Goal: Task Accomplishment & Management: Complete application form

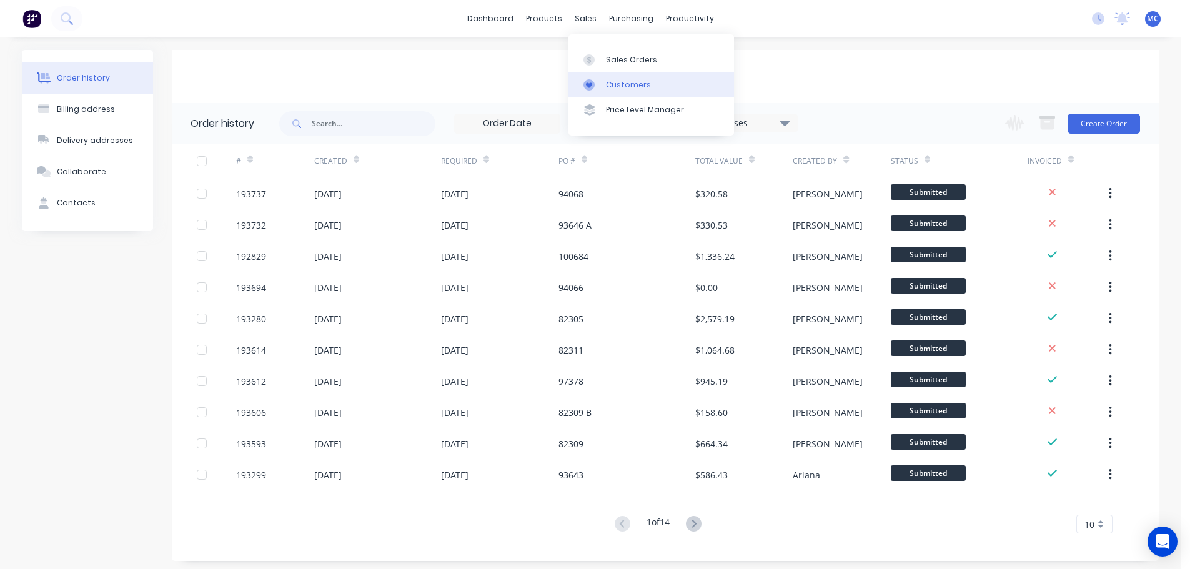
click at [619, 85] on div "Customers" at bounding box center [628, 84] width 45 height 11
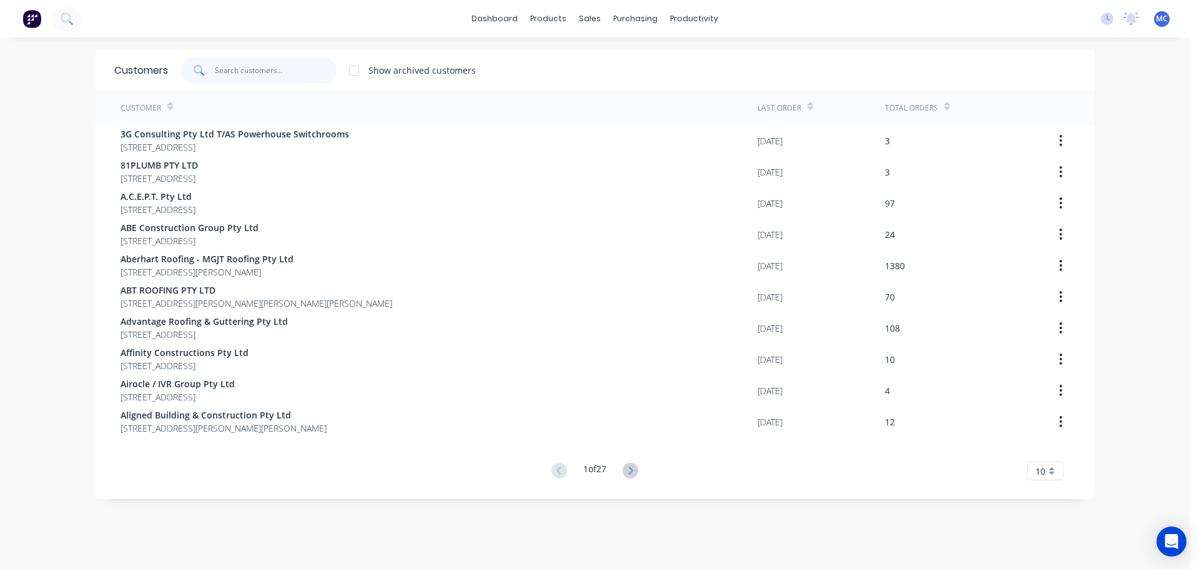
click at [259, 73] on input "text" at bounding box center [276, 70] width 122 height 25
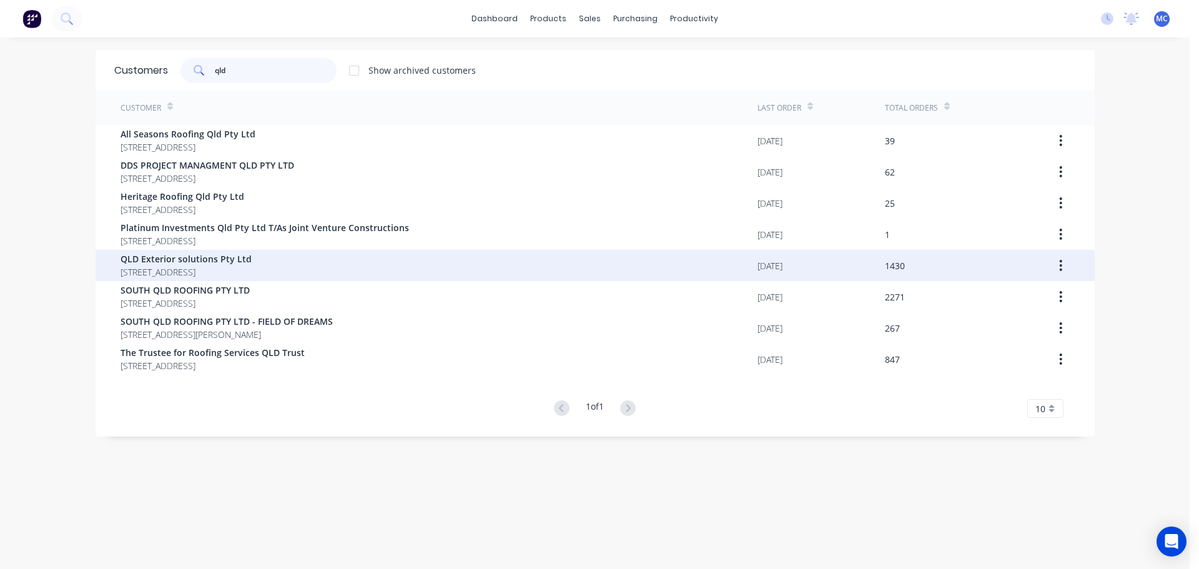
type input "qld"
click at [176, 259] on span "QLD Exterior solutions Pty Ltd" at bounding box center [186, 258] width 131 height 13
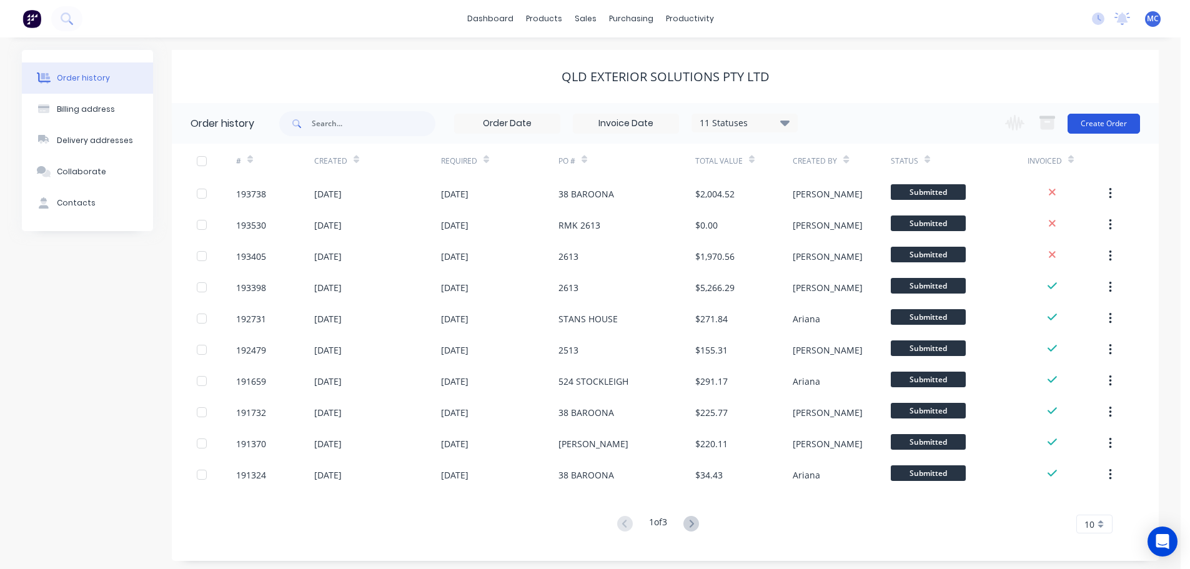
click at [1105, 121] on button "Create Order" at bounding box center [1103, 124] width 72 height 20
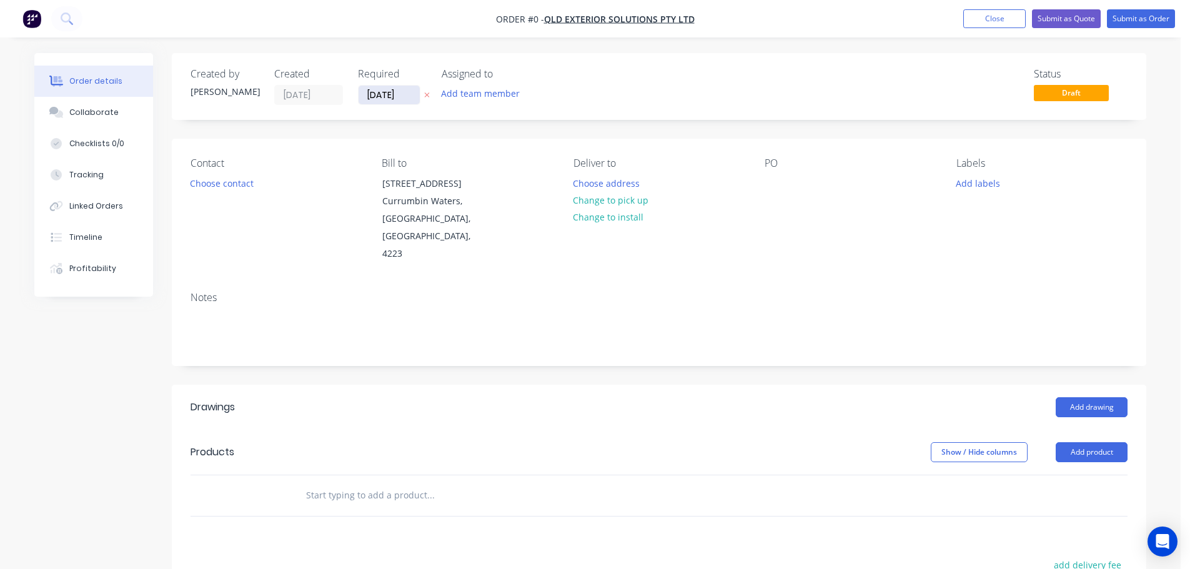
click at [395, 90] on input "[DATE]" at bounding box center [388, 95] width 61 height 19
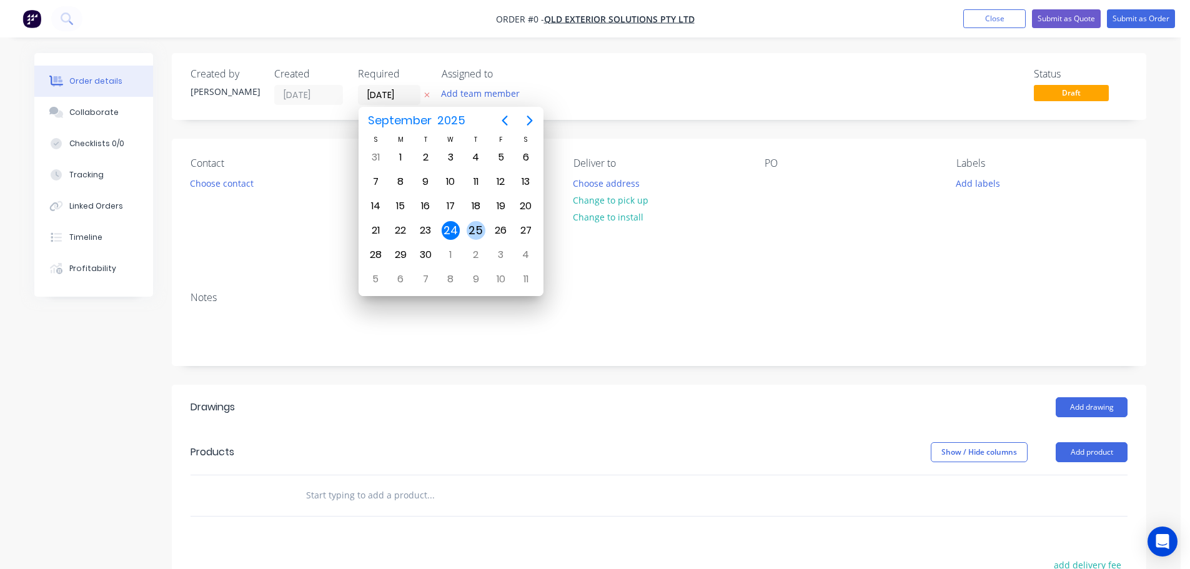
click at [474, 230] on div "25" at bounding box center [475, 230] width 19 height 19
type input "[DATE]"
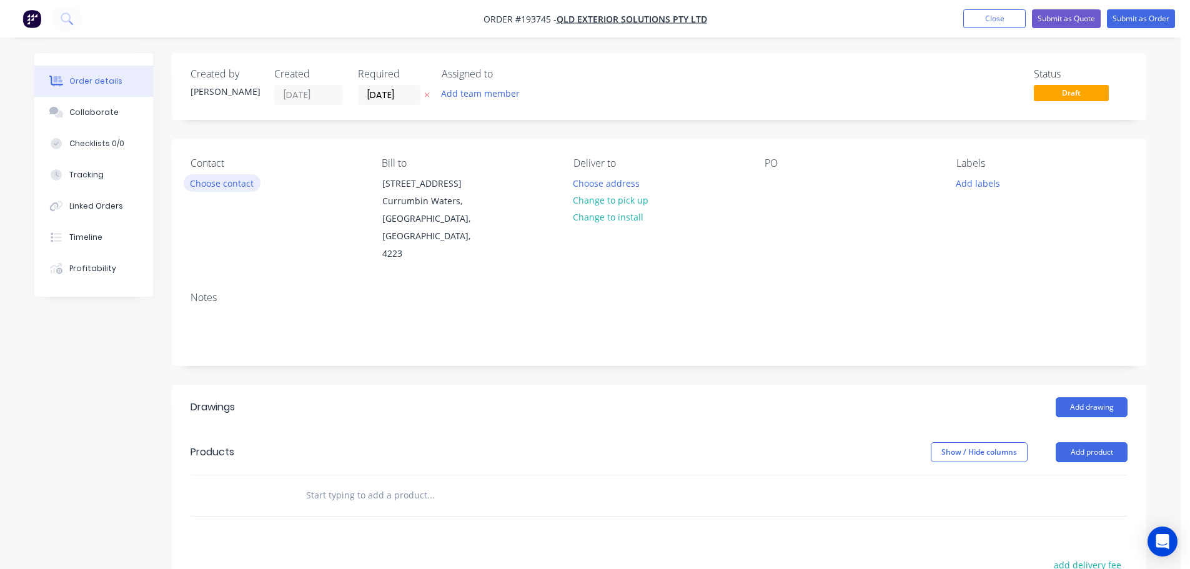
click at [233, 184] on button "Choose contact" at bounding box center [222, 182] width 77 height 17
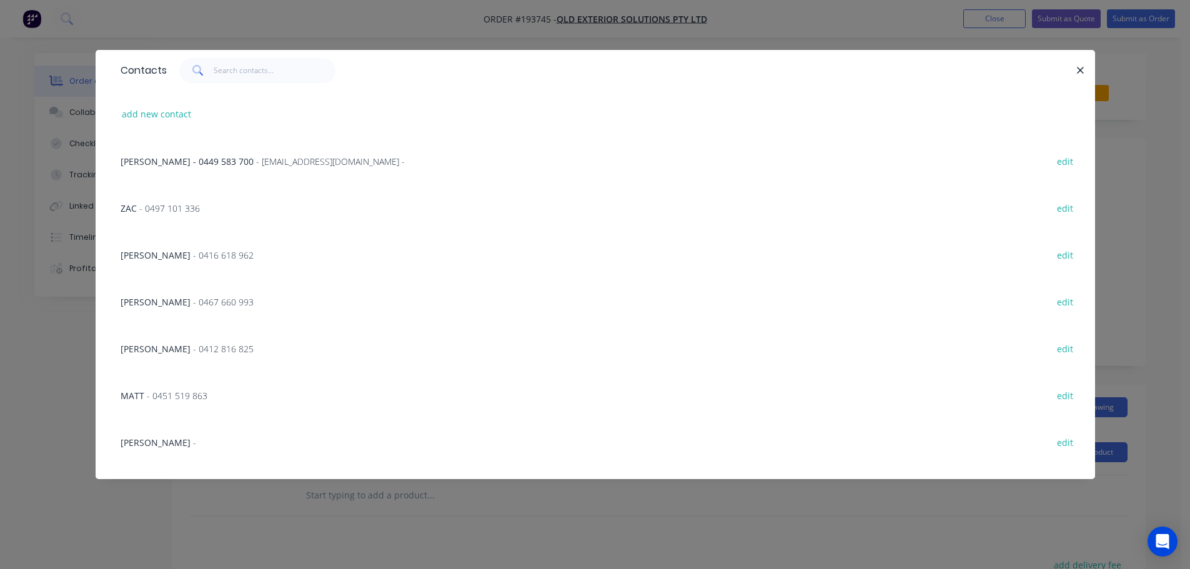
click at [193, 303] on span "- 0467 660 993" at bounding box center [223, 302] width 61 height 12
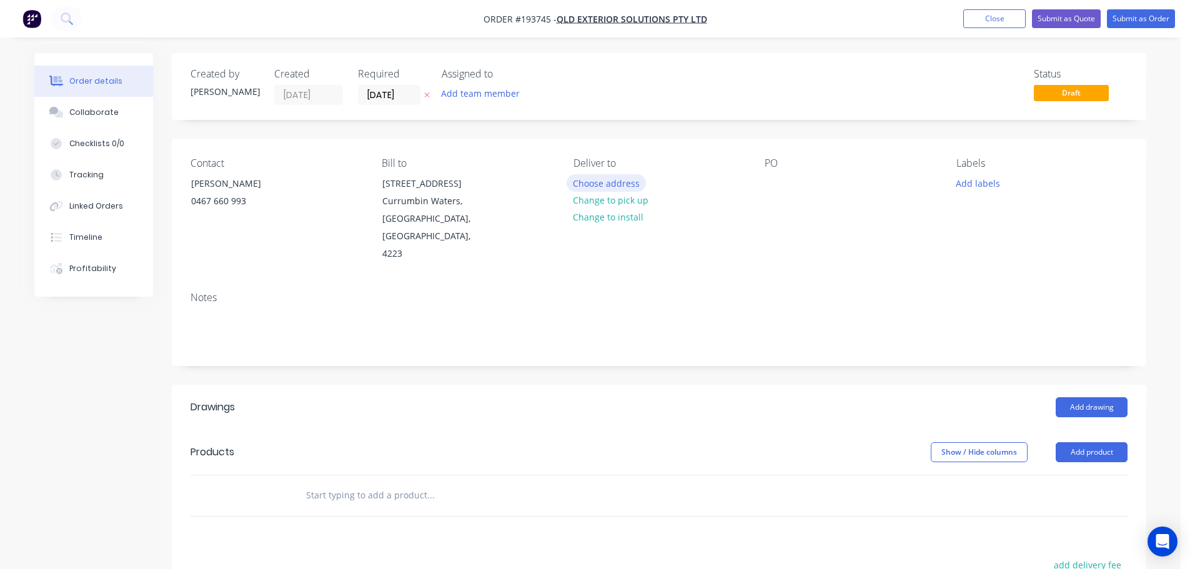
click at [604, 184] on button "Choose address" at bounding box center [606, 182] width 80 height 17
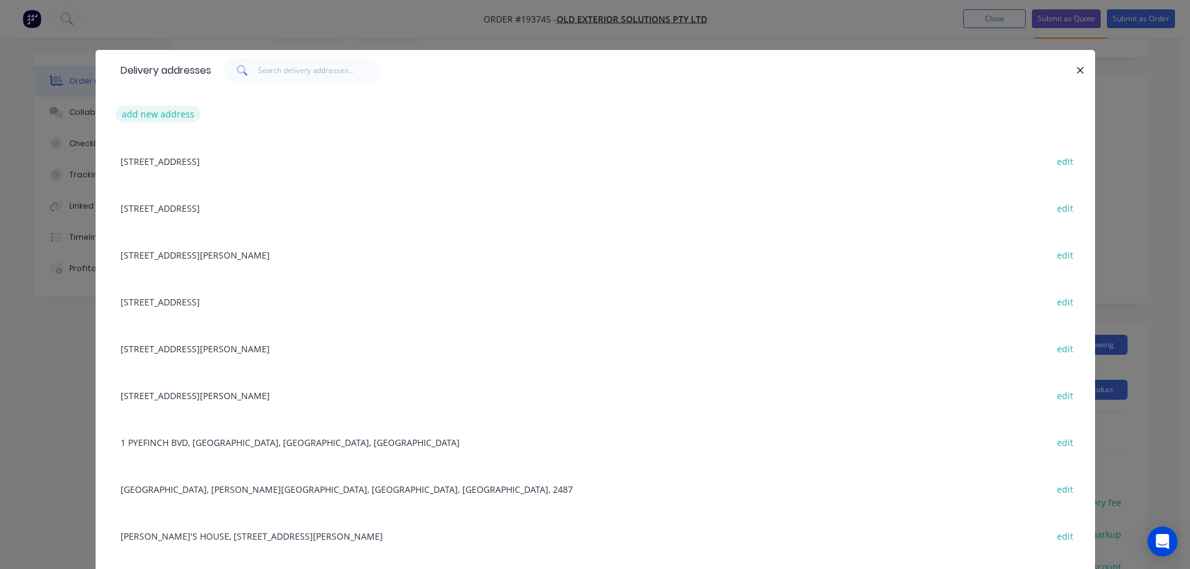
click at [134, 113] on button "add new address" at bounding box center [159, 114] width 86 height 17
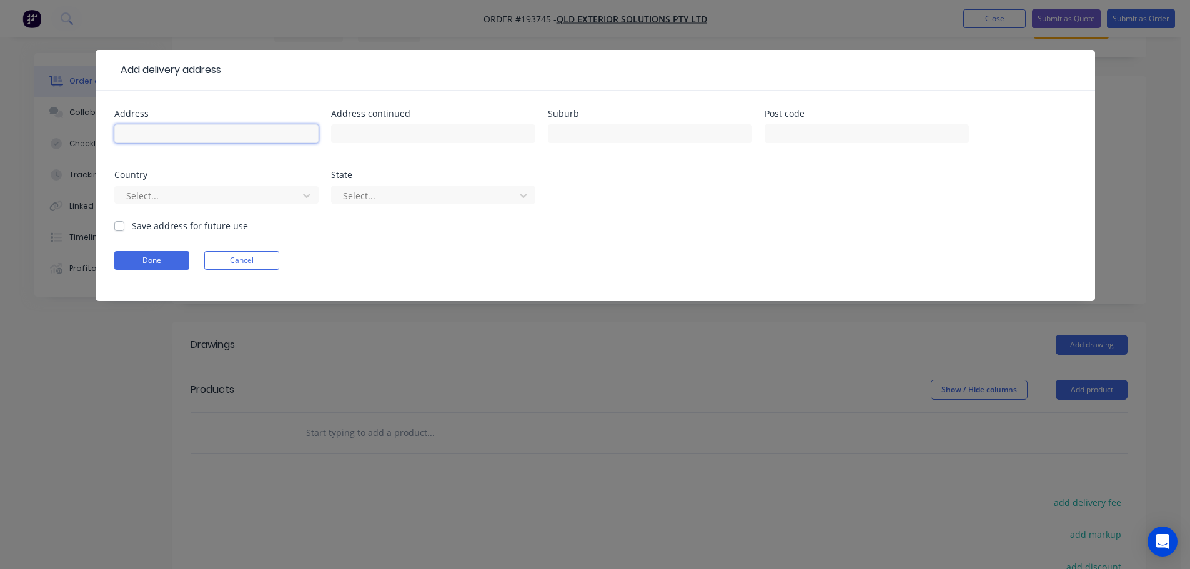
click at [144, 132] on input "text" at bounding box center [216, 133] width 204 height 19
type input "208 [PERSON_NAME] Dve"
type input "[GEOGRAPHIC_DATA]"
click button "Done" at bounding box center [151, 260] width 75 height 19
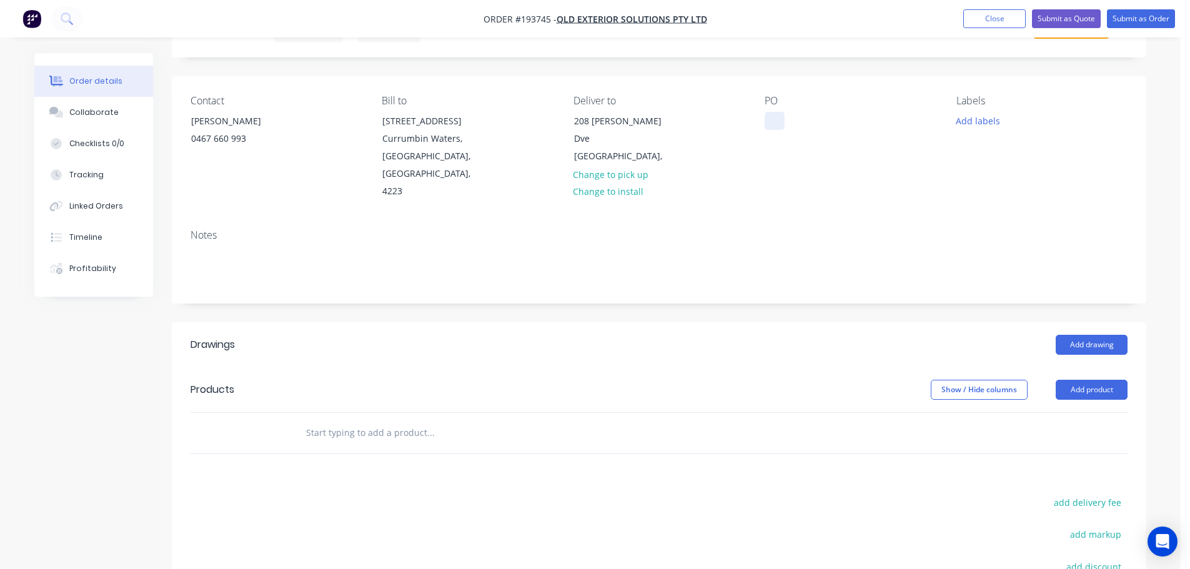
click at [777, 122] on div at bounding box center [774, 121] width 20 height 18
click at [1095, 335] on button "Add drawing" at bounding box center [1091, 345] width 72 height 20
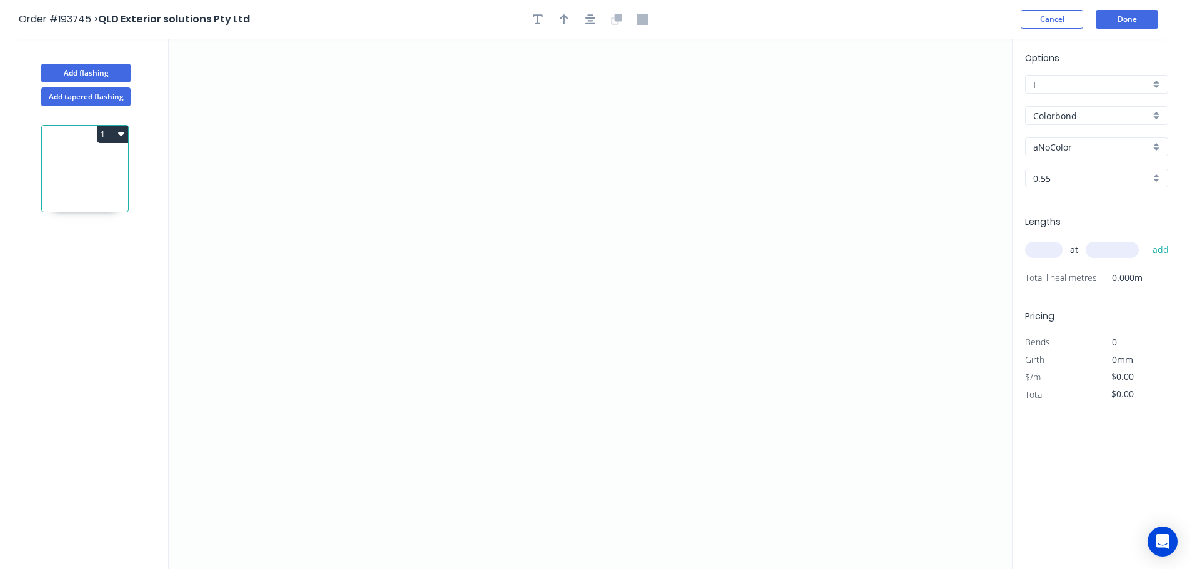
click at [1057, 117] on input "Colorbond" at bounding box center [1091, 115] width 117 height 13
click at [1056, 222] on div "Zincalume" at bounding box center [1096, 225] width 142 height 22
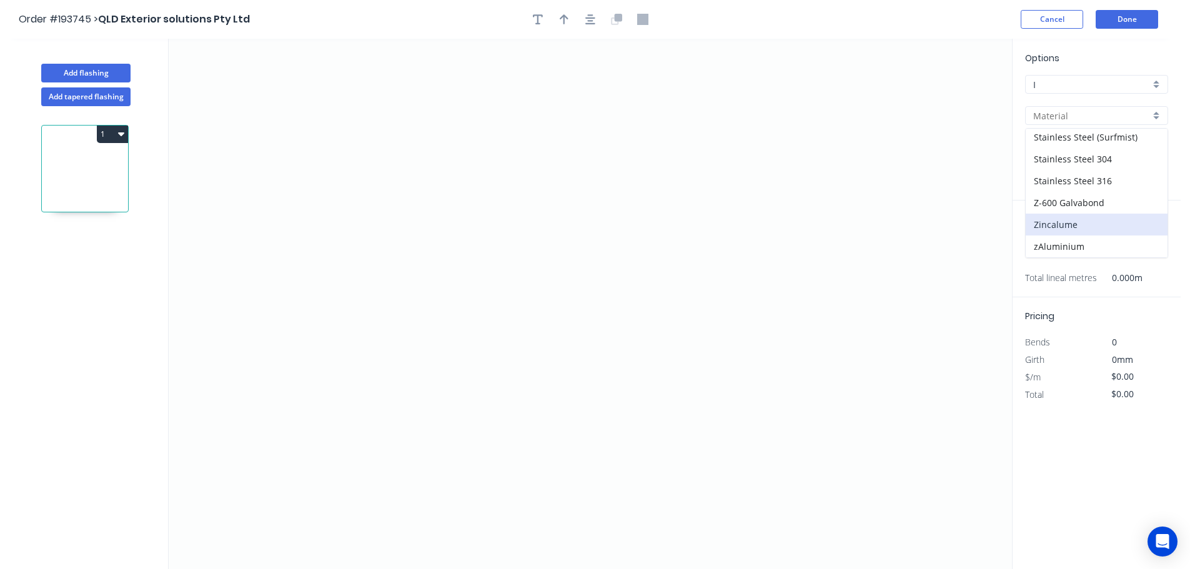
type input "Zincalume"
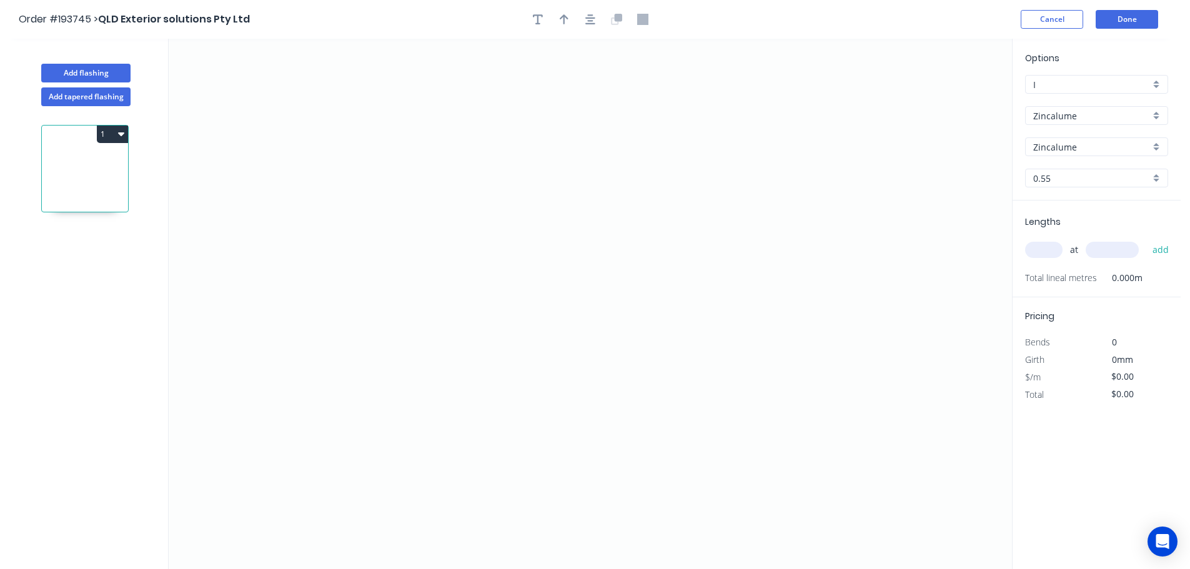
click at [1046, 176] on input "0.55" at bounding box center [1091, 178] width 117 height 13
click at [1037, 220] on div "0.8" at bounding box center [1096, 224] width 142 height 22
type input "0.8"
click at [1046, 250] on input "text" at bounding box center [1043, 250] width 37 height 16
type input "1"
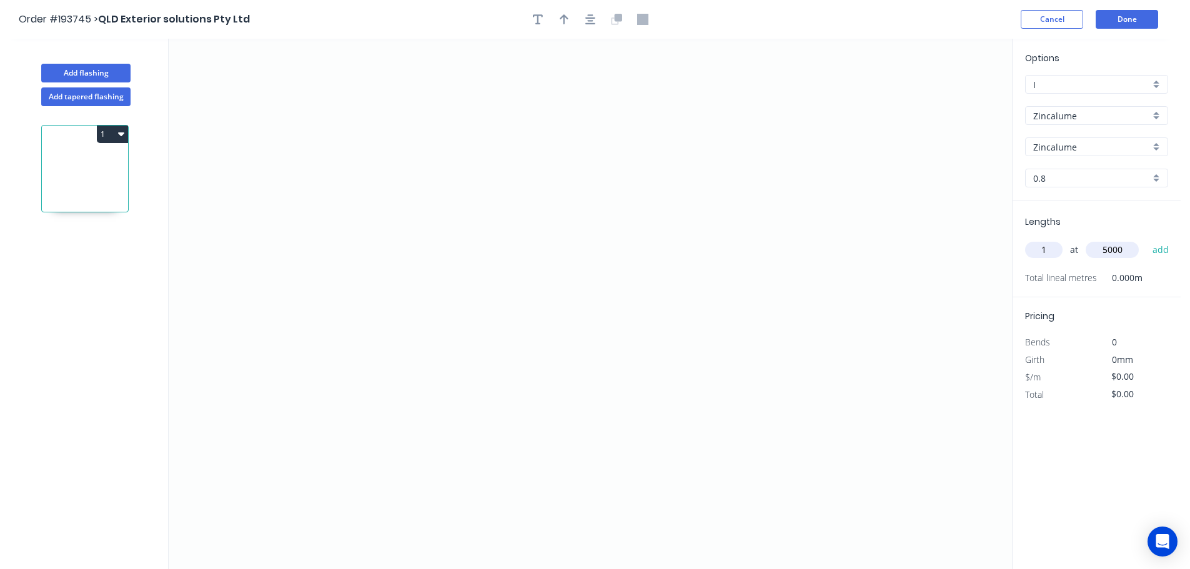
type input "5000"
click at [1146, 239] on button "add" at bounding box center [1160, 249] width 29 height 21
click at [1161, 276] on icon "button" at bounding box center [1162, 275] width 9 height 9
click at [1055, 247] on input "text" at bounding box center [1043, 250] width 37 height 16
type input "3"
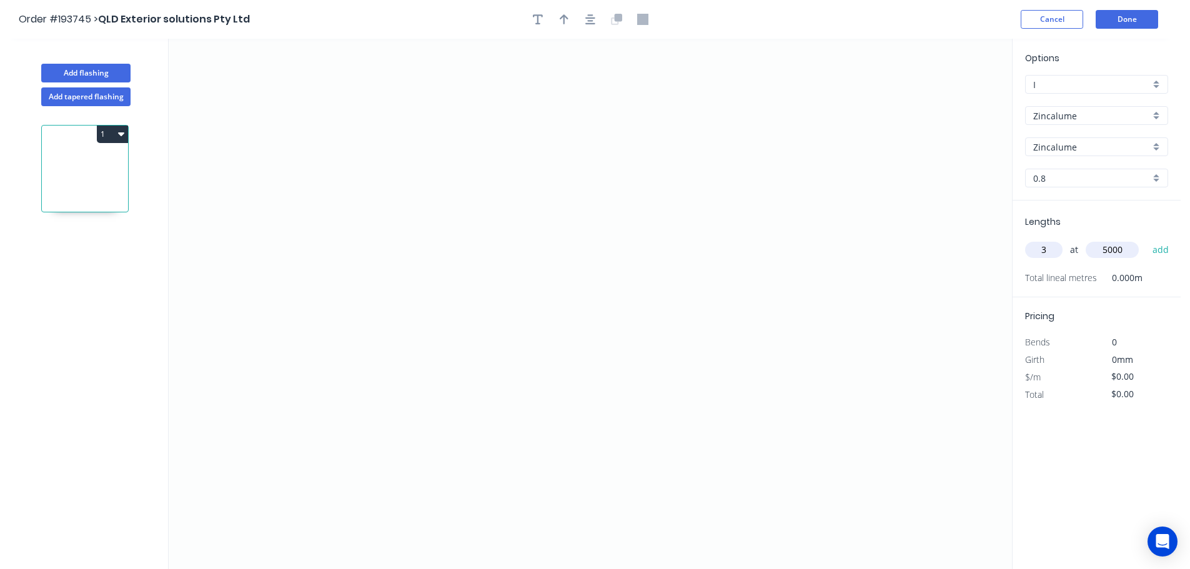
type input "5000"
click at [1146, 239] on button "add" at bounding box center [1160, 249] width 29 height 21
click at [404, 317] on icon "0" at bounding box center [590, 304] width 843 height 530
click at [406, 247] on icon "0" at bounding box center [590, 304] width 843 height 530
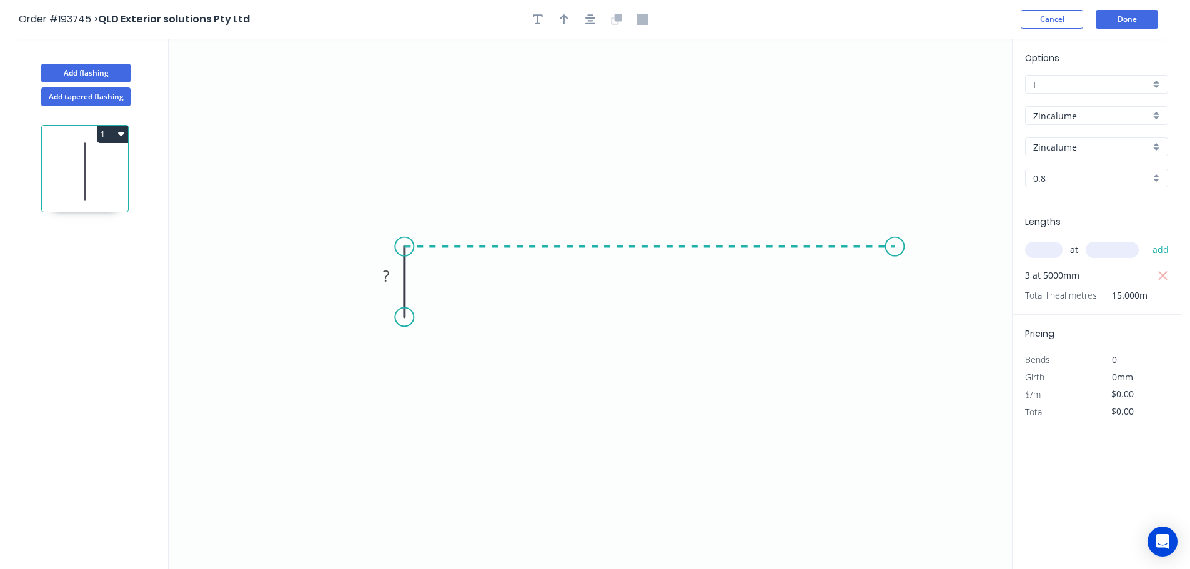
click at [895, 249] on icon "0 ?" at bounding box center [590, 304] width 843 height 530
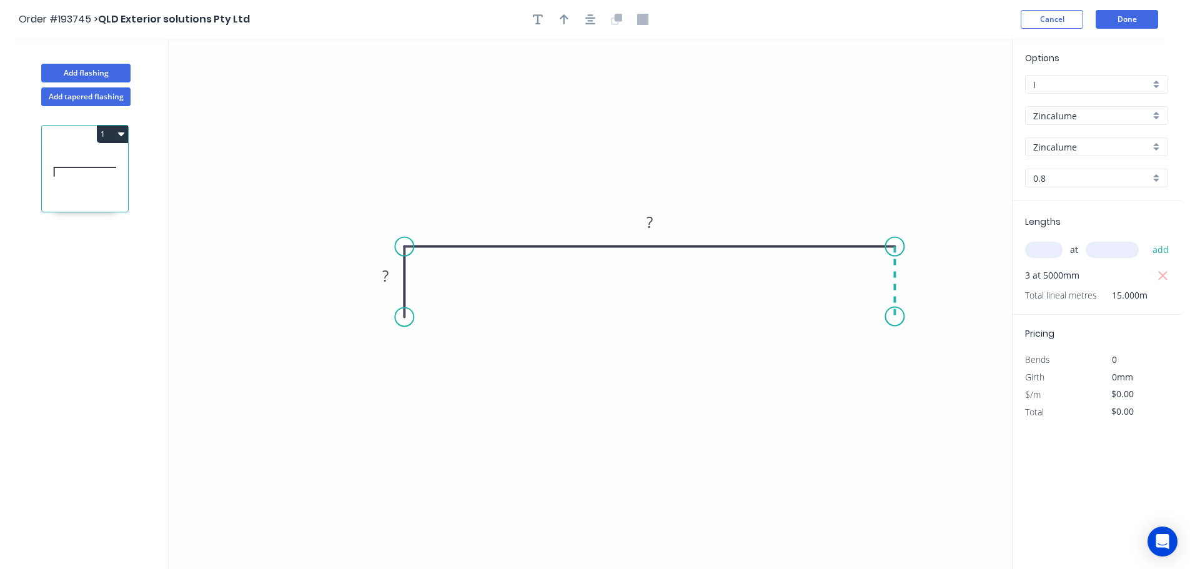
click at [896, 317] on icon "0 ? ?" at bounding box center [590, 304] width 843 height 530
click at [919, 273] on rect at bounding box center [912, 276] width 25 height 17
click at [563, 21] on icon "button" at bounding box center [563, 19] width 9 height 11
type input "$10.56"
type input "$158.40"
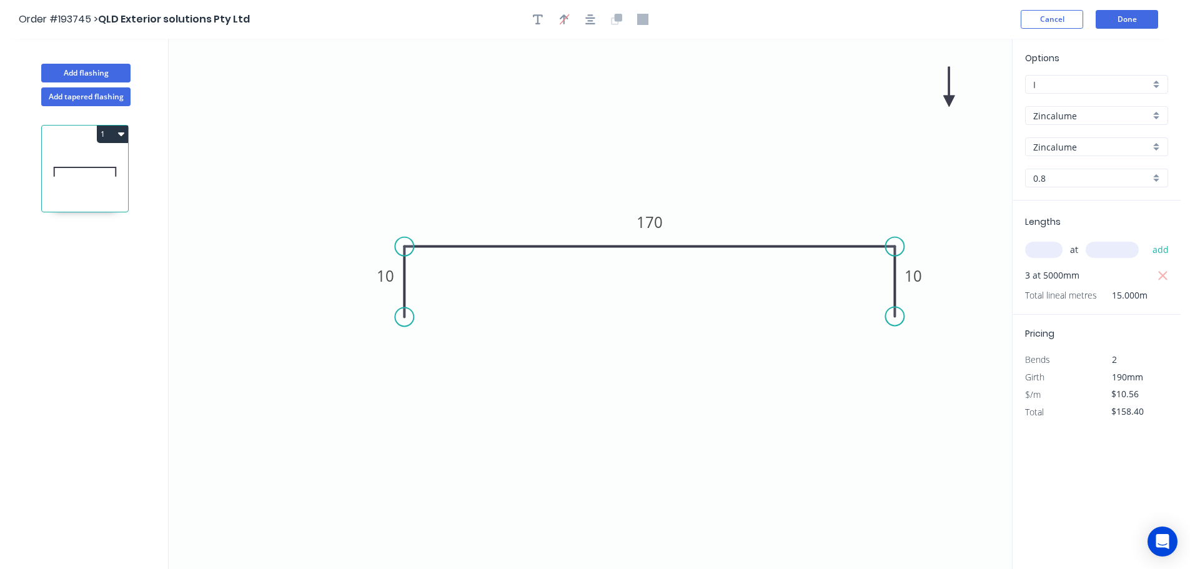
click at [948, 99] on icon at bounding box center [948, 87] width 11 height 40
drag, startPoint x: 948, startPoint y: 99, endPoint x: 776, endPoint y: 152, distance: 181.1
click at [782, 147] on icon at bounding box center [800, 135] width 36 height 36
click at [79, 71] on button "Add flashing" at bounding box center [85, 73] width 89 height 19
type input "$0.00"
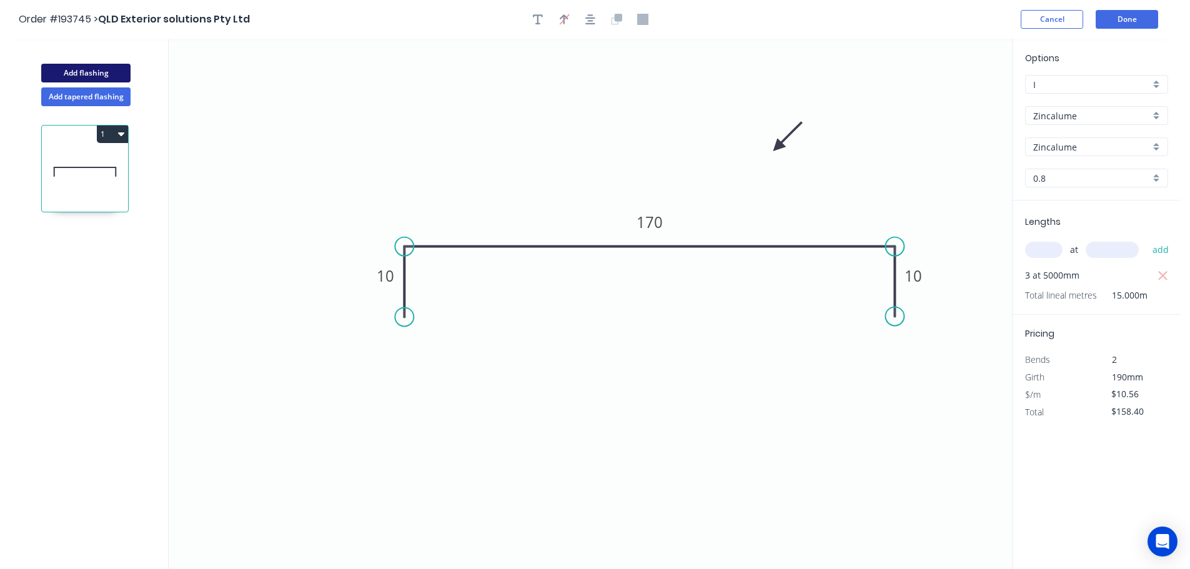
type input "$0.00"
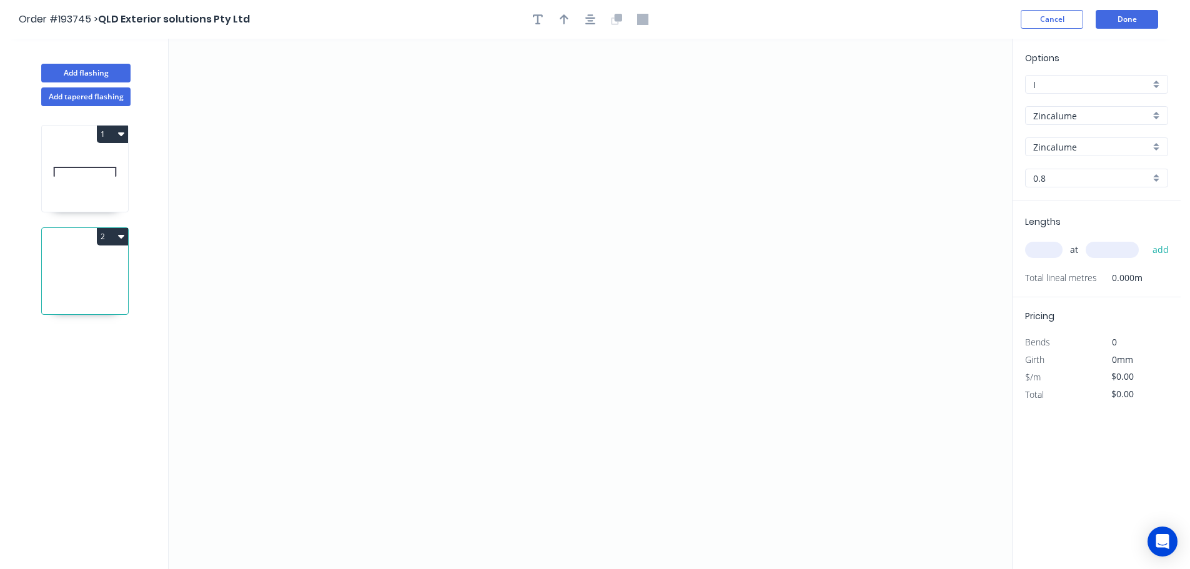
click at [1047, 176] on input "0.8" at bounding box center [1091, 178] width 117 height 13
click at [1041, 245] on div "1.0" at bounding box center [1096, 246] width 142 height 22
type input "1.0"
click at [1042, 249] on input "text" at bounding box center [1043, 250] width 37 height 16
type input "2"
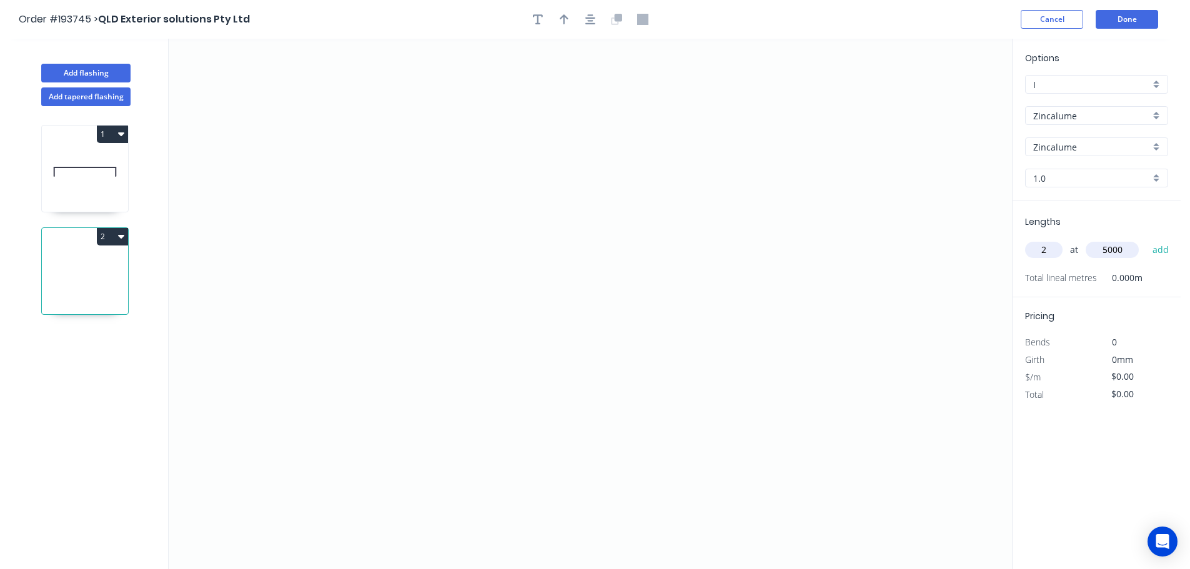
type input "5000"
click at [1146, 239] on button "add" at bounding box center [1160, 249] width 29 height 21
click at [495, 96] on icon "0" at bounding box center [590, 304] width 843 height 530
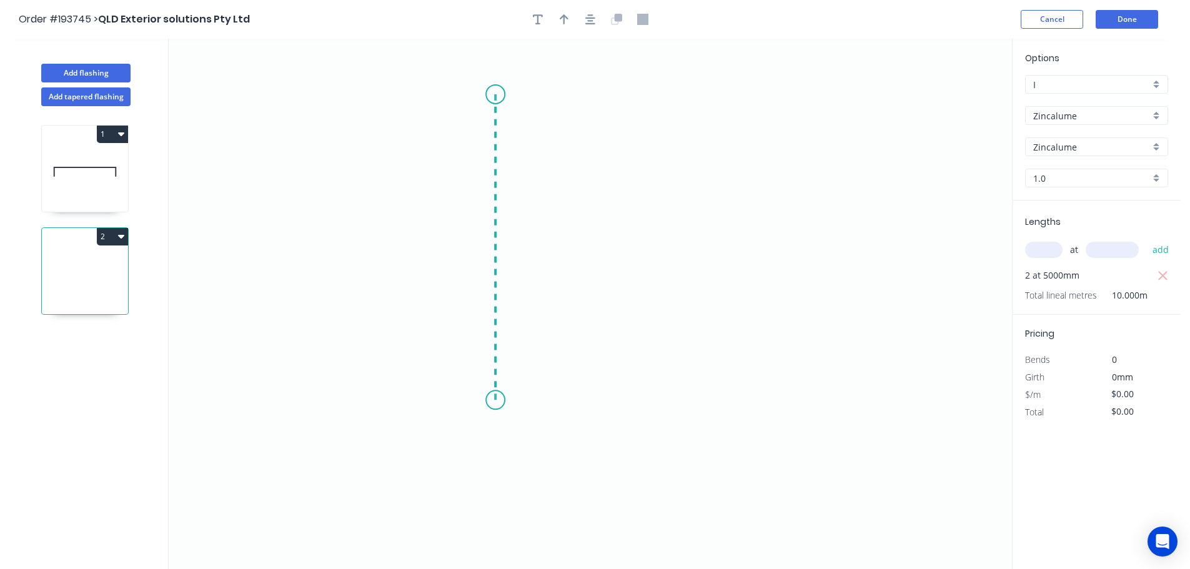
click at [508, 400] on icon "0" at bounding box center [590, 304] width 843 height 530
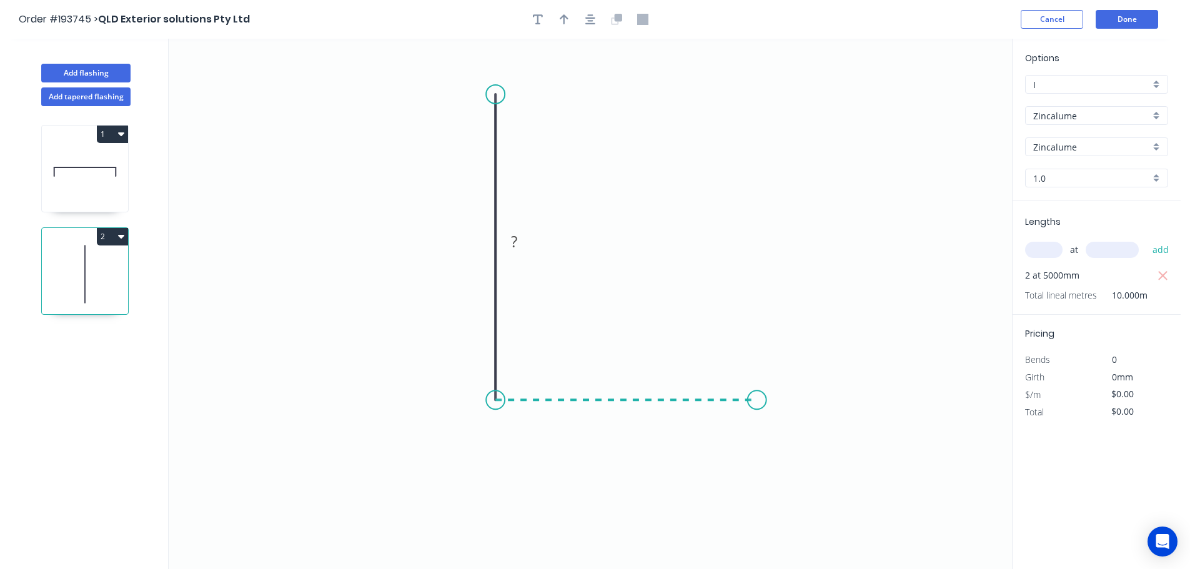
click at [757, 407] on icon "0 ?" at bounding box center [590, 304] width 843 height 530
click at [627, 413] on tspan "?" at bounding box center [626, 412] width 6 height 21
click at [563, 17] on icon "button" at bounding box center [563, 19] width 9 height 11
type input "$11.59"
type input "$115.90"
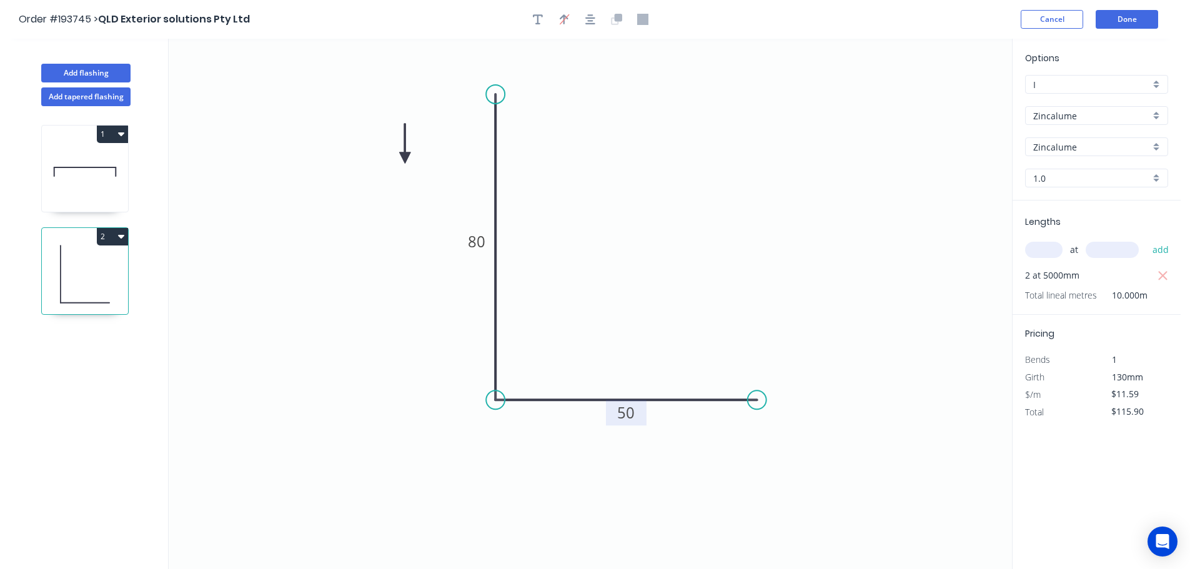
drag, startPoint x: 950, startPoint y: 99, endPoint x: 403, endPoint y: 159, distance: 550.3
click at [403, 159] on icon at bounding box center [404, 144] width 11 height 40
click at [86, 69] on button "Add flashing" at bounding box center [85, 73] width 89 height 19
type input "$0.00"
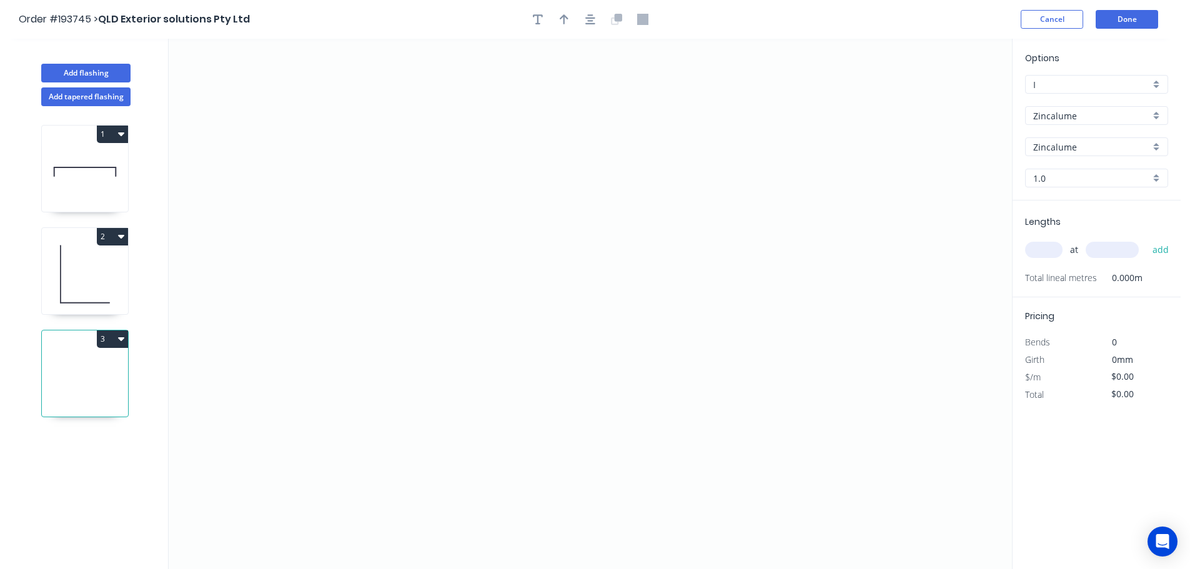
click at [1064, 114] on input "Zincalume" at bounding box center [1091, 115] width 117 height 13
click at [1052, 139] on div "Colorbond" at bounding box center [1096, 140] width 142 height 22
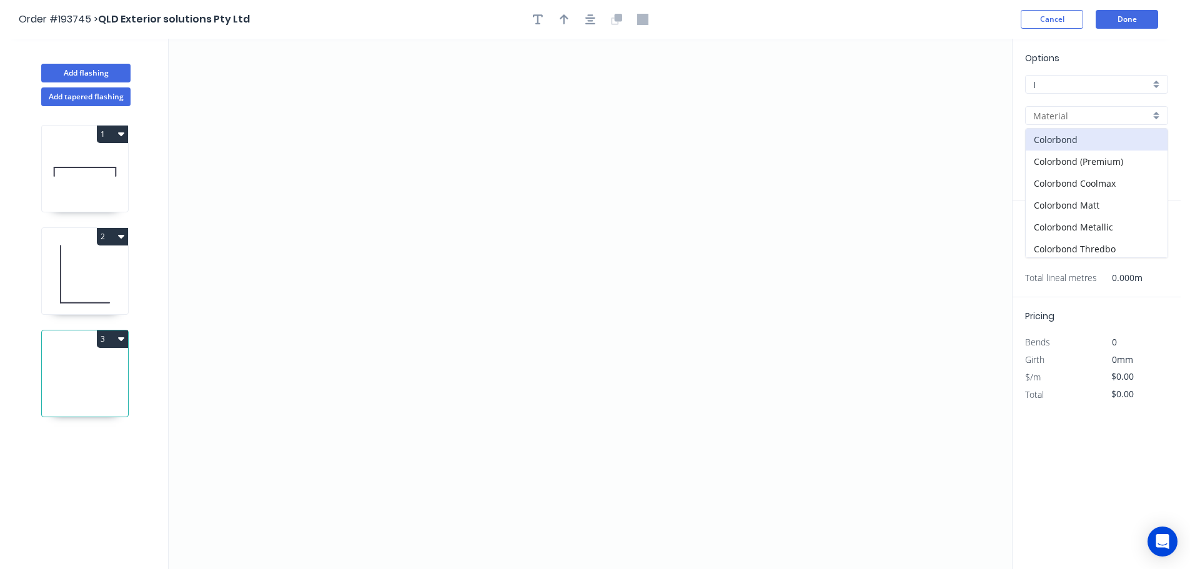
type input "Colorbond"
type input "aNoColor"
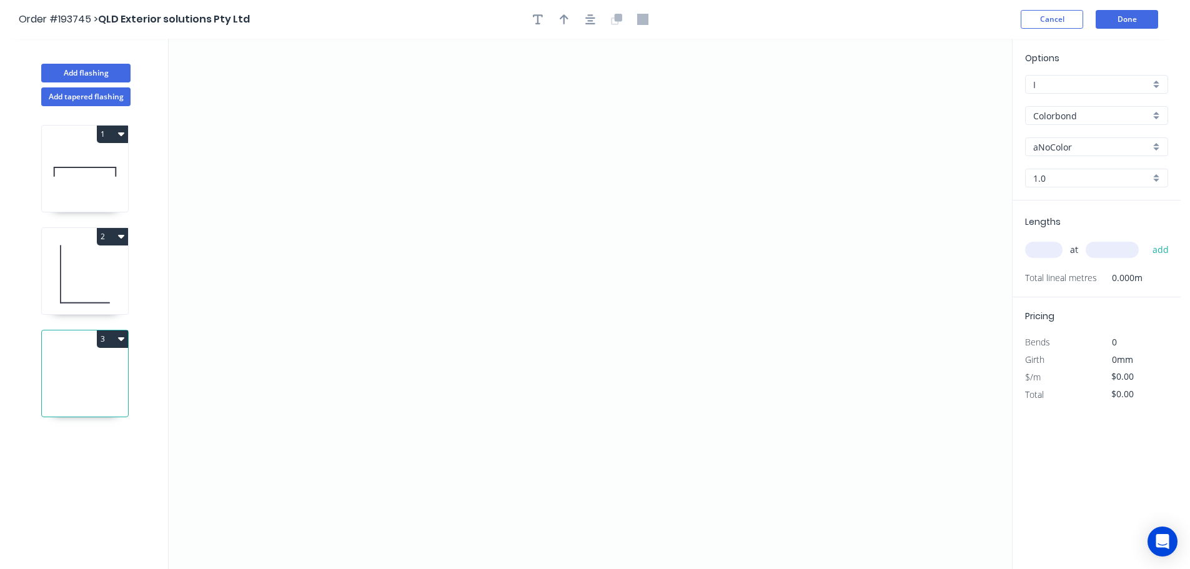
click at [1060, 116] on input "Colorbond" at bounding box center [1091, 115] width 117 height 13
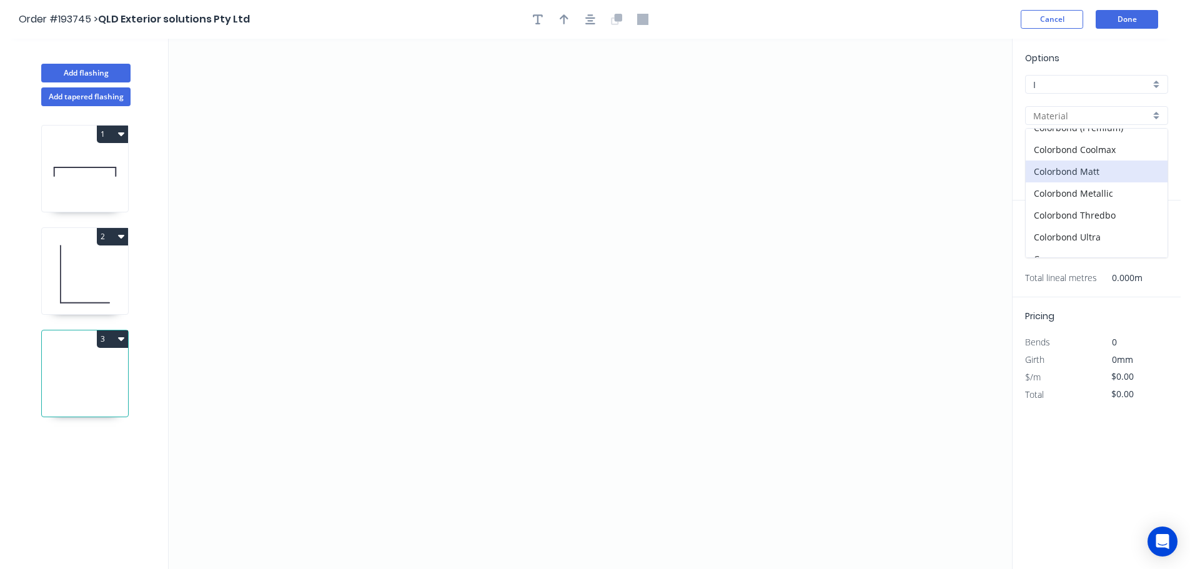
scroll to position [62, 0]
click at [1075, 205] on div "Colorbond Ultra" at bounding box center [1096, 208] width 142 height 22
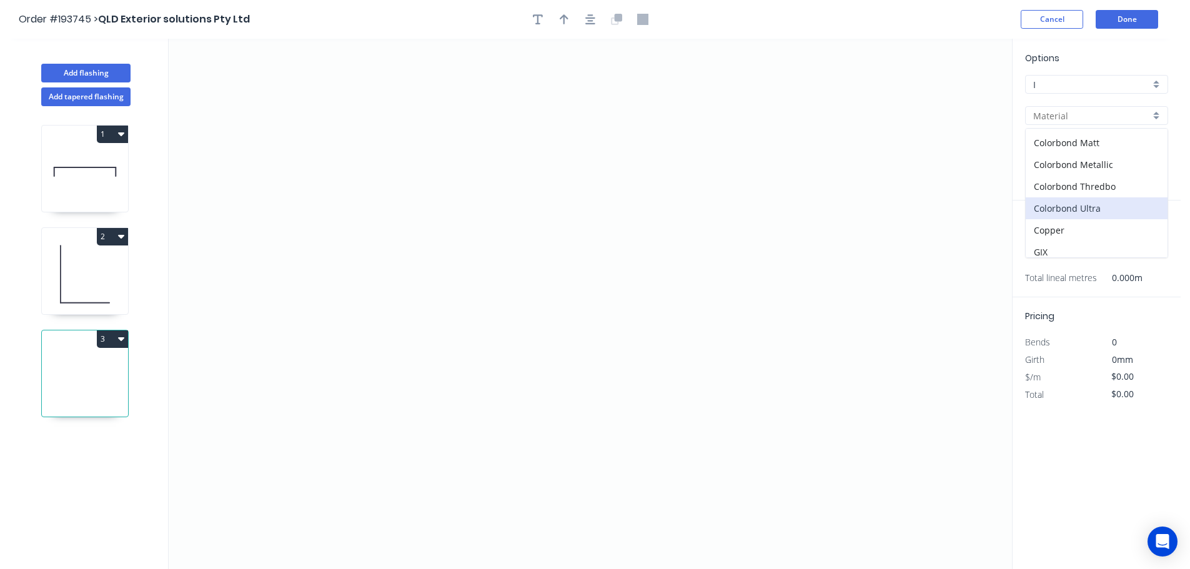
type input "Colorbond Ultra"
type input "Dover White"
type input "0.55"
click at [1062, 144] on input "Dover White" at bounding box center [1091, 146] width 117 height 13
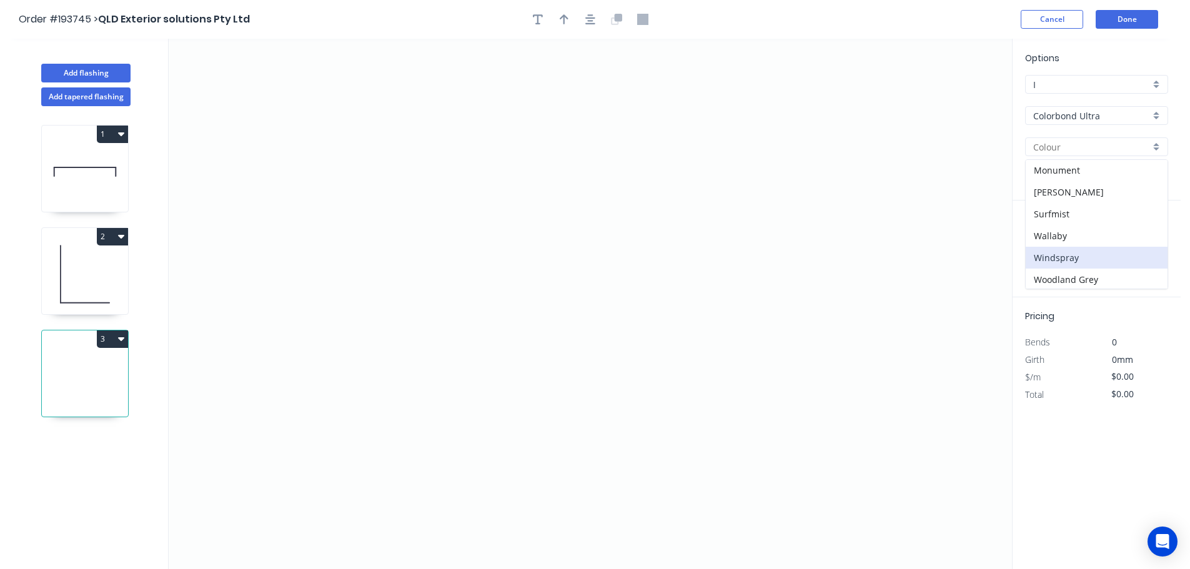
scroll to position [68, 0]
click at [1052, 232] on div "Wallaby" at bounding box center [1096, 234] width 142 height 22
type input "Wallaby"
click at [298, 358] on icon "0" at bounding box center [590, 304] width 843 height 530
click at [342, 269] on icon "0" at bounding box center [590, 304] width 843 height 530
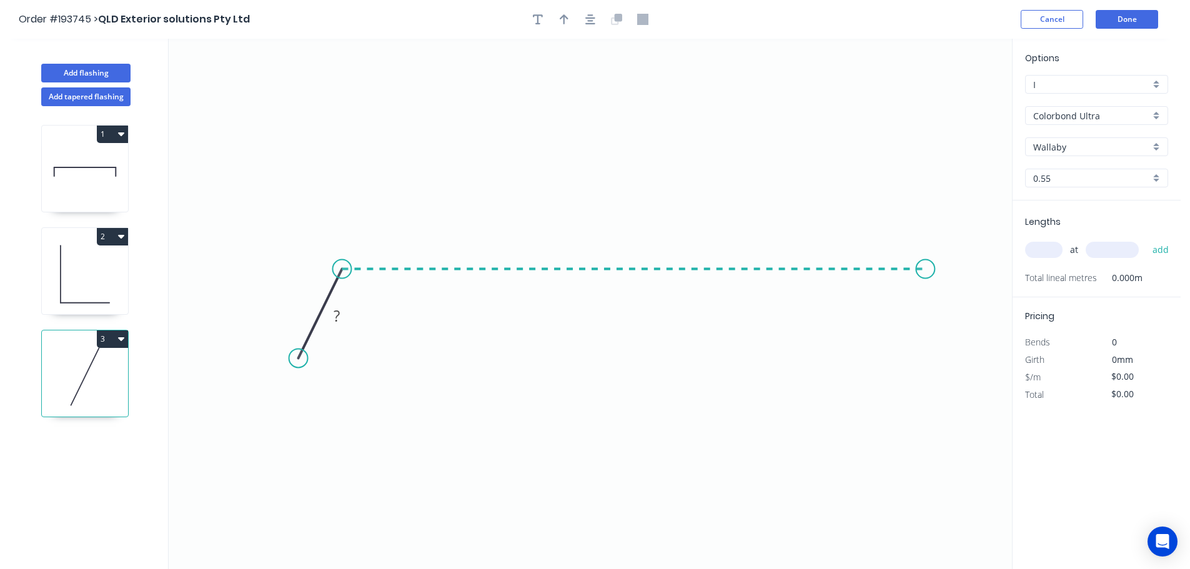
click at [925, 270] on icon "0 ?" at bounding box center [590, 304] width 843 height 530
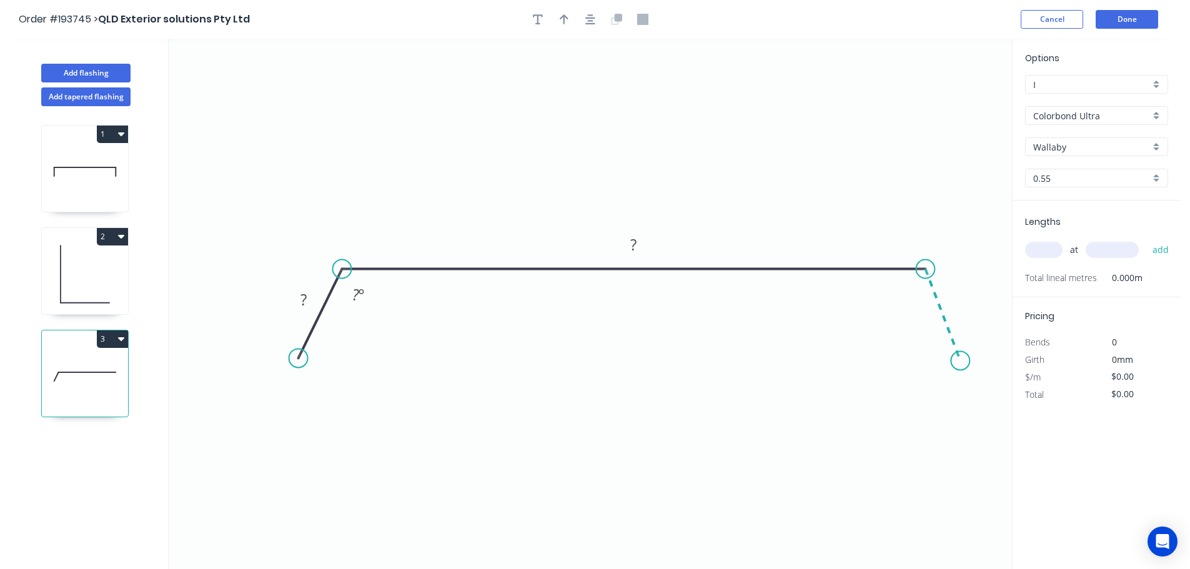
click at [960, 361] on icon "0 ? ? ? º" at bounding box center [590, 304] width 843 height 530
click at [960, 361] on circle at bounding box center [959, 360] width 19 height 19
click at [963, 304] on tspan "?" at bounding box center [960, 302] width 6 height 21
type input "$22.91"
click at [568, 21] on icon "button" at bounding box center [563, 19] width 9 height 11
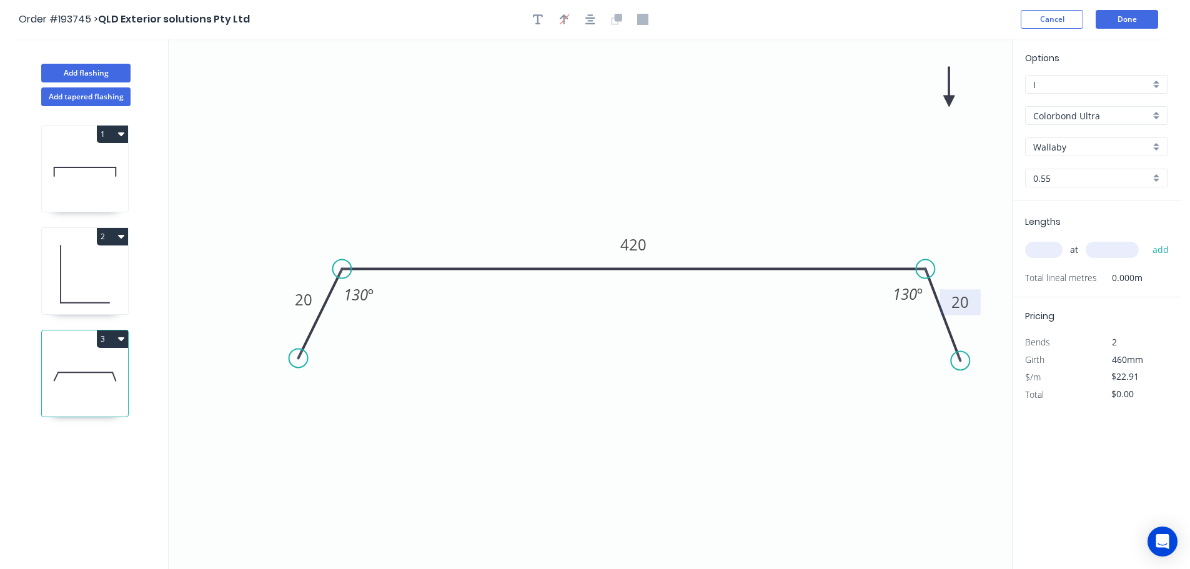
click at [951, 97] on icon at bounding box center [948, 87] width 11 height 40
drag, startPoint x: 947, startPoint y: 97, endPoint x: 941, endPoint y: 104, distance: 8.9
click at [919, 116] on icon "0 20 420 20 130 º 130 º" at bounding box center [590, 304] width 843 height 530
drag, startPoint x: 951, startPoint y: 98, endPoint x: 766, endPoint y: 164, distance: 196.3
click at [766, 164] on icon at bounding box center [776, 155] width 36 height 36
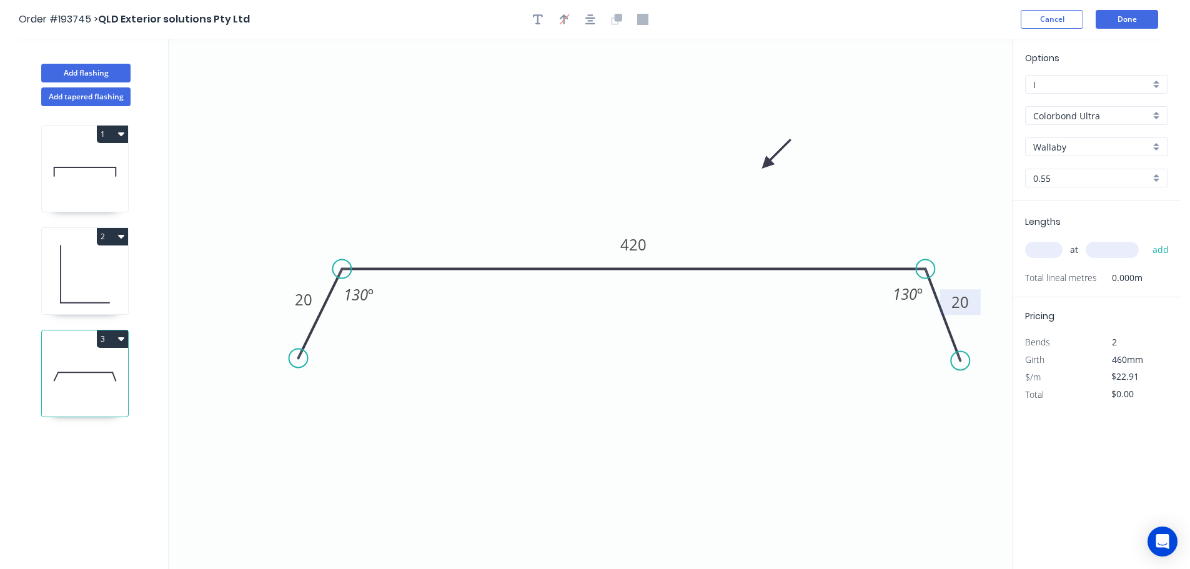
click at [1043, 247] on input "text" at bounding box center [1043, 250] width 37 height 16
type input "1"
type input "1000"
click at [1146, 239] on button "add" at bounding box center [1160, 249] width 29 height 21
type input "$22.91"
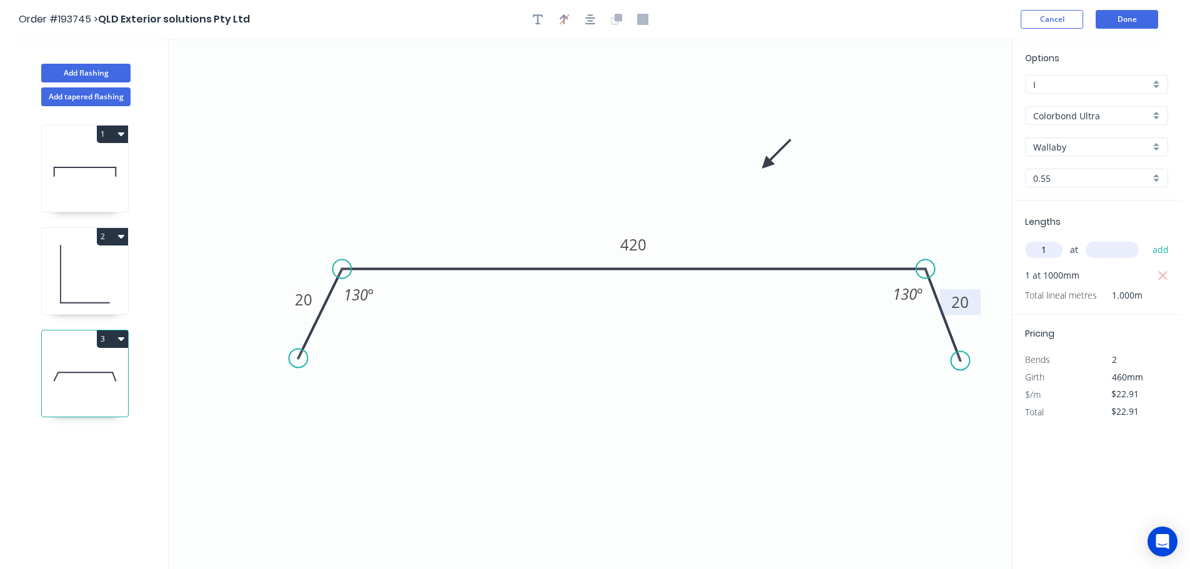
type input "1"
type input "650"
click at [1146, 239] on button "add" at bounding box center [1160, 249] width 29 height 21
type input "$45.82"
type input "1"
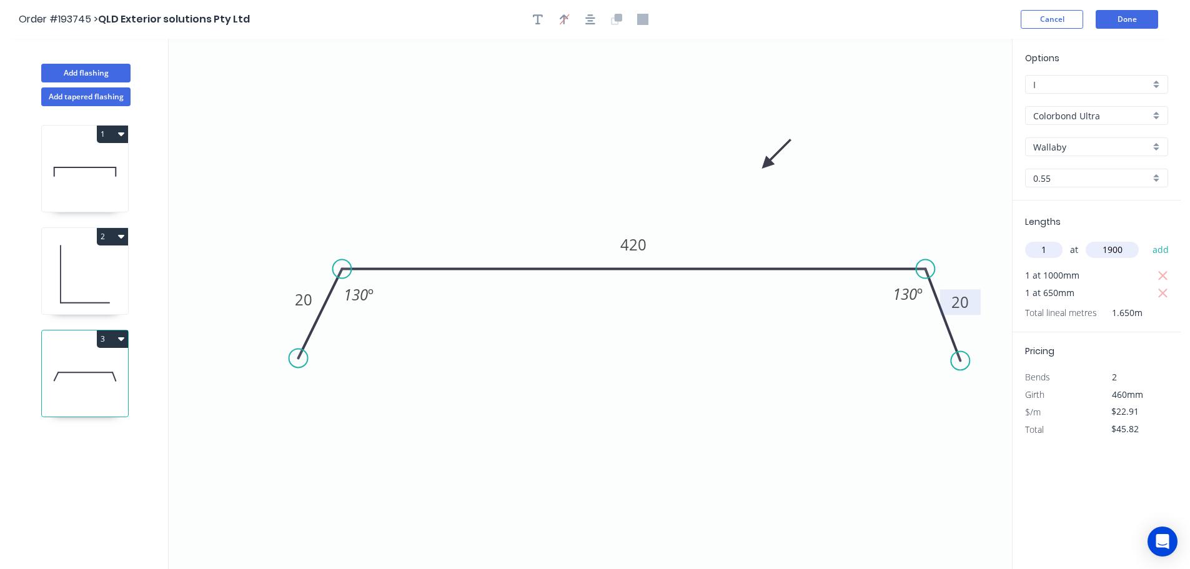
type input "1900"
click at [1146, 239] on button "add" at bounding box center [1160, 249] width 29 height 21
type input "$89.35"
type input "1"
type input "700"
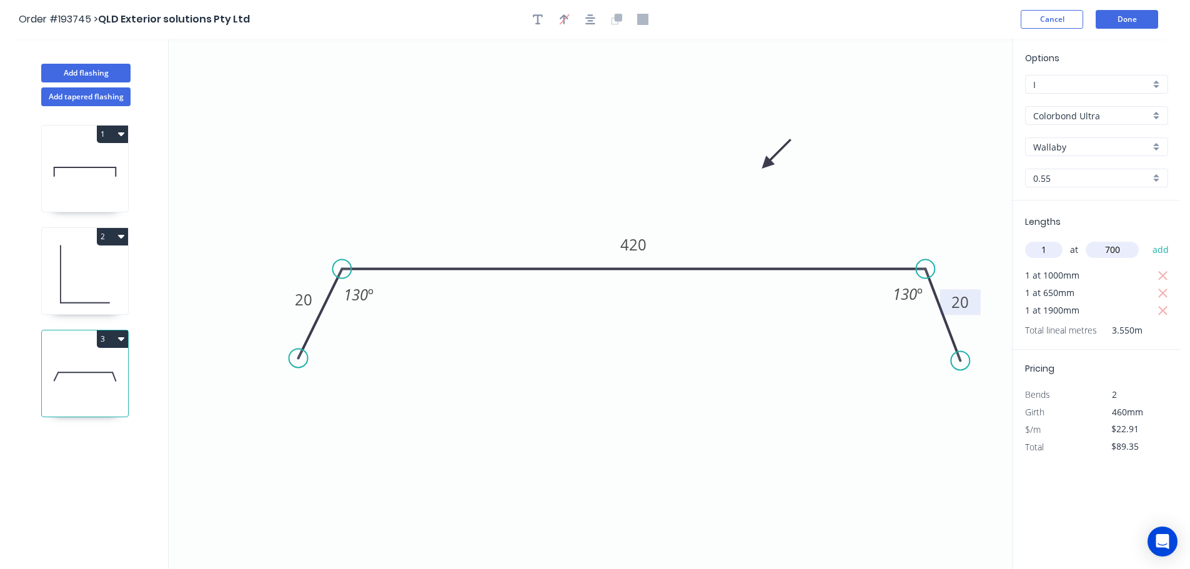
click at [1146, 239] on button "add" at bounding box center [1160, 249] width 29 height 21
type input "$112.26"
type input "2"
type input "1450"
click at [1146, 239] on button "add" at bounding box center [1160, 249] width 29 height 21
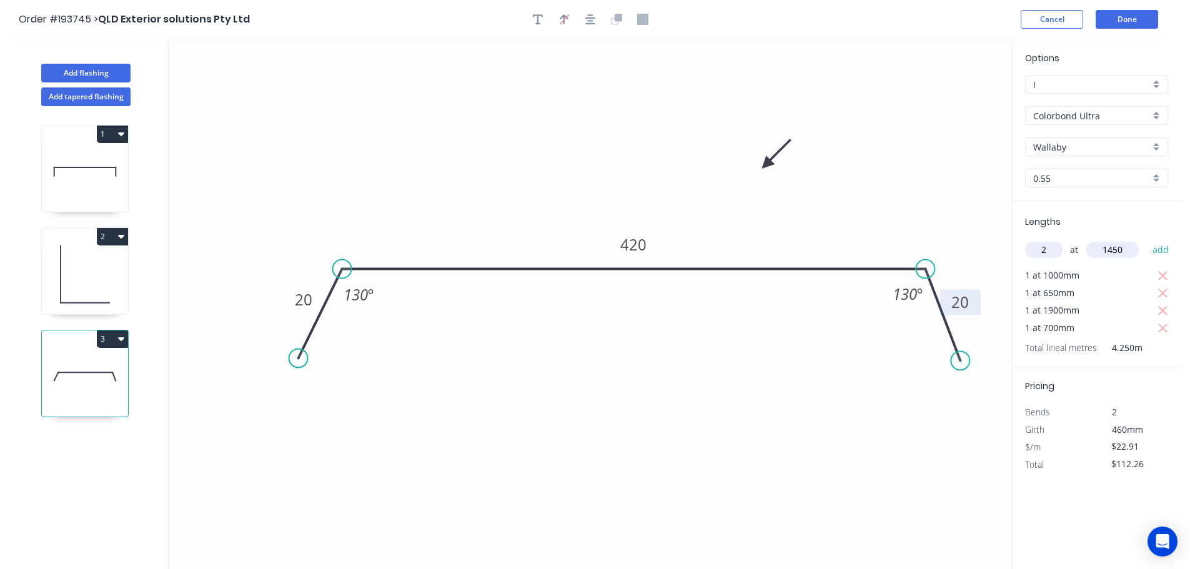
type input "$178.70"
click at [90, 70] on button "Add flashing" at bounding box center [85, 73] width 89 height 19
type input "$0.00"
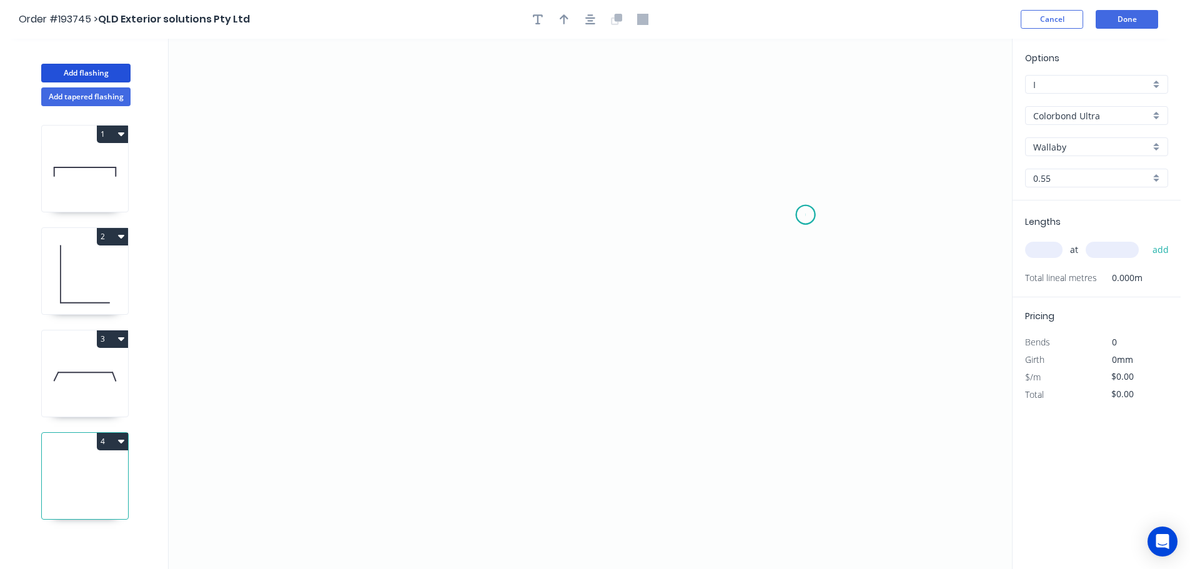
click at [805, 215] on icon "0" at bounding box center [590, 304] width 843 height 530
click at [768, 144] on icon at bounding box center [786, 179] width 37 height 71
click at [395, 134] on icon "0 ?" at bounding box center [590, 304] width 843 height 530
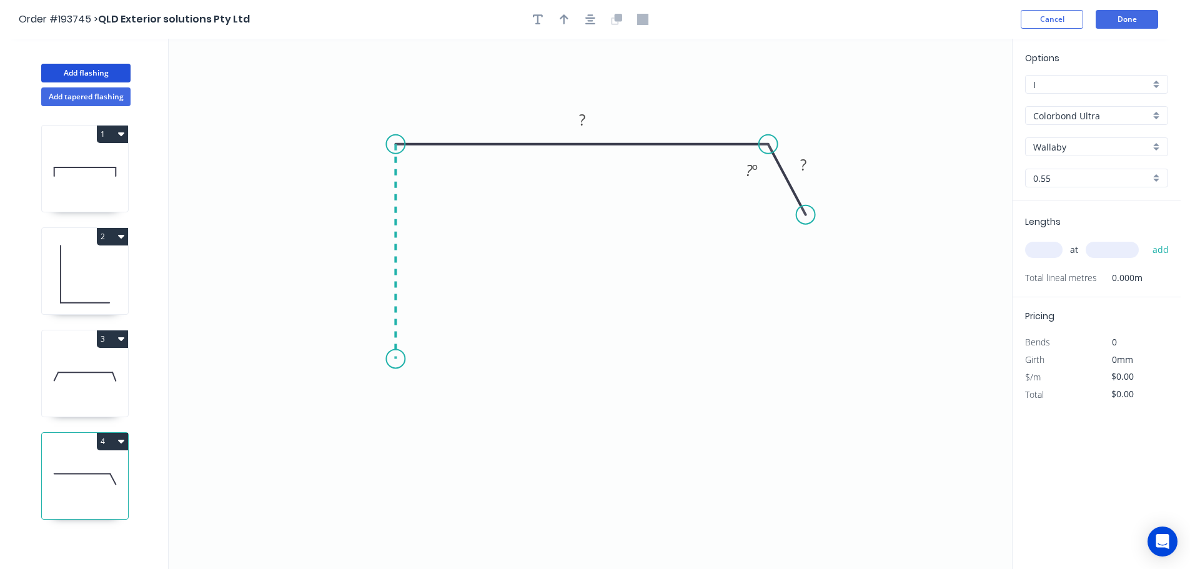
click at [395, 359] on icon "0 ? ? ? º" at bounding box center [590, 304] width 843 height 530
click at [358, 398] on icon "0 ? ? ? ? º" at bounding box center [590, 304] width 843 height 530
click at [402, 436] on icon "0 ? ? ? ? ? º" at bounding box center [590, 304] width 843 height 530
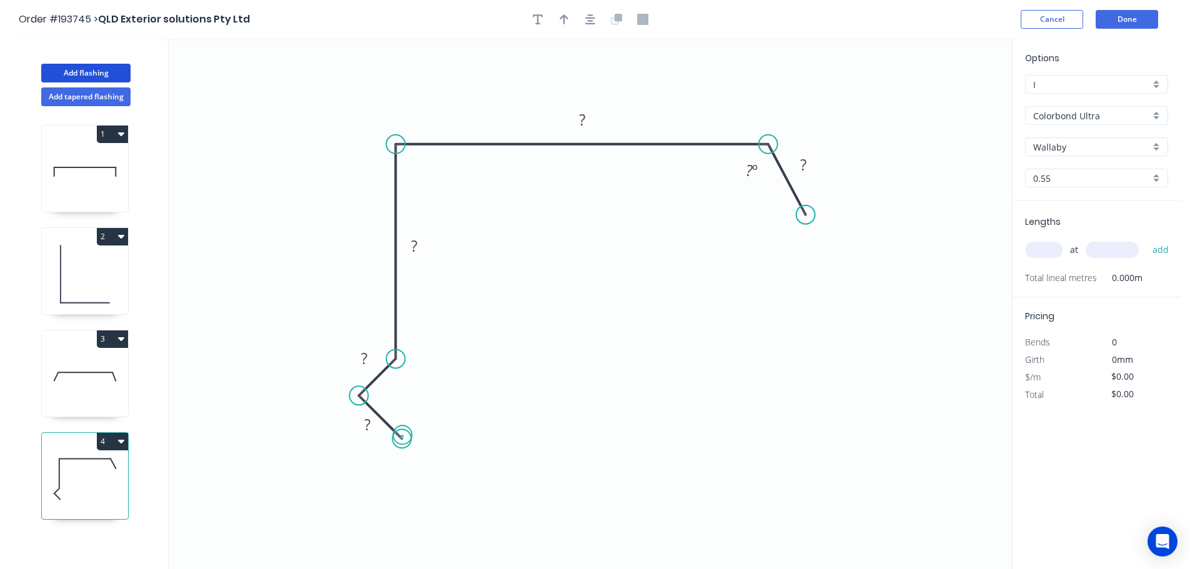
click at [403, 435] on circle at bounding box center [401, 438] width 19 height 19
click at [365, 428] on tspan "?" at bounding box center [367, 424] width 6 height 21
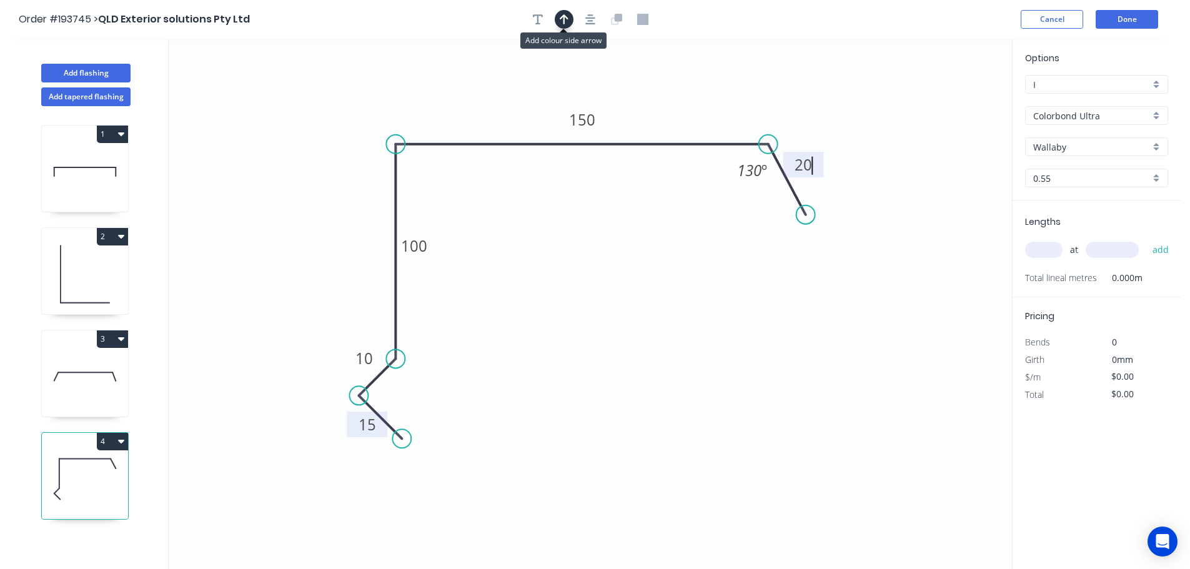
click at [567, 23] on icon "button" at bounding box center [563, 19] width 9 height 11
type input "$15.16"
drag, startPoint x: 952, startPoint y: 101, endPoint x: 929, endPoint y: 100, distance: 23.7
click at [900, 104] on icon "0 15 10 100 150 20 130 º" at bounding box center [590, 304] width 843 height 530
click at [596, 19] on button "button" at bounding box center [590, 19] width 19 height 19
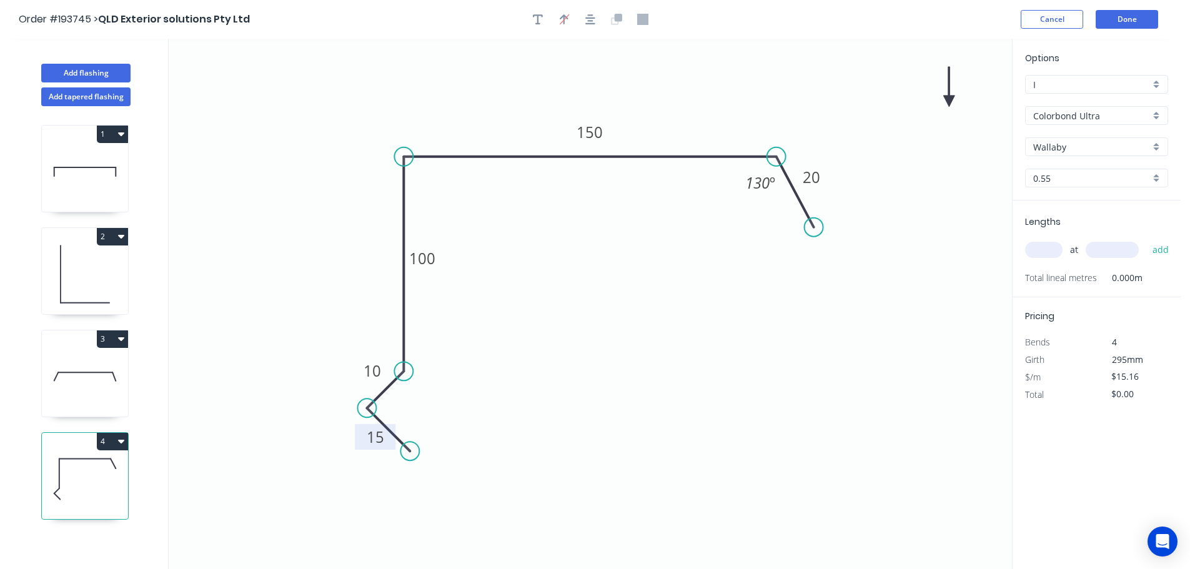
click at [947, 101] on icon at bounding box center [948, 87] width 11 height 40
drag, startPoint x: 947, startPoint y: 100, endPoint x: 836, endPoint y: 104, distance: 111.2
click at [847, 104] on icon at bounding box center [865, 94] width 36 height 36
click at [1040, 247] on input "text" at bounding box center [1043, 250] width 37 height 16
type input "1"
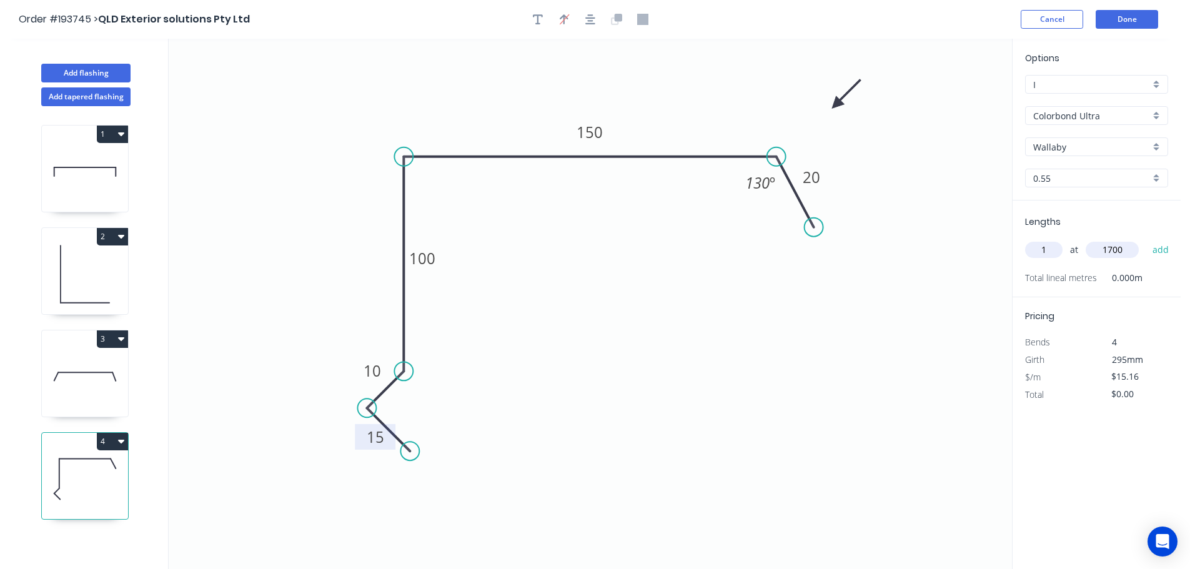
type input "1700"
click at [1146, 239] on button "add" at bounding box center [1160, 249] width 29 height 21
type input "$25.77"
click at [1136, 20] on button "Done" at bounding box center [1126, 19] width 62 height 19
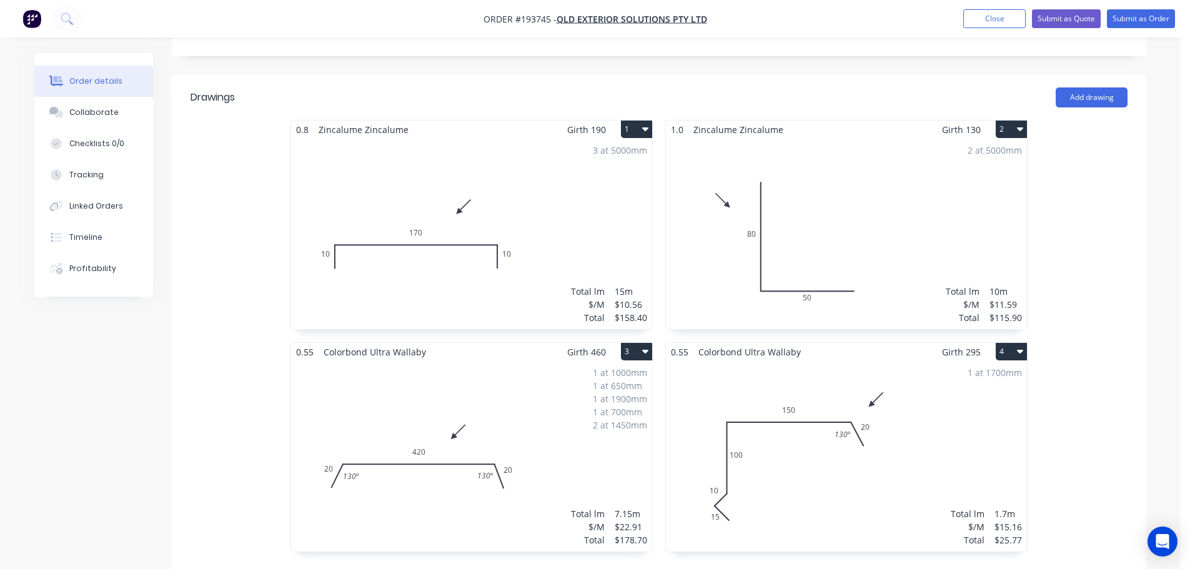
scroll to position [312, 0]
click at [507, 190] on div "3 at 5000mm Total lm $/M Total 15m $10.56 $158.40" at bounding box center [471, 231] width 361 height 190
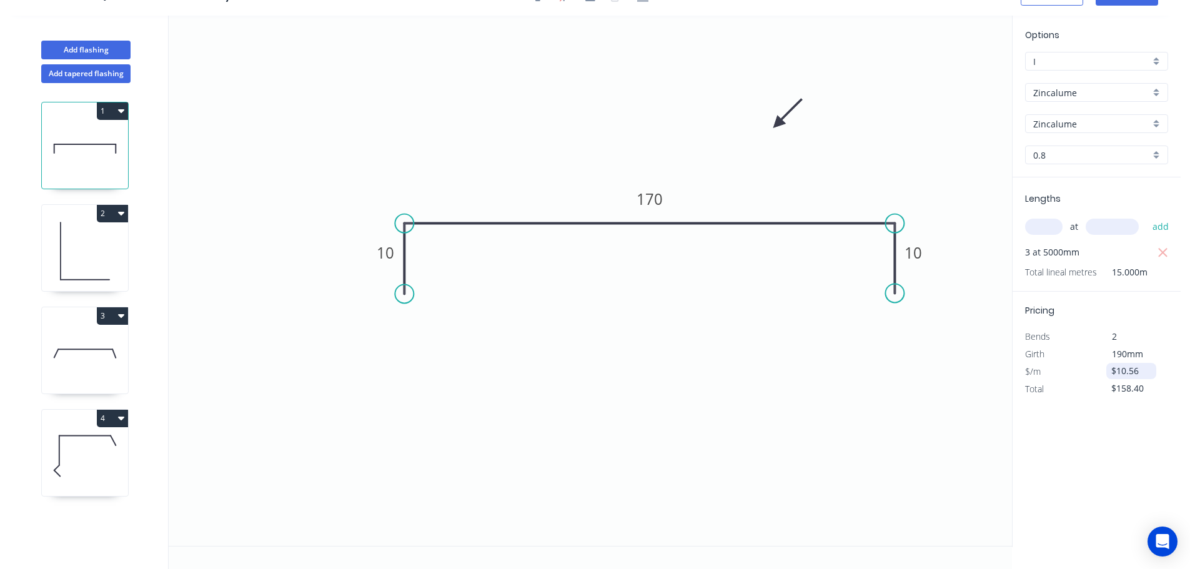
click at [1125, 373] on input "$10.56" at bounding box center [1132, 370] width 42 height 17
type input "6"
click at [1116, 392] on input "$158.40" at bounding box center [1132, 388] width 42 height 17
type input "$0.00"
click at [799, 408] on icon "0 10 170 10" at bounding box center [590, 281] width 843 height 530
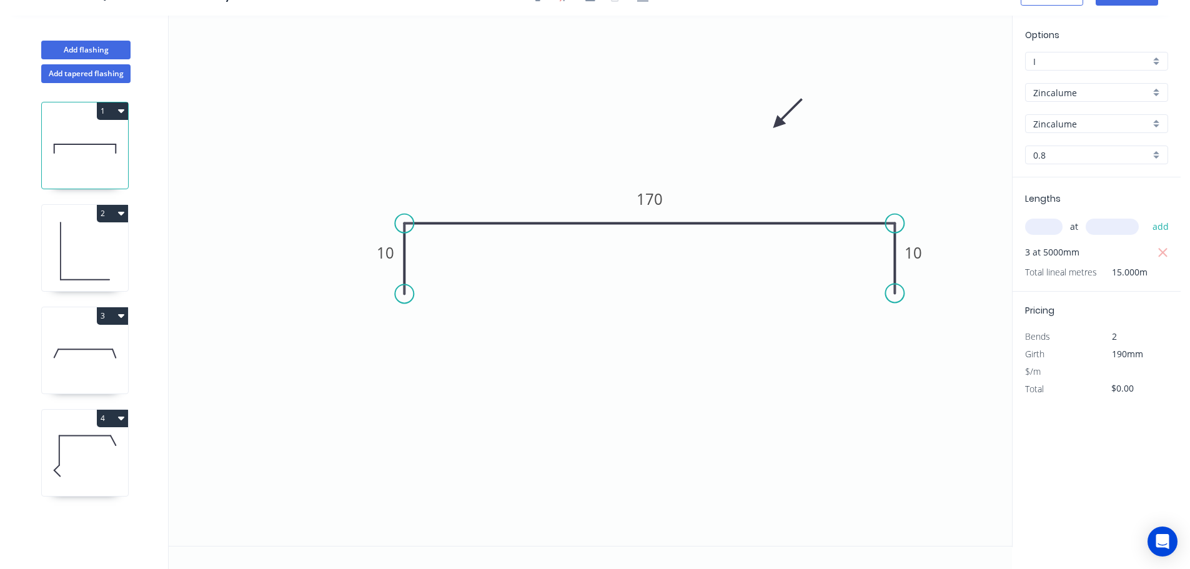
scroll to position [0, 0]
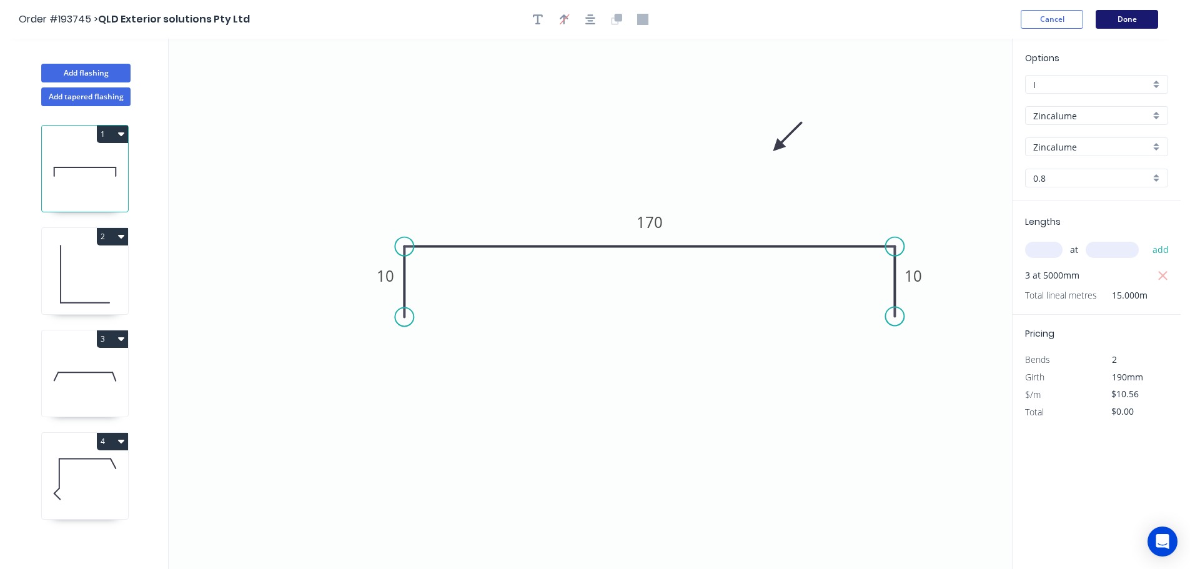
click at [1131, 16] on button "Done" at bounding box center [1126, 19] width 62 height 19
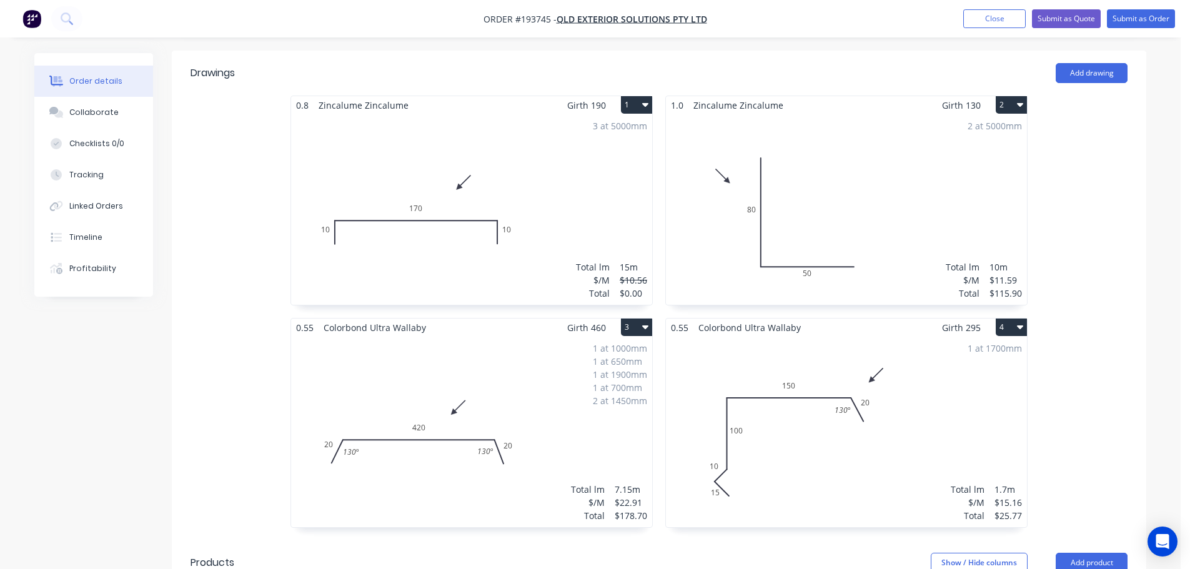
scroll to position [312, 0]
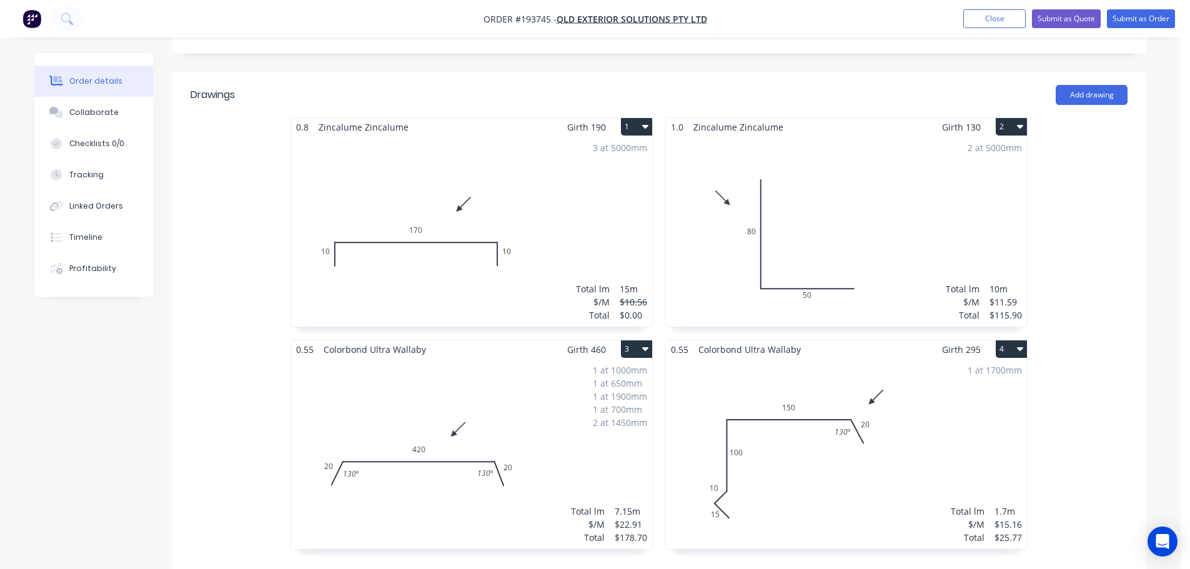
click at [418, 169] on div "3 at 5000mm Total lm $/M Total 15m $10.56 $0.00" at bounding box center [471, 231] width 361 height 190
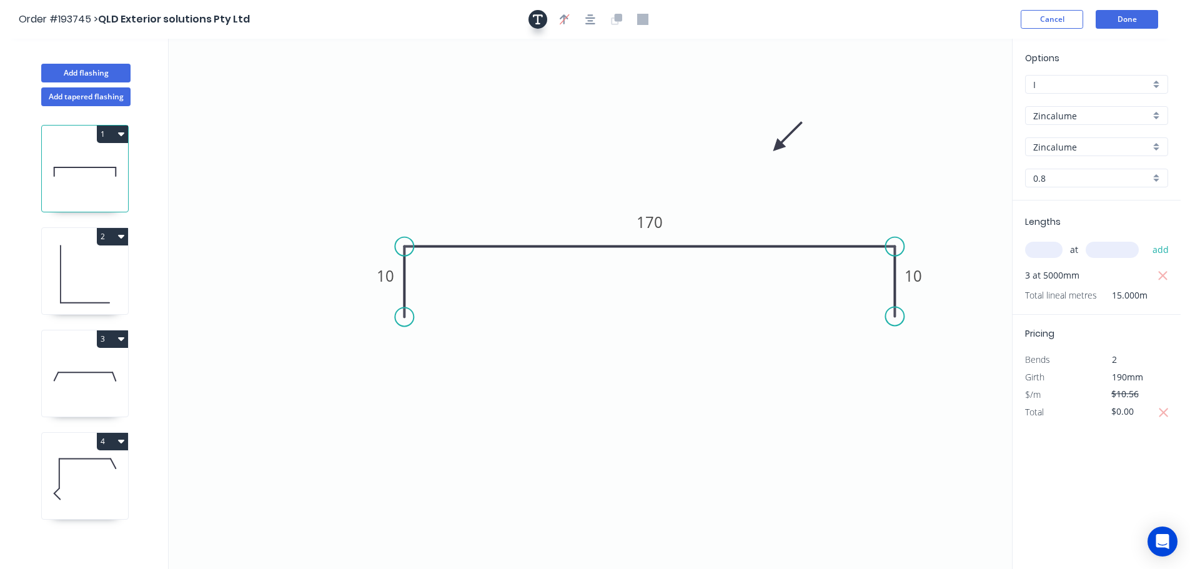
click at [536, 21] on icon "button" at bounding box center [538, 19] width 10 height 11
drag, startPoint x: 254, startPoint y: 77, endPoint x: 494, endPoint y: 117, distance: 243.7
click at [494, 117] on textarea at bounding box center [489, 128] width 101 height 46
click at [734, 117] on icon "Remake missing 10 170 10" at bounding box center [590, 304] width 843 height 530
type textarea "Remake missing"
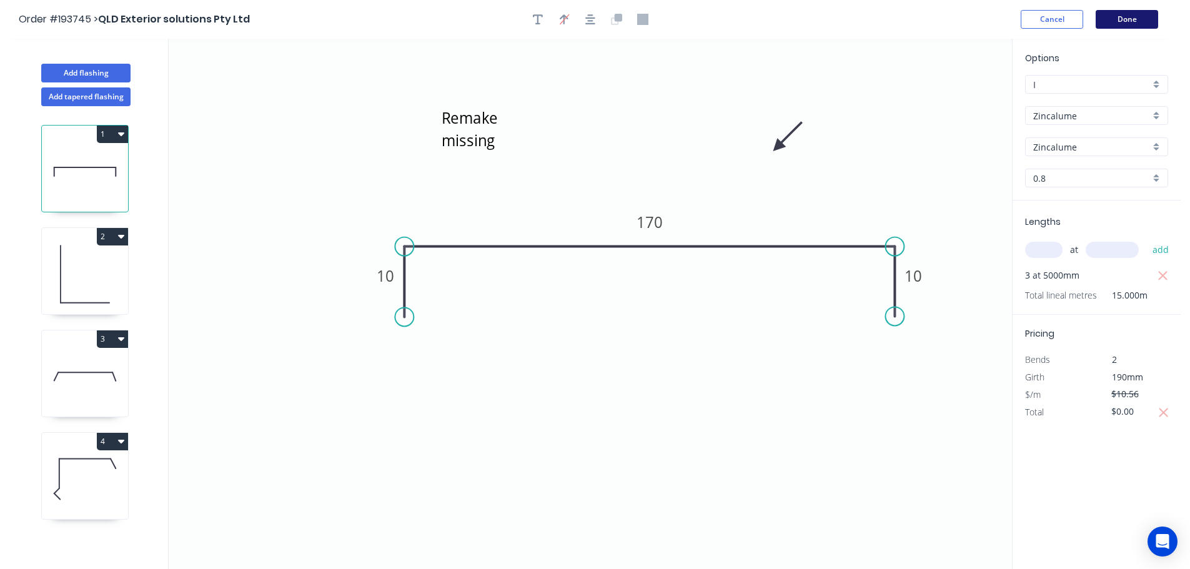
click at [1129, 14] on button "Done" at bounding box center [1126, 19] width 62 height 19
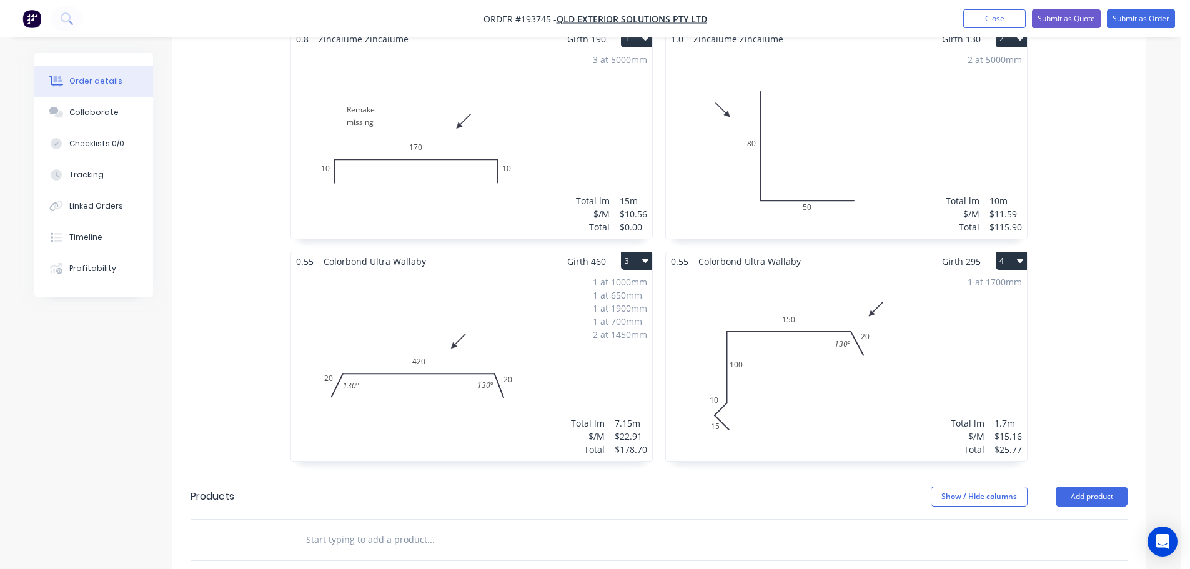
scroll to position [437, 0]
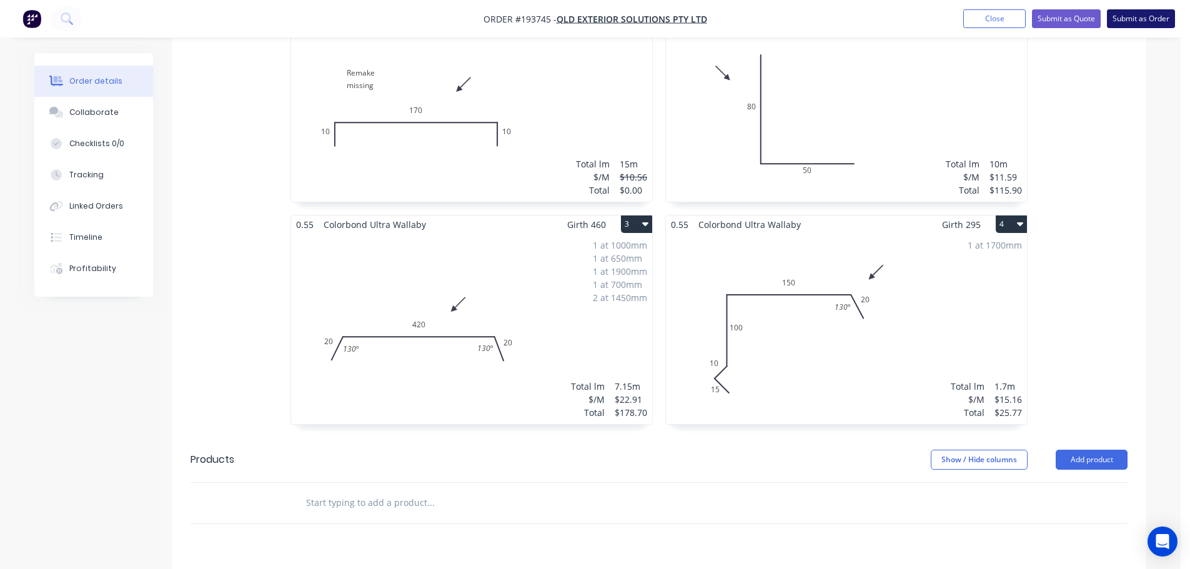
click at [1138, 11] on button "Submit as Order" at bounding box center [1140, 18] width 68 height 19
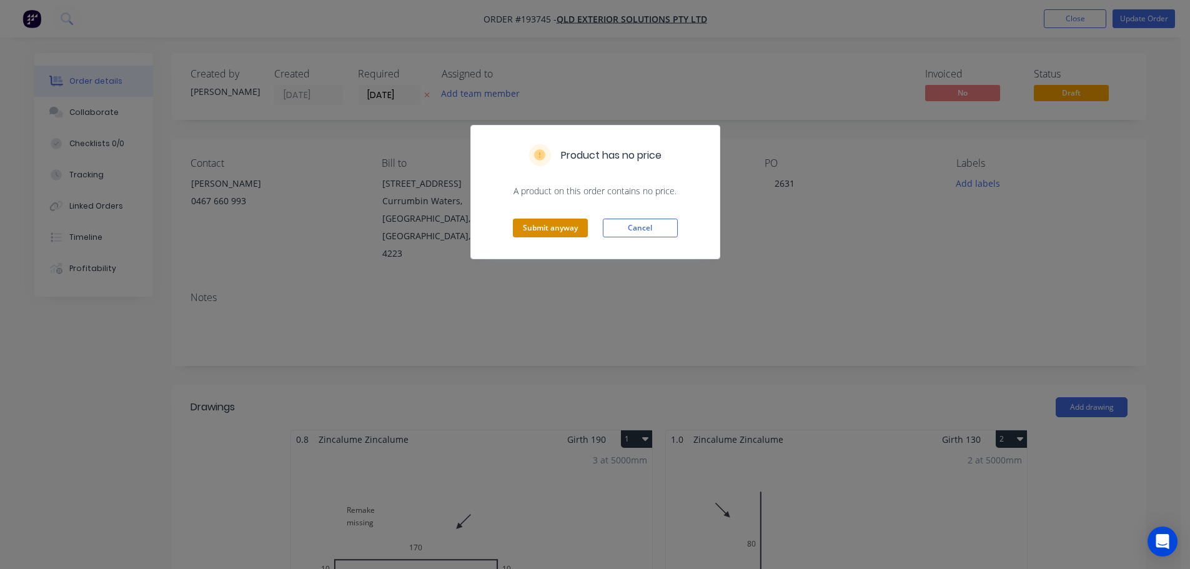
click at [535, 232] on button "Submit anyway" at bounding box center [550, 228] width 75 height 19
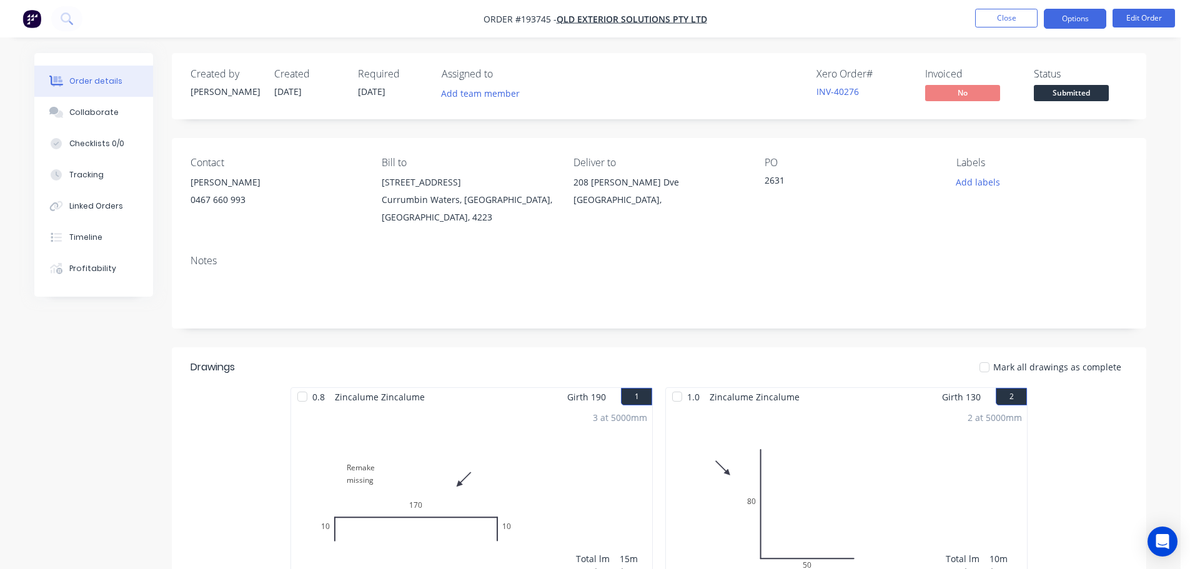
click at [1074, 17] on button "Options" at bounding box center [1074, 19] width 62 height 20
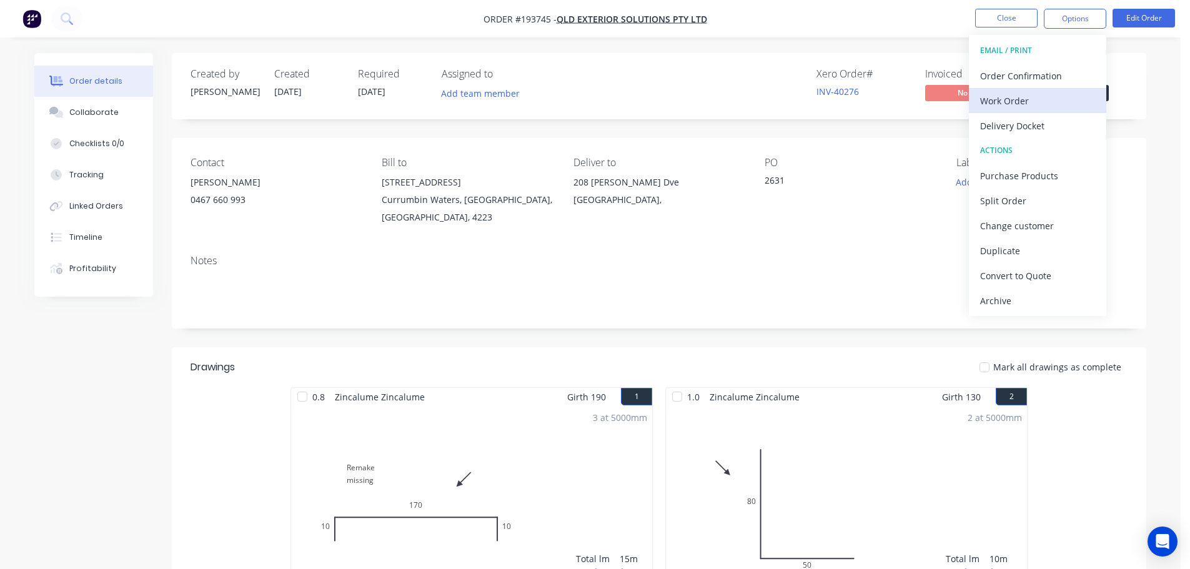
click at [980, 98] on button "Work Order" at bounding box center [1036, 100] width 137 height 25
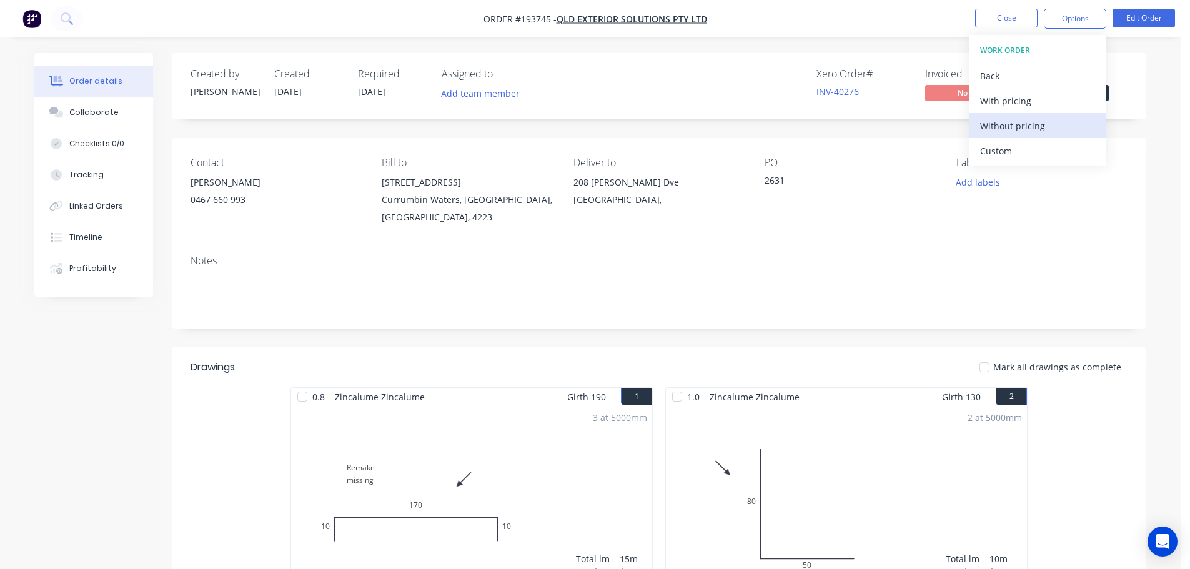
click at [996, 126] on div "Without pricing" at bounding box center [1037, 126] width 115 height 18
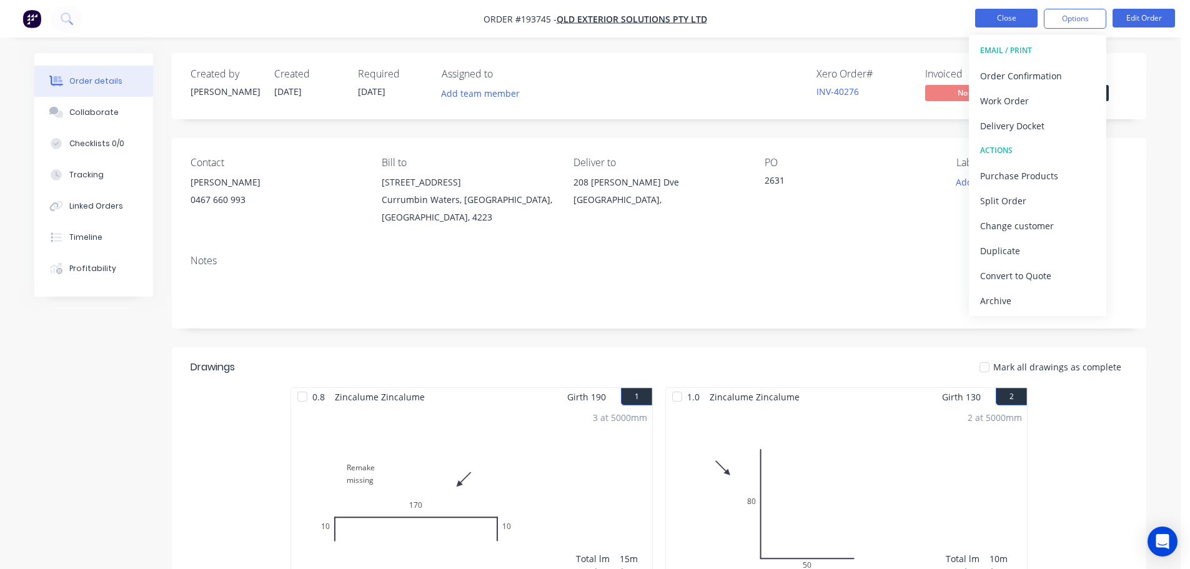
click at [995, 16] on button "Close" at bounding box center [1006, 18] width 62 height 19
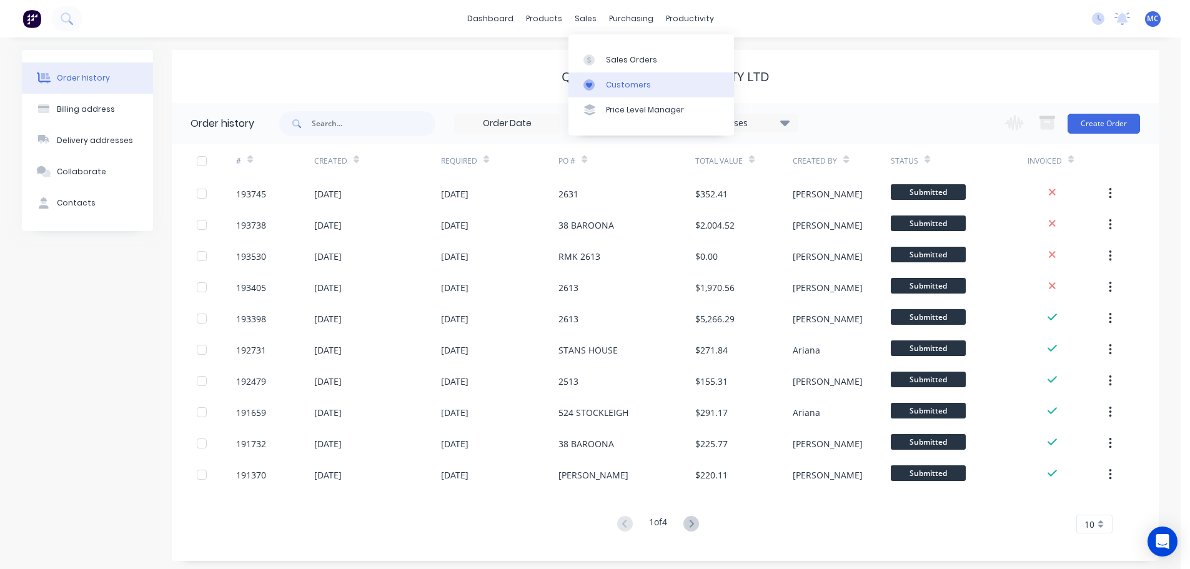
click at [618, 83] on div "Customers" at bounding box center [628, 84] width 45 height 11
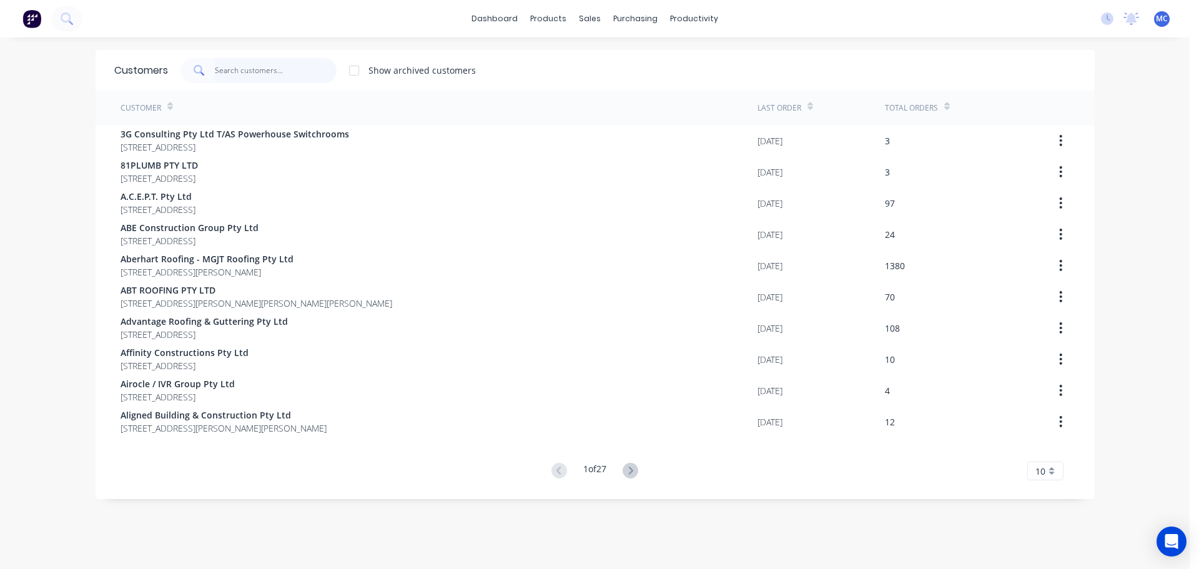
click at [231, 69] on input "text" at bounding box center [276, 70] width 122 height 25
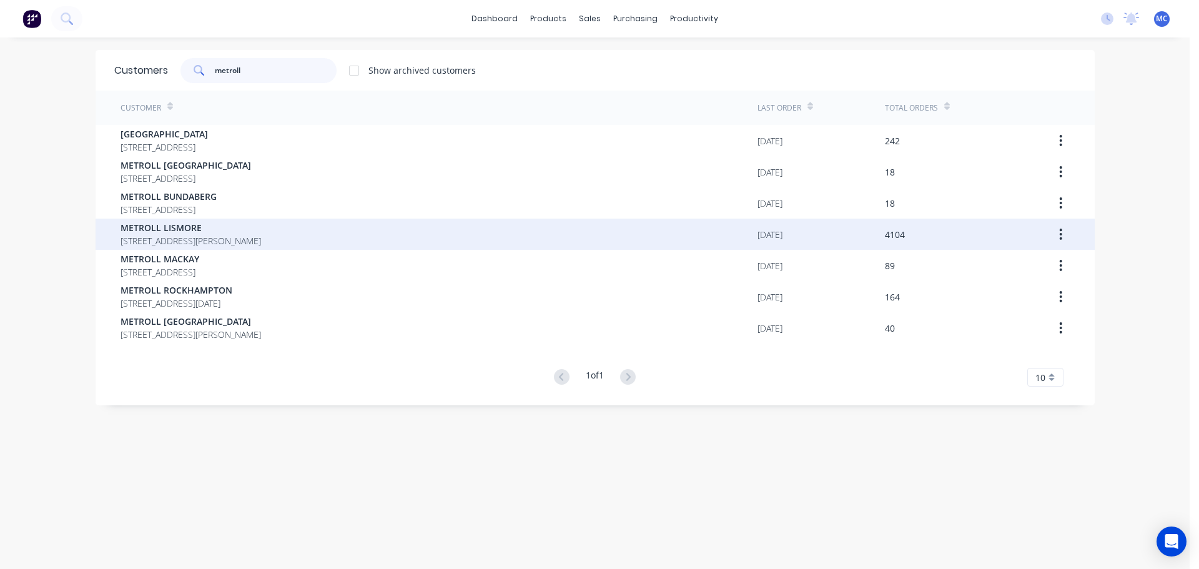
type input "metroll"
click at [150, 227] on span "METROLL LISMORE" at bounding box center [191, 227] width 140 height 13
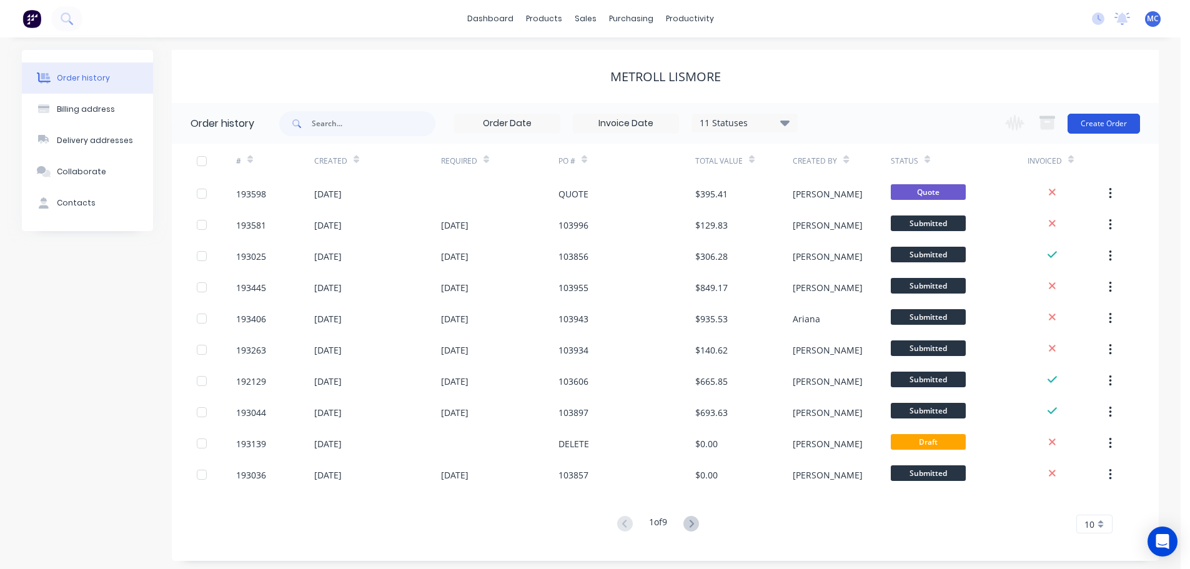
click at [1108, 118] on button "Create Order" at bounding box center [1103, 124] width 72 height 20
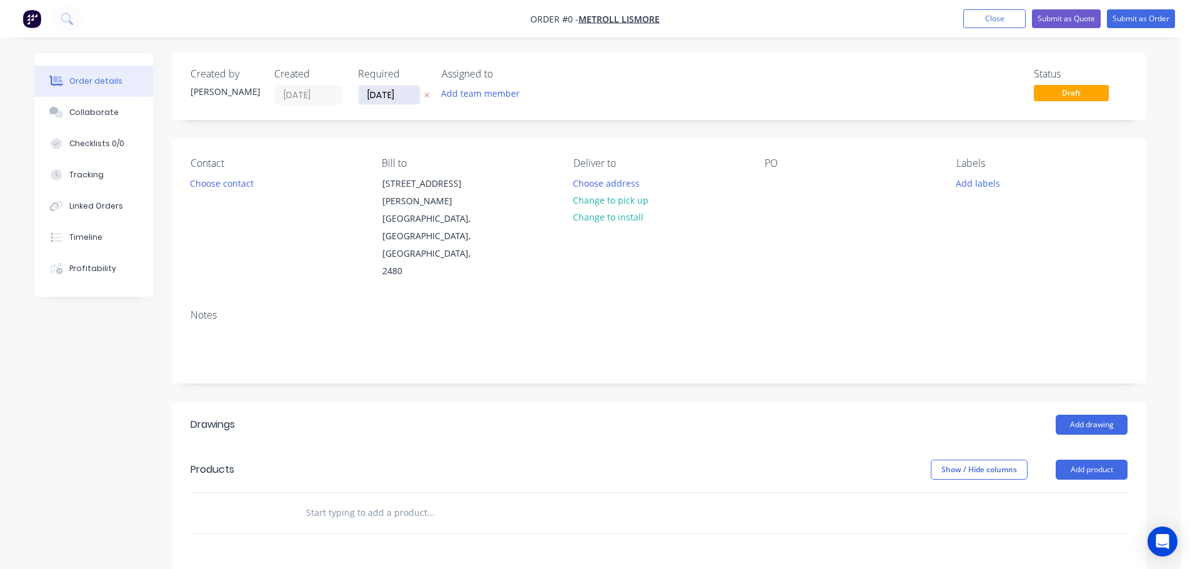
click at [392, 99] on input "[DATE]" at bounding box center [388, 95] width 61 height 19
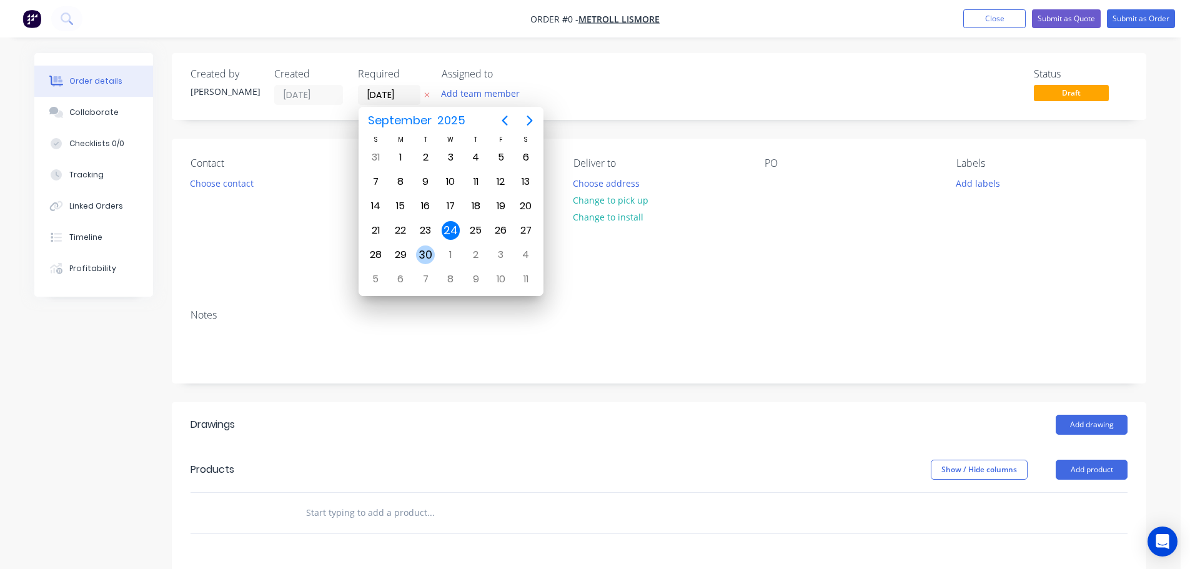
click at [425, 255] on div "30" at bounding box center [425, 254] width 19 height 19
type input "[DATE]"
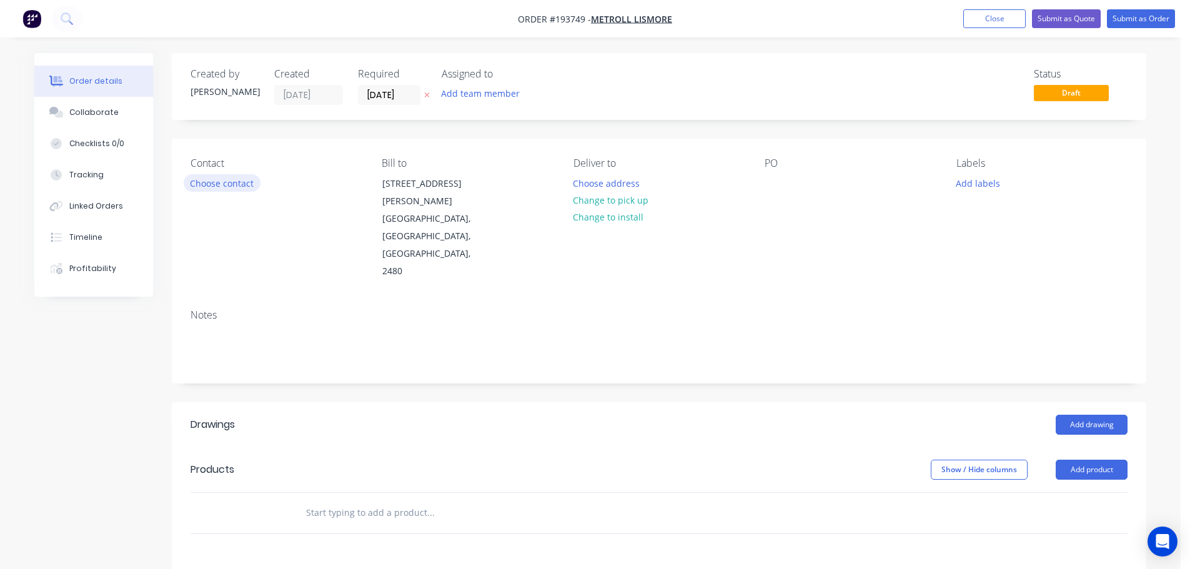
click at [229, 185] on button "Choose contact" at bounding box center [222, 182] width 77 height 17
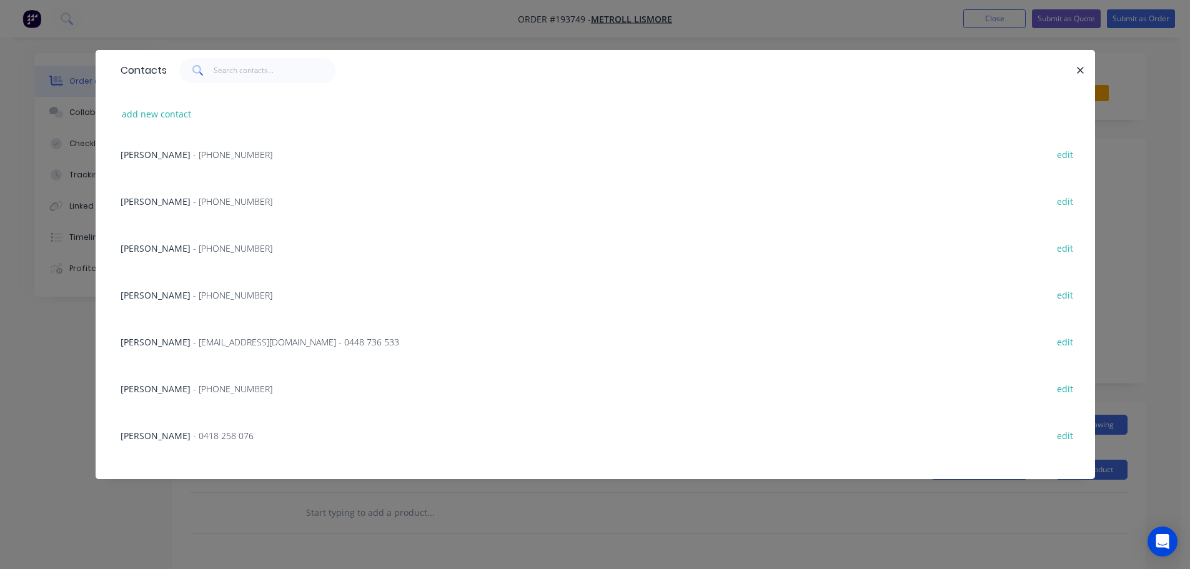
scroll to position [250, 0]
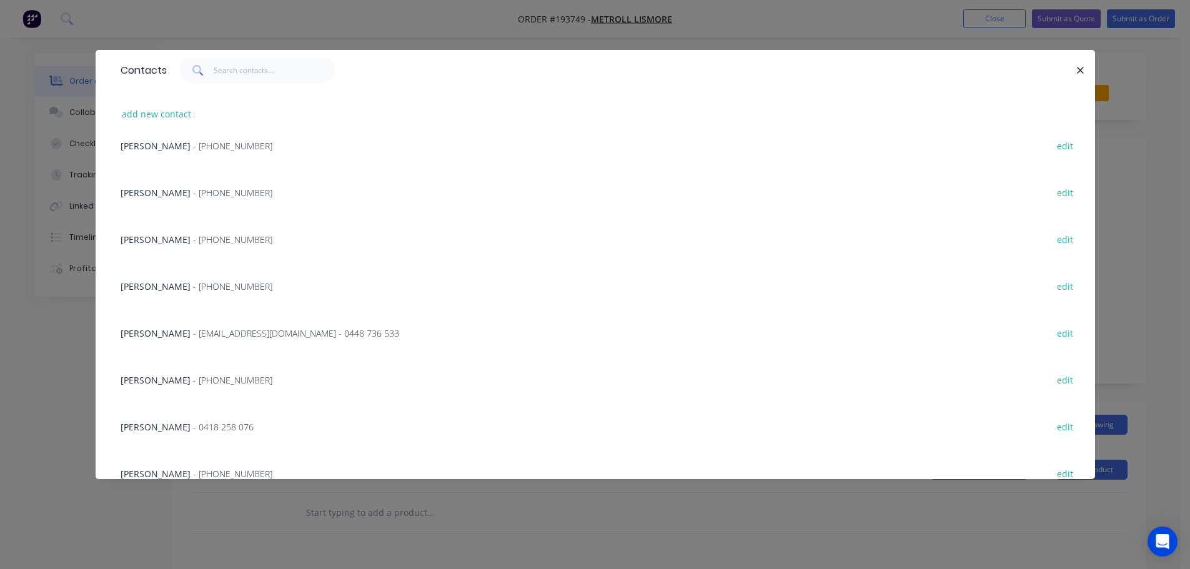
click at [219, 333] on span "- [EMAIL_ADDRESS][DOMAIN_NAME] - 0448 736 533" at bounding box center [296, 333] width 206 height 12
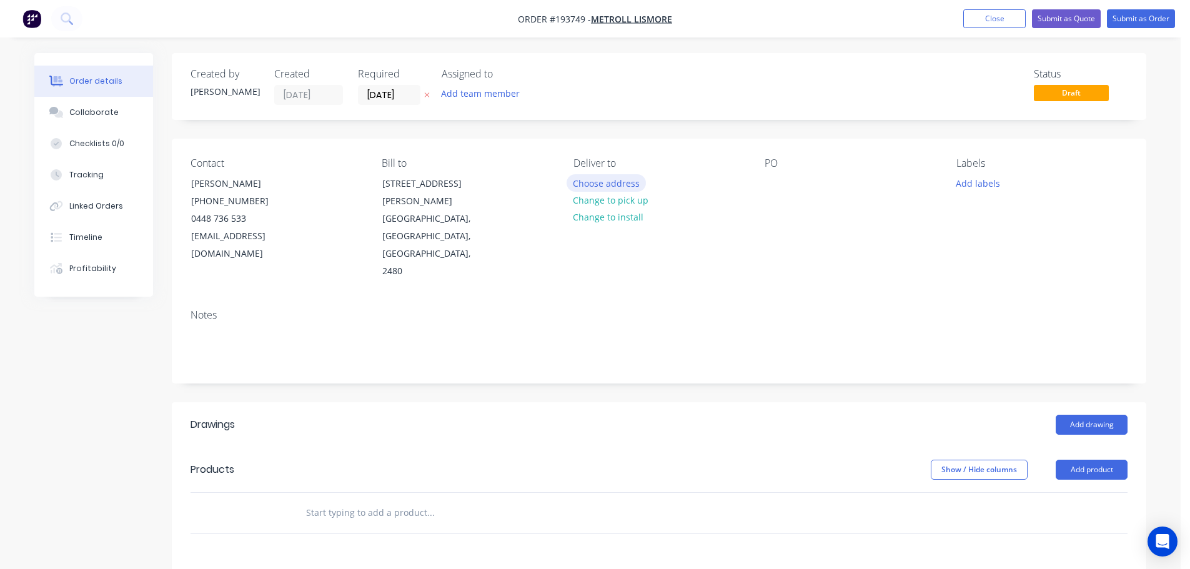
click at [603, 179] on button "Choose address" at bounding box center [606, 182] width 80 height 17
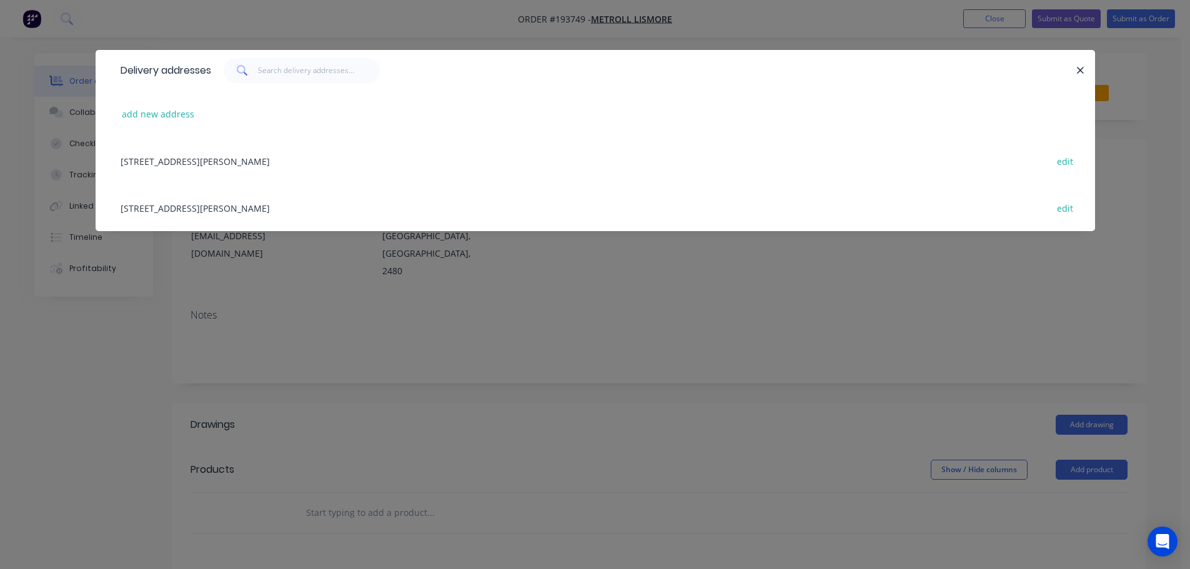
click at [227, 209] on div "[STREET_ADDRESS][PERSON_NAME] edit" at bounding box center [595, 207] width 962 height 47
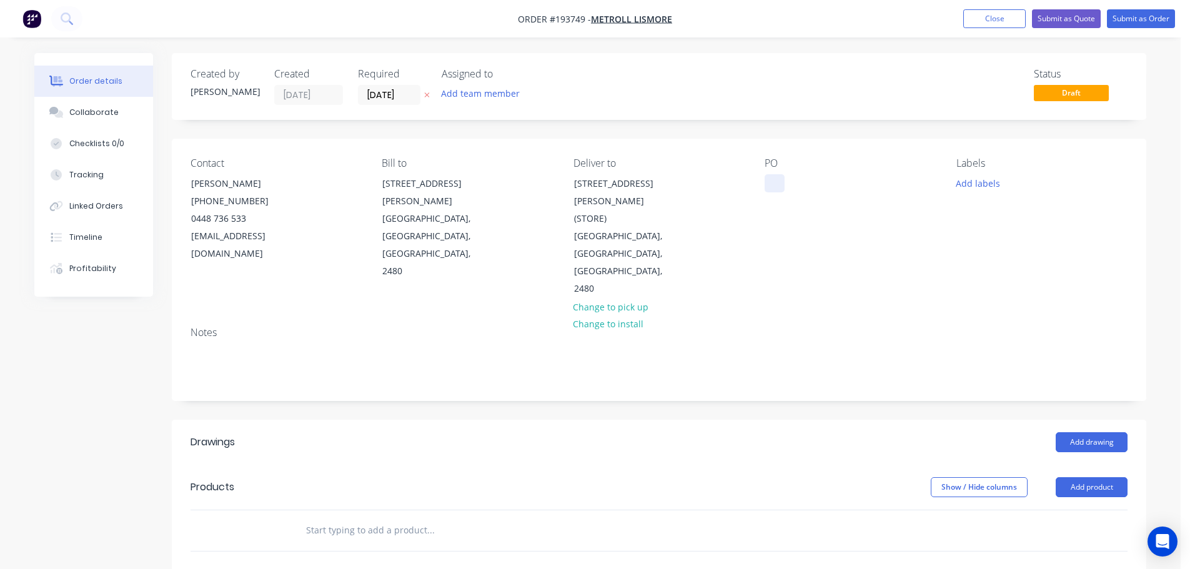
click at [774, 184] on div at bounding box center [774, 183] width 20 height 18
click at [1081, 432] on button "Add drawing" at bounding box center [1091, 442] width 72 height 20
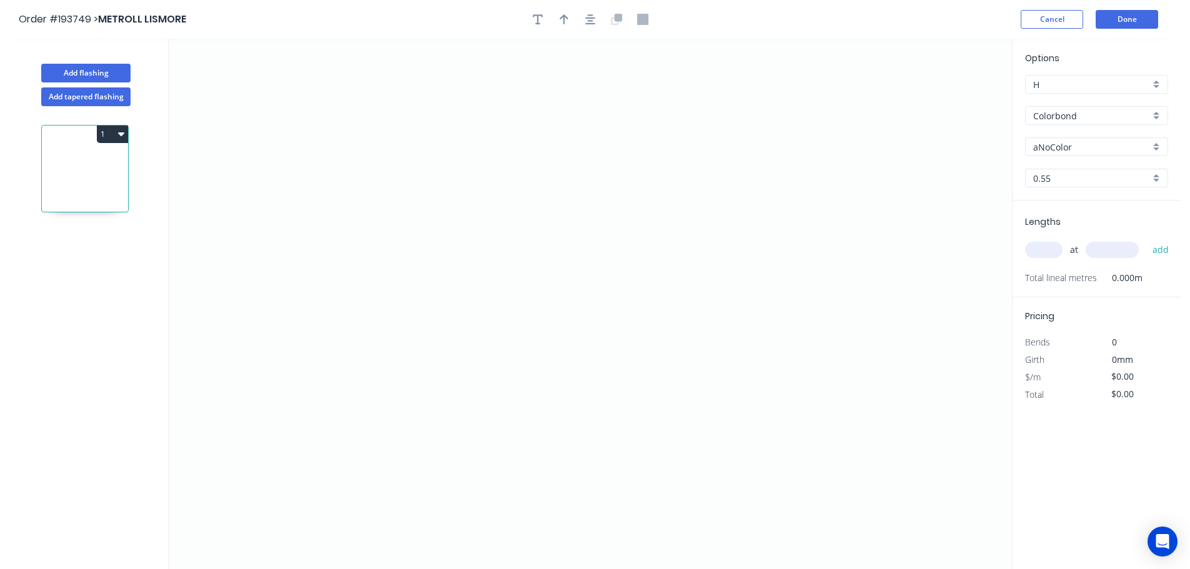
click at [1050, 121] on input "Colorbond" at bounding box center [1091, 115] width 117 height 13
click at [1068, 145] on div "Galvabond" at bounding box center [1096, 149] width 142 height 22
type input "Galvabond"
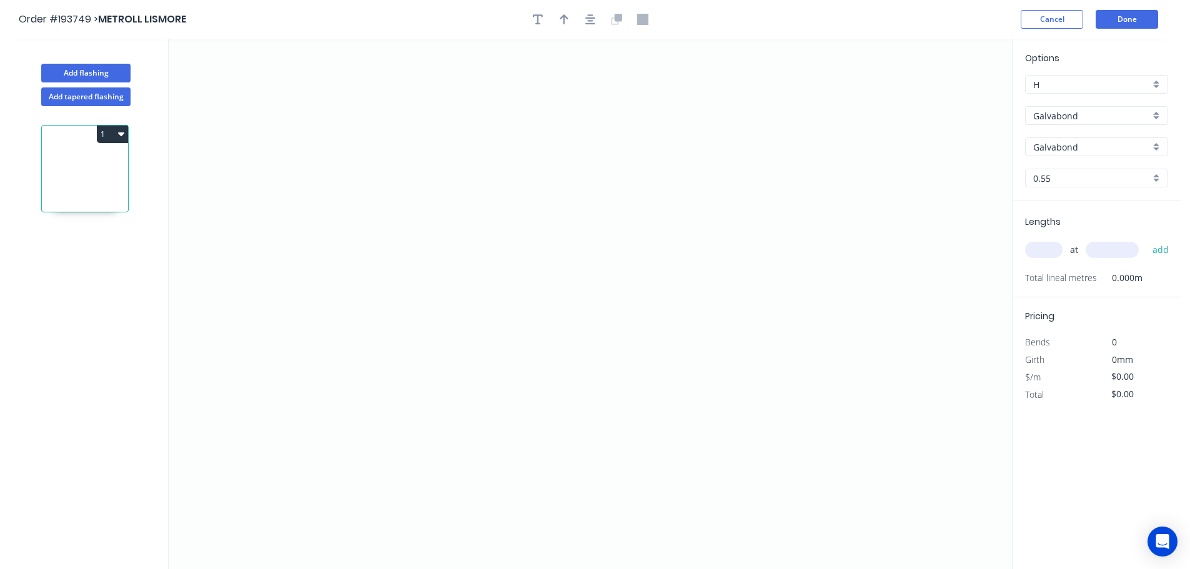
click at [1046, 177] on input "0.55" at bounding box center [1091, 178] width 117 height 13
click at [1045, 288] on div "1.6" at bounding box center [1096, 289] width 142 height 22
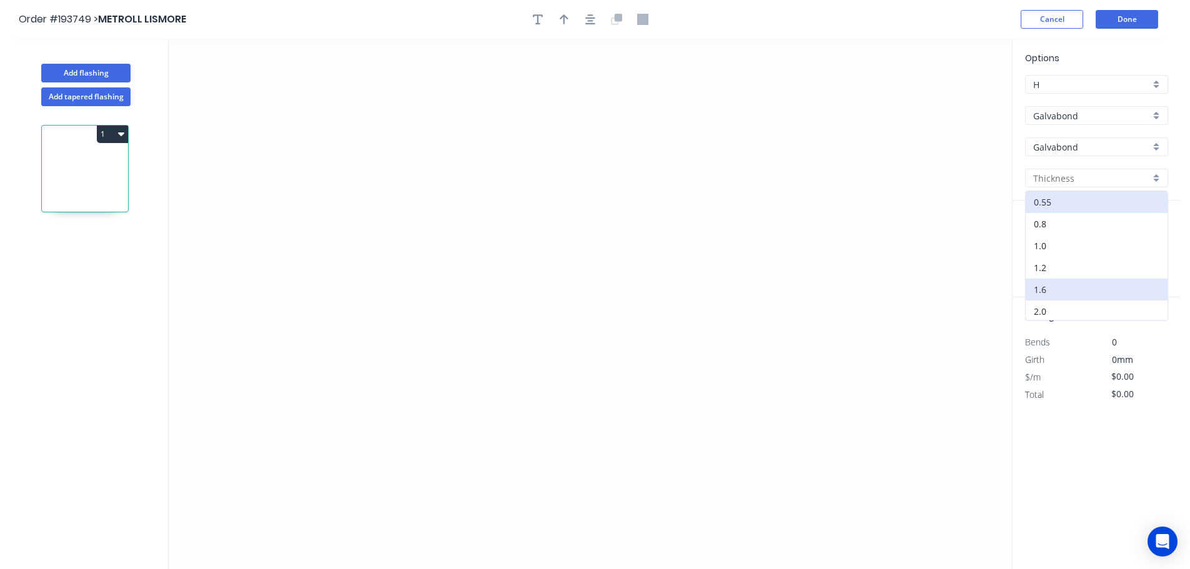
type input "1.6"
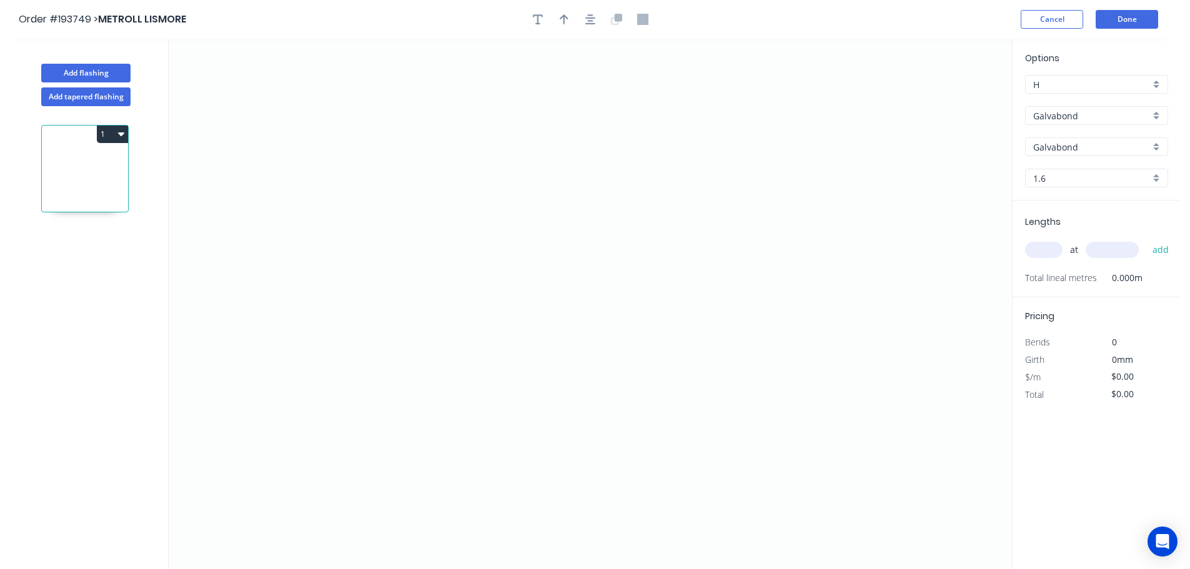
click at [1037, 246] on input "text" at bounding box center [1043, 250] width 37 height 16
type input "2"
type input "3000"
click at [1146, 239] on button "add" at bounding box center [1160, 249] width 29 height 21
type input "1"
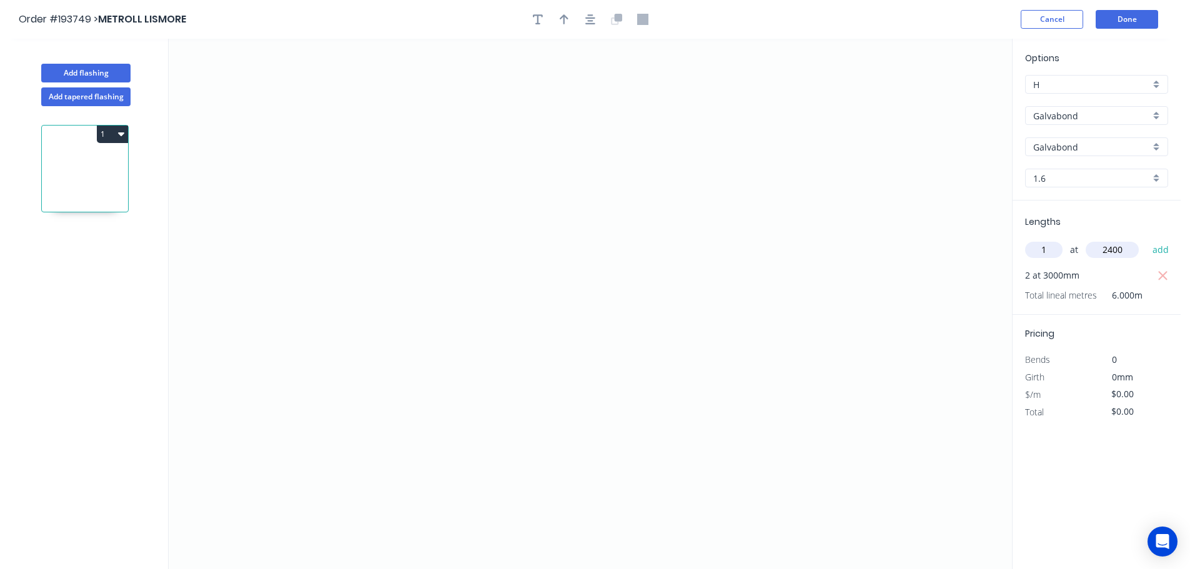
type input "2400"
click at [1146, 239] on button "add" at bounding box center [1160, 249] width 29 height 21
click at [412, 171] on icon "0" at bounding box center [590, 304] width 843 height 530
click at [421, 376] on icon "0" at bounding box center [590, 304] width 843 height 530
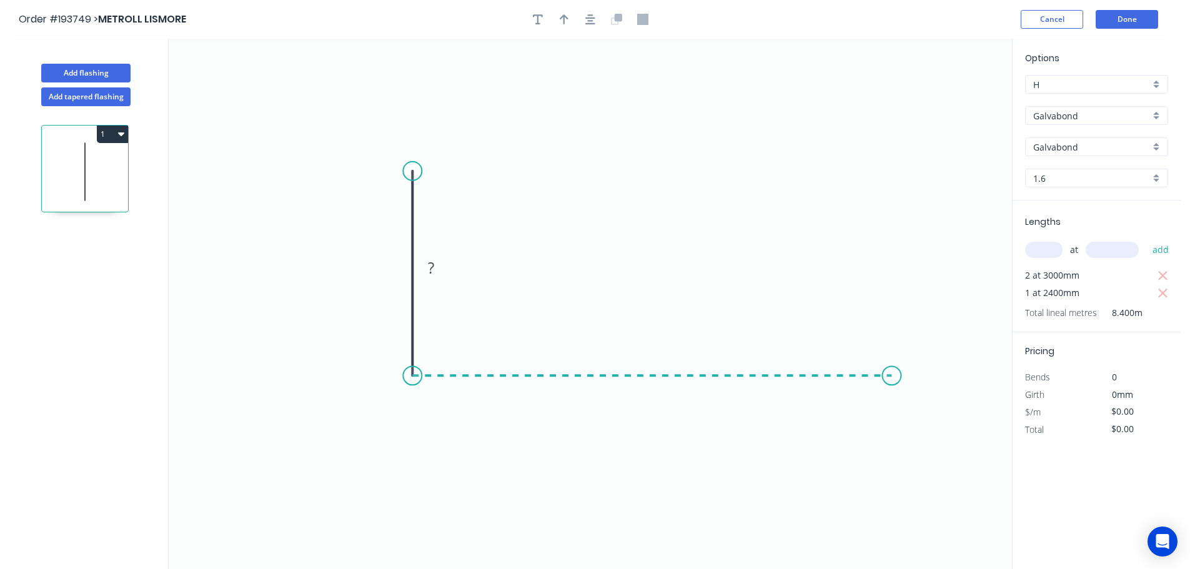
click at [892, 380] on icon "0 ?" at bounding box center [590, 304] width 843 height 530
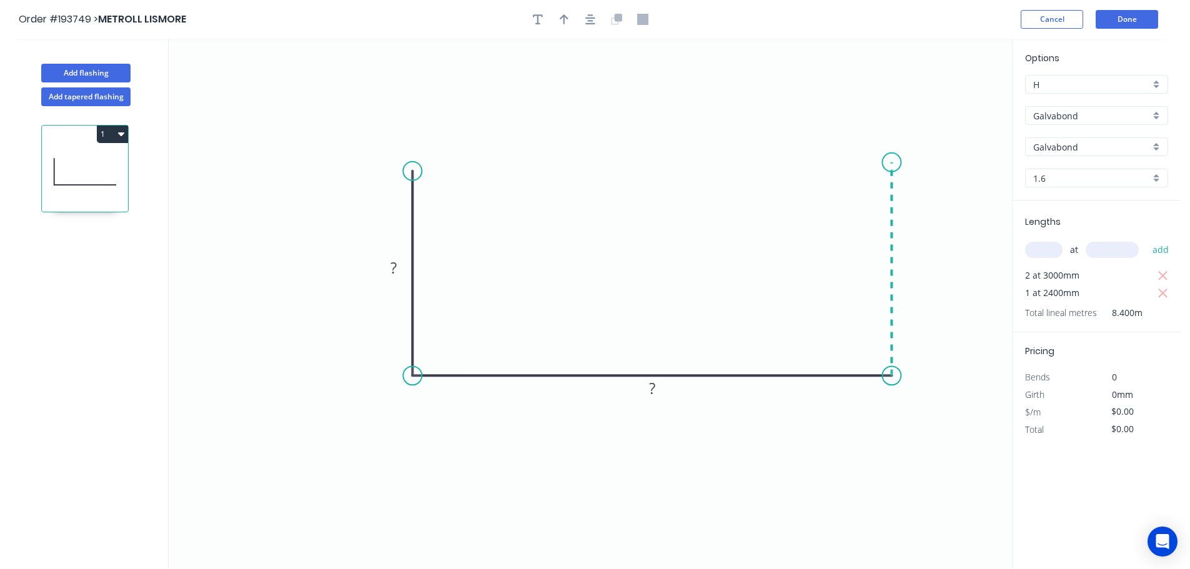
click at [885, 162] on icon "0 ? ?" at bounding box center [590, 304] width 843 height 530
click at [912, 257] on tspan "?" at bounding box center [910, 263] width 6 height 21
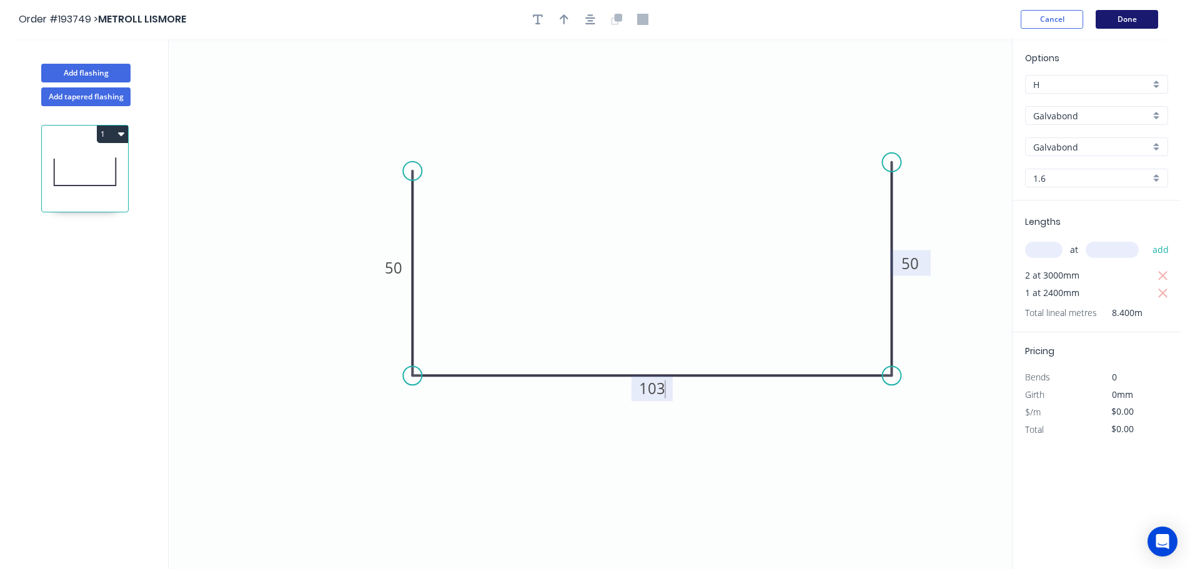
click at [1136, 17] on button "Done" at bounding box center [1126, 19] width 62 height 19
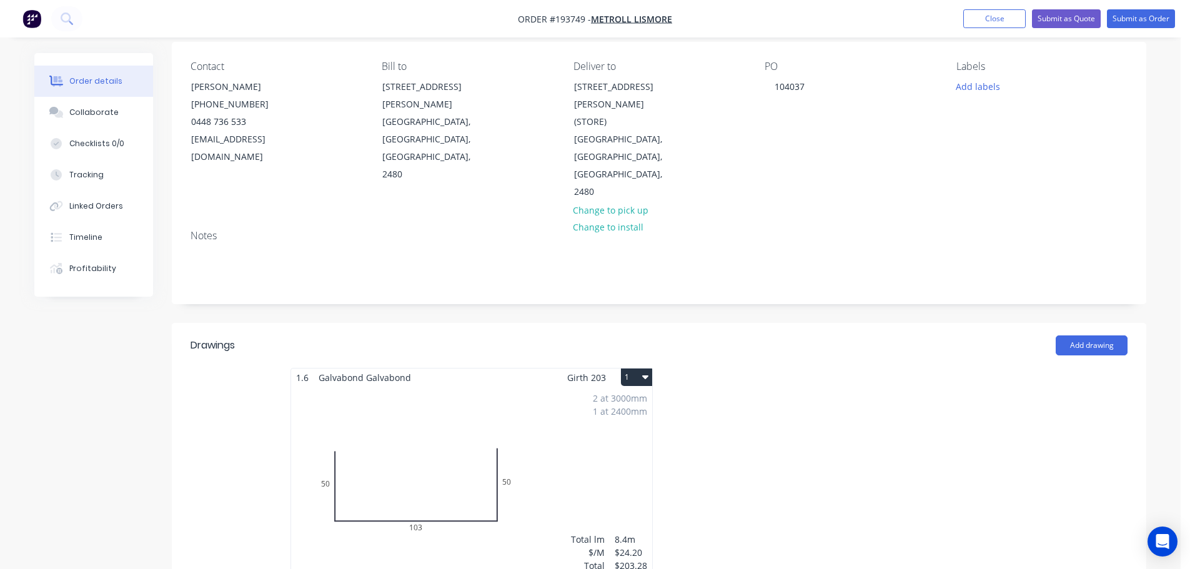
scroll to position [125, 0]
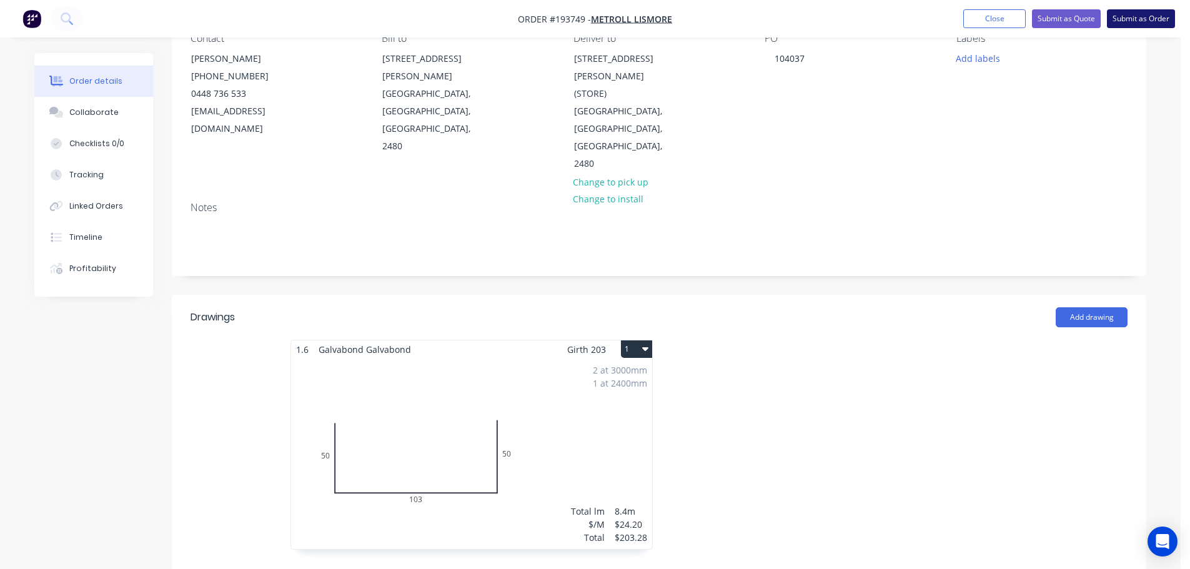
click at [1142, 12] on button "Submit as Order" at bounding box center [1140, 18] width 68 height 19
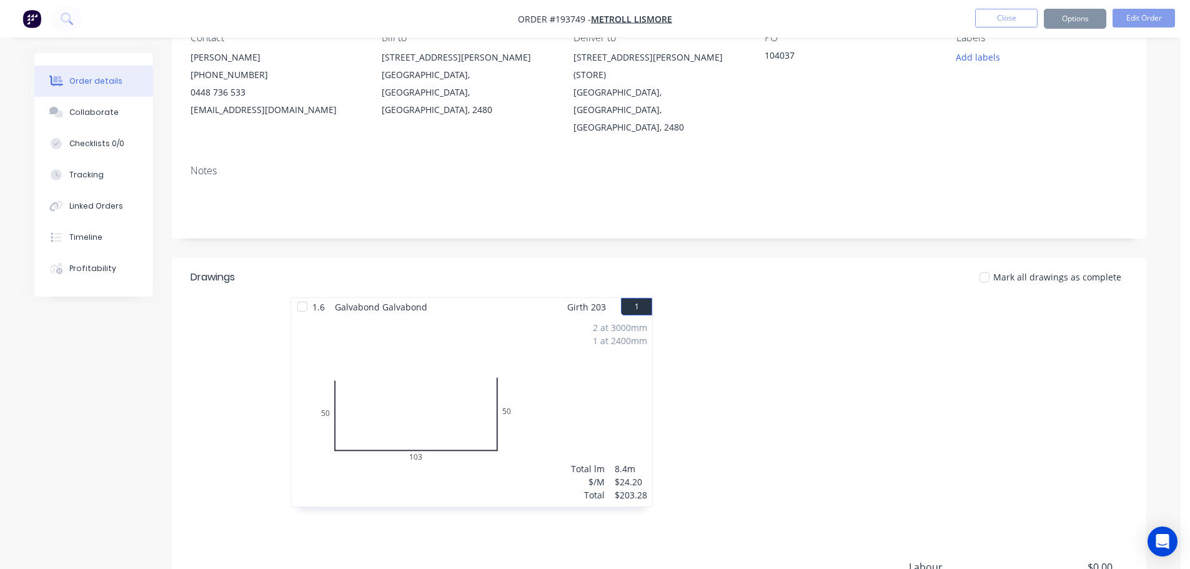
scroll to position [0, 0]
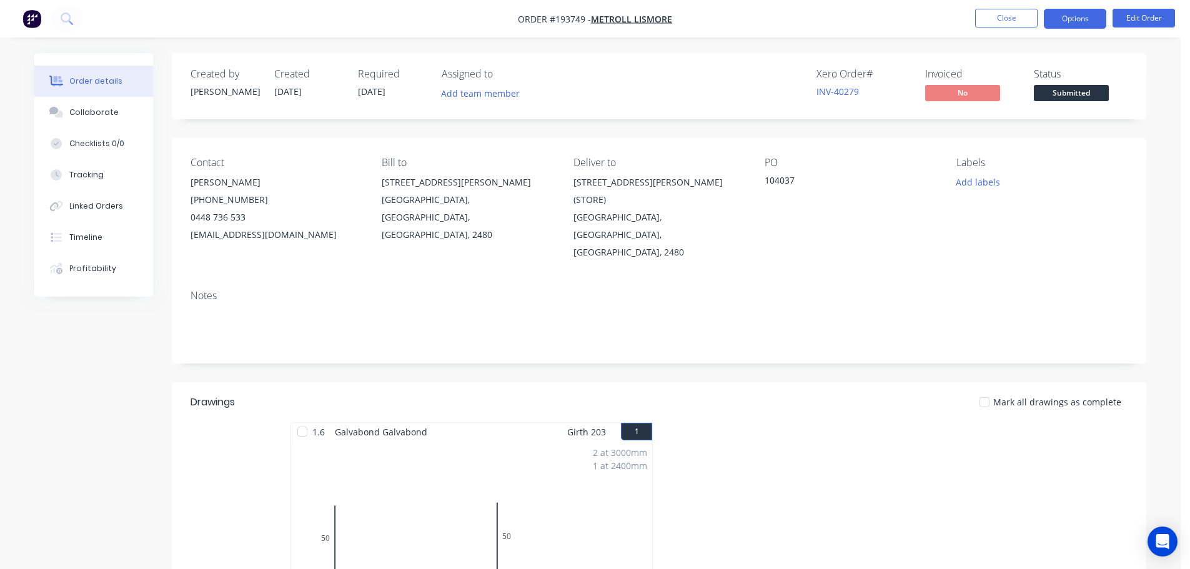
click at [1067, 23] on button "Options" at bounding box center [1074, 19] width 62 height 20
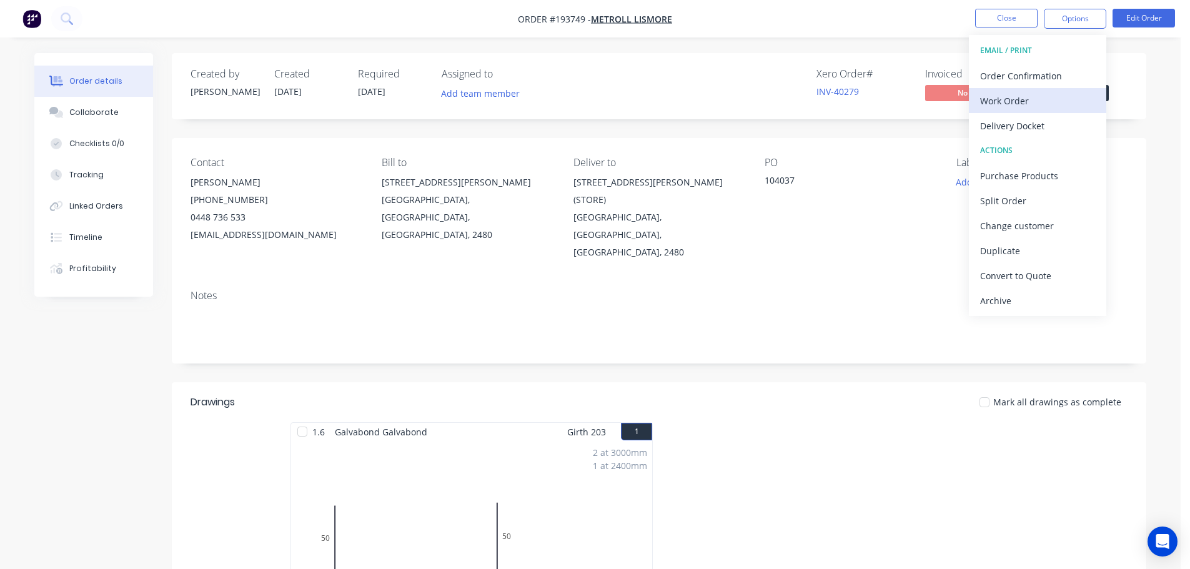
click at [1018, 101] on div "Work Order" at bounding box center [1037, 101] width 115 height 18
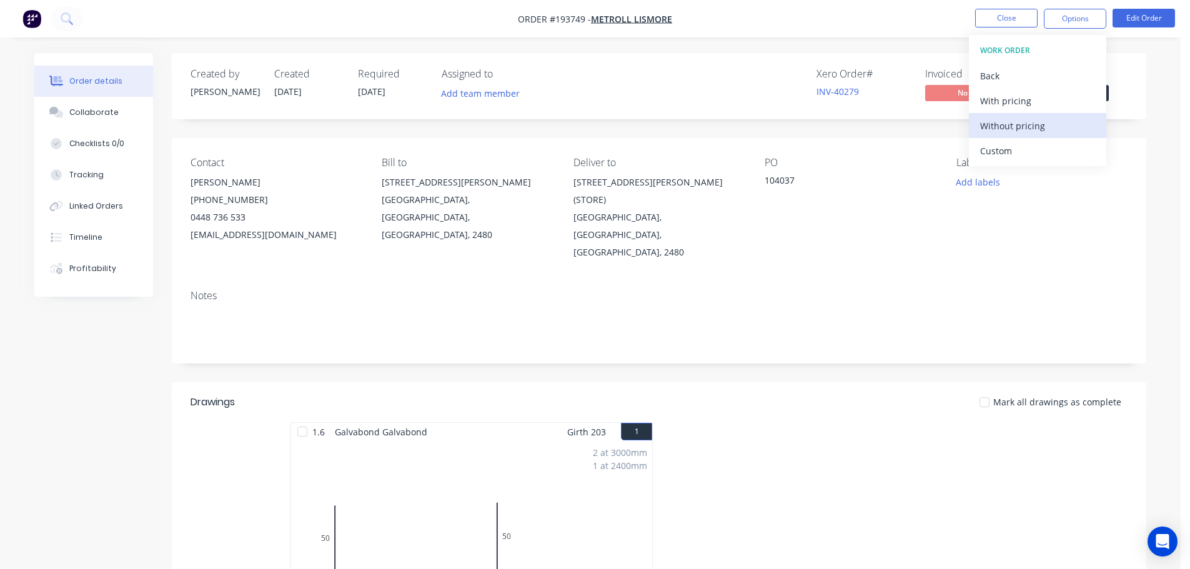
click at [1018, 134] on div "Without pricing" at bounding box center [1037, 126] width 115 height 18
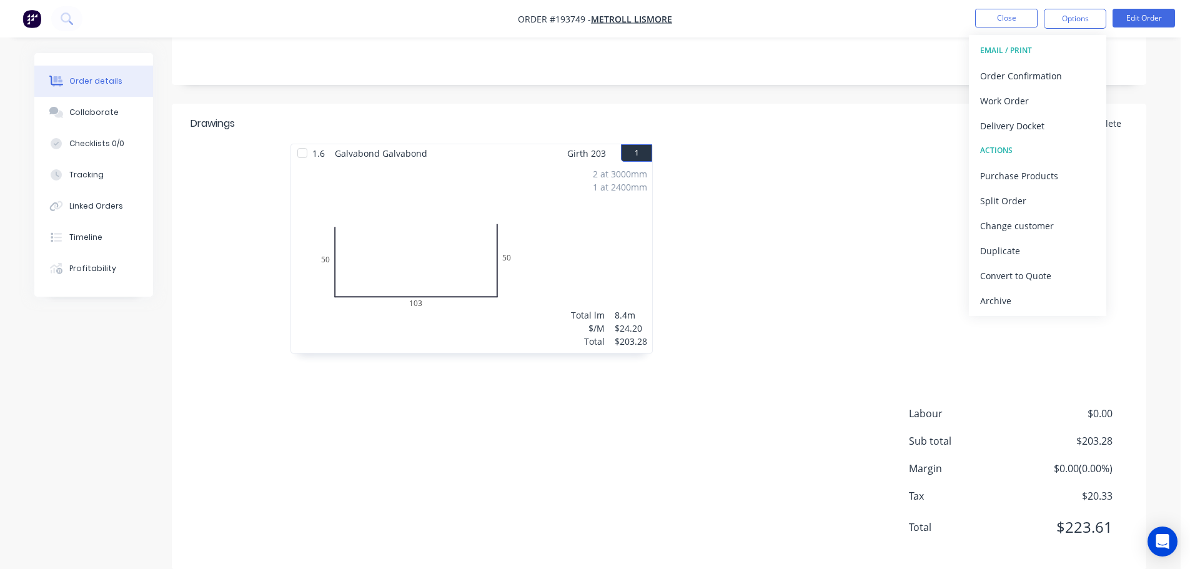
scroll to position [280, 0]
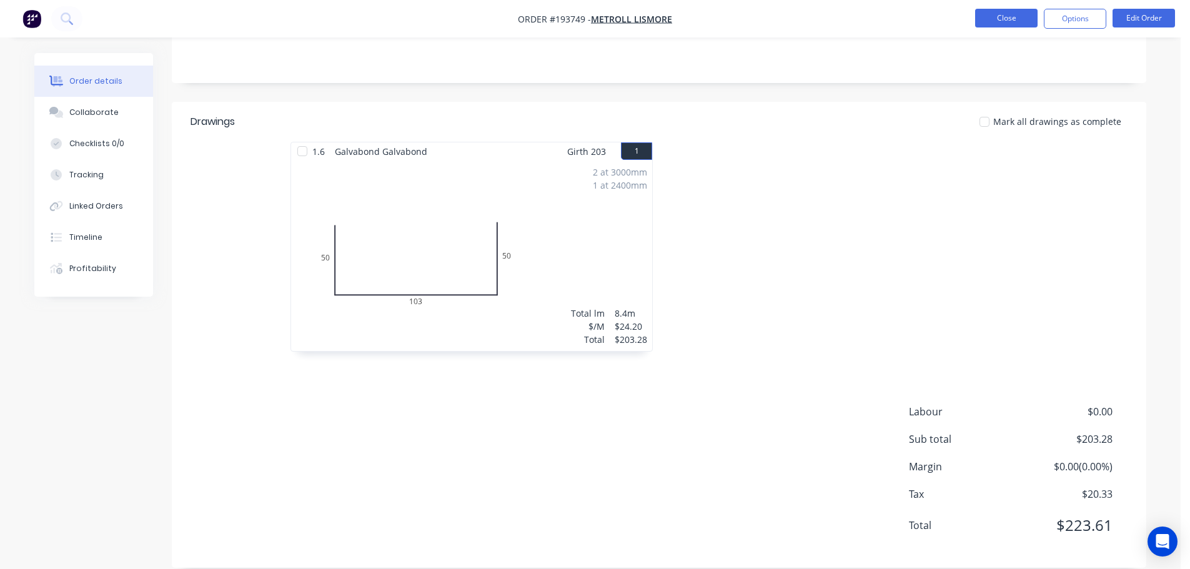
click at [998, 12] on button "Close" at bounding box center [1006, 18] width 62 height 19
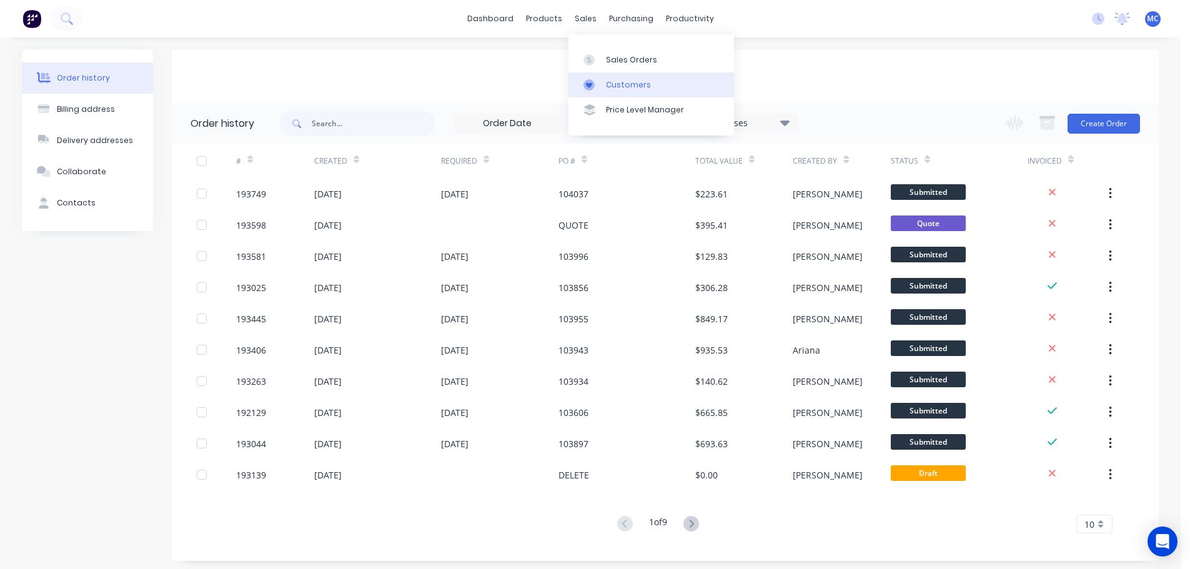
click at [628, 86] on div "Customers" at bounding box center [628, 84] width 45 height 11
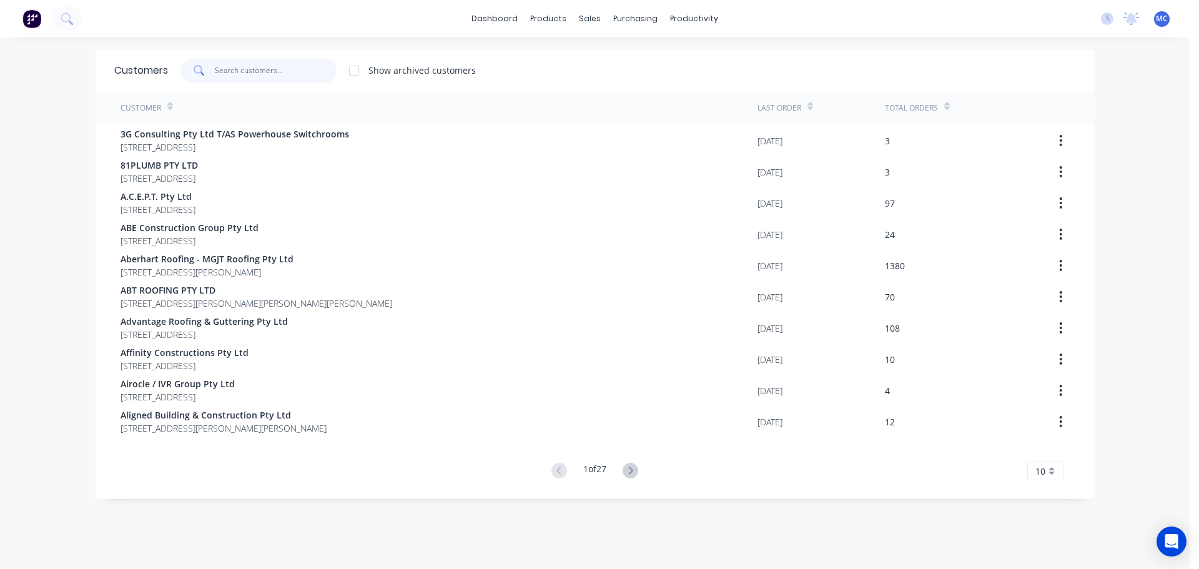
click at [240, 69] on input "text" at bounding box center [276, 70] width 122 height 25
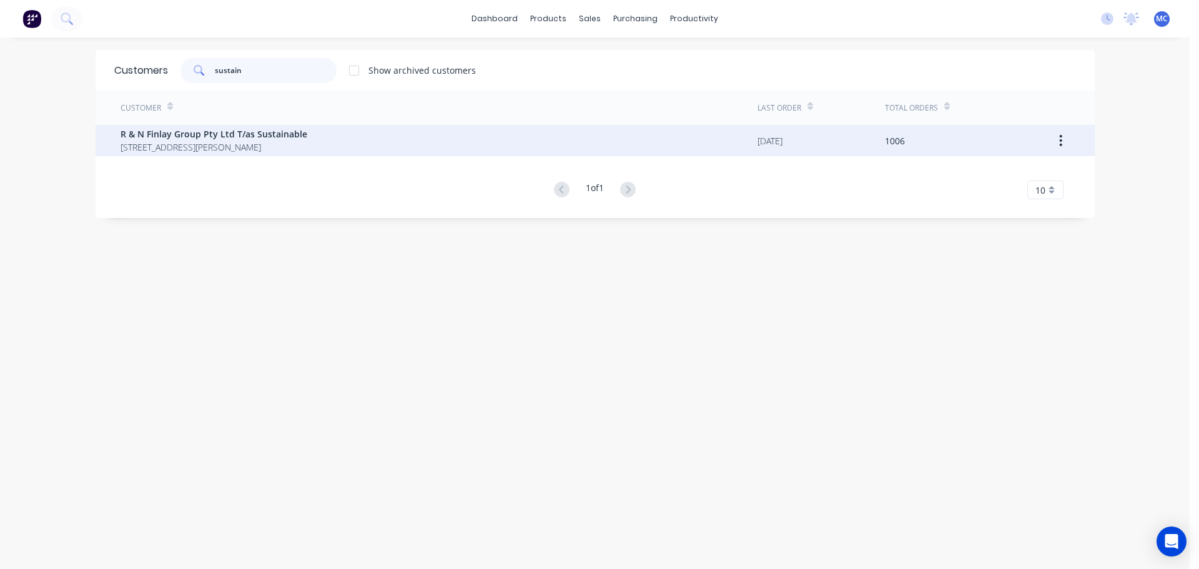
type input "sustain"
click at [221, 137] on span "R & N Finlay Group Pty Ltd T/as Sustainable" at bounding box center [214, 133] width 187 height 13
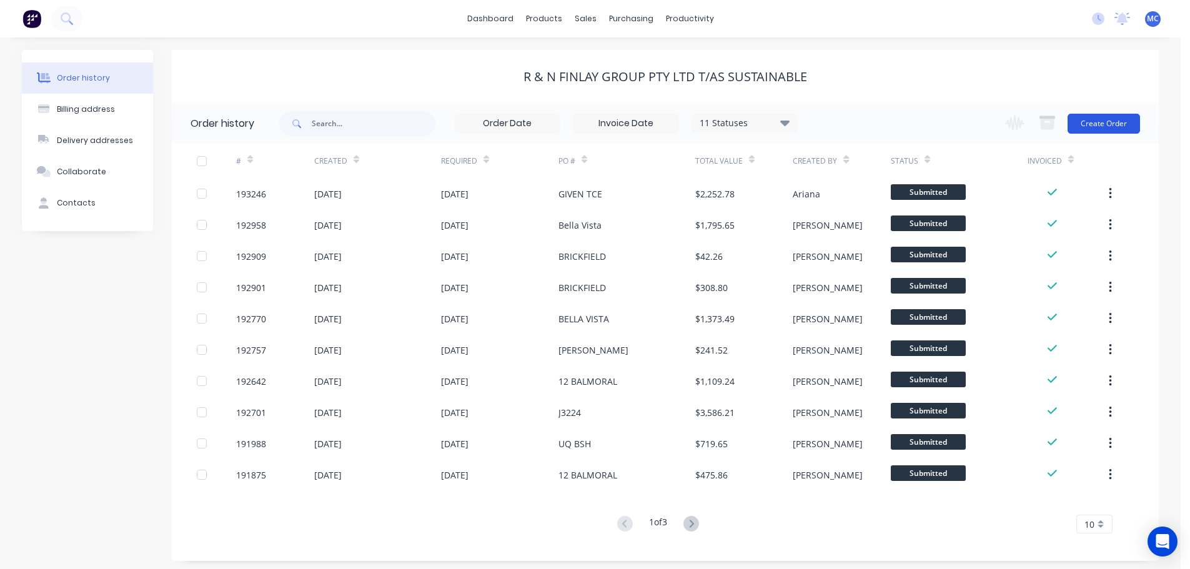
click at [1103, 121] on button "Create Order" at bounding box center [1103, 124] width 72 height 20
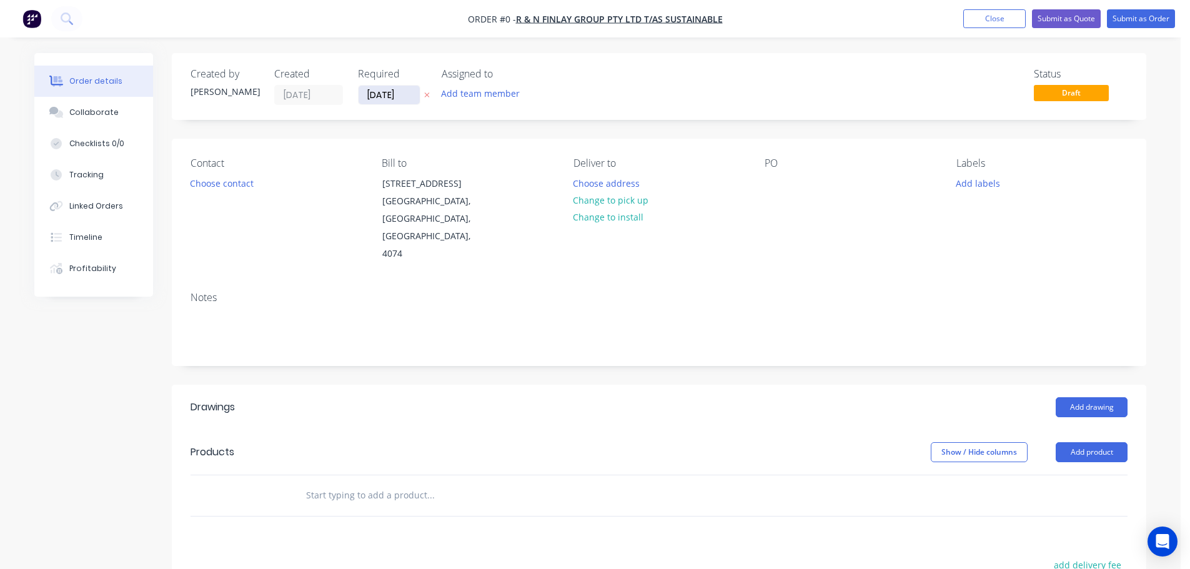
click at [398, 90] on input "[DATE]" at bounding box center [388, 95] width 61 height 19
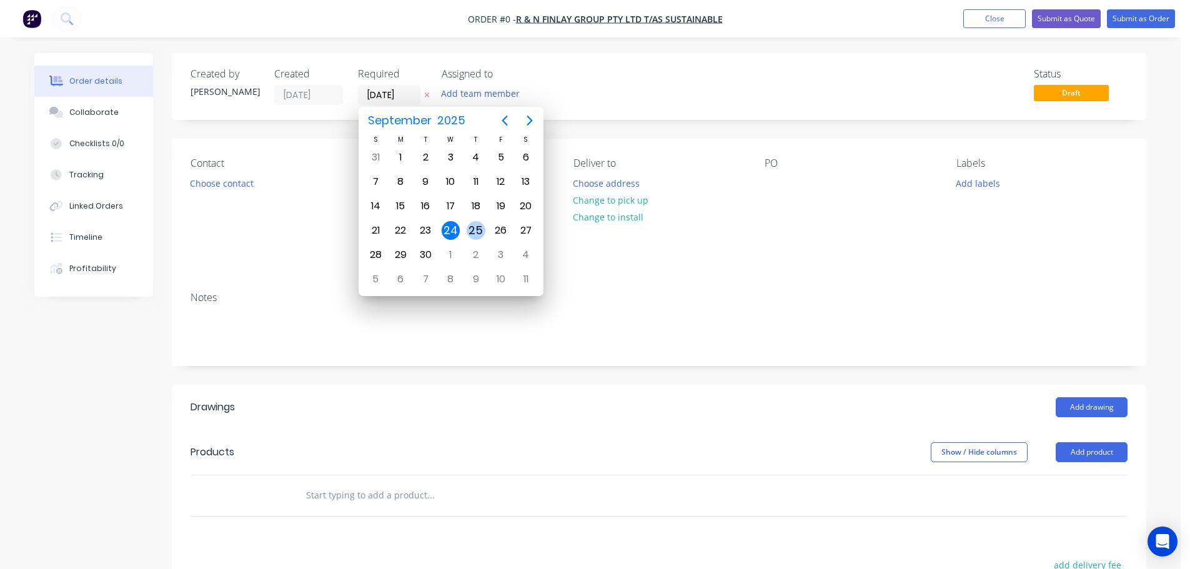
click at [478, 227] on div "25" at bounding box center [475, 230] width 19 height 19
type input "[DATE]"
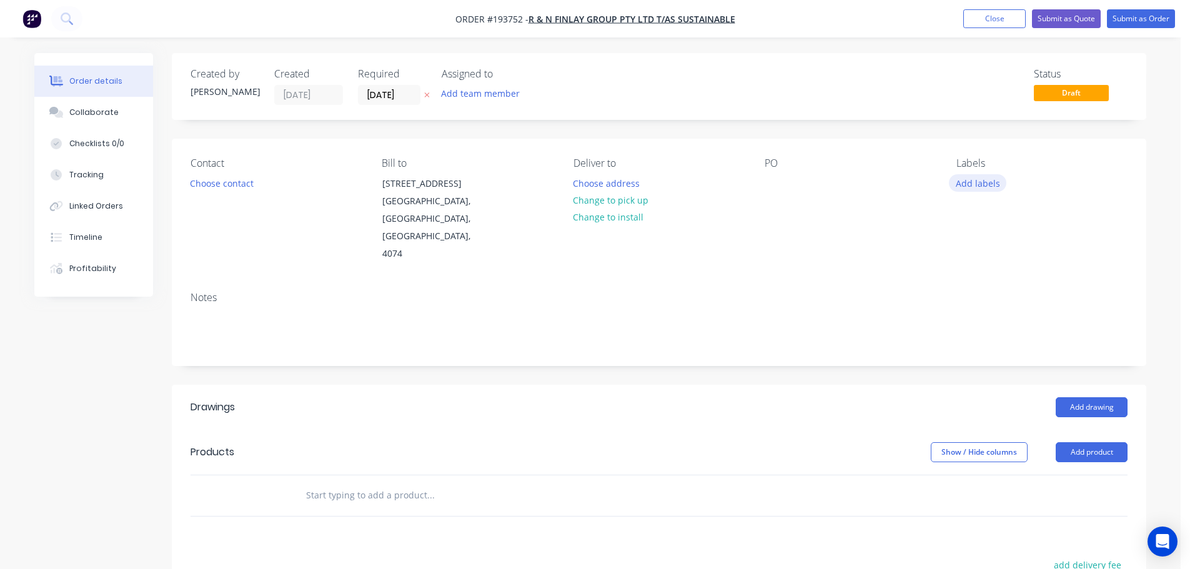
click at [982, 180] on button "Add labels" at bounding box center [976, 182] width 57 height 17
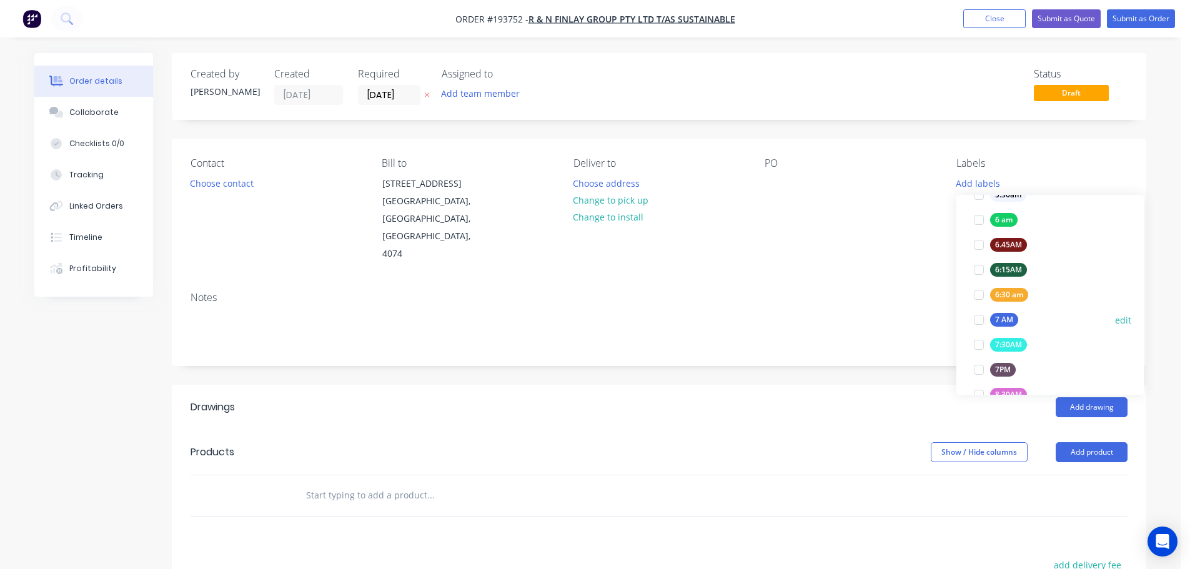
click at [975, 318] on div at bounding box center [978, 319] width 25 height 25
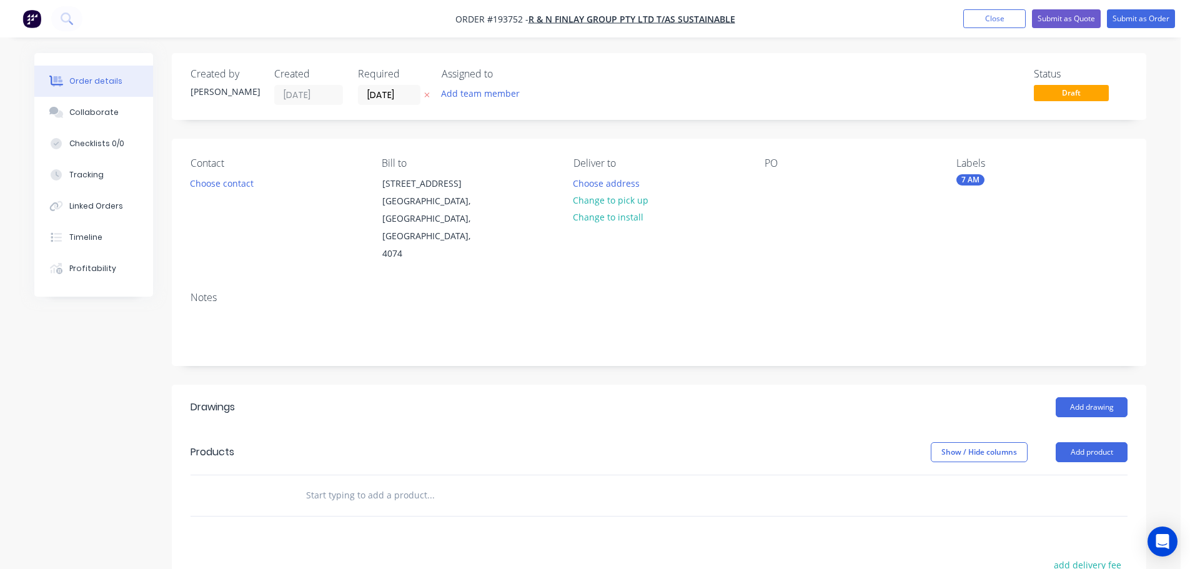
click at [855, 282] on div "Notes" at bounding box center [659, 324] width 974 height 84
click at [224, 185] on button "Choose contact" at bounding box center [222, 182] width 77 height 17
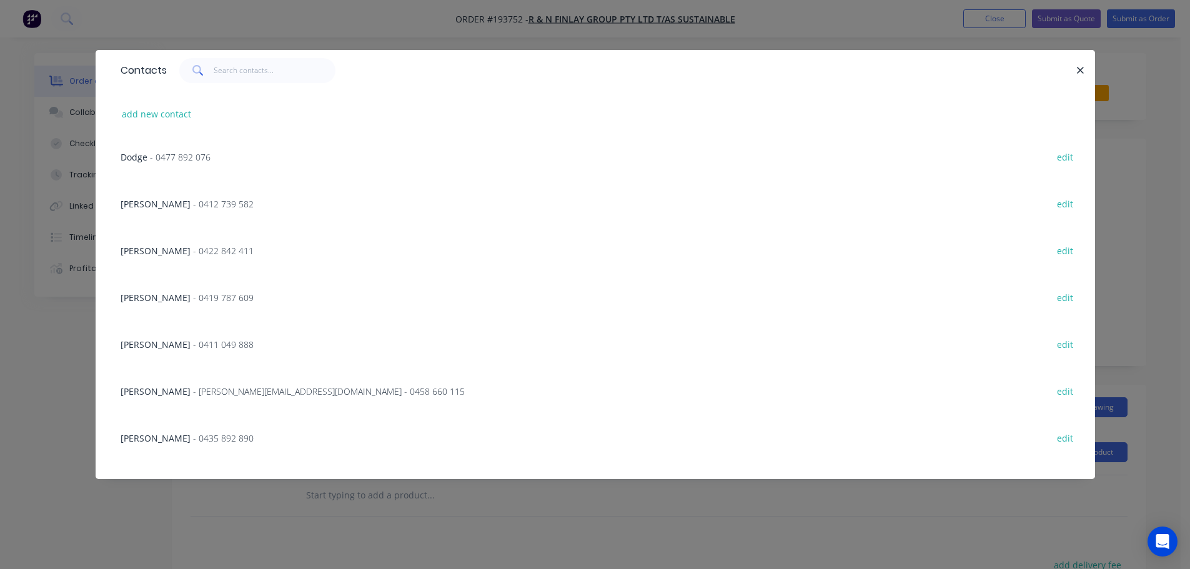
scroll to position [125, 0]
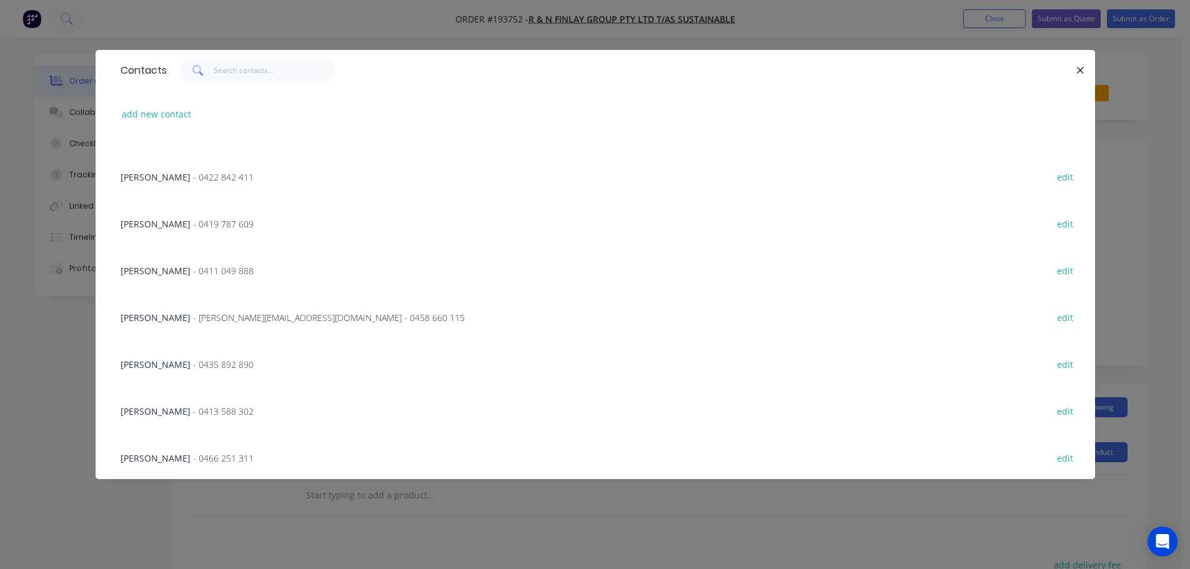
click at [235, 317] on span "- [PERSON_NAME][EMAIL_ADDRESS][DOMAIN_NAME] - 0458 660 115" at bounding box center [329, 318] width 272 height 12
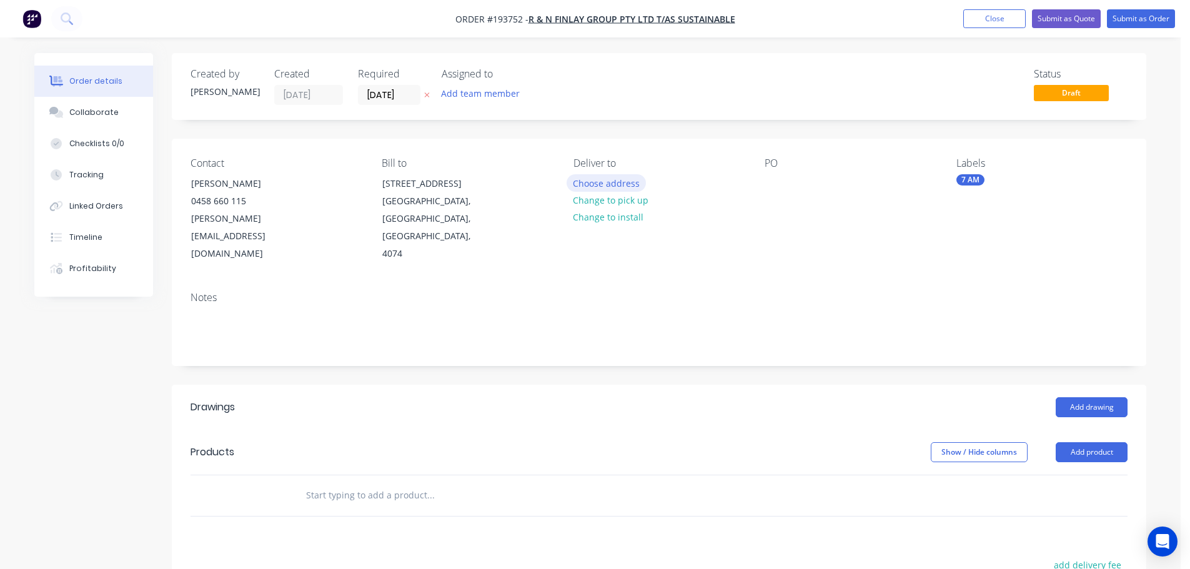
click at [600, 180] on button "Choose address" at bounding box center [606, 182] width 80 height 17
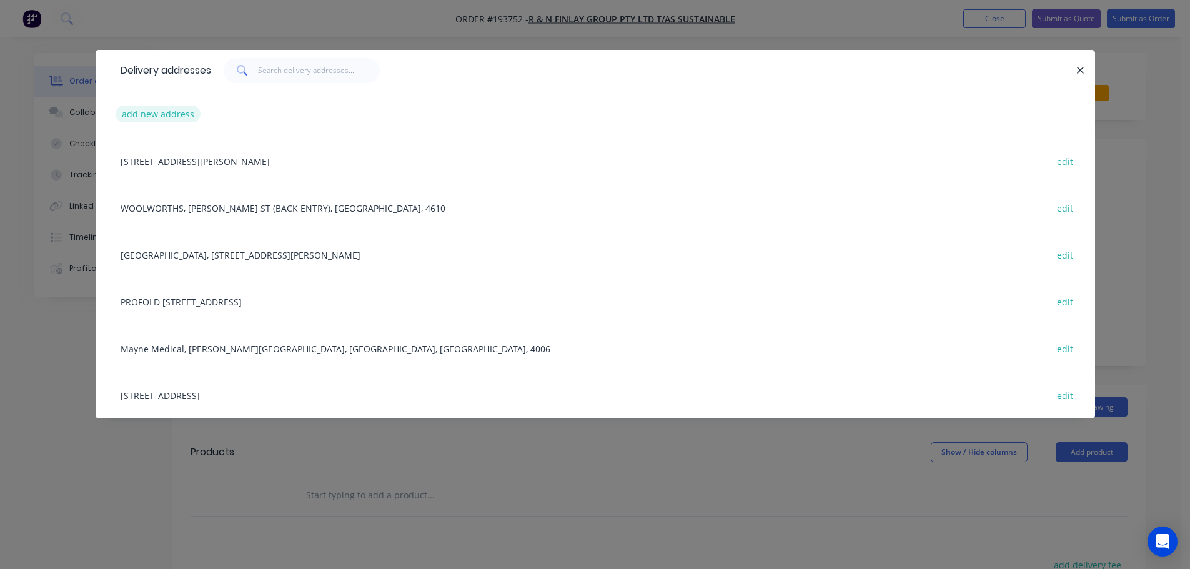
click at [142, 112] on button "add new address" at bounding box center [159, 114] width 86 height 17
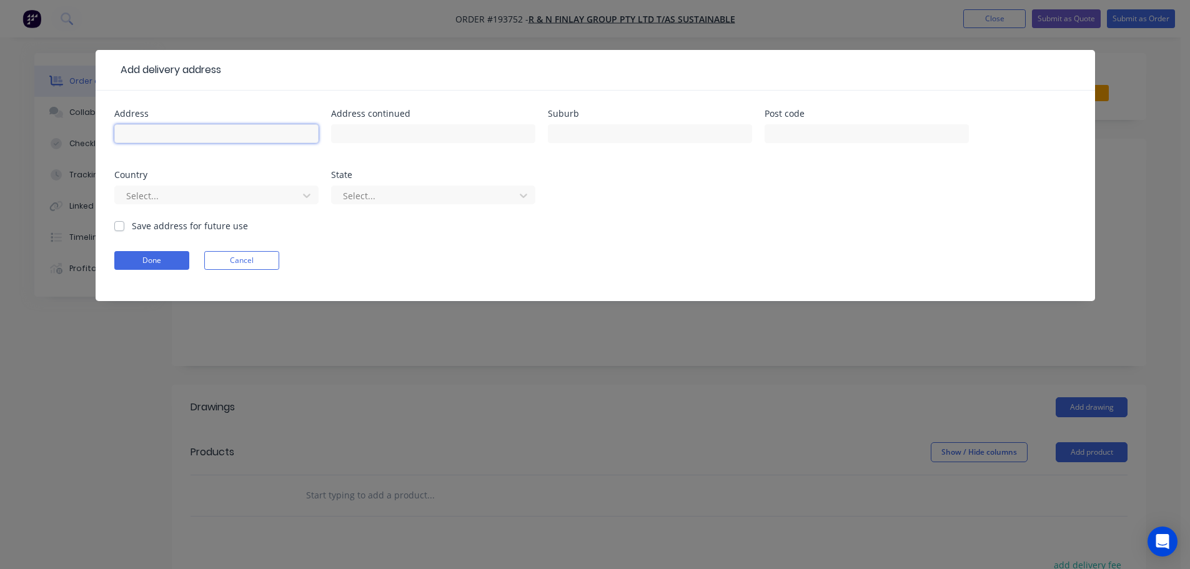
click at [138, 135] on input "text" at bounding box center [216, 133] width 204 height 19
type input "[STREET_ADDRESS]"
type input "Coorparoo"
click button "Done" at bounding box center [151, 260] width 75 height 19
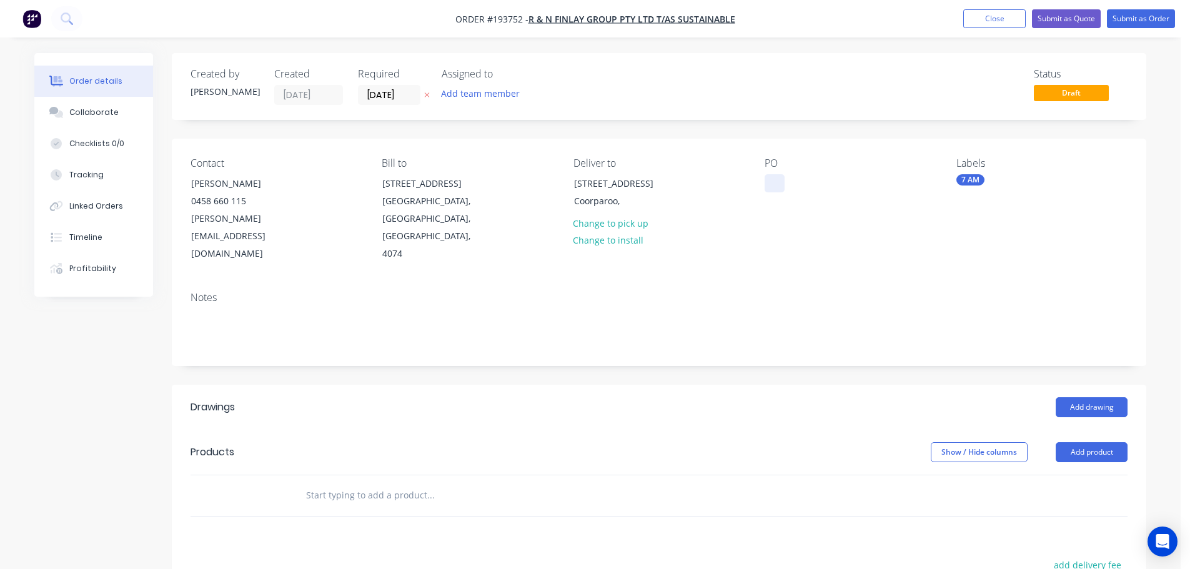
click at [772, 182] on div at bounding box center [774, 183] width 20 height 18
click at [1094, 397] on button "Add drawing" at bounding box center [1091, 407] width 72 height 20
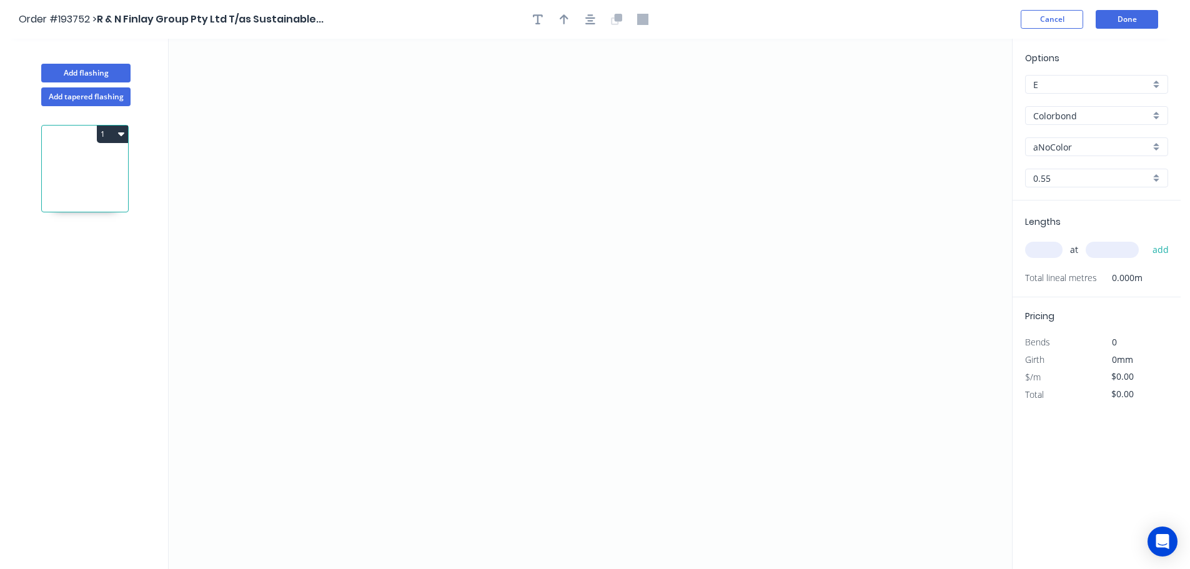
click at [1049, 149] on input "aNoColor" at bounding box center [1091, 146] width 117 height 13
click at [1062, 226] on div "Monument" at bounding box center [1096, 227] width 142 height 22
type input "Monument"
click at [313, 224] on icon "0" at bounding box center [590, 304] width 843 height 530
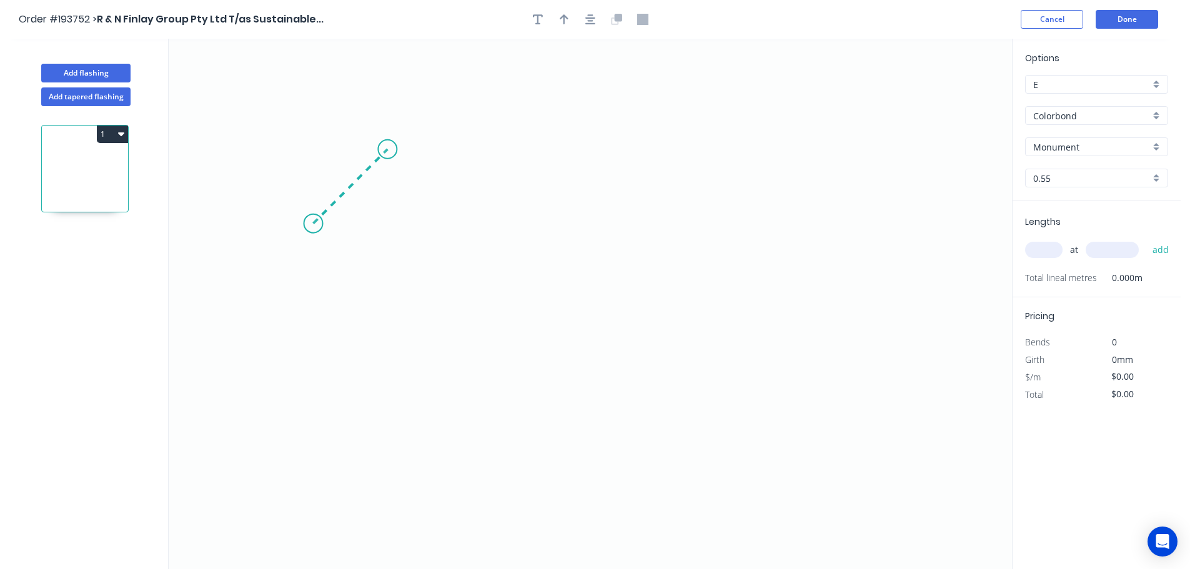
click at [387, 149] on icon at bounding box center [350, 186] width 74 height 74
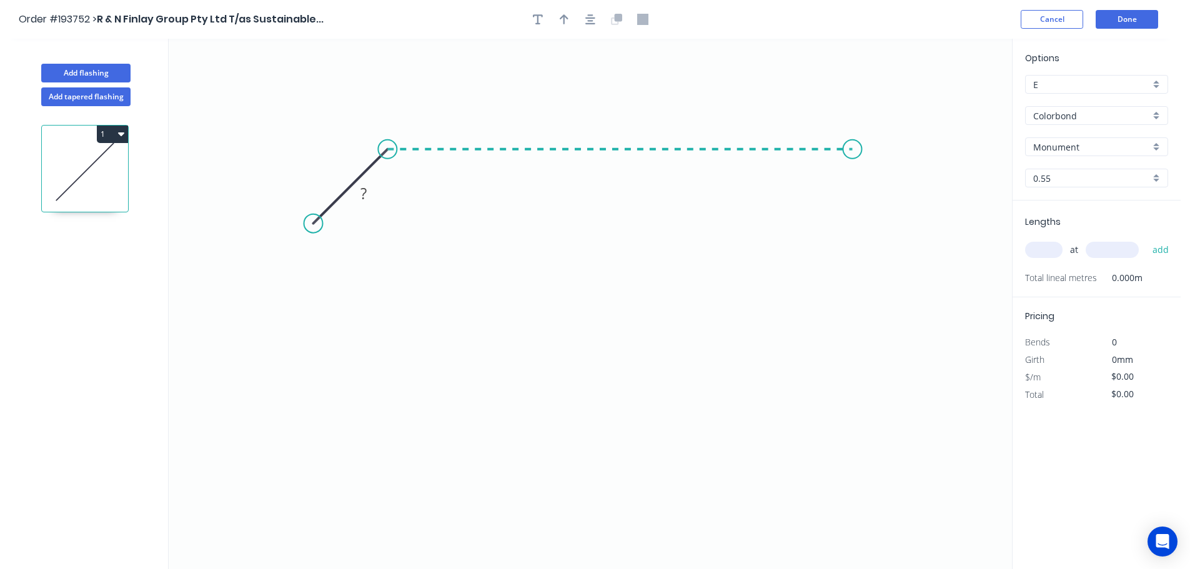
click at [852, 146] on icon "0 ?" at bounding box center [590, 304] width 843 height 530
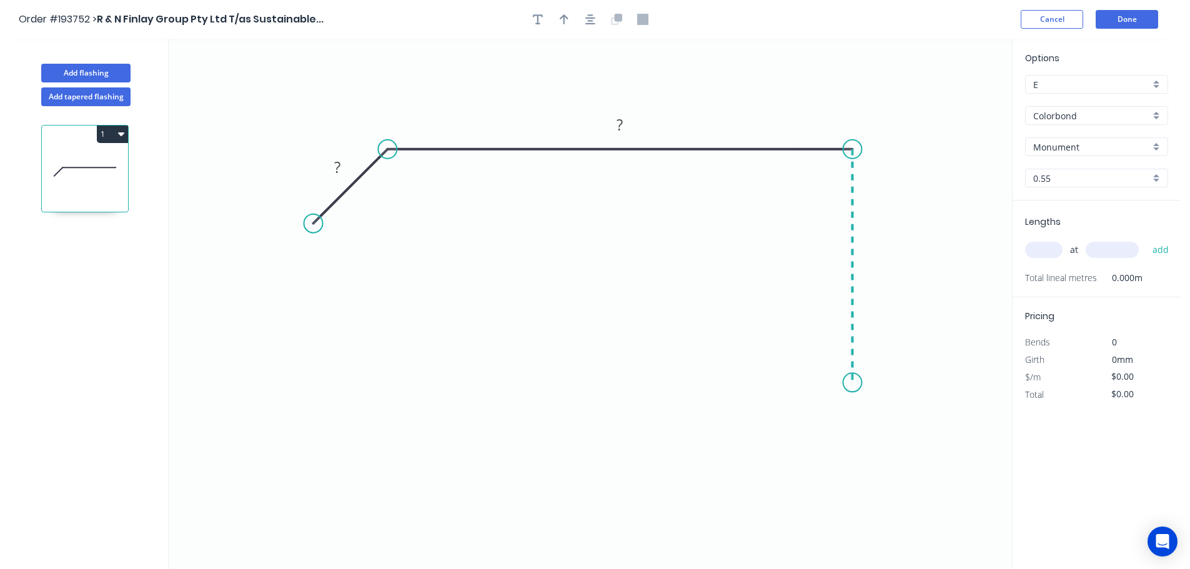
click at [840, 383] on icon "0 ? ?" at bounding box center [590, 304] width 843 height 530
click at [890, 422] on icon "0 ? ? ?" at bounding box center [590, 304] width 843 height 530
click at [852, 459] on icon "0 ? ? ? ?" at bounding box center [590, 304] width 843 height 530
click at [852, 459] on circle at bounding box center [852, 458] width 19 height 19
click at [339, 167] on tspan "?" at bounding box center [337, 167] width 6 height 21
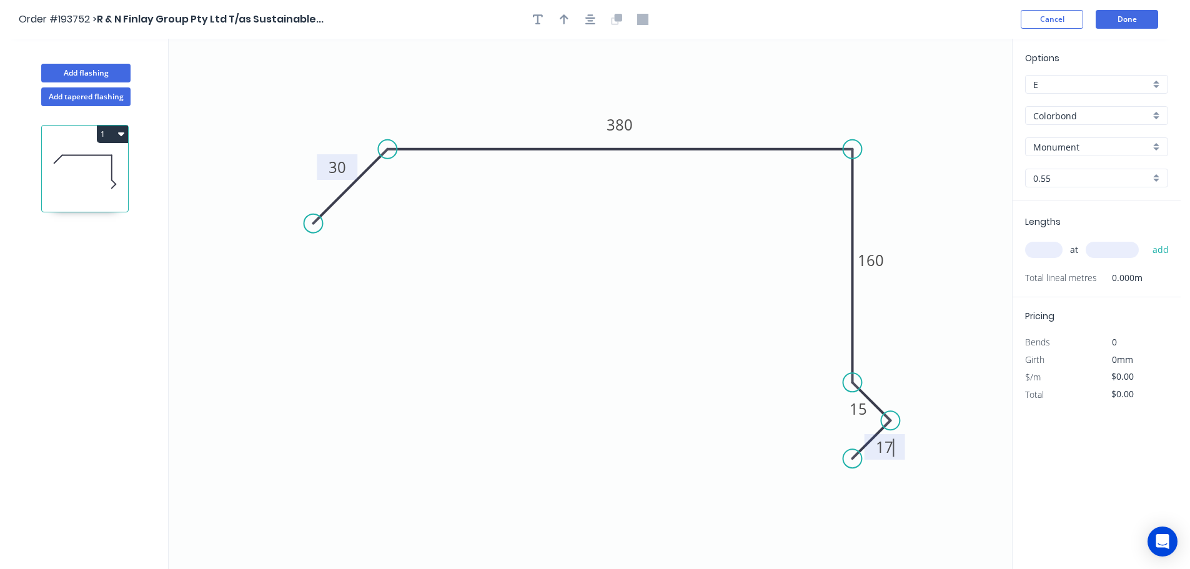
click at [1041, 249] on input "text" at bounding box center [1043, 250] width 37 height 16
type input "$23.54"
click at [570, 13] on button "button" at bounding box center [563, 19] width 19 height 19
click at [946, 99] on icon at bounding box center [948, 87] width 11 height 40
drag, startPoint x: 946, startPoint y: 99, endPoint x: 926, endPoint y: 170, distance: 73.9
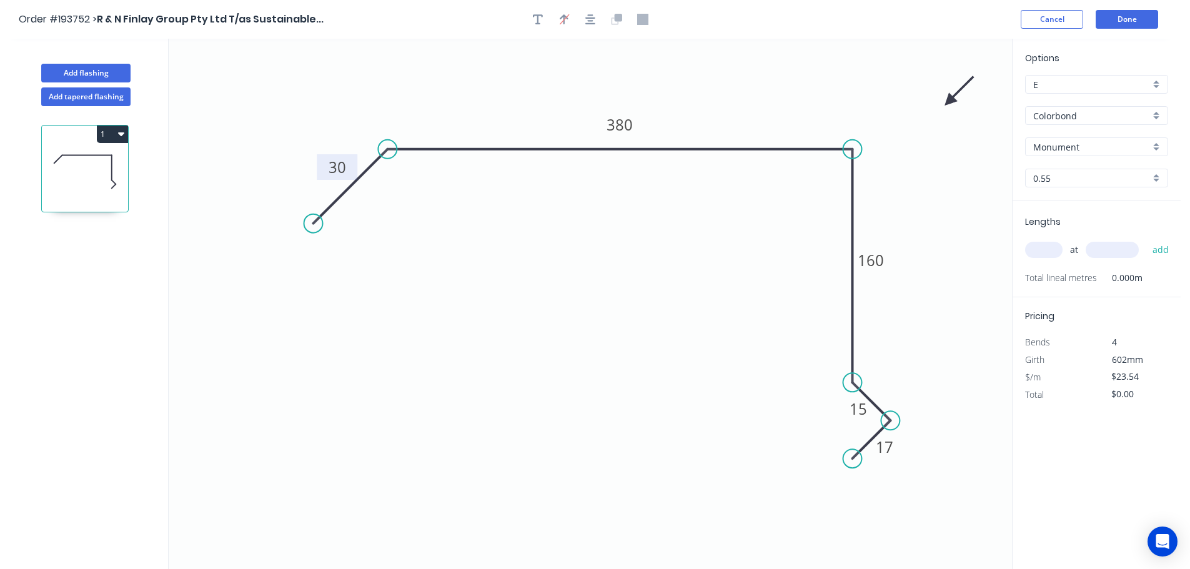
click at [923, 175] on icon "0 30 380 160 15 17" at bounding box center [590, 304] width 843 height 530
drag, startPoint x: 952, startPoint y: 95, endPoint x: 946, endPoint y: 111, distance: 17.2
click at [945, 114] on icon "0 30 380 160 15 17" at bounding box center [590, 304] width 843 height 530
drag, startPoint x: 951, startPoint y: 99, endPoint x: 927, endPoint y: 197, distance: 101.5
click at [926, 179] on icon at bounding box center [944, 161] width 36 height 36
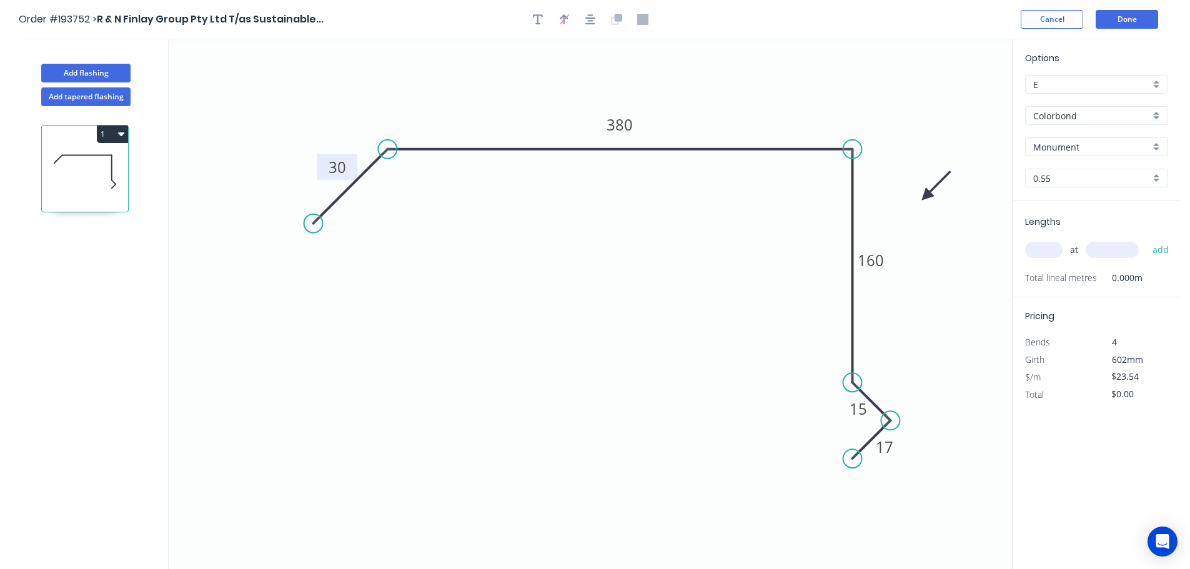
click at [1045, 245] on input "text" at bounding box center [1043, 250] width 37 height 16
type input "2"
type input "3500"
click at [1146, 239] on button "add" at bounding box center [1160, 249] width 29 height 21
click at [115, 130] on button "1" at bounding box center [112, 134] width 31 height 17
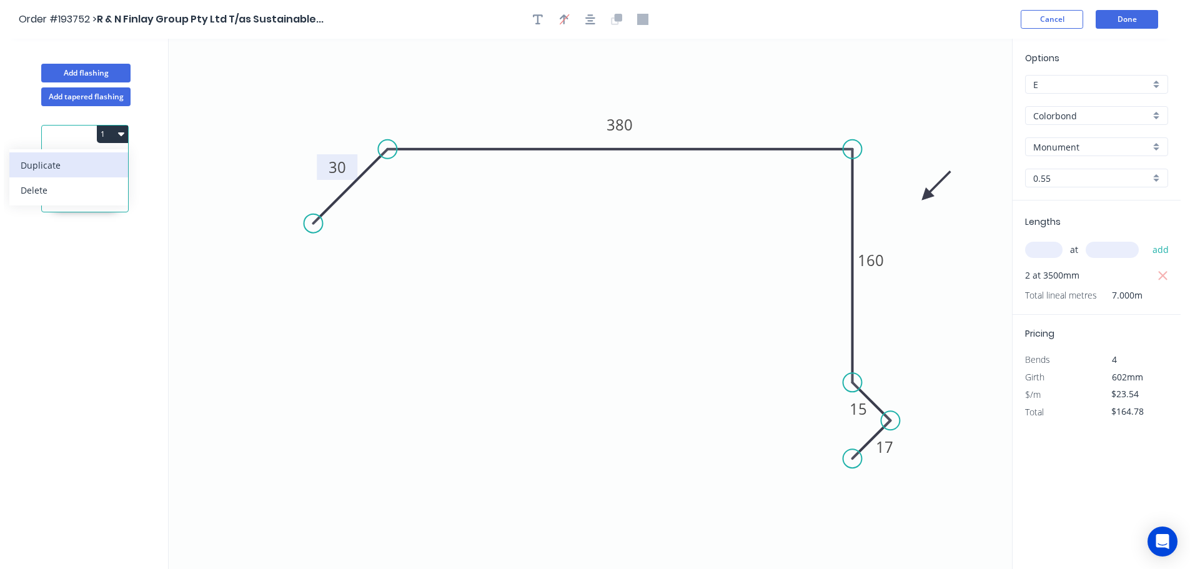
click at [44, 161] on div "Duplicate" at bounding box center [69, 165] width 96 height 18
type input "$0.00"
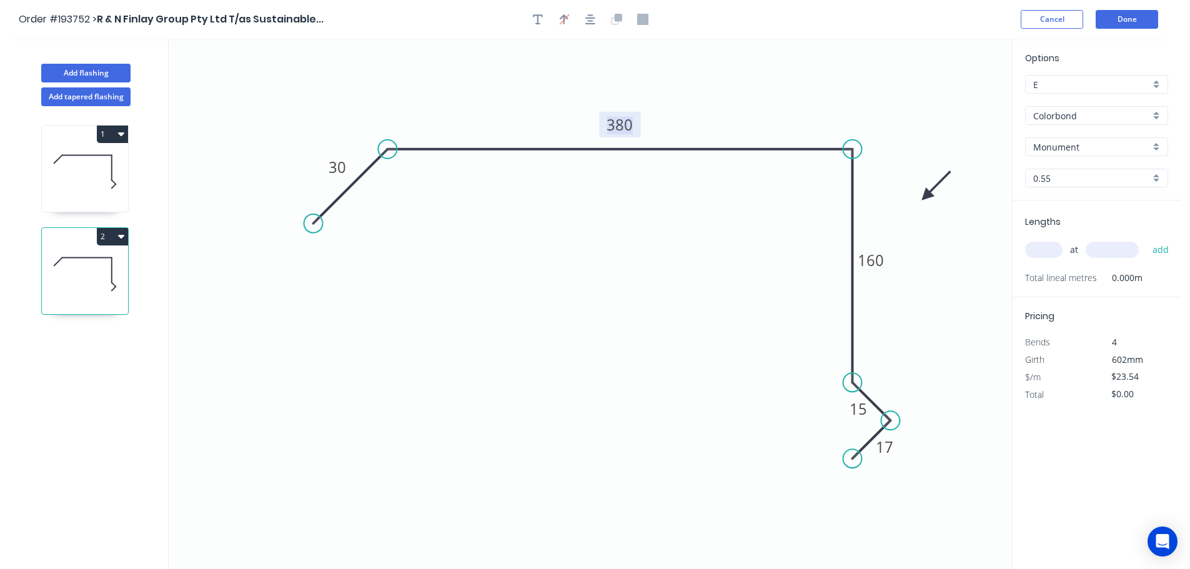
click at [619, 126] on tspan "380" at bounding box center [619, 124] width 26 height 21
drag, startPoint x: 1045, startPoint y: 252, endPoint x: 1036, endPoint y: 244, distance: 12.4
click at [1045, 252] on input "text" at bounding box center [1043, 250] width 37 height 16
type input "$19.21"
type input "2"
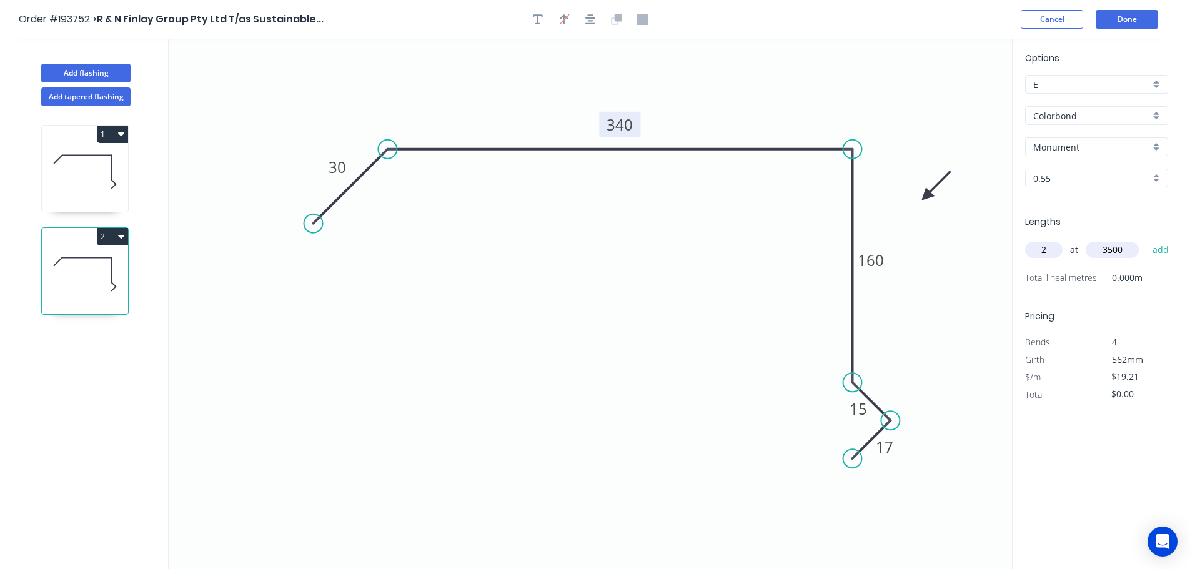
type input "3500"
click at [1146, 239] on button "add" at bounding box center [1160, 249] width 29 height 21
click at [107, 234] on button "2" at bounding box center [112, 236] width 31 height 17
click at [53, 265] on div "Duplicate" at bounding box center [69, 268] width 96 height 18
type input "$0.00"
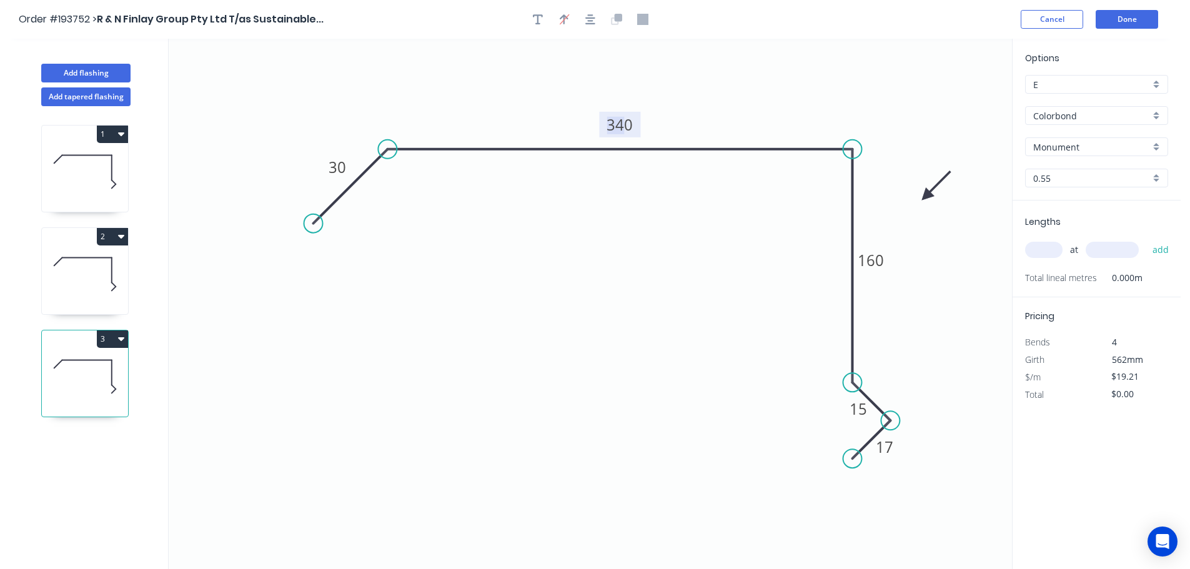
click at [622, 121] on tspan "340" at bounding box center [619, 124] width 26 height 21
click at [1048, 247] on input "text" at bounding box center [1043, 250] width 37 height 16
type input "$19.21"
type input "4"
type input "3800"
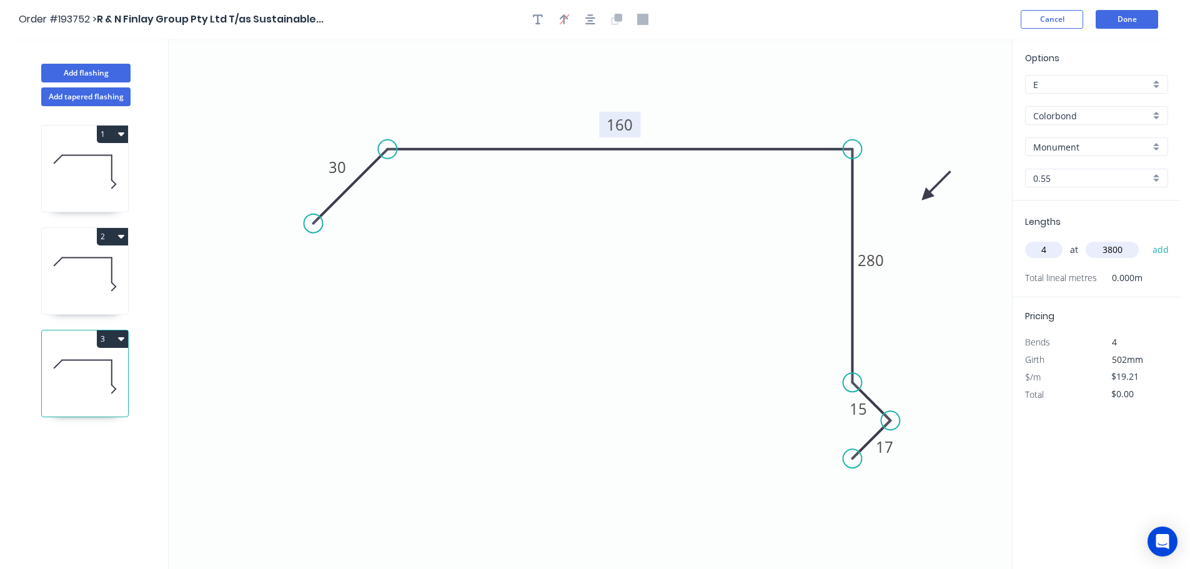
click at [1146, 239] on button "add" at bounding box center [1160, 249] width 29 height 21
type input "$291.99"
click at [90, 71] on button "Add flashing" at bounding box center [85, 73] width 89 height 19
type input "$0.00"
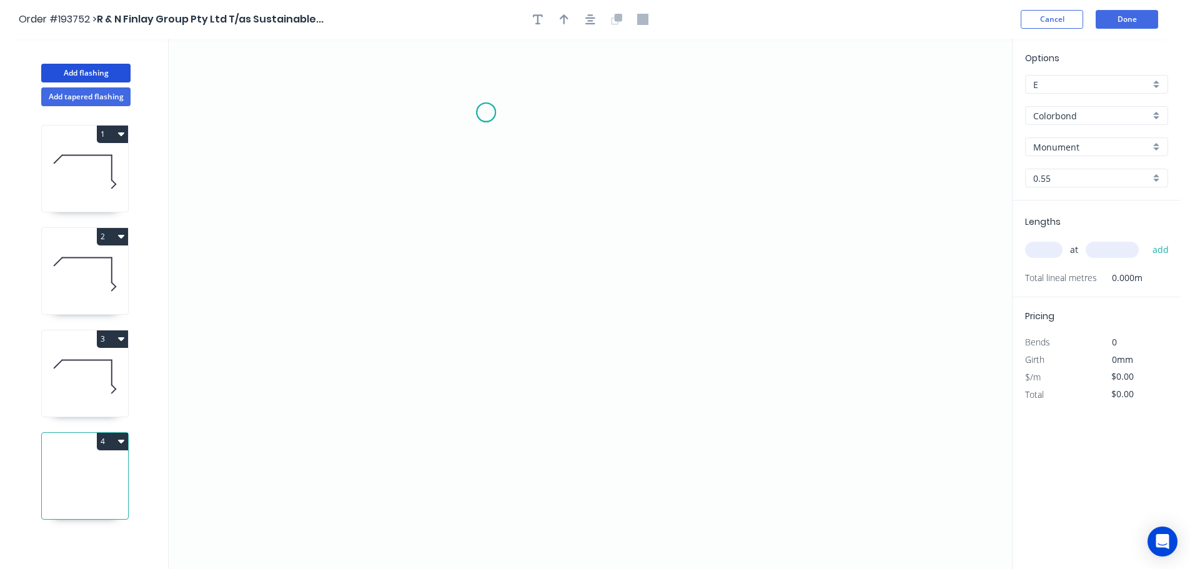
click at [486, 112] on icon "0" at bounding box center [590, 304] width 843 height 530
click at [484, 285] on icon "0" at bounding box center [590, 304] width 843 height 530
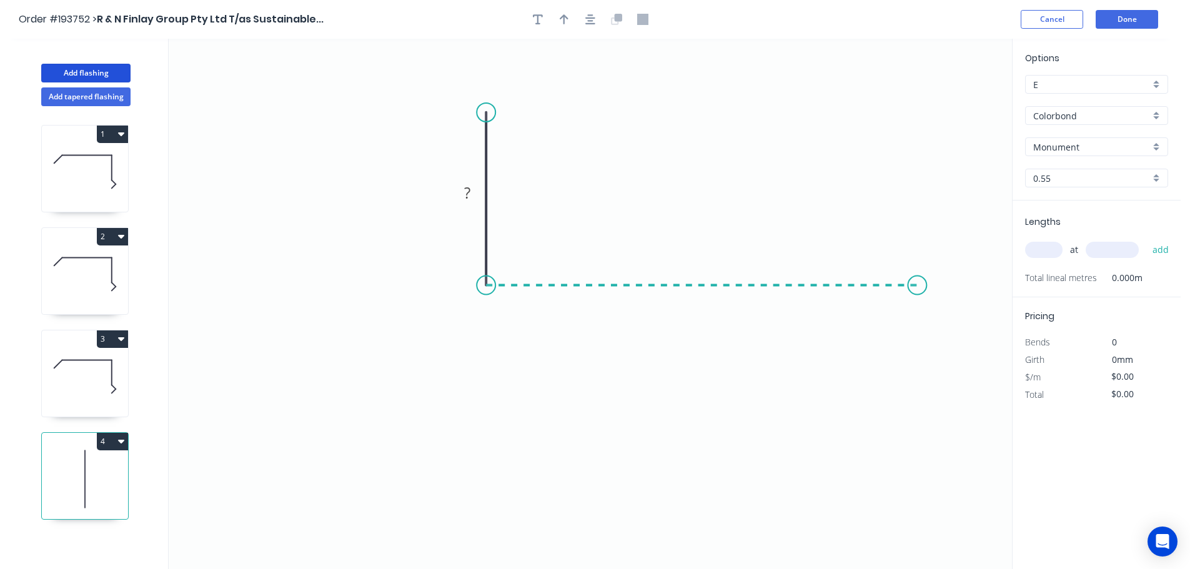
click at [917, 278] on icon "0 ?" at bounding box center [590, 304] width 843 height 530
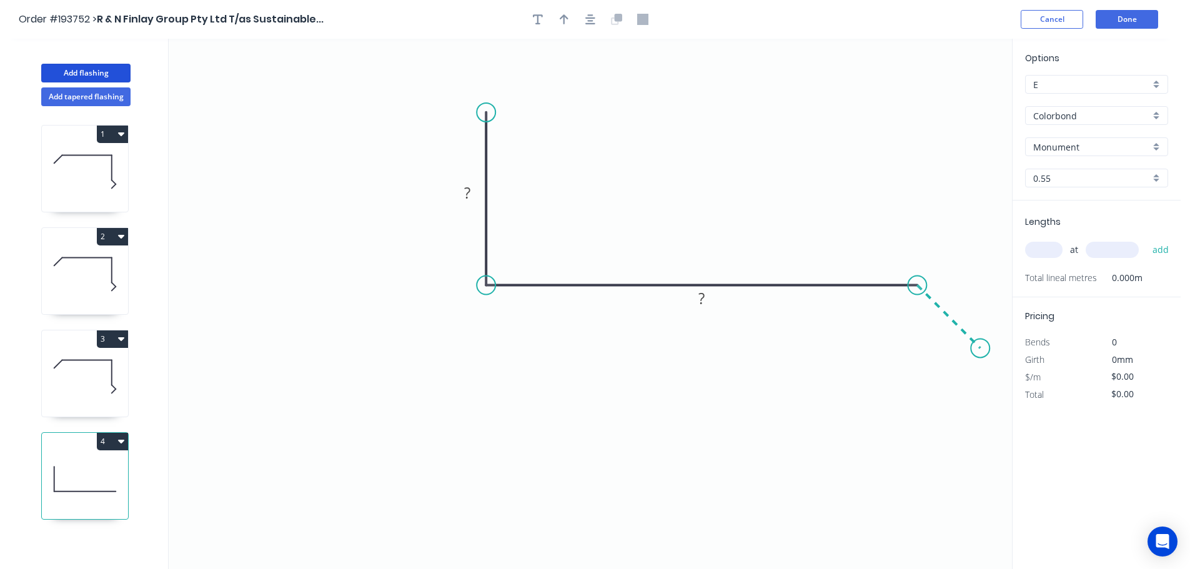
click at [980, 348] on icon "0 ? ?" at bounding box center [590, 304] width 843 height 530
click at [980, 348] on circle at bounding box center [979, 347] width 19 height 19
click at [563, 18] on icon "button" at bounding box center [563, 19] width 9 height 10
click at [947, 100] on icon at bounding box center [948, 87] width 11 height 40
drag, startPoint x: 947, startPoint y: 100, endPoint x: 689, endPoint y: 153, distance: 263.3
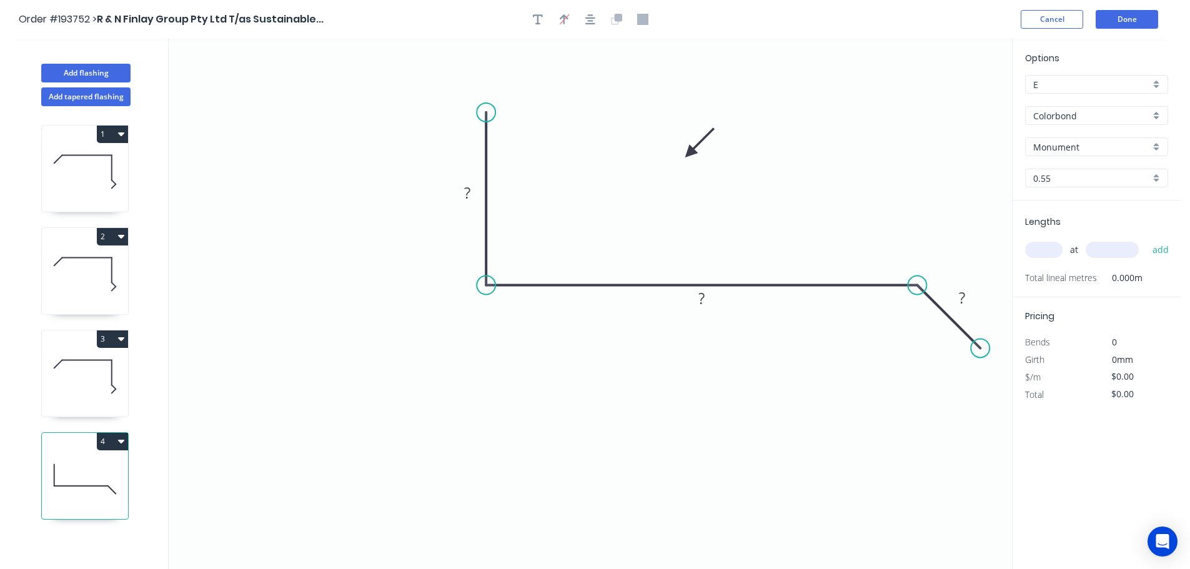
click at [689, 153] on icon at bounding box center [699, 143] width 36 height 36
click at [470, 192] on tspan "?" at bounding box center [467, 192] width 6 height 21
click at [1067, 141] on input "Monument" at bounding box center [1091, 146] width 117 height 13
type input "$13.18"
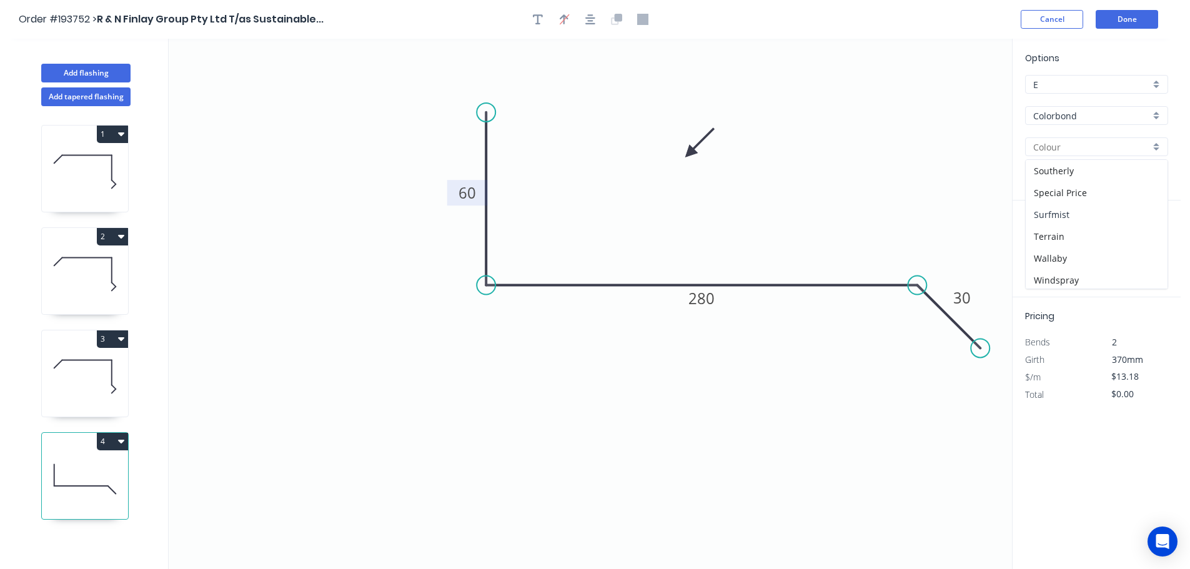
click at [1049, 212] on div "Surfmist" at bounding box center [1096, 215] width 142 height 22
type input "Surfmist"
click at [1043, 249] on input "text" at bounding box center [1043, 250] width 37 height 16
type input "2"
type input "3800"
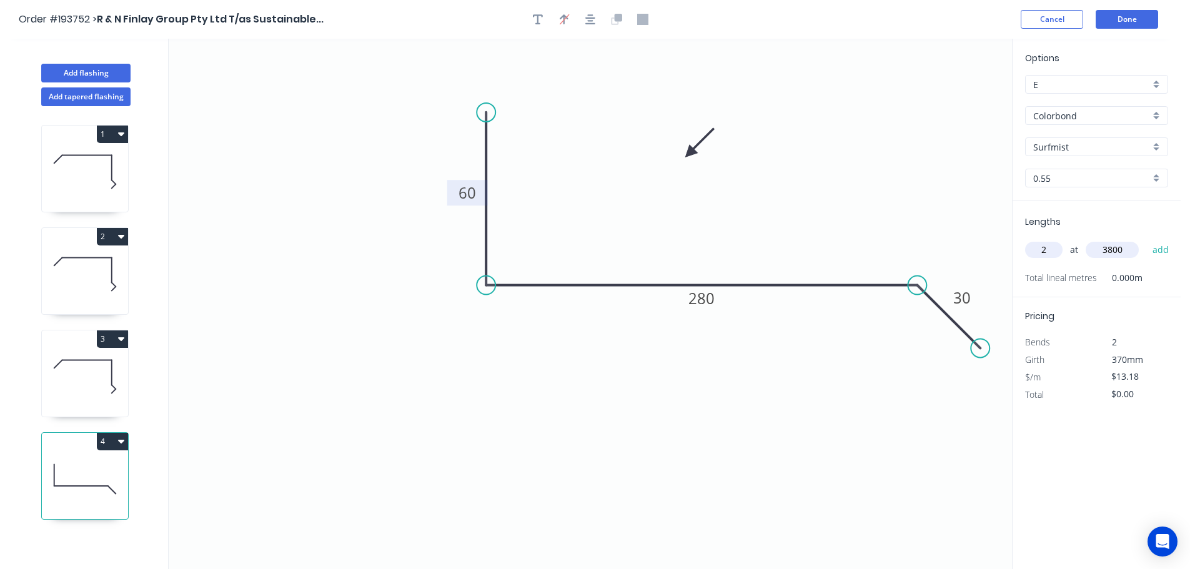
click at [1146, 239] on button "add" at bounding box center [1160, 249] width 29 height 21
click at [589, 20] on icon "button" at bounding box center [590, 19] width 10 height 10
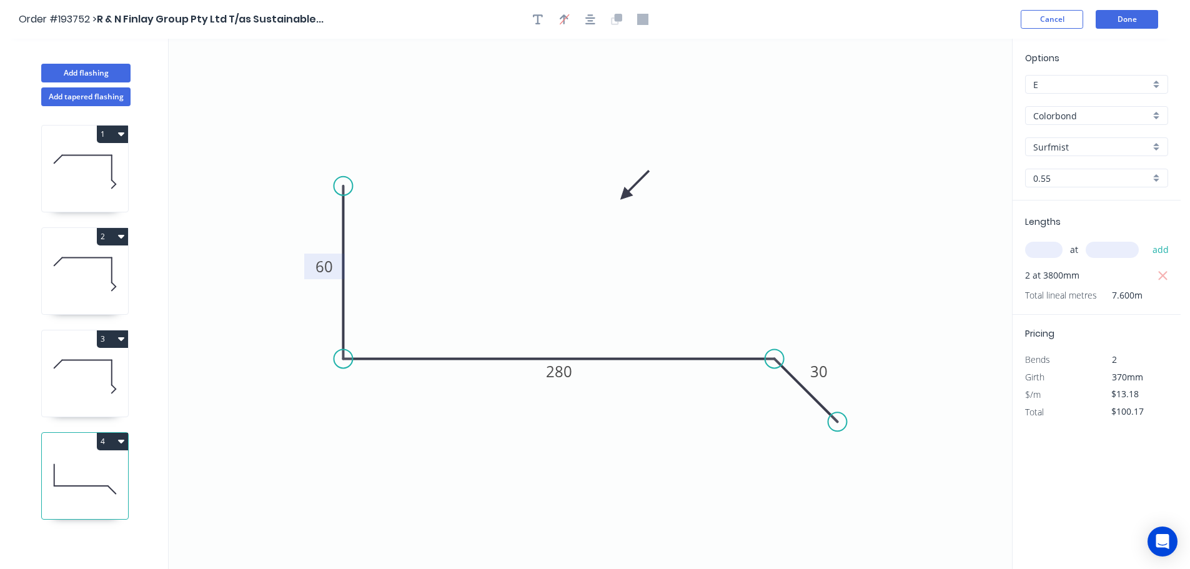
drag, startPoint x: 691, startPoint y: 147, endPoint x: 624, endPoint y: 195, distance: 81.8
click at [624, 195] on icon at bounding box center [634, 185] width 36 height 36
click at [111, 441] on button "4" at bounding box center [112, 441] width 31 height 17
click at [54, 470] on div "Duplicate" at bounding box center [69, 472] width 96 height 18
type input "$0.00"
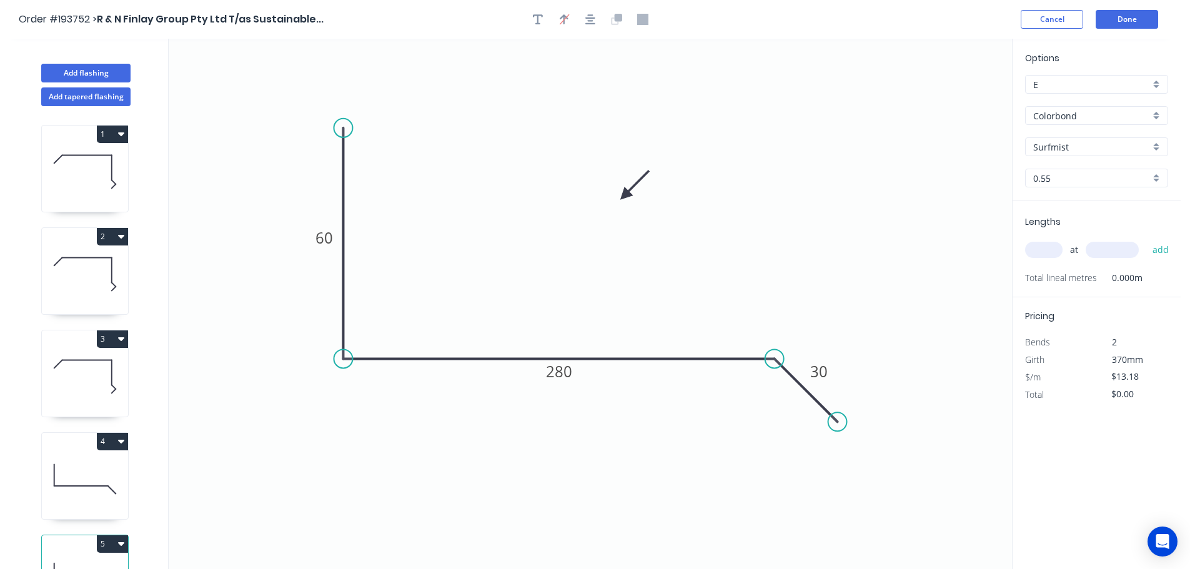
drag, startPoint x: 343, startPoint y: 190, endPoint x: 352, endPoint y: 128, distance: 62.4
click at [352, 128] on circle at bounding box center [342, 128] width 19 height 19
click at [347, 127] on circle at bounding box center [342, 128] width 19 height 19
click at [373, 81] on icon at bounding box center [358, 104] width 30 height 47
click at [373, 81] on circle at bounding box center [372, 80] width 19 height 19
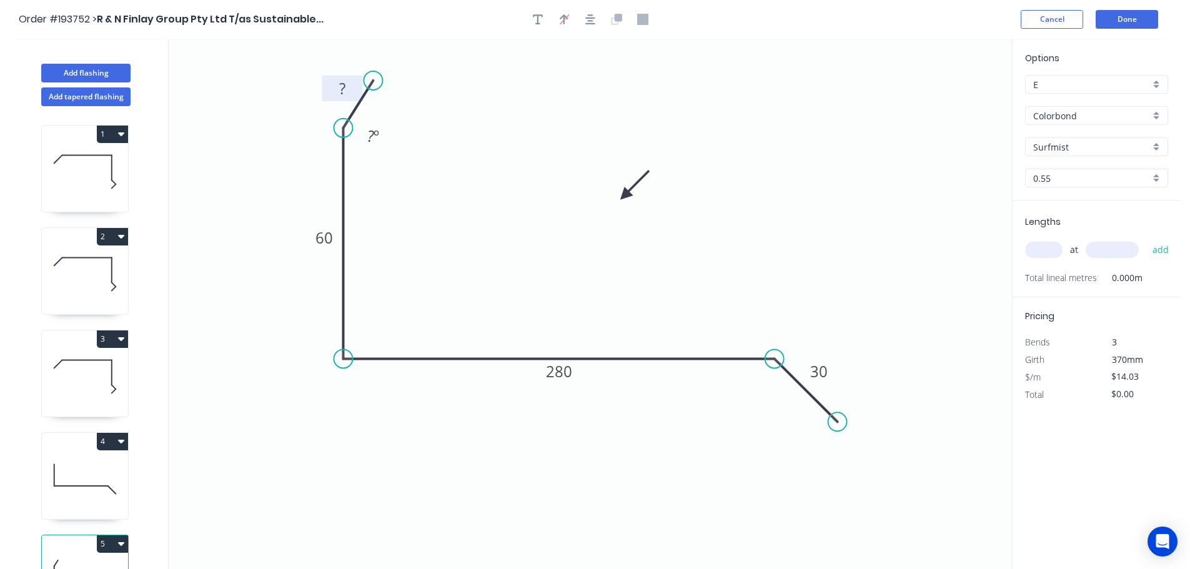
click at [342, 87] on tspan "?" at bounding box center [342, 88] width 6 height 21
click at [1043, 249] on input "text" at bounding box center [1043, 250] width 37 height 16
type input "$11.86"
type input "3"
type input "1000"
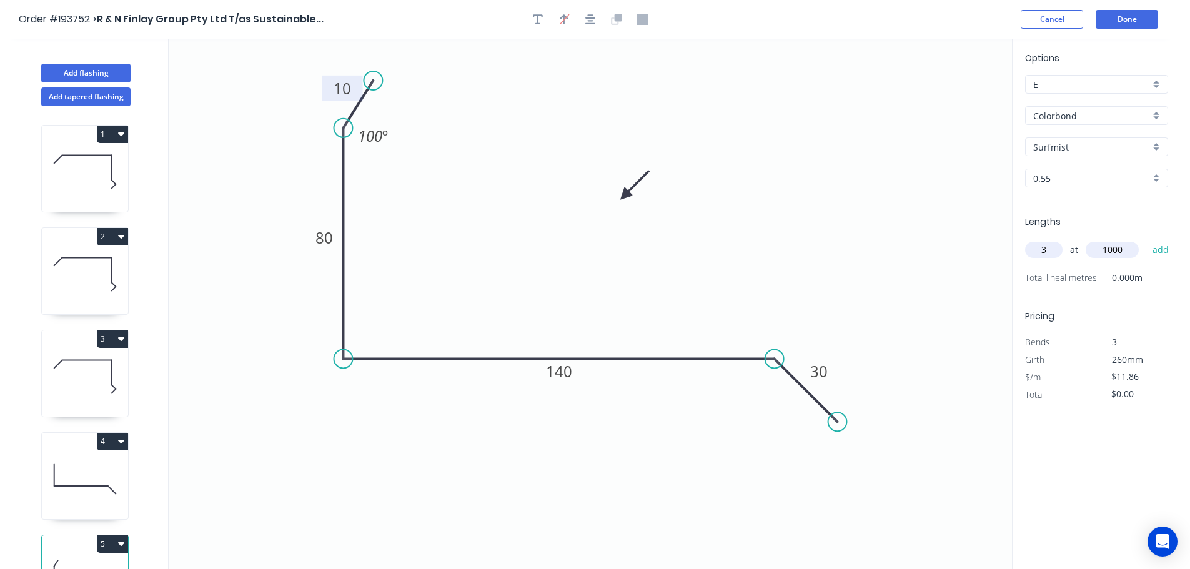
click at [1146, 239] on button "add" at bounding box center [1160, 249] width 29 height 21
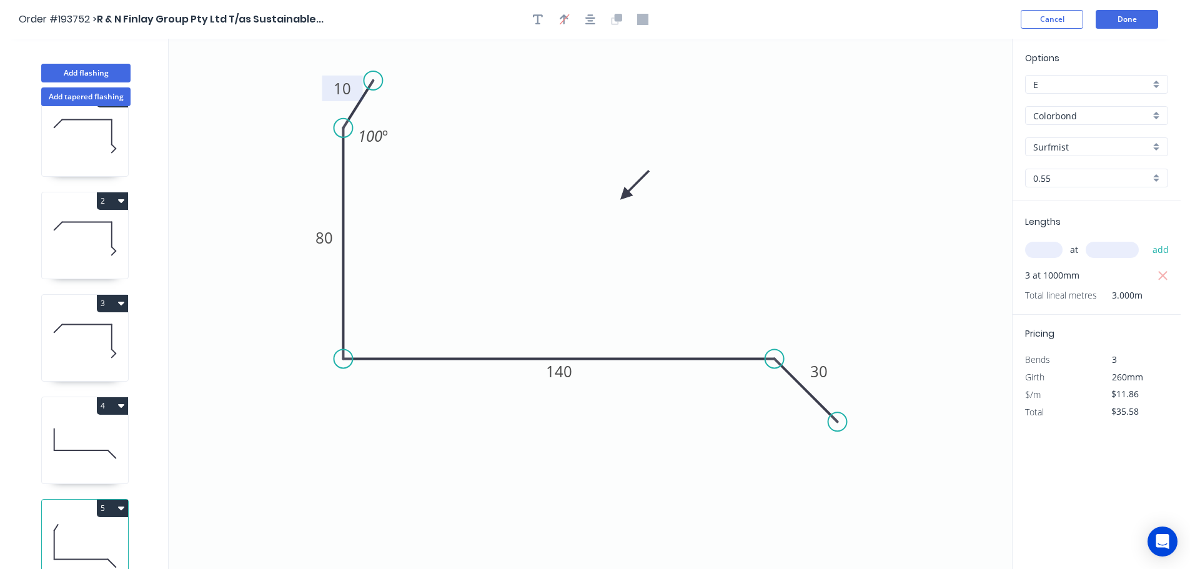
scroll to position [54, 0]
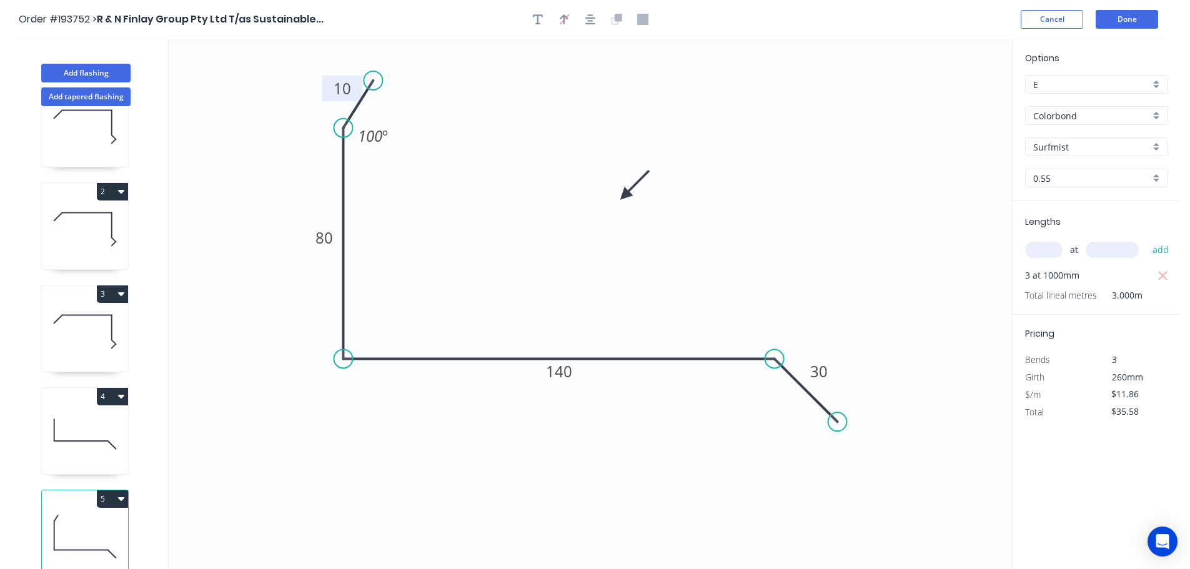
click at [110, 490] on button "5" at bounding box center [112, 498] width 31 height 17
click at [46, 521] on div "Duplicate" at bounding box center [69, 530] width 96 height 18
type input "$0.00"
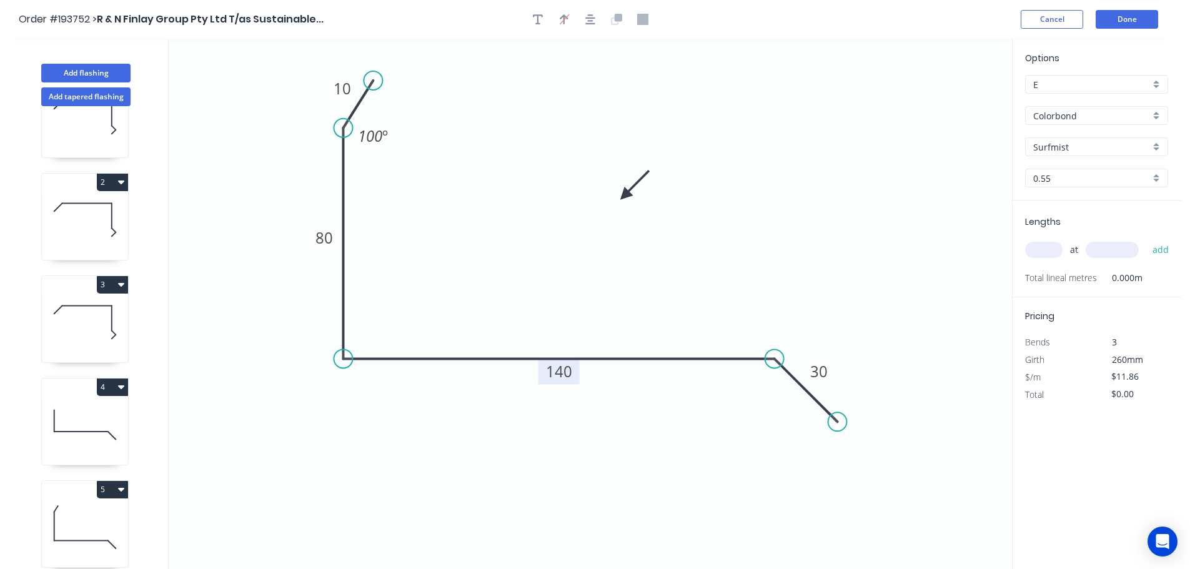
click at [564, 375] on tspan "140" at bounding box center [559, 371] width 26 height 21
click at [1042, 251] on input "text" at bounding box center [1043, 250] width 37 height 16
type input "$14.03"
type input "3"
type input "1000"
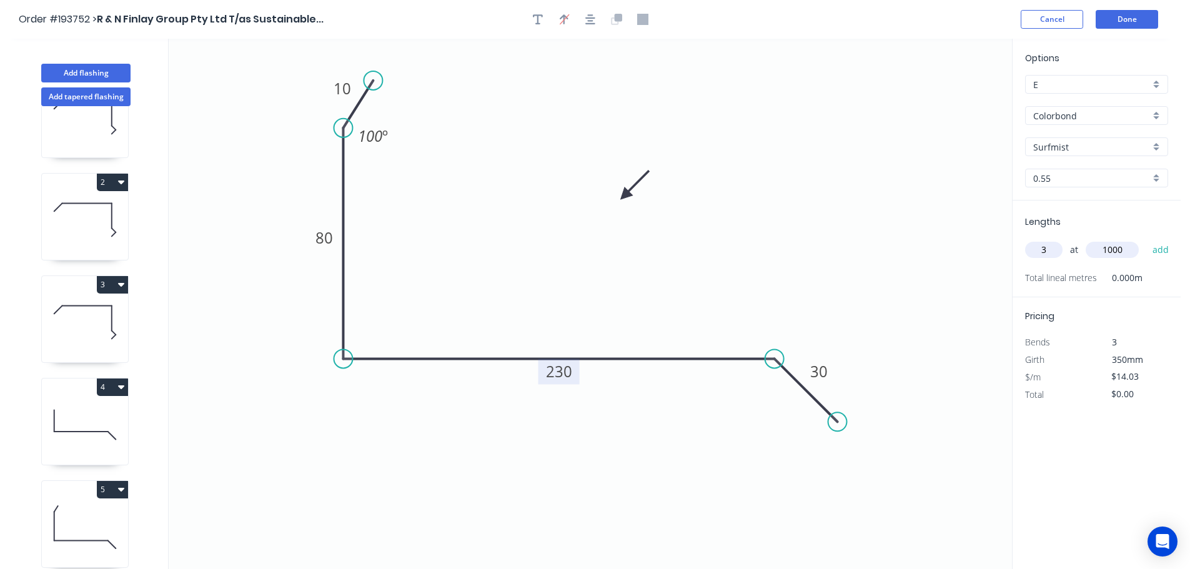
click at [1146, 239] on button "add" at bounding box center [1160, 249] width 29 height 21
type input "$42.09"
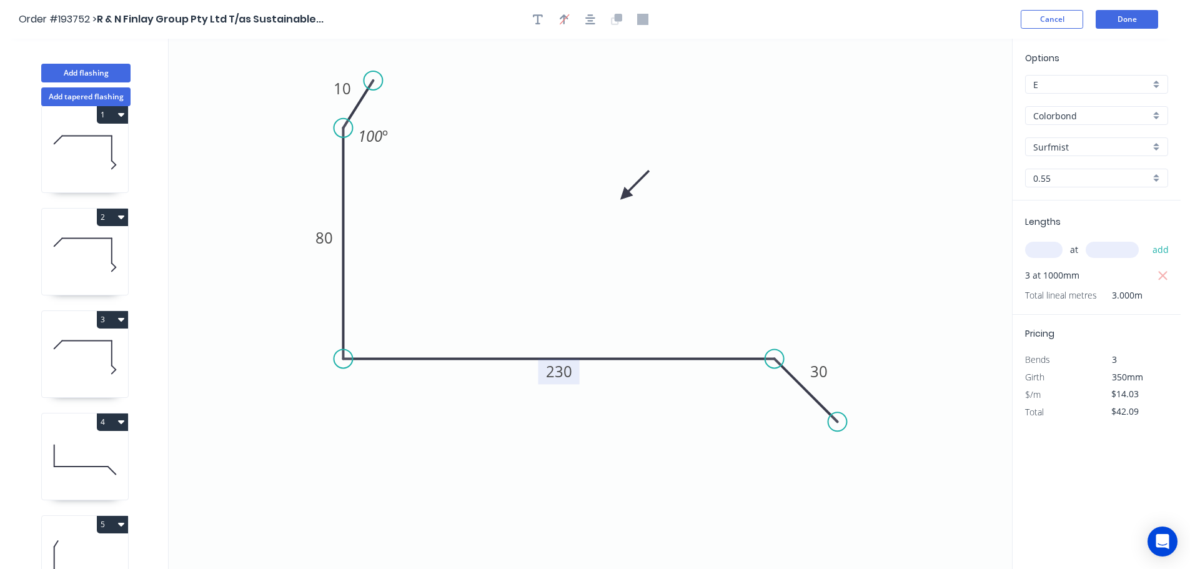
scroll to position [0, 0]
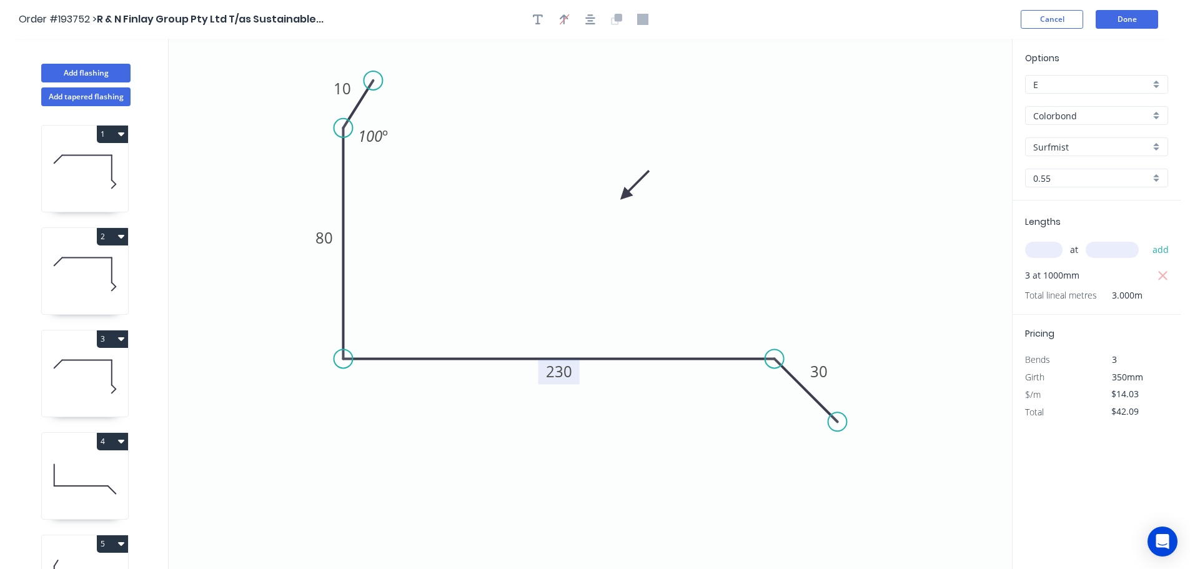
click at [81, 172] on icon at bounding box center [85, 172] width 86 height 80
type input "Monument"
type input "$23.54"
type input "$164.78"
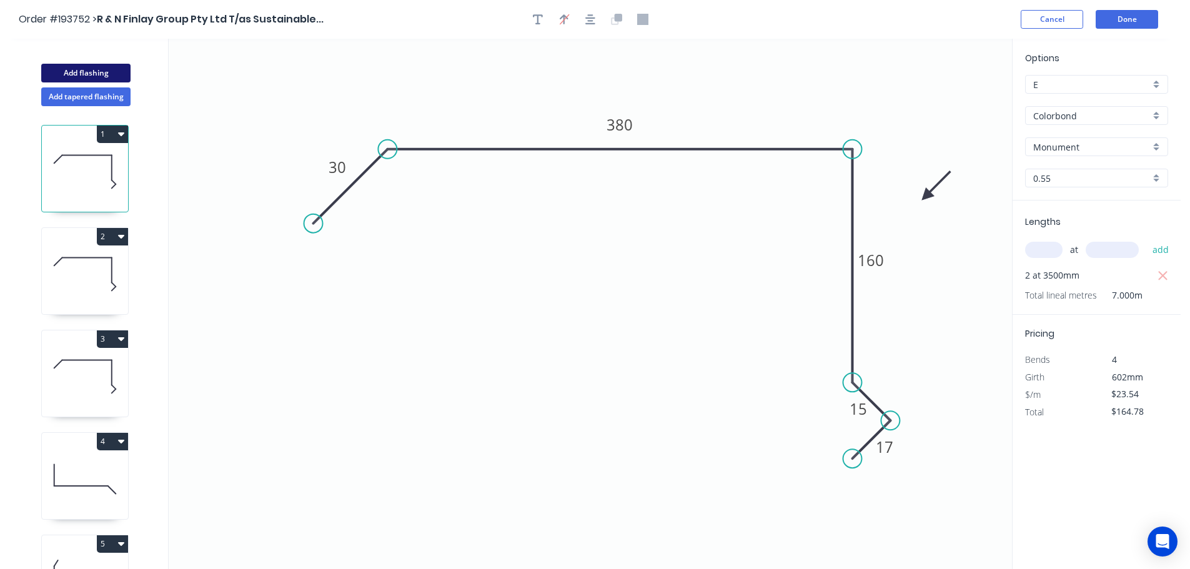
click at [99, 73] on button "Add flashing" at bounding box center [85, 73] width 89 height 19
type input "$0.00"
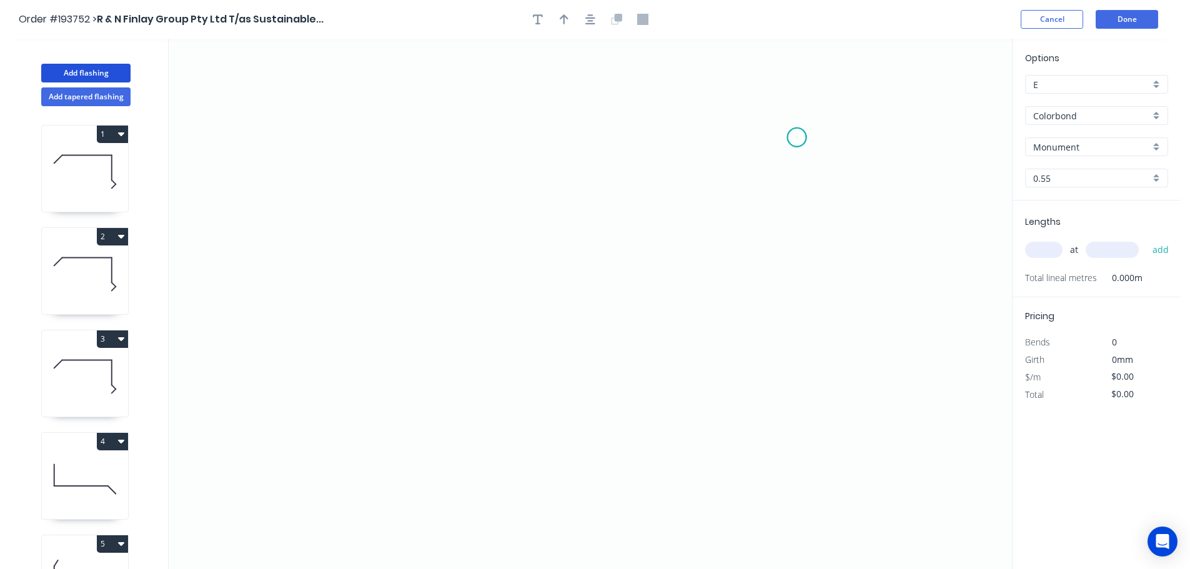
click at [797, 137] on icon "0" at bounding box center [590, 304] width 843 height 530
click at [523, 162] on icon "0" at bounding box center [590, 304] width 843 height 530
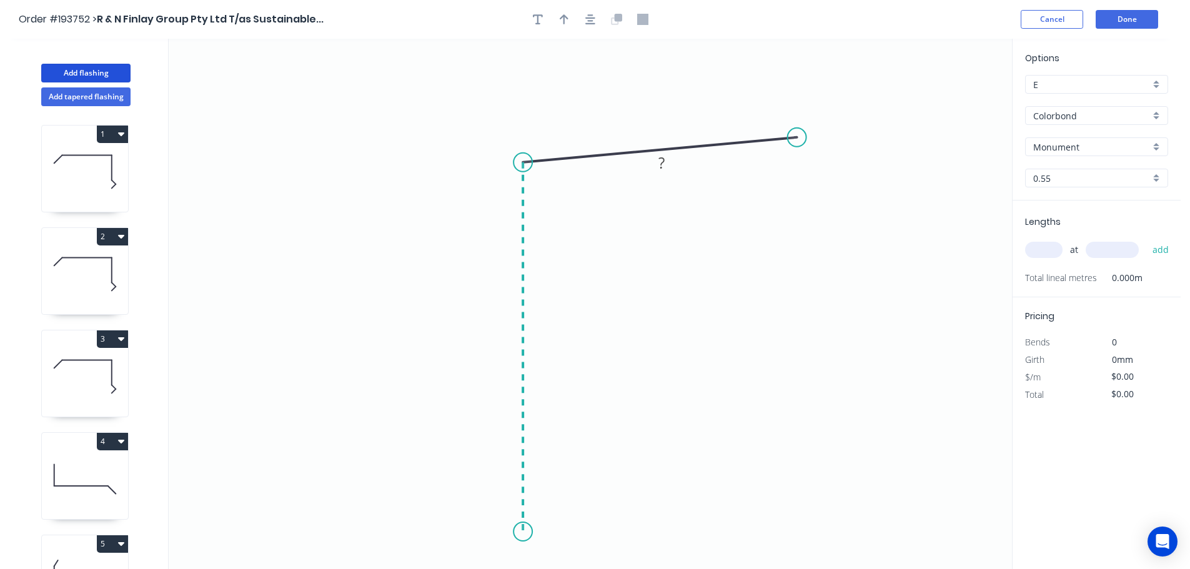
click at [522, 532] on icon "0 ?" at bounding box center [590, 304] width 843 height 530
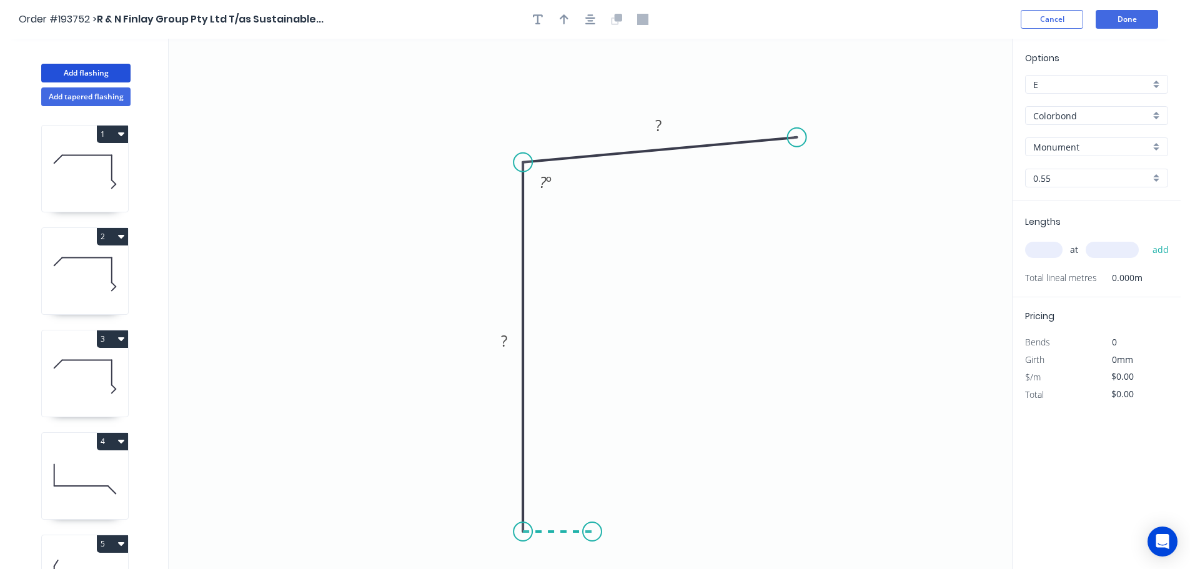
click at [592, 530] on icon "0 ? ? ? º" at bounding box center [590, 304] width 843 height 530
click at [594, 367] on icon "0 ? ? ? ? º" at bounding box center [590, 304] width 843 height 530
click at [757, 332] on icon "0 ? ? ? ? ? º" at bounding box center [590, 304] width 843 height 530
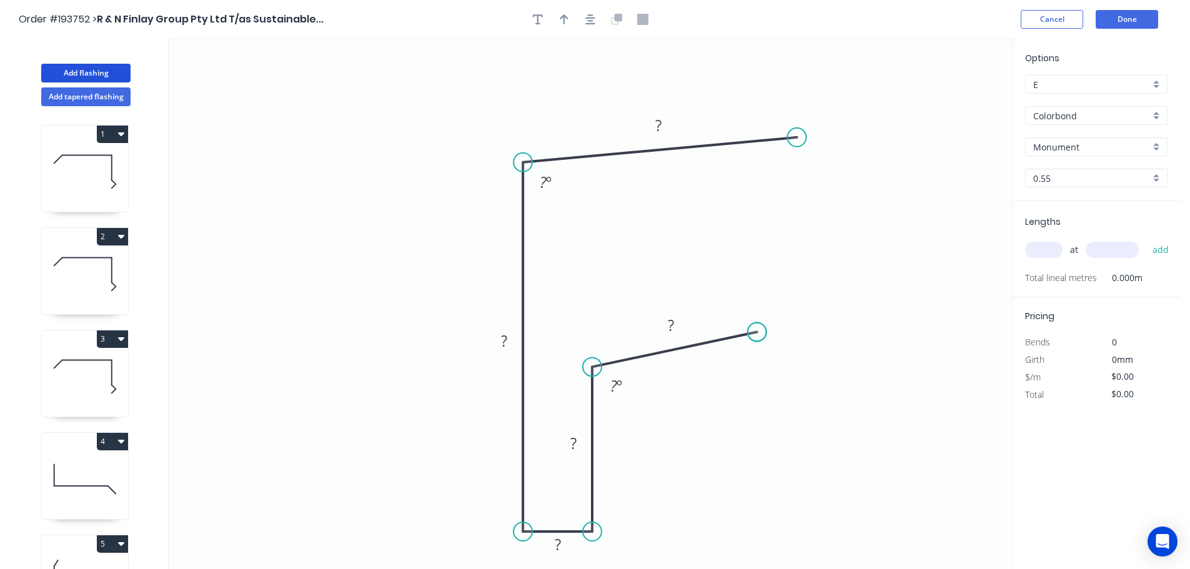
click at [757, 332] on circle at bounding box center [756, 331] width 19 height 19
click at [561, 19] on icon "button" at bounding box center [563, 19] width 9 height 10
drag, startPoint x: 948, startPoint y: 96, endPoint x: 439, endPoint y: 161, distance: 513.0
click at [441, 164] on icon at bounding box center [440, 150] width 11 height 40
click at [660, 126] on tspan "?" at bounding box center [658, 125] width 6 height 21
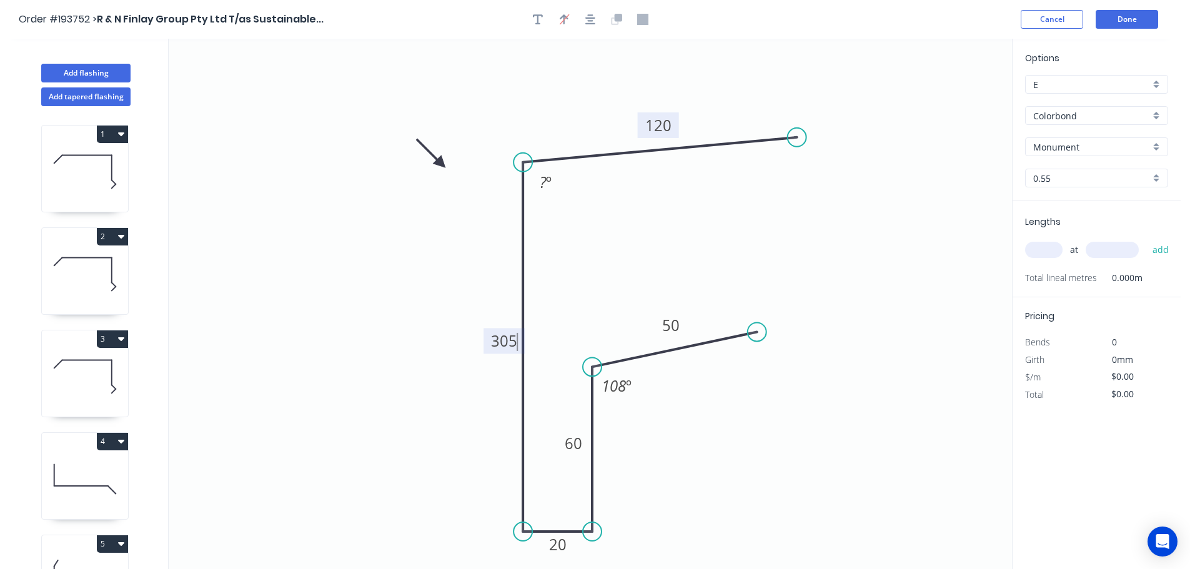
type input "$19.21"
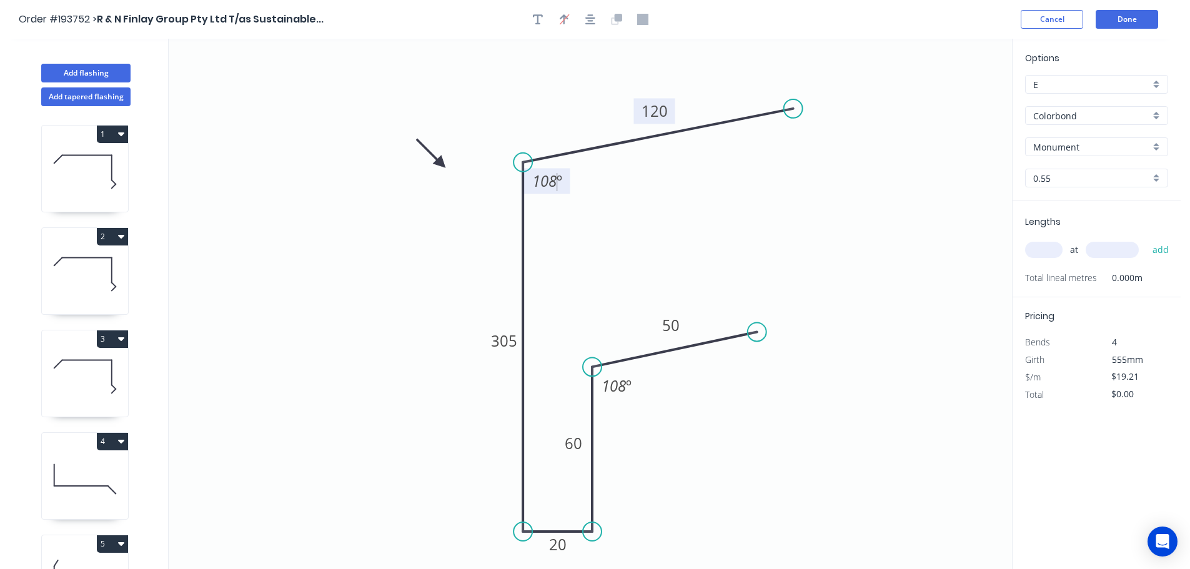
drag, startPoint x: 795, startPoint y: 133, endPoint x: 792, endPoint y: 109, distance: 24.5
click at [792, 109] on circle at bounding box center [793, 108] width 19 height 19
click at [1043, 249] on input "text" at bounding box center [1043, 250] width 37 height 16
type input "2"
type input "1200"
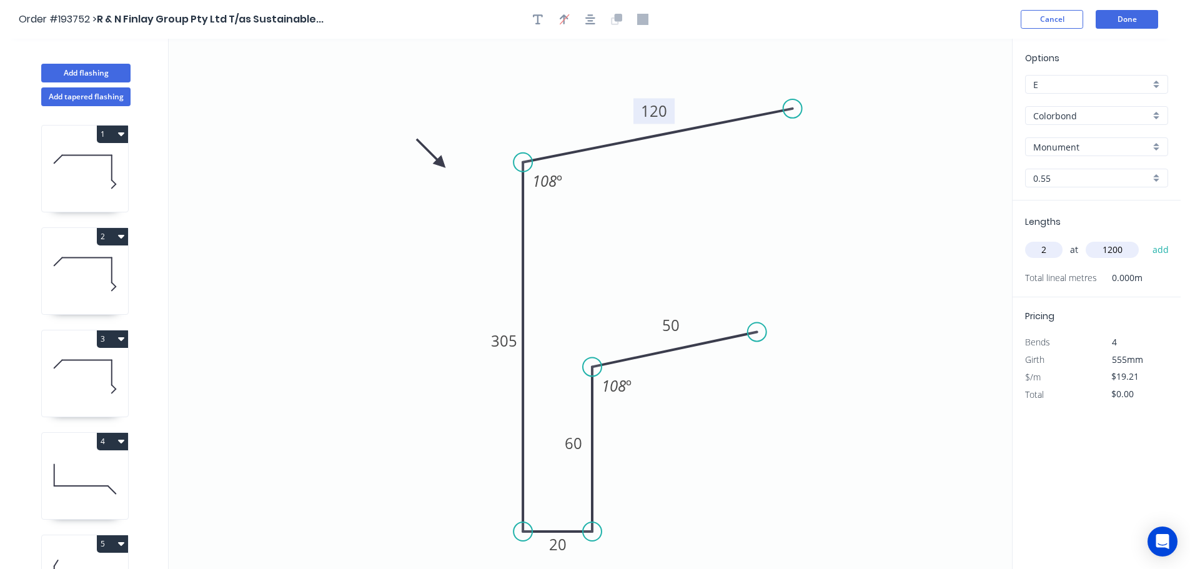
click at [1146, 239] on button "add" at bounding box center [1160, 249] width 29 height 21
type input "$46.10"
drag, startPoint x: 438, startPoint y: 160, endPoint x: 391, endPoint y: 145, distance: 49.0
click at [391, 145] on icon at bounding box center [381, 135] width 36 height 36
click at [81, 67] on button "Add flashing" at bounding box center [85, 73] width 89 height 19
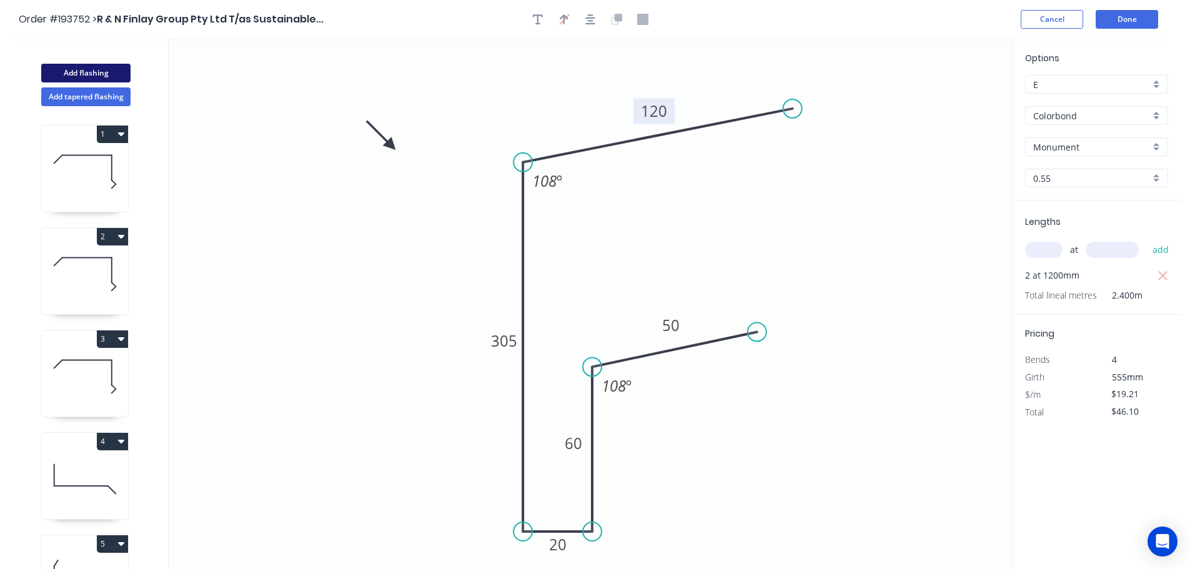
type input "$0.00"
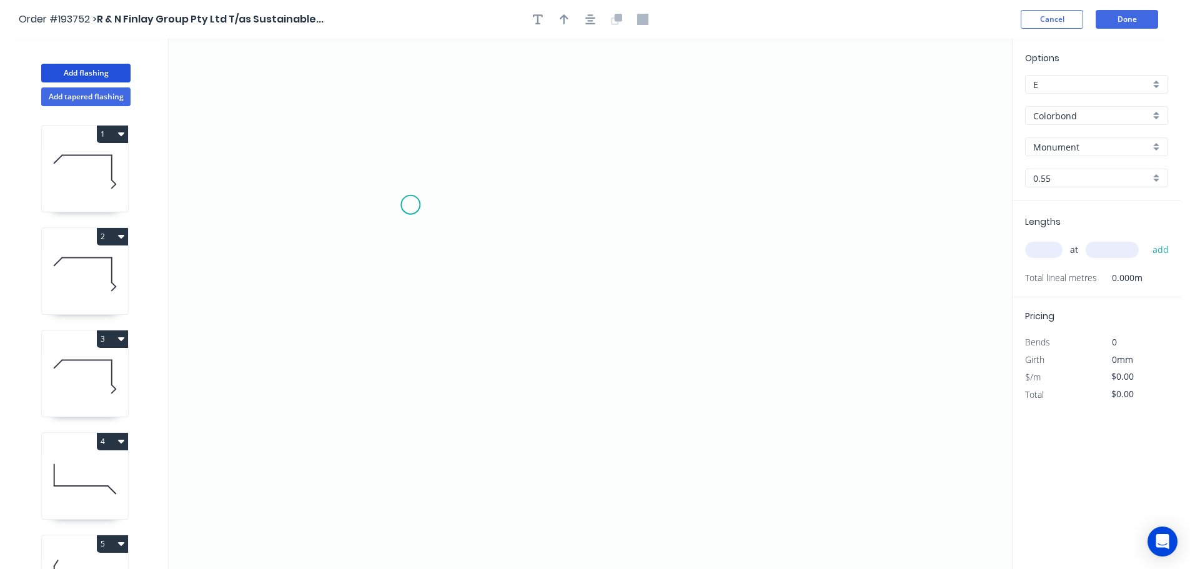
click at [410, 202] on icon "0" at bounding box center [590, 304] width 843 height 530
click at [465, 150] on icon "0" at bounding box center [590, 304] width 843 height 530
click at [654, 145] on icon "0 ?" at bounding box center [590, 304] width 843 height 530
click at [652, 347] on icon "0 ? ?" at bounding box center [590, 304] width 843 height 530
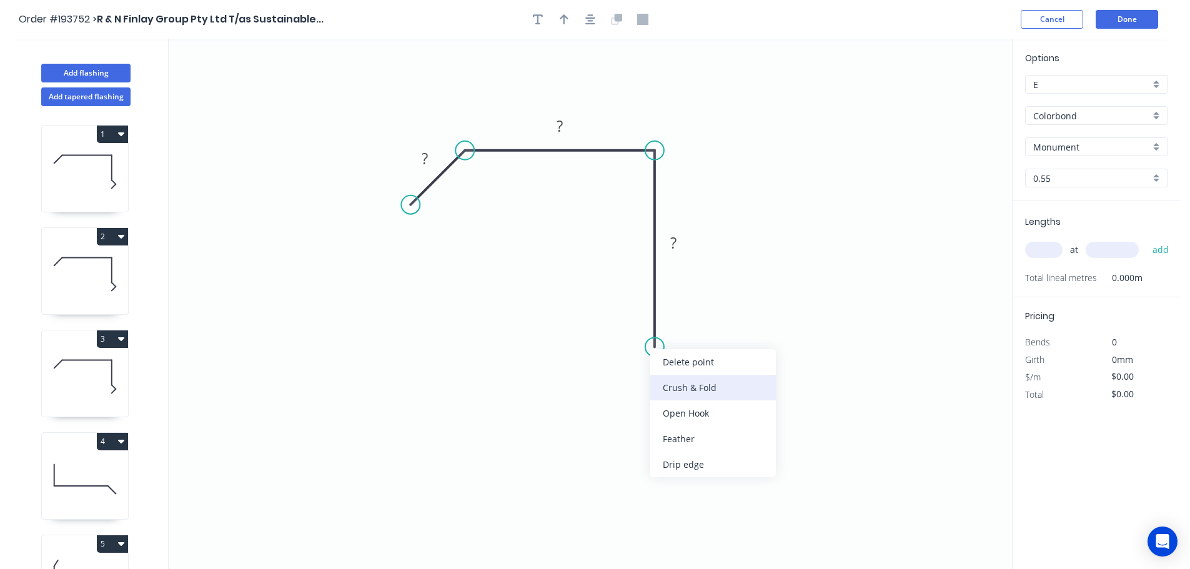
click at [689, 382] on div "Crush & Fold" at bounding box center [713, 388] width 126 height 26
drag, startPoint x: 698, startPoint y: 387, endPoint x: 697, endPoint y: 380, distance: 6.9
click at [697, 387] on div "Flip bend" at bounding box center [710, 386] width 126 height 26
drag, startPoint x: 704, startPoint y: 320, endPoint x: 601, endPoint y: 330, distance: 103.5
click at [618, 337] on rect at bounding box center [600, 343] width 50 height 26
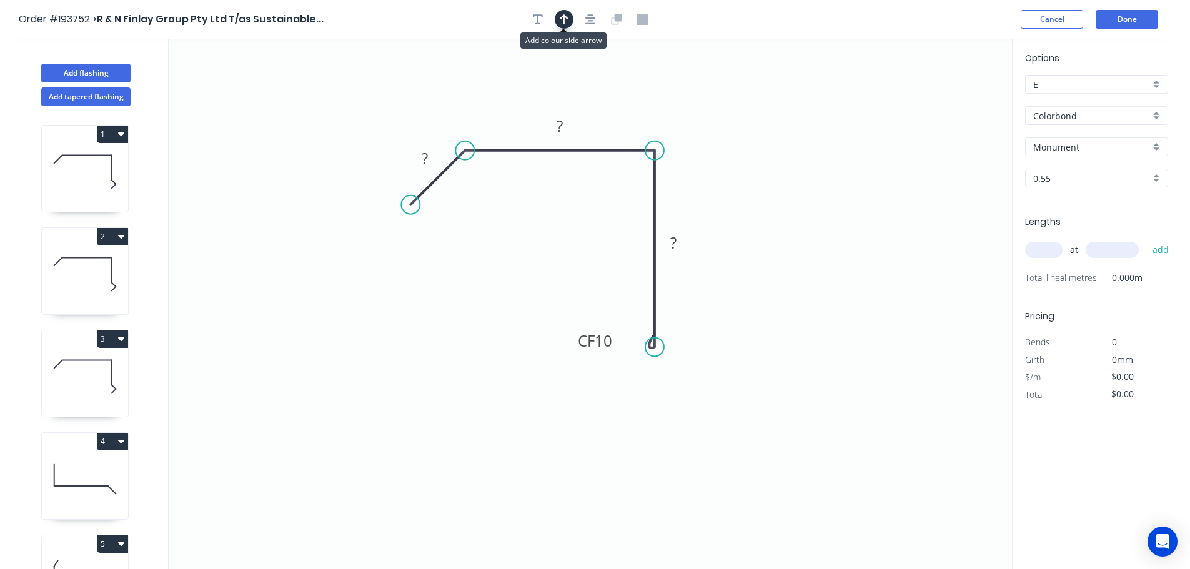
click at [563, 17] on icon "button" at bounding box center [563, 19] width 9 height 10
click at [949, 100] on icon at bounding box center [948, 87] width 11 height 40
drag, startPoint x: 949, startPoint y: 100, endPoint x: 775, endPoint y: 142, distance: 179.3
click at [775, 142] on icon at bounding box center [785, 132] width 36 height 36
click at [426, 158] on tspan "?" at bounding box center [424, 158] width 6 height 21
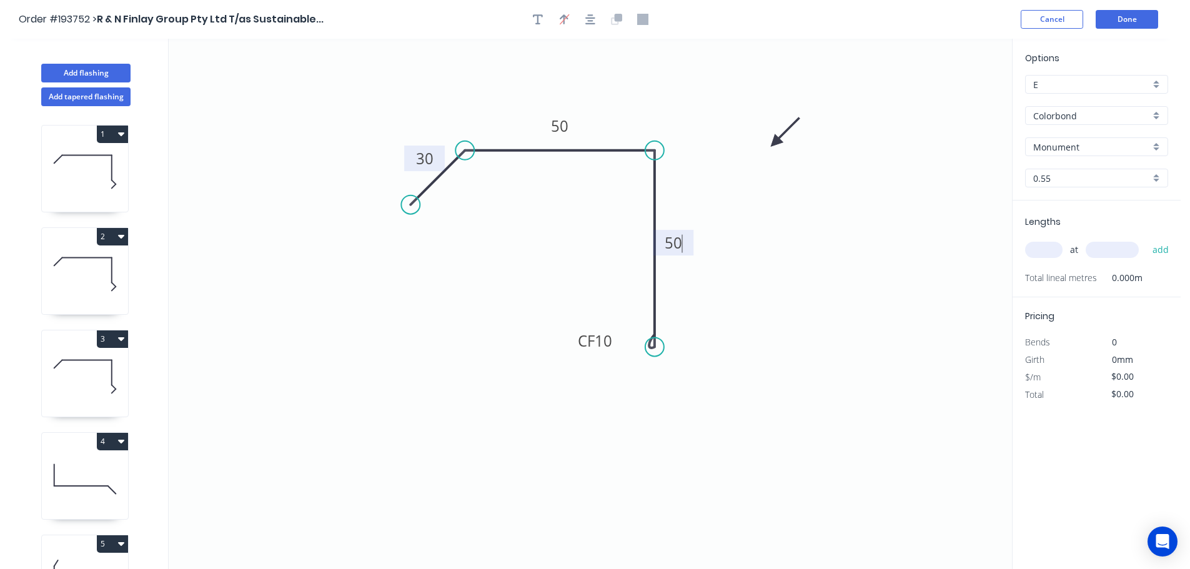
type input "$10.54"
click at [1045, 250] on input "text" at bounding box center [1043, 250] width 37 height 16
type input "5"
type input "1100"
click at [1146, 239] on button "add" at bounding box center [1160, 249] width 29 height 21
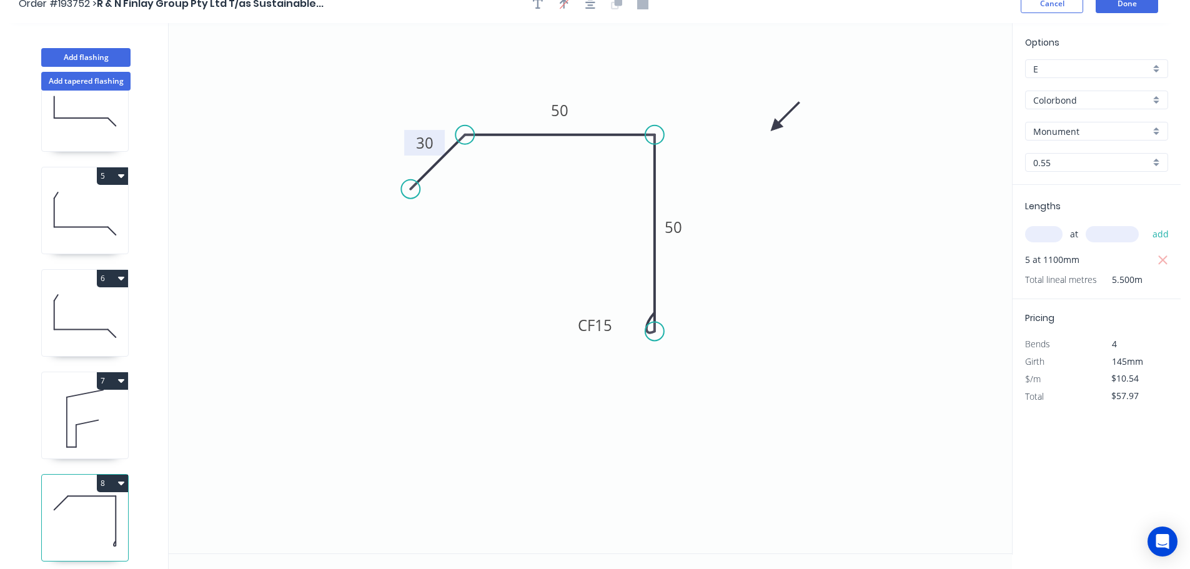
scroll to position [23, 0]
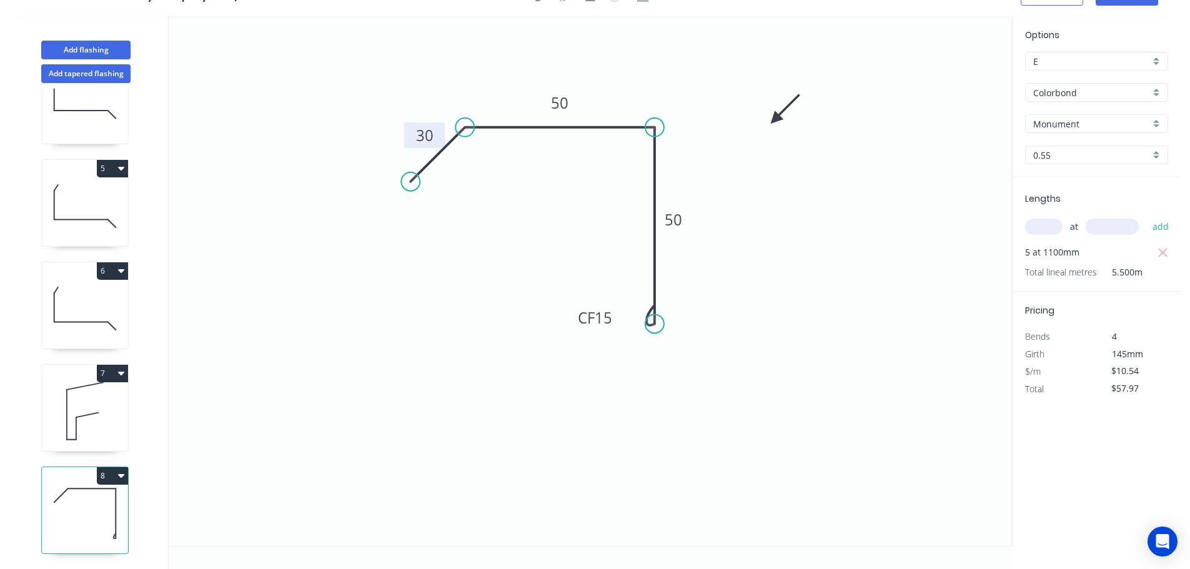
click at [106, 467] on button "8" at bounding box center [112, 475] width 31 height 17
click at [46, 498] on div "Duplicate" at bounding box center [69, 507] width 96 height 18
type input "$0.00"
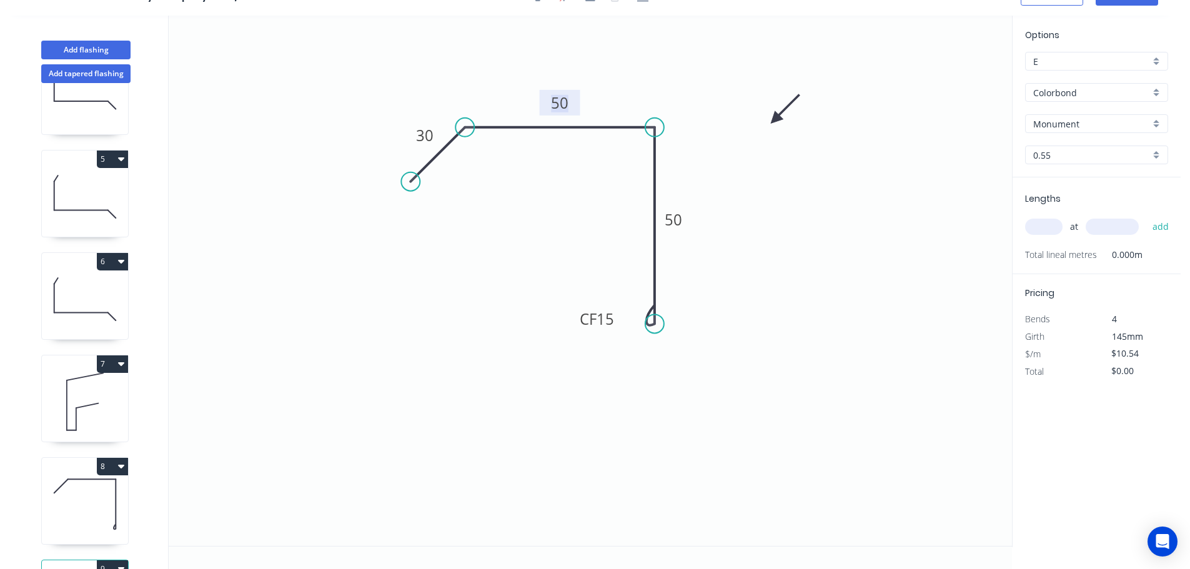
click at [562, 102] on tspan "50" at bounding box center [559, 102] width 17 height 21
drag, startPoint x: 775, startPoint y: 114, endPoint x: 746, endPoint y: 75, distance: 48.6
click at [891, 63] on icon at bounding box center [908, 56] width 36 height 36
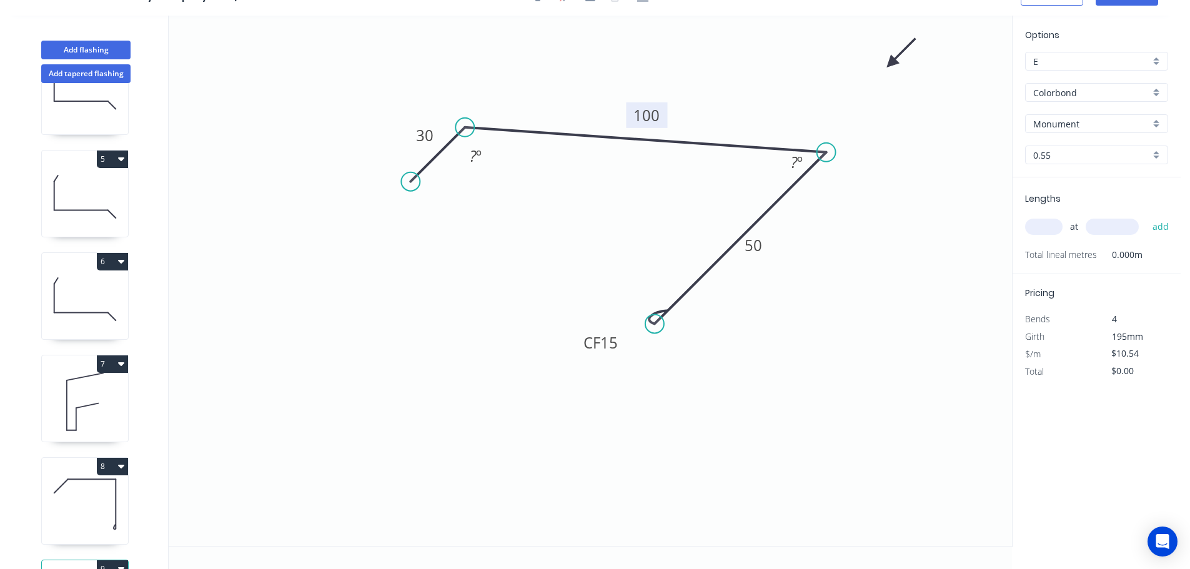
drag, startPoint x: 694, startPoint y: 133, endPoint x: 826, endPoint y: 127, distance: 131.9
click at [826, 127] on icon "0 30 100 CF 15 50 ? º ? º" at bounding box center [590, 281] width 843 height 530
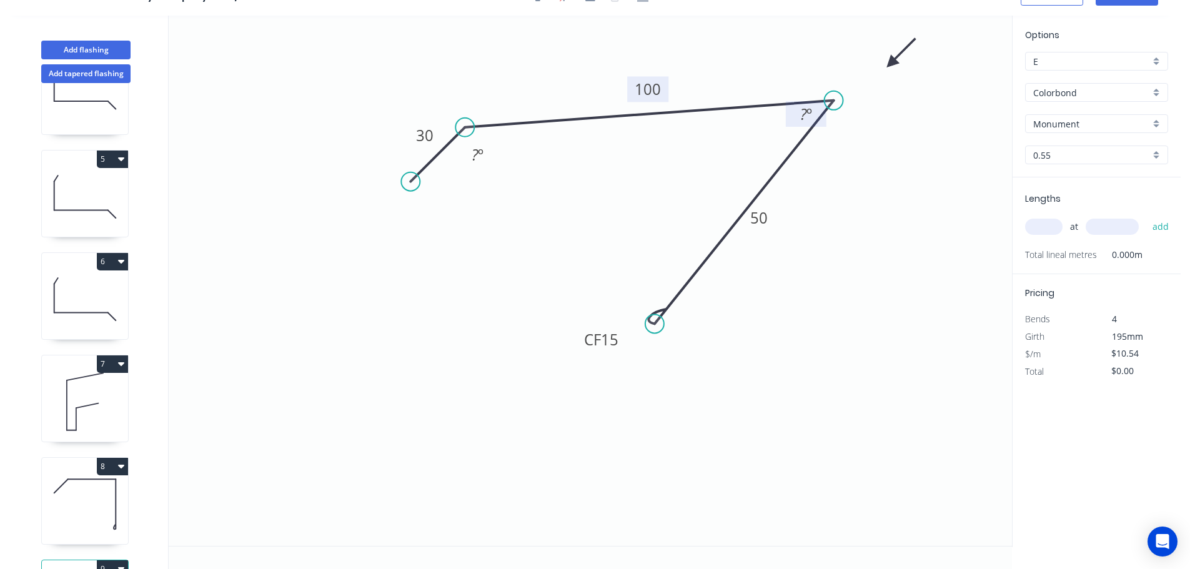
drag, startPoint x: 829, startPoint y: 152, endPoint x: 824, endPoint y: 106, distance: 47.2
click at [832, 100] on circle at bounding box center [833, 100] width 19 height 19
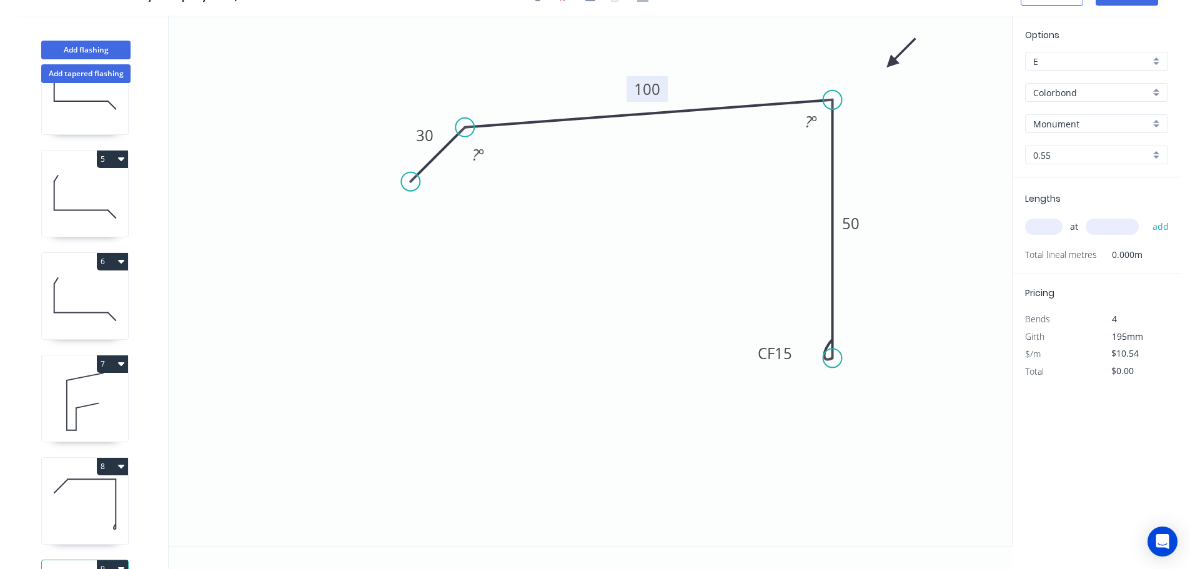
drag, startPoint x: 655, startPoint y: 316, endPoint x: 805, endPoint y: 342, distance: 152.6
click at [820, 358] on icon "0 30 100 CF 15 50 ? º ? º" at bounding box center [590, 281] width 843 height 530
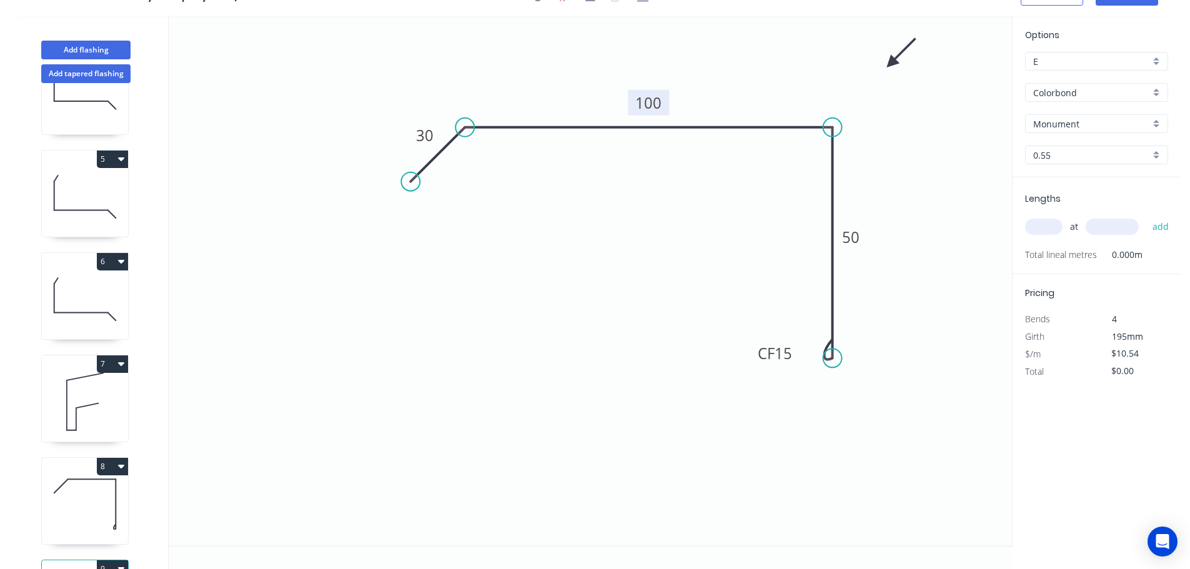
drag, startPoint x: 837, startPoint y: 99, endPoint x: 837, endPoint y: 107, distance: 8.1
click at [837, 107] on icon "0 30 100 CF 15 50" at bounding box center [590, 281] width 843 height 530
click at [1040, 220] on input "text" at bounding box center [1043, 227] width 37 height 16
type input "1"
type input "1100"
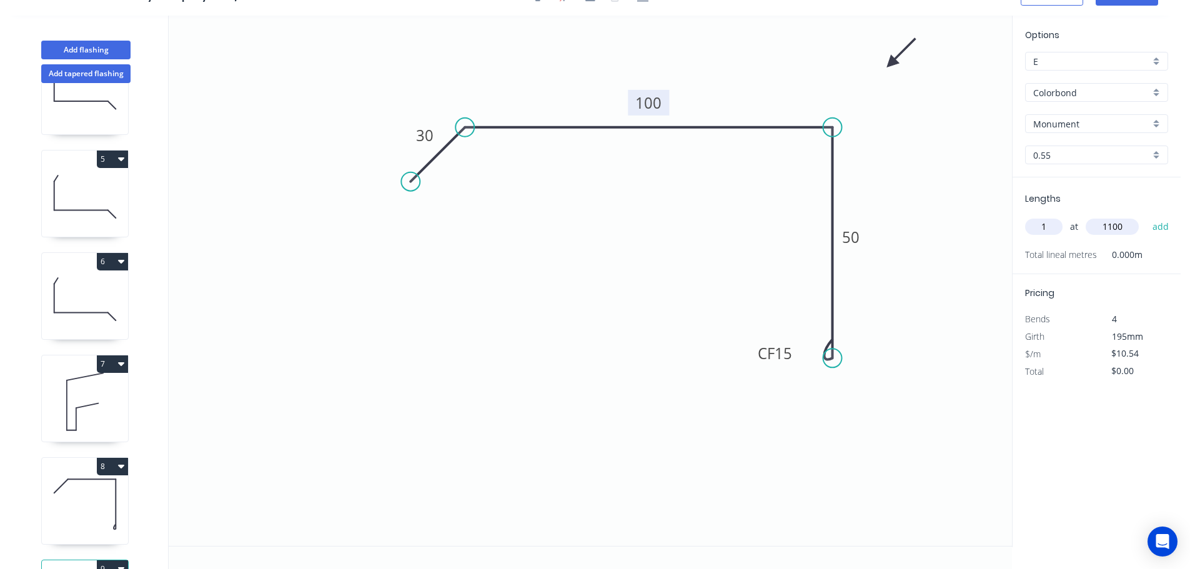
click at [1146, 216] on button "add" at bounding box center [1160, 226] width 29 height 21
type input "$11.59"
click at [92, 46] on button "Add flashing" at bounding box center [85, 50] width 89 height 19
type input "$0.00"
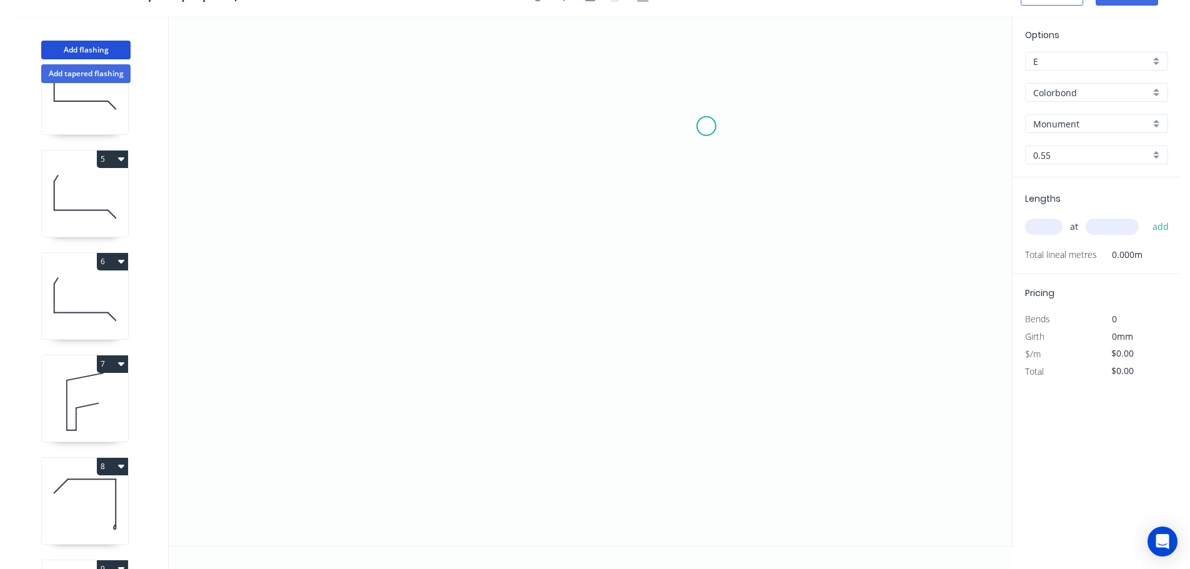
click at [706, 126] on icon "0" at bounding box center [590, 281] width 843 height 530
click at [530, 162] on icon "0" at bounding box center [590, 281] width 843 height 530
click at [531, 420] on icon "0 ?" at bounding box center [590, 281] width 843 height 530
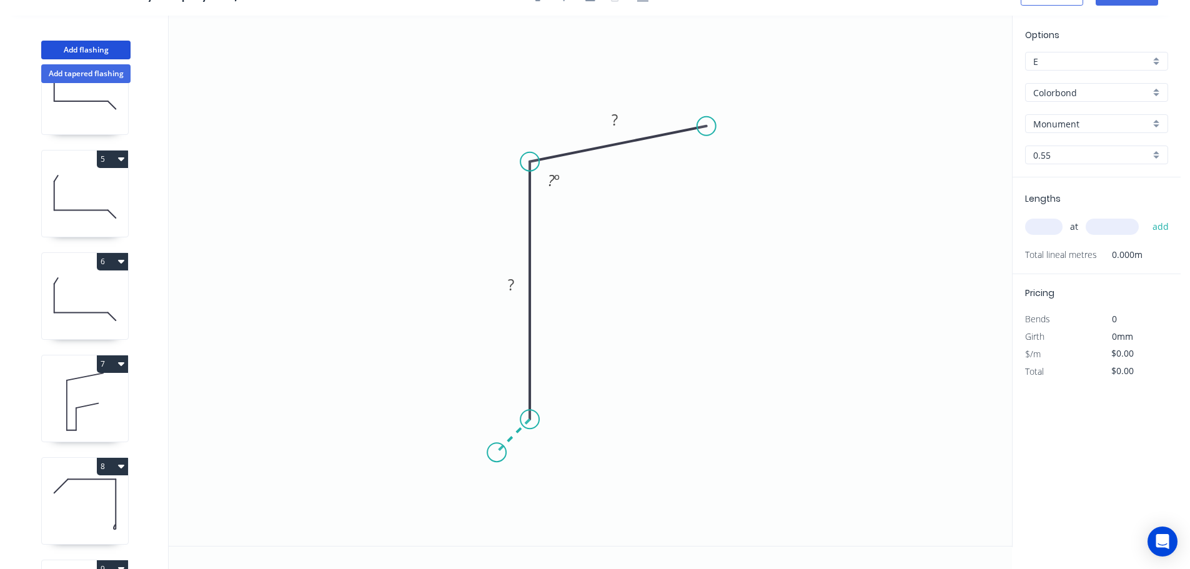
click at [496, 450] on icon "0 ? ? ? º" at bounding box center [590, 281] width 843 height 530
click at [531, 493] on icon "0 ? ? ? ? º" at bounding box center [590, 281] width 843 height 530
click at [531, 493] on circle at bounding box center [530, 486] width 19 height 19
click at [502, 477] on tspan "?" at bounding box center [500, 476] width 6 height 21
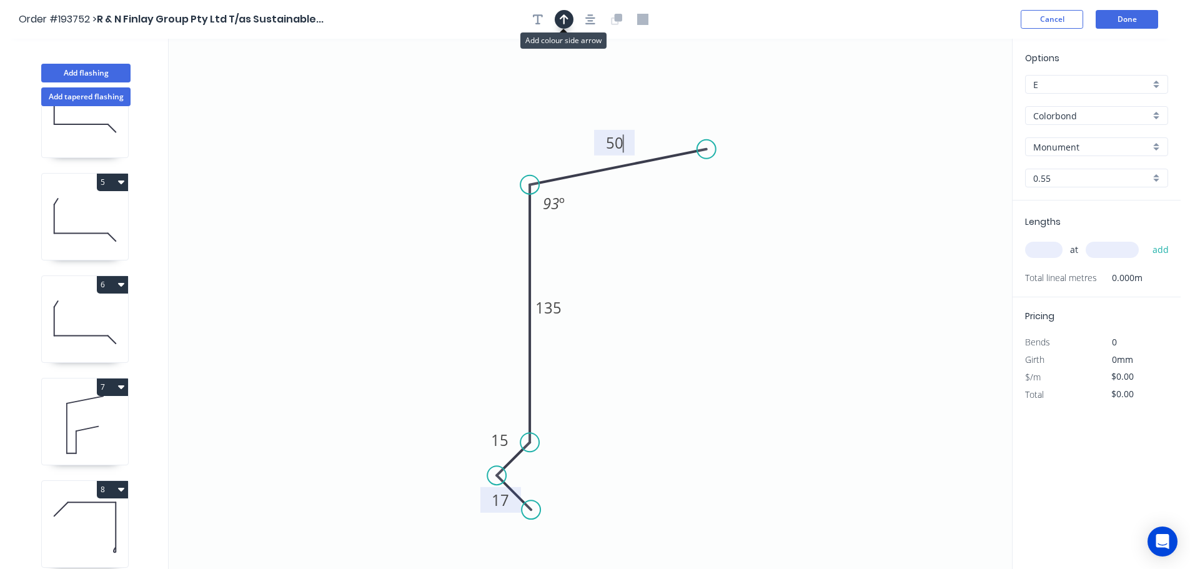
click at [565, 17] on icon "button" at bounding box center [563, 19] width 9 height 11
type input "$11.86"
click at [413, 174] on icon at bounding box center [413, 160] width 11 height 40
click at [1038, 249] on input "text" at bounding box center [1043, 250] width 37 height 16
type input "6"
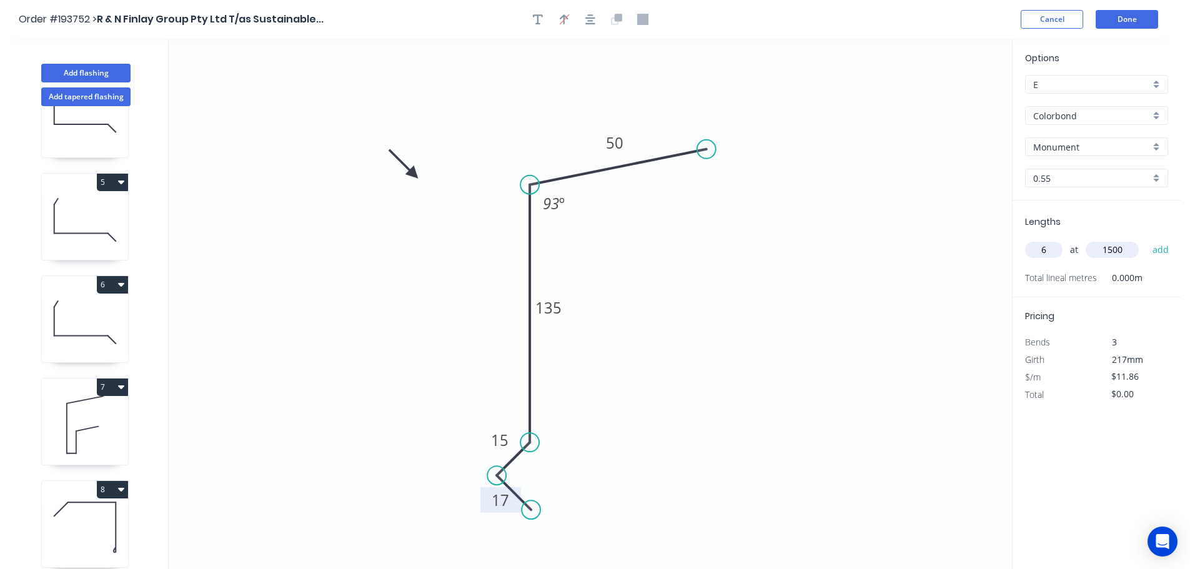
type input "1500"
click at [1146, 239] on button "add" at bounding box center [1160, 249] width 29 height 21
type input "$106.74"
type input "3"
type input "2000"
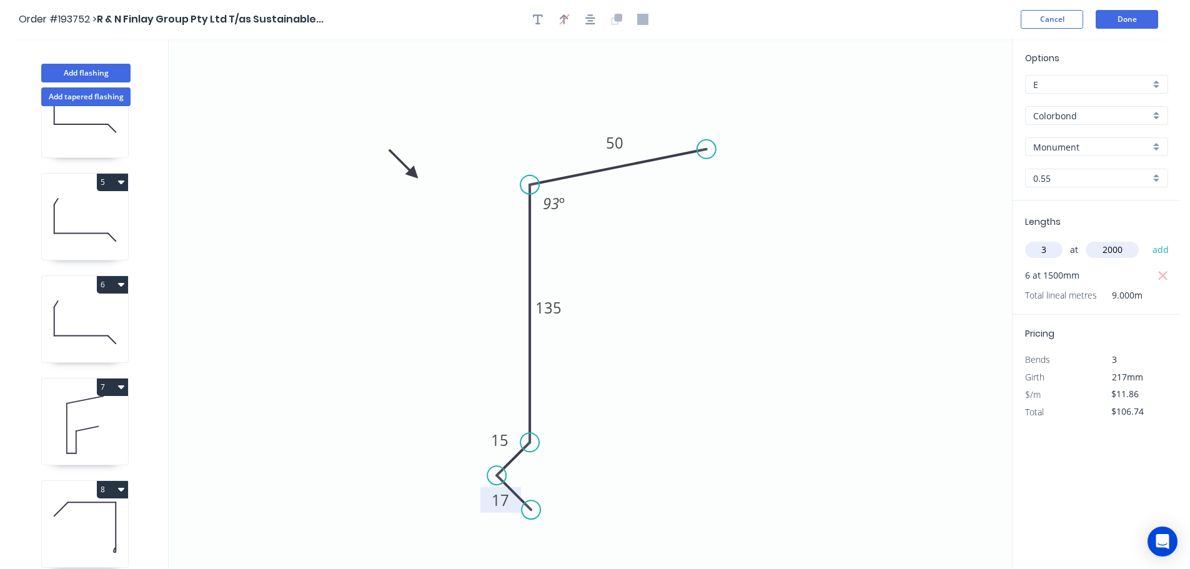
click at [1146, 239] on button "add" at bounding box center [1160, 249] width 29 height 21
type input "$177.90"
type input "8"
type input "3800"
click at [1146, 239] on button "add" at bounding box center [1160, 249] width 29 height 21
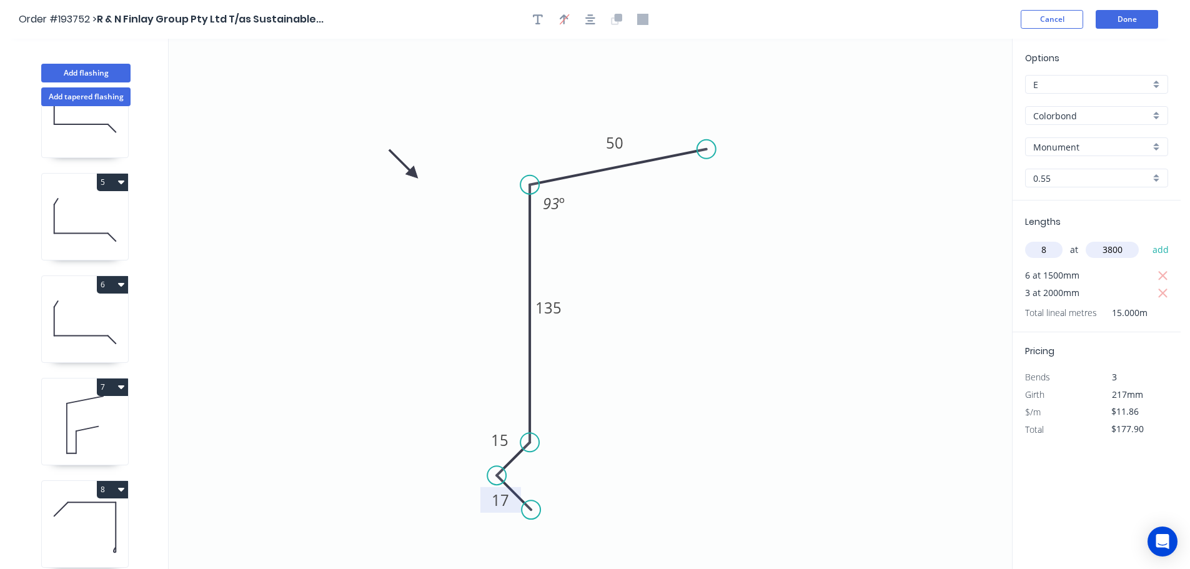
type input "$538.44"
click at [1128, 16] on button "Done" at bounding box center [1126, 19] width 62 height 19
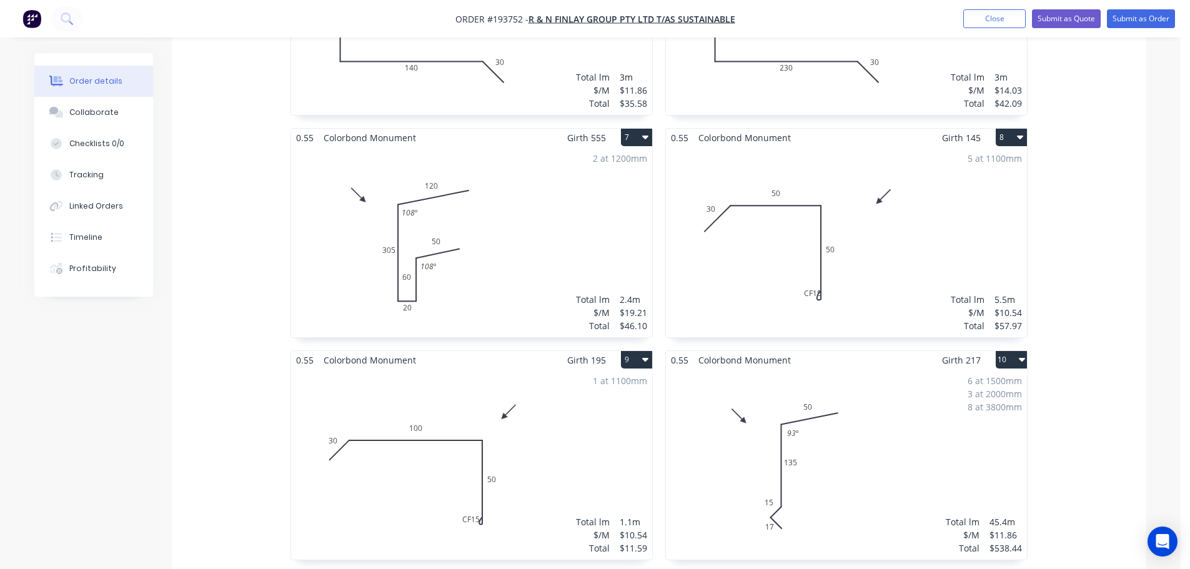
scroll to position [999, 0]
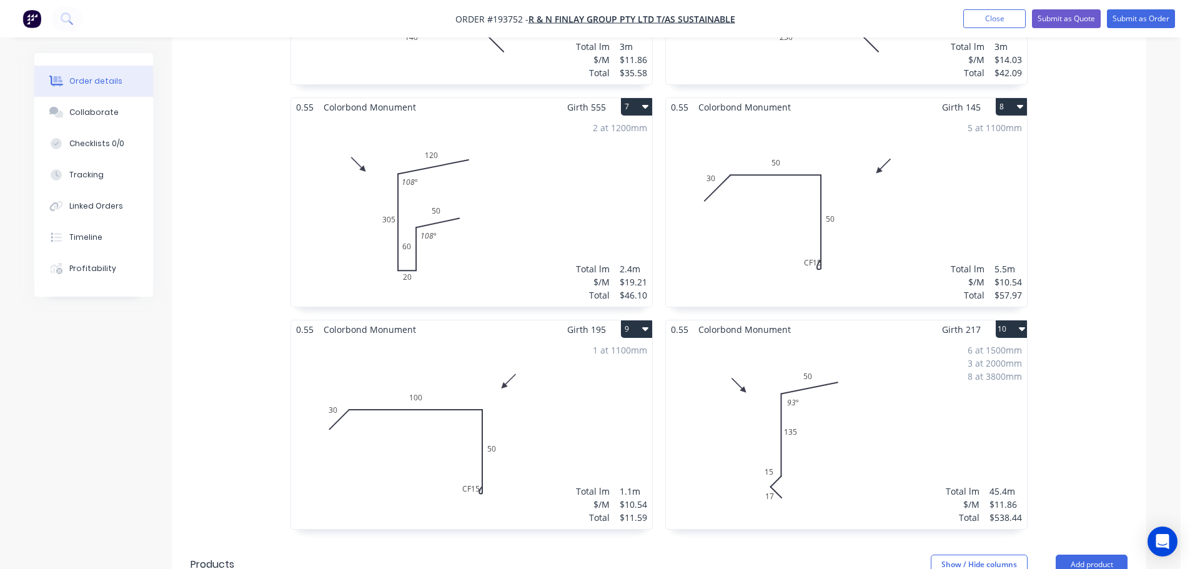
click at [794, 180] on div "5 at 1100mm Total lm $/M Total 5.5m $10.54 $57.97" at bounding box center [846, 211] width 361 height 190
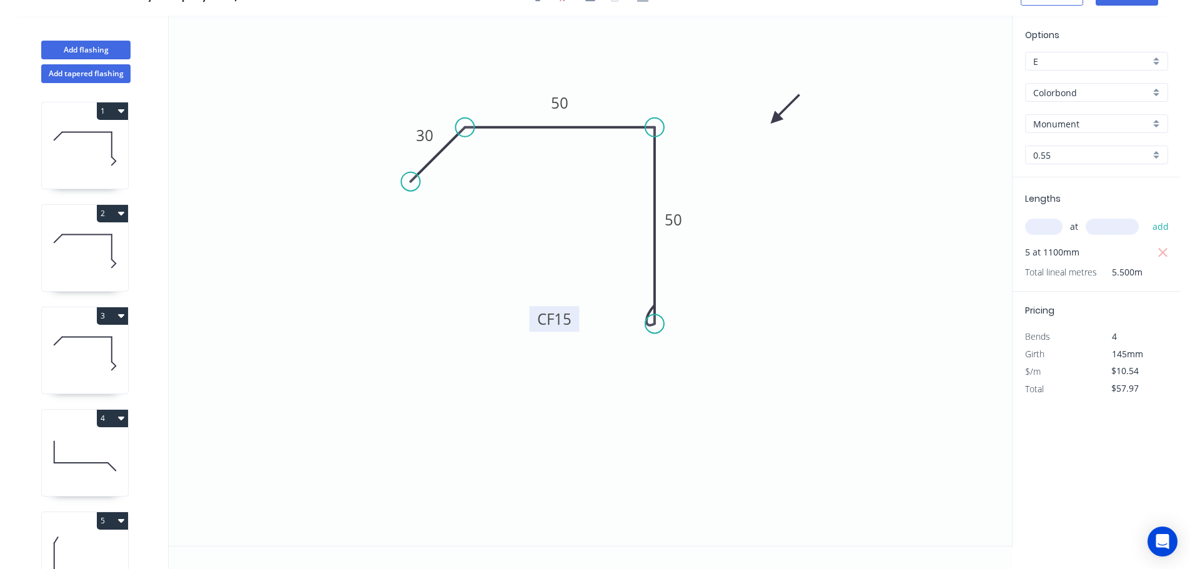
drag, startPoint x: 619, startPoint y: 315, endPoint x: 577, endPoint y: 315, distance: 42.5
click at [577, 315] on rect at bounding box center [554, 319] width 50 height 26
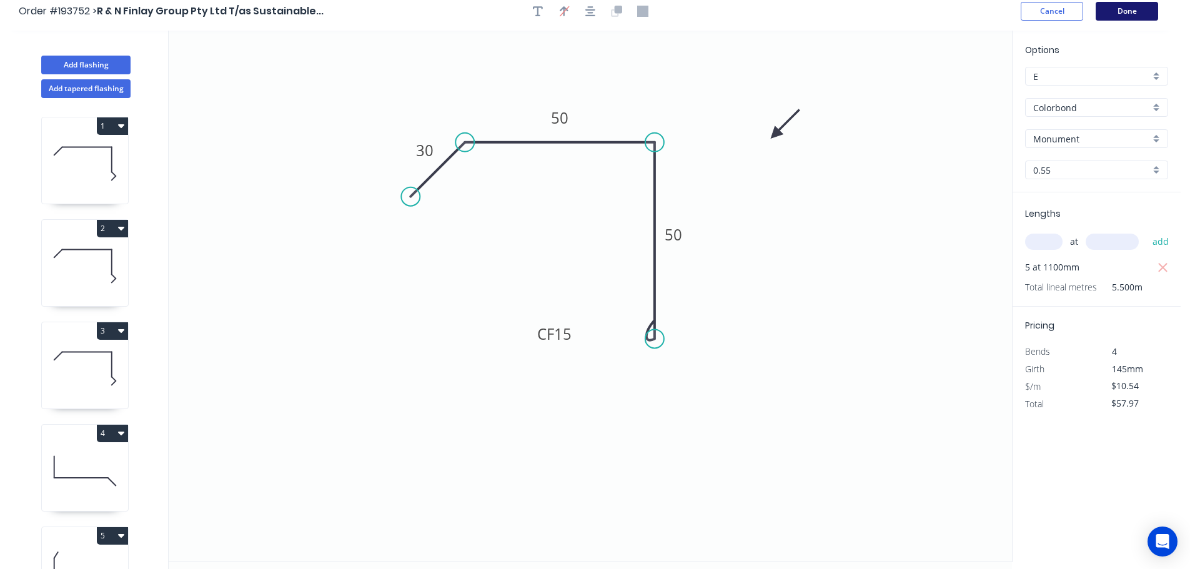
scroll to position [0, 0]
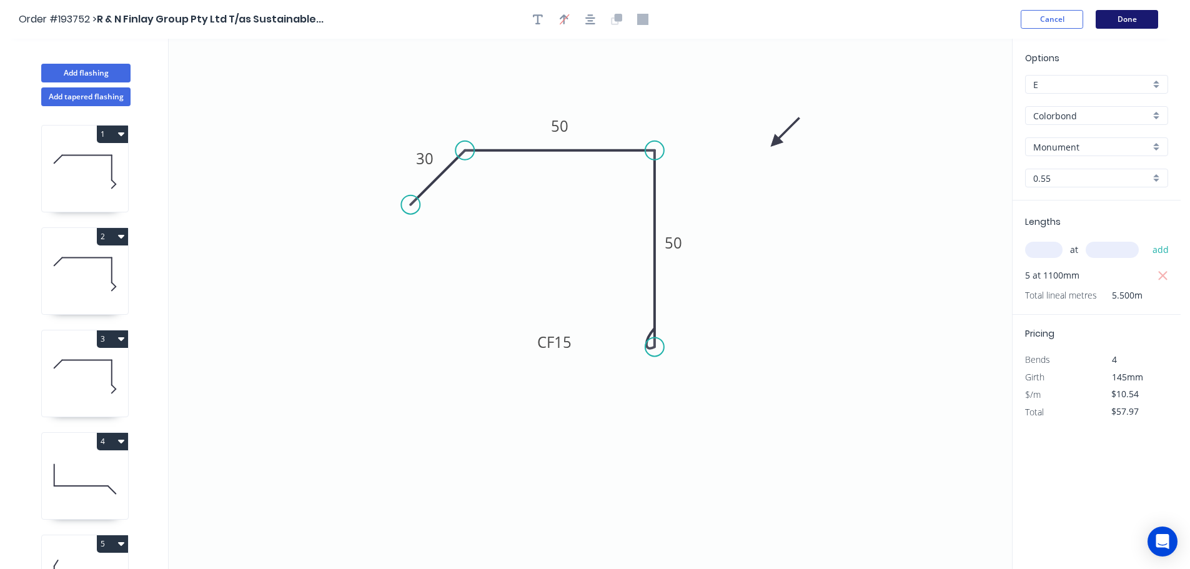
click at [1125, 18] on button "Done" at bounding box center [1126, 19] width 62 height 19
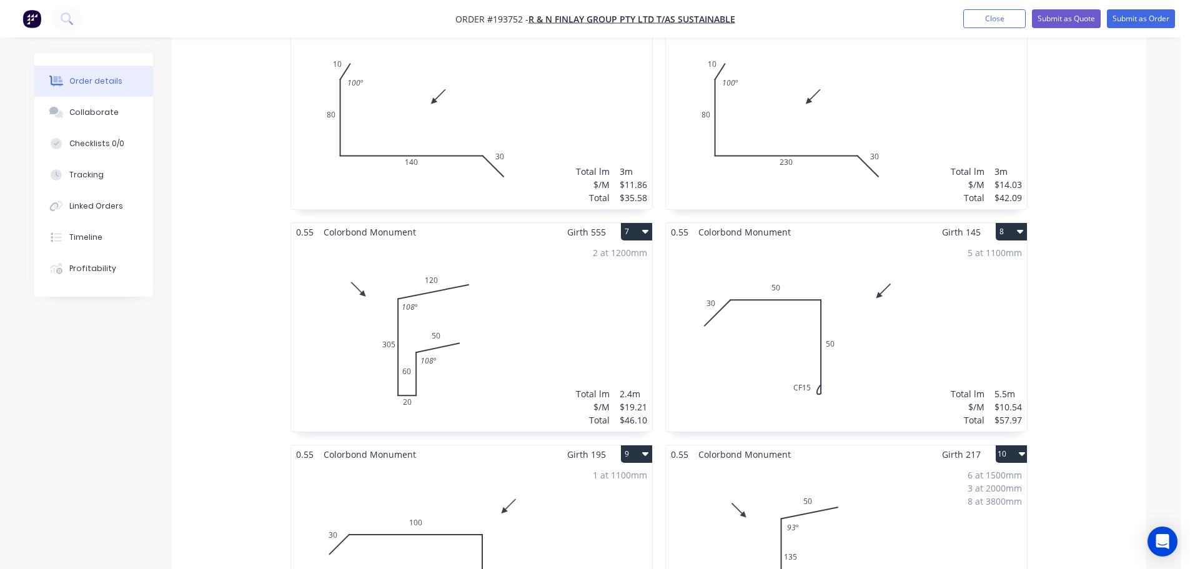
scroll to position [1249, 0]
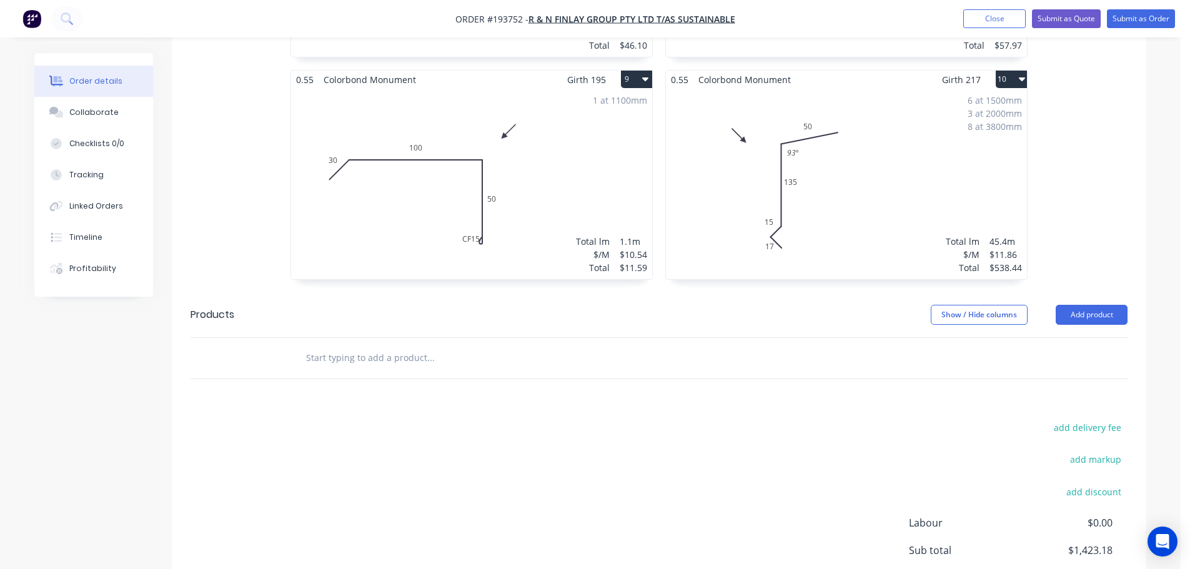
click at [426, 177] on div "1 at 1100mm Total lm $/M Total 1.1m $10.54 $11.59" at bounding box center [471, 184] width 361 height 190
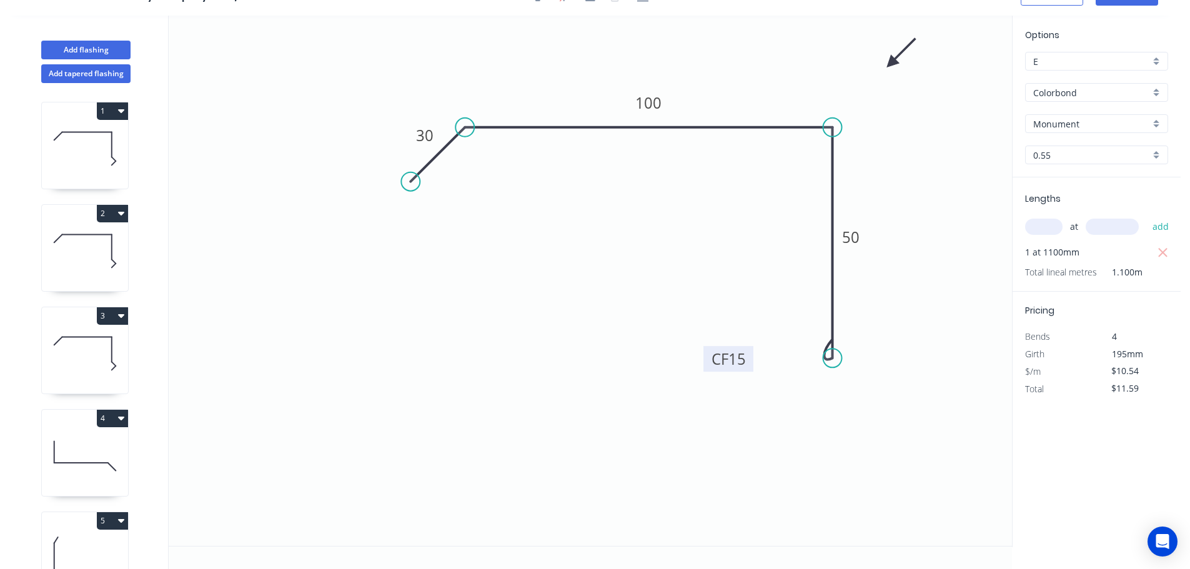
drag, startPoint x: 794, startPoint y: 347, endPoint x: 748, endPoint y: 352, distance: 46.5
click at [748, 352] on rect at bounding box center [728, 359] width 50 height 26
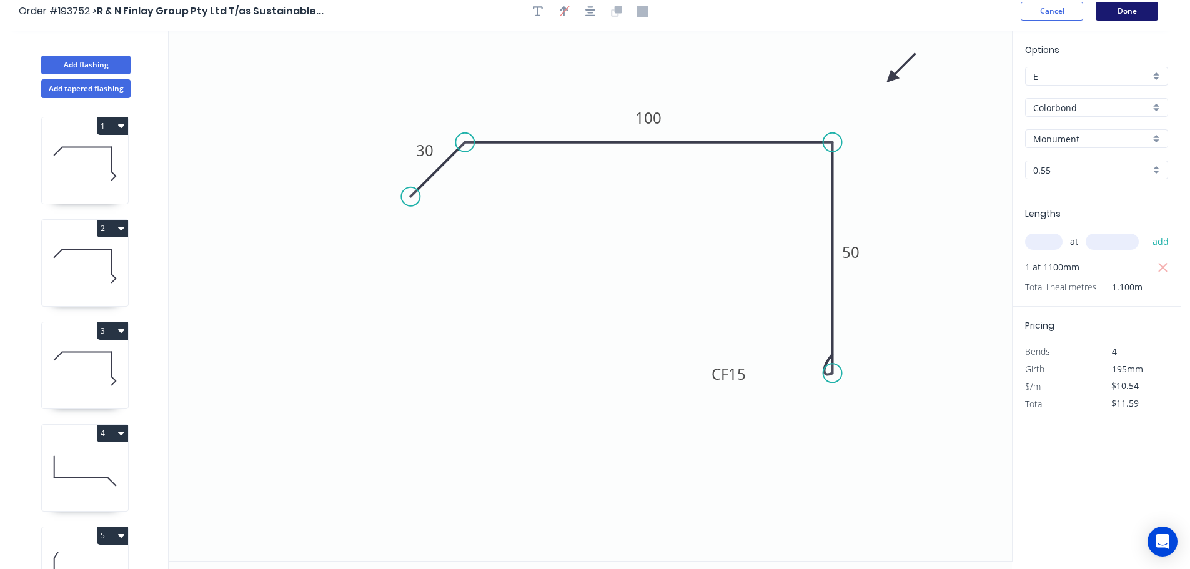
scroll to position [0, 0]
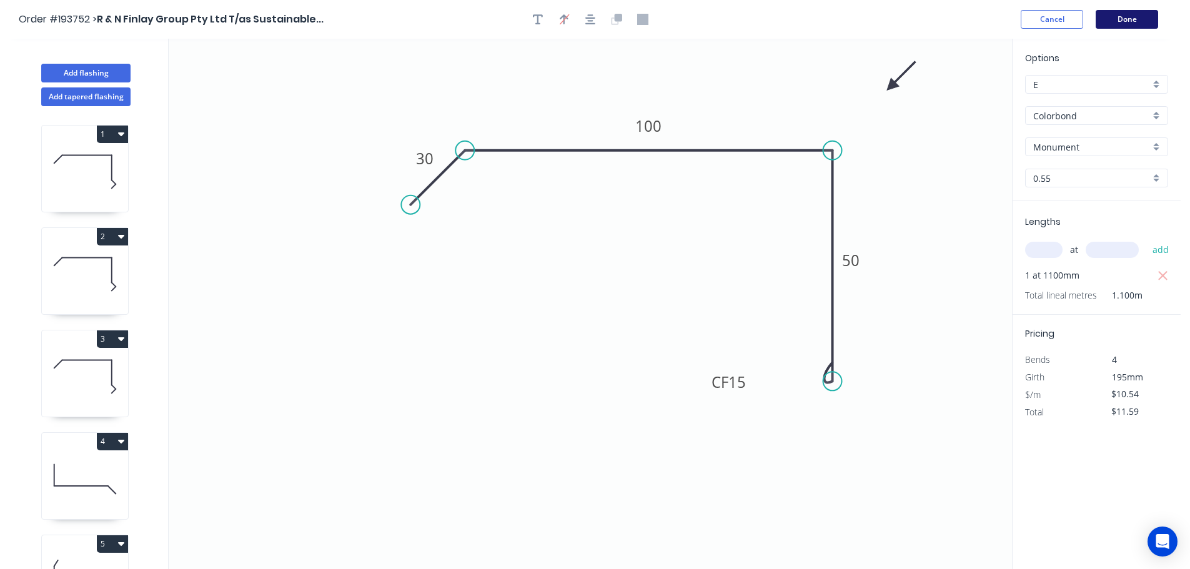
click at [1143, 21] on button "Done" at bounding box center [1126, 19] width 62 height 19
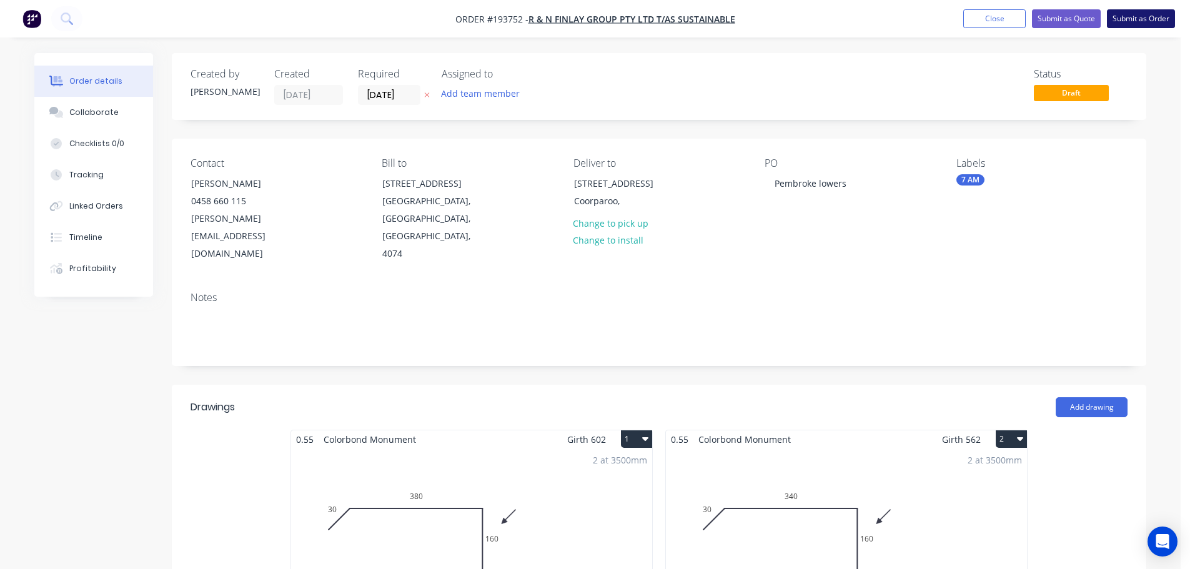
click at [1148, 17] on button "Submit as Order" at bounding box center [1140, 18] width 68 height 19
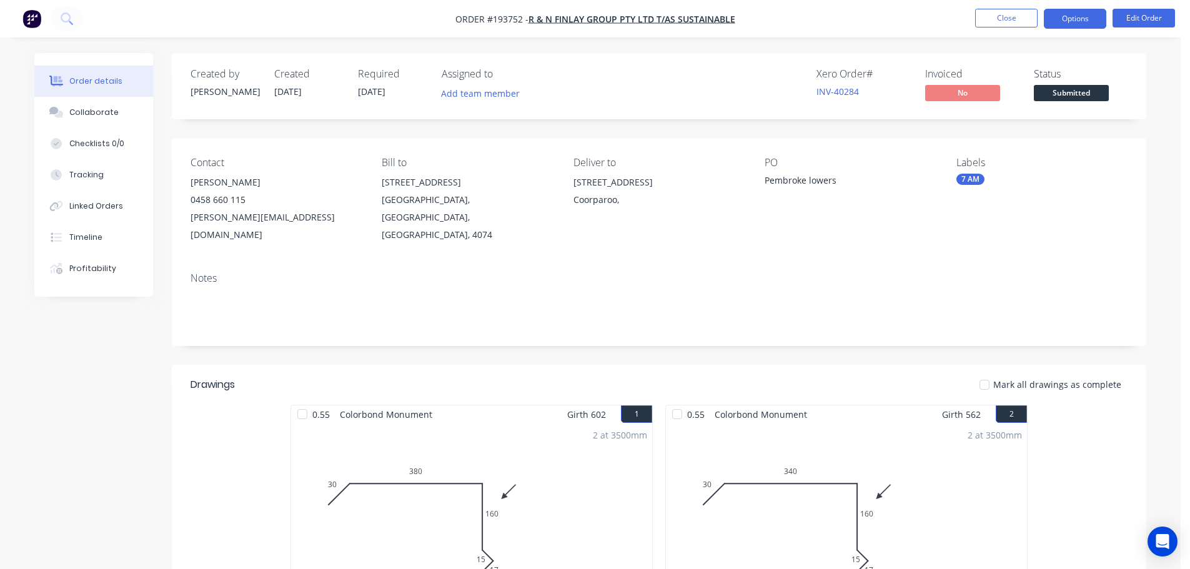
click at [1060, 17] on button "Options" at bounding box center [1074, 19] width 62 height 20
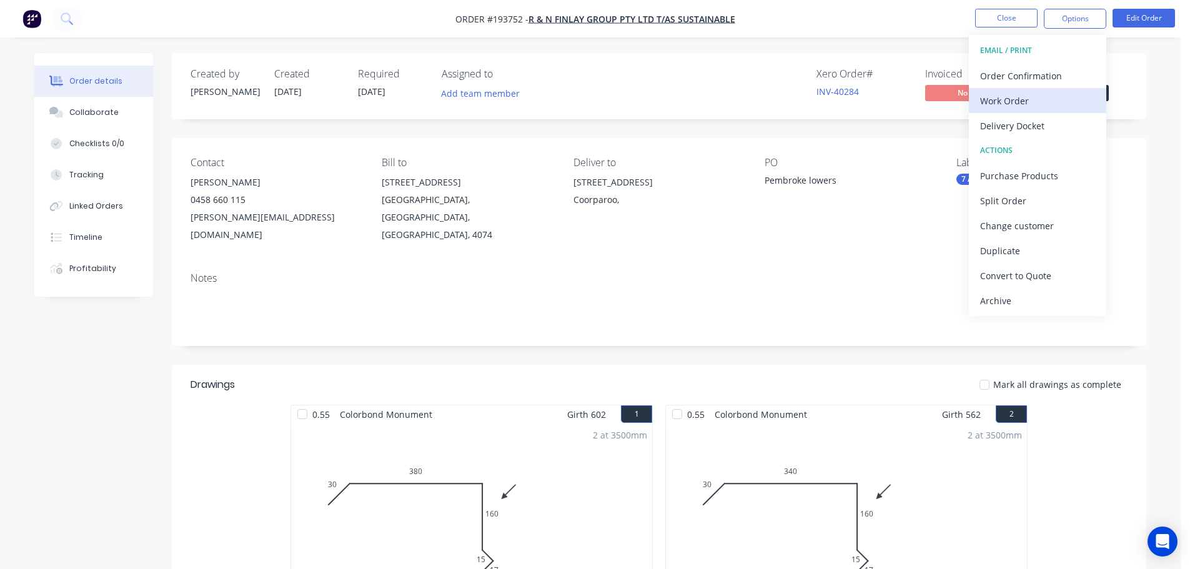
click at [1002, 102] on div "Work Order" at bounding box center [1037, 101] width 115 height 18
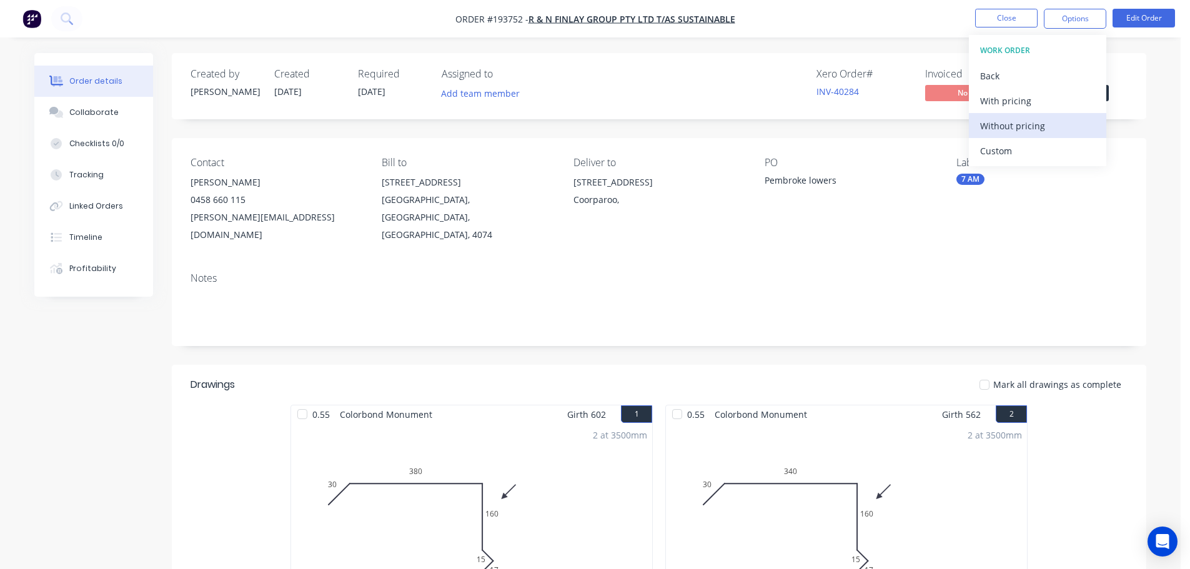
click at [1002, 129] on div "Without pricing" at bounding box center [1037, 126] width 115 height 18
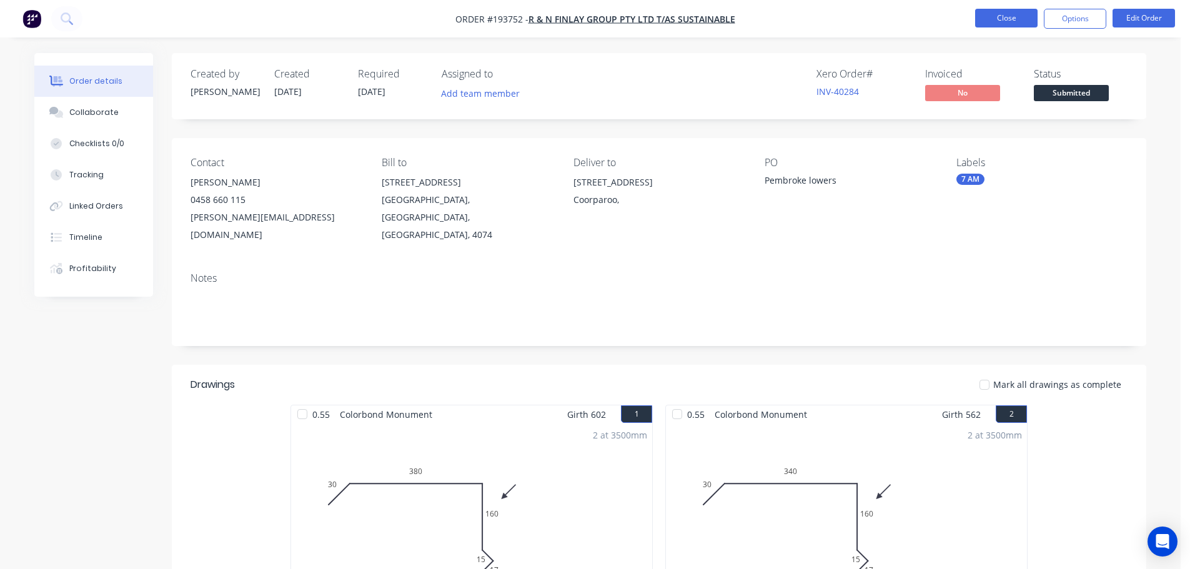
click at [992, 15] on button "Close" at bounding box center [1006, 18] width 62 height 19
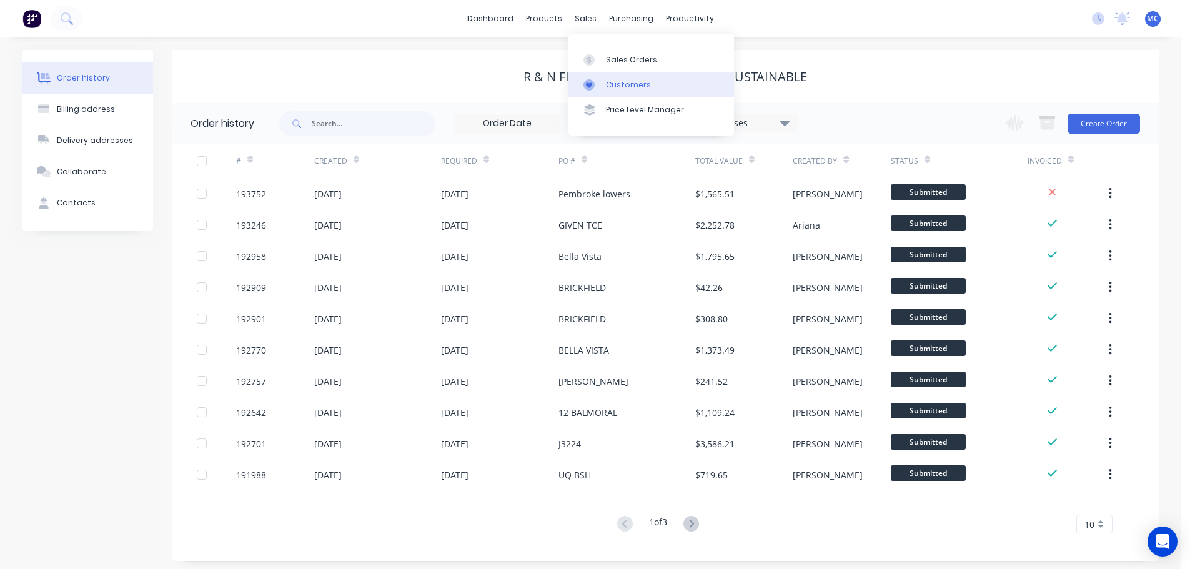
click at [623, 84] on div "Customers" at bounding box center [628, 84] width 45 height 11
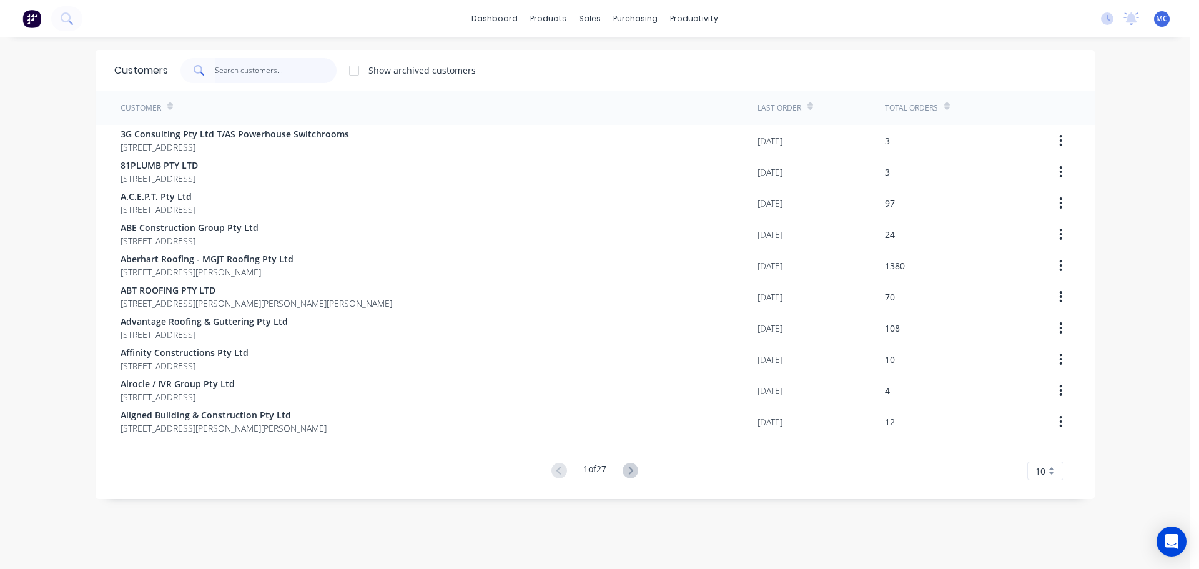
click at [259, 71] on input "text" at bounding box center [276, 70] width 122 height 25
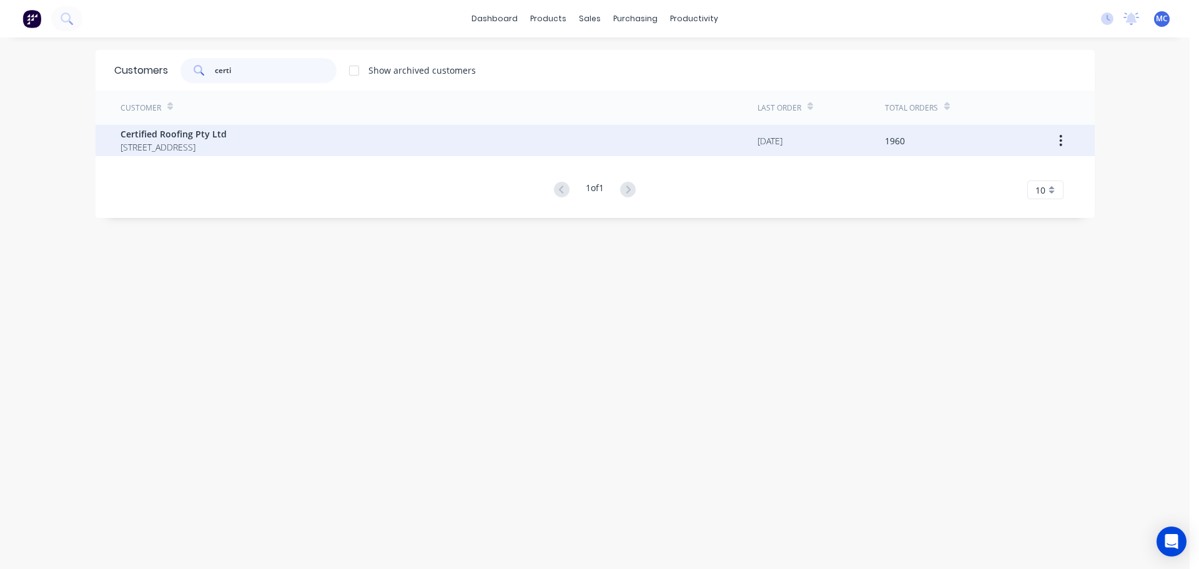
type input "certi"
click at [178, 139] on span "Certified Roofing Pty Ltd" at bounding box center [174, 133] width 106 height 13
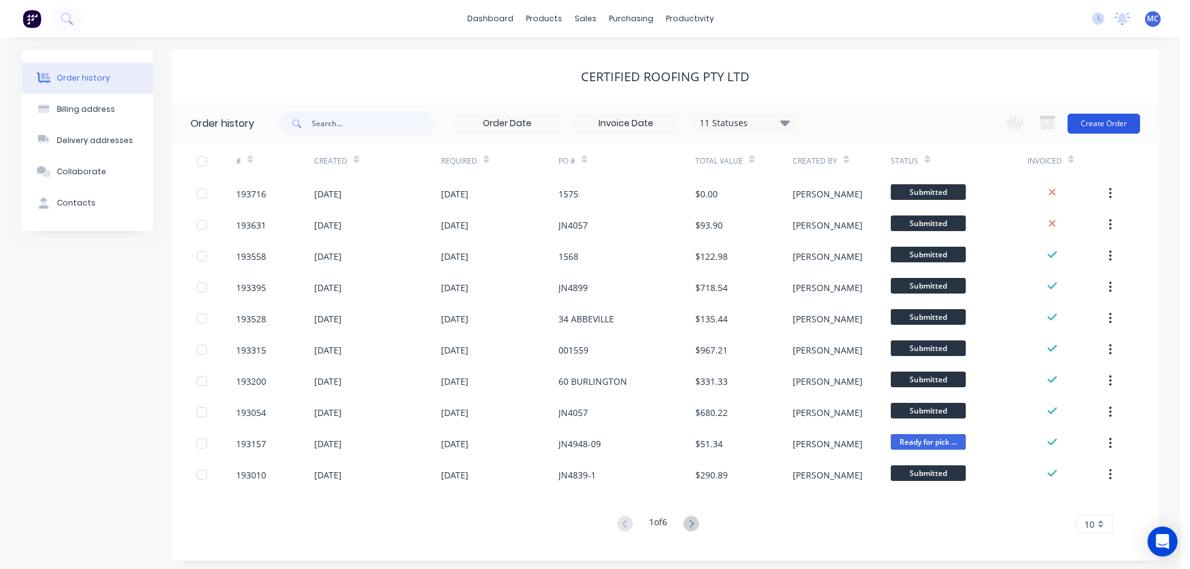
click at [1113, 115] on button "Create Order" at bounding box center [1103, 124] width 72 height 20
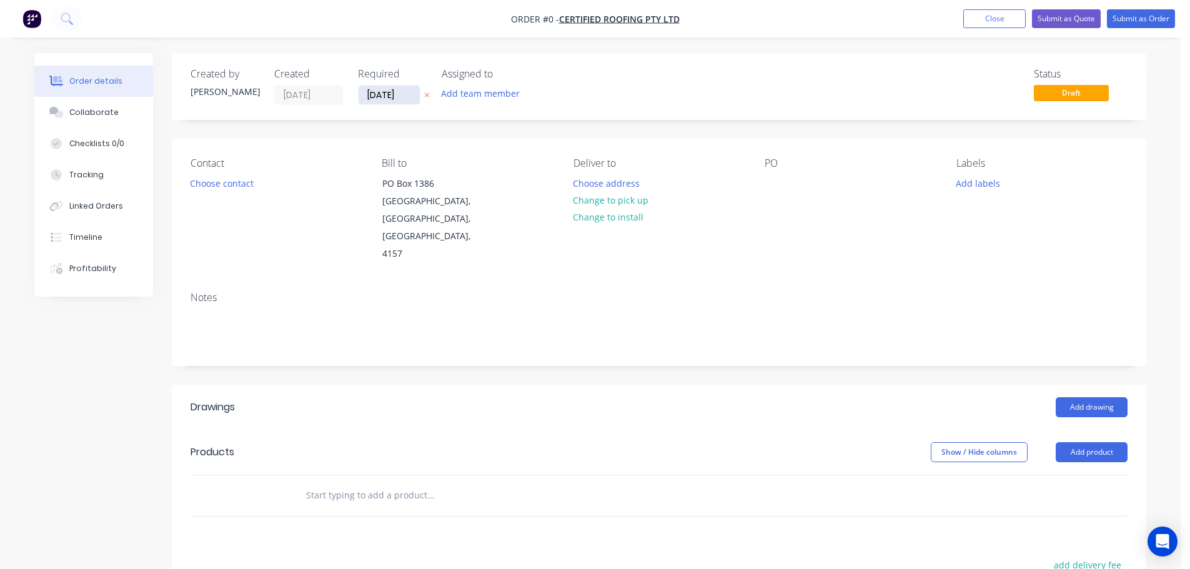
click at [387, 92] on input "[DATE]" at bounding box center [388, 95] width 61 height 19
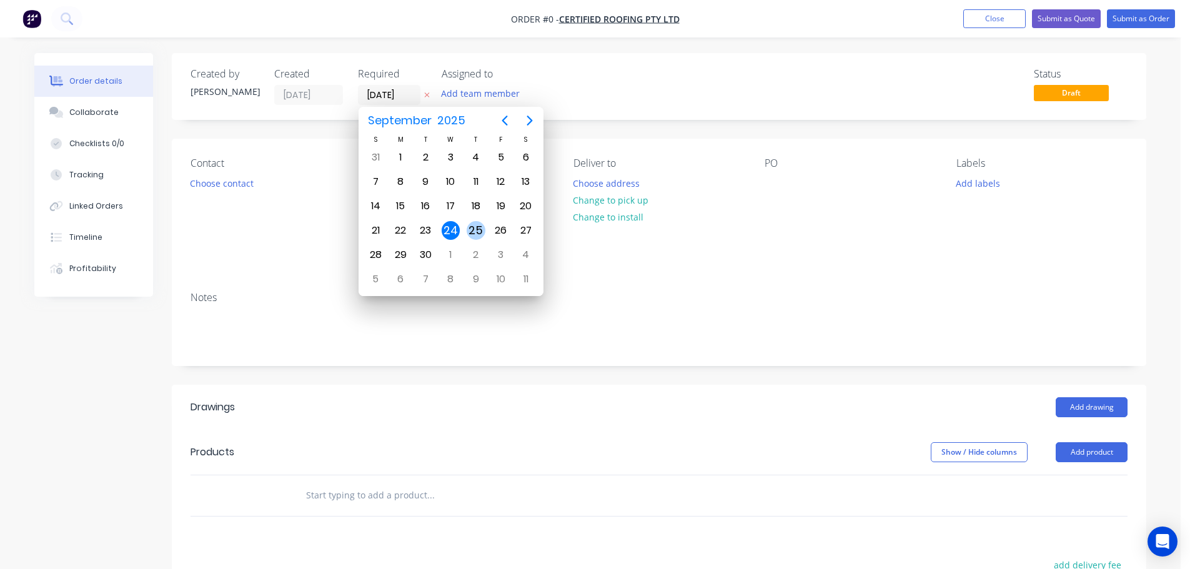
click at [475, 227] on div "25" at bounding box center [475, 230] width 19 height 19
type input "[DATE]"
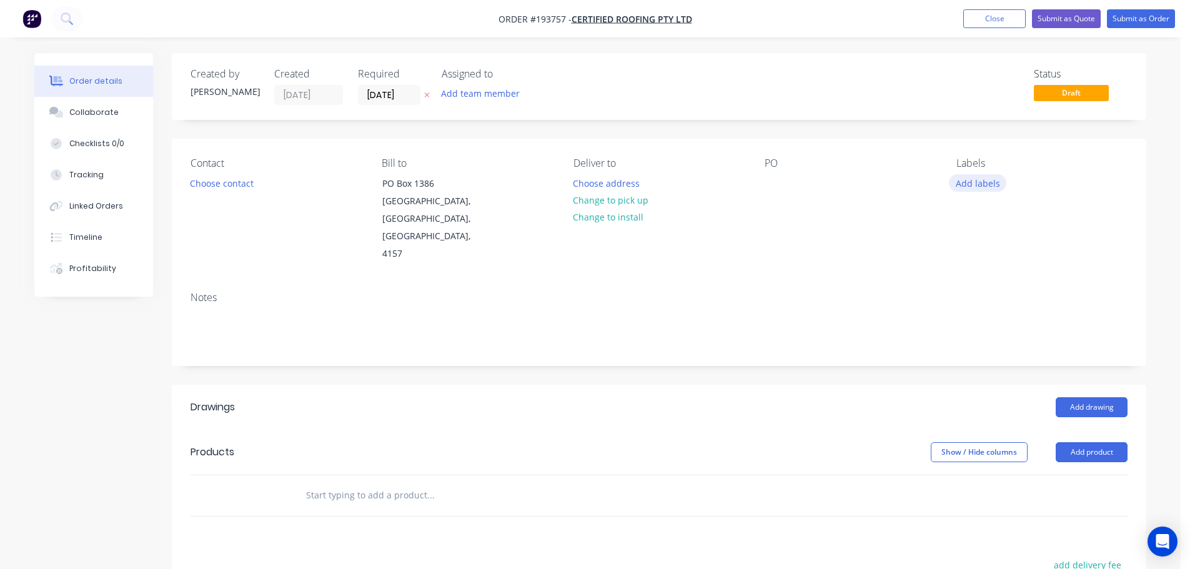
click at [990, 184] on button "Add labels" at bounding box center [976, 182] width 57 height 17
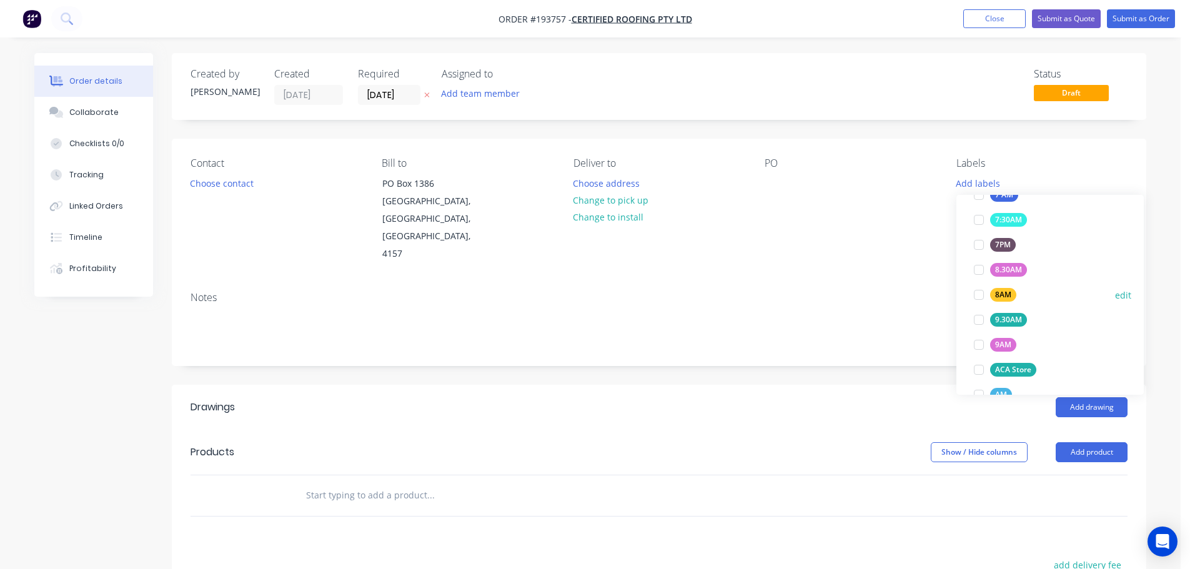
click at [976, 293] on div at bounding box center [978, 294] width 25 height 25
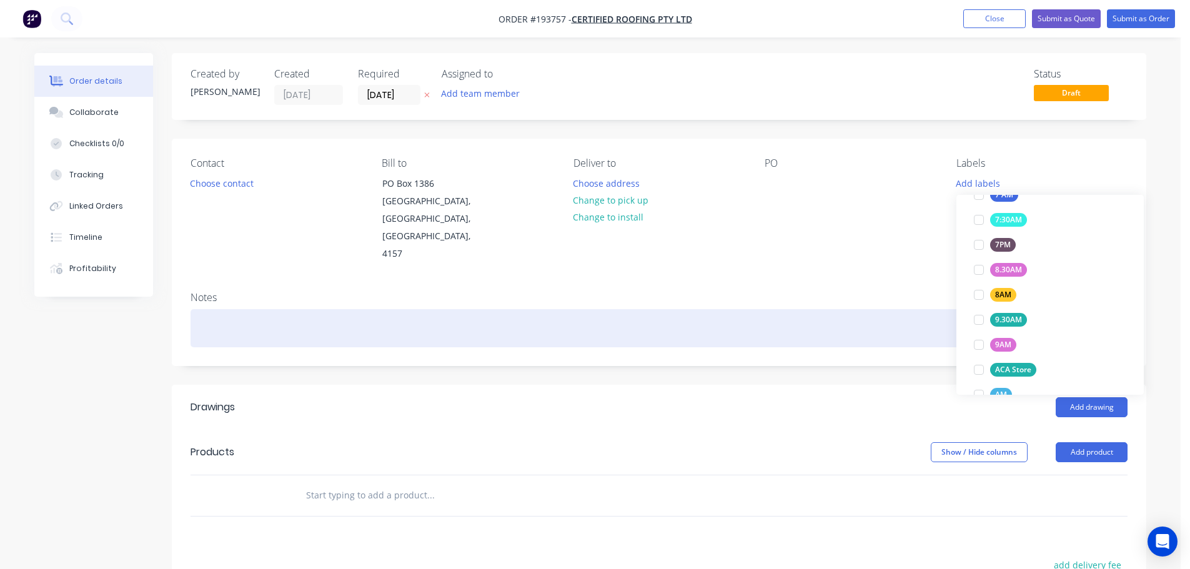
scroll to position [0, 0]
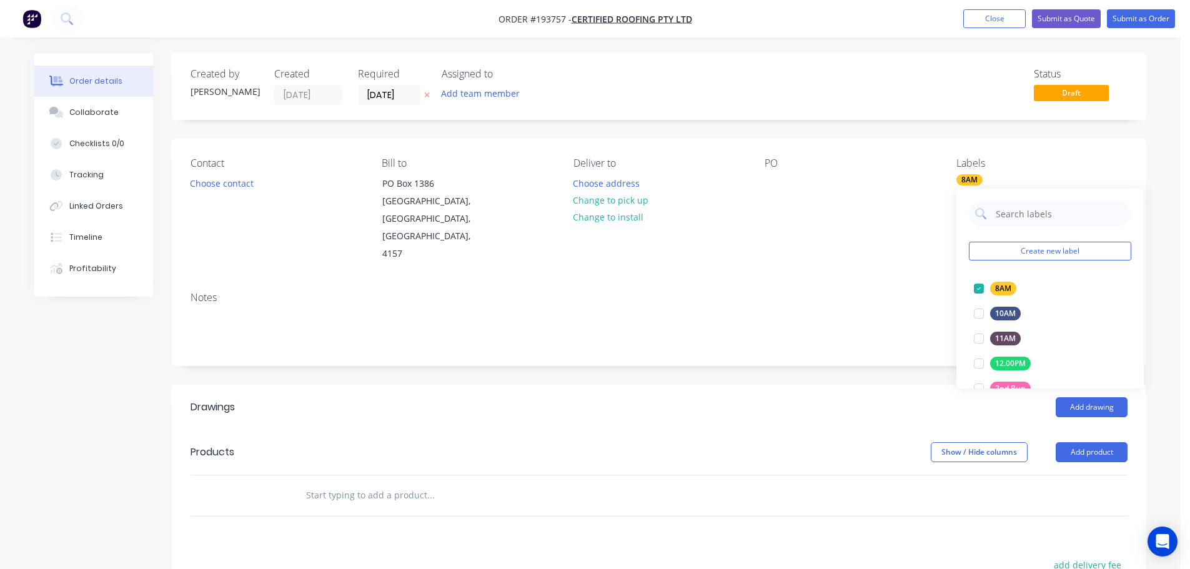
click at [895, 292] on div "Notes" at bounding box center [658, 298] width 937 height 12
click at [1100, 442] on button "Add product" at bounding box center [1091, 452] width 72 height 20
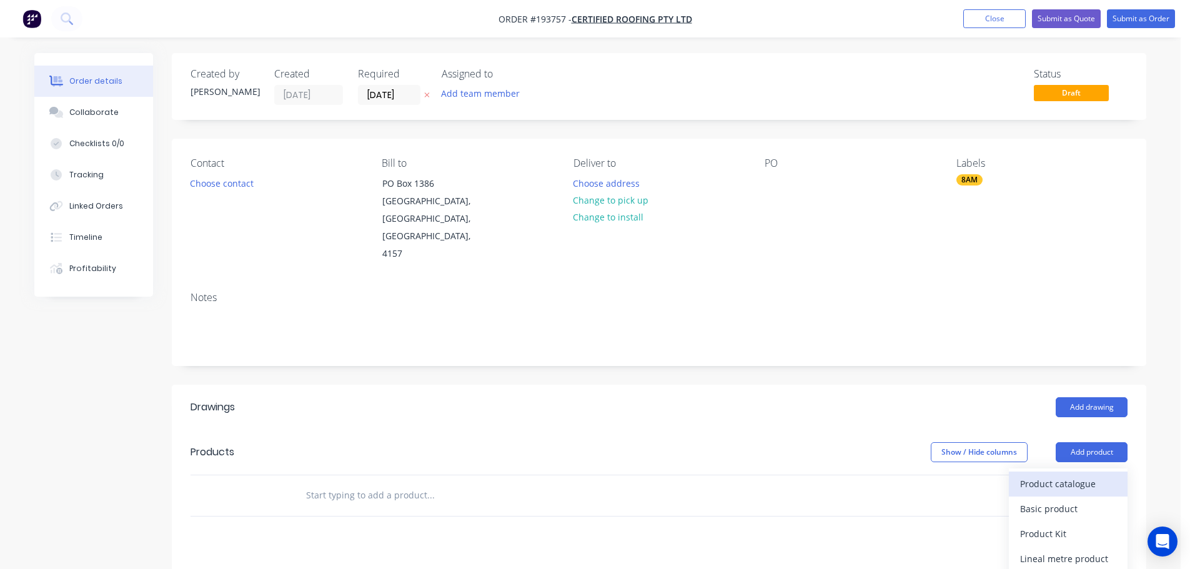
click at [1049, 475] on div "Product catalogue" at bounding box center [1068, 484] width 96 height 18
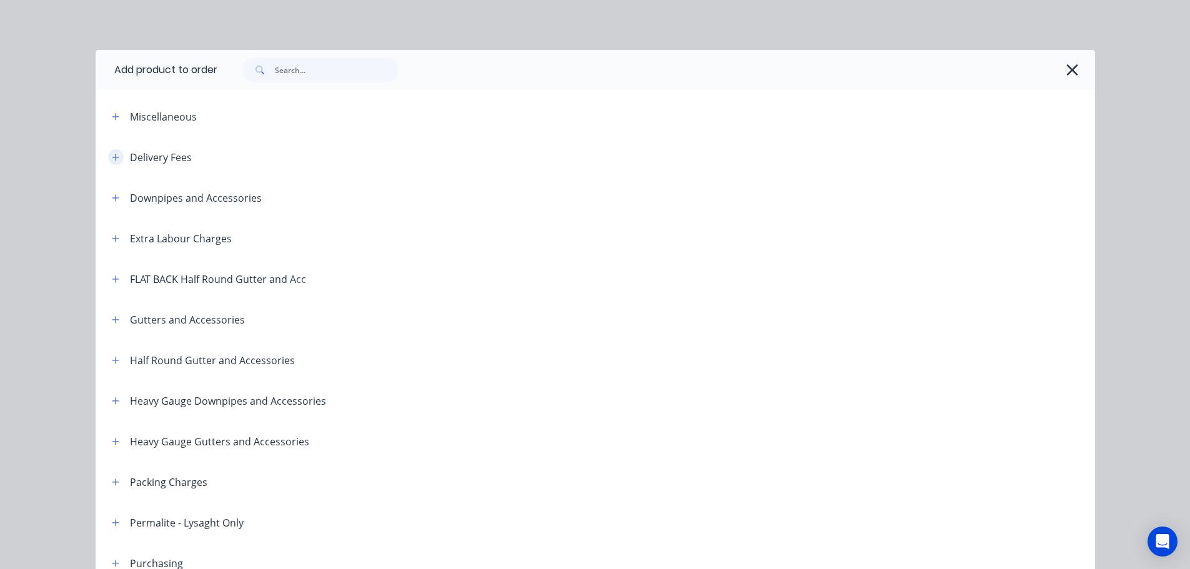
click at [112, 159] on icon "button" at bounding box center [115, 157] width 7 height 9
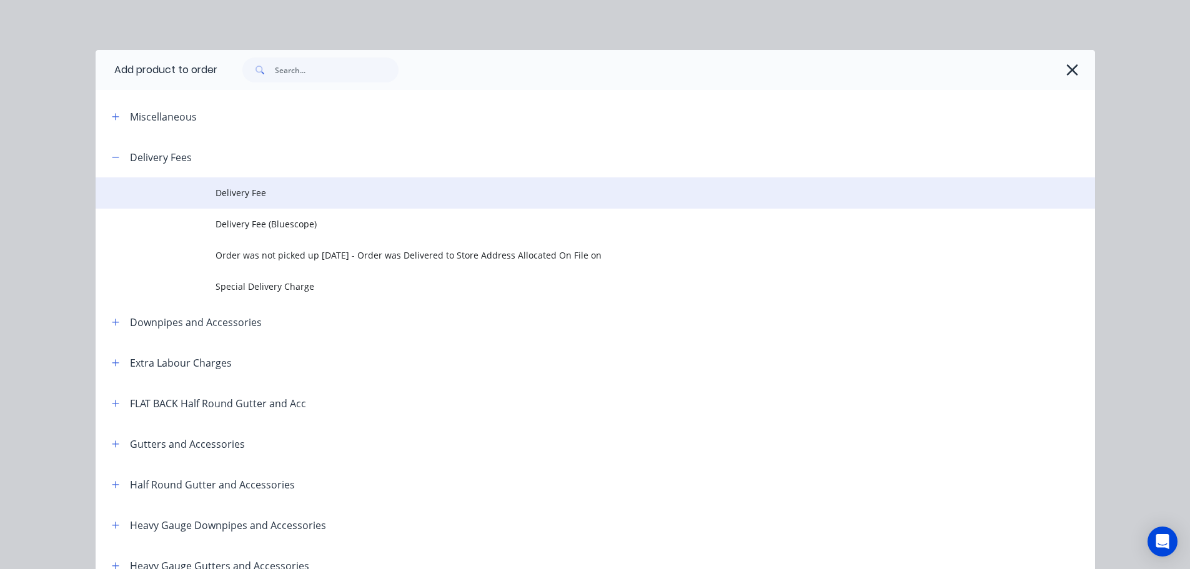
click at [252, 187] on span "Delivery Fee" at bounding box center [566, 192] width 703 height 13
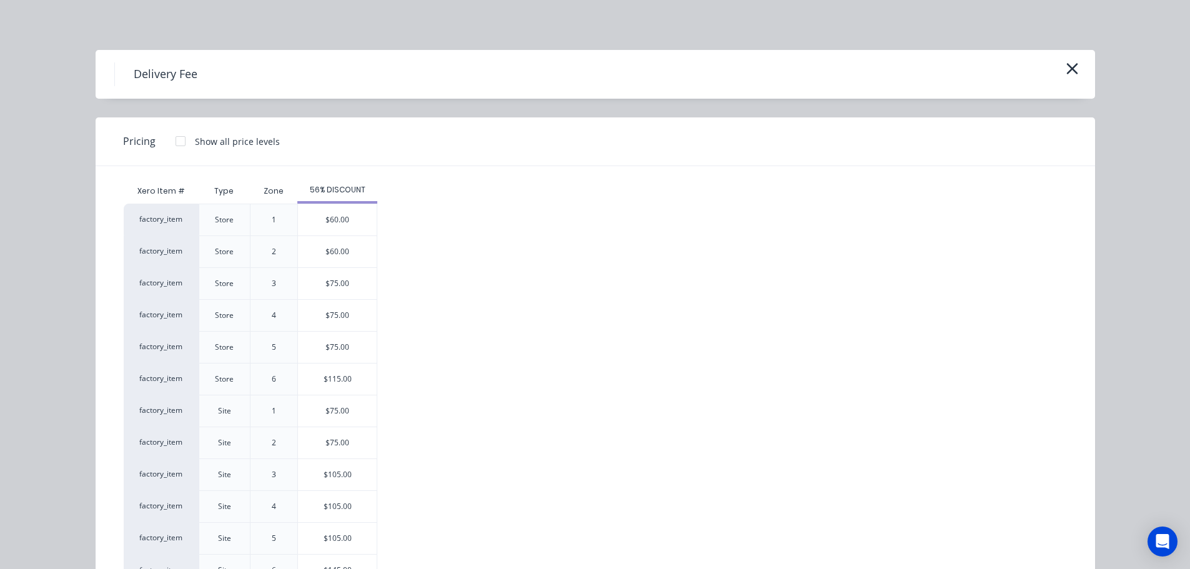
click at [333, 413] on div "$75.00" at bounding box center [337, 410] width 79 height 31
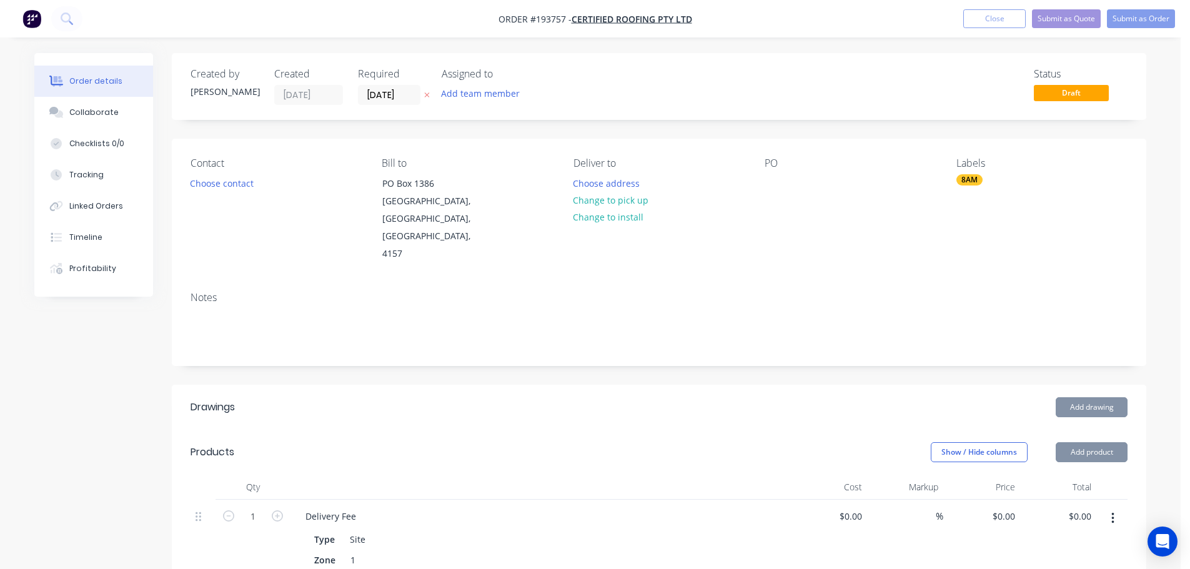
type input "$75.00"
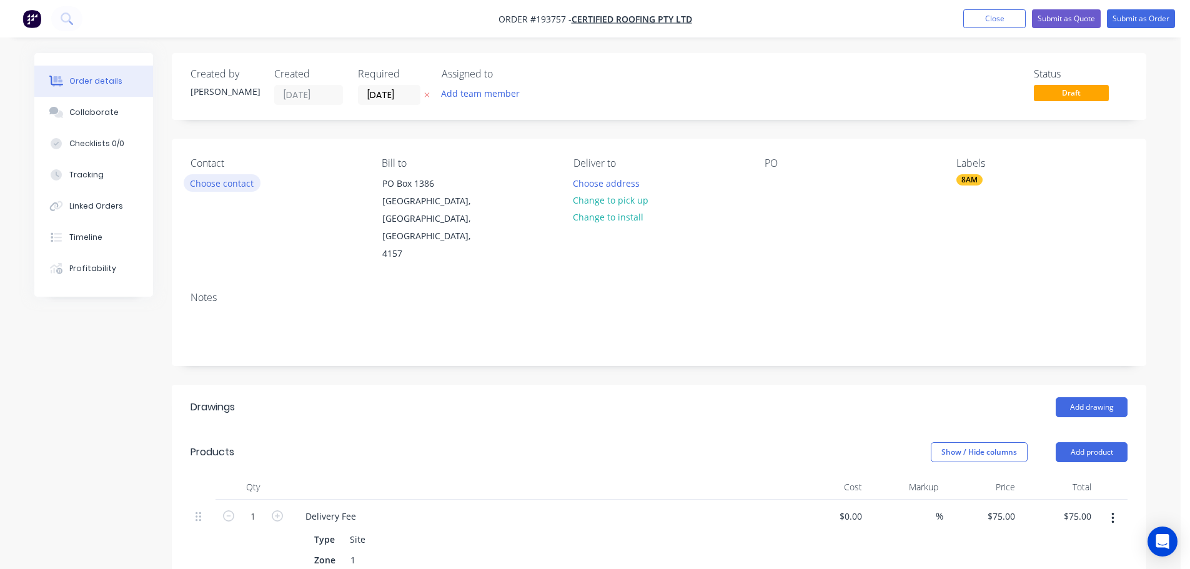
click at [214, 185] on button "Choose contact" at bounding box center [222, 182] width 77 height 17
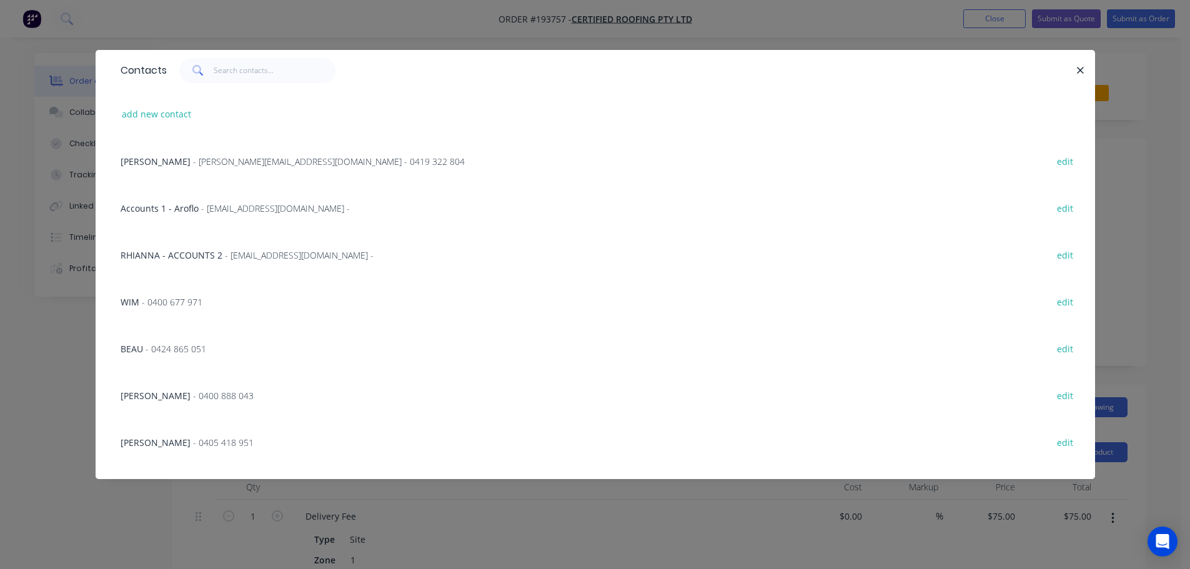
click at [177, 302] on span "- 0400 677 971" at bounding box center [172, 302] width 61 height 12
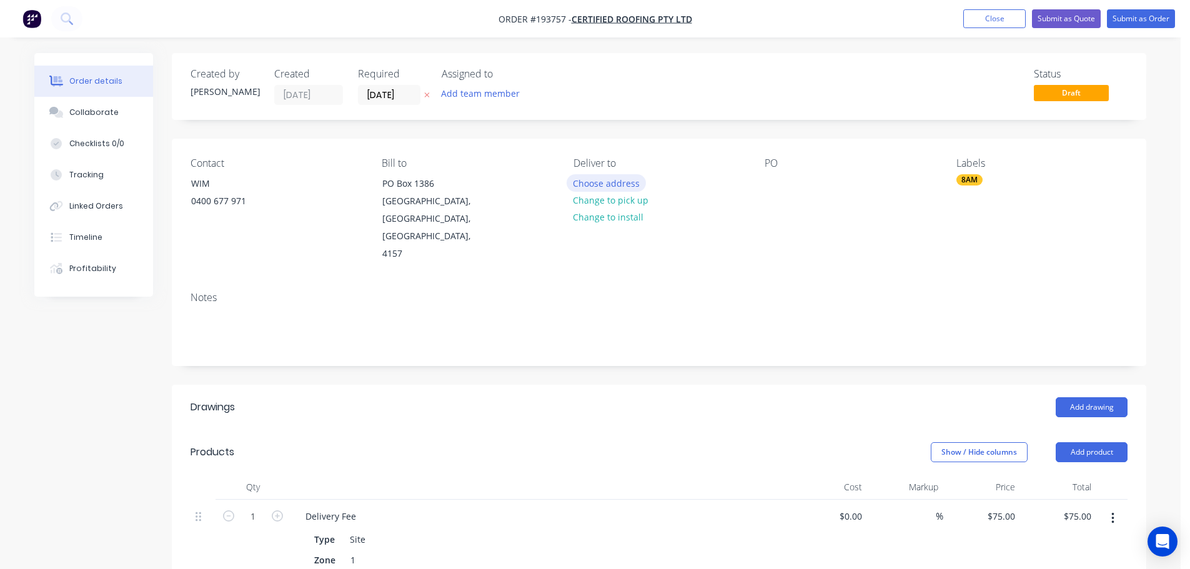
click at [617, 183] on button "Choose address" at bounding box center [606, 182] width 80 height 17
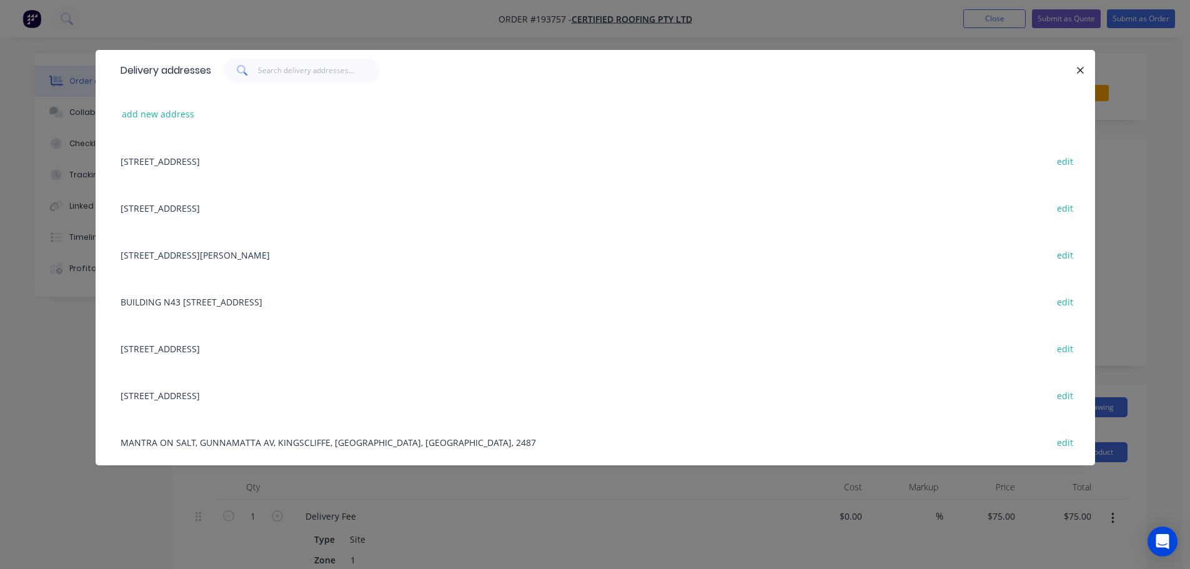
click at [157, 103] on div "add new address" at bounding box center [595, 114] width 962 height 47
click at [154, 114] on button "add new address" at bounding box center [159, 114] width 86 height 17
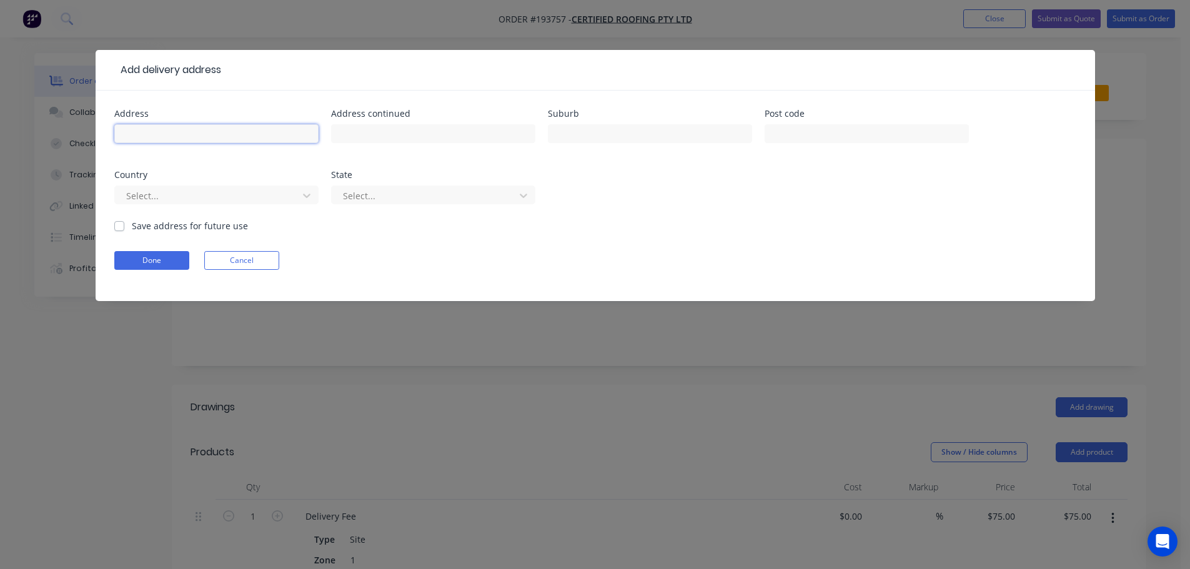
click at [149, 131] on input "text" at bounding box center [216, 133] width 204 height 19
type input "[STREET_ADDRESS][PERSON_NAME]"
type input "Albion"
click button "Done" at bounding box center [151, 260] width 75 height 19
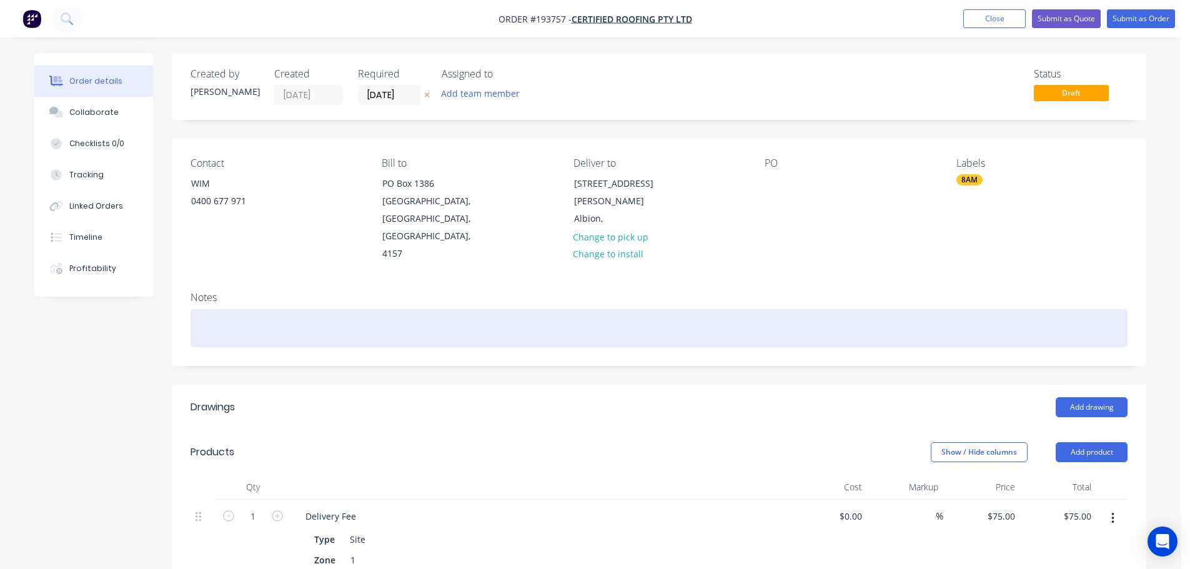
click at [199, 309] on div at bounding box center [658, 328] width 937 height 38
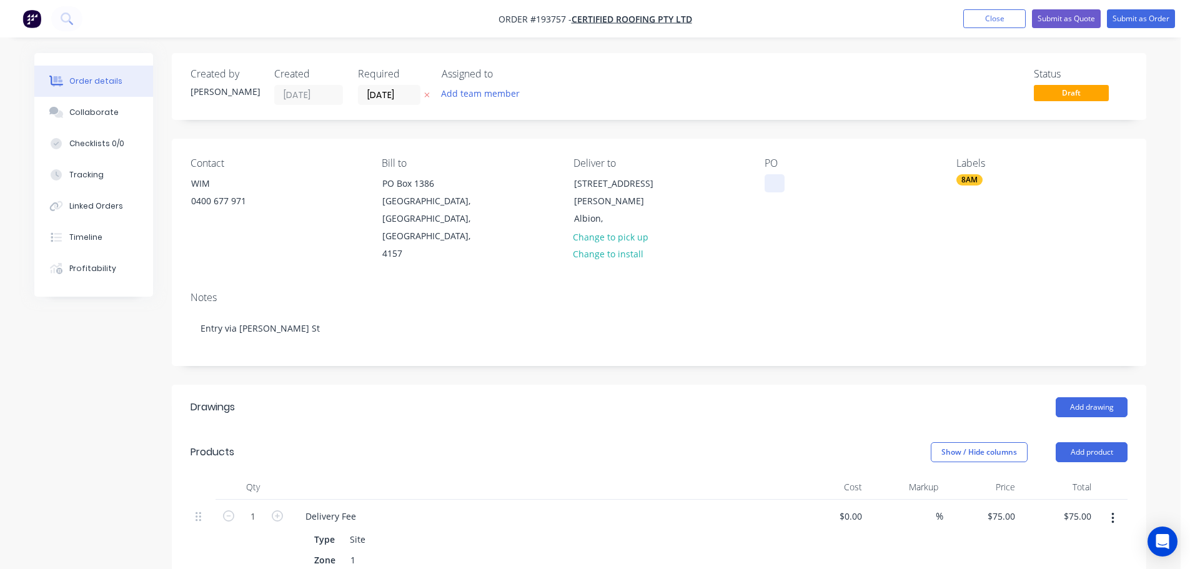
click at [777, 185] on div at bounding box center [774, 183] width 20 height 18
click at [1082, 397] on button "Add drawing" at bounding box center [1091, 407] width 72 height 20
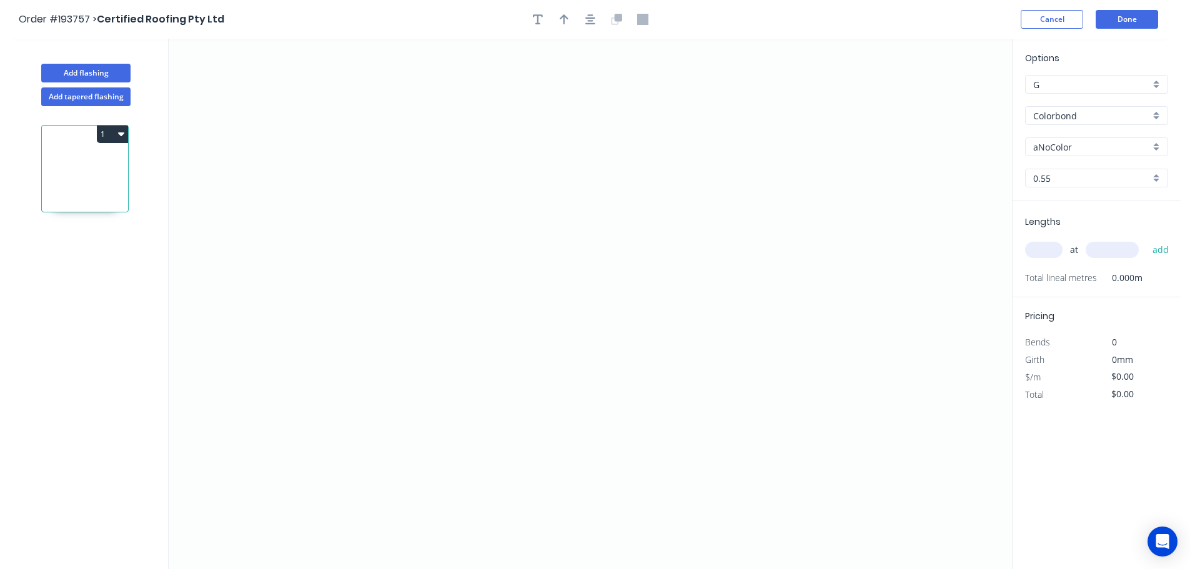
click at [1060, 145] on input "aNoColor" at bounding box center [1091, 146] width 117 height 13
click at [1045, 259] on div "Dune" at bounding box center [1096, 261] width 142 height 22
type input "Dune"
click at [1038, 245] on input "text" at bounding box center [1043, 250] width 37 height 16
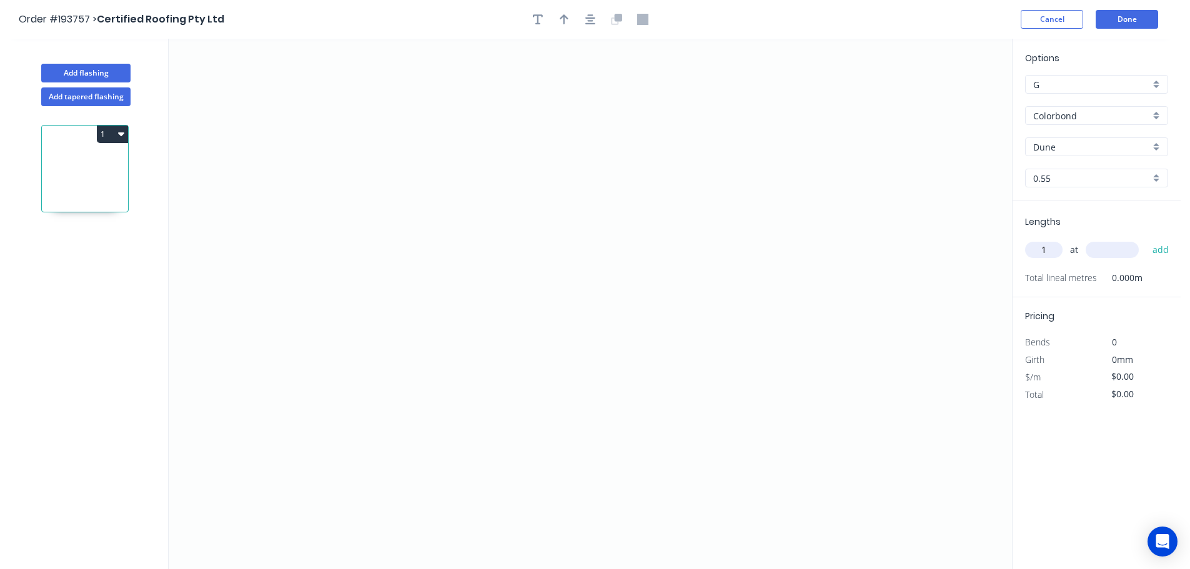
type input "1"
type input "1400"
click at [1146, 239] on button "add" at bounding box center [1160, 249] width 29 height 21
click at [235, 236] on icon "0" at bounding box center [590, 304] width 843 height 530
click at [297, 304] on icon "0" at bounding box center [590, 304] width 843 height 530
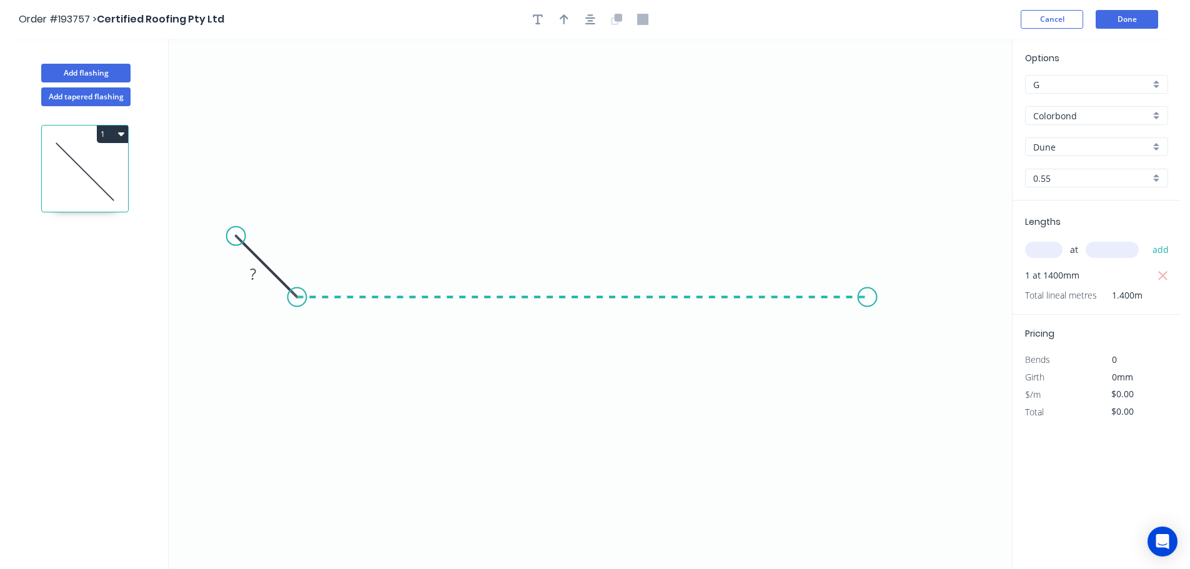
click at [867, 308] on icon "0 ?" at bounding box center [590, 304] width 843 height 530
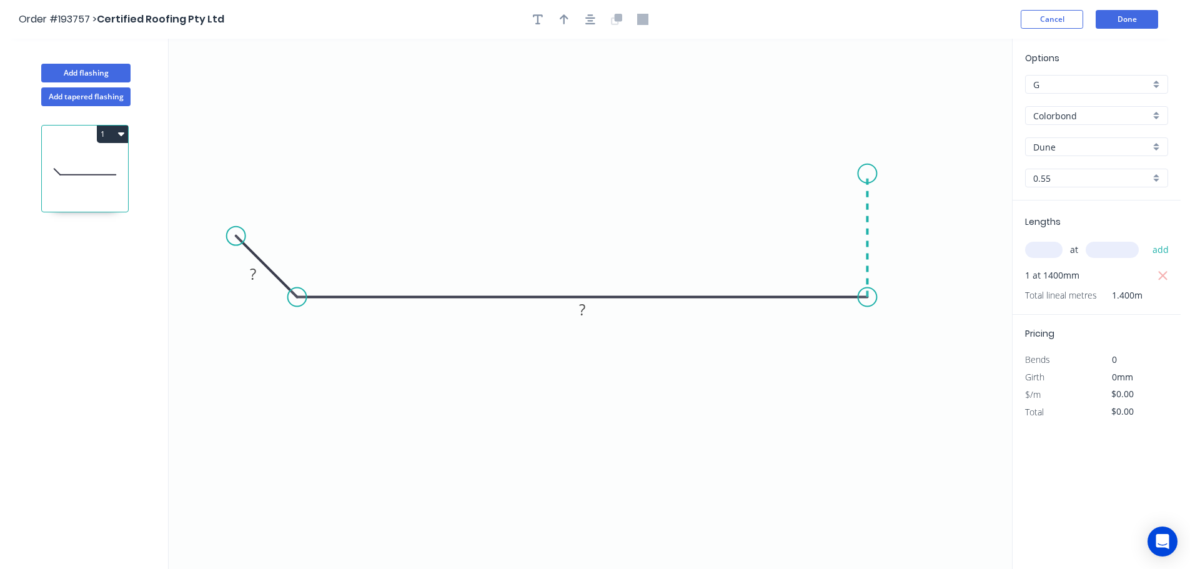
click at [868, 174] on icon "0 ? ?" at bounding box center [590, 304] width 843 height 530
click at [955, 172] on icon "0 ? ? ?" at bounding box center [590, 304] width 843 height 530
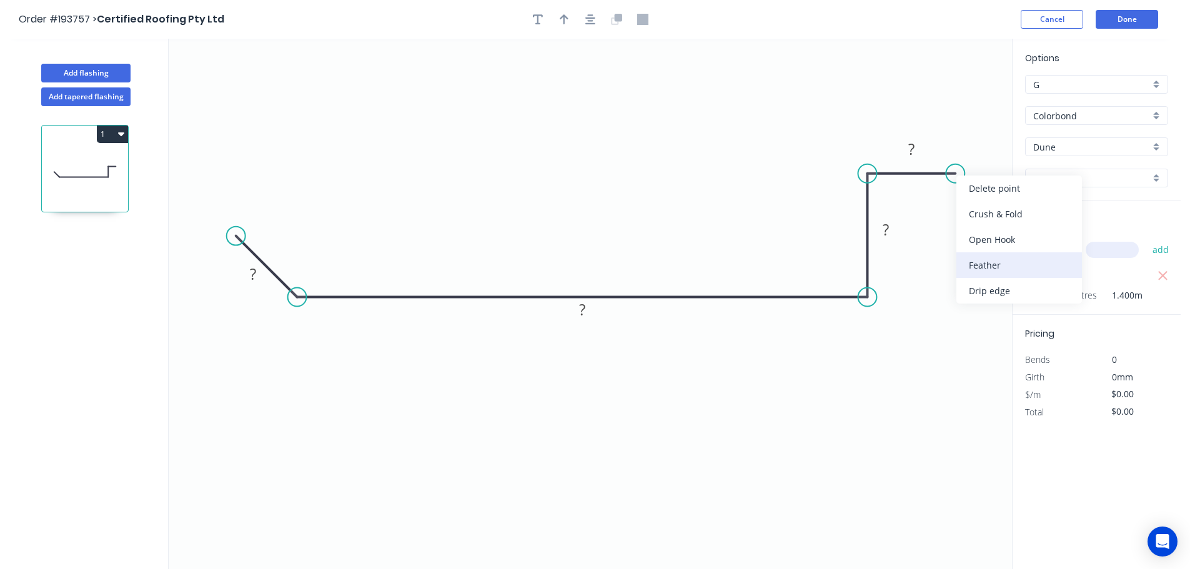
click at [992, 268] on div "Feather" at bounding box center [1019, 265] width 126 height 26
drag, startPoint x: 977, startPoint y: 219, endPoint x: 973, endPoint y: 201, distance: 18.0
click at [978, 219] on div "Flip bend" at bounding box center [1016, 218] width 126 height 26
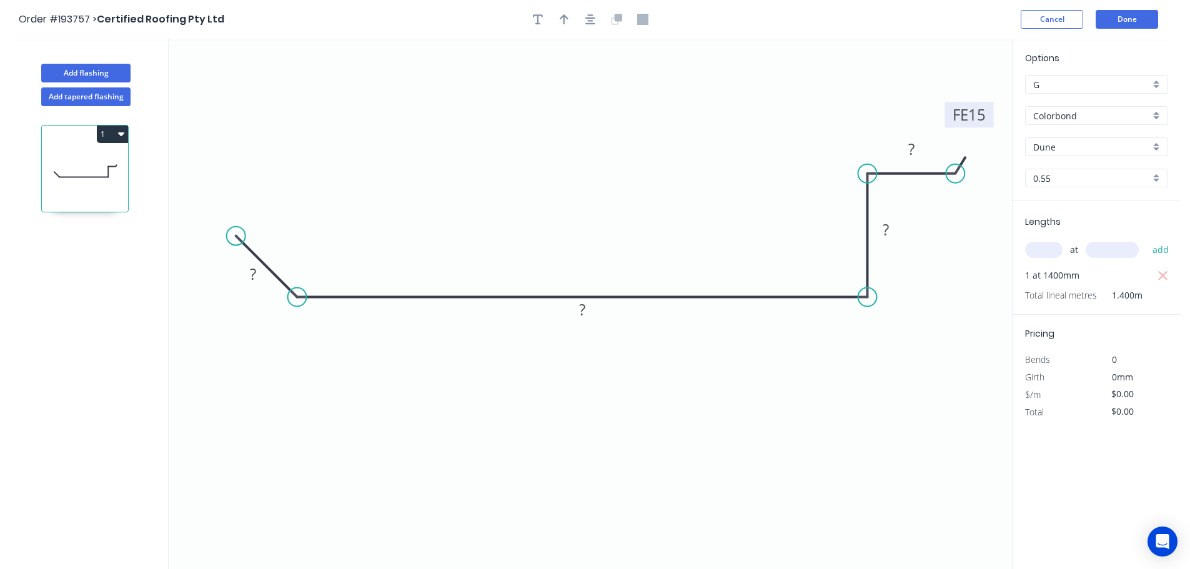
drag, startPoint x: 993, startPoint y: 191, endPoint x: 980, endPoint y: 109, distance: 82.7
click at [990, 110] on rect at bounding box center [968, 115] width 49 height 26
drag, startPoint x: 975, startPoint y: 114, endPoint x: 968, endPoint y: 116, distance: 6.5
click at [975, 114] on tspan "15" at bounding box center [976, 112] width 17 height 21
type input "$13.93"
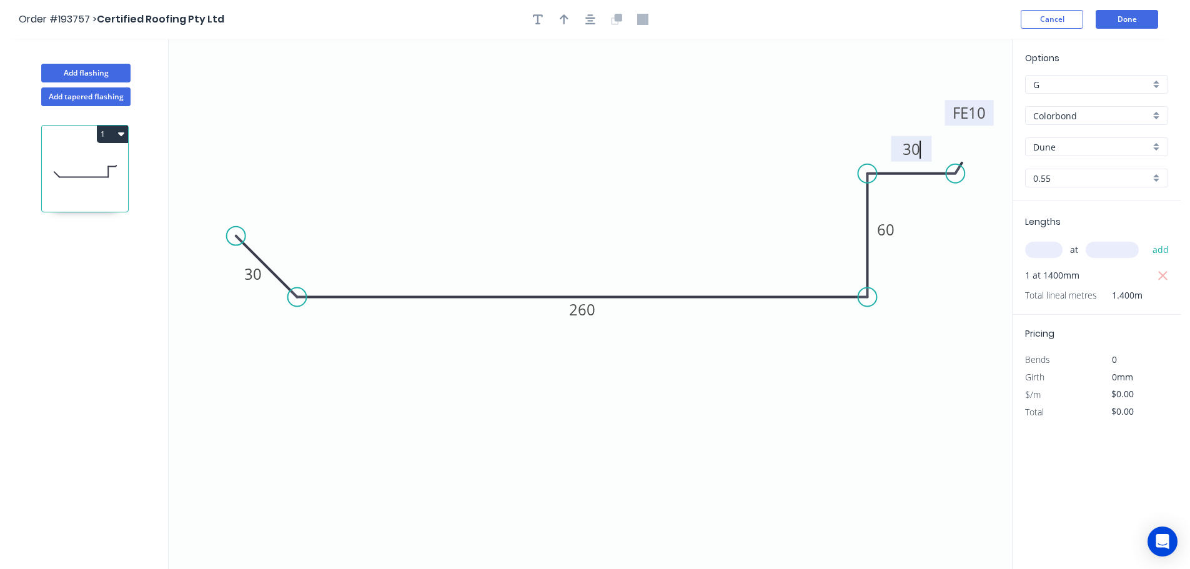
type input "$19.50"
click at [561, 19] on icon "button" at bounding box center [563, 19] width 9 height 11
drag, startPoint x: 948, startPoint y: 98, endPoint x: 692, endPoint y: 424, distance: 414.1
click at [694, 426] on icon at bounding box center [695, 413] width 11 height 40
click at [692, 424] on icon at bounding box center [693, 412] width 11 height 40
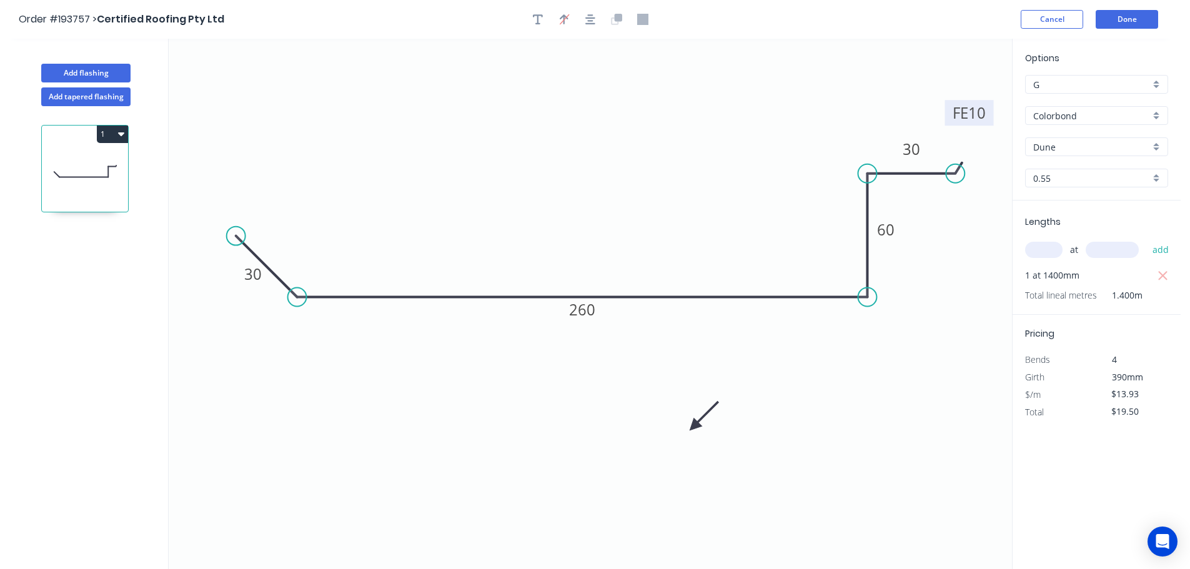
click at [692, 424] on icon at bounding box center [704, 416] width 36 height 36
click at [692, 424] on icon at bounding box center [704, 436] width 36 height 36
click at [78, 68] on button "Add flashing" at bounding box center [85, 73] width 89 height 19
type input "$0.00"
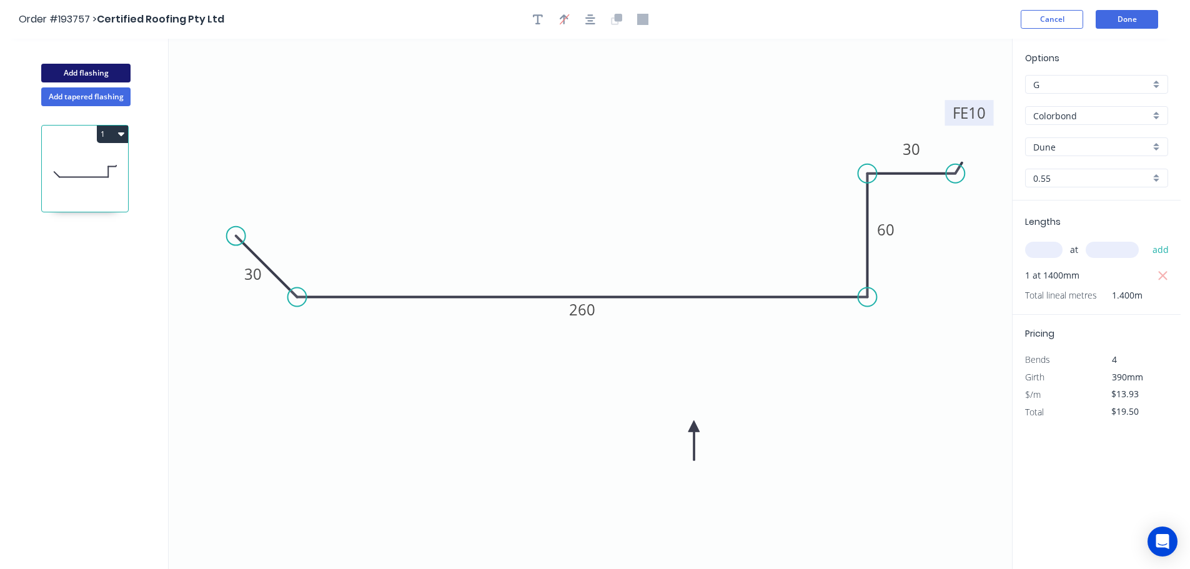
type input "$0.00"
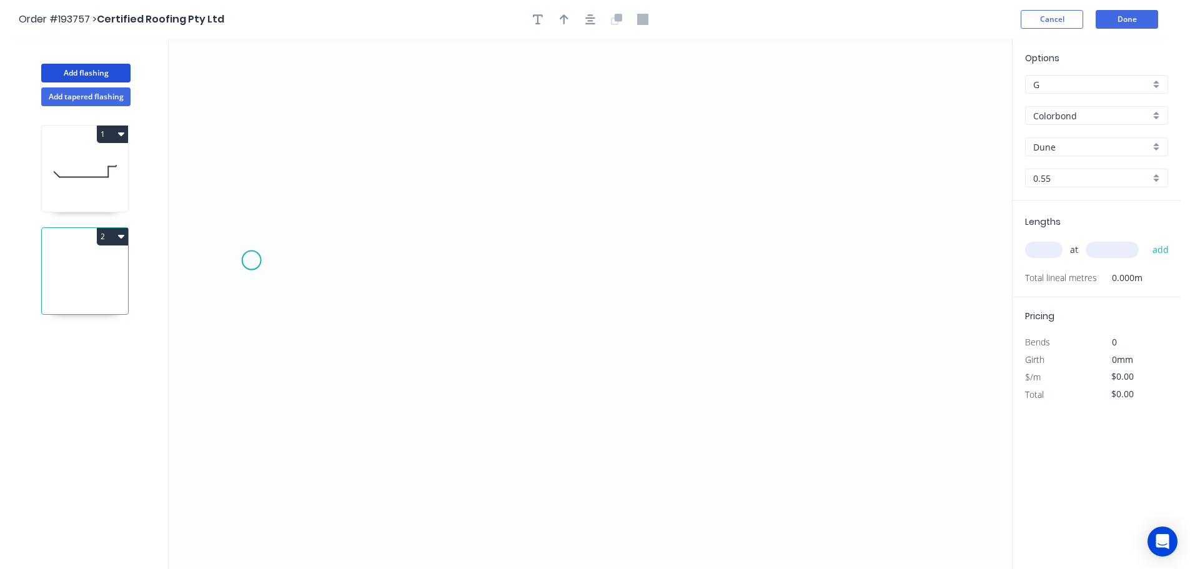
click at [251, 260] on icon "0" at bounding box center [590, 304] width 843 height 530
click at [674, 247] on icon "0" at bounding box center [590, 304] width 843 height 530
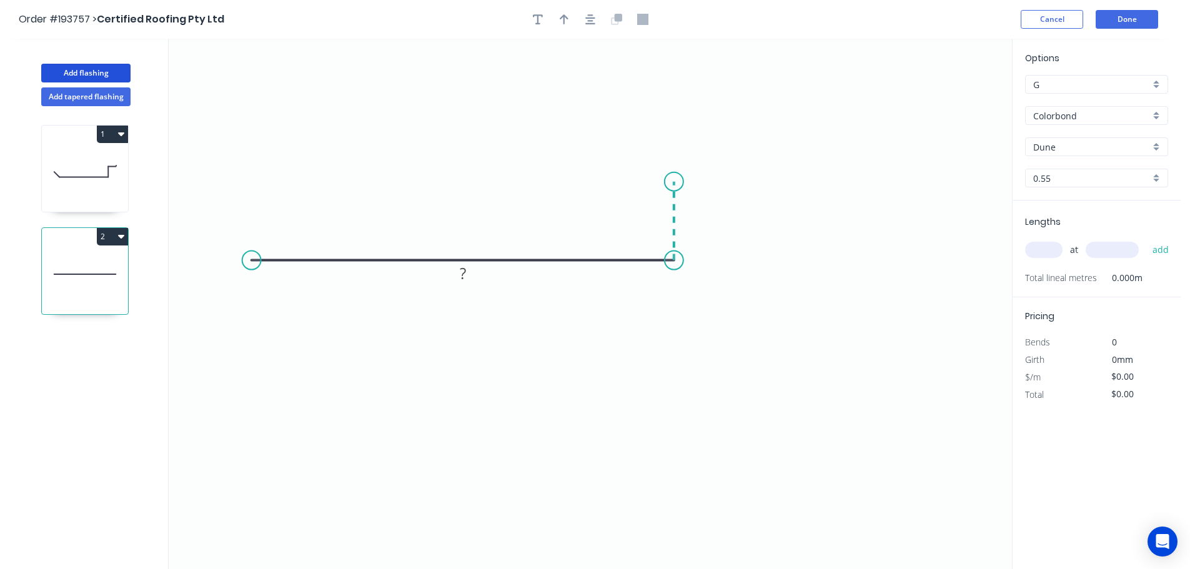
click at [674, 182] on icon at bounding box center [674, 221] width 0 height 79
click at [982, 167] on icon "0 ? ?" at bounding box center [590, 304] width 843 height 530
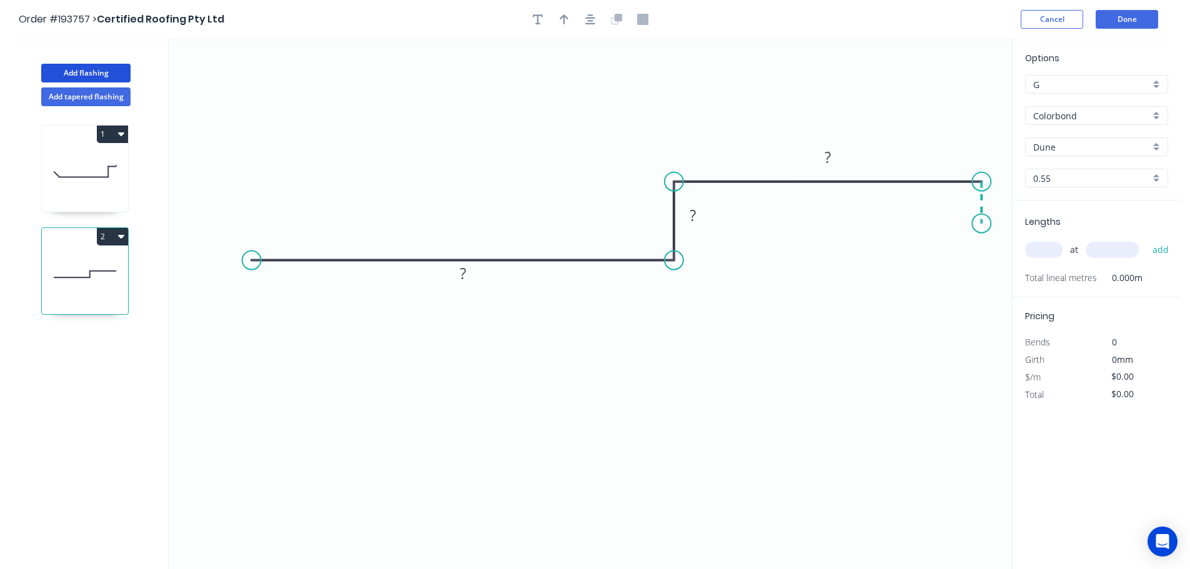
click at [981, 224] on icon "0 ? ? ?" at bounding box center [590, 304] width 843 height 530
click at [981, 224] on circle at bounding box center [981, 223] width 19 height 19
click at [466, 273] on rect at bounding box center [462, 273] width 25 height 17
click at [566, 16] on icon "button" at bounding box center [563, 19] width 9 height 10
type input "$25.30"
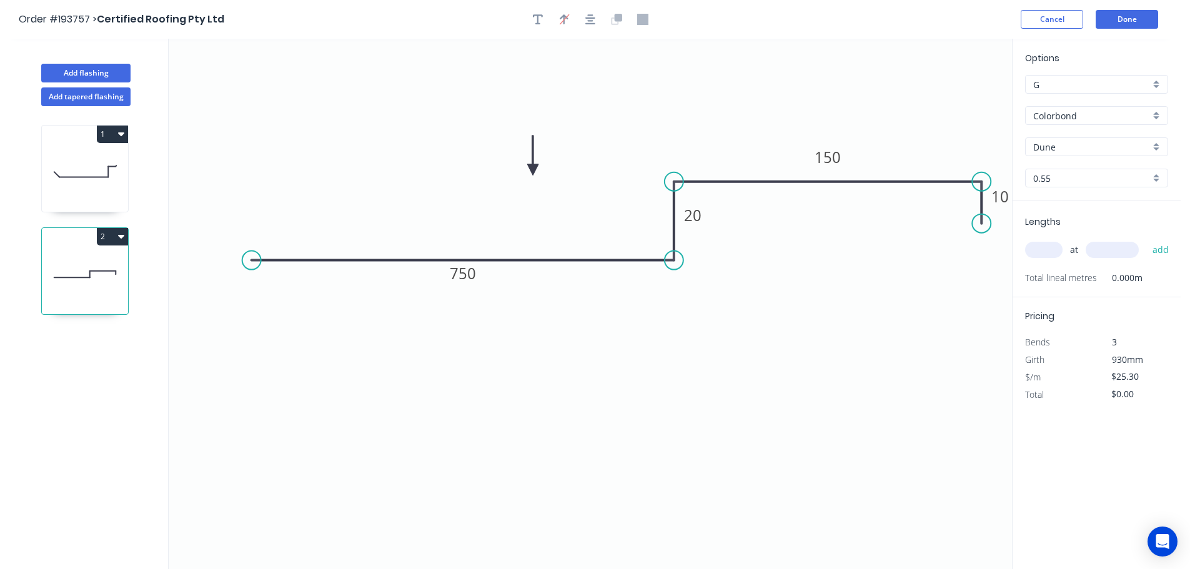
drag, startPoint x: 946, startPoint y: 97, endPoint x: 531, endPoint y: 165, distance: 420.2
click at [531, 165] on icon at bounding box center [532, 155] width 11 height 40
click at [1041, 244] on input "text" at bounding box center [1043, 250] width 37 height 16
type input "2"
type input "1000"
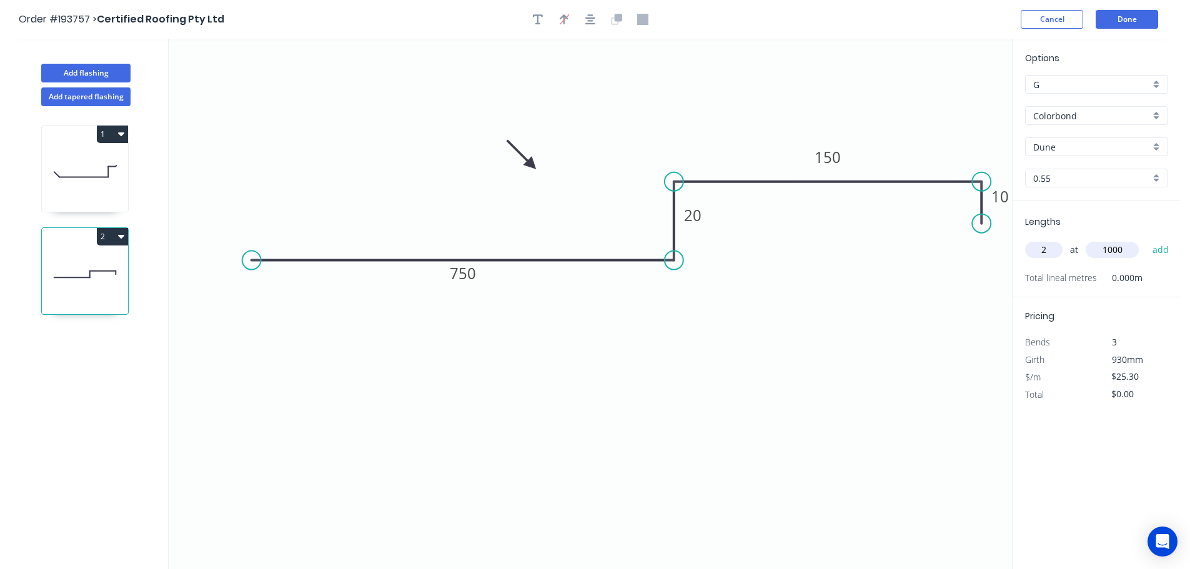
click at [1146, 239] on button "add" at bounding box center [1160, 249] width 29 height 21
type input "$50.60"
click at [73, 71] on button "Add flashing" at bounding box center [85, 73] width 89 height 19
type input "$0.00"
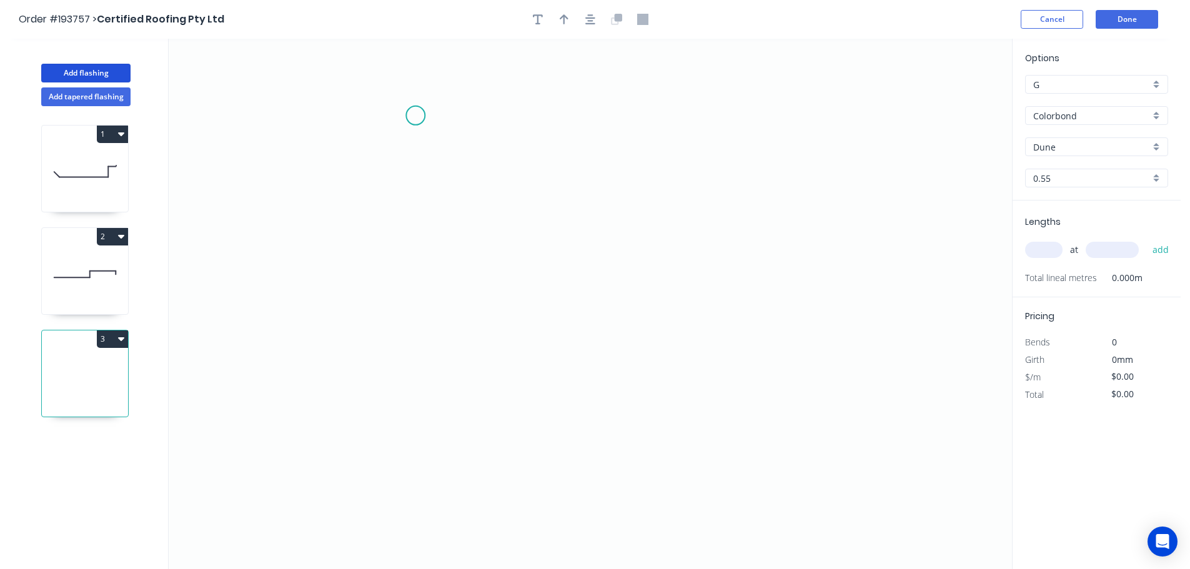
click at [414, 117] on icon "0" at bounding box center [590, 304] width 843 height 530
click at [367, 165] on icon "0" at bounding box center [590, 304] width 843 height 530
click at [347, 466] on icon "0 ?" at bounding box center [590, 304] width 843 height 530
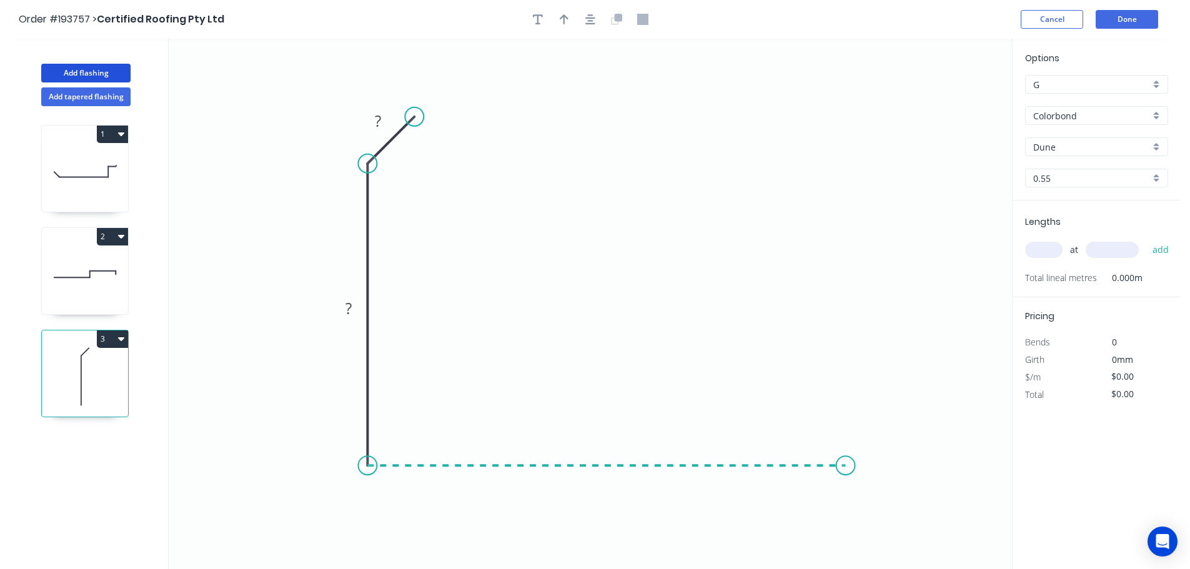
click at [845, 450] on icon "0 ? ?" at bounding box center [590, 304] width 843 height 530
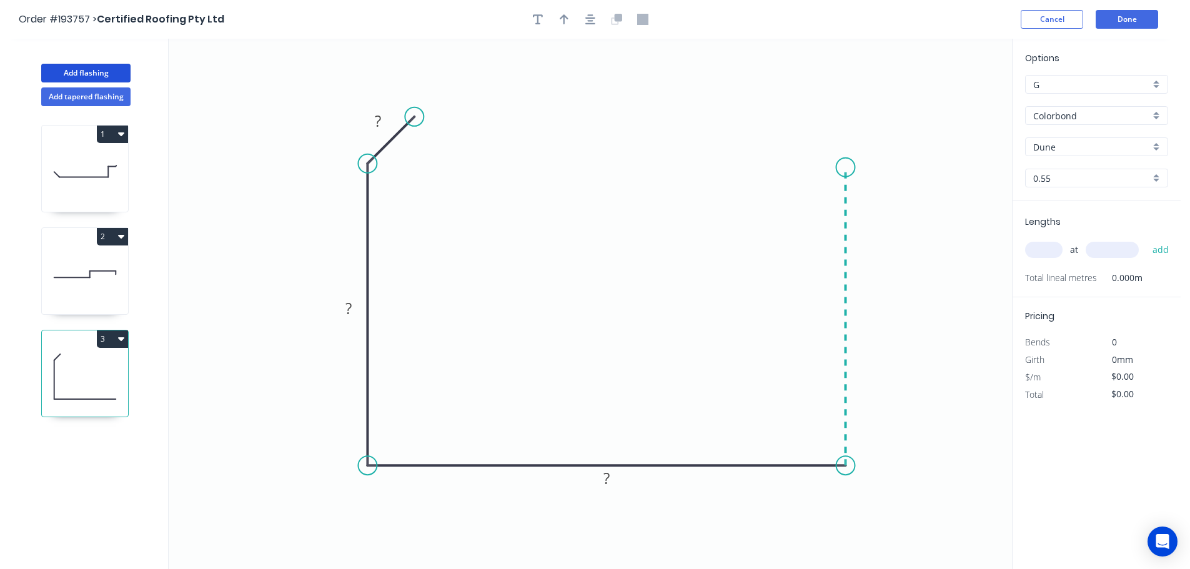
click at [840, 167] on icon "0 ? ? ?" at bounding box center [590, 304] width 843 height 530
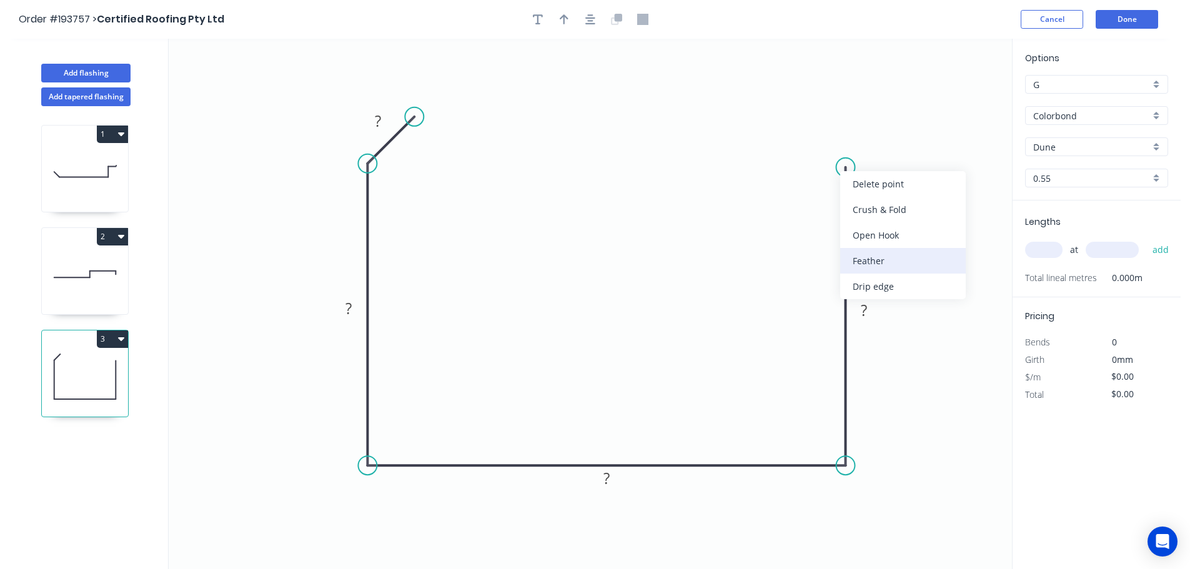
drag, startPoint x: 873, startPoint y: 259, endPoint x: 873, endPoint y: 244, distance: 15.6
click at [872, 259] on div "Feather" at bounding box center [903, 261] width 126 height 26
click at [877, 202] on div "Flip bend" at bounding box center [906, 203] width 126 height 26
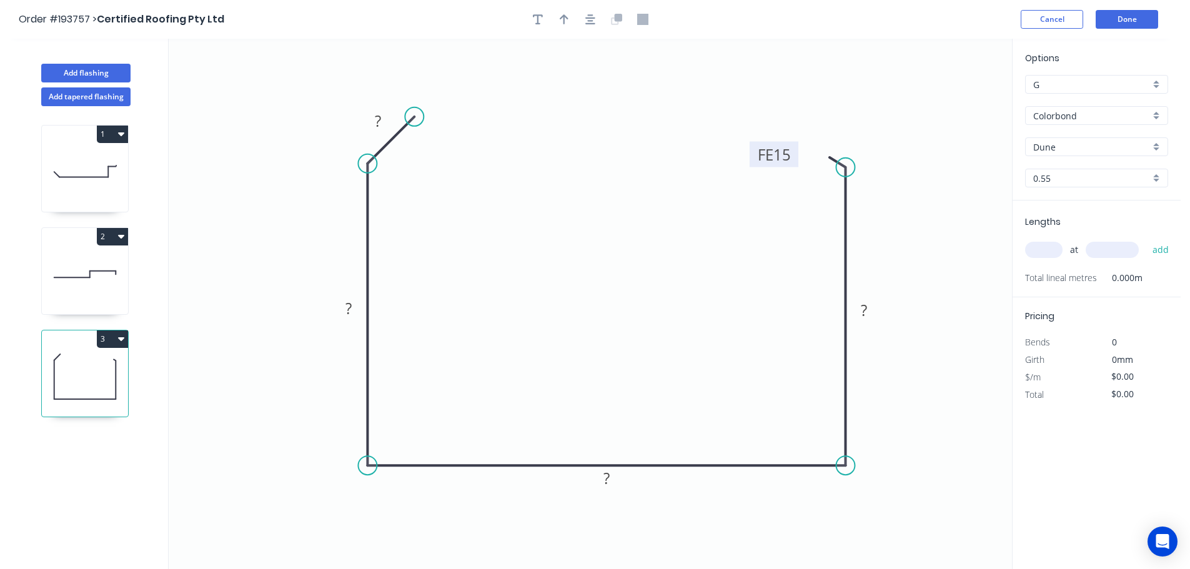
drag, startPoint x: 895, startPoint y: 139, endPoint x: 797, endPoint y: 148, distance: 98.5
click at [797, 148] on rect at bounding box center [773, 155] width 49 height 26
click at [783, 152] on tspan "15" at bounding box center [781, 154] width 17 height 21
click at [1047, 247] on input "text" at bounding box center [1043, 250] width 37 height 16
click at [1146, 239] on button "add" at bounding box center [1160, 249] width 29 height 21
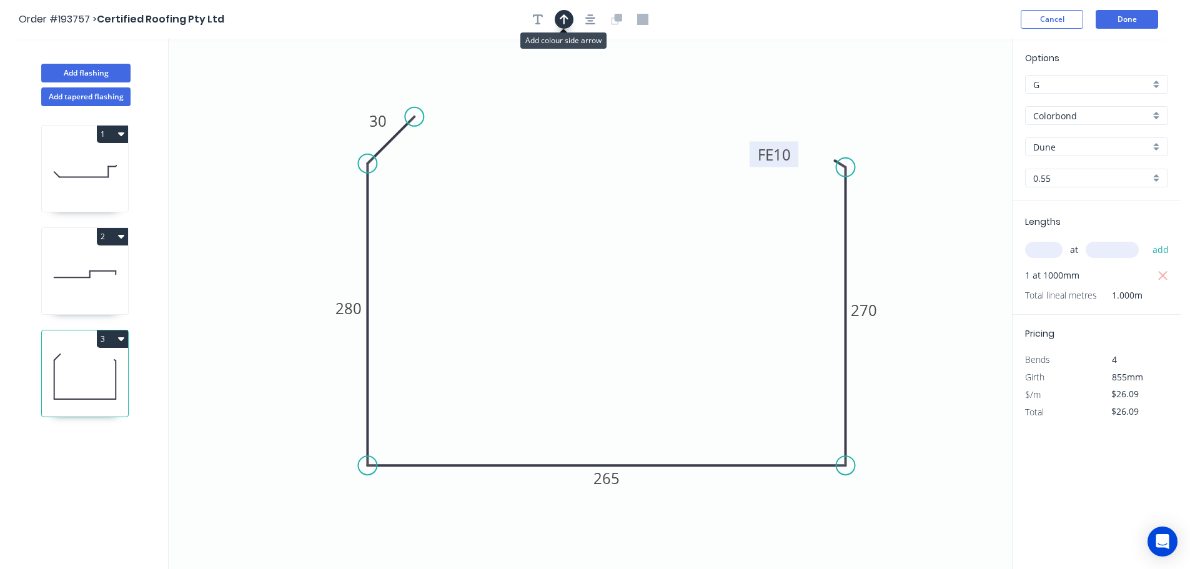
click at [564, 20] on icon "button" at bounding box center [563, 19] width 9 height 10
drag, startPoint x: 950, startPoint y: 98, endPoint x: 921, endPoint y: 249, distance: 153.8
click at [920, 249] on icon at bounding box center [920, 234] width 11 height 40
click at [921, 249] on icon at bounding box center [919, 235] width 11 height 40
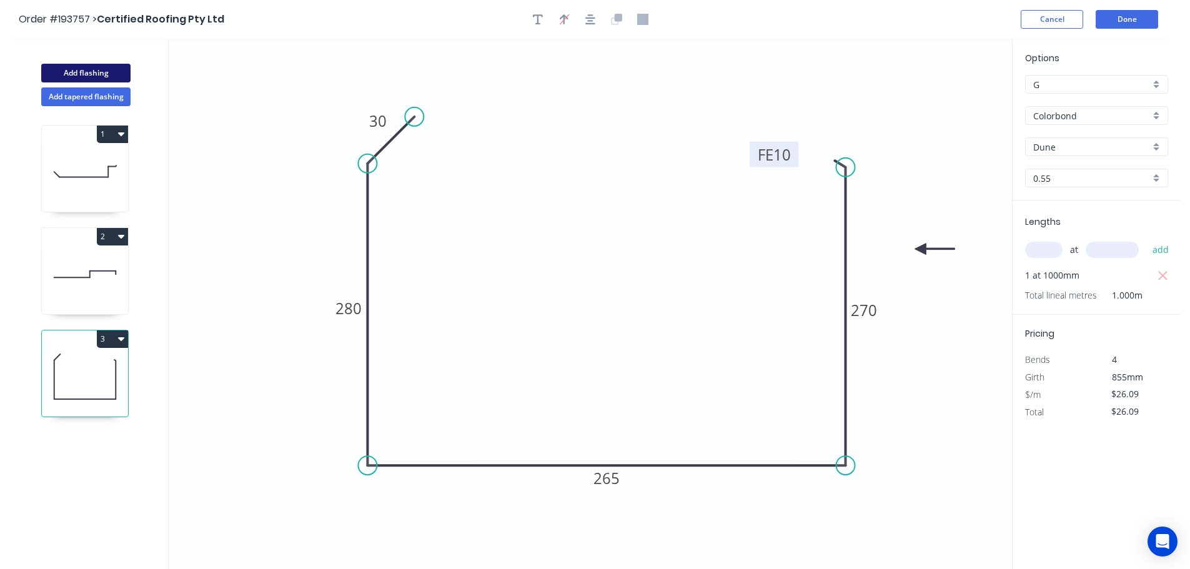
click at [98, 69] on button "Add flashing" at bounding box center [85, 73] width 89 height 19
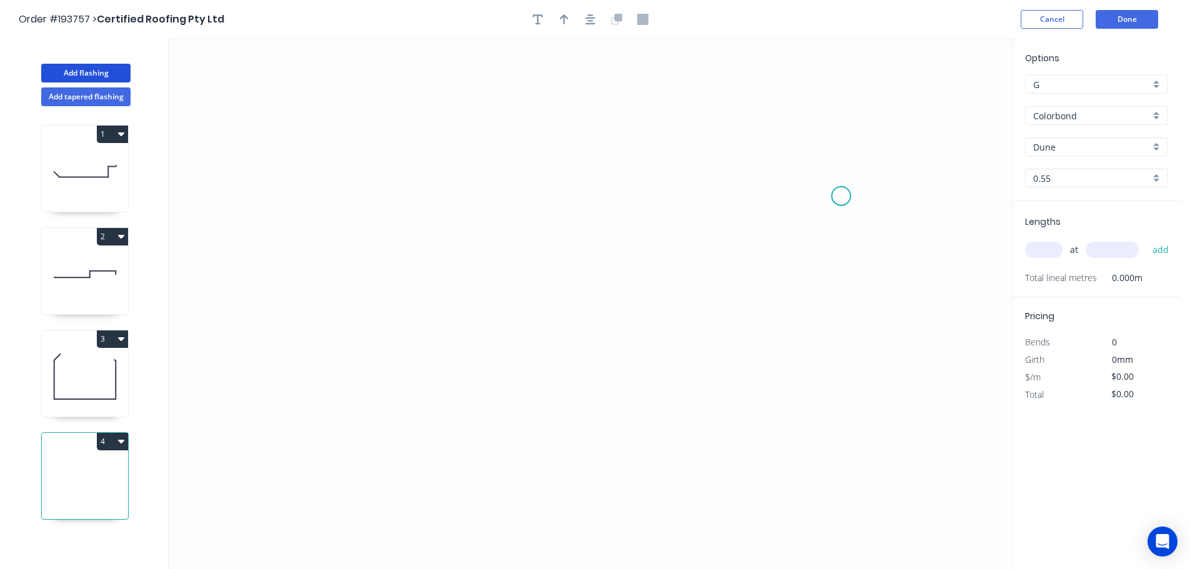
click at [841, 196] on icon "0" at bounding box center [590, 304] width 843 height 530
click at [782, 133] on icon "0" at bounding box center [590, 304] width 843 height 530
click at [368, 134] on icon "0 ?" at bounding box center [590, 304] width 843 height 530
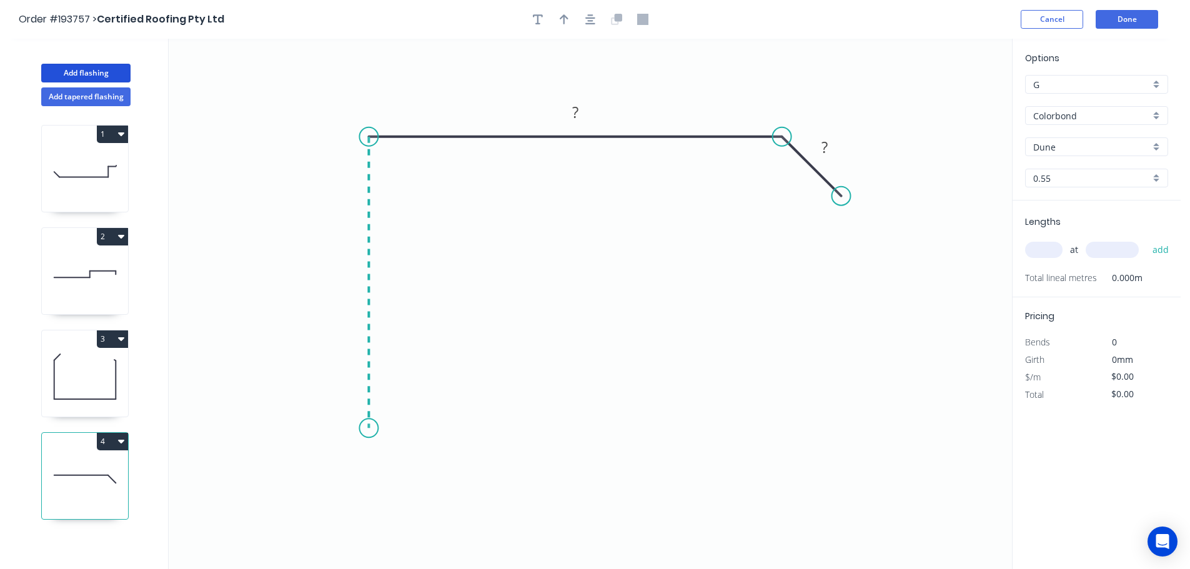
click at [369, 431] on icon "0 ? ?" at bounding box center [590, 304] width 843 height 530
click at [423, 491] on icon "0 ? ? ?" at bounding box center [590, 304] width 843 height 530
click at [423, 491] on circle at bounding box center [423, 485] width 19 height 19
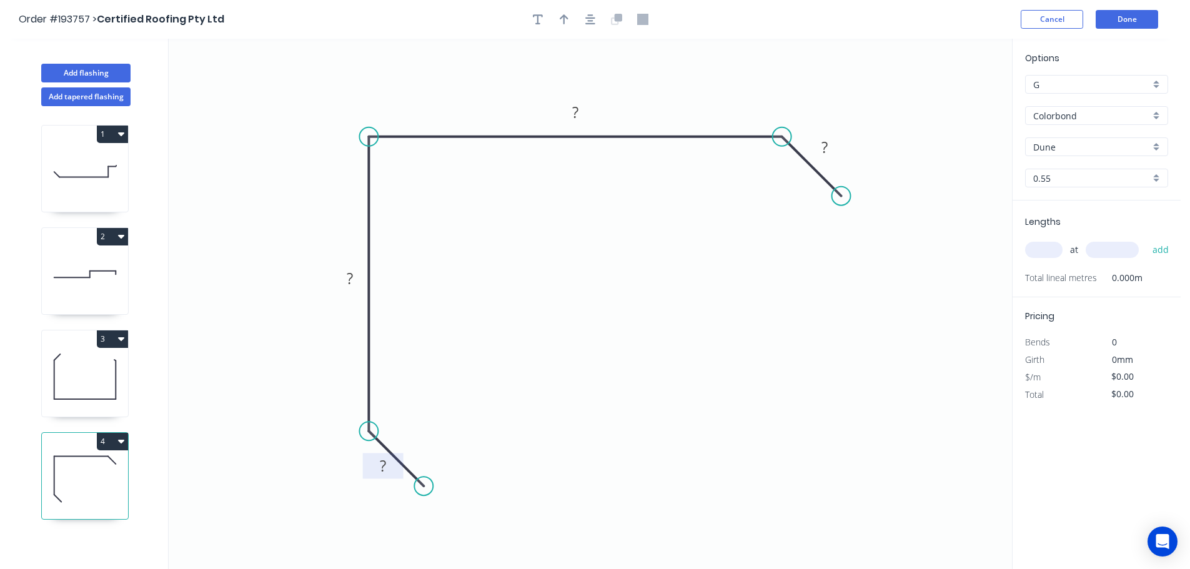
click at [382, 468] on tspan "?" at bounding box center [383, 465] width 6 height 21
drag, startPoint x: 564, startPoint y: 21, endPoint x: 572, endPoint y: 24, distance: 8.1
click at [565, 21] on icon "button" at bounding box center [563, 19] width 9 height 11
click at [947, 101] on icon at bounding box center [948, 87] width 11 height 40
drag, startPoint x: 947, startPoint y: 101, endPoint x: 894, endPoint y: 96, distance: 53.3
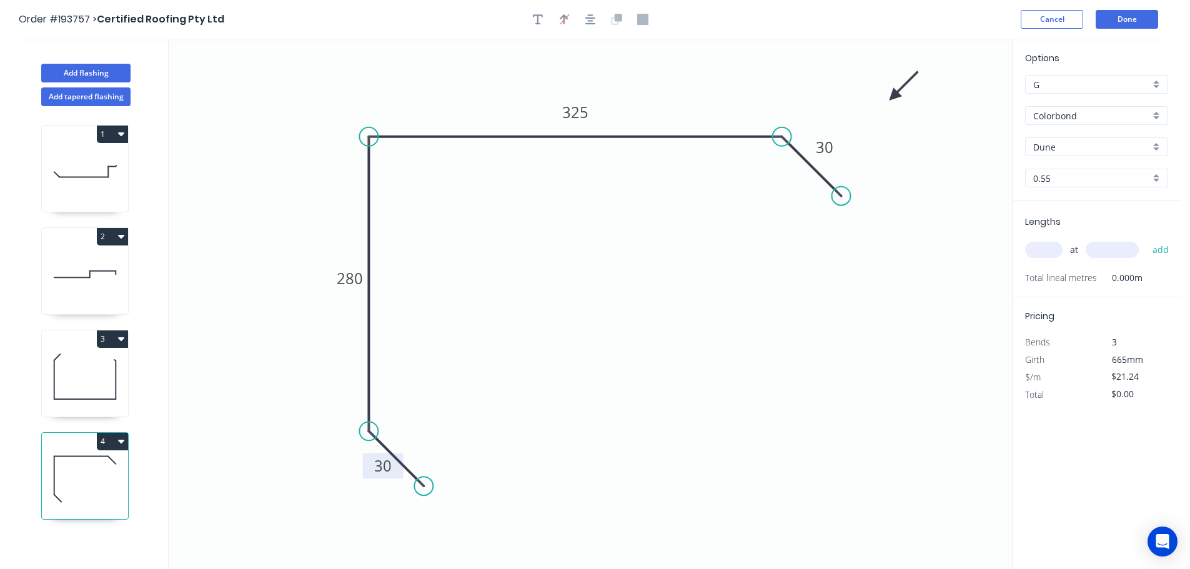
click at [894, 96] on icon at bounding box center [903, 86] width 36 height 36
click at [1042, 249] on input "text" at bounding box center [1043, 250] width 37 height 16
click at [1146, 239] on button "add" at bounding box center [1160, 249] width 29 height 21
click at [80, 373] on icon at bounding box center [85, 377] width 86 height 80
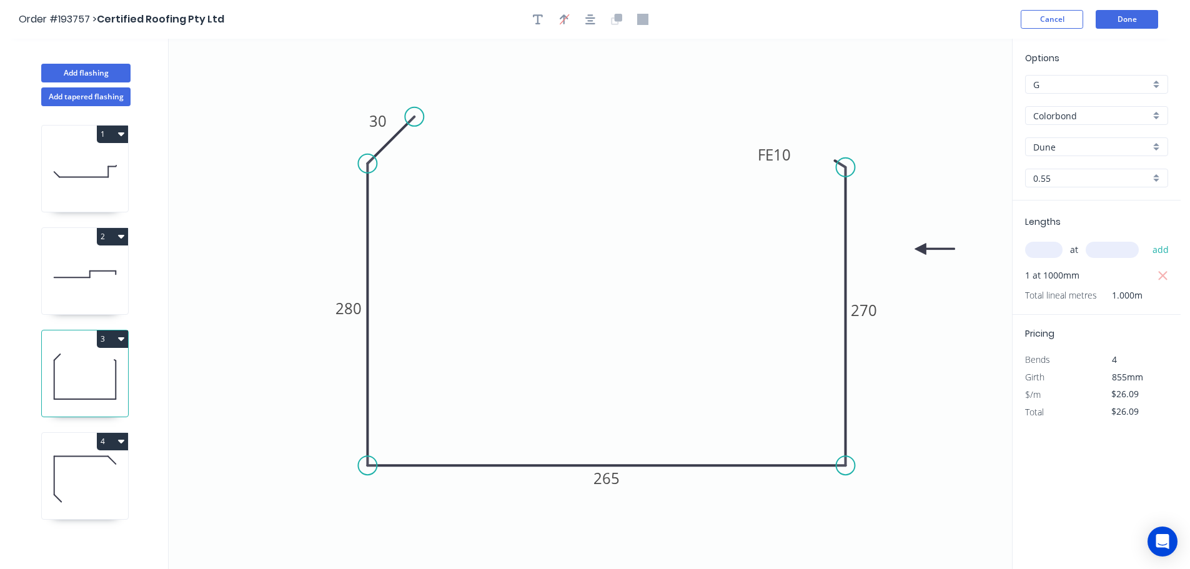
click at [105, 335] on button "3" at bounding box center [112, 338] width 31 height 17
click at [32, 368] on div "Duplicate" at bounding box center [69, 370] width 96 height 18
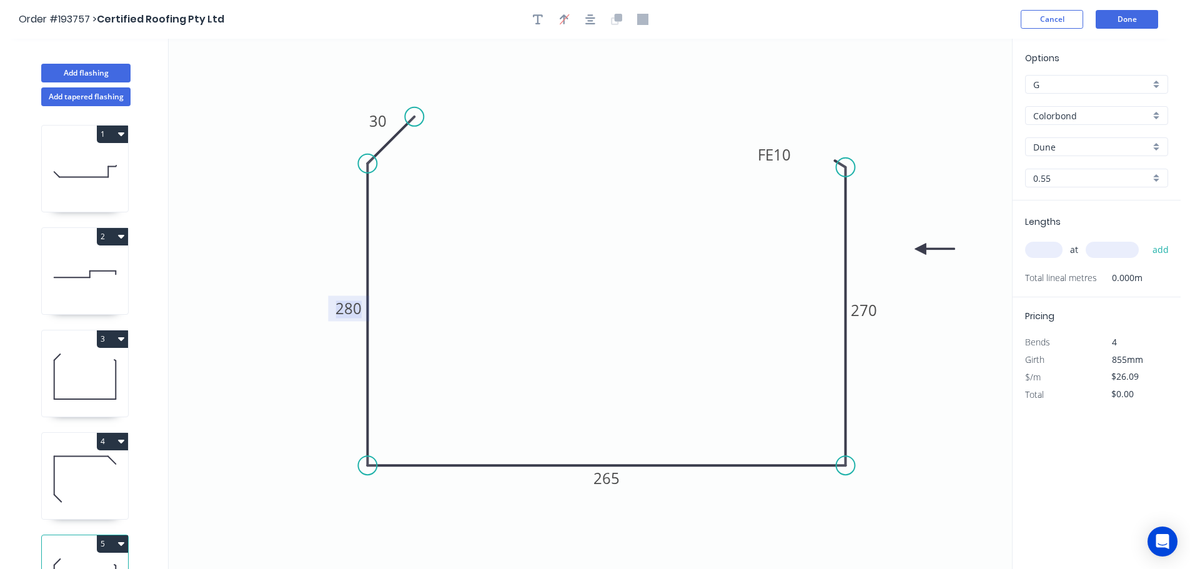
click at [347, 310] on tspan "280" at bounding box center [348, 308] width 26 height 21
click at [101, 74] on button "Add flashing" at bounding box center [85, 73] width 89 height 19
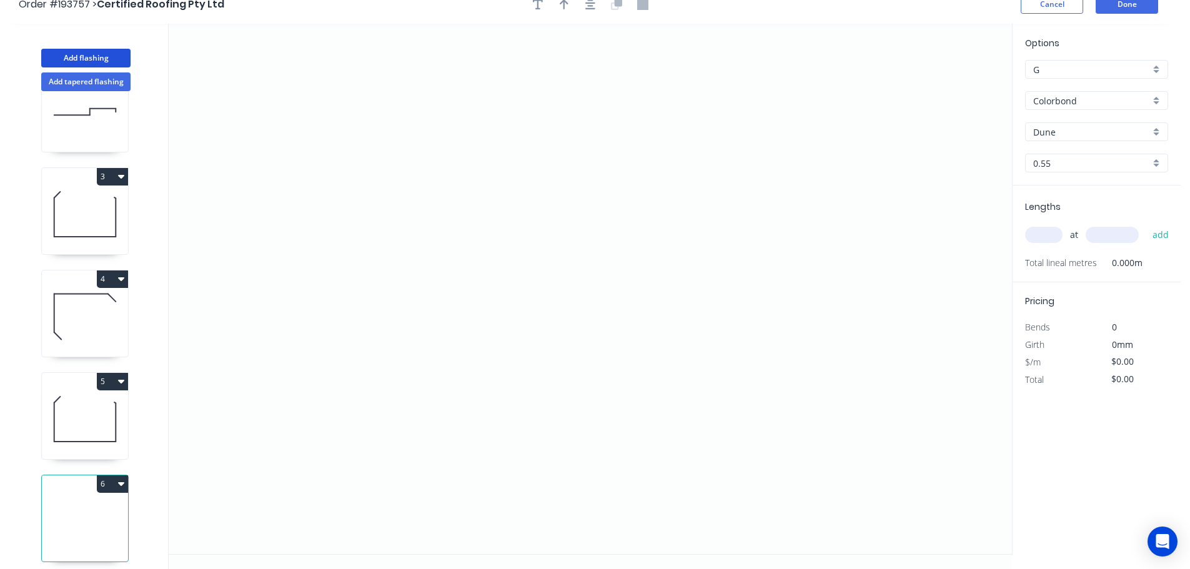
scroll to position [23, 0]
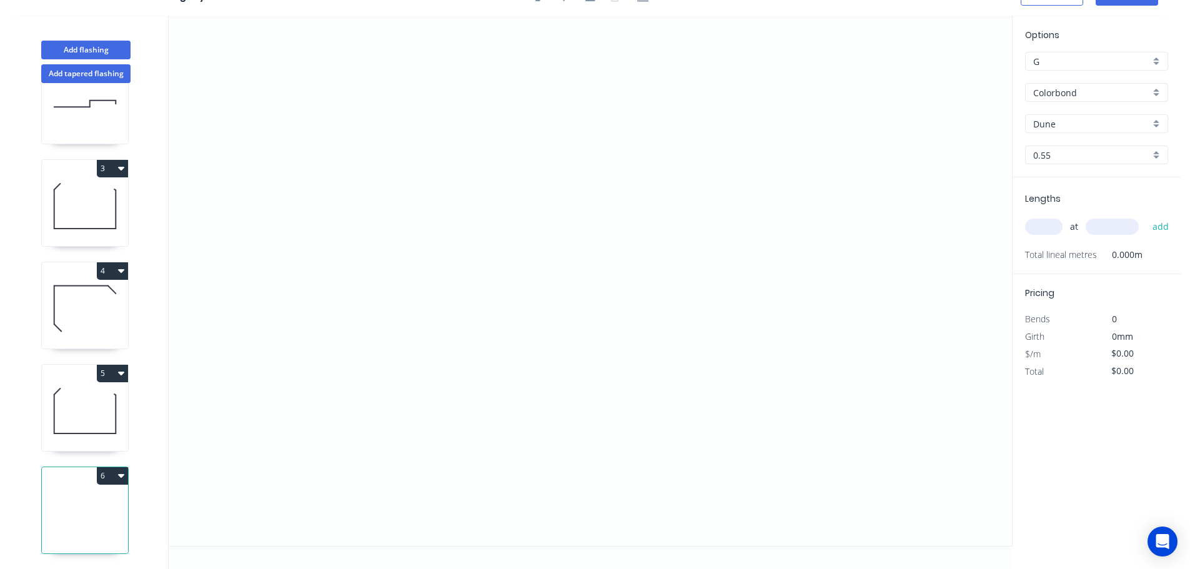
click at [90, 378] on div "5" at bounding box center [84, 407] width 87 height 87
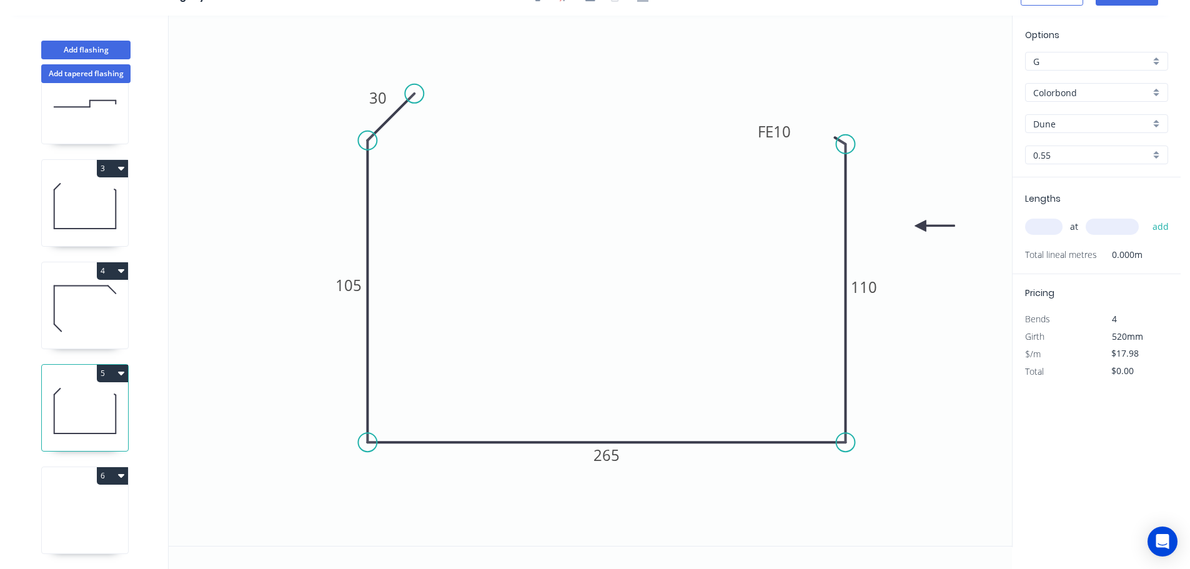
click at [1050, 227] on input "text" at bounding box center [1043, 227] width 37 height 16
click at [1146, 216] on button "add" at bounding box center [1160, 226] width 29 height 21
click at [86, 50] on button "Add flashing" at bounding box center [85, 50] width 89 height 19
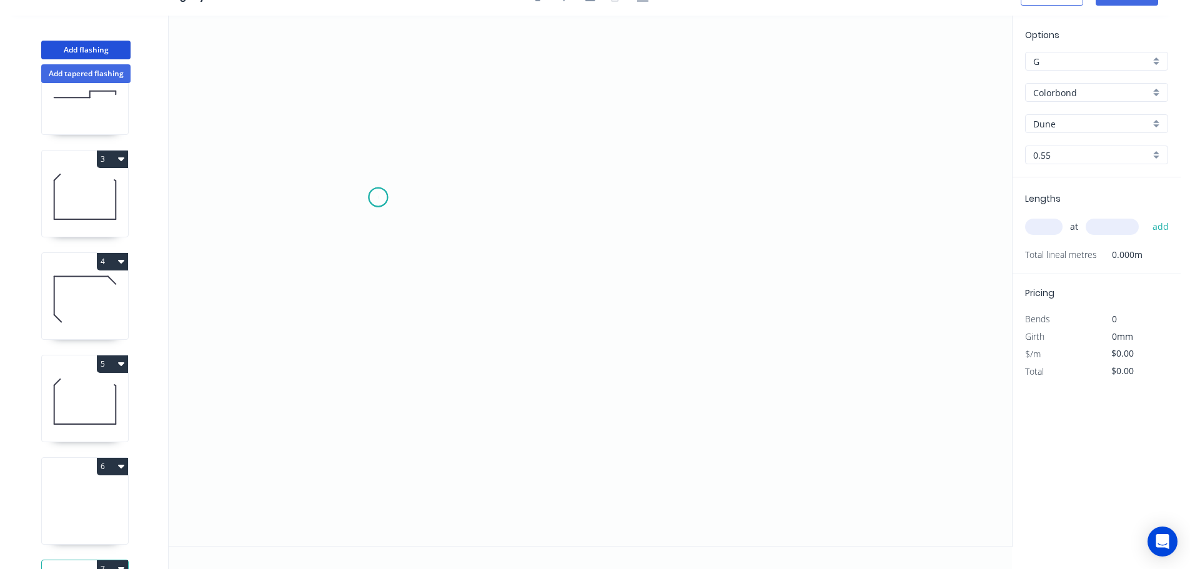
click at [378, 197] on icon "0" at bounding box center [590, 281] width 843 height 530
click at [446, 131] on icon "0" at bounding box center [590, 281] width 843 height 530
drag, startPoint x: 900, startPoint y: 124, endPoint x: 916, endPoint y: 262, distance: 138.9
click at [900, 124] on icon "0 ?" at bounding box center [590, 281] width 843 height 530
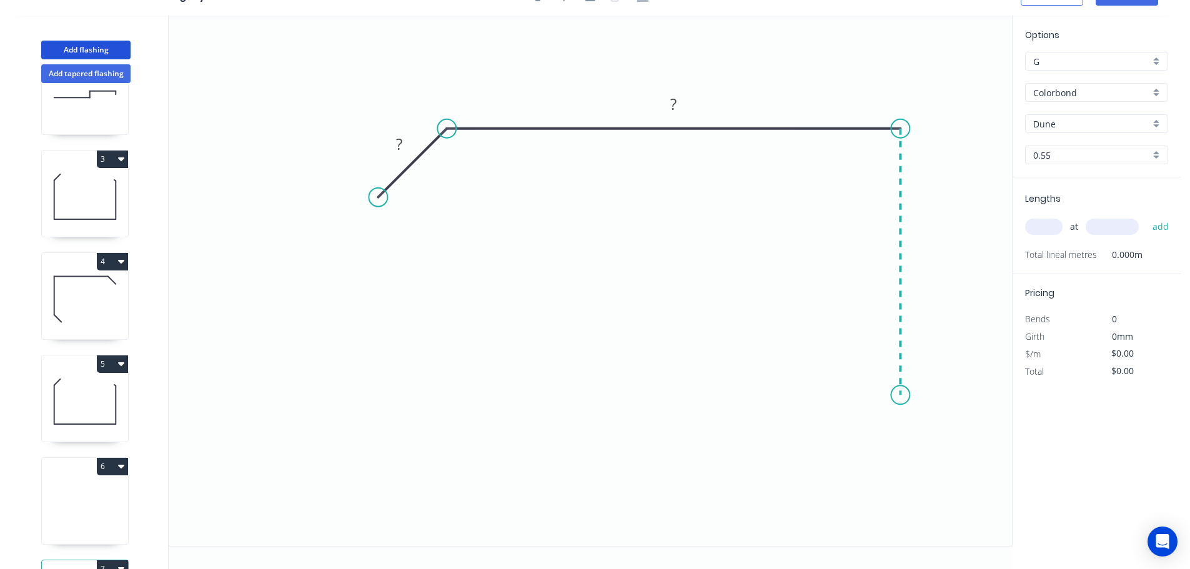
click at [910, 395] on icon "0 ? ?" at bounding box center [590, 281] width 843 height 530
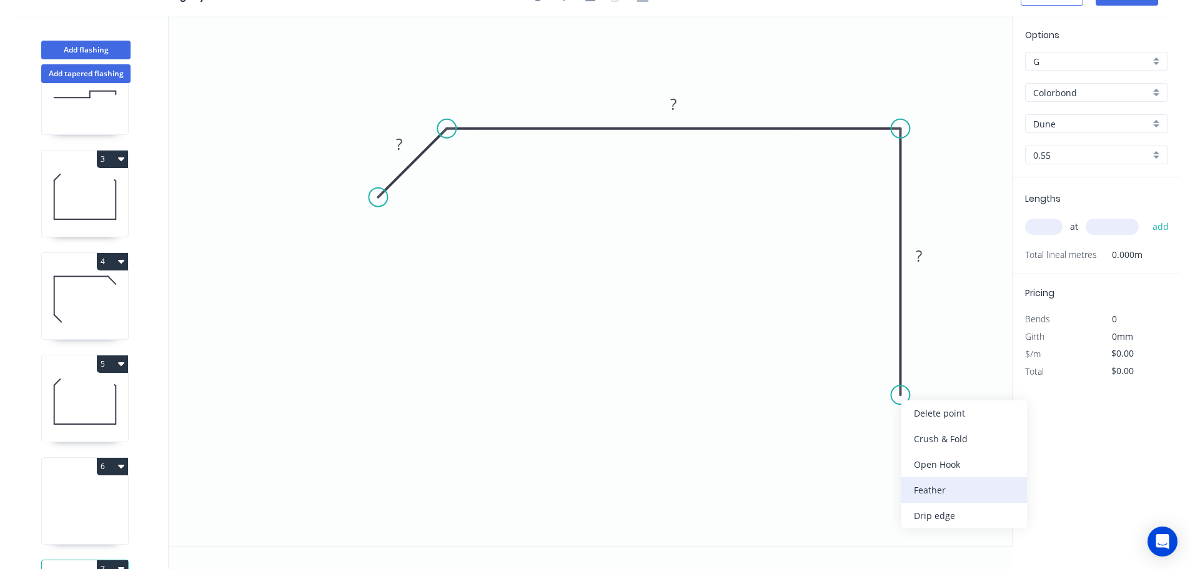
click at [929, 488] on div "Feather" at bounding box center [964, 490] width 126 height 26
drag, startPoint x: 843, startPoint y: 363, endPoint x: 822, endPoint y: 365, distance: 20.7
click at [806, 364] on icon "0 ? ? FE 15 ?" at bounding box center [590, 281] width 843 height 530
drag, startPoint x: 854, startPoint y: 365, endPoint x: 811, endPoint y: 372, distance: 43.1
click at [811, 372] on rect at bounding box center [831, 380] width 49 height 26
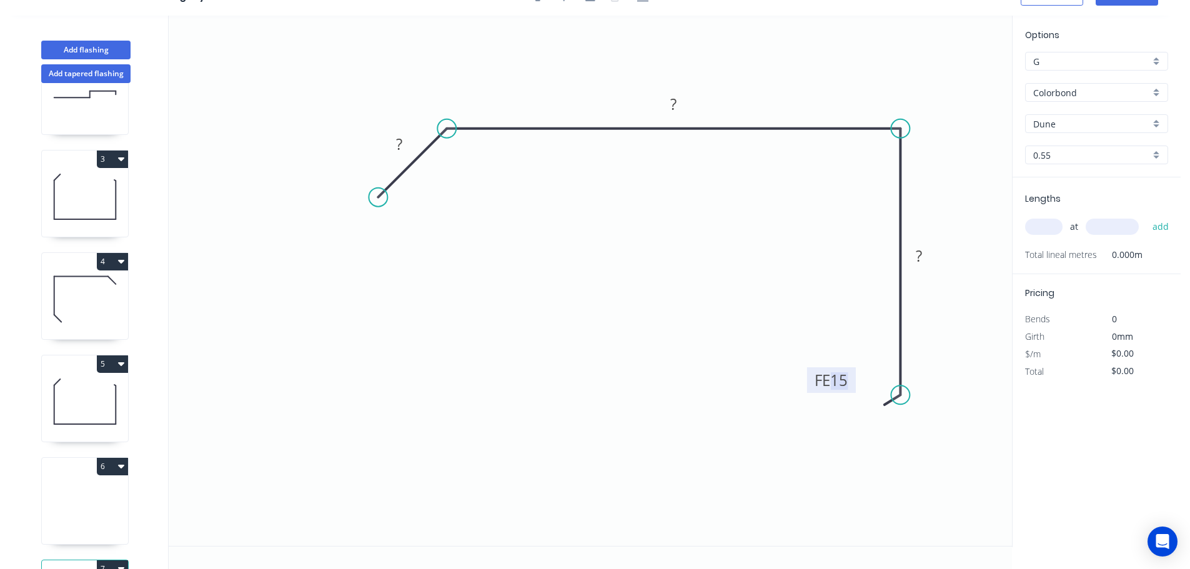
click at [841, 380] on tspan "15" at bounding box center [838, 380] width 17 height 21
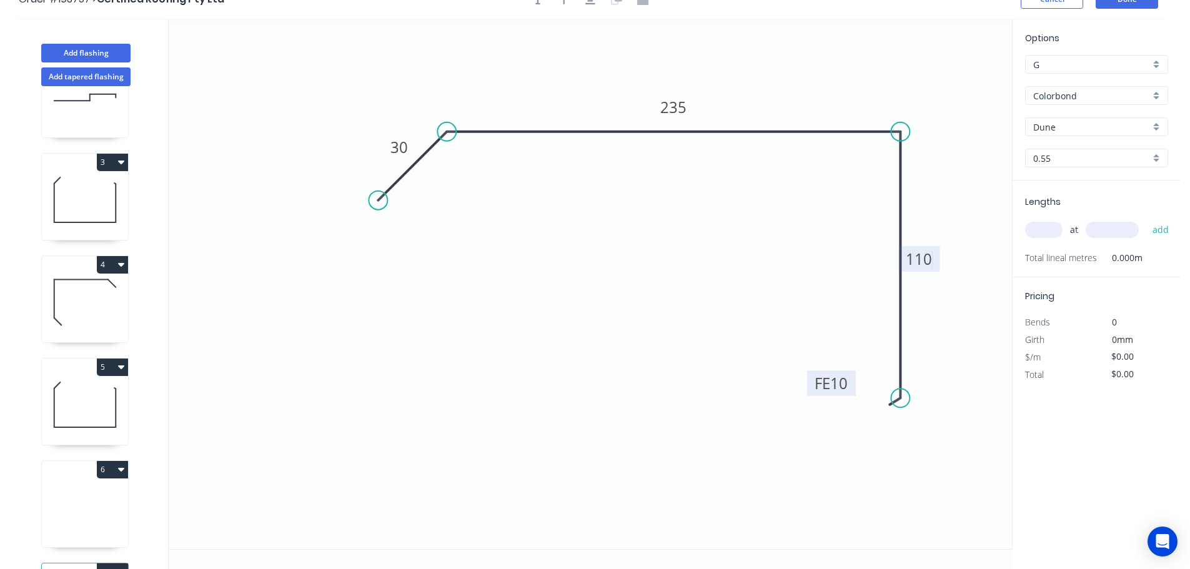
scroll to position [0, 0]
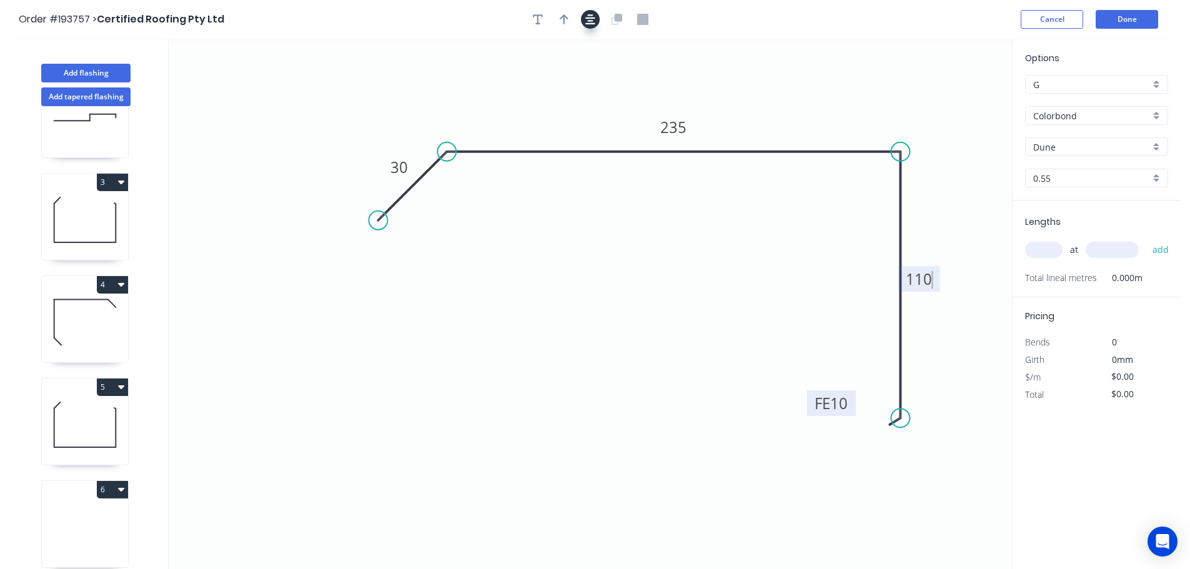
click at [588, 17] on icon "button" at bounding box center [590, 19] width 10 height 10
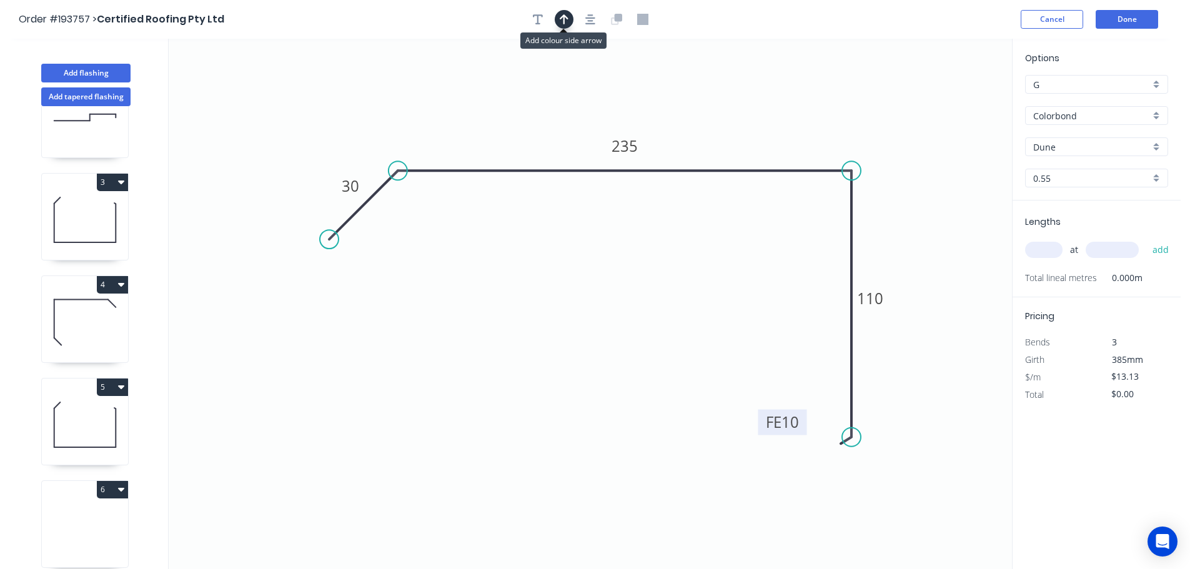
click at [563, 24] on icon "button" at bounding box center [563, 19] width 9 height 11
click at [948, 100] on icon at bounding box center [947, 86] width 11 height 40
drag, startPoint x: 948, startPoint y: 100, endPoint x: 850, endPoint y: 109, distance: 99.1
click at [897, 108] on icon at bounding box center [915, 90] width 36 height 36
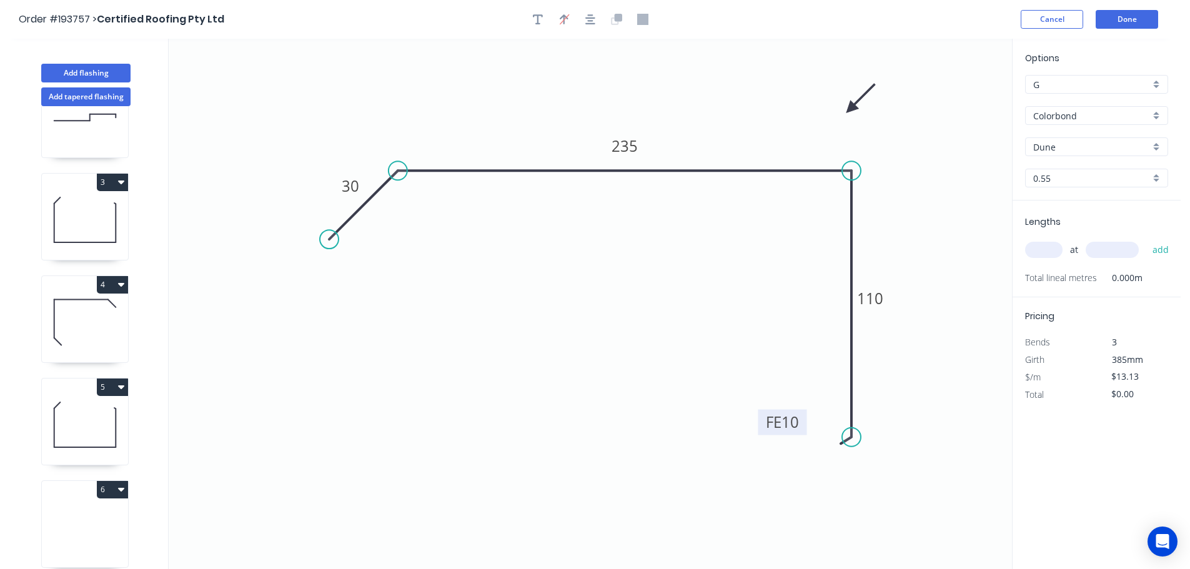
click at [1041, 251] on input "text" at bounding box center [1043, 250] width 37 height 16
click at [1146, 239] on button "add" at bounding box center [1160, 249] width 29 height 21
click at [63, 71] on button "Add flashing" at bounding box center [85, 73] width 89 height 19
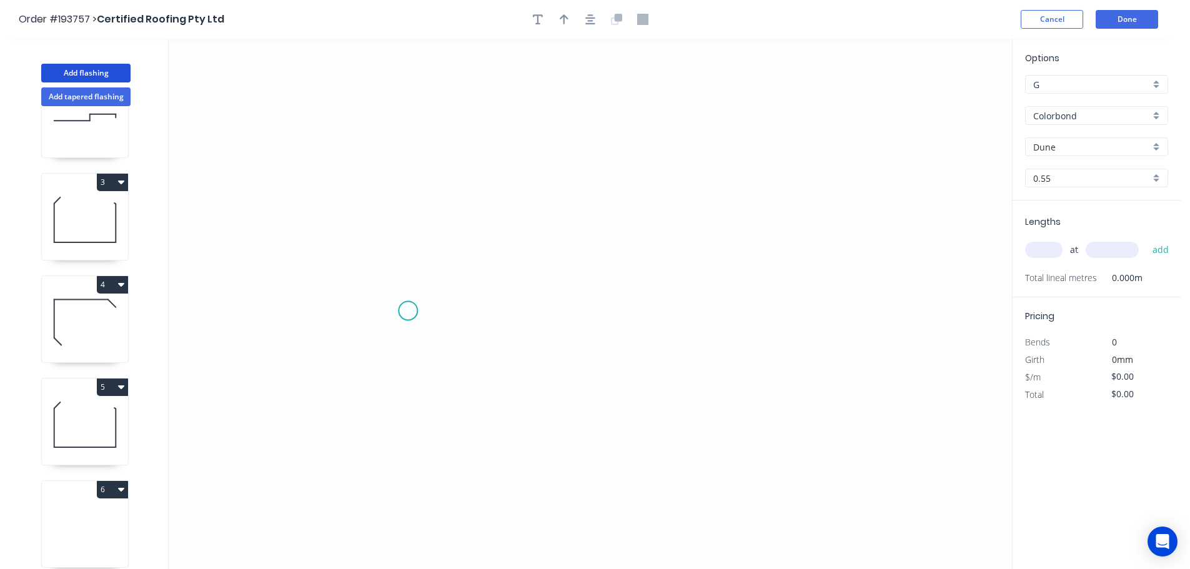
click at [408, 306] on icon "0" at bounding box center [590, 304] width 843 height 530
click at [506, 199] on icon "0" at bounding box center [590, 304] width 843 height 530
click at [720, 217] on icon "0 ?" at bounding box center [590, 304] width 843 height 530
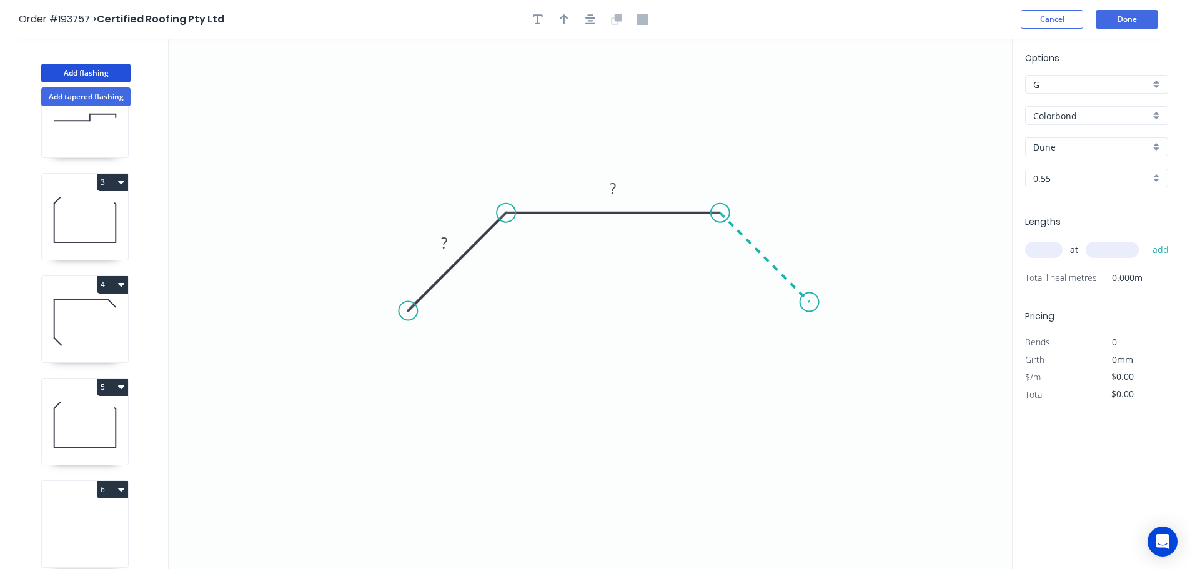
click at [809, 307] on icon "0 ? ?" at bounding box center [590, 304] width 843 height 530
click at [809, 307] on circle at bounding box center [809, 302] width 19 height 19
click at [777, 232] on tspan "?" at bounding box center [777, 238] width 6 height 21
click at [565, 19] on icon "button" at bounding box center [563, 19] width 9 height 11
click at [950, 98] on icon at bounding box center [948, 87] width 11 height 40
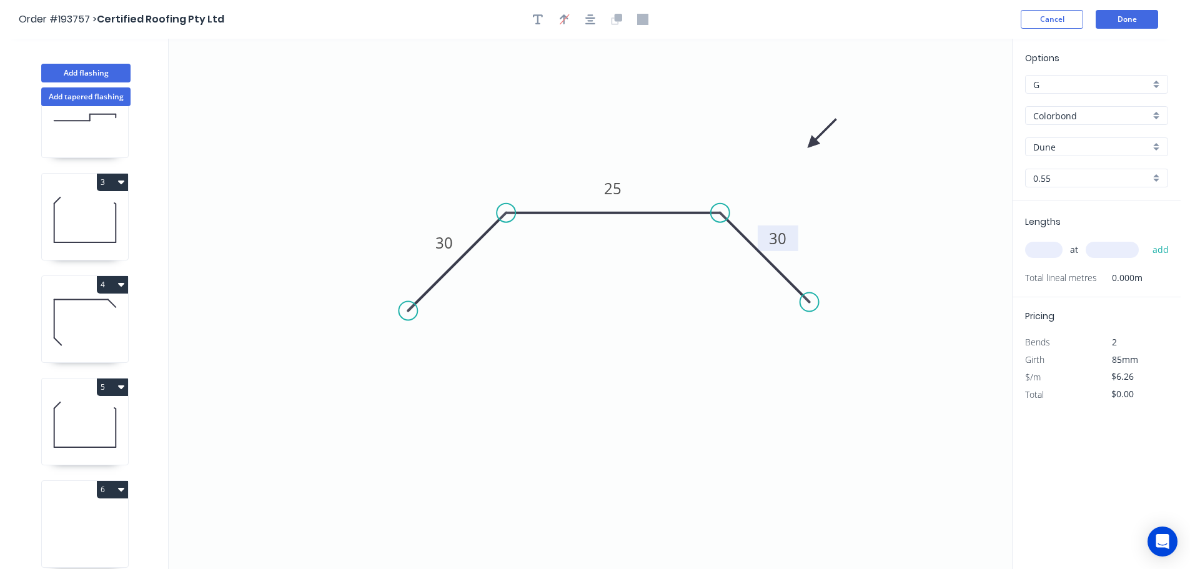
drag, startPoint x: 950, startPoint y: 98, endPoint x: 805, endPoint y: 151, distance: 154.3
click at [807, 147] on icon at bounding box center [822, 134] width 36 height 36
click at [1047, 241] on div "at add" at bounding box center [1097, 249] width 145 height 21
click at [1043, 250] on input "text" at bounding box center [1043, 250] width 37 height 16
click at [1146, 239] on button "add" at bounding box center [1160, 249] width 29 height 21
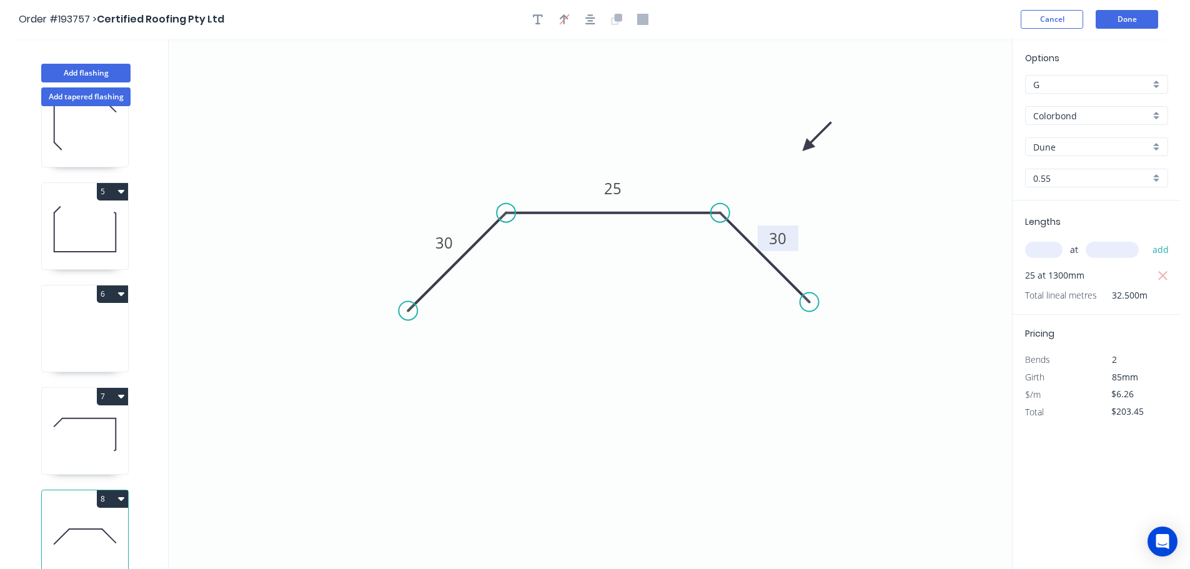
scroll to position [362, 0]
click at [84, 320] on icon at bounding box center [85, 332] width 86 height 80
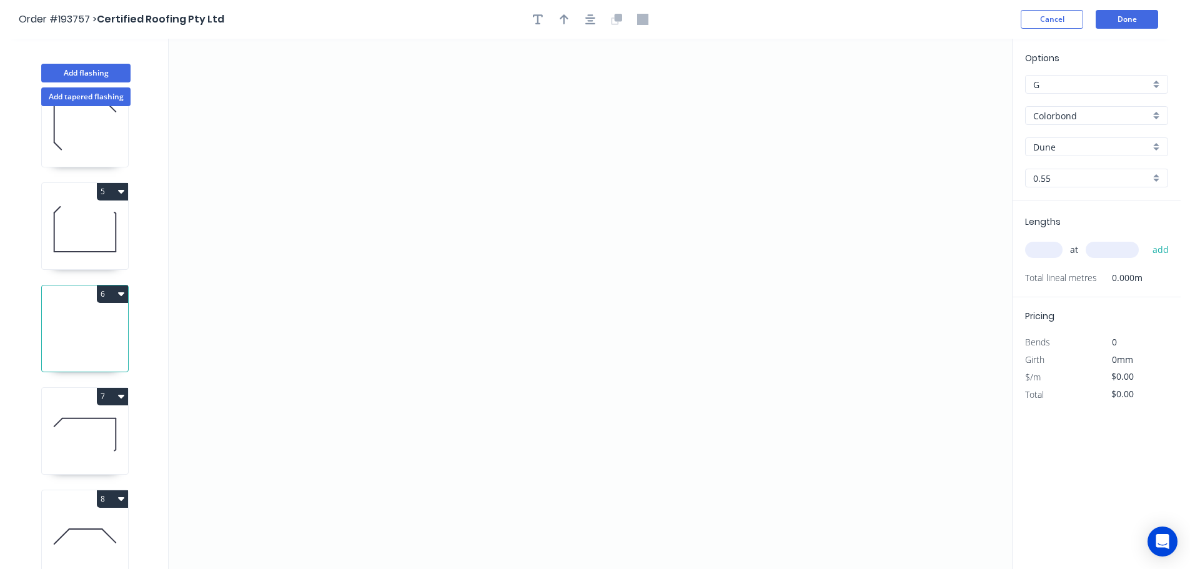
click at [121, 292] on icon "button" at bounding box center [121, 294] width 6 height 4
click at [26, 341] on div "Delete" at bounding box center [69, 350] width 96 height 18
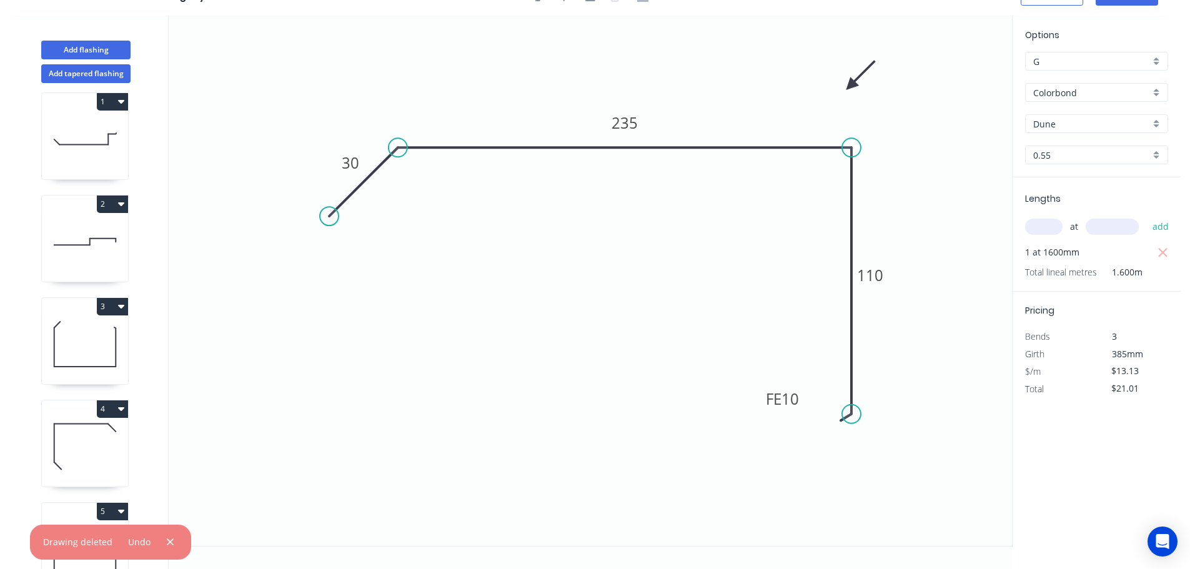
scroll to position [259, 0]
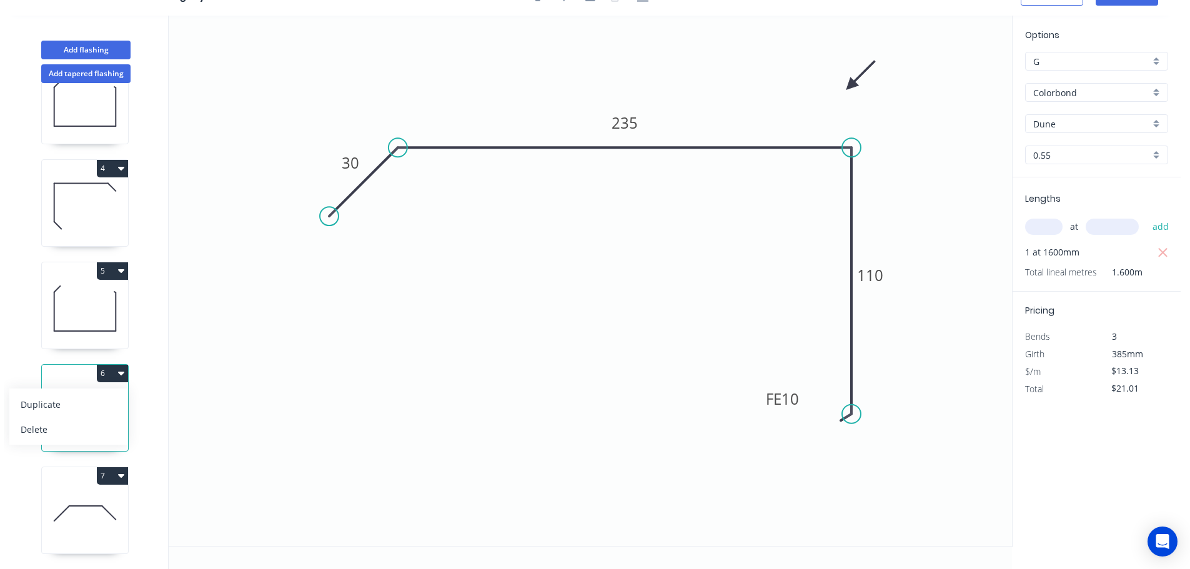
click at [109, 365] on button "6" at bounding box center [112, 373] width 31 height 17
click at [115, 365] on button "6" at bounding box center [112, 373] width 31 height 17
click at [46, 395] on div "Duplicate" at bounding box center [69, 404] width 96 height 18
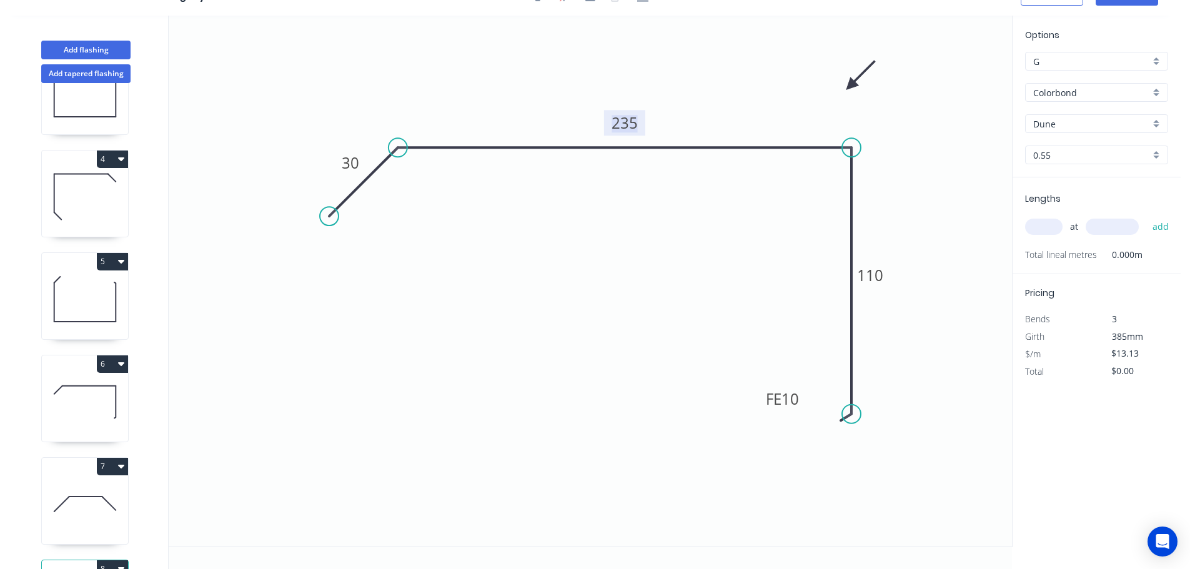
click at [626, 124] on tspan "235" at bounding box center [624, 122] width 26 height 21
click at [1038, 223] on input "text" at bounding box center [1043, 227] width 37 height 16
click at [1146, 216] on button "add" at bounding box center [1160, 226] width 29 height 21
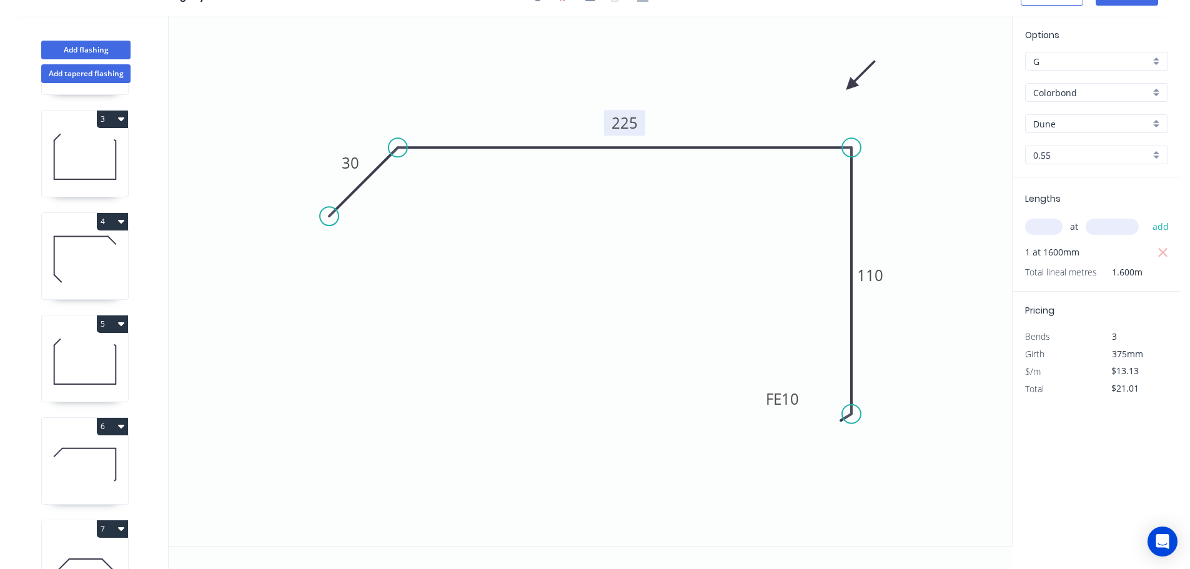
click at [107, 220] on button "4" at bounding box center [112, 221] width 31 height 17
click at [32, 250] on div "Duplicate" at bounding box center [69, 253] width 96 height 18
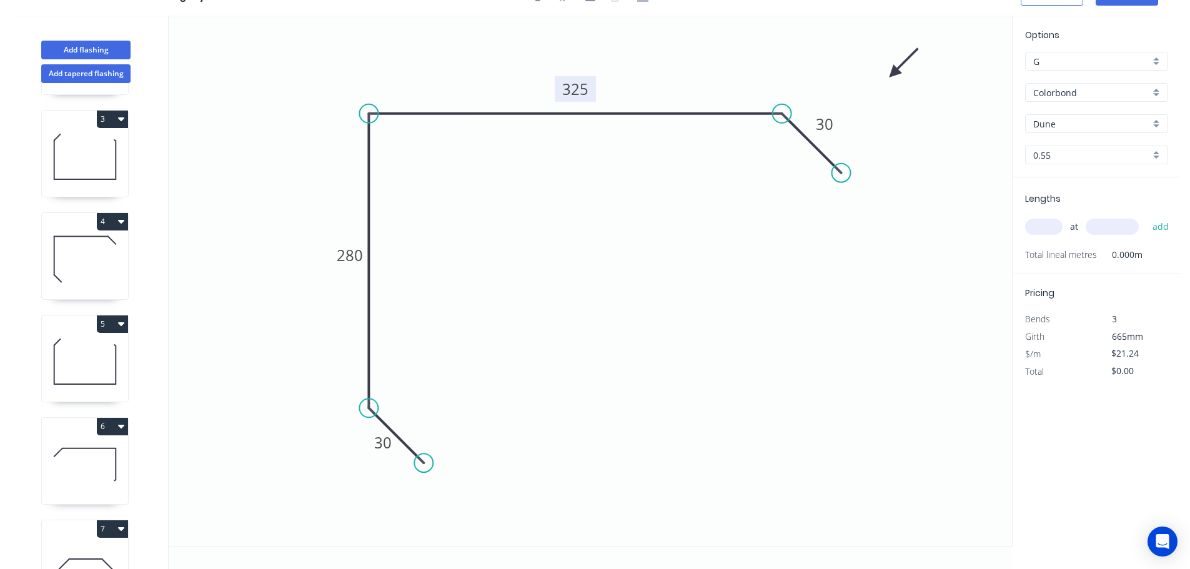
click at [579, 90] on tspan "325" at bounding box center [575, 89] width 26 height 21
click at [1038, 229] on input "text" at bounding box center [1043, 227] width 37 height 16
click at [1146, 216] on button "add" at bounding box center [1160, 226] width 29 height 21
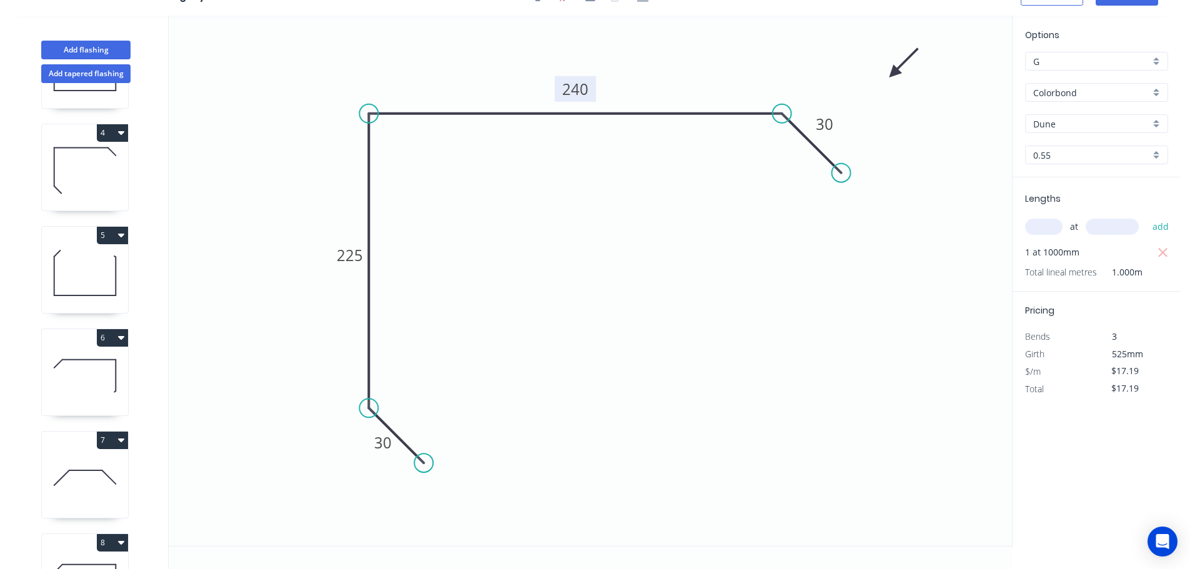
scroll to position [464, 0]
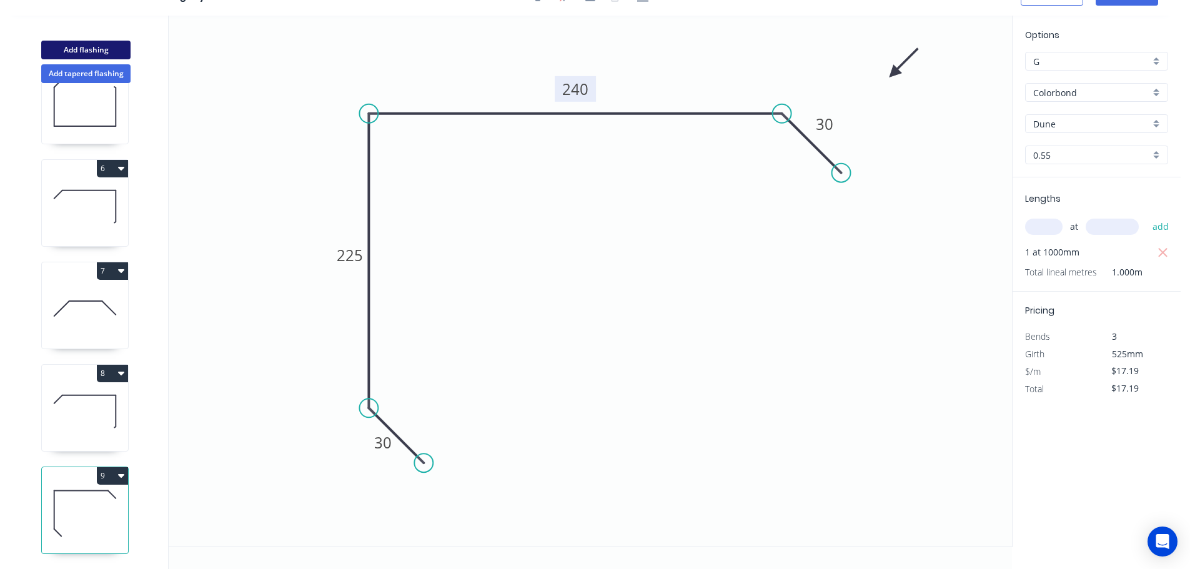
click at [84, 44] on button "Add flashing" at bounding box center [85, 50] width 89 height 19
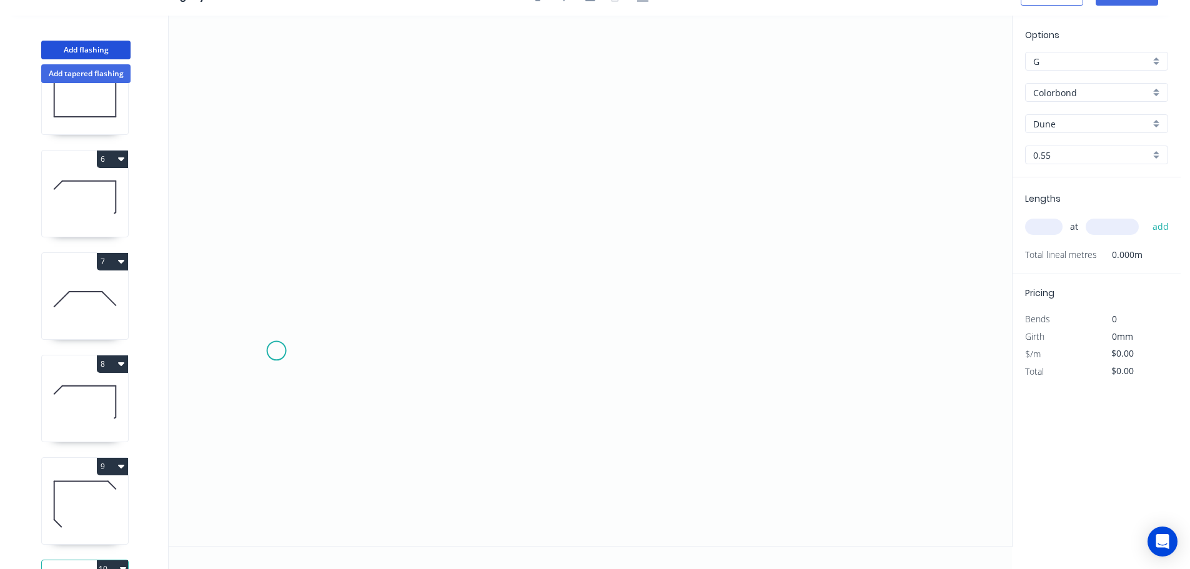
click at [276, 349] on icon "0" at bounding box center [590, 281] width 843 height 530
drag, startPoint x: 363, startPoint y: 267, endPoint x: 378, endPoint y: 268, distance: 15.7
click at [371, 267] on icon "0" at bounding box center [590, 281] width 843 height 530
click at [883, 254] on icon "0 ?" at bounding box center [590, 281] width 843 height 530
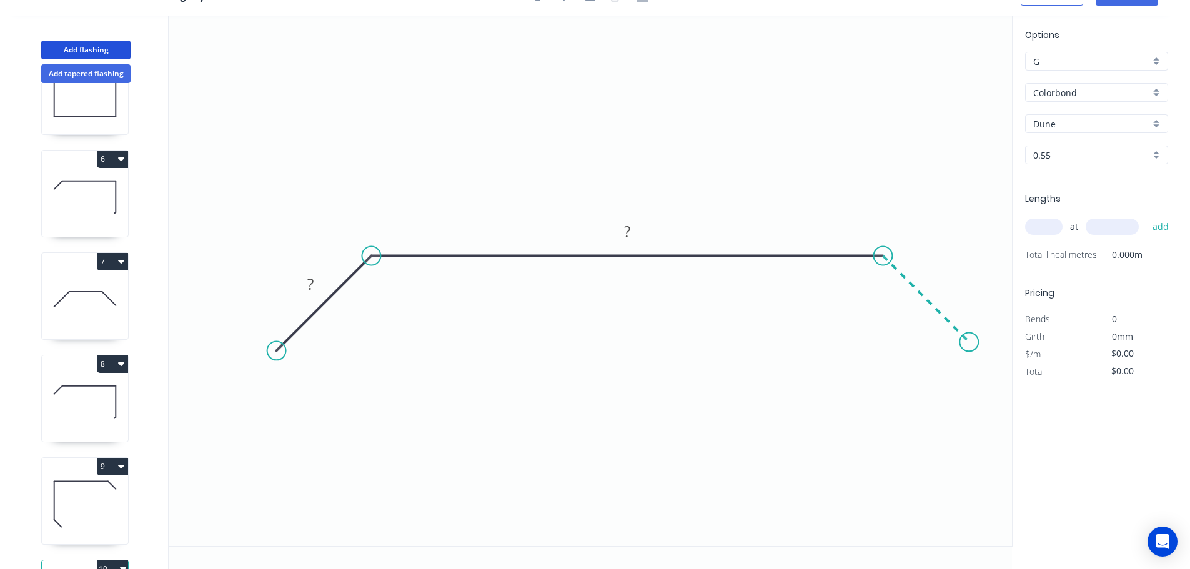
click at [969, 347] on icon "0 ? ?" at bounding box center [590, 281] width 843 height 530
click at [937, 276] on tspan "?" at bounding box center [939, 279] width 6 height 21
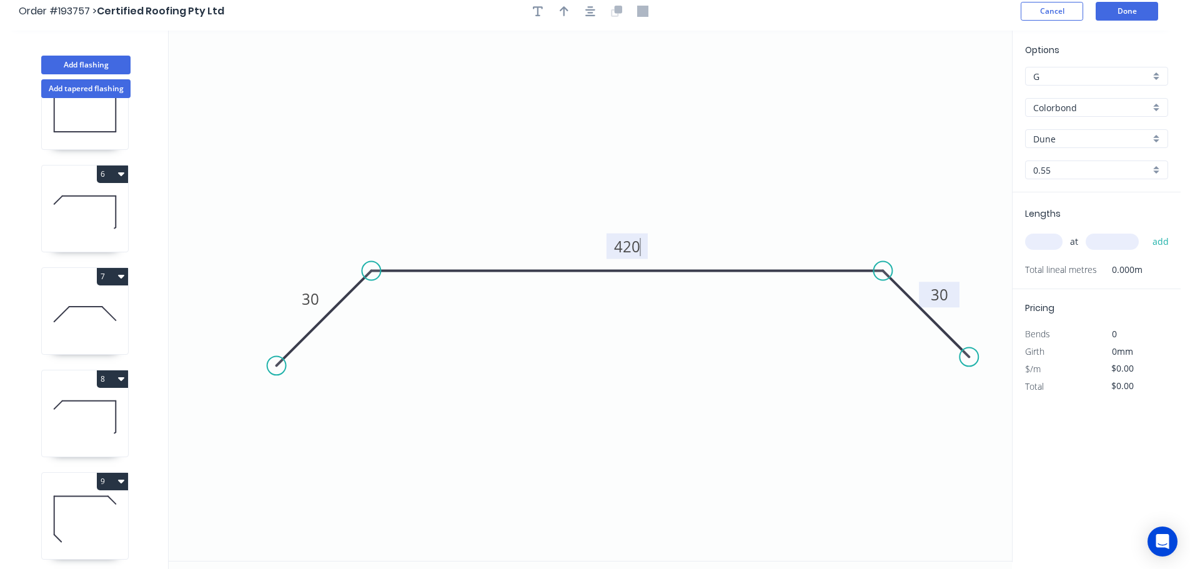
scroll to position [0, 0]
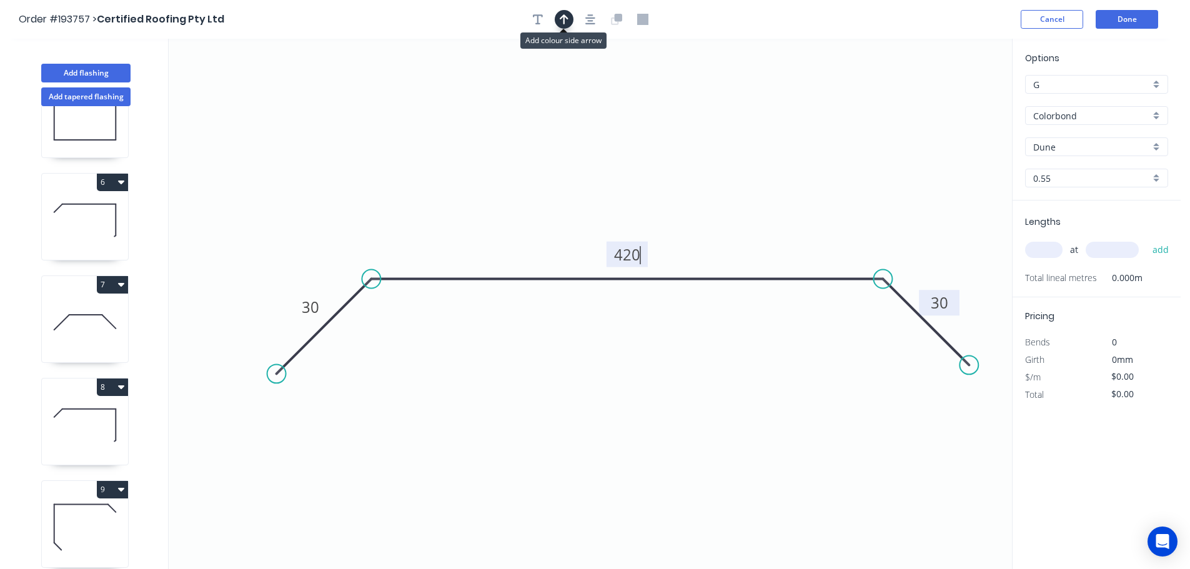
click at [565, 14] on icon "button" at bounding box center [563, 19] width 9 height 11
click at [947, 100] on icon at bounding box center [948, 87] width 11 height 40
click at [944, 100] on icon at bounding box center [945, 86] width 11 height 40
click at [943, 100] on icon at bounding box center [943, 86] width 11 height 40
click at [943, 100] on icon at bounding box center [942, 86] width 11 height 40
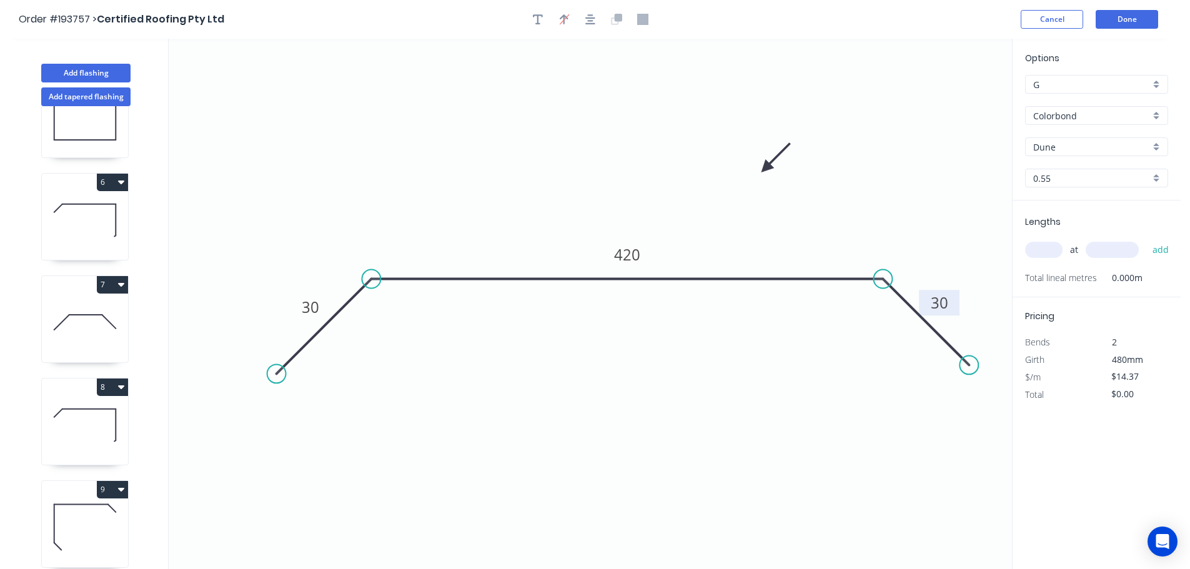
drag, startPoint x: 943, startPoint y: 98, endPoint x: 766, endPoint y: 168, distance: 190.6
click at [766, 168] on icon at bounding box center [775, 158] width 36 height 36
click at [1035, 244] on input "text" at bounding box center [1043, 250] width 37 height 16
click at [1146, 239] on button "add" at bounding box center [1160, 249] width 29 height 21
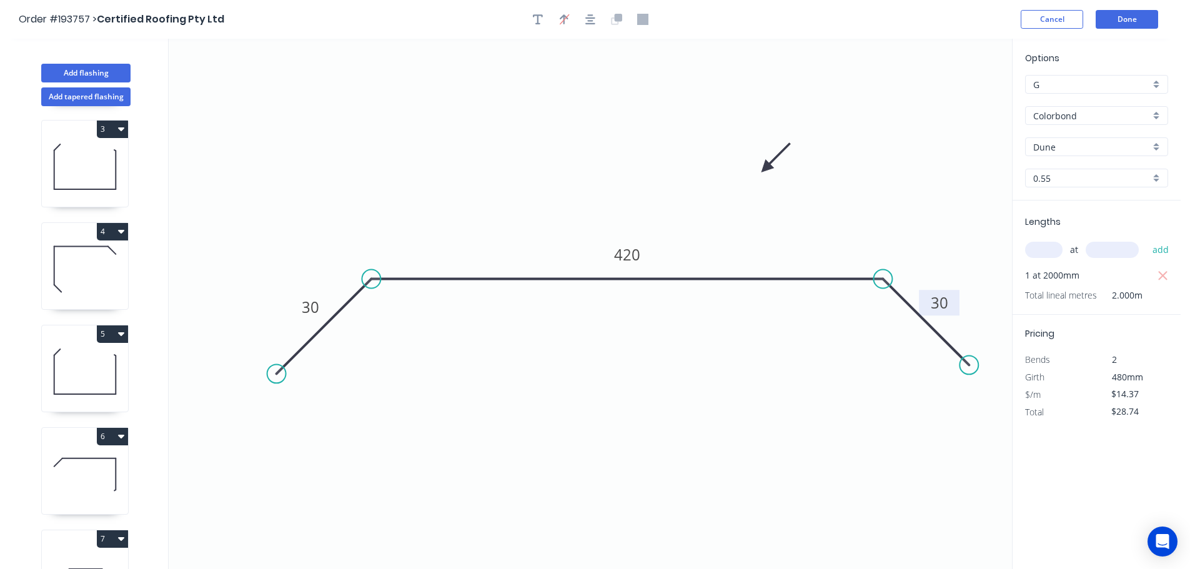
scroll to position [312, 0]
click at [113, 231] on button "5" at bounding box center [112, 231] width 31 height 17
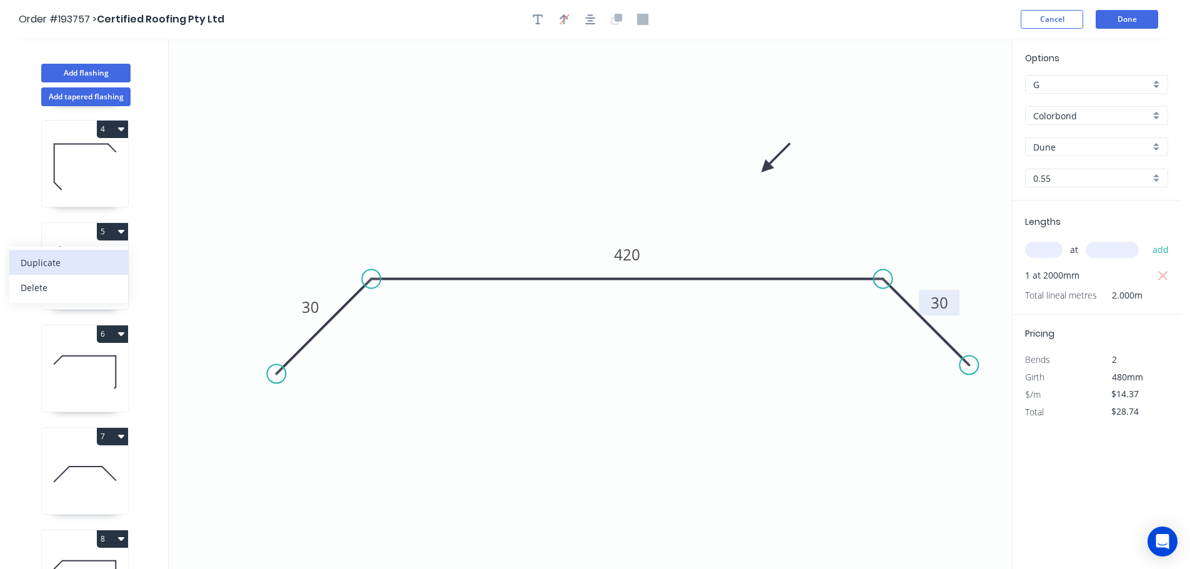
click at [51, 260] on div "Duplicate" at bounding box center [69, 263] width 96 height 18
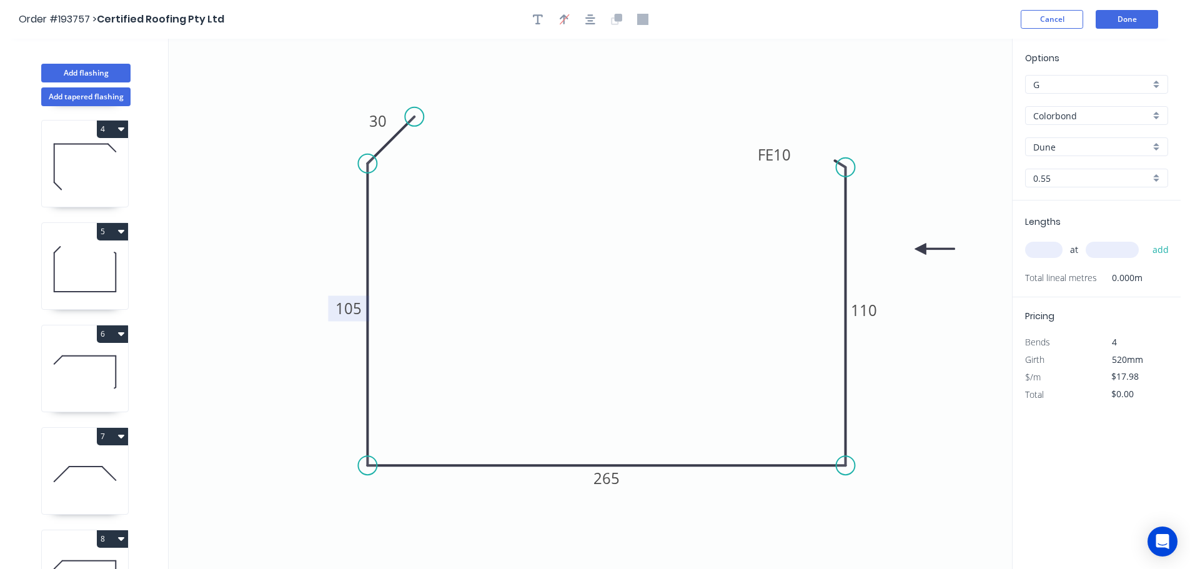
click at [348, 307] on tspan "105" at bounding box center [348, 308] width 26 height 21
click at [1047, 247] on input "text" at bounding box center [1043, 250] width 37 height 16
click at [1146, 239] on button "add" at bounding box center [1160, 249] width 29 height 21
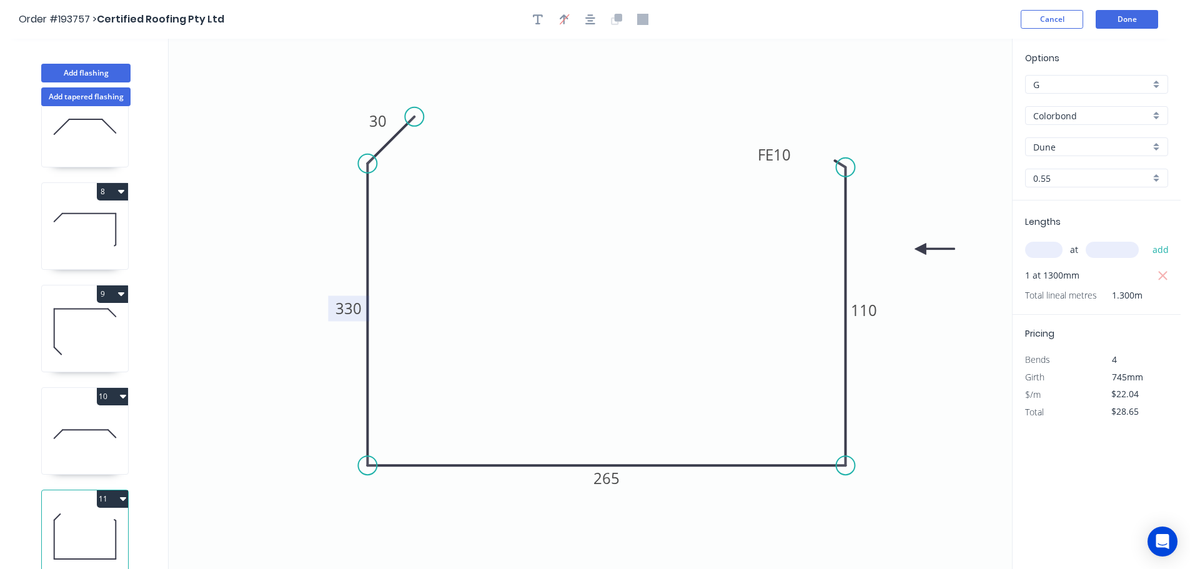
scroll to position [669, 0]
click at [109, 491] on button "11" at bounding box center [112, 498] width 31 height 17
click at [36, 521] on div "Duplicate" at bounding box center [69, 530] width 96 height 18
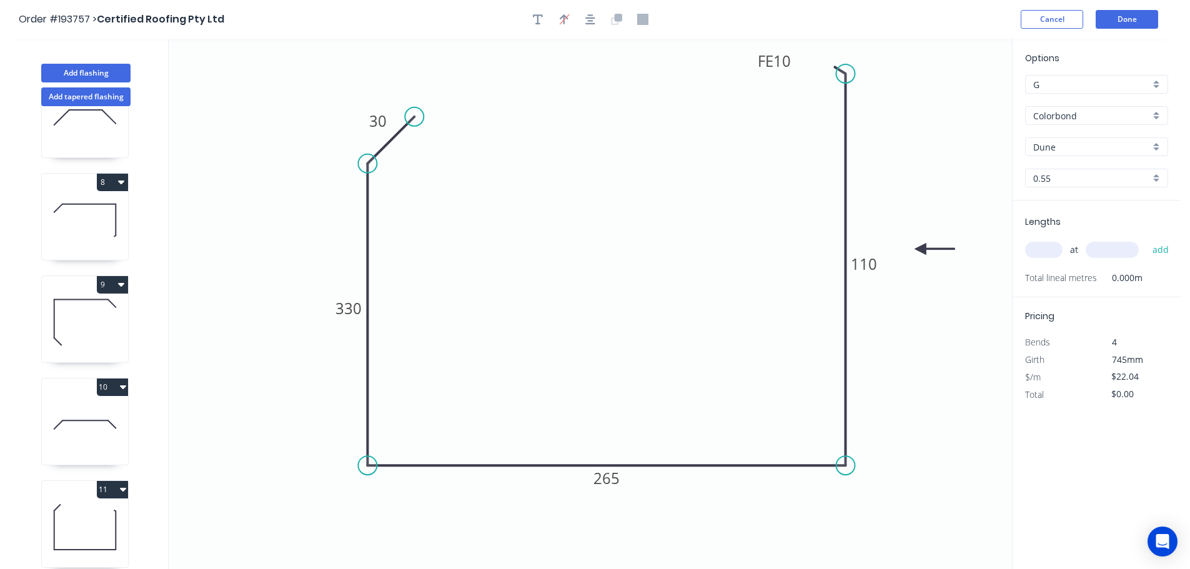
drag, startPoint x: 851, startPoint y: 165, endPoint x: 849, endPoint y: 81, distance: 84.3
click at [852, 74] on circle at bounding box center [845, 73] width 19 height 19
click at [875, 262] on tspan "110" at bounding box center [863, 264] width 26 height 21
click at [1040, 249] on input "text" at bounding box center [1043, 250] width 37 height 16
click at [1146, 239] on button "add" at bounding box center [1160, 249] width 29 height 21
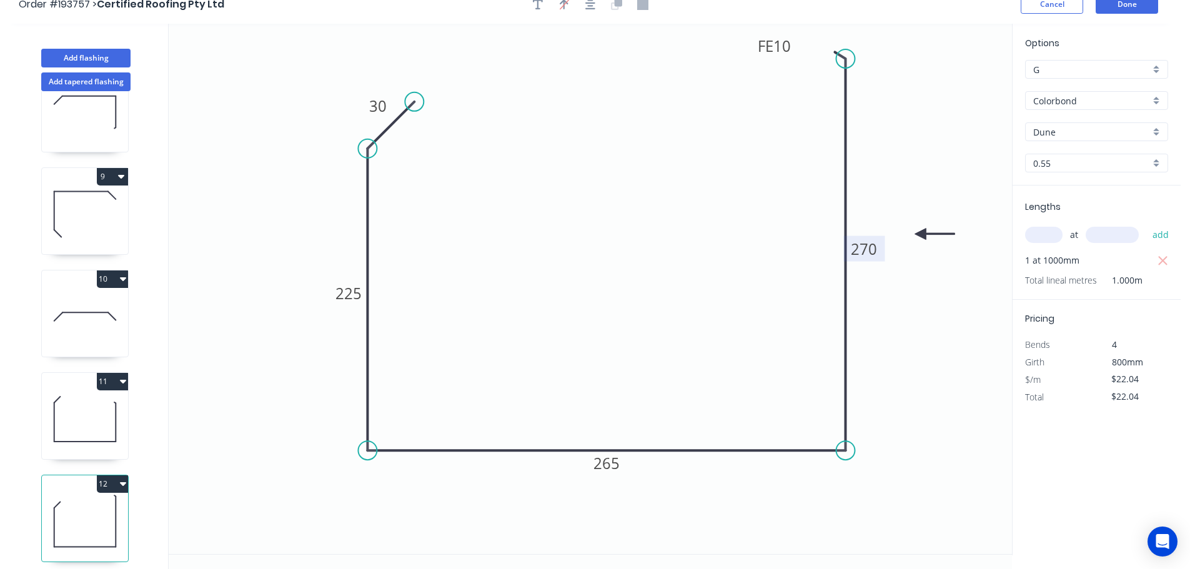
scroll to position [23, 0]
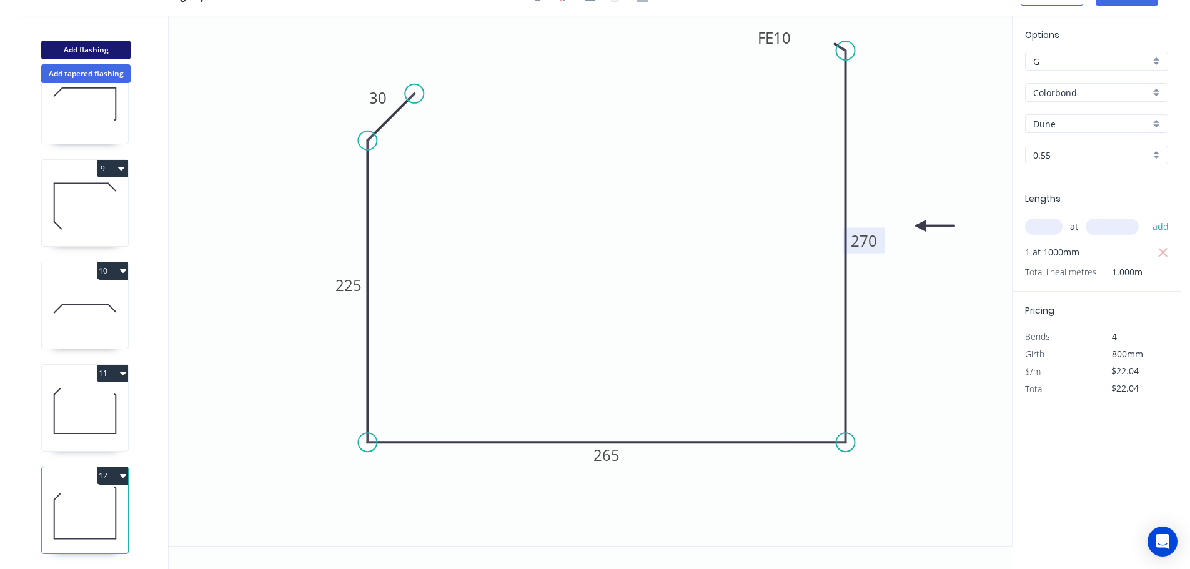
click at [102, 50] on button "Add flashing" at bounding box center [85, 50] width 89 height 19
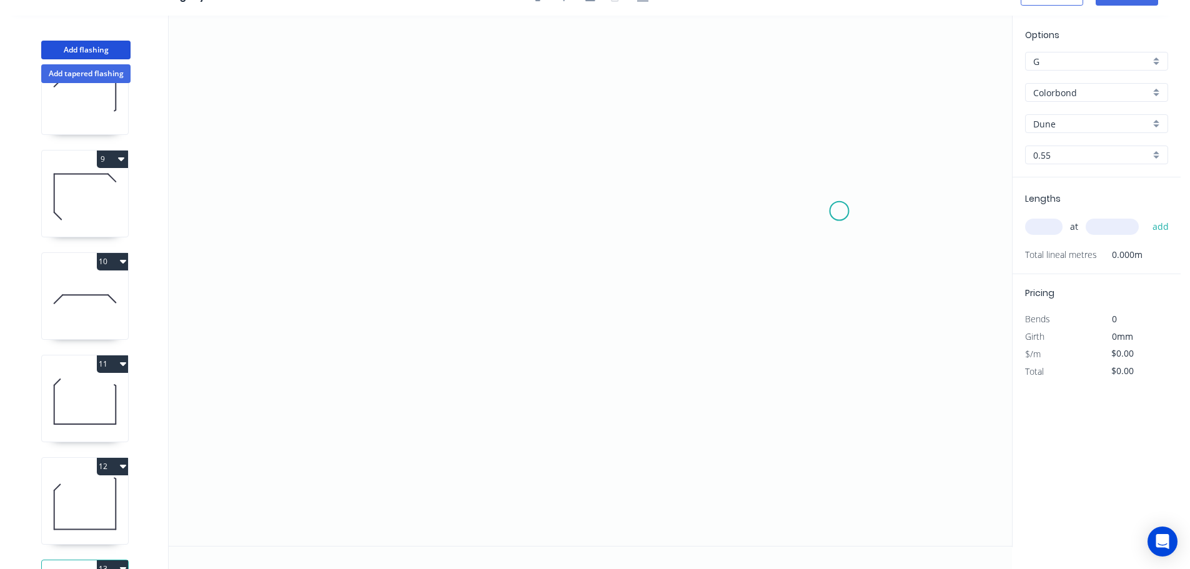
click at [840, 210] on icon "0" at bounding box center [590, 281] width 843 height 530
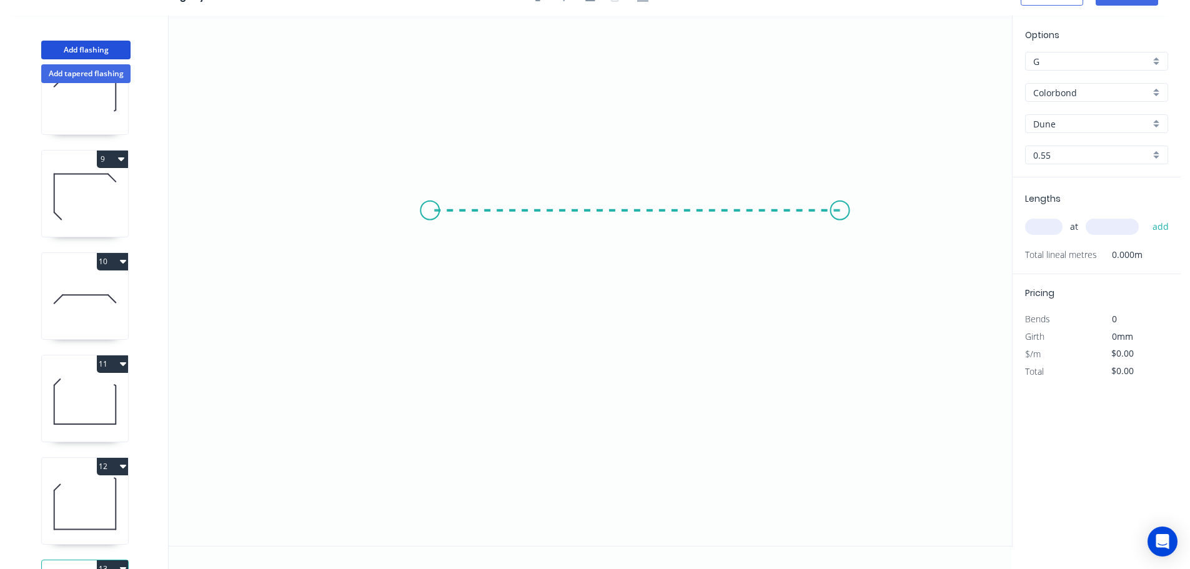
click at [428, 209] on icon "0" at bounding box center [590, 281] width 843 height 530
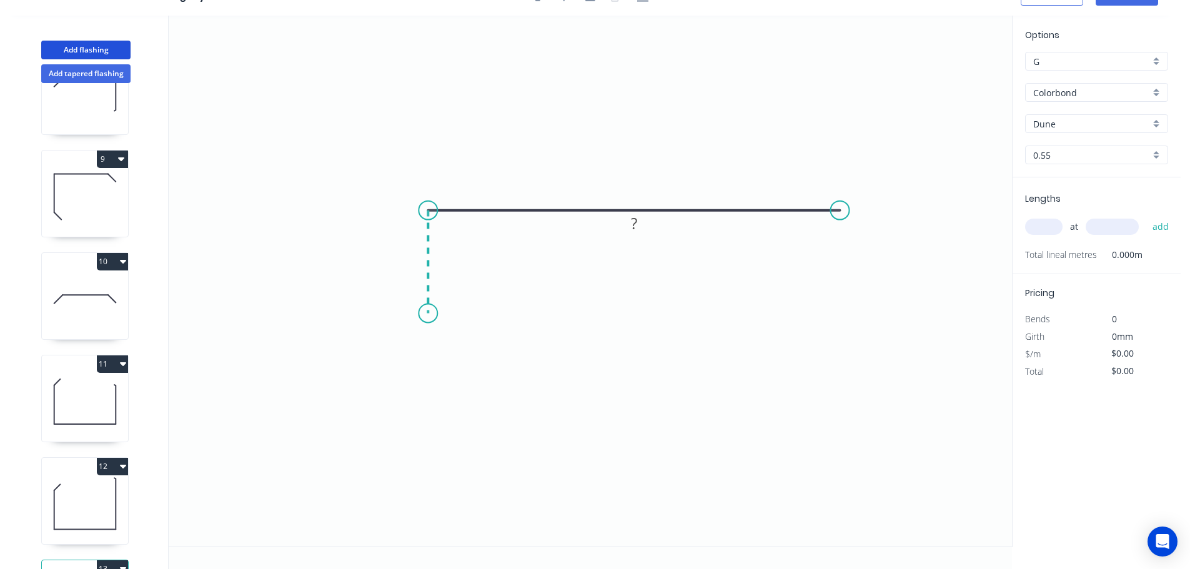
click at [430, 313] on icon "0 ?" at bounding box center [590, 281] width 843 height 530
click at [430, 313] on circle at bounding box center [427, 312] width 19 height 19
click at [408, 255] on tspan "?" at bounding box center [409, 255] width 6 height 21
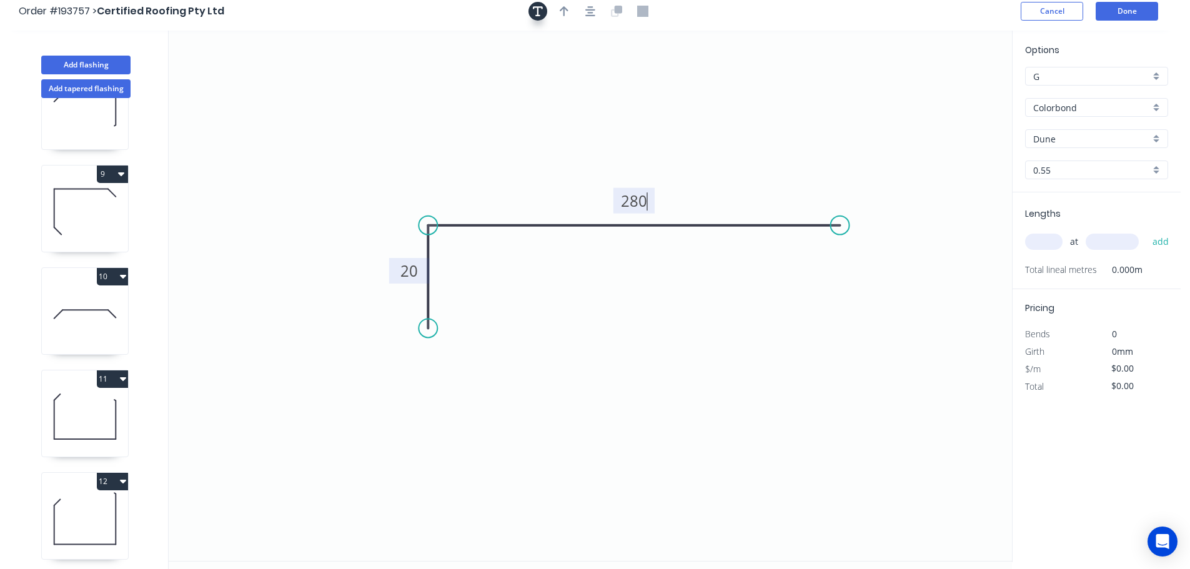
scroll to position [0, 0]
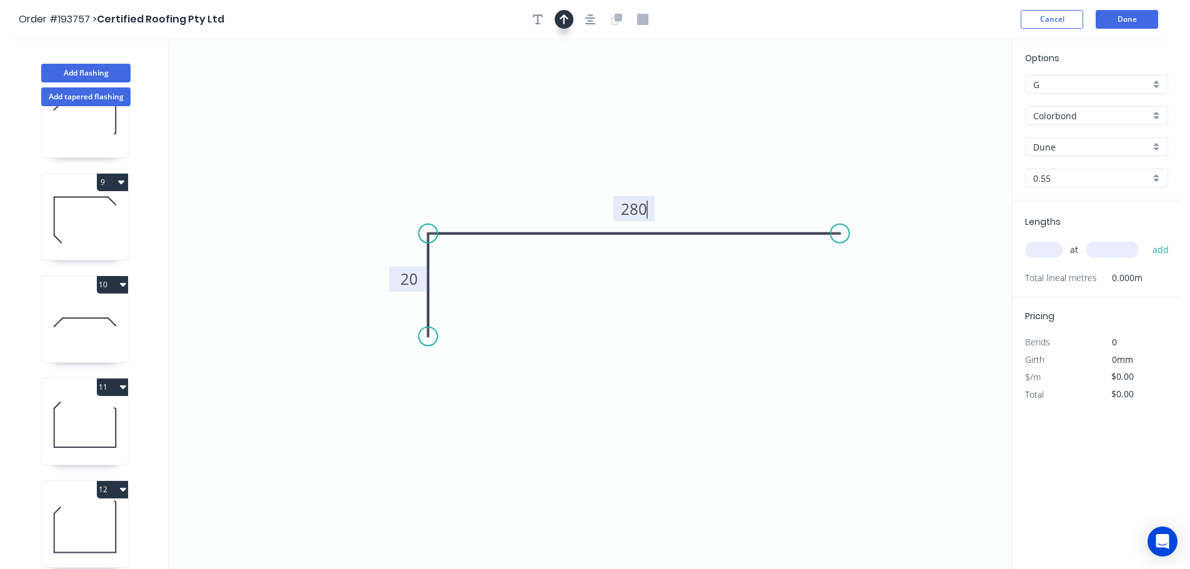
click at [557, 14] on button "button" at bounding box center [563, 19] width 19 height 19
click at [948, 99] on icon at bounding box center [948, 87] width 11 height 40
drag, startPoint x: 948, startPoint y: 99, endPoint x: 740, endPoint y: 149, distance: 213.8
click at [759, 134] on icon at bounding box center [777, 116] width 36 height 36
click at [1041, 247] on input "text" at bounding box center [1043, 250] width 37 height 16
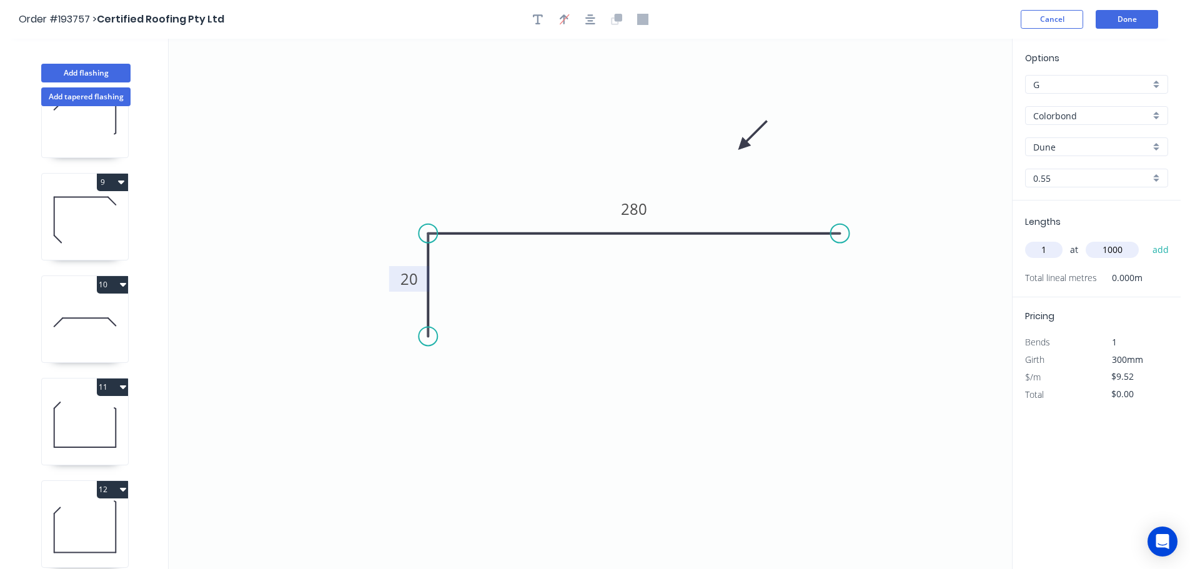
click at [1146, 239] on button "add" at bounding box center [1160, 249] width 29 height 21
click at [91, 71] on button "Add flashing" at bounding box center [85, 73] width 89 height 19
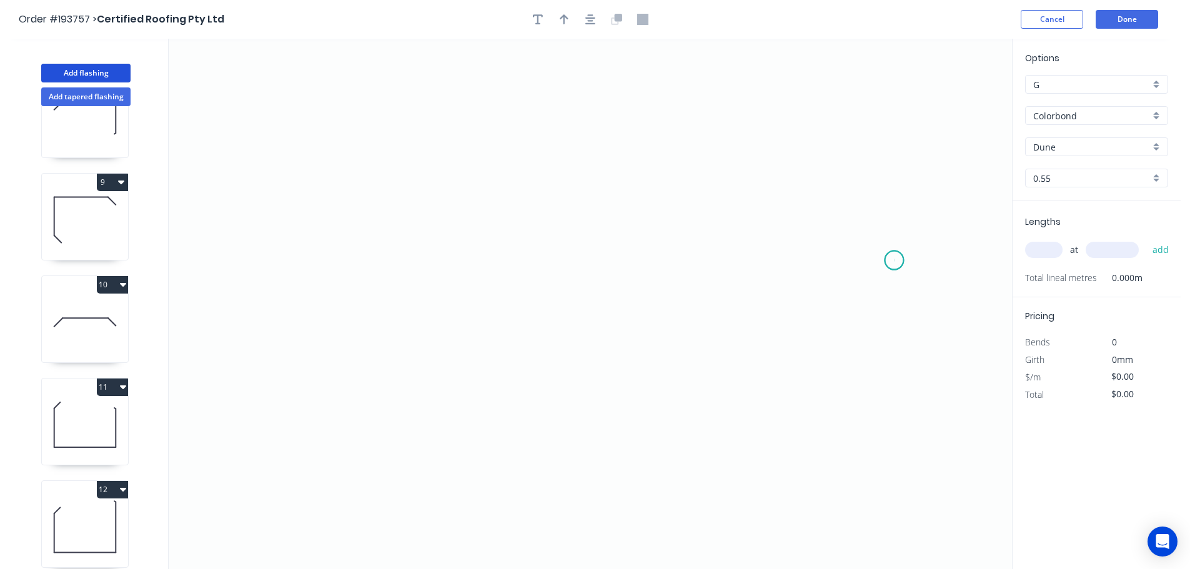
drag, startPoint x: 894, startPoint y: 260, endPoint x: 907, endPoint y: 205, distance: 56.5
click at [895, 259] on icon "0" at bounding box center [590, 304] width 843 height 530
click at [891, 148] on icon "0" at bounding box center [590, 304] width 843 height 530
click at [816, 152] on icon "0 ?" at bounding box center [590, 304] width 843 height 530
click at [816, 261] on icon "0 ? ?" at bounding box center [590, 304] width 843 height 530
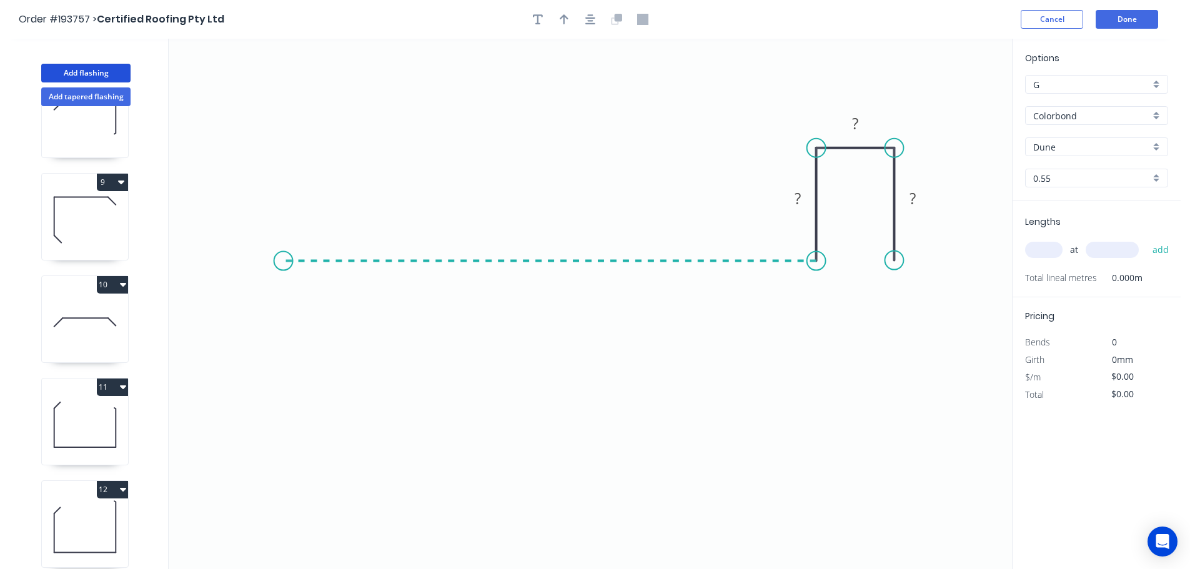
click at [283, 250] on icon "0 ? ? ?" at bounding box center [590, 304] width 843 height 530
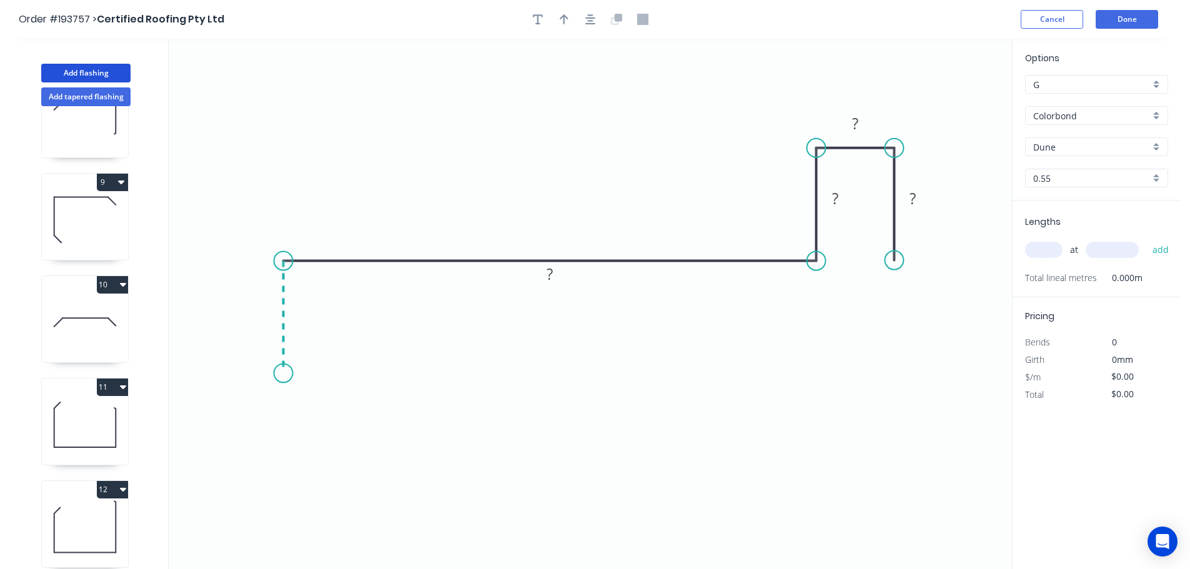
click at [285, 373] on icon "0 ? ? ? ?" at bounding box center [590, 304] width 843 height 530
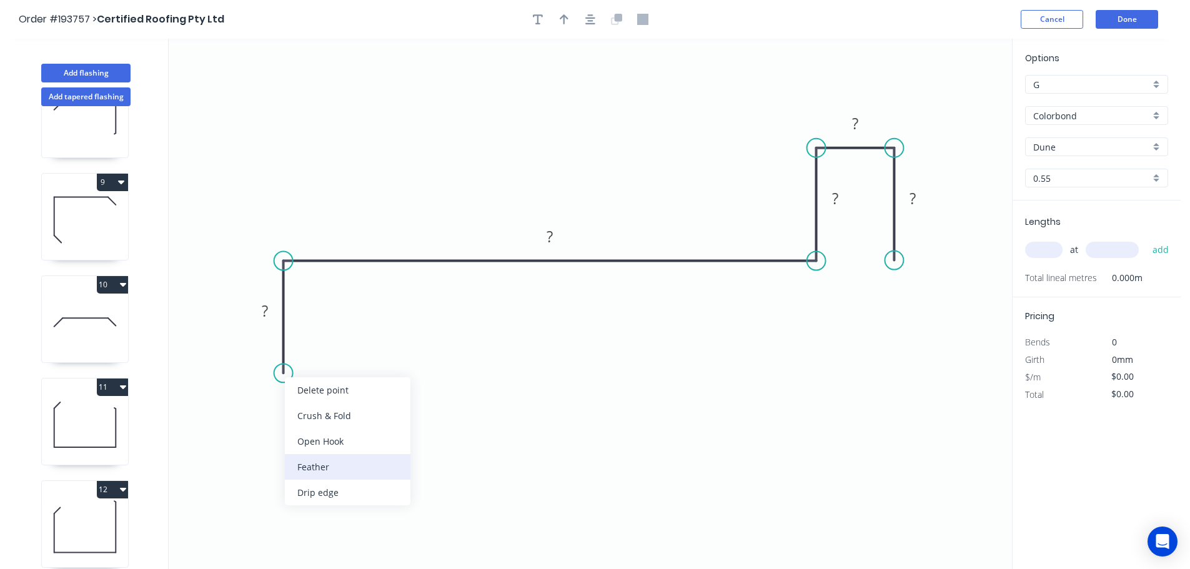
click at [310, 468] on div "Feather" at bounding box center [348, 467] width 126 height 26
click at [318, 411] on div "Flip bend" at bounding box center [344, 411] width 126 height 26
drag, startPoint x: 328, startPoint y: 350, endPoint x: 365, endPoint y: 367, distance: 40.3
click at [365, 367] on rect at bounding box center [340, 362] width 49 height 26
click at [357, 367] on tspan "15" at bounding box center [354, 367] width 17 height 21
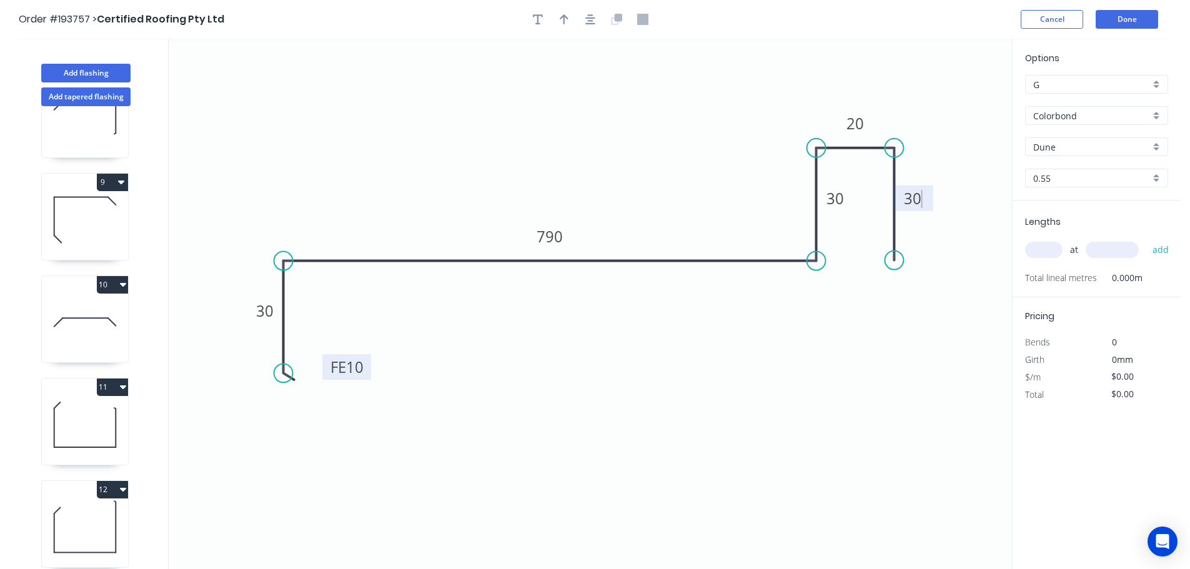
click at [1062, 142] on input "Dune" at bounding box center [1091, 146] width 117 height 13
click at [1073, 250] on div "Woodland Grey" at bounding box center [1096, 256] width 142 height 22
click at [595, 27] on div at bounding box center [590, 19] width 131 height 19
click at [563, 18] on icon "button" at bounding box center [563, 19] width 9 height 10
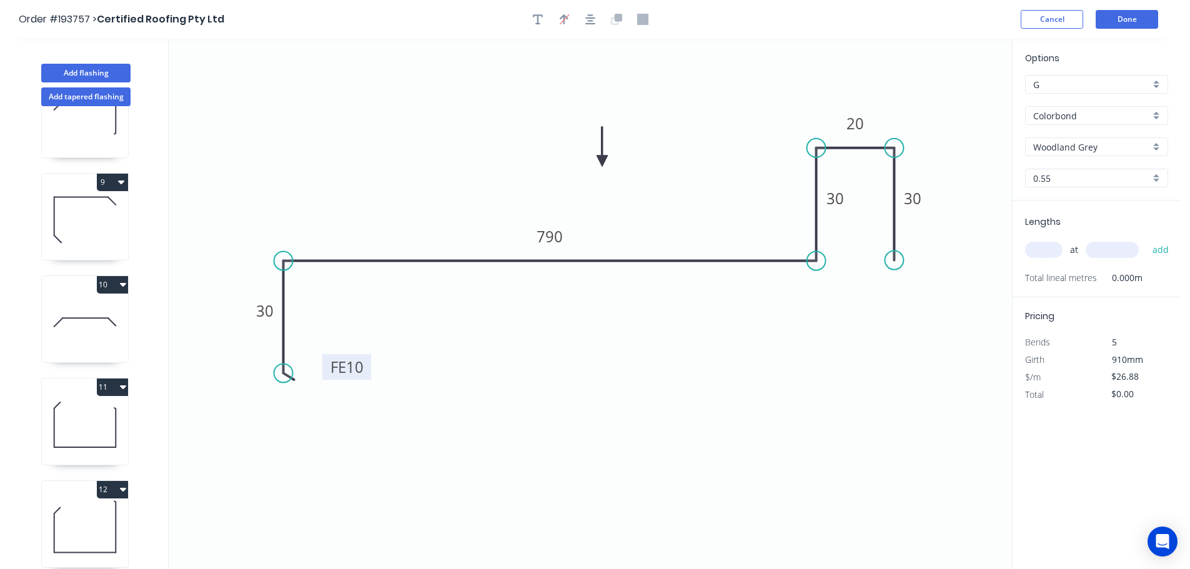
drag, startPoint x: 947, startPoint y: 97, endPoint x: 602, endPoint y: 161, distance: 351.2
click at [602, 161] on icon at bounding box center [601, 147] width 11 height 40
click at [1050, 251] on input "text" at bounding box center [1043, 250] width 37 height 16
click at [1146, 239] on button "add" at bounding box center [1160, 249] width 29 height 21
click at [78, 72] on button "Add flashing" at bounding box center [85, 73] width 89 height 19
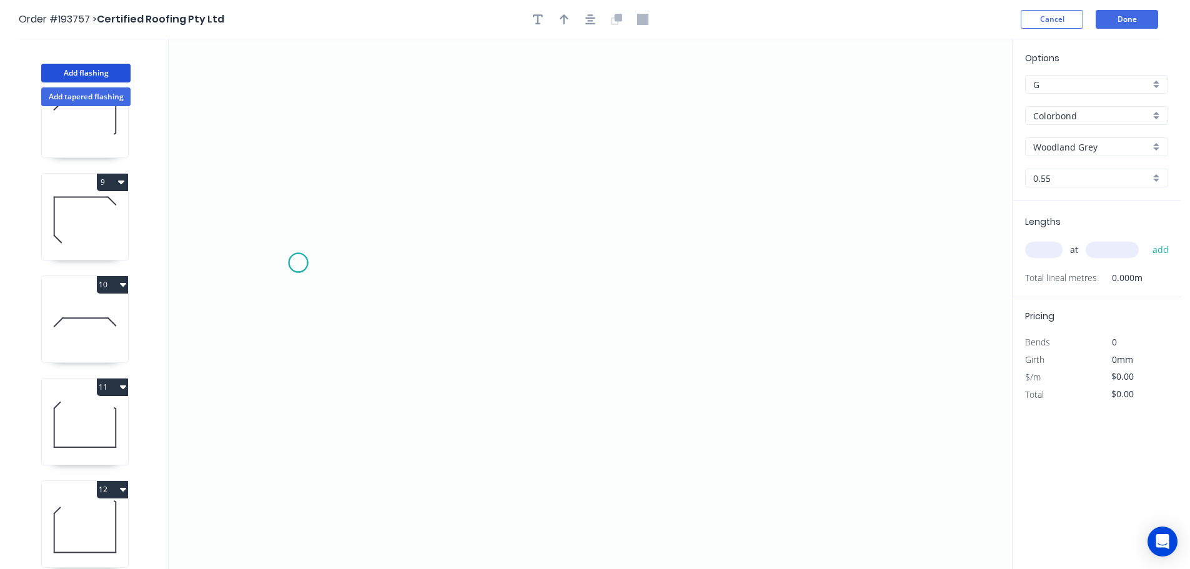
click at [298, 263] on icon "0" at bounding box center [590, 304] width 843 height 530
click at [298, 173] on icon at bounding box center [298, 218] width 0 height 90
click at [415, 173] on icon at bounding box center [356, 173] width 117 height 0
click at [413, 343] on icon "0 ? ?" at bounding box center [590, 304] width 843 height 530
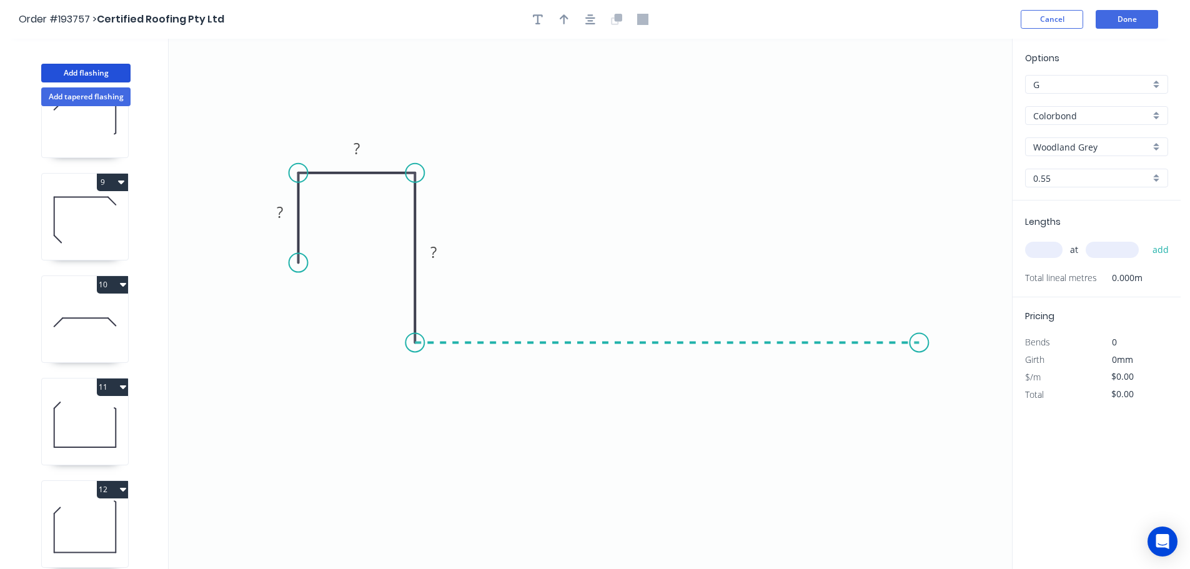
click at [919, 330] on icon "0 ? ? ?" at bounding box center [590, 304] width 843 height 530
click at [987, 407] on icon "0 ? ? ? ?" at bounding box center [590, 304] width 843 height 530
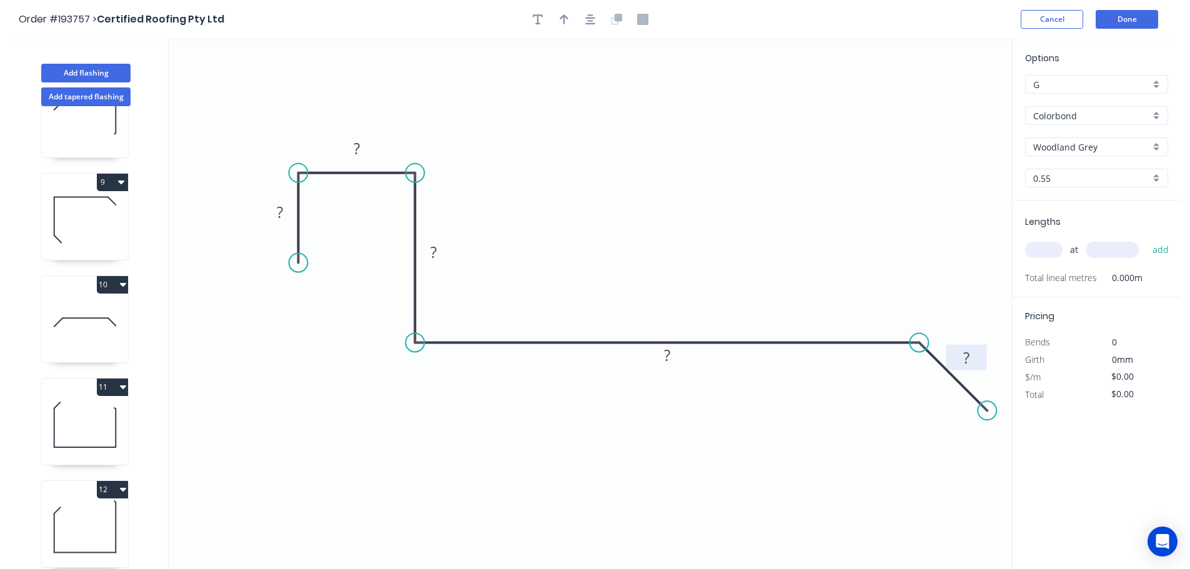
click at [968, 358] on tspan "?" at bounding box center [966, 357] width 6 height 21
click at [561, 14] on icon "button" at bounding box center [563, 19] width 9 height 11
click at [949, 101] on icon at bounding box center [948, 87] width 11 height 40
drag, startPoint x: 949, startPoint y: 101, endPoint x: 739, endPoint y: 225, distance: 244.4
click at [683, 199] on icon at bounding box center [692, 181] width 36 height 36
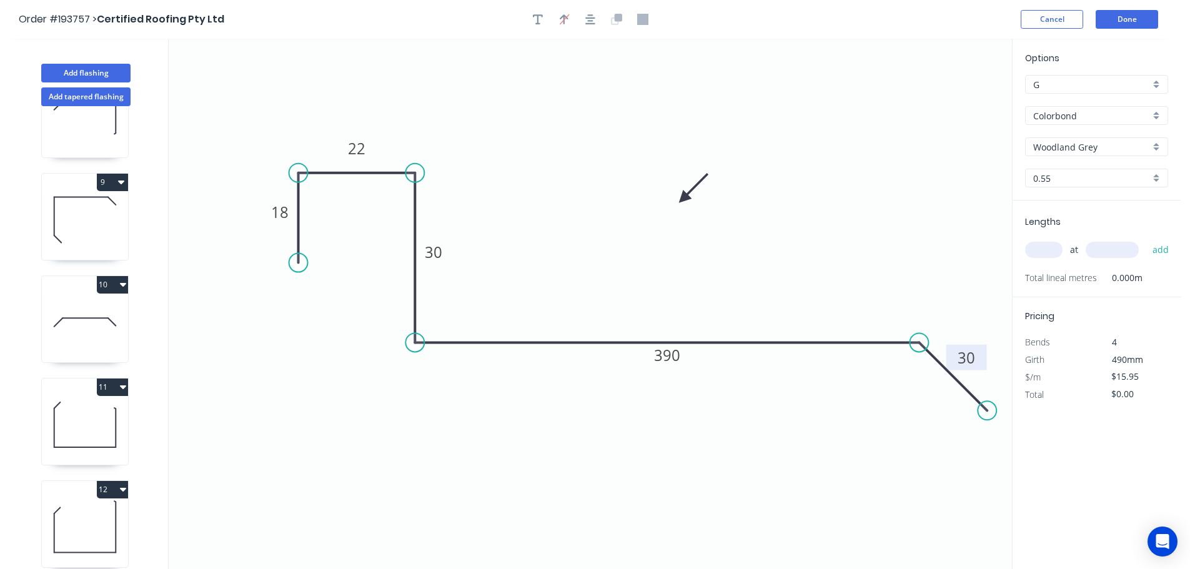
click at [1050, 250] on input "text" at bounding box center [1043, 250] width 37 height 16
click at [1146, 239] on button "add" at bounding box center [1160, 249] width 29 height 21
click at [79, 75] on button "Add flashing" at bounding box center [85, 73] width 89 height 19
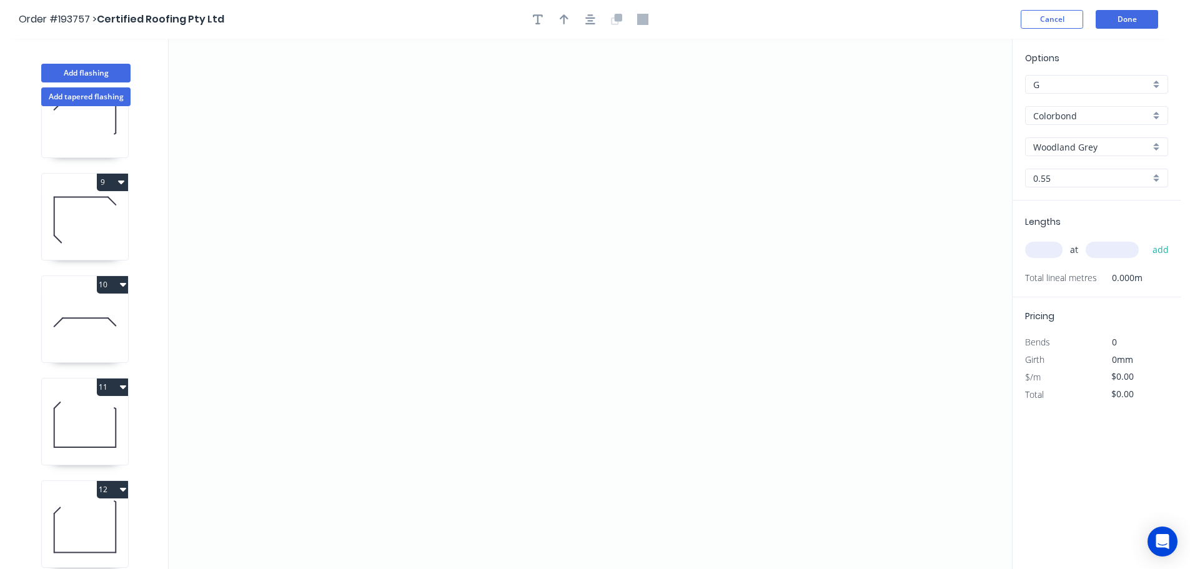
click at [1083, 147] on input "Woodland Grey" at bounding box center [1091, 146] width 117 height 13
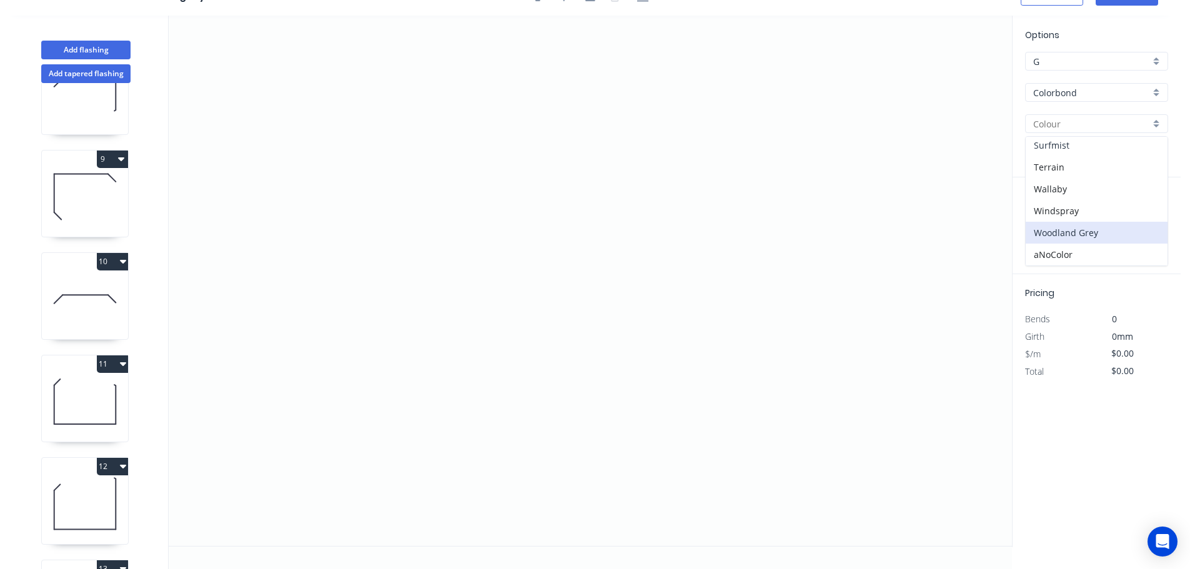
click at [1047, 142] on div "Surfmist" at bounding box center [1096, 145] width 142 height 22
click at [1053, 228] on input "text" at bounding box center [1043, 227] width 37 height 16
click at [1146, 216] on button "add" at bounding box center [1160, 226] width 29 height 21
click at [293, 353] on icon "0" at bounding box center [590, 281] width 843 height 530
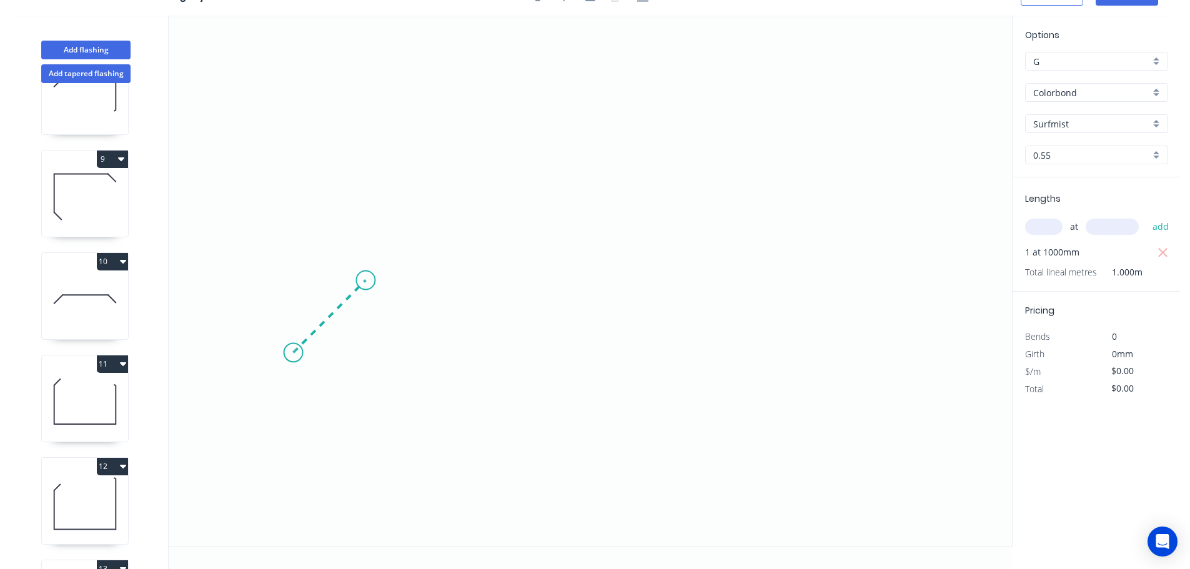
drag, startPoint x: 365, startPoint y: 280, endPoint x: 563, endPoint y: 270, distance: 197.5
click at [368, 280] on icon "0" at bounding box center [590, 281] width 843 height 530
click at [937, 285] on icon "0 ?" at bounding box center [590, 281] width 843 height 530
click at [930, 280] on circle at bounding box center [936, 277] width 19 height 19
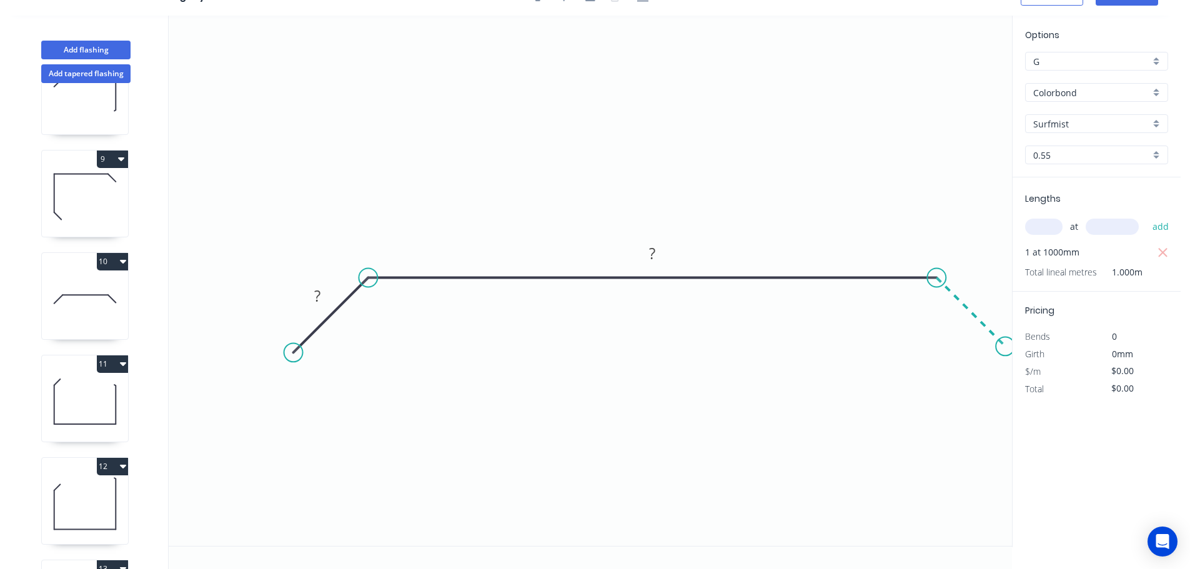
click at [1005, 351] on icon "0 ? ?" at bounding box center [590, 281] width 843 height 530
click at [1005, 351] on circle at bounding box center [1004, 346] width 19 height 19
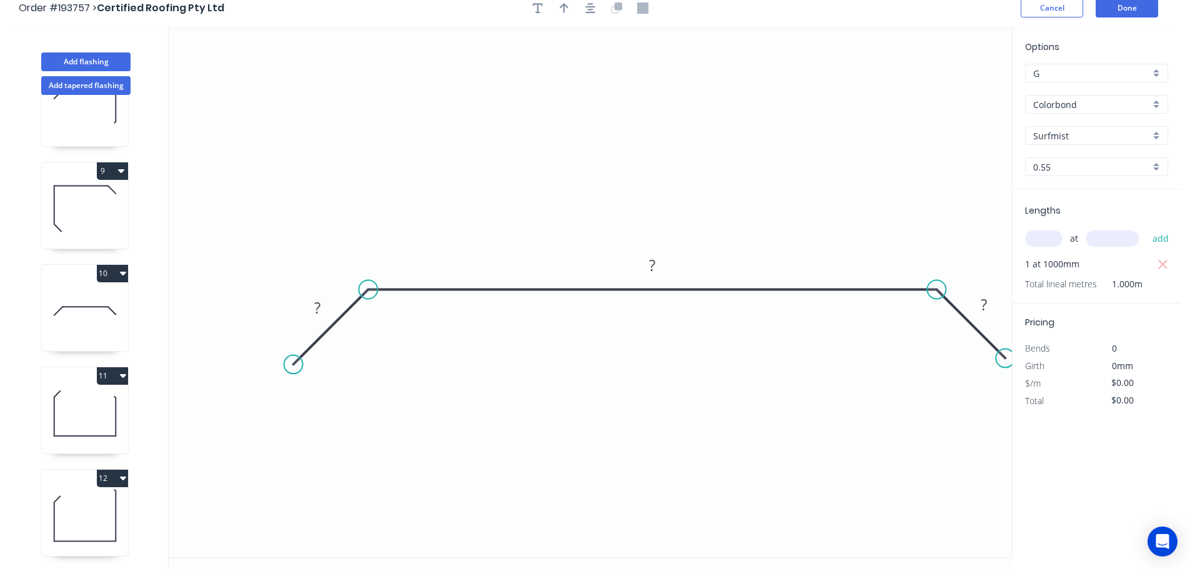
scroll to position [0, 0]
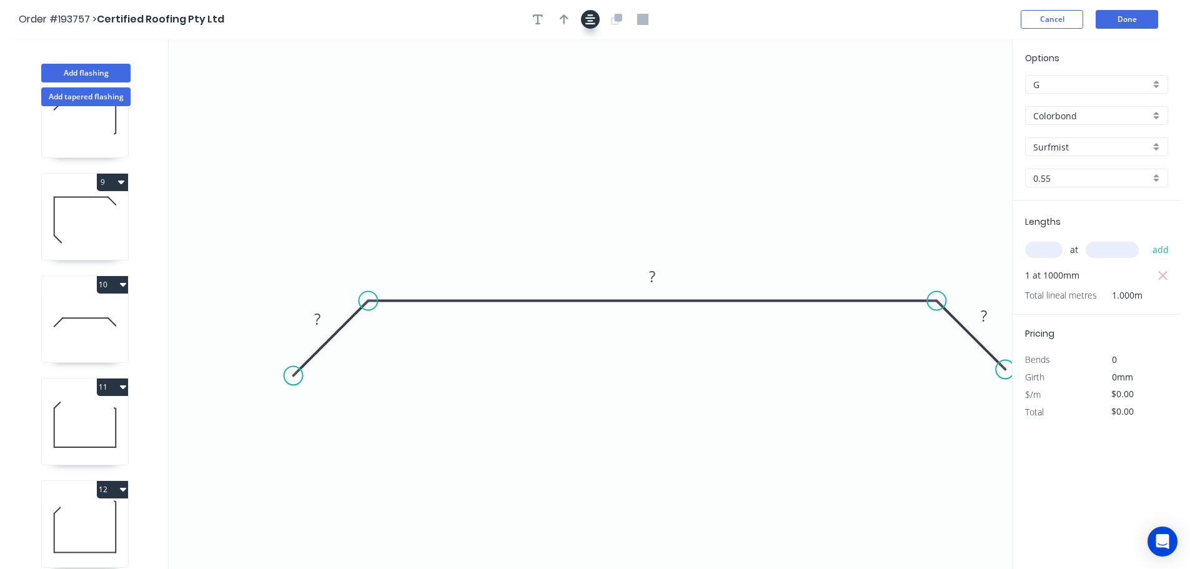
click at [583, 19] on button "button" at bounding box center [590, 19] width 19 height 19
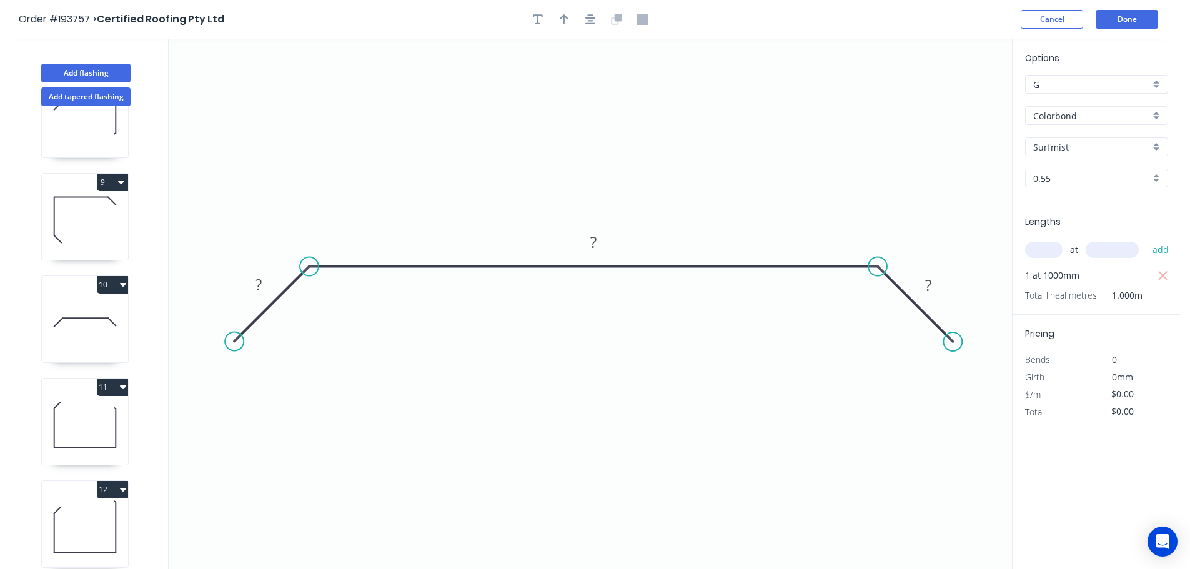
drag, startPoint x: 940, startPoint y: 335, endPoint x: 953, endPoint y: 345, distance: 16.5
click at [953, 345] on circle at bounding box center [952, 341] width 19 height 19
click at [933, 281] on rect at bounding box center [927, 285] width 25 height 17
click at [564, 16] on icon "button" at bounding box center [563, 19] width 9 height 10
click at [950, 99] on icon at bounding box center [948, 87] width 11 height 40
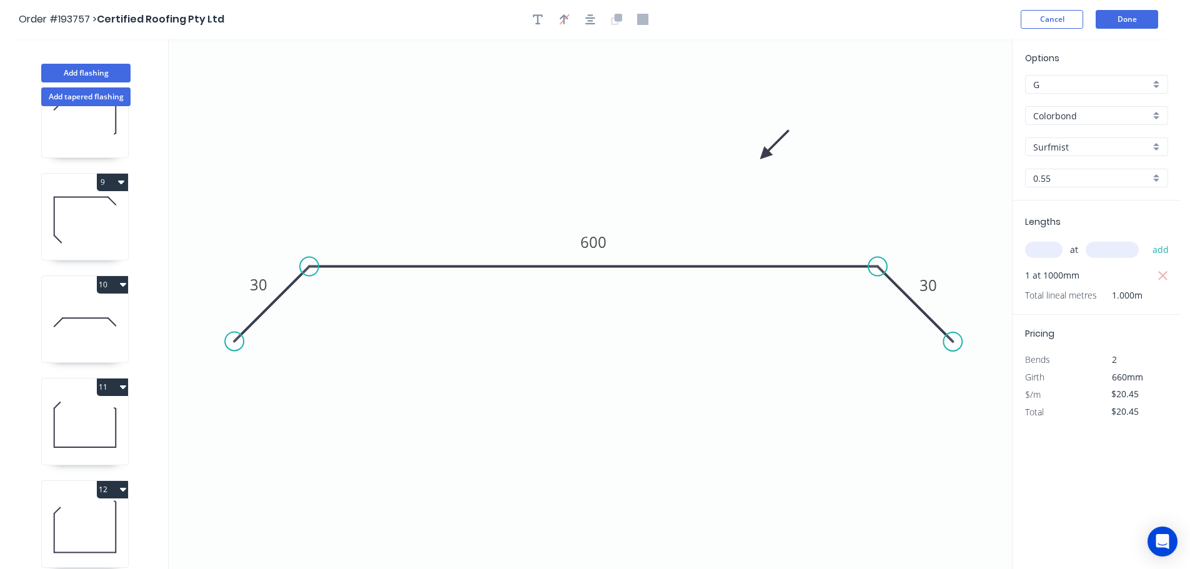
drag, startPoint x: 950, startPoint y: 99, endPoint x: 758, endPoint y: 156, distance: 200.1
click at [758, 156] on icon at bounding box center [774, 145] width 36 height 36
click at [1038, 245] on input "text" at bounding box center [1043, 250] width 37 height 16
click at [649, 418] on icon "0 30 600 30" at bounding box center [590, 304] width 843 height 530
click at [92, 74] on button "Add flashing" at bounding box center [85, 73] width 89 height 19
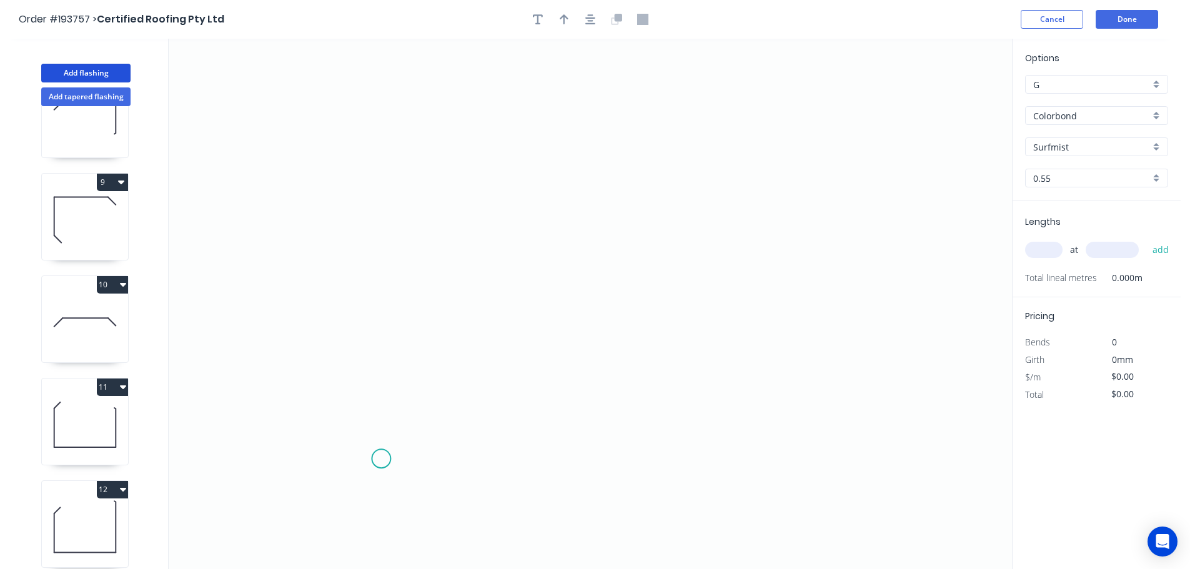
click at [380, 457] on icon "0" at bounding box center [590, 304] width 843 height 530
click at [376, 145] on icon "0" at bounding box center [590, 304] width 843 height 530
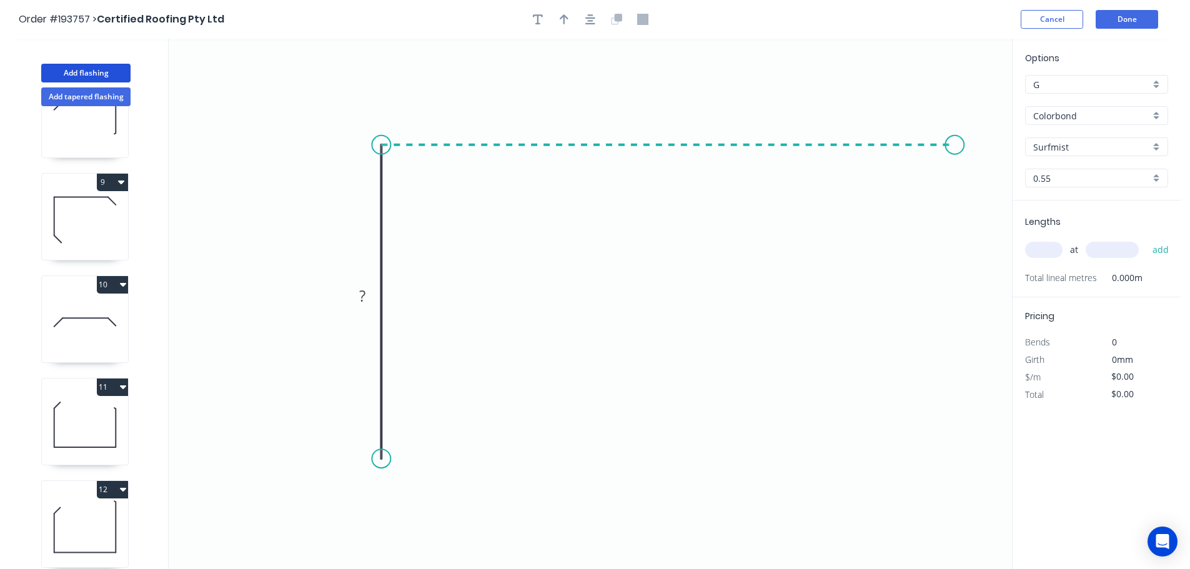
drag, startPoint x: 955, startPoint y: 130, endPoint x: 942, endPoint y: 160, distance: 33.3
click at [952, 133] on icon "0 ?" at bounding box center [590, 304] width 843 height 530
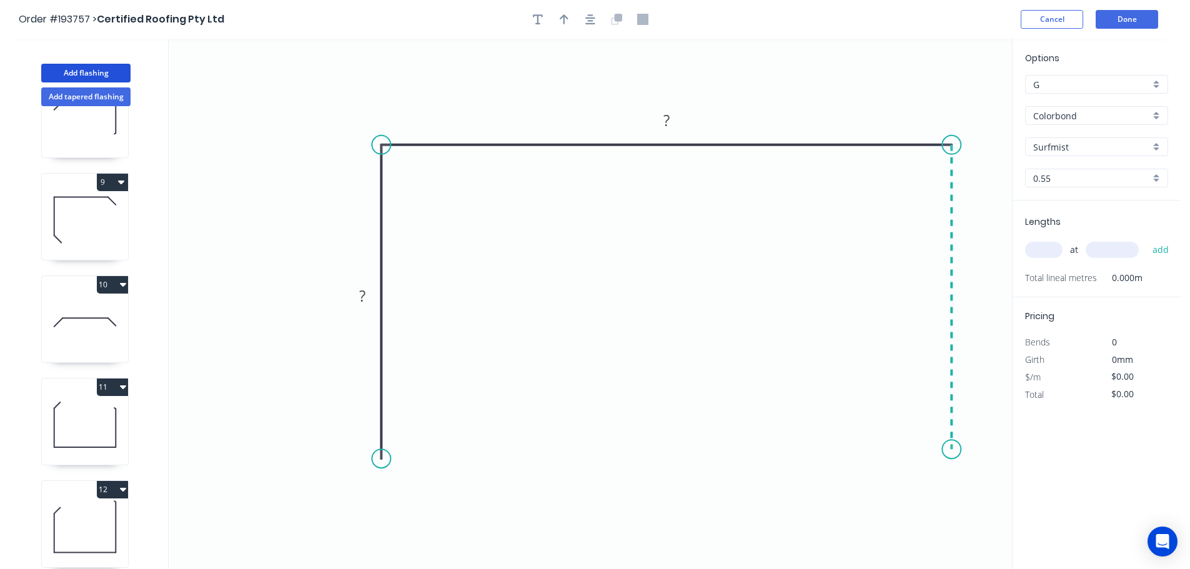
drag, startPoint x: 955, startPoint y: 450, endPoint x: 1080, endPoint y: 435, distance: 125.1
click at [957, 447] on icon "0 ? ?" at bounding box center [590, 304] width 843 height 530
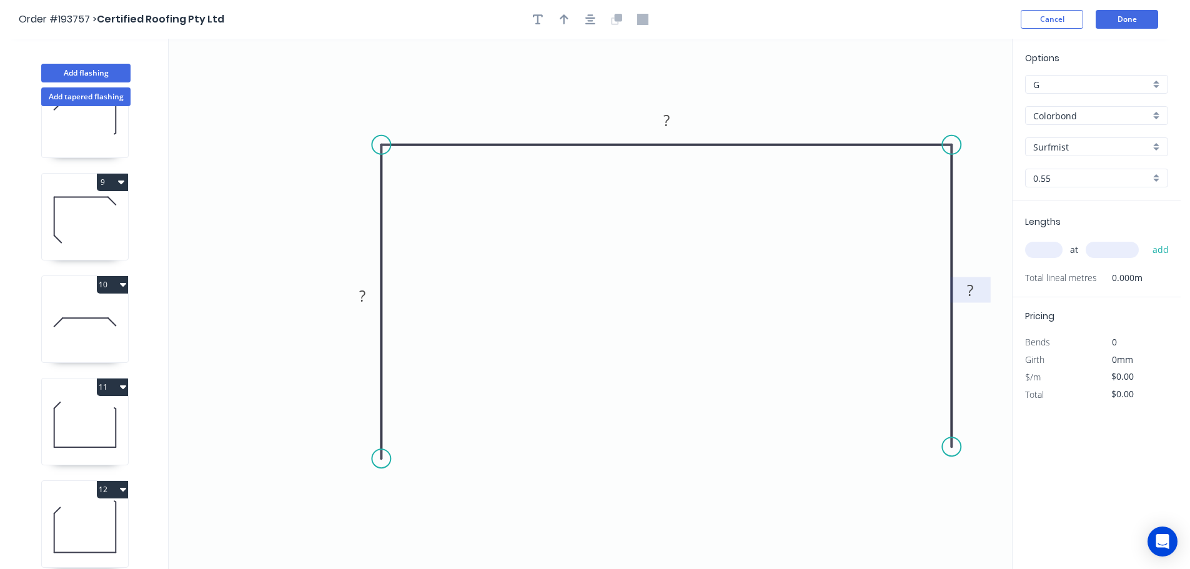
click at [975, 289] on rect at bounding box center [969, 290] width 25 height 17
click at [566, 16] on icon "button" at bounding box center [563, 19] width 9 height 11
click at [950, 102] on icon at bounding box center [948, 87] width 11 height 40
drag, startPoint x: 950, startPoint y: 102, endPoint x: 823, endPoint y: 101, distance: 126.8
click at [860, 99] on icon at bounding box center [878, 83] width 36 height 36
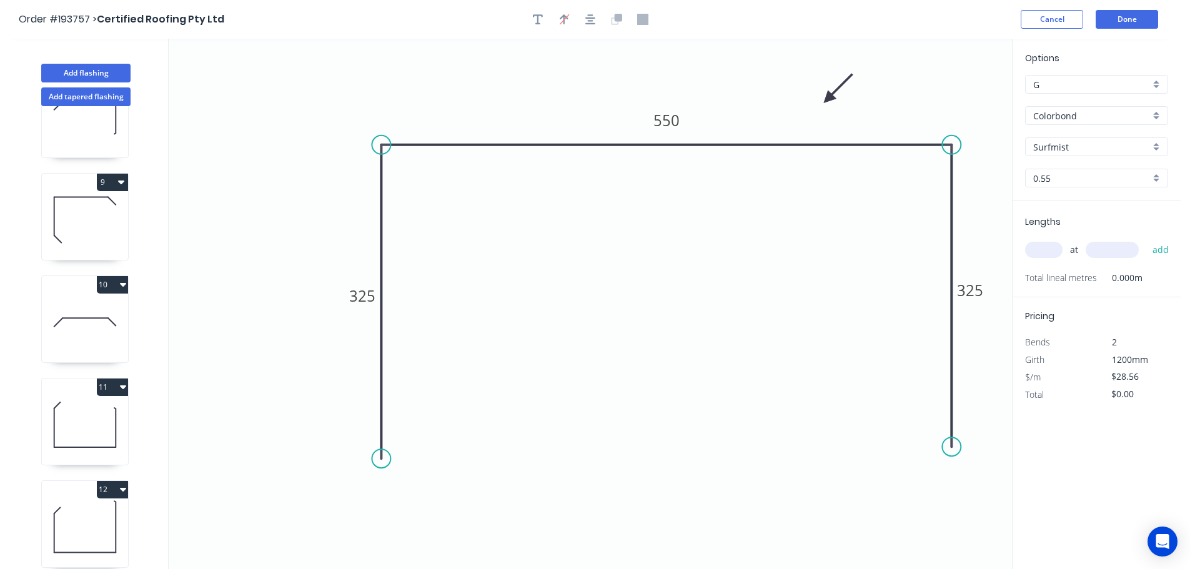
click at [1044, 252] on input "text" at bounding box center [1043, 250] width 37 height 16
click at [1146, 239] on button "add" at bounding box center [1160, 249] width 29 height 21
click at [101, 71] on button "Add flashing" at bounding box center [85, 73] width 89 height 19
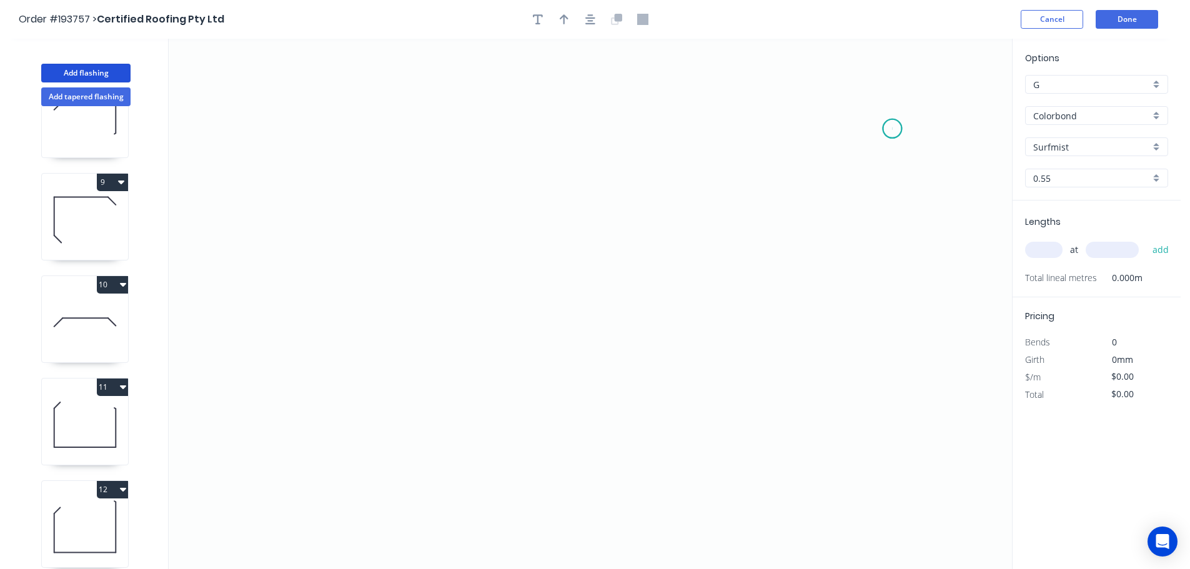
click at [892, 129] on icon "0" at bounding box center [590, 304] width 843 height 530
click at [840, 185] on icon "0" at bounding box center [590, 304] width 843 height 530
click at [488, 195] on icon "0 ?" at bounding box center [590, 304] width 843 height 530
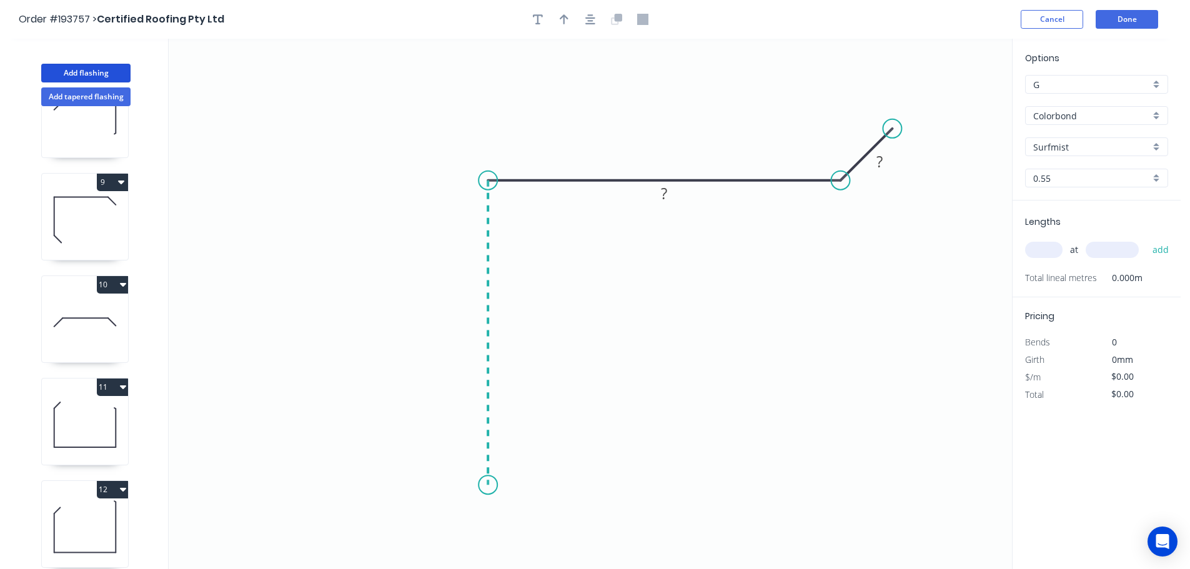
click at [485, 485] on icon "0 ? ?" at bounding box center [590, 304] width 843 height 530
click at [436, 538] on icon "0 ? ? ?" at bounding box center [590, 304] width 843 height 530
click at [436, 538] on circle at bounding box center [436, 535] width 19 height 19
click at [482, 515] on rect at bounding box center [475, 518] width 25 height 17
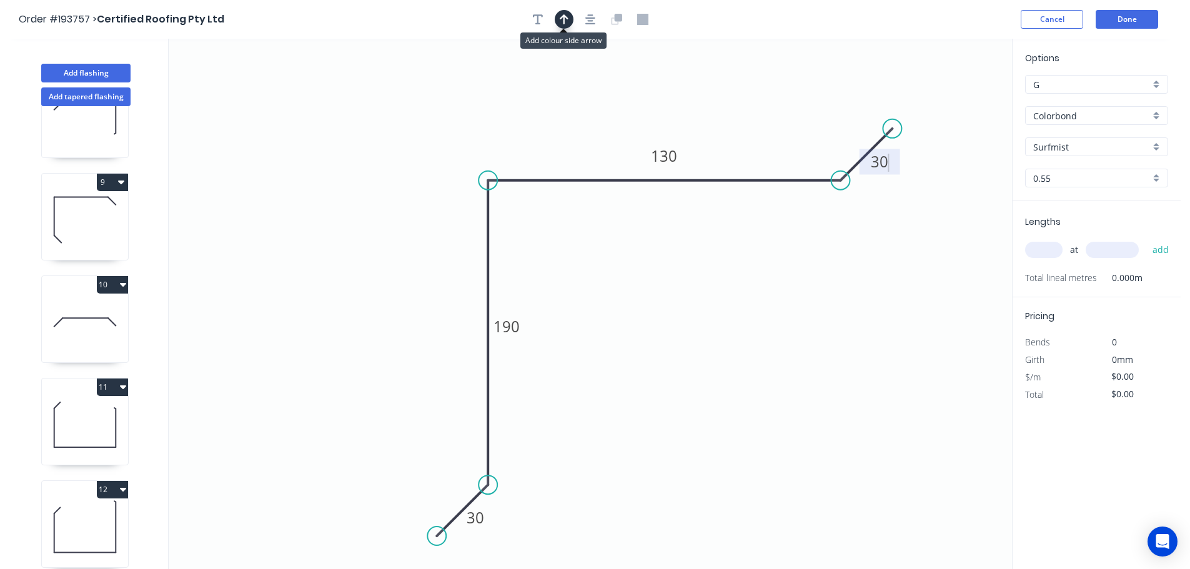
click at [561, 15] on icon "button" at bounding box center [563, 19] width 9 height 11
drag, startPoint x: 950, startPoint y: 97, endPoint x: 748, endPoint y: 360, distance: 330.8
click at [748, 360] on icon at bounding box center [748, 345] width 11 height 40
click at [748, 360] on icon at bounding box center [747, 345] width 11 height 40
click at [748, 360] on icon at bounding box center [758, 349] width 36 height 36
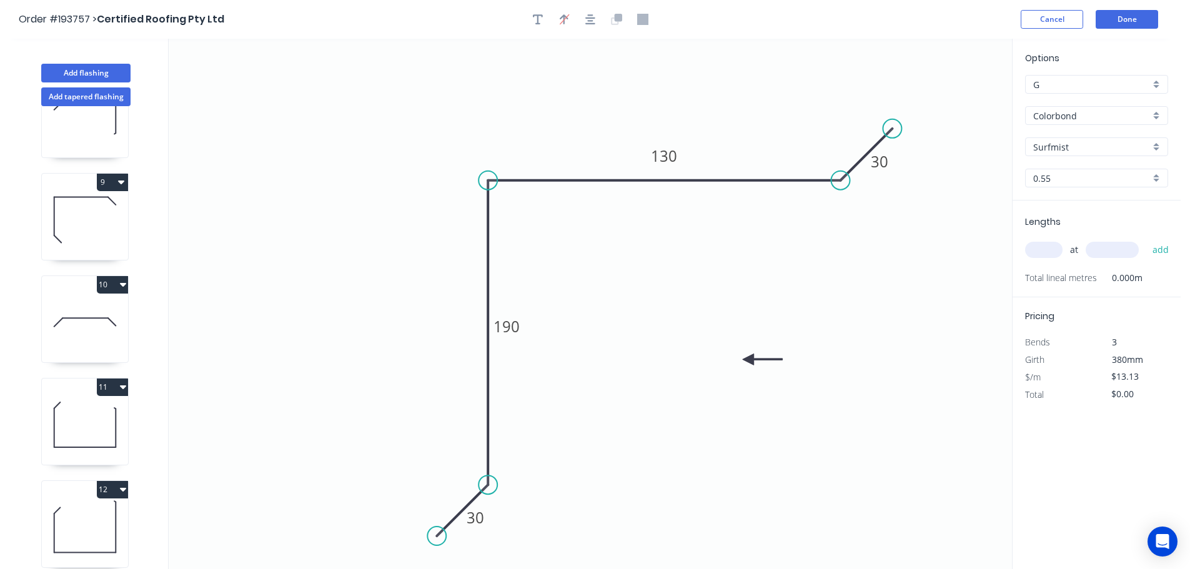
click at [748, 360] on icon at bounding box center [762, 358] width 40 height 11
click at [1039, 244] on input "text" at bounding box center [1043, 250] width 37 height 16
click at [1146, 239] on button "add" at bounding box center [1160, 249] width 29 height 21
click at [1116, 17] on button "Done" at bounding box center [1126, 19] width 62 height 19
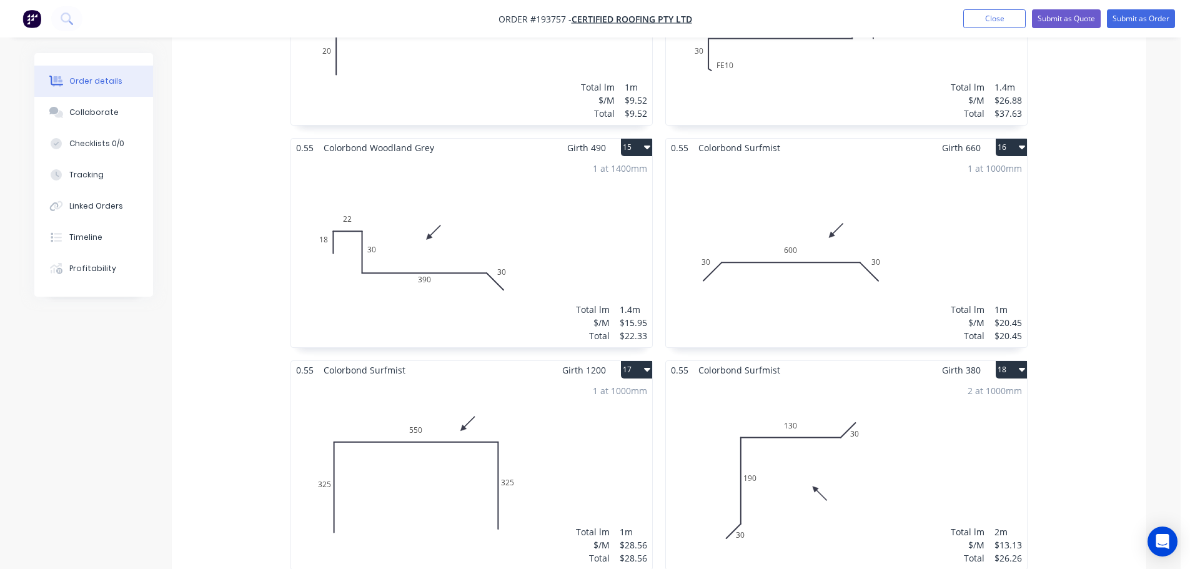
scroll to position [1833, 0]
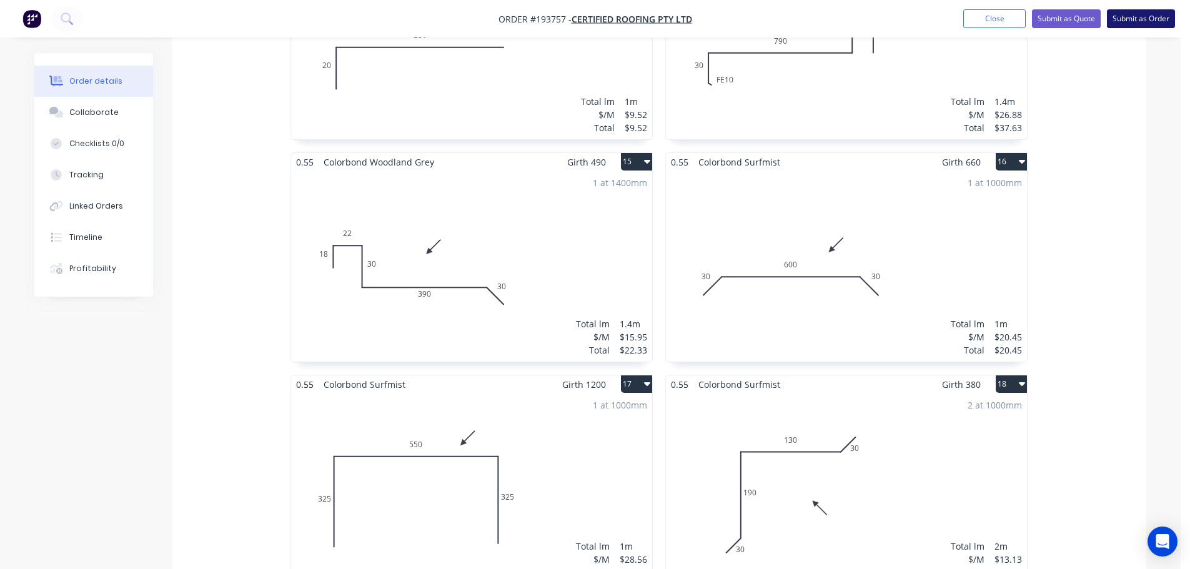
click at [1141, 17] on button "Submit as Order" at bounding box center [1140, 18] width 68 height 19
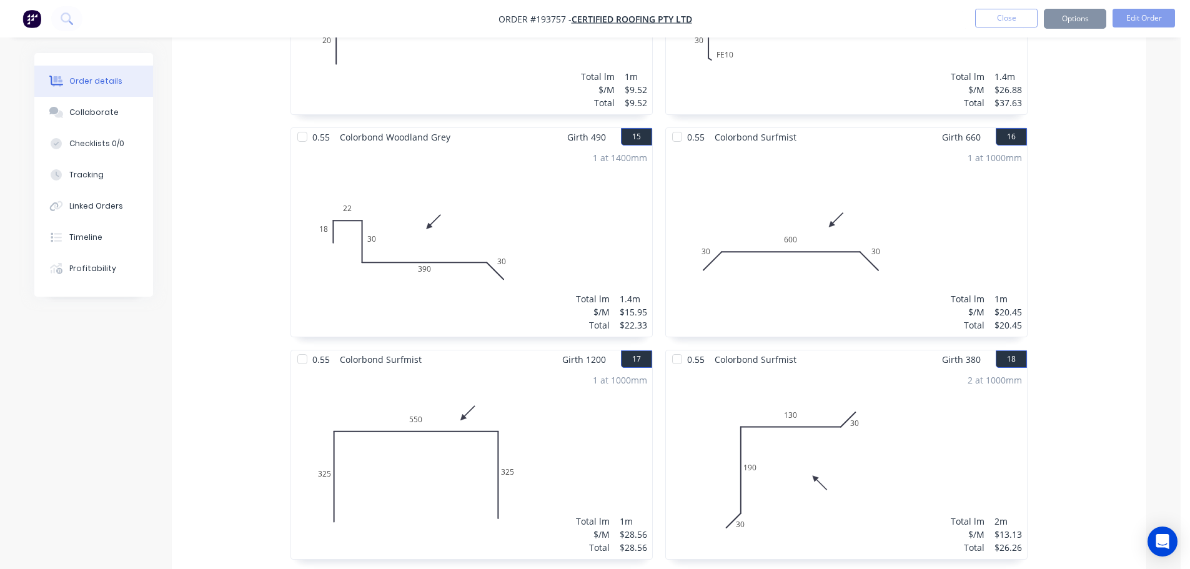
scroll to position [0, 0]
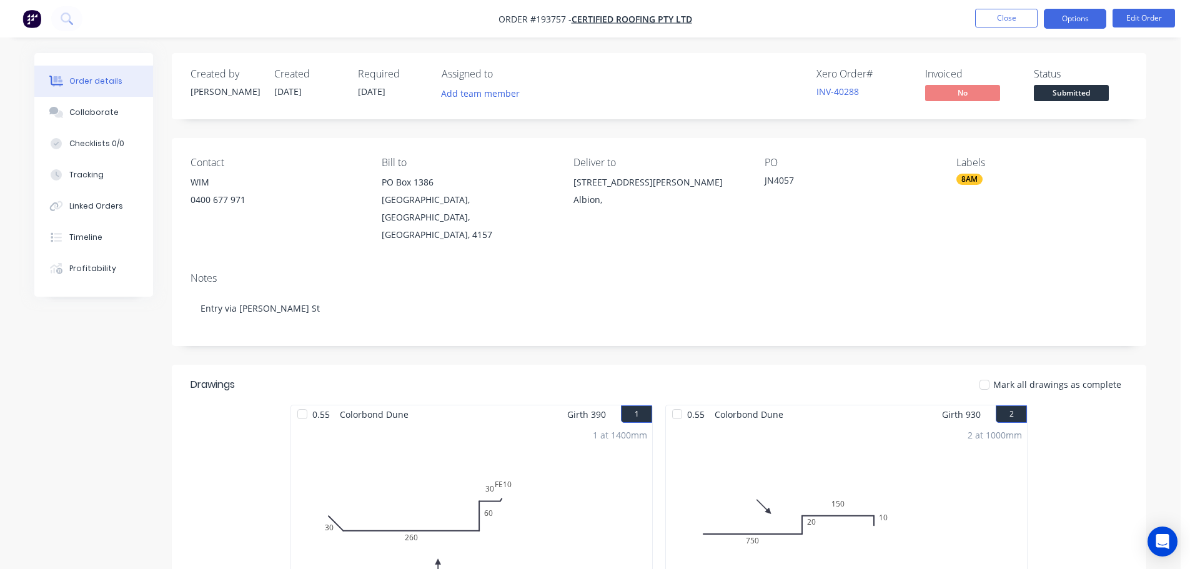
click at [1057, 24] on button "Options" at bounding box center [1074, 19] width 62 height 20
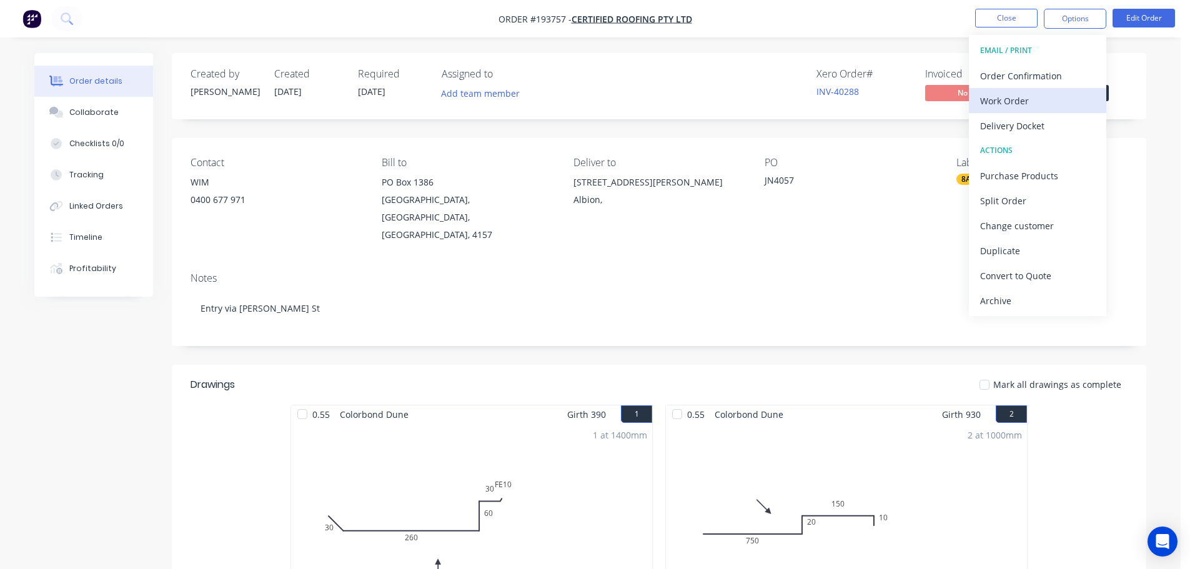
click at [1001, 99] on div "Work Order" at bounding box center [1037, 101] width 115 height 18
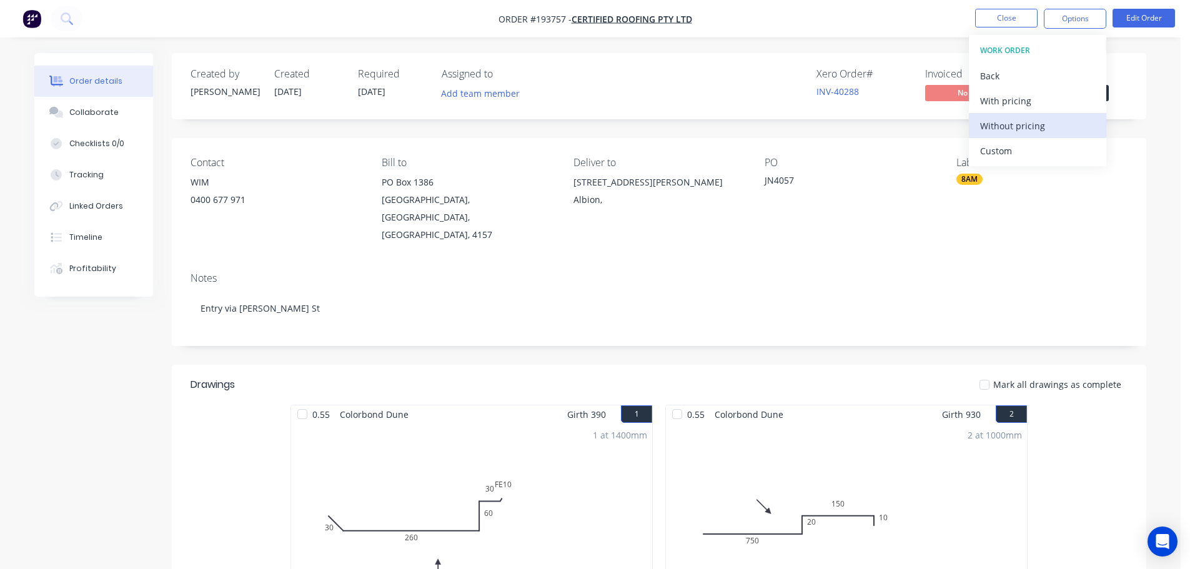
click at [1001, 124] on div "Without pricing" at bounding box center [1037, 126] width 115 height 18
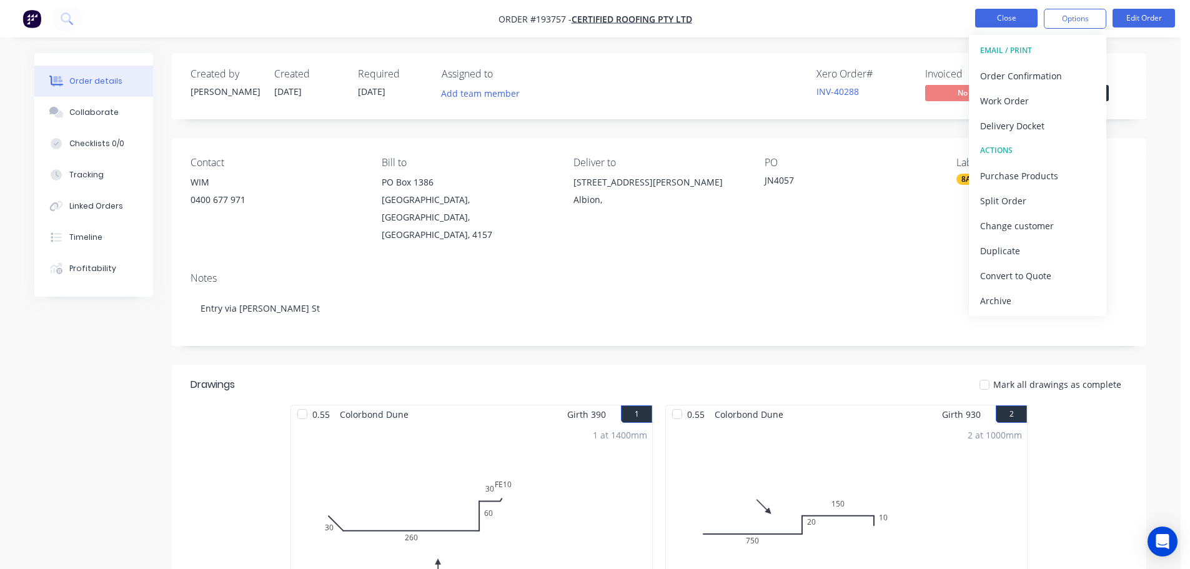
click at [1002, 15] on button "Close" at bounding box center [1006, 18] width 62 height 19
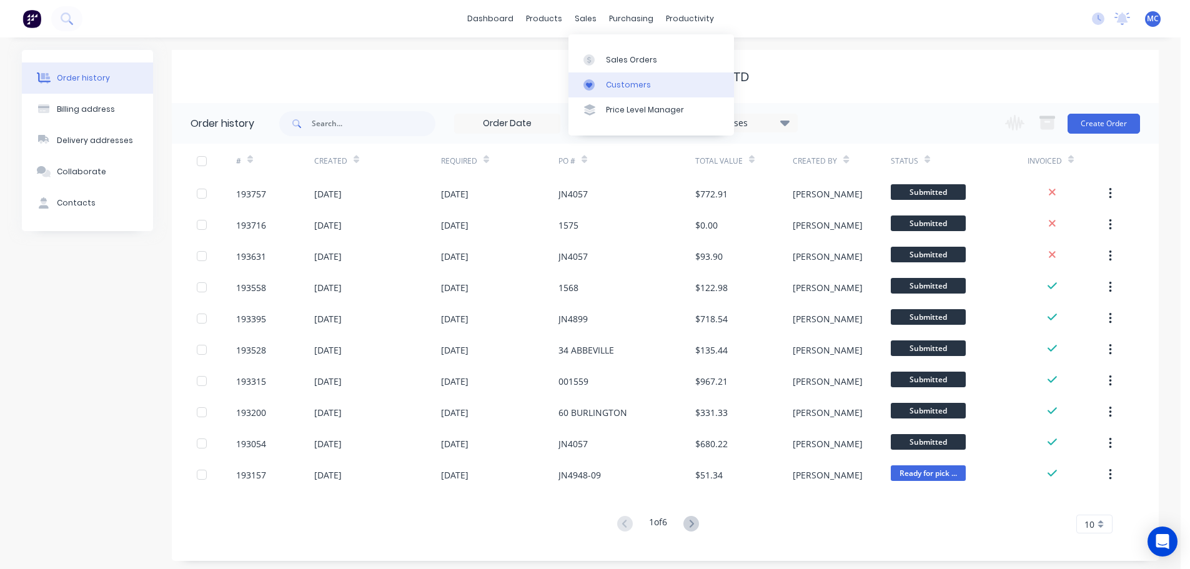
click at [628, 82] on div "Customers" at bounding box center [628, 84] width 45 height 11
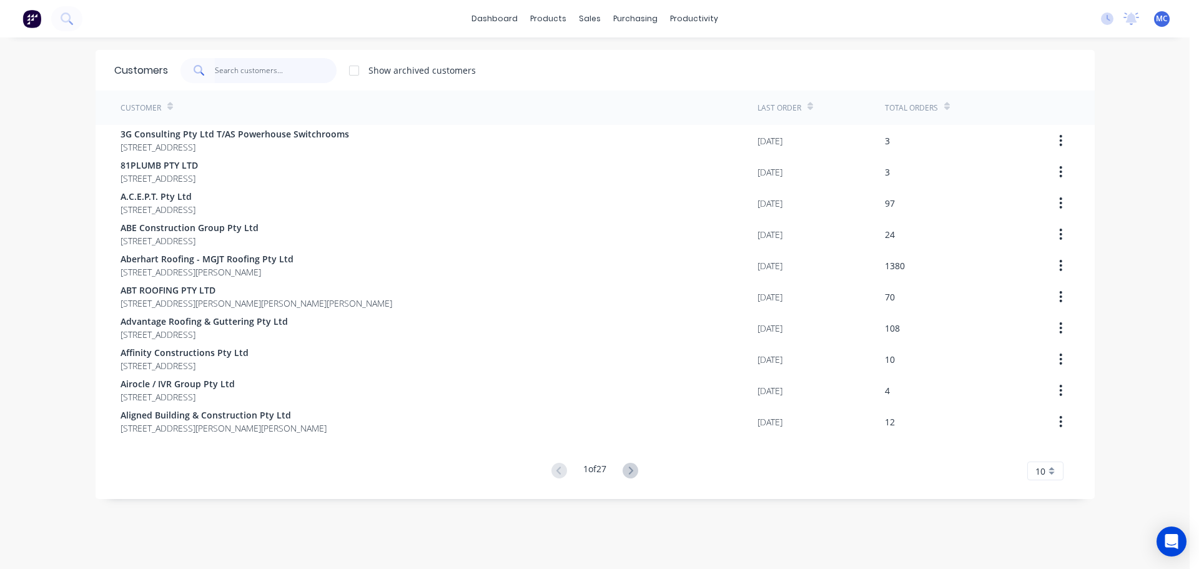
click at [242, 67] on input "text" at bounding box center [276, 70] width 122 height 25
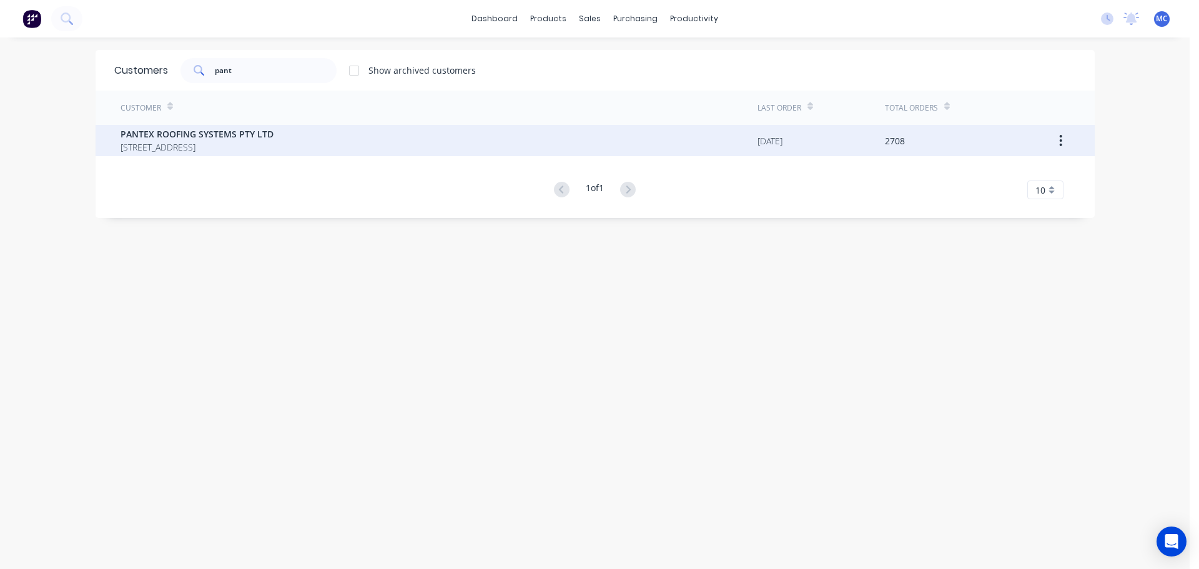
click at [144, 128] on span "PANTEX ROOFING SYSTEMS PTY LTD" at bounding box center [197, 133] width 153 height 13
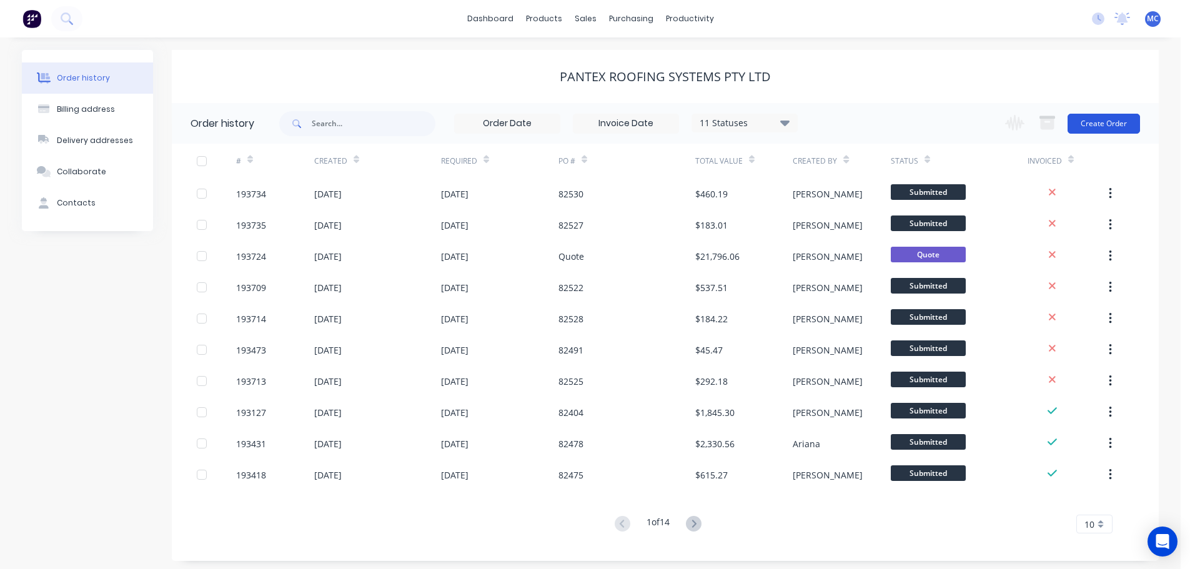
click at [1104, 118] on button "Create Order" at bounding box center [1103, 124] width 72 height 20
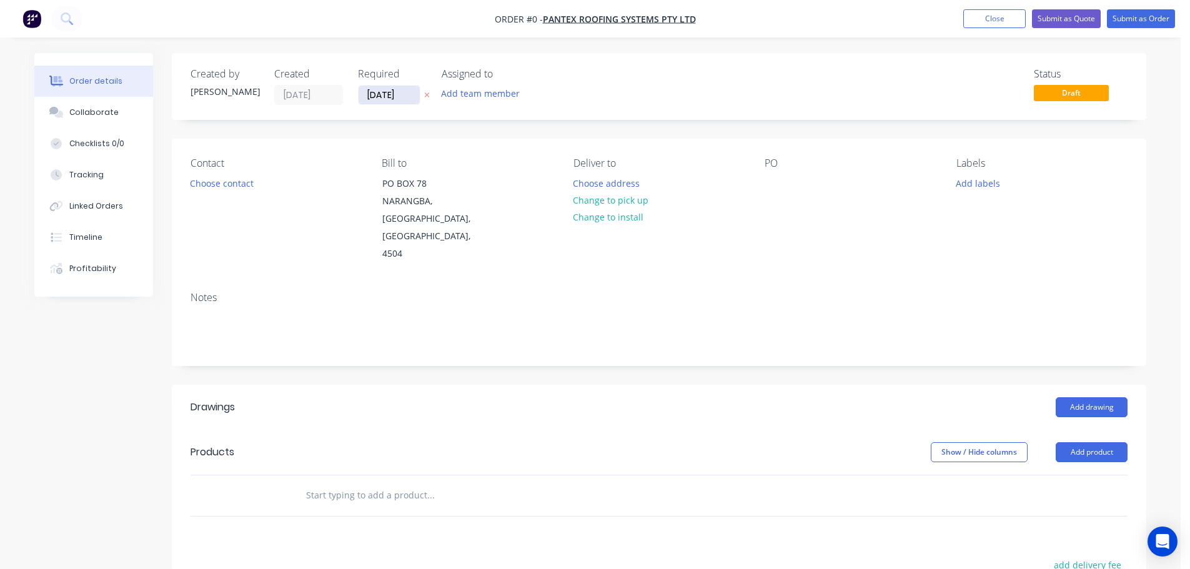
click at [373, 97] on input "[DATE]" at bounding box center [388, 95] width 61 height 19
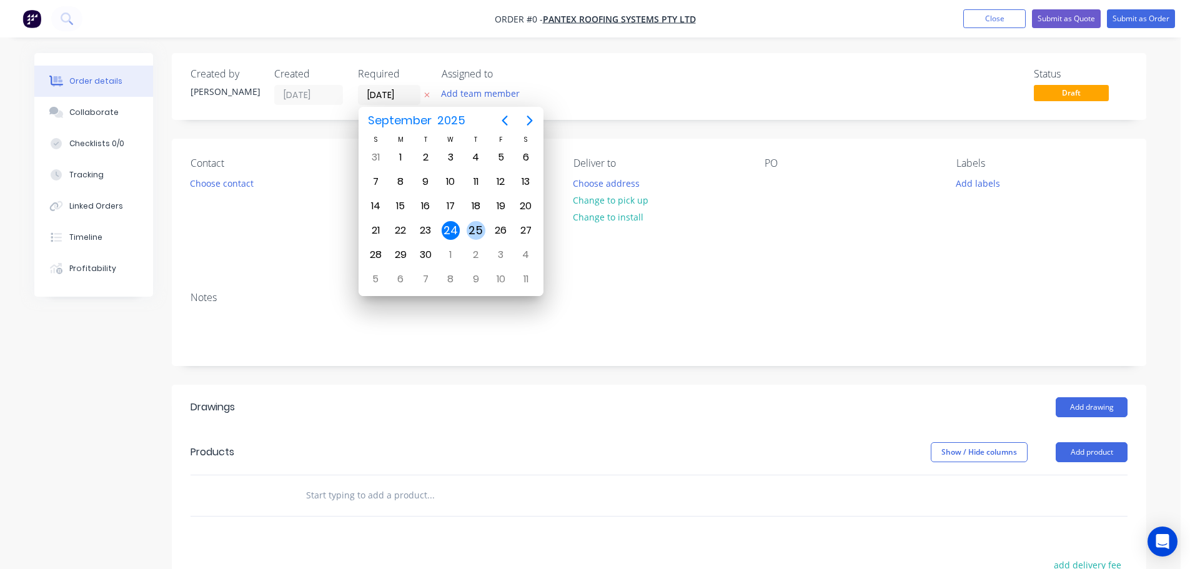
click at [476, 230] on div "25" at bounding box center [475, 230] width 19 height 19
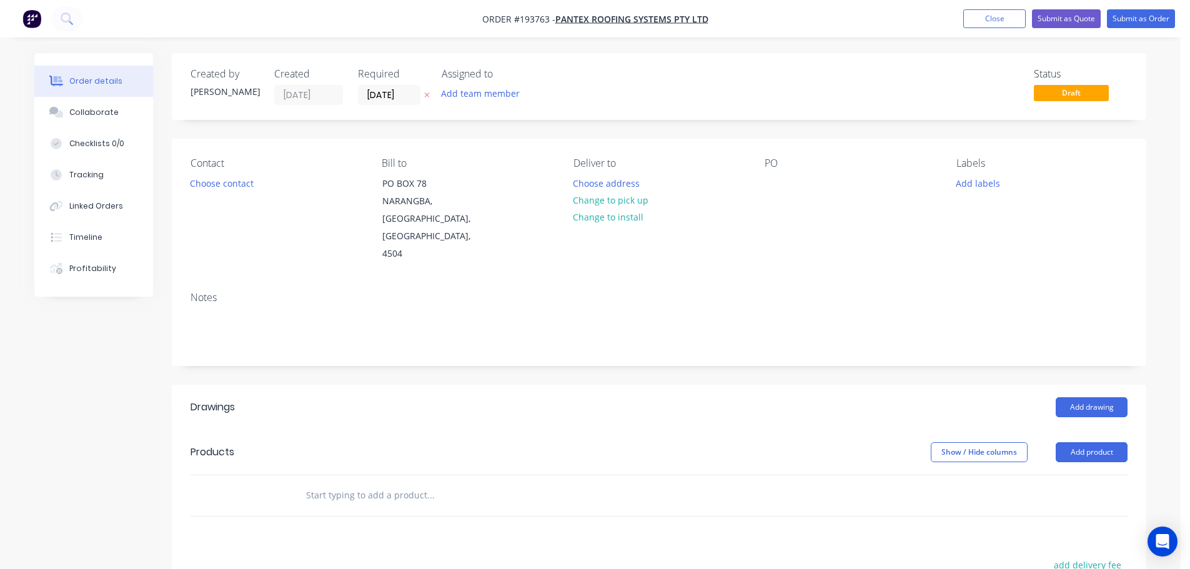
click at [215, 185] on button "Choose contact" at bounding box center [222, 182] width 77 height 17
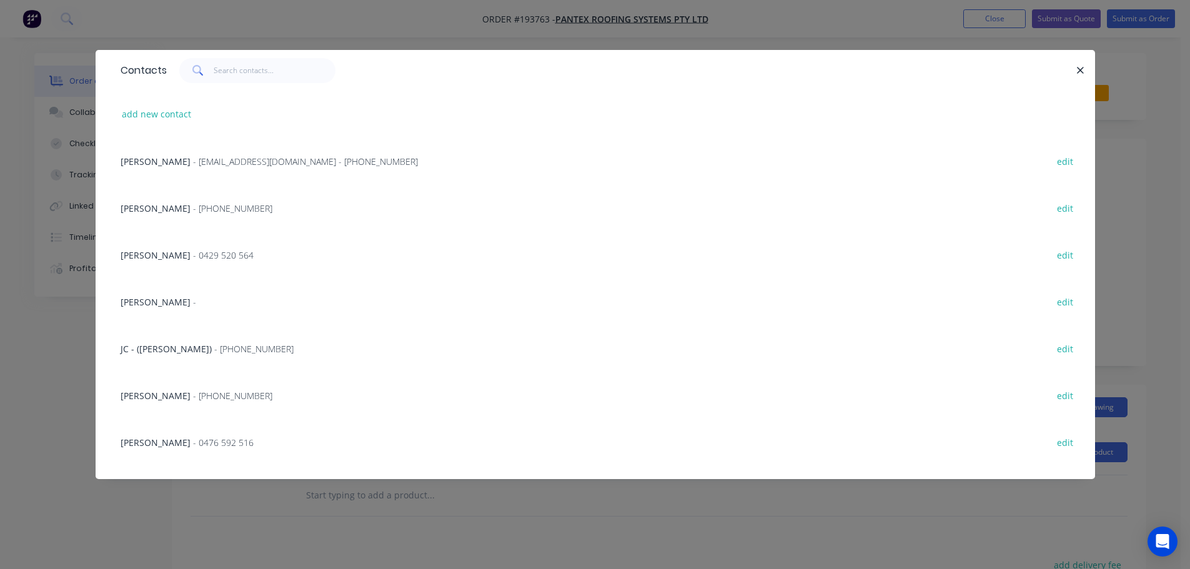
click at [273, 165] on span "- [EMAIL_ADDRESS][DOMAIN_NAME] - [PHONE_NUMBER]" at bounding box center [305, 161] width 225 height 12
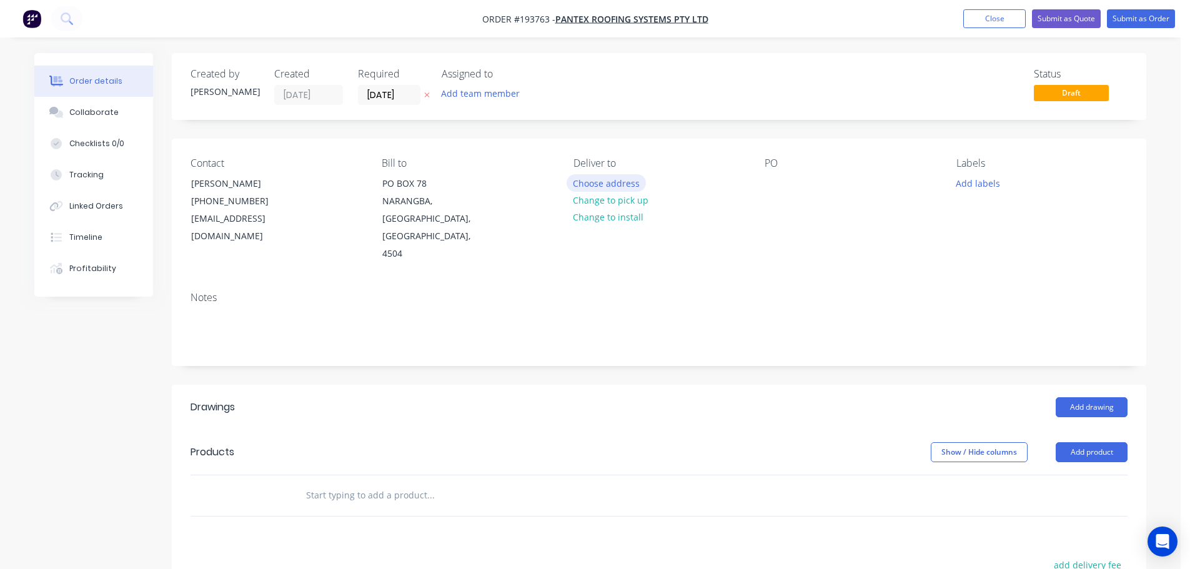
click at [611, 179] on button "Choose address" at bounding box center [606, 182] width 80 height 17
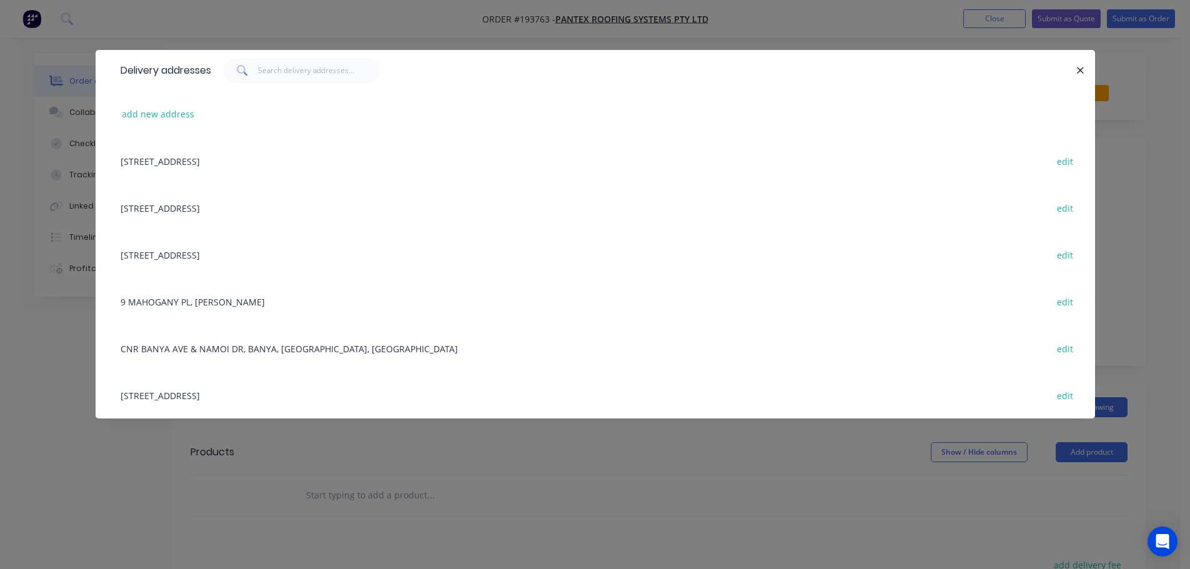
click at [249, 395] on div "[STREET_ADDRESS] edit" at bounding box center [595, 395] width 962 height 47
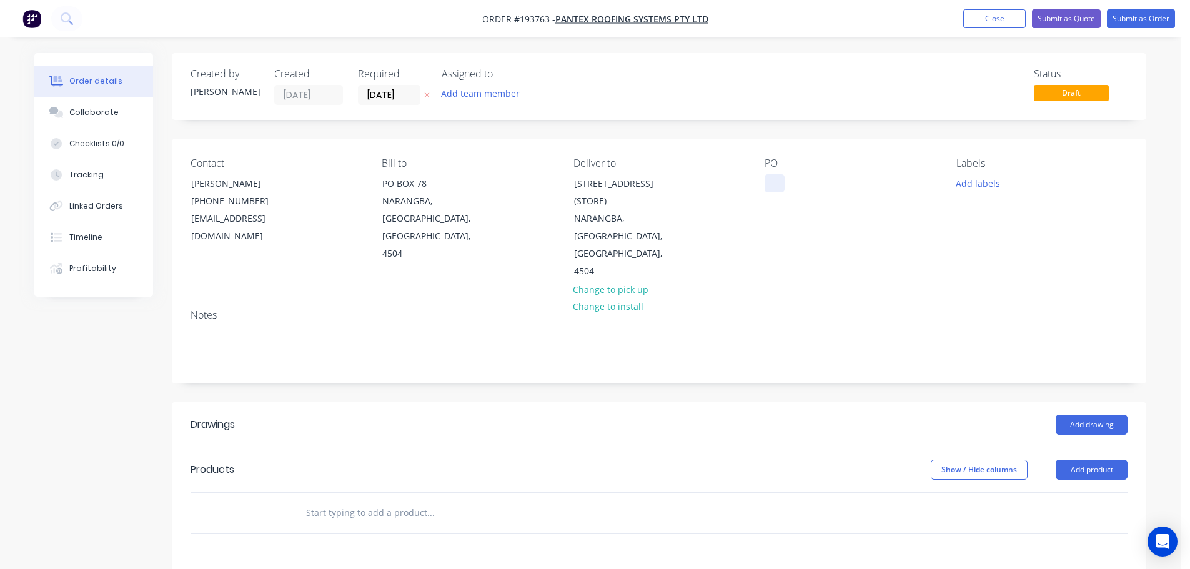
click at [773, 180] on div at bounding box center [774, 183] width 20 height 18
click at [1090, 415] on button "Add drawing" at bounding box center [1091, 425] width 72 height 20
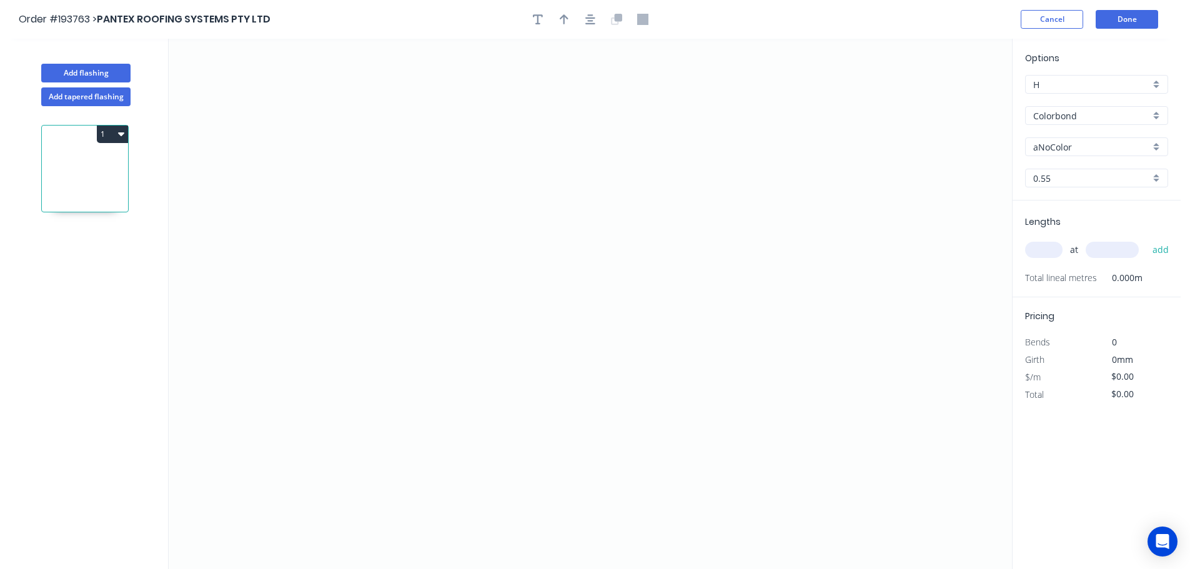
click at [1069, 144] on input "aNoColor" at bounding box center [1091, 146] width 117 height 13
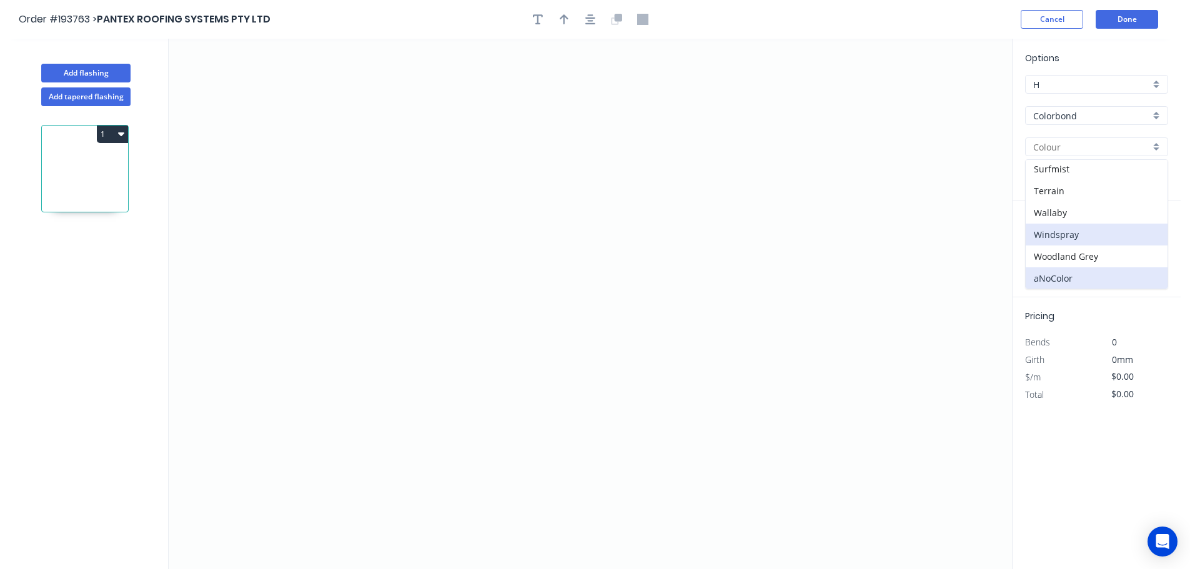
scroll to position [483, 0]
click at [1052, 166] on div "Surfmist" at bounding box center [1096, 168] width 142 height 22
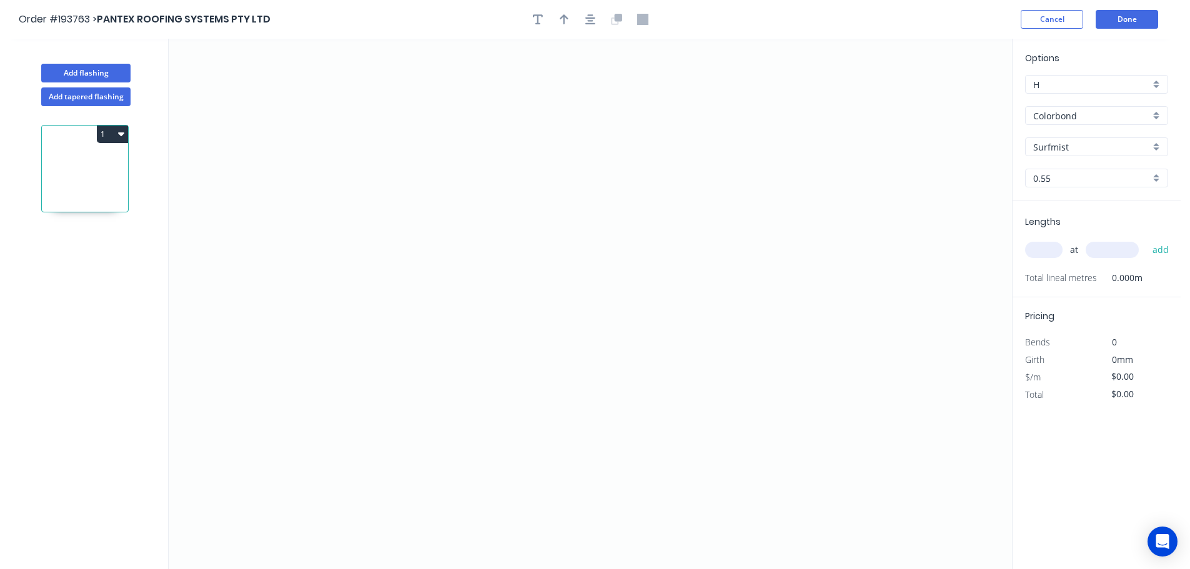
click at [1043, 250] on input "text" at bounding box center [1043, 250] width 37 height 16
click at [1146, 239] on button "add" at bounding box center [1160, 249] width 29 height 21
click at [300, 375] on icon "0" at bounding box center [590, 304] width 843 height 530
click at [325, 320] on icon "0" at bounding box center [590, 304] width 843 height 530
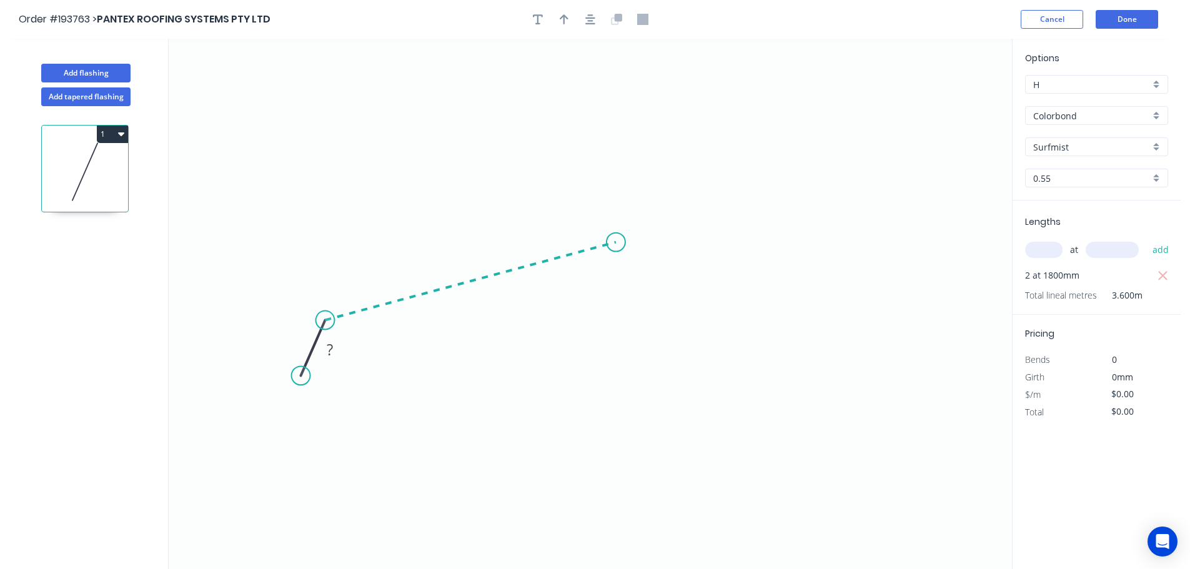
click at [616, 242] on icon at bounding box center [470, 281] width 290 height 78
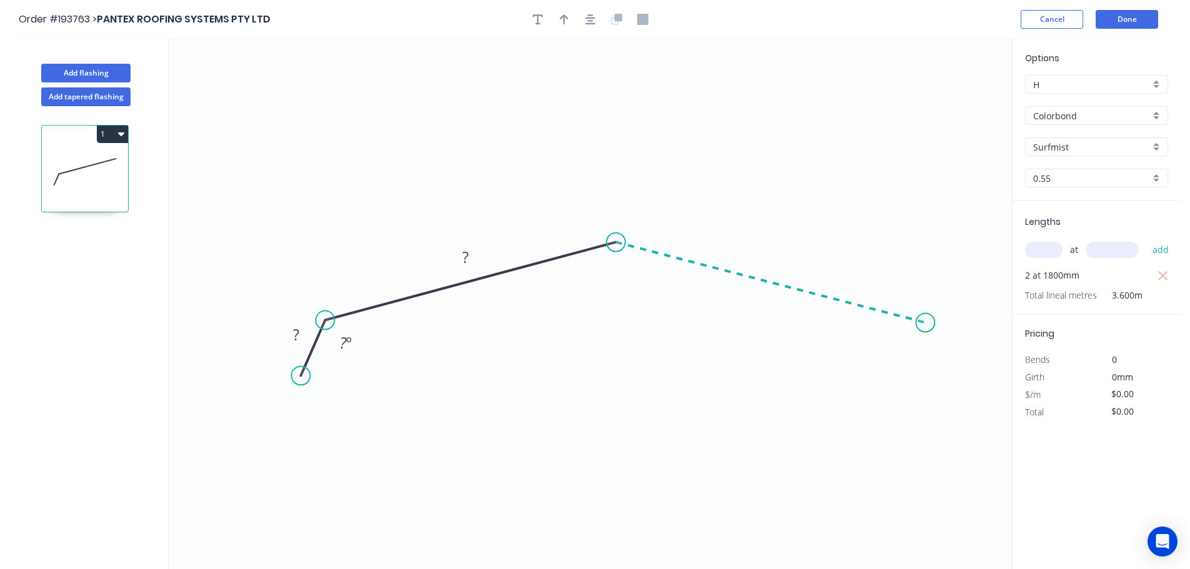
click at [925, 323] on icon "0 ? ? ? º" at bounding box center [590, 304] width 843 height 530
click at [953, 388] on icon "0 ? ? ? ? º ? º" at bounding box center [590, 304] width 843 height 530
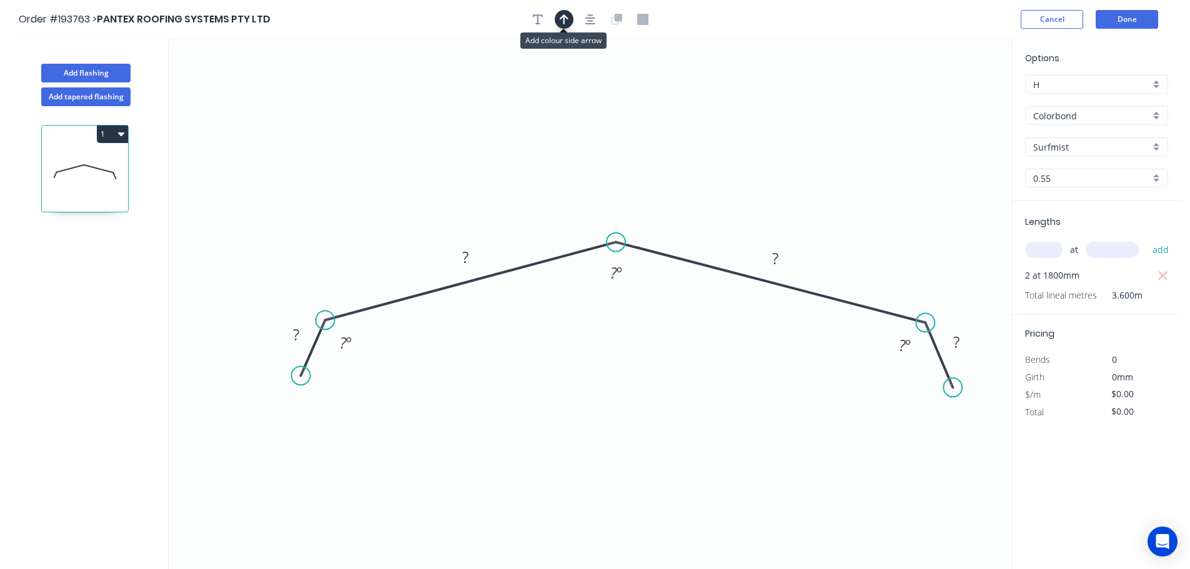
click at [567, 17] on icon "button" at bounding box center [563, 19] width 9 height 10
click at [948, 98] on icon at bounding box center [948, 87] width 11 height 40
drag, startPoint x: 948, startPoint y: 98, endPoint x: 739, endPoint y: 179, distance: 223.8
click at [788, 166] on icon at bounding box center [806, 149] width 36 height 36
click at [301, 328] on rect at bounding box center [295, 335] width 25 height 17
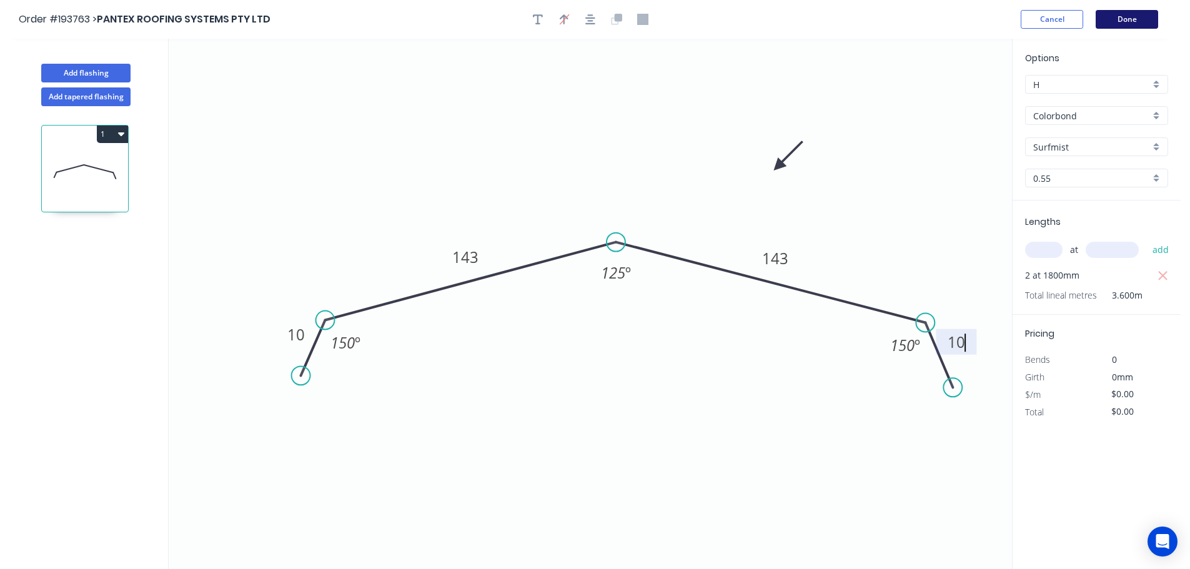
click at [1124, 17] on button "Done" at bounding box center [1126, 19] width 62 height 19
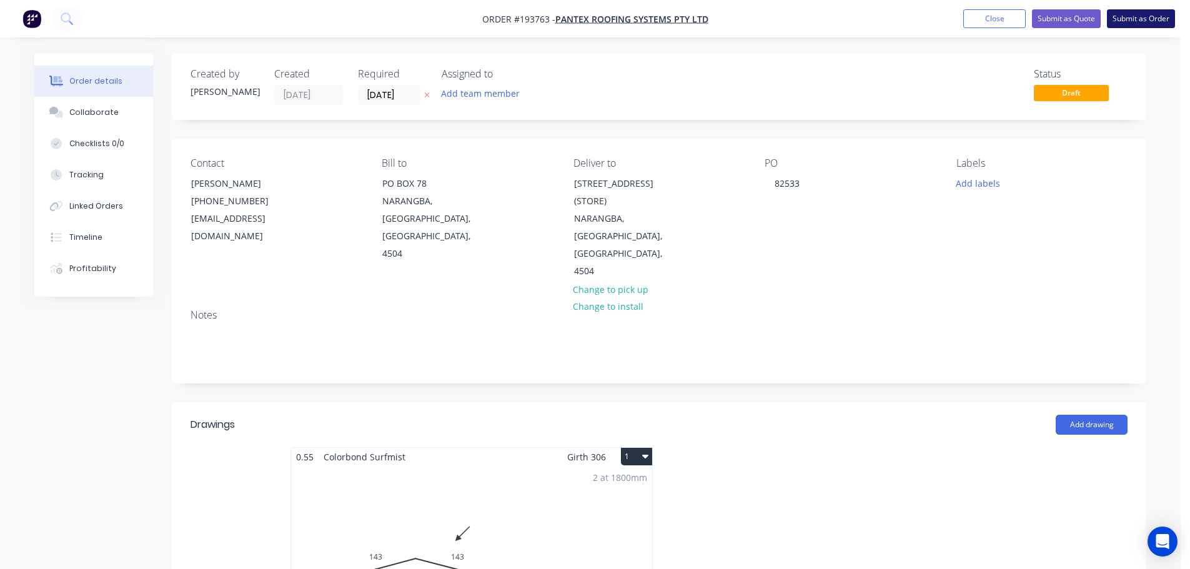
click at [1148, 19] on button "Submit as Order" at bounding box center [1140, 18] width 68 height 19
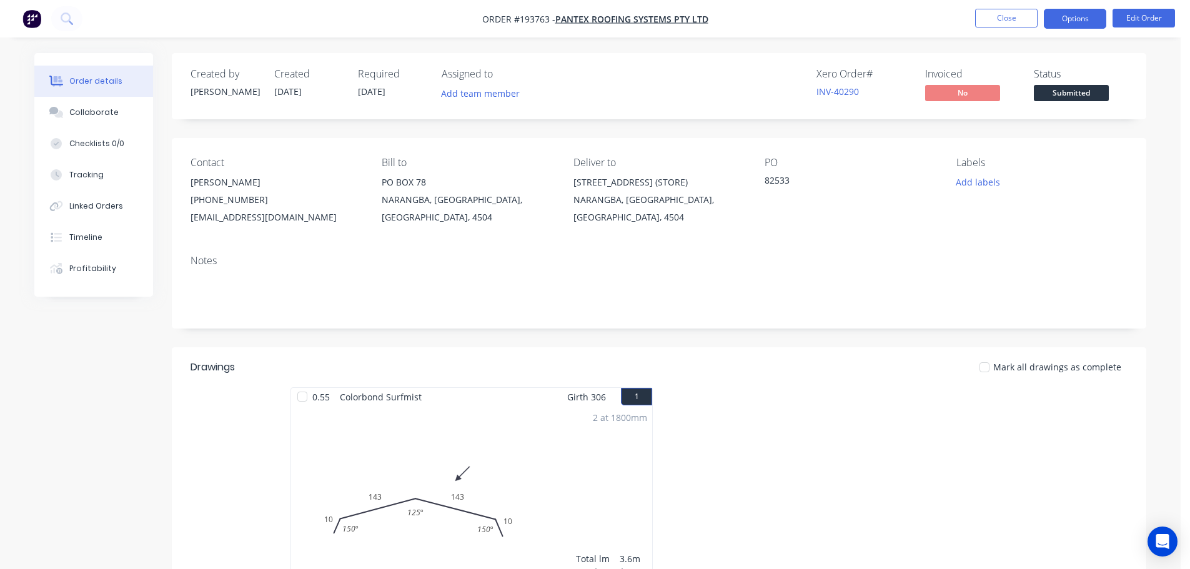
click at [1080, 16] on button "Options" at bounding box center [1074, 19] width 62 height 20
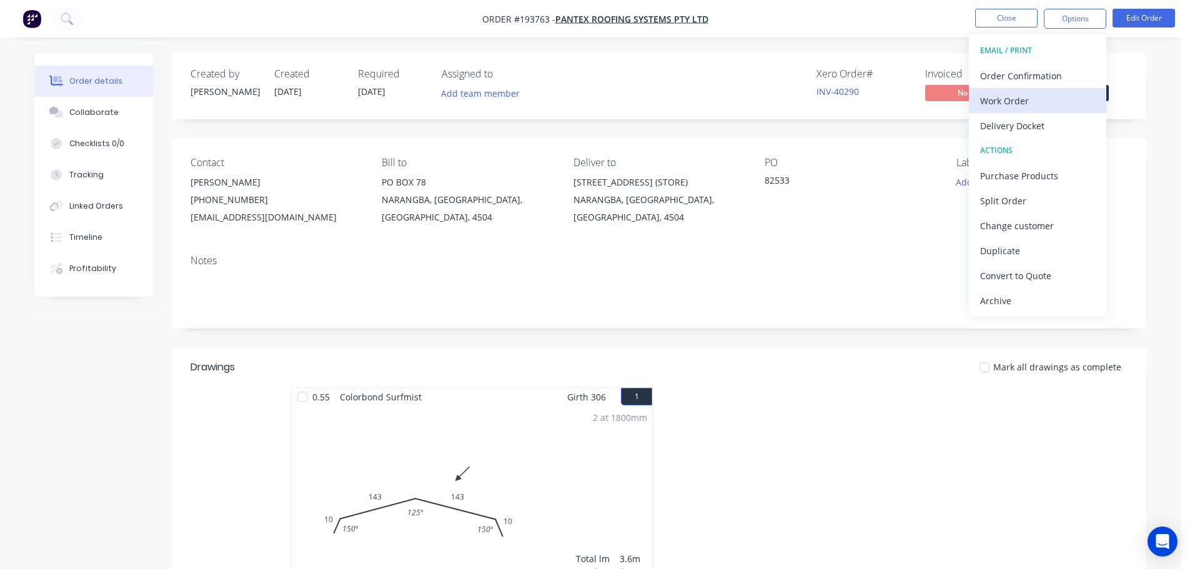
click at [1008, 99] on div "Work Order" at bounding box center [1037, 101] width 115 height 18
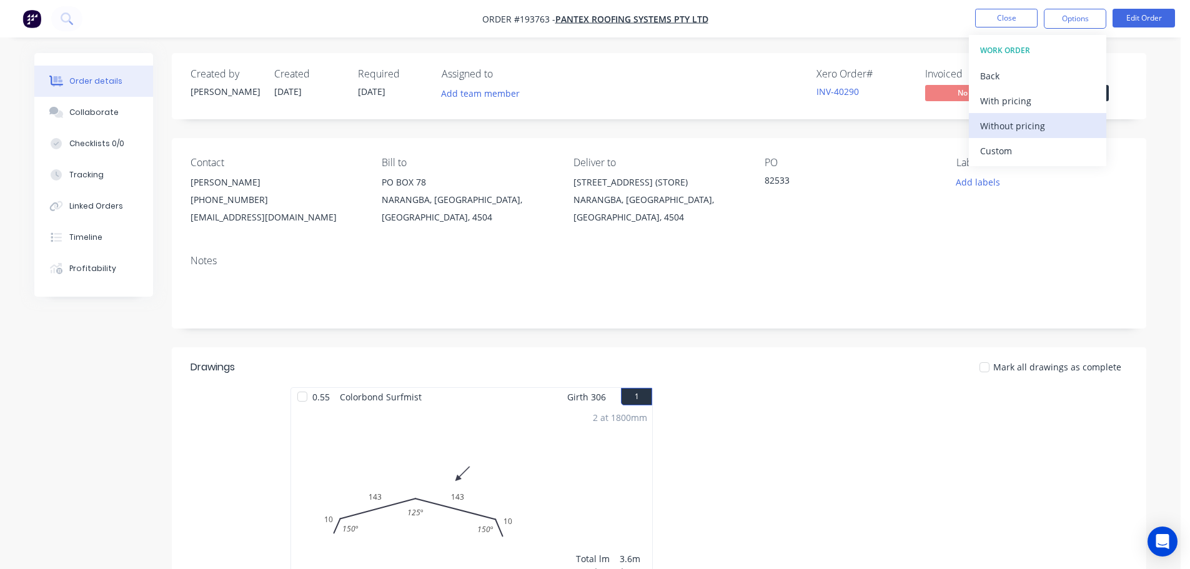
click at [1009, 119] on div "Without pricing" at bounding box center [1037, 126] width 115 height 18
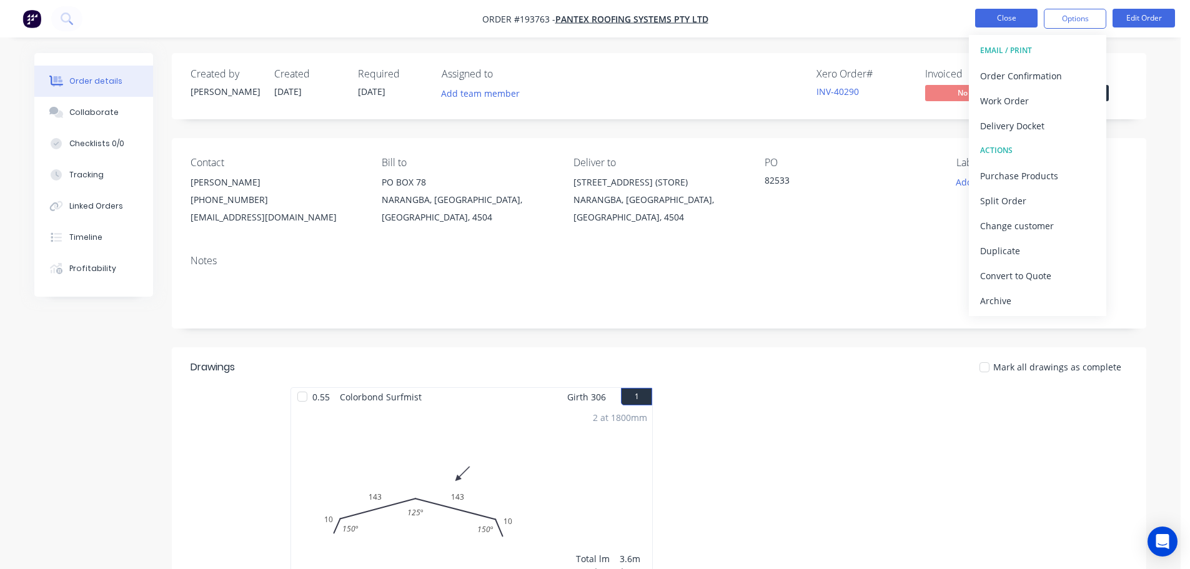
click at [991, 14] on button "Close" at bounding box center [1006, 18] width 62 height 19
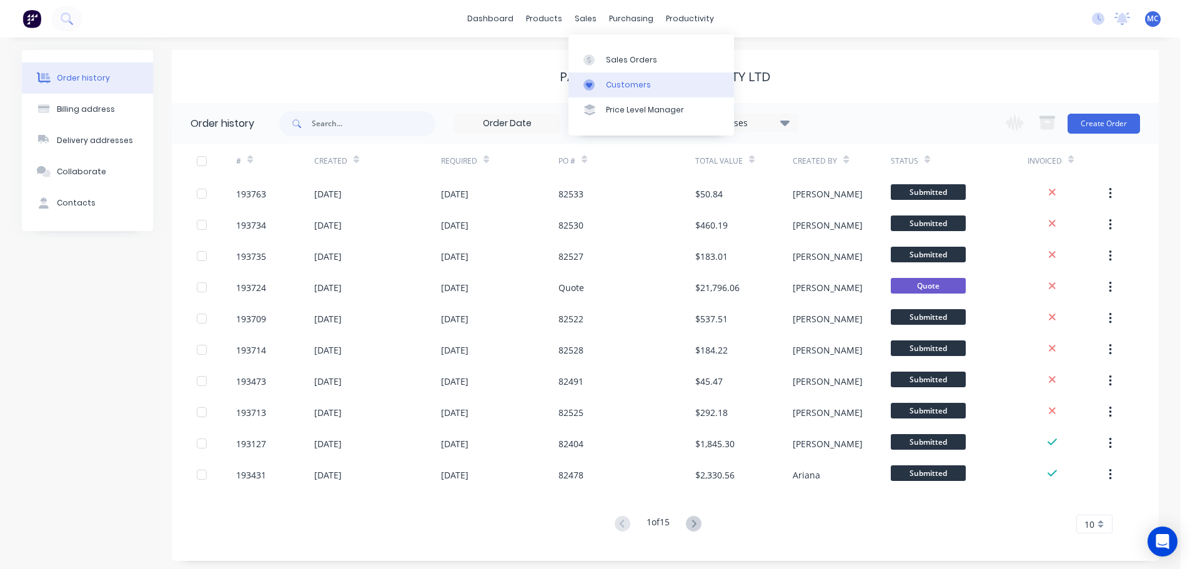
click at [613, 81] on div "Customers" at bounding box center [628, 84] width 45 height 11
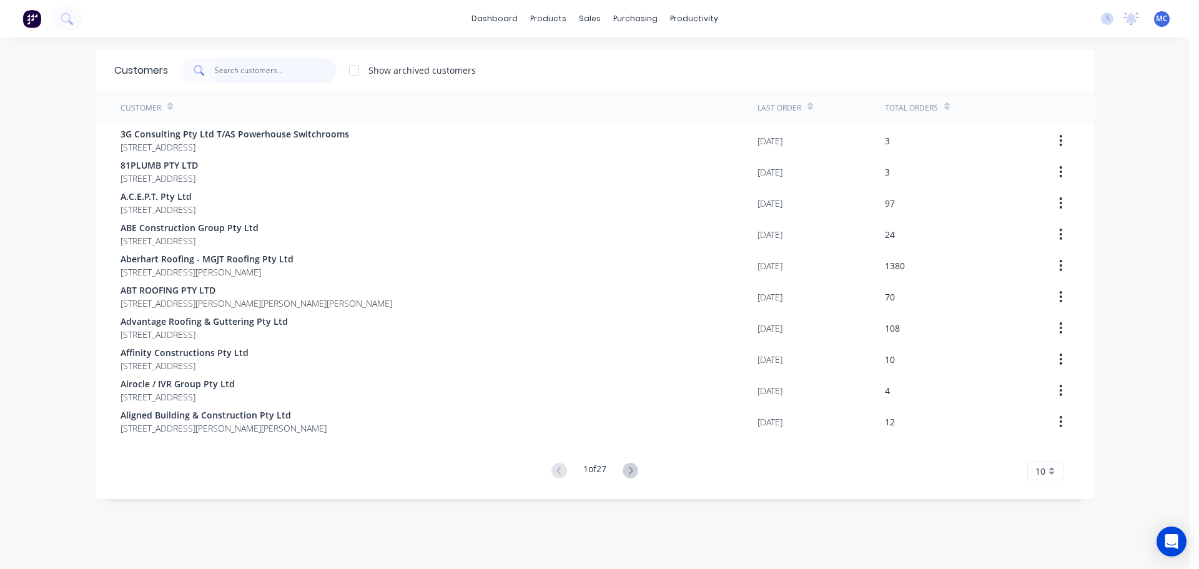
click at [234, 68] on input "text" at bounding box center [276, 70] width 122 height 25
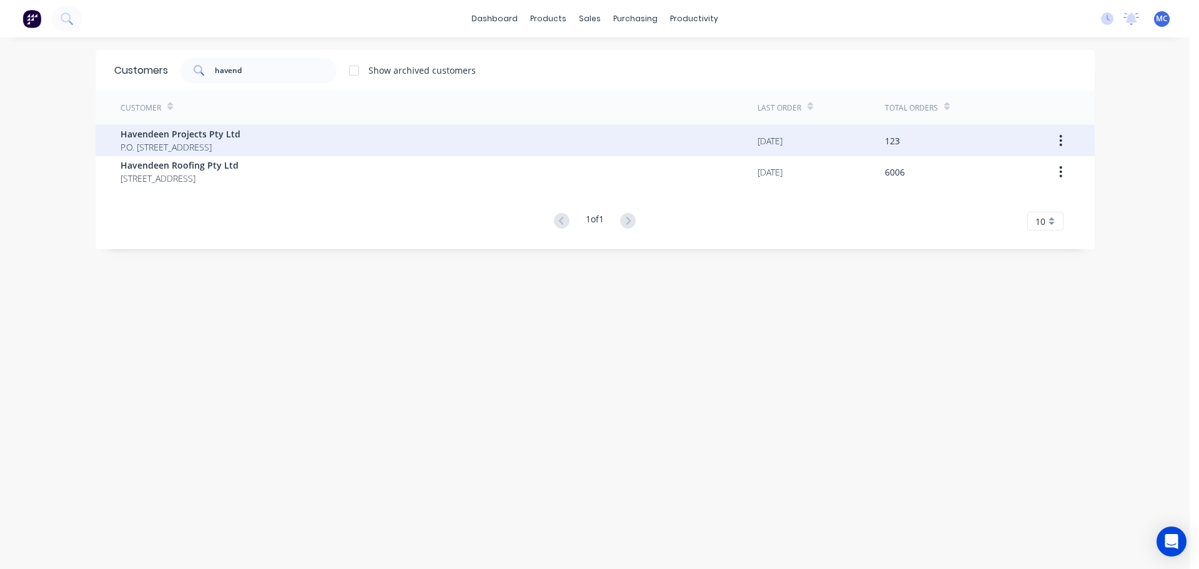
click at [155, 130] on span "Havendeen Projects Pty Ltd" at bounding box center [181, 133] width 120 height 13
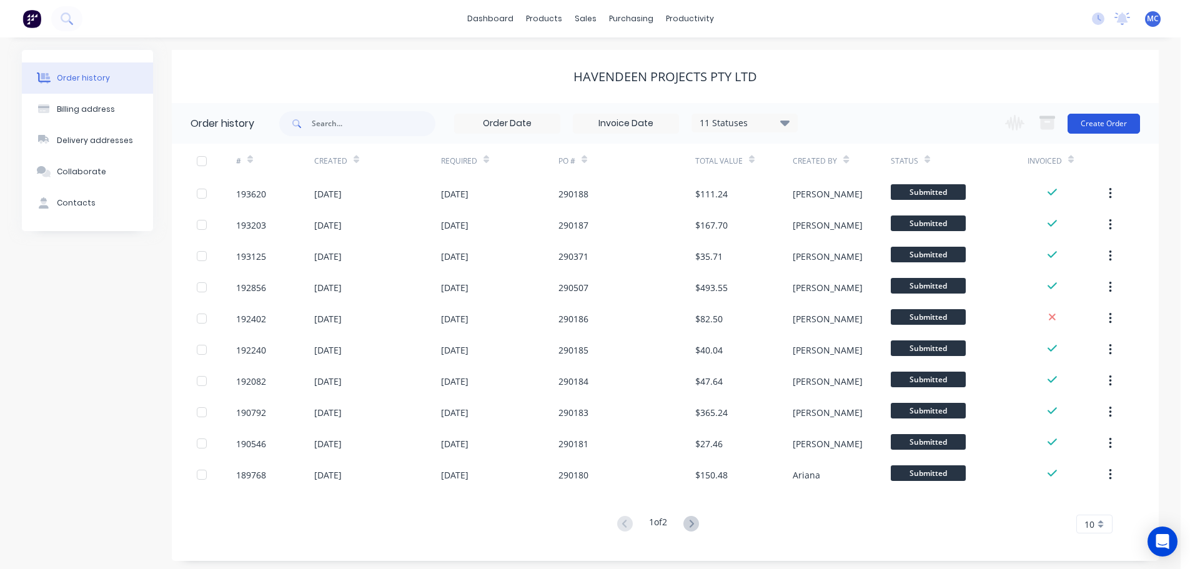
click at [1094, 119] on button "Create Order" at bounding box center [1103, 124] width 72 height 20
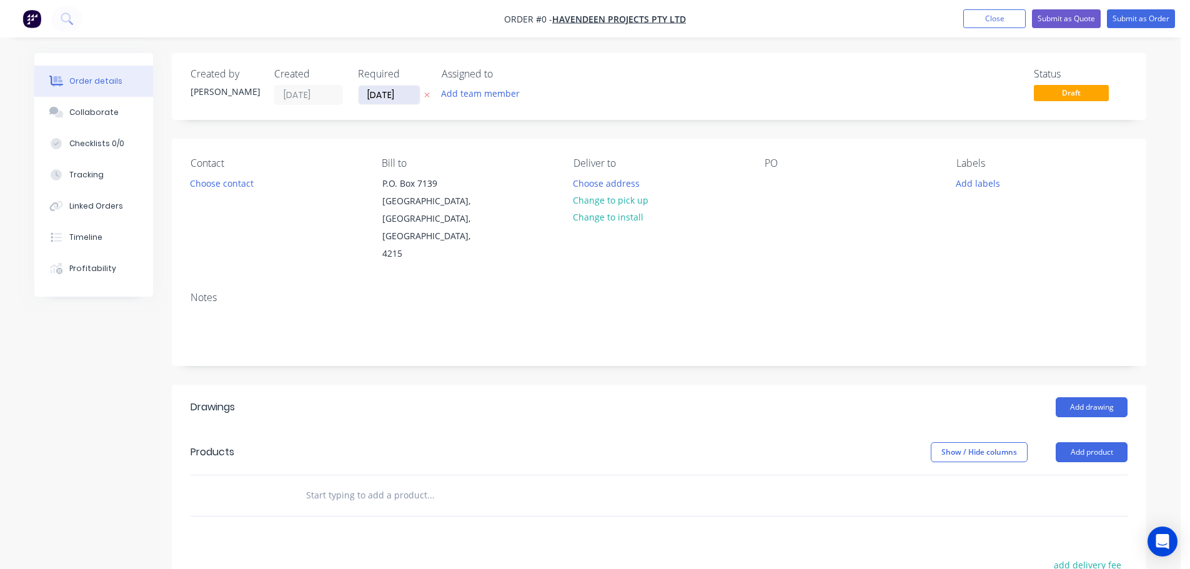
click at [382, 96] on input "[DATE]" at bounding box center [388, 95] width 61 height 19
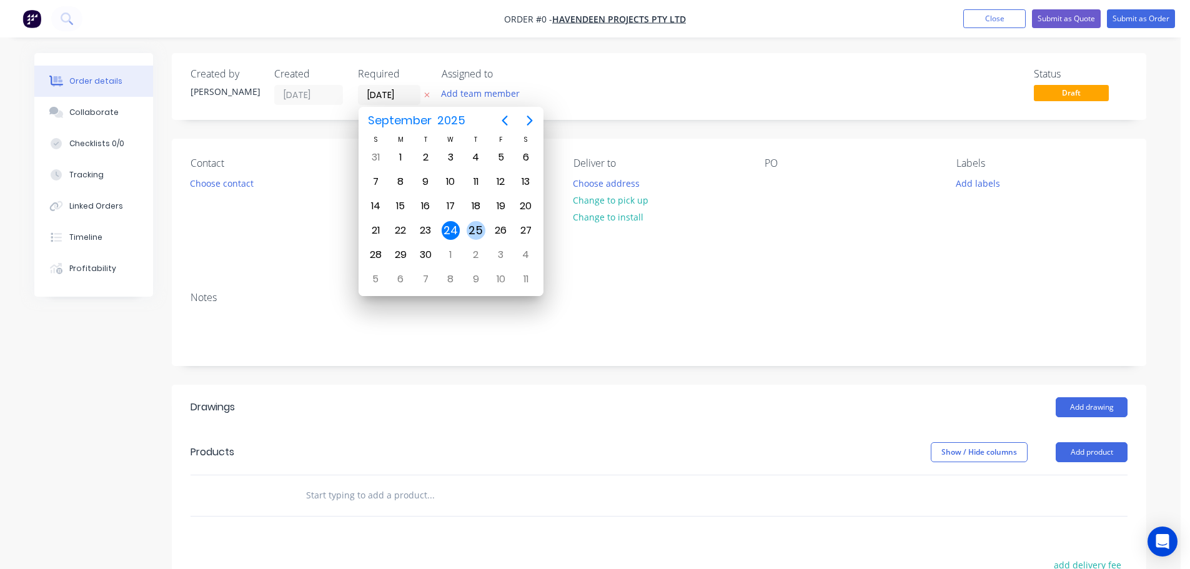
click at [476, 229] on div "25" at bounding box center [475, 230] width 19 height 19
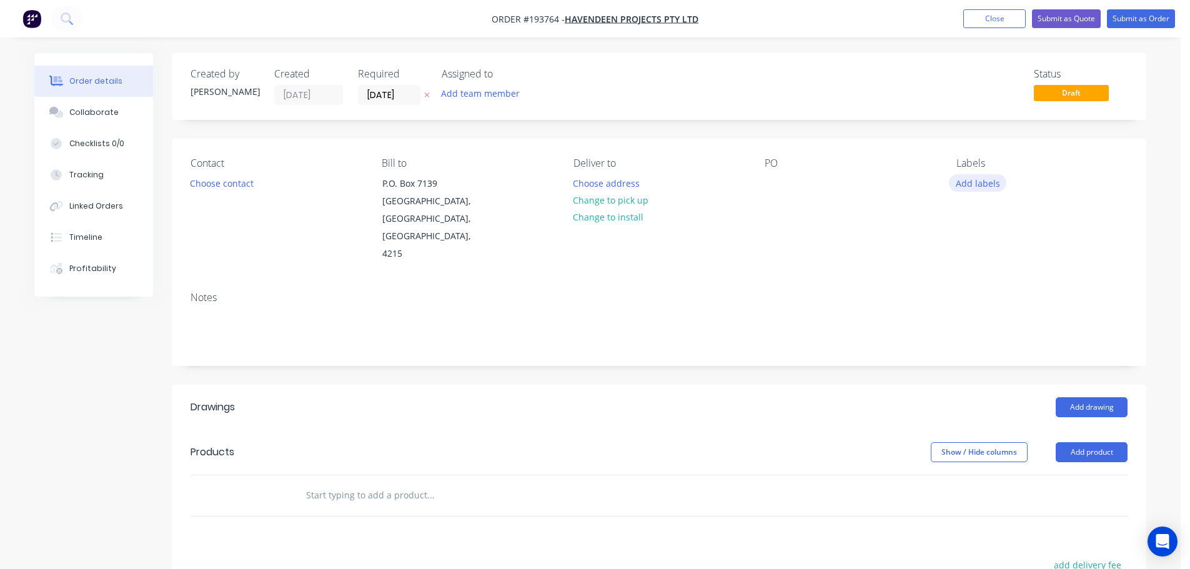
click at [985, 185] on button "Add labels" at bounding box center [976, 182] width 57 height 17
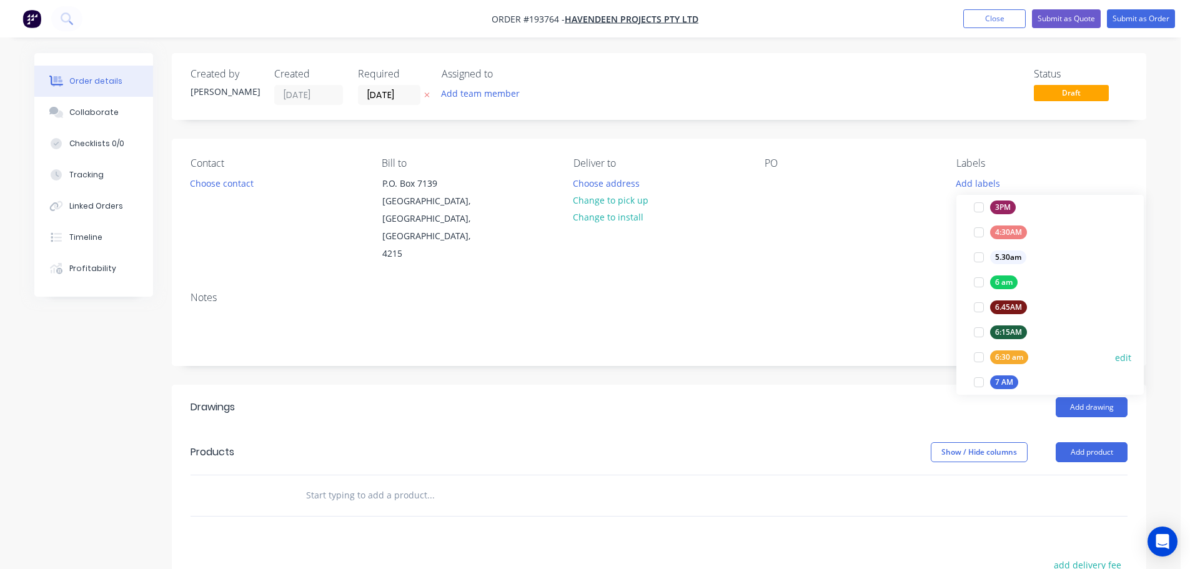
click at [978, 357] on div at bounding box center [978, 357] width 25 height 25
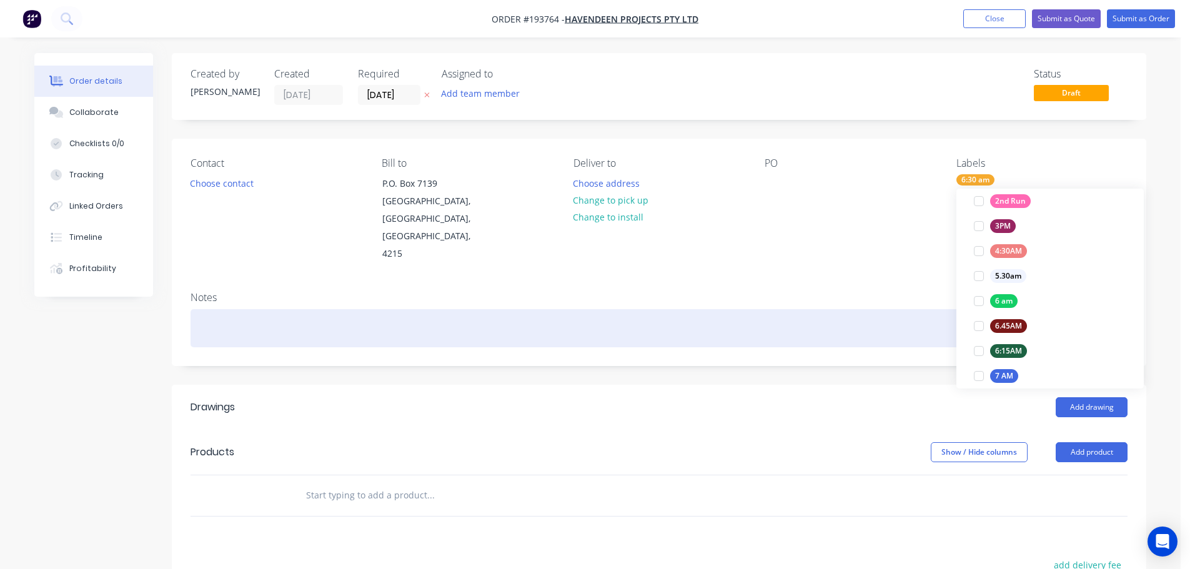
scroll to position [0, 0]
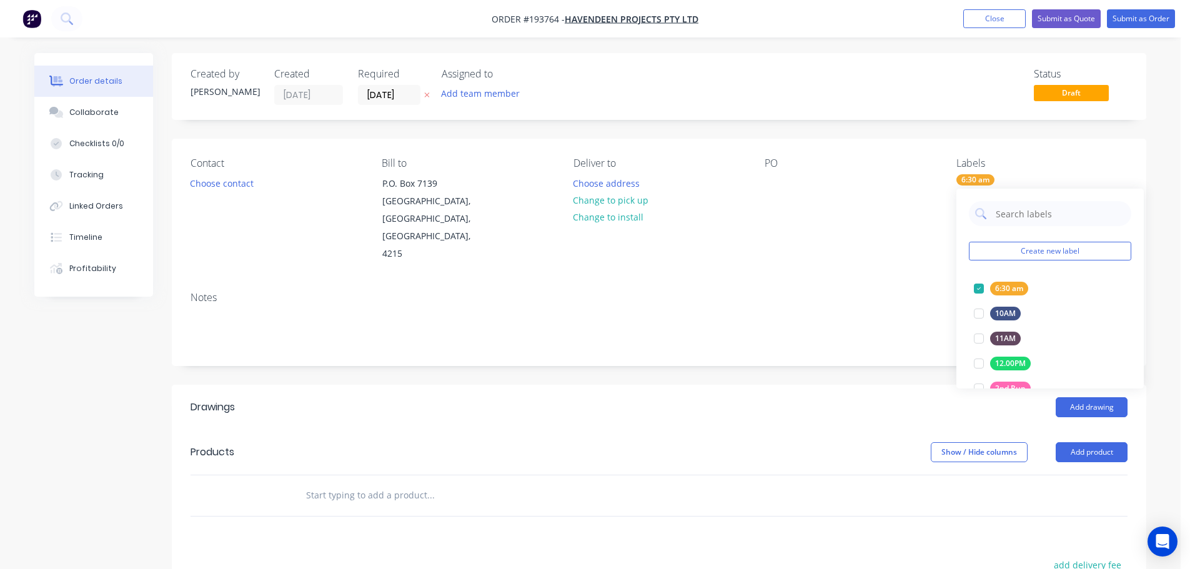
click at [869, 292] on div "Notes" at bounding box center [658, 298] width 937 height 12
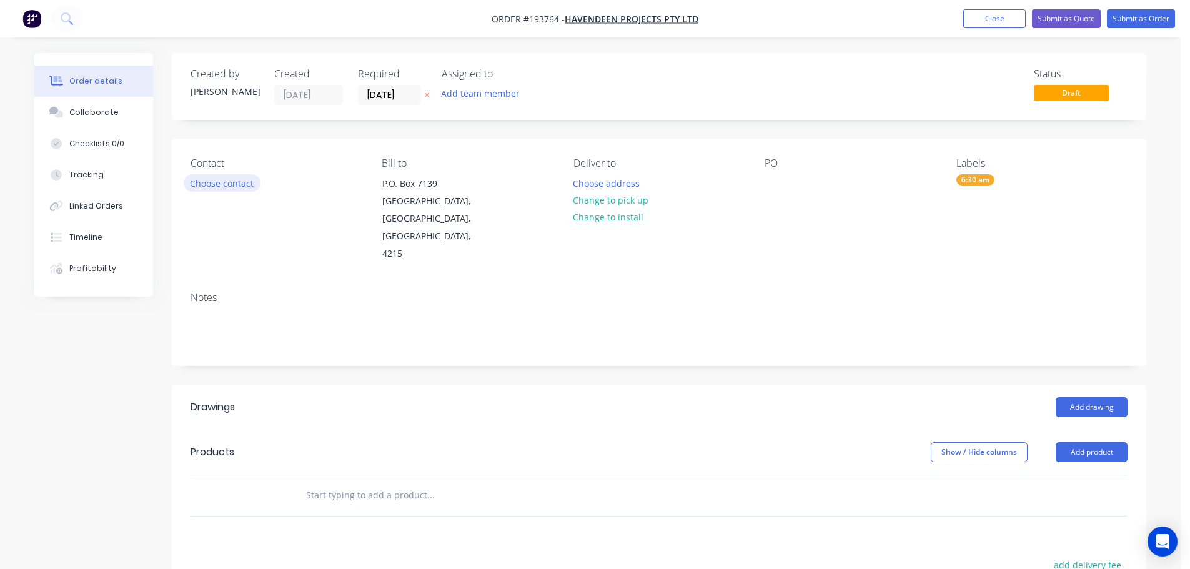
click at [211, 189] on button "Choose contact" at bounding box center [222, 182] width 77 height 17
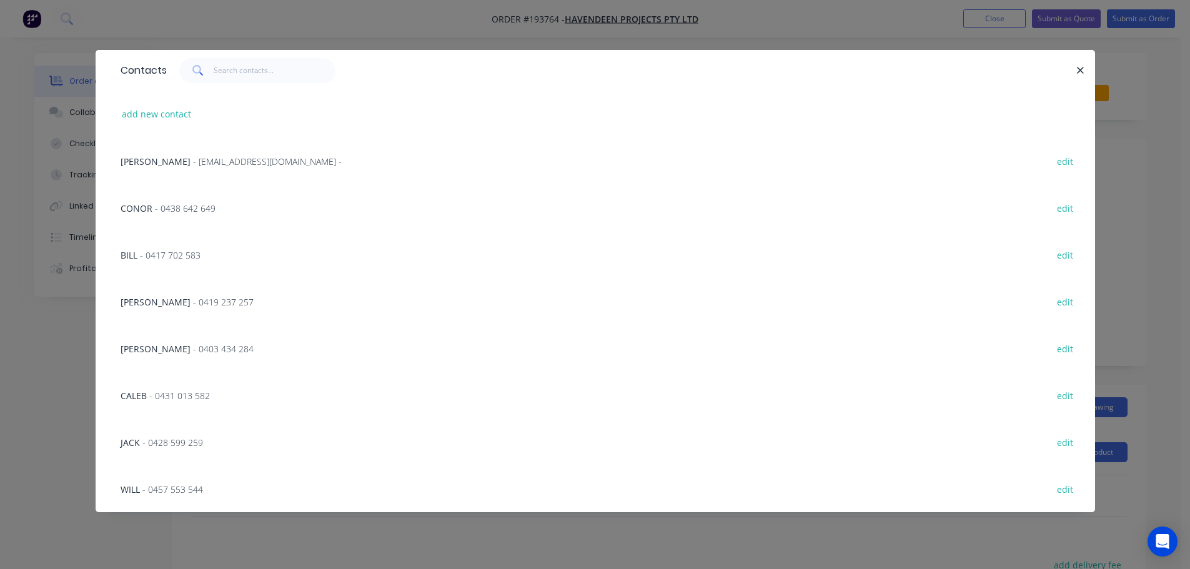
click at [193, 299] on span "- 0419 237 257" at bounding box center [223, 302] width 61 height 12
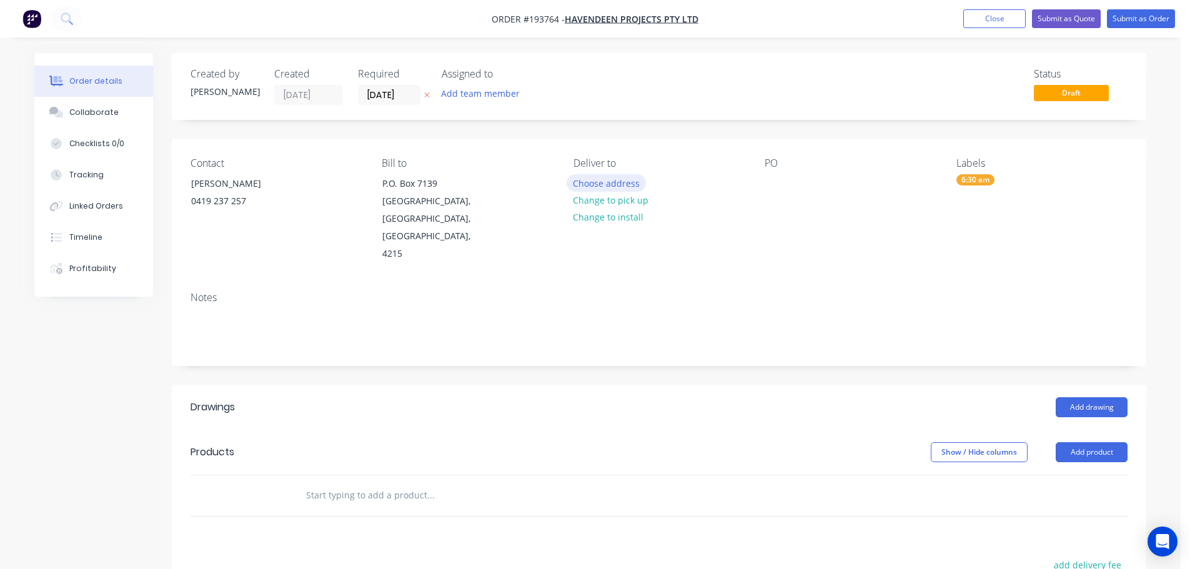
click at [611, 184] on button "Choose address" at bounding box center [606, 182] width 80 height 17
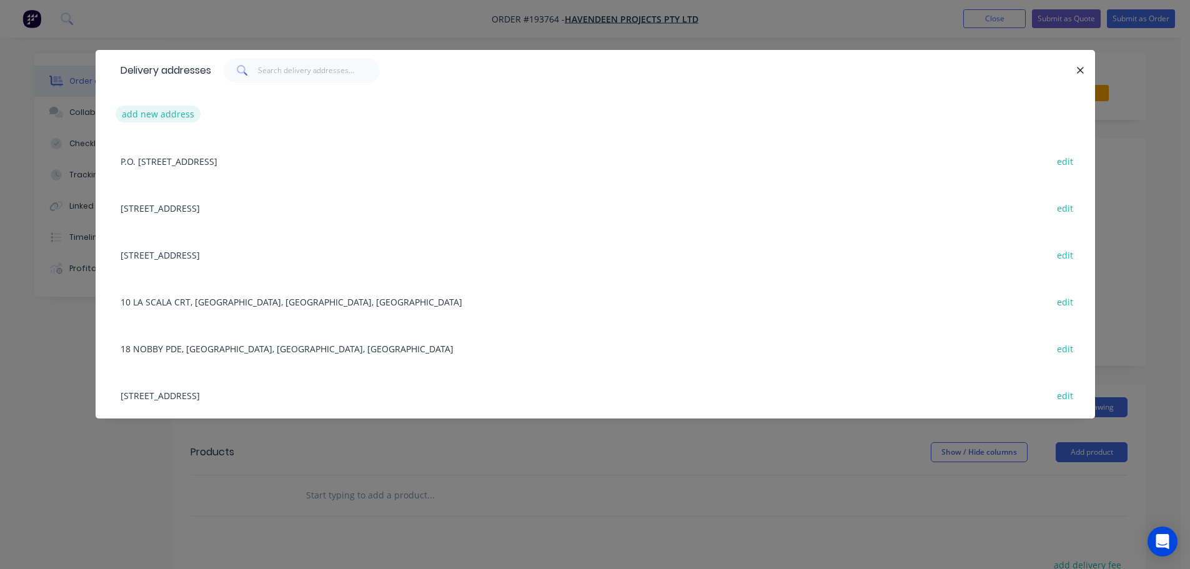
click at [166, 112] on button "add new address" at bounding box center [159, 114] width 86 height 17
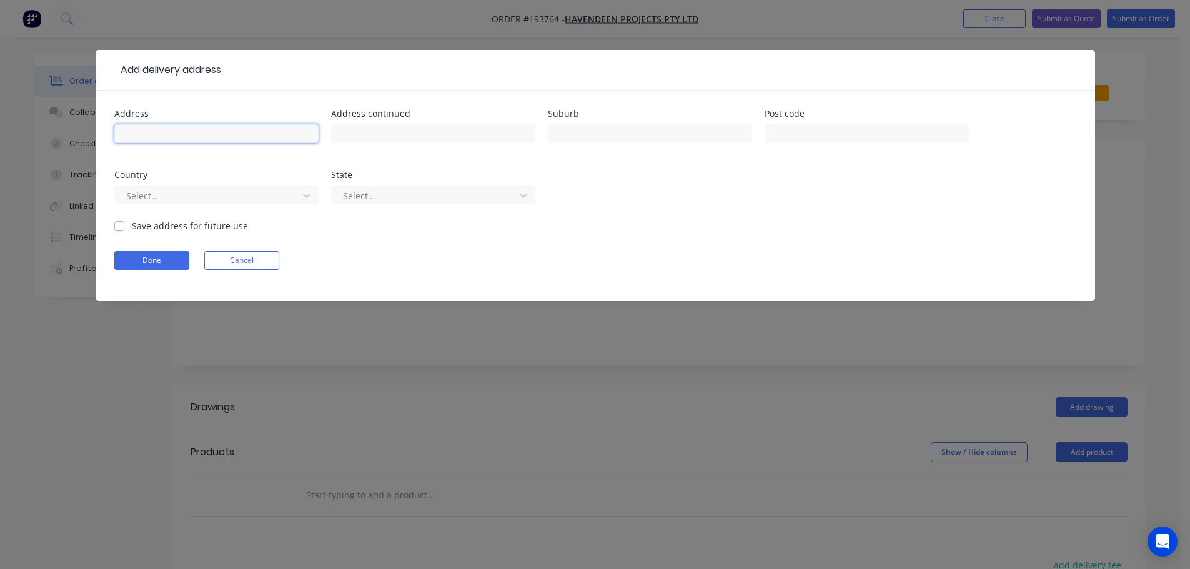
click at [127, 133] on input "text" at bounding box center [216, 133] width 204 height 19
click button "Done" at bounding box center [151, 260] width 75 height 19
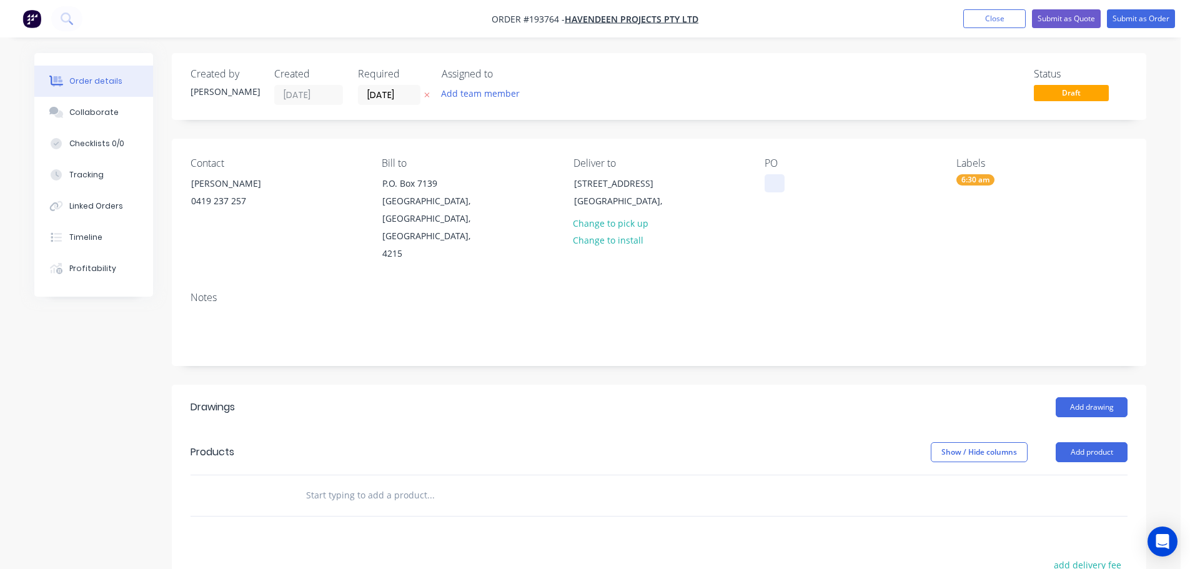
click at [774, 180] on div at bounding box center [774, 183] width 20 height 18
click at [1088, 397] on button "Add drawing" at bounding box center [1091, 407] width 72 height 20
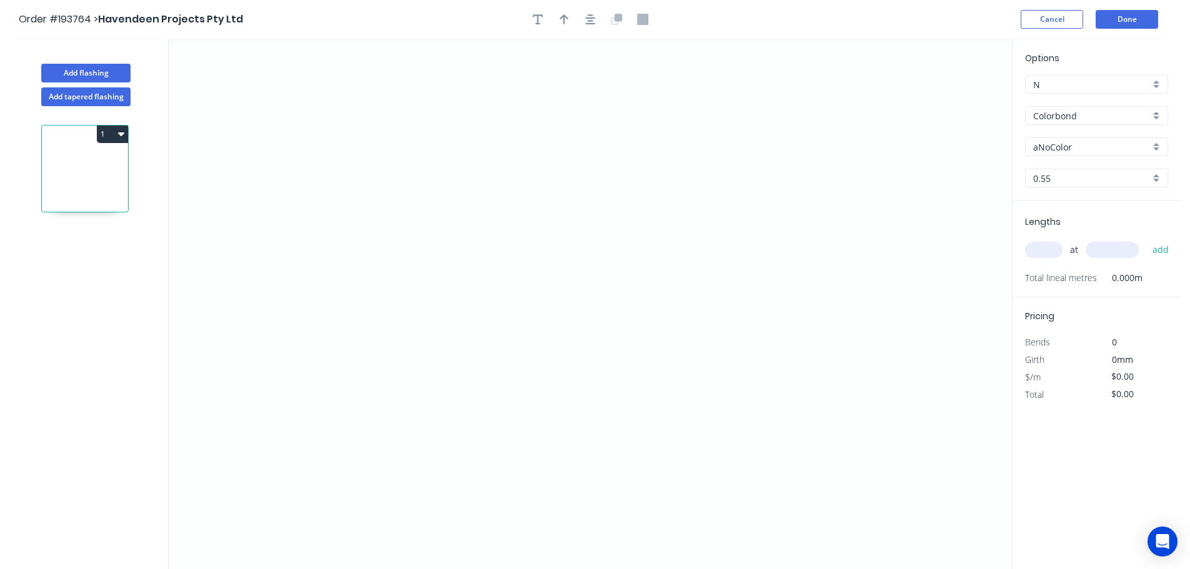
click at [1055, 115] on input "Colorbond" at bounding box center [1091, 115] width 117 height 13
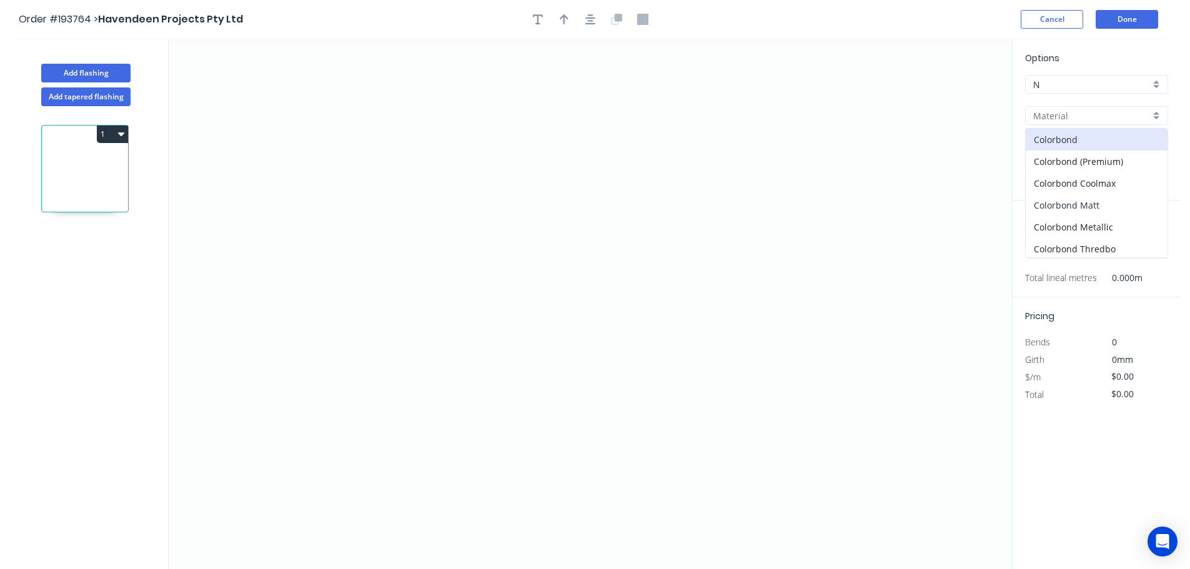
click at [1060, 205] on div "Colorbond Matt" at bounding box center [1096, 205] width 142 height 22
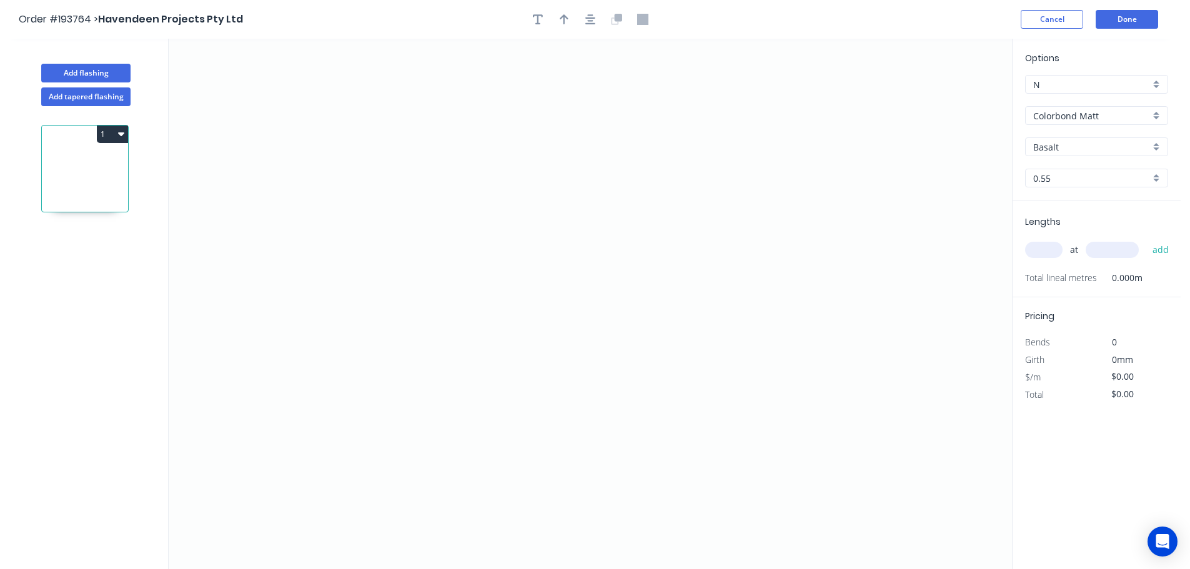
click at [1050, 147] on input "Basalt" at bounding box center [1091, 146] width 117 height 13
click at [1053, 259] on div "Night Sky" at bounding box center [1096, 258] width 142 height 22
click at [1045, 250] on input "text" at bounding box center [1043, 250] width 37 height 16
click at [1146, 239] on button "add" at bounding box center [1160, 249] width 29 height 21
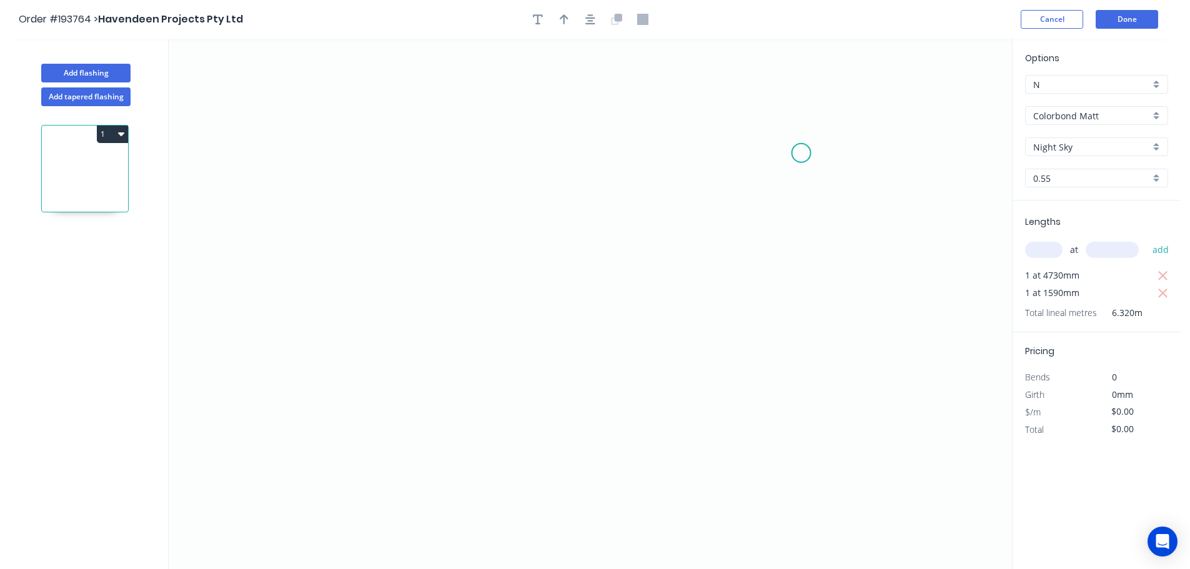
click at [801, 153] on icon "0" at bounding box center [590, 304] width 843 height 530
click at [808, 324] on icon "0" at bounding box center [590, 304] width 843 height 530
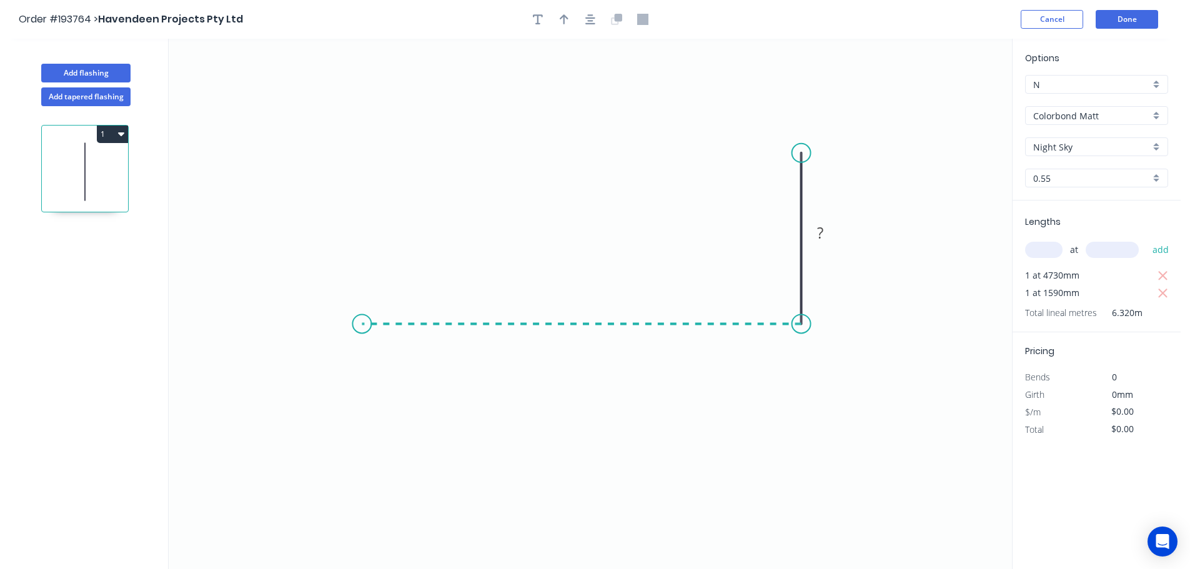
click at [362, 330] on icon "0 ?" at bounding box center [590, 304] width 843 height 530
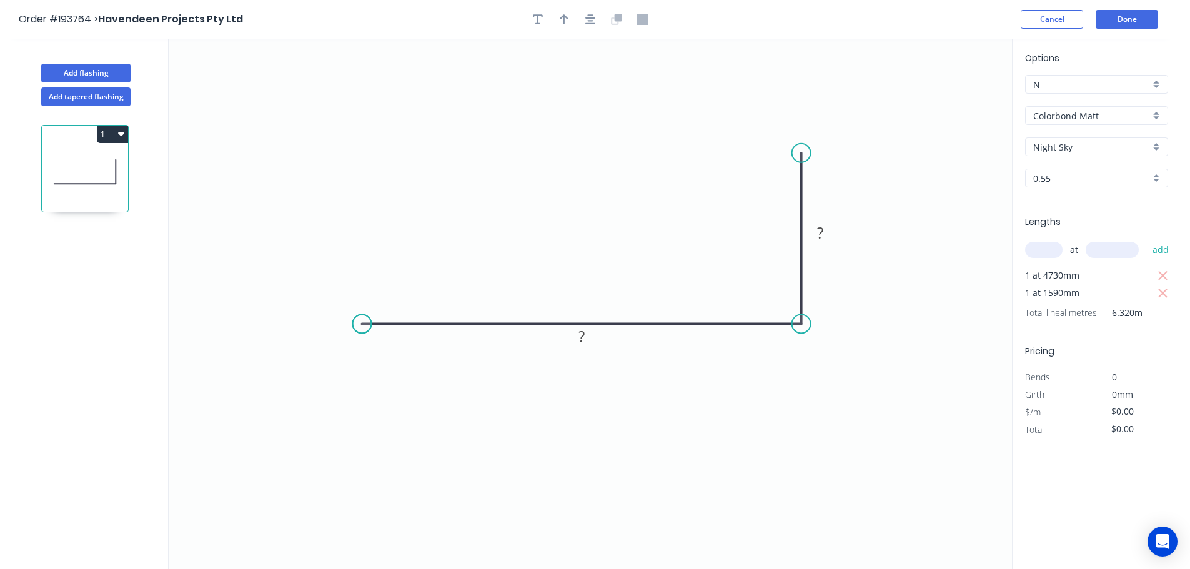
click at [362, 330] on circle at bounding box center [361, 323] width 19 height 19
click at [834, 190] on div "Crush & Fold" at bounding box center [864, 193] width 126 height 26
drag, startPoint x: 793, startPoint y: 124, endPoint x: 764, endPoint y: 122, distance: 29.5
click at [764, 122] on rect at bounding box center [746, 129] width 50 height 26
click at [755, 130] on tspan "10" at bounding box center [753, 128] width 17 height 21
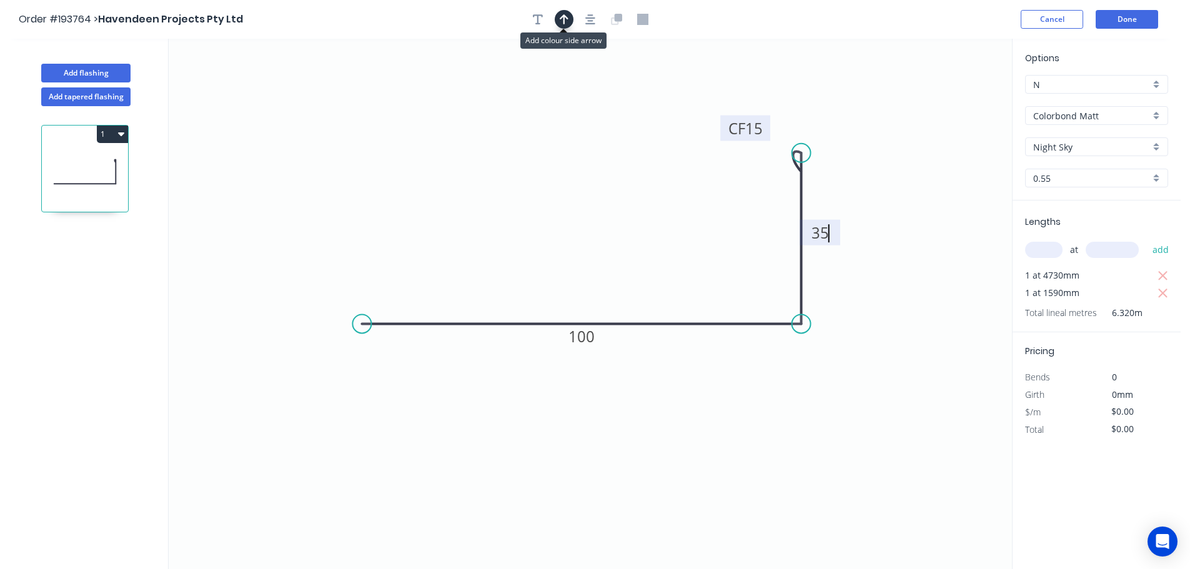
click at [565, 18] on icon "button" at bounding box center [563, 19] width 9 height 11
click at [950, 100] on icon at bounding box center [948, 87] width 11 height 40
drag, startPoint x: 950, startPoint y: 100, endPoint x: 912, endPoint y: 265, distance: 169.7
click at [913, 265] on icon at bounding box center [912, 251] width 11 height 40
click at [912, 265] on icon at bounding box center [912, 251] width 11 height 40
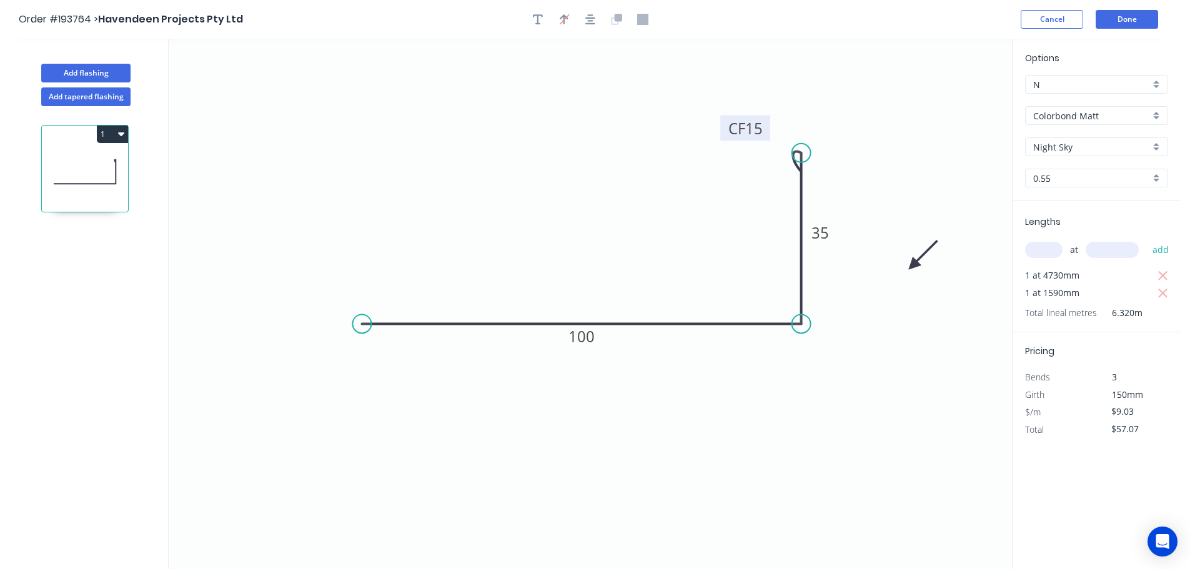
click at [912, 265] on icon at bounding box center [923, 255] width 36 height 36
drag, startPoint x: 912, startPoint y: 265, endPoint x: 809, endPoint y: 418, distance: 184.3
click at [809, 419] on icon at bounding box center [824, 420] width 40 height 11
click at [808, 417] on icon at bounding box center [819, 408] width 36 height 36
click at [808, 417] on icon at bounding box center [818, 406] width 36 height 36
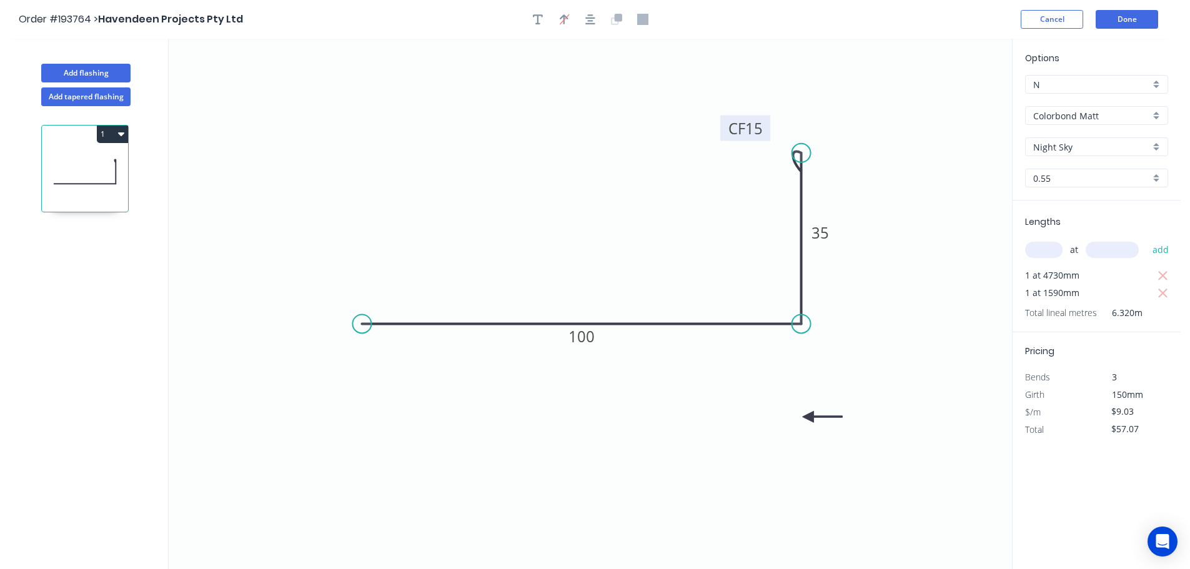
click at [808, 417] on icon at bounding box center [822, 416] width 40 height 11
click at [808, 417] on icon at bounding box center [818, 427] width 36 height 36
click at [81, 69] on button "Add flashing" at bounding box center [85, 73] width 89 height 19
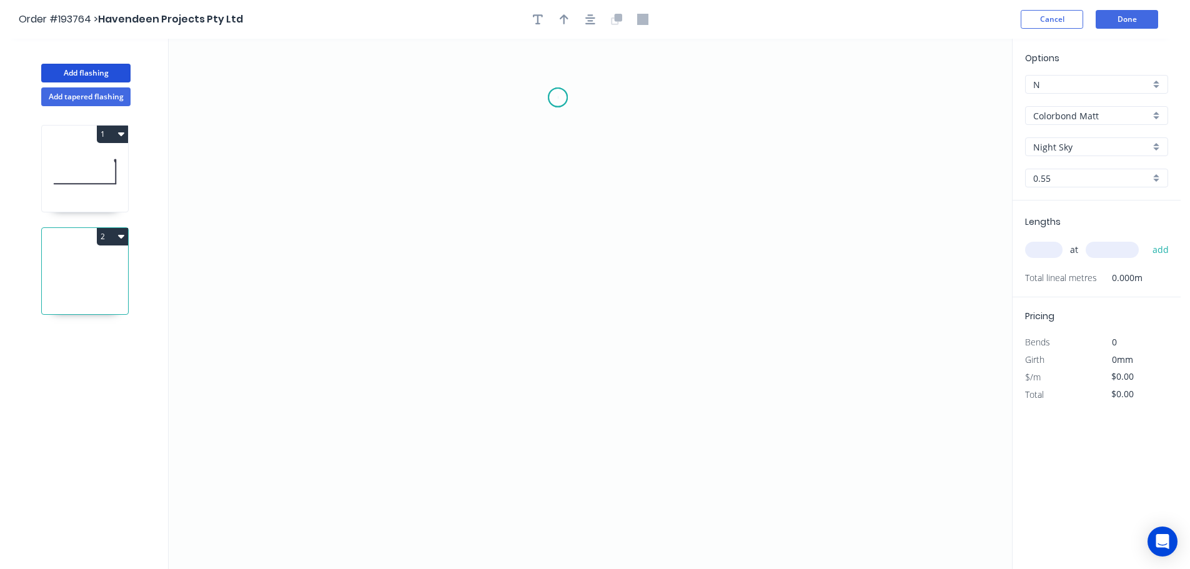
drag, startPoint x: 558, startPoint y: 97, endPoint x: 578, endPoint y: 306, distance: 209.6
click at [558, 98] on icon "0" at bounding box center [590, 304] width 843 height 530
click at [564, 334] on icon "0" at bounding box center [590, 304] width 843 height 530
click at [658, 332] on icon "0 ?" at bounding box center [590, 304] width 843 height 530
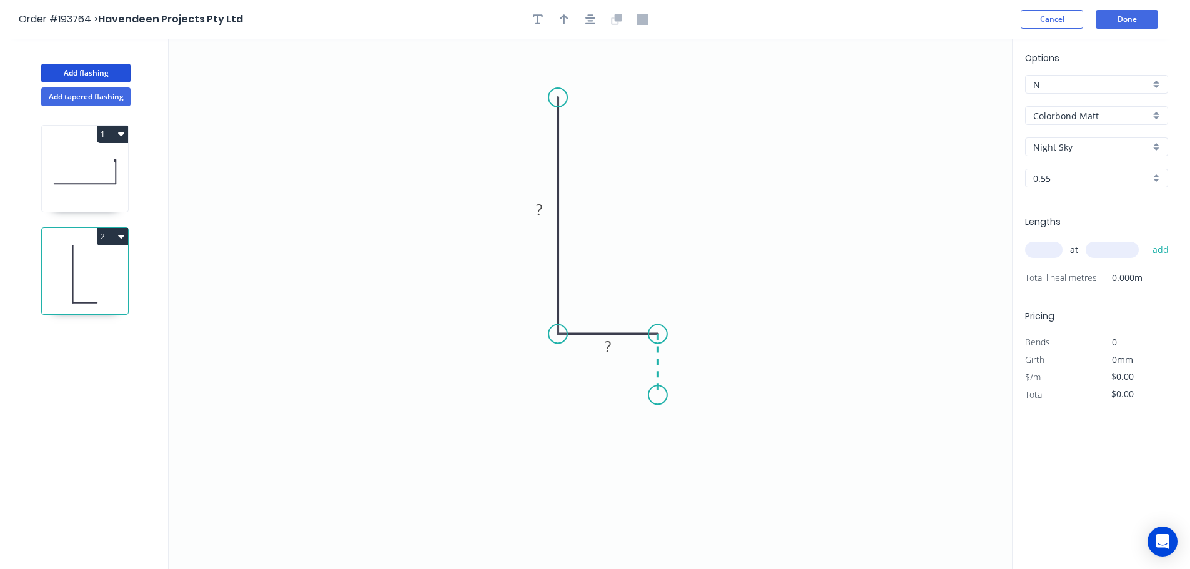
click at [659, 395] on icon "0 ? ?" at bounding box center [590, 304] width 843 height 530
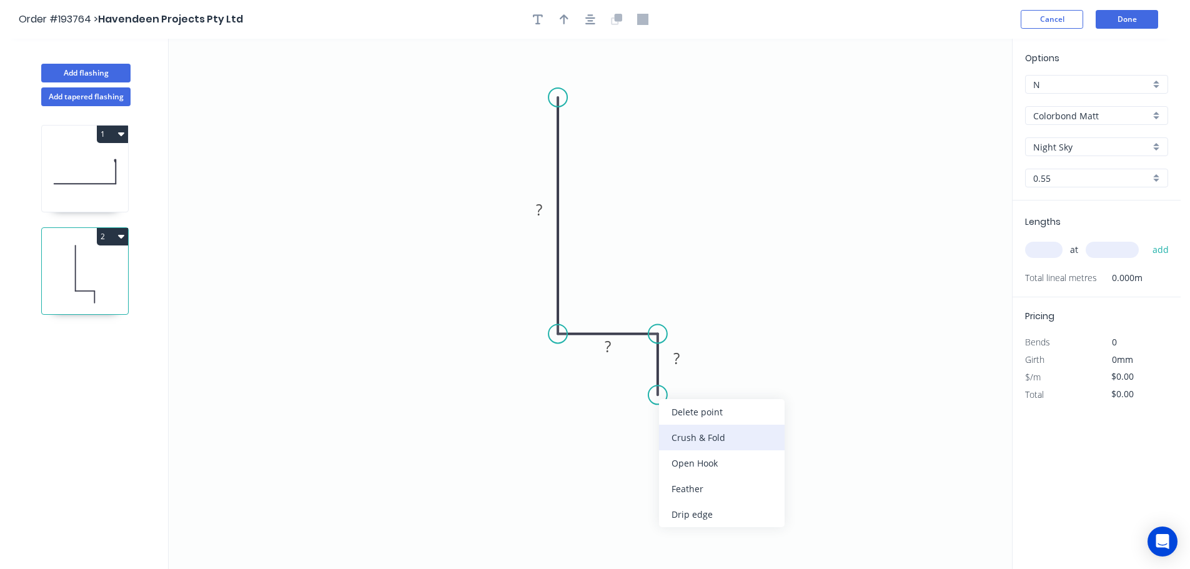
click at [681, 433] on div "Crush & Fold" at bounding box center [722, 438] width 126 height 26
click at [694, 433] on div "Flip bend" at bounding box center [721, 440] width 126 height 26
drag, startPoint x: 706, startPoint y: 373, endPoint x: 627, endPoint y: 395, distance: 81.8
click at [627, 395] on rect at bounding box center [604, 396] width 50 height 26
click at [618, 395] on tspan "10" at bounding box center [612, 395] width 17 height 21
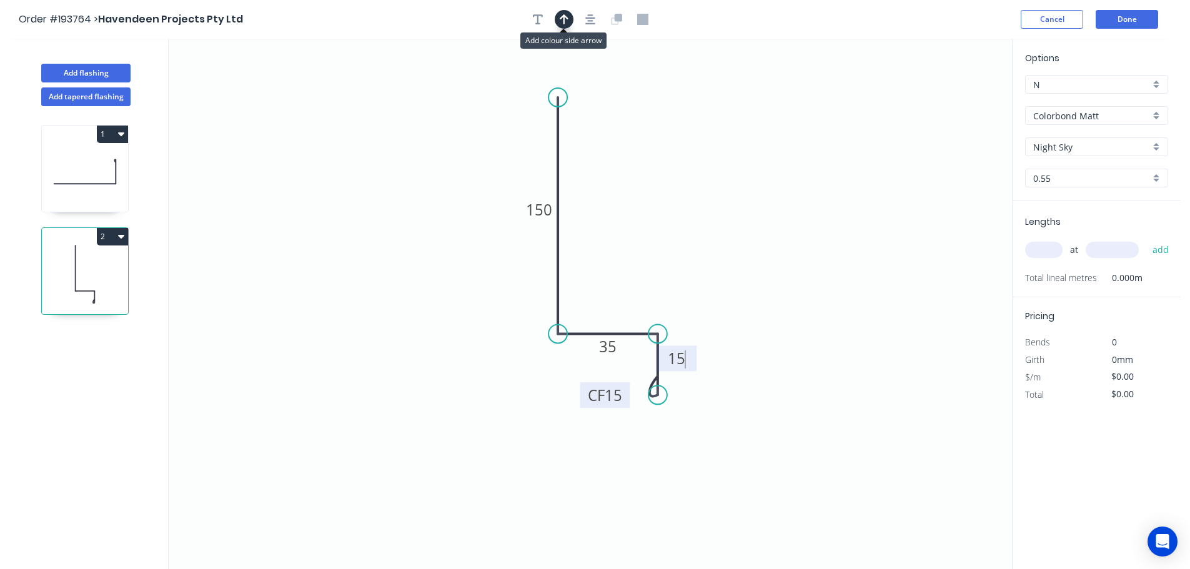
click at [566, 16] on icon "button" at bounding box center [563, 19] width 9 height 11
click at [949, 100] on icon at bounding box center [948, 87] width 11 height 40
drag, startPoint x: 949, startPoint y: 100, endPoint x: 696, endPoint y: 211, distance: 276.2
click at [696, 211] on icon at bounding box center [706, 200] width 36 height 36
click at [613, 345] on tspan "35" at bounding box center [607, 346] width 17 height 21
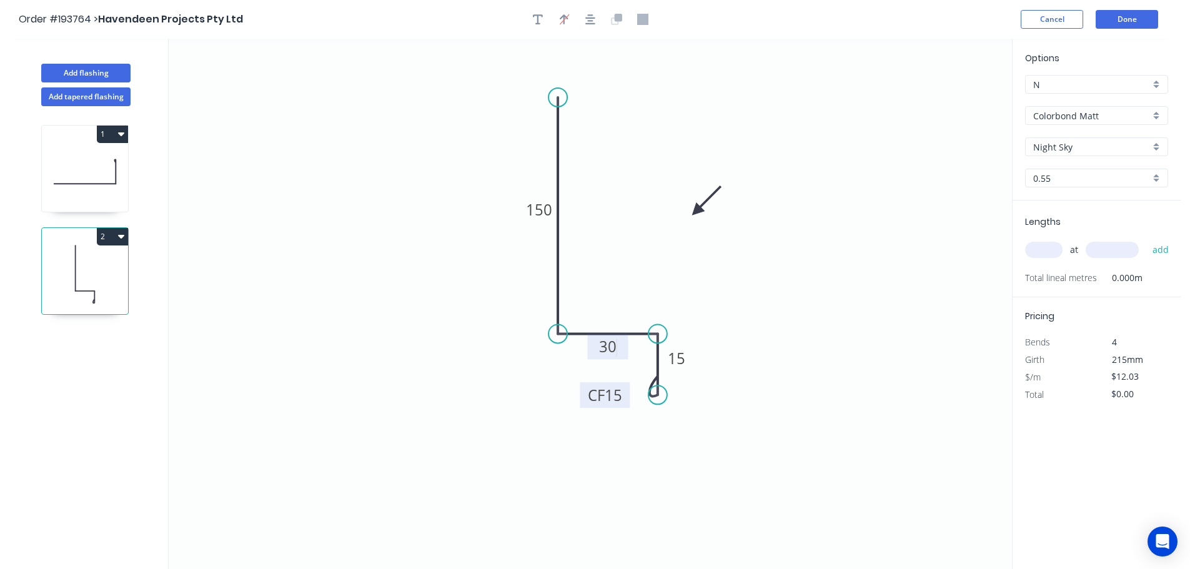
click at [1030, 250] on input "text" at bounding box center [1043, 250] width 37 height 16
click at [1146, 239] on button "add" at bounding box center [1160, 249] width 29 height 21
click at [104, 233] on button "2" at bounding box center [112, 236] width 31 height 17
click at [46, 268] on div "Duplicate" at bounding box center [69, 268] width 96 height 18
click at [607, 349] on tspan "30" at bounding box center [607, 346] width 17 height 21
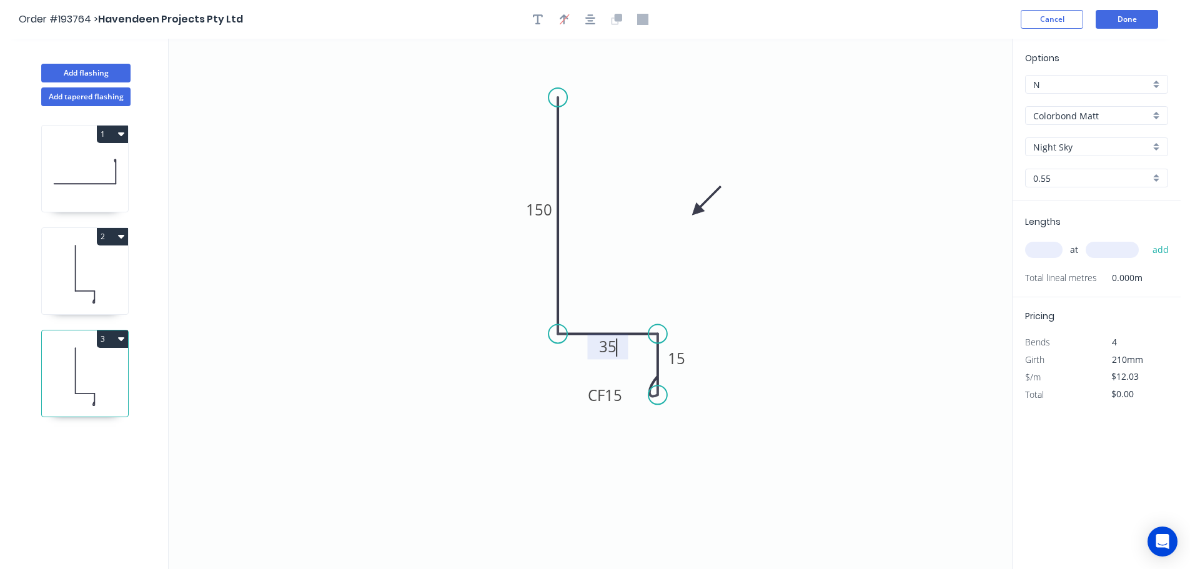
click at [1041, 249] on input "text" at bounding box center [1043, 250] width 37 height 16
click at [1146, 239] on button "add" at bounding box center [1160, 249] width 29 height 21
drag, startPoint x: 109, startPoint y: 335, endPoint x: 91, endPoint y: 339, distance: 19.1
click at [108, 335] on button "3" at bounding box center [112, 338] width 31 height 17
click at [49, 368] on div "Duplicate" at bounding box center [69, 370] width 96 height 18
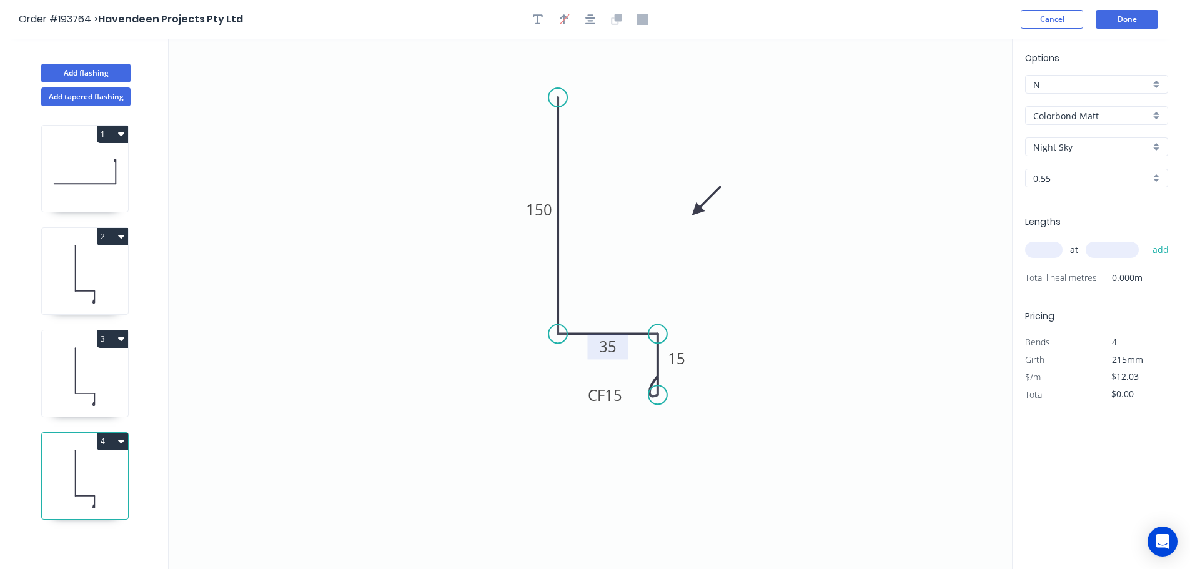
click at [612, 346] on tspan "35" at bounding box center [607, 346] width 17 height 21
click at [1046, 250] on input "text" at bounding box center [1043, 250] width 37 height 16
click at [1146, 239] on button "add" at bounding box center [1160, 249] width 29 height 21
click at [101, 441] on button "4" at bounding box center [112, 441] width 31 height 17
click at [44, 465] on div "Duplicate" at bounding box center [69, 472] width 96 height 18
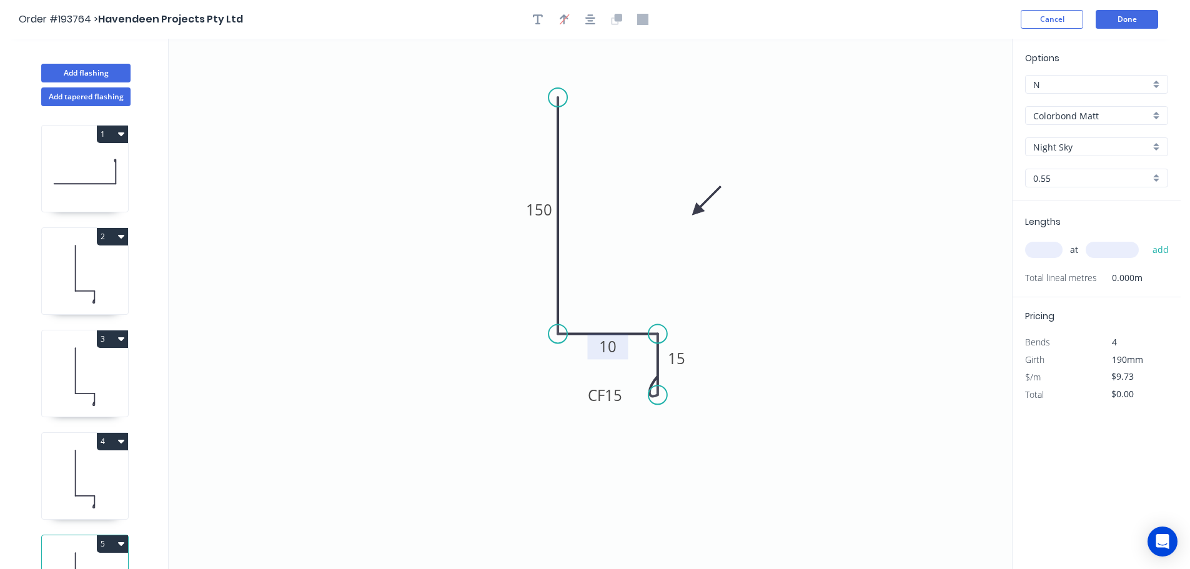
click at [609, 347] on tspan "10" at bounding box center [607, 346] width 17 height 21
click at [1044, 247] on input "text" at bounding box center [1043, 250] width 37 height 16
click at [1146, 239] on button "add" at bounding box center [1160, 249] width 29 height 21
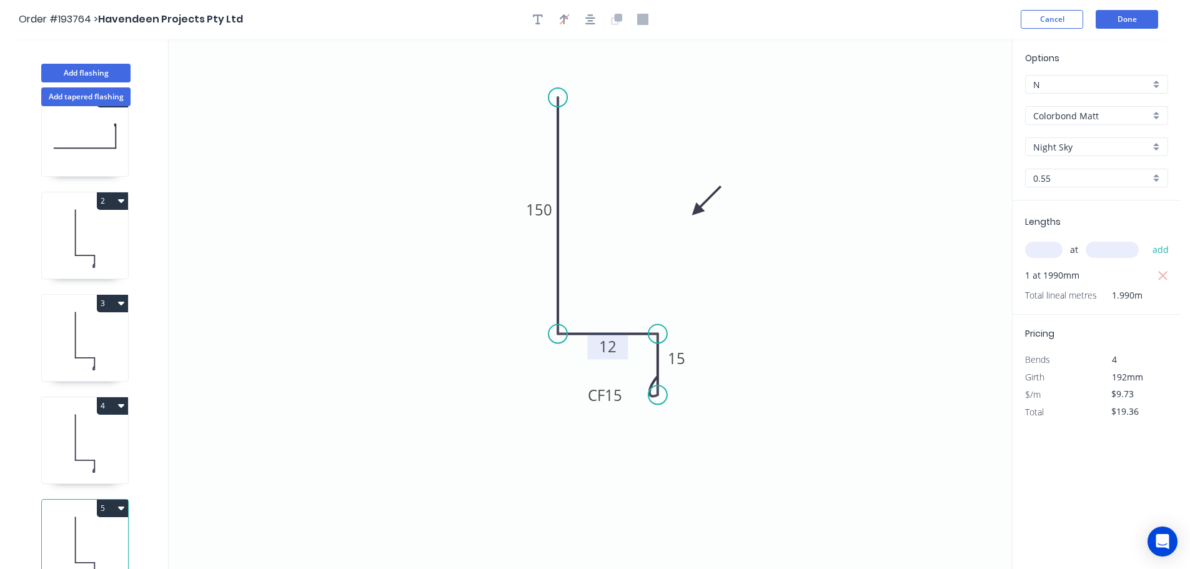
scroll to position [54, 0]
click at [114, 490] on button "5" at bounding box center [112, 498] width 31 height 17
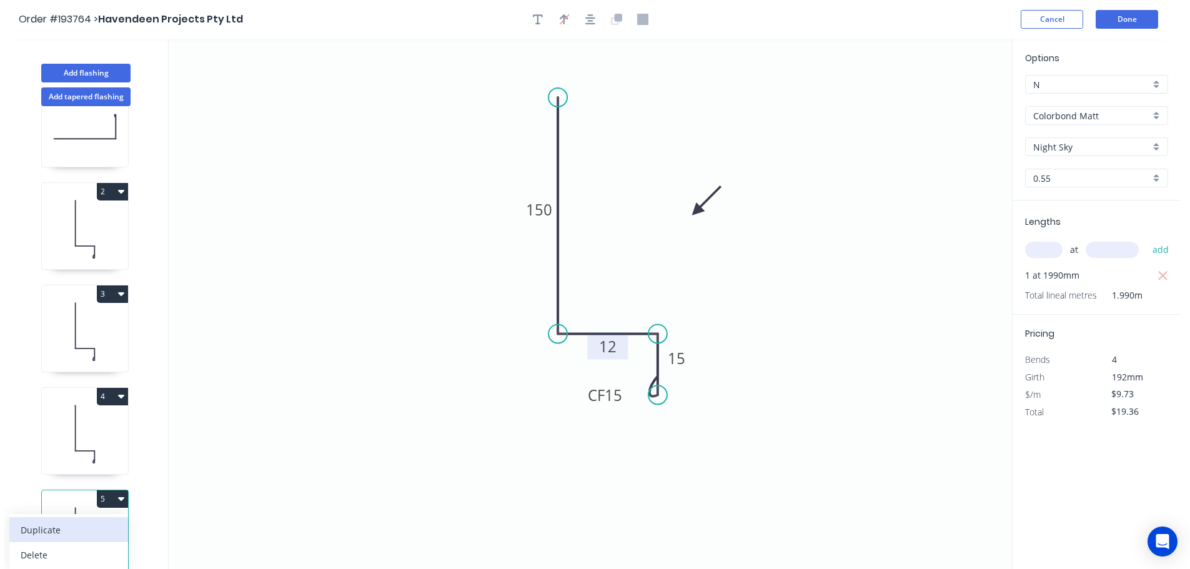
click at [41, 521] on div "Duplicate" at bounding box center [69, 530] width 96 height 18
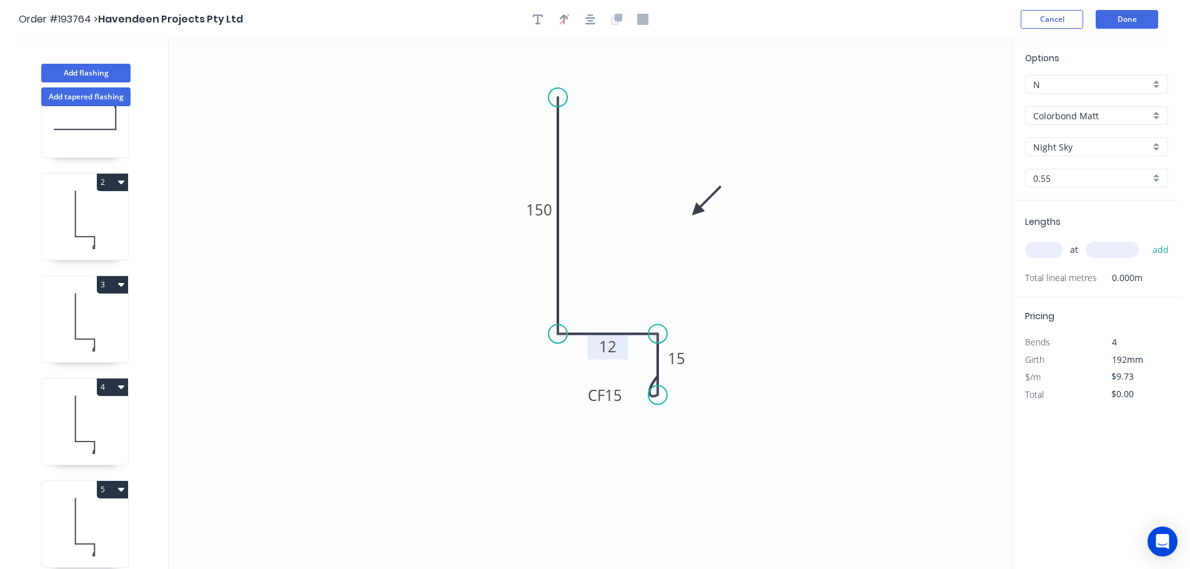
click at [609, 348] on tspan "12" at bounding box center [607, 346] width 17 height 21
click at [1046, 247] on input "text" at bounding box center [1043, 250] width 37 height 16
click at [1146, 239] on button "add" at bounding box center [1160, 249] width 29 height 21
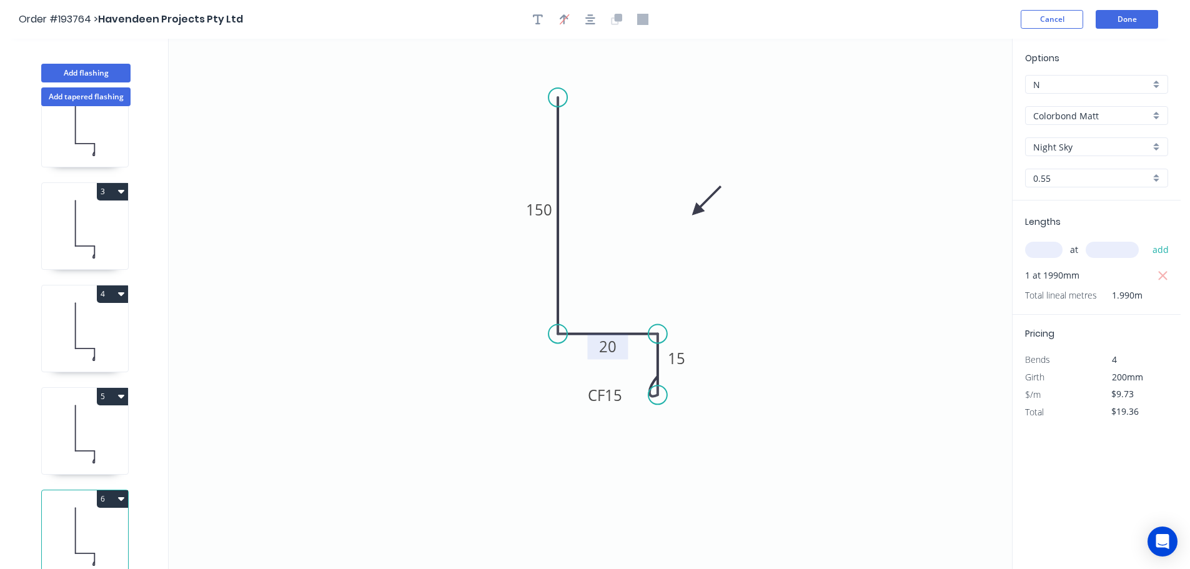
scroll to position [157, 0]
click at [109, 490] on button "6" at bounding box center [112, 498] width 31 height 17
click at [52, 521] on div "Duplicate" at bounding box center [69, 530] width 96 height 18
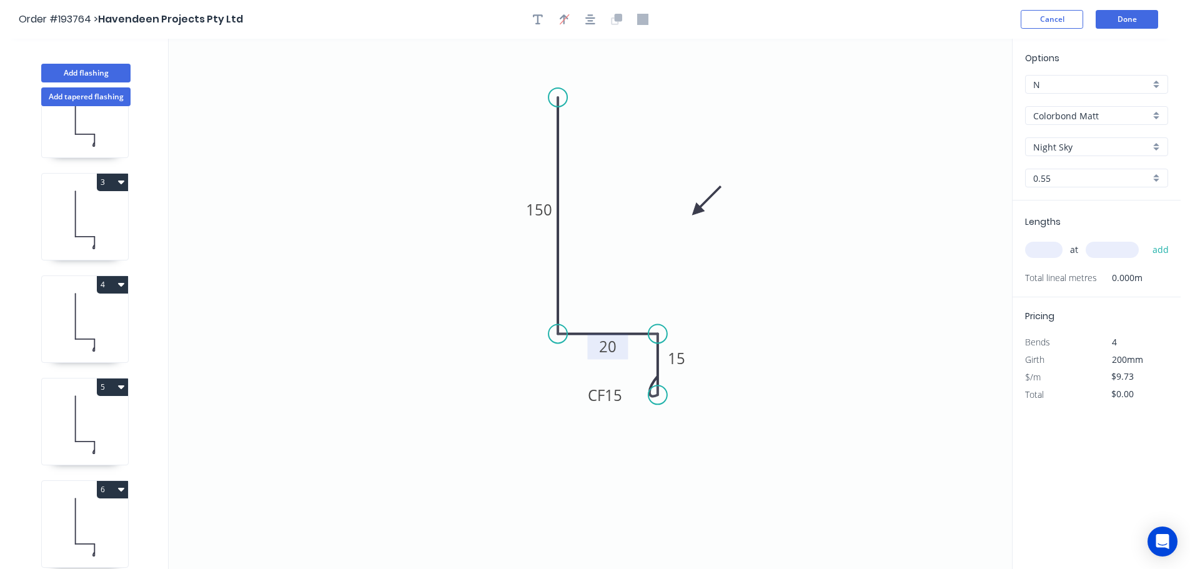
click at [609, 346] on tspan "20" at bounding box center [607, 346] width 17 height 21
click at [1043, 247] on input "text" at bounding box center [1043, 250] width 37 height 16
click at [1146, 239] on button "add" at bounding box center [1160, 249] width 29 height 21
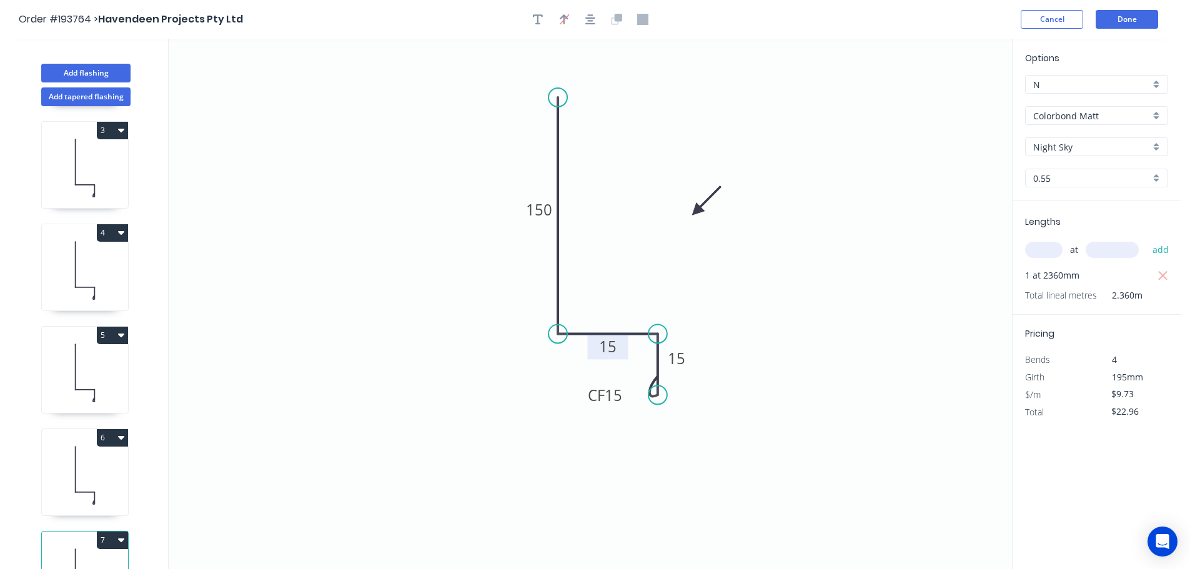
scroll to position [259, 0]
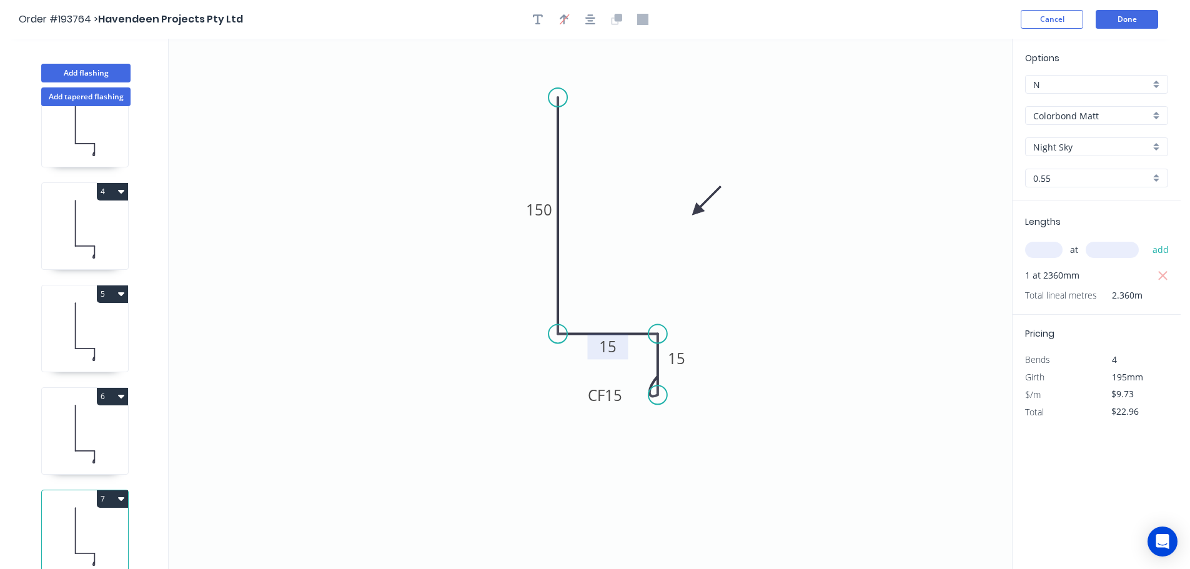
click at [108, 490] on button "7" at bounding box center [112, 498] width 31 height 17
click at [35, 522] on div "Duplicate" at bounding box center [69, 530] width 96 height 18
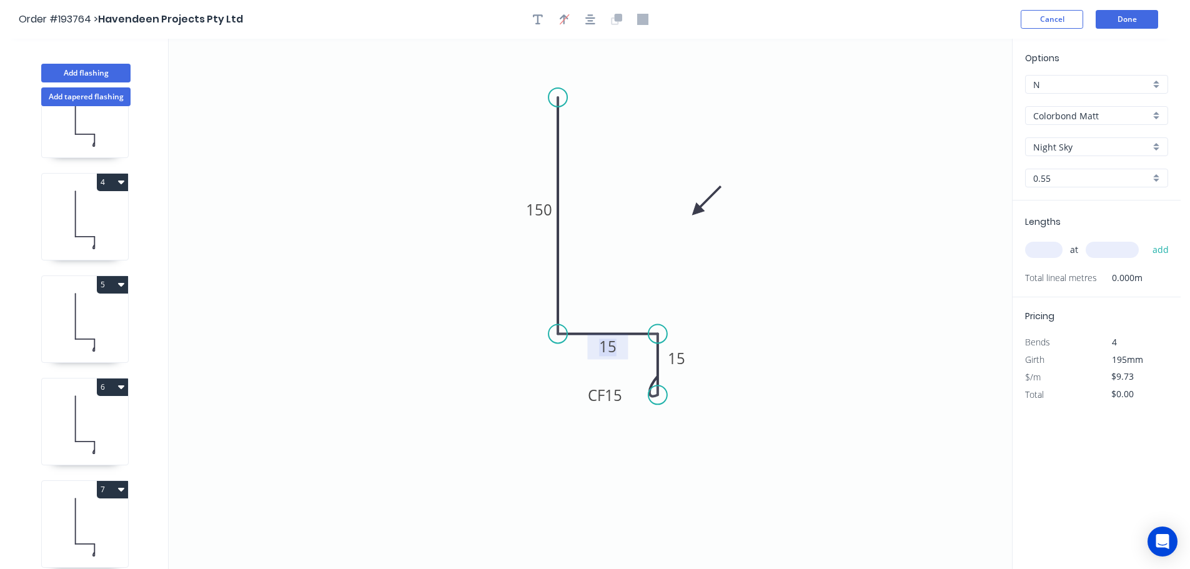
click at [609, 347] on tspan "15" at bounding box center [607, 346] width 17 height 21
drag, startPoint x: 664, startPoint y: 397, endPoint x: 656, endPoint y: 475, distance: 77.8
click at [656, 475] on circle at bounding box center [657, 474] width 19 height 19
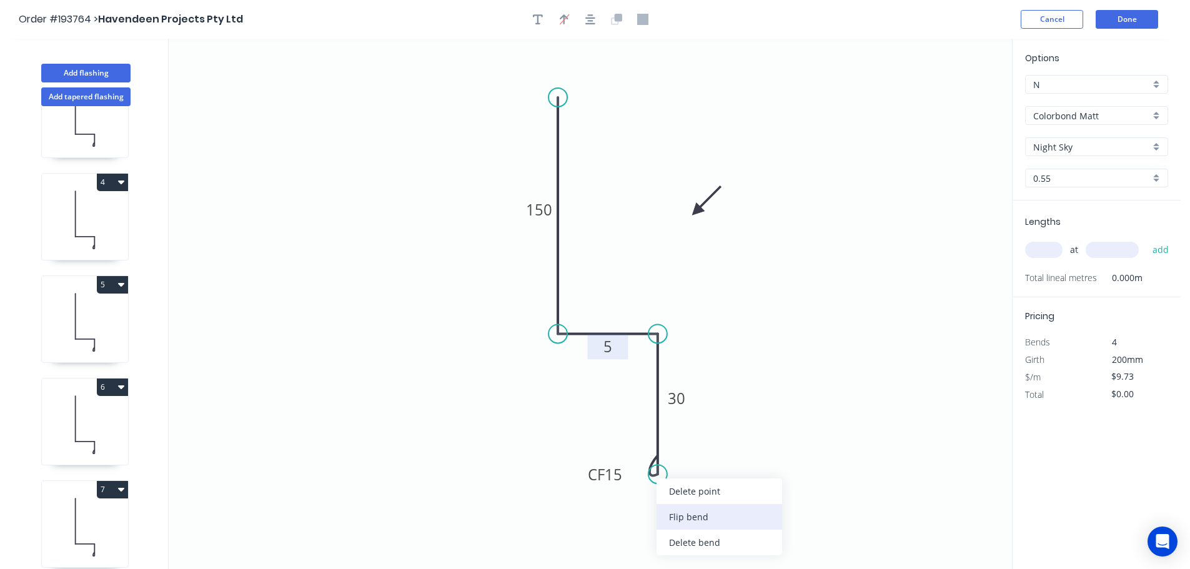
click at [679, 516] on div "Flip bend" at bounding box center [719, 517] width 126 height 26
drag, startPoint x: 573, startPoint y: 471, endPoint x: 742, endPoint y: 461, distance: 169.5
click at [742, 461] on rect at bounding box center [721, 465] width 50 height 26
click at [1050, 253] on input "text" at bounding box center [1043, 250] width 37 height 16
click at [1146, 239] on button "add" at bounding box center [1160, 249] width 29 height 21
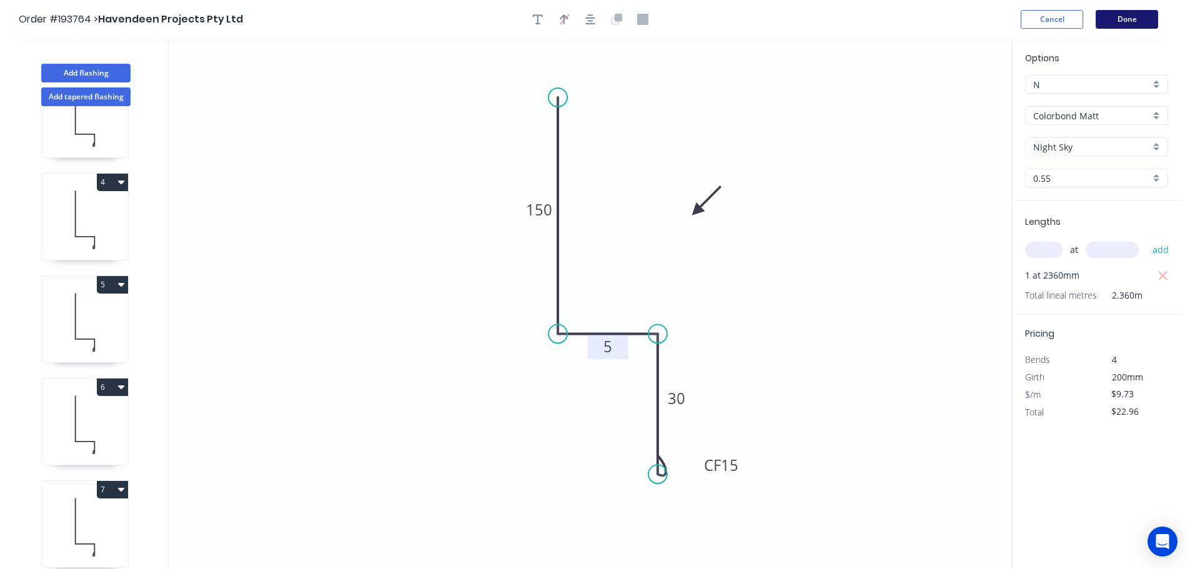
click at [1132, 16] on button "Done" at bounding box center [1126, 19] width 62 height 19
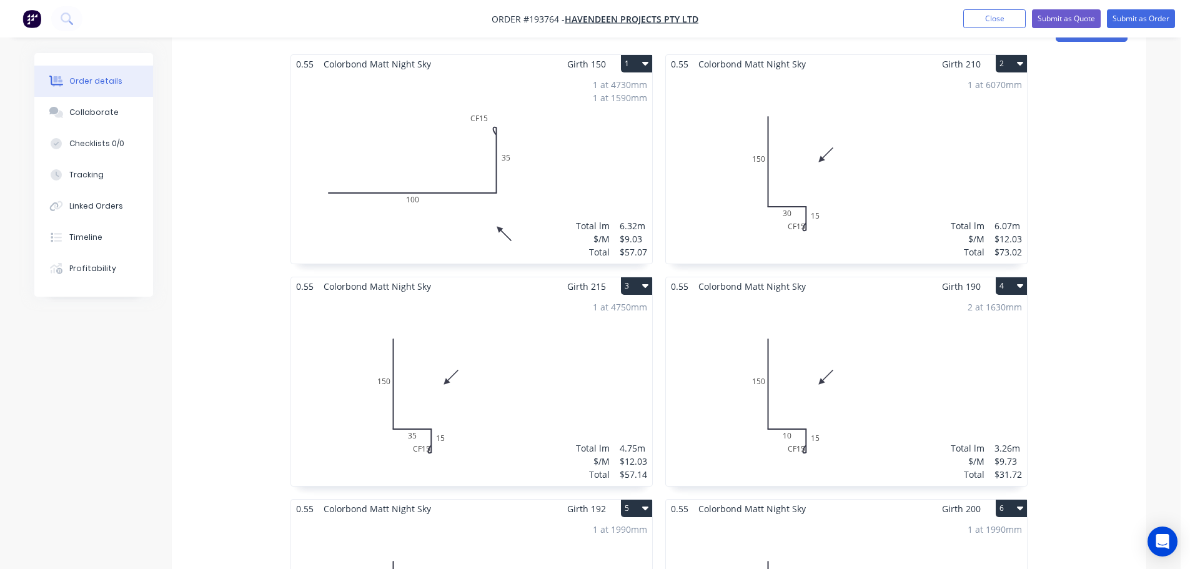
scroll to position [375, 0]
click at [858, 153] on div "1 at 6070mm Total lm $/M Total 6.07m $12.03 $73.02" at bounding box center [846, 169] width 361 height 190
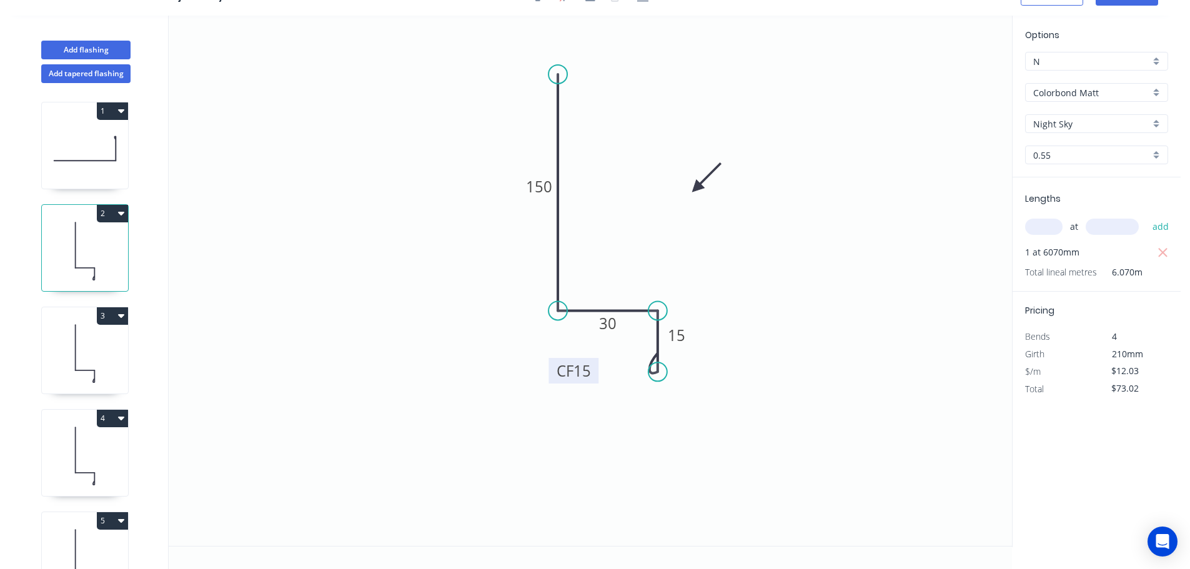
drag, startPoint x: 624, startPoint y: 373, endPoint x: 593, endPoint y: 372, distance: 31.2
click at [593, 372] on rect at bounding box center [573, 371] width 50 height 26
drag, startPoint x: 73, startPoint y: 347, endPoint x: 139, endPoint y: 350, distance: 66.2
click at [74, 347] on icon at bounding box center [85, 353] width 86 height 80
drag, startPoint x: 624, startPoint y: 370, endPoint x: 575, endPoint y: 370, distance: 48.7
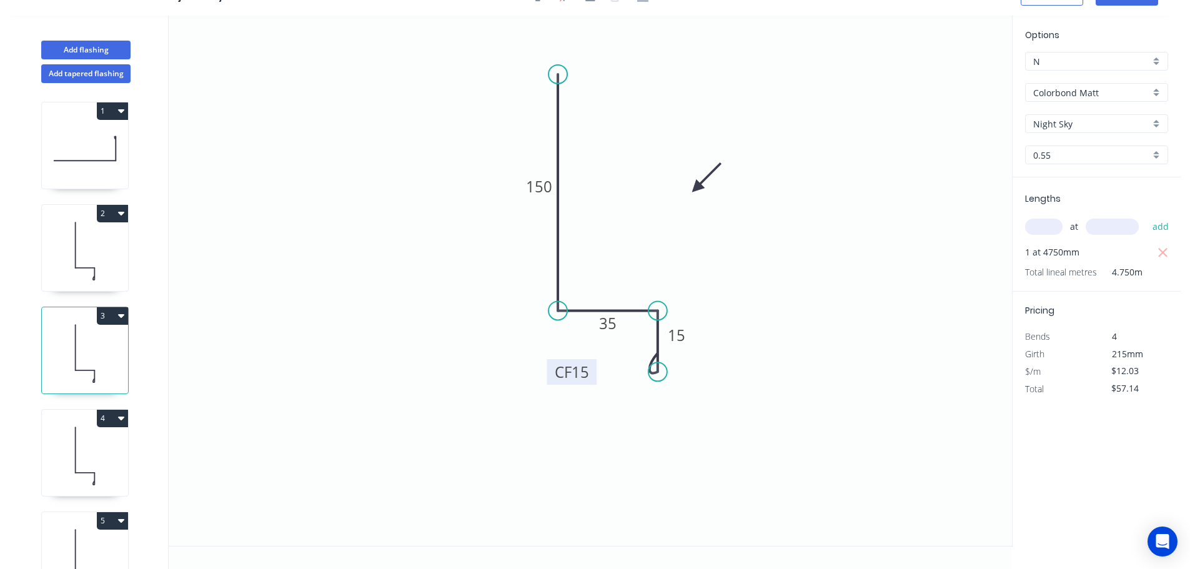
click at [589, 370] on rect at bounding box center [571, 372] width 50 height 26
click at [91, 438] on icon at bounding box center [85, 456] width 86 height 80
drag, startPoint x: 625, startPoint y: 367, endPoint x: 578, endPoint y: 370, distance: 46.9
click at [578, 370] on rect at bounding box center [558, 375] width 50 height 26
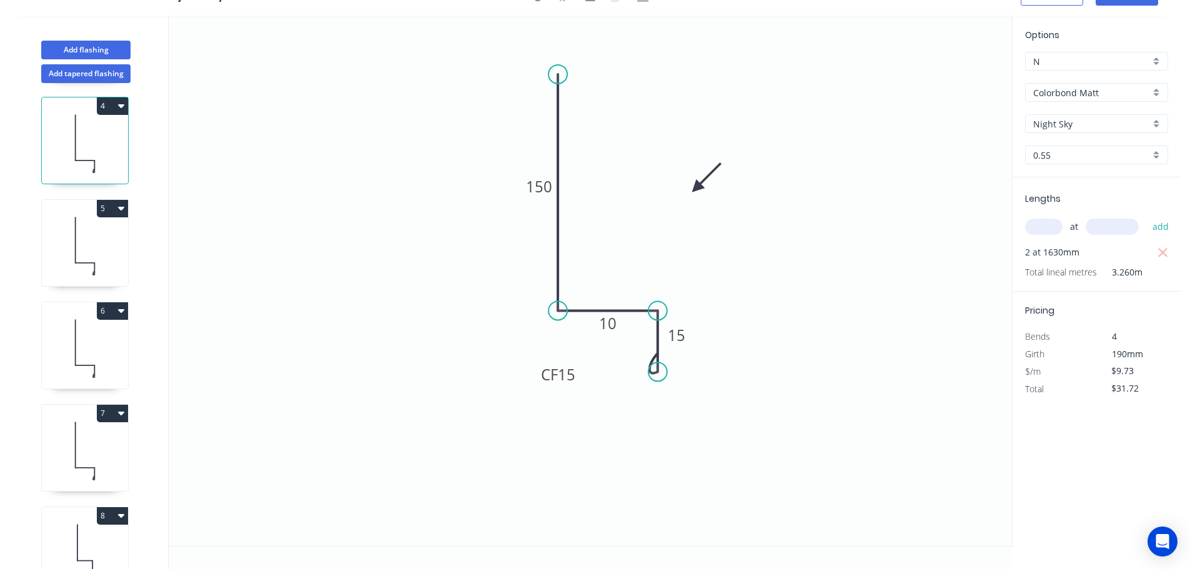
click at [77, 215] on div "5" at bounding box center [85, 208] width 86 height 17
drag, startPoint x: 626, startPoint y: 368, endPoint x: 596, endPoint y: 375, distance: 30.1
click at [596, 375] on rect at bounding box center [584, 378] width 50 height 26
click at [111, 347] on icon at bounding box center [85, 348] width 86 height 80
drag, startPoint x: 624, startPoint y: 372, endPoint x: 607, endPoint y: 374, distance: 17.0
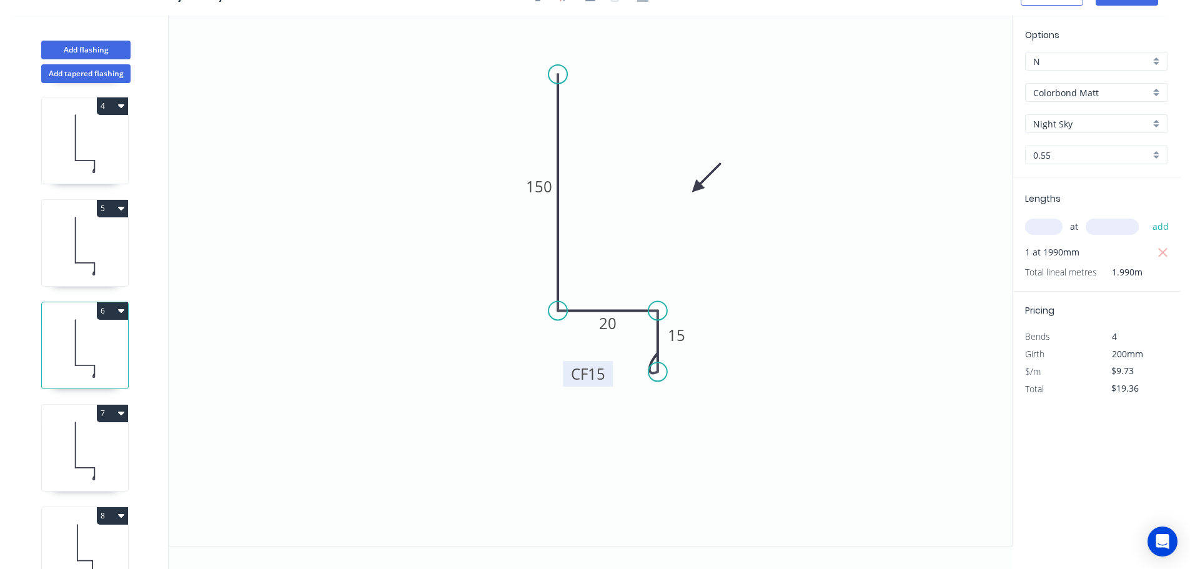
click at [607, 374] on rect at bounding box center [588, 374] width 50 height 26
click at [81, 435] on icon at bounding box center [85, 451] width 86 height 80
drag, startPoint x: 625, startPoint y: 368, endPoint x: 594, endPoint y: 372, distance: 31.4
click at [594, 372] on rect at bounding box center [574, 375] width 50 height 26
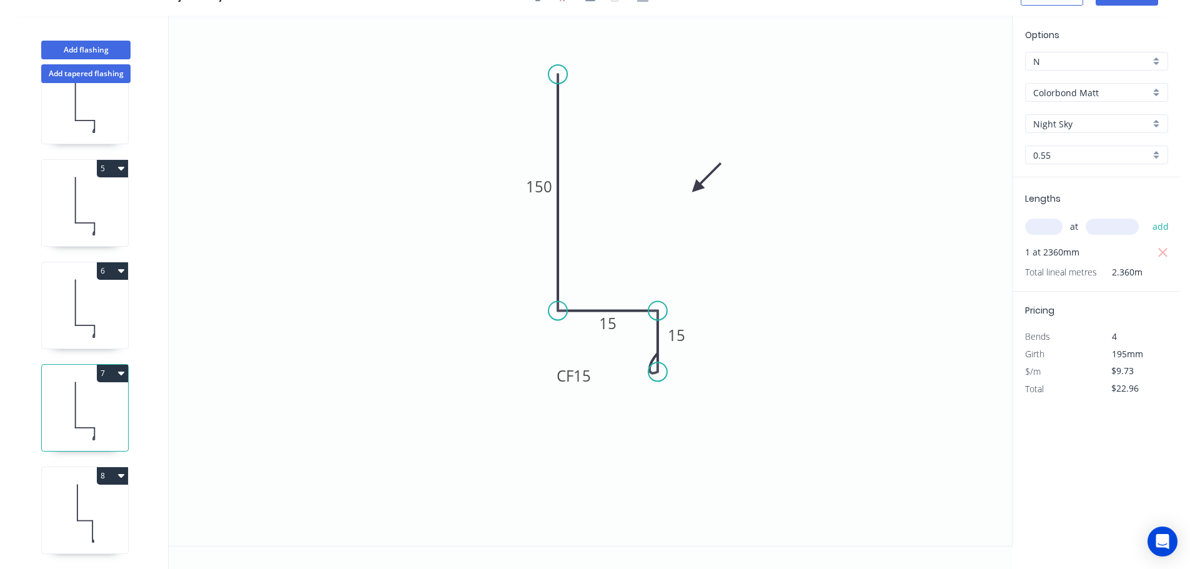
click at [76, 484] on icon at bounding box center [85, 513] width 86 height 80
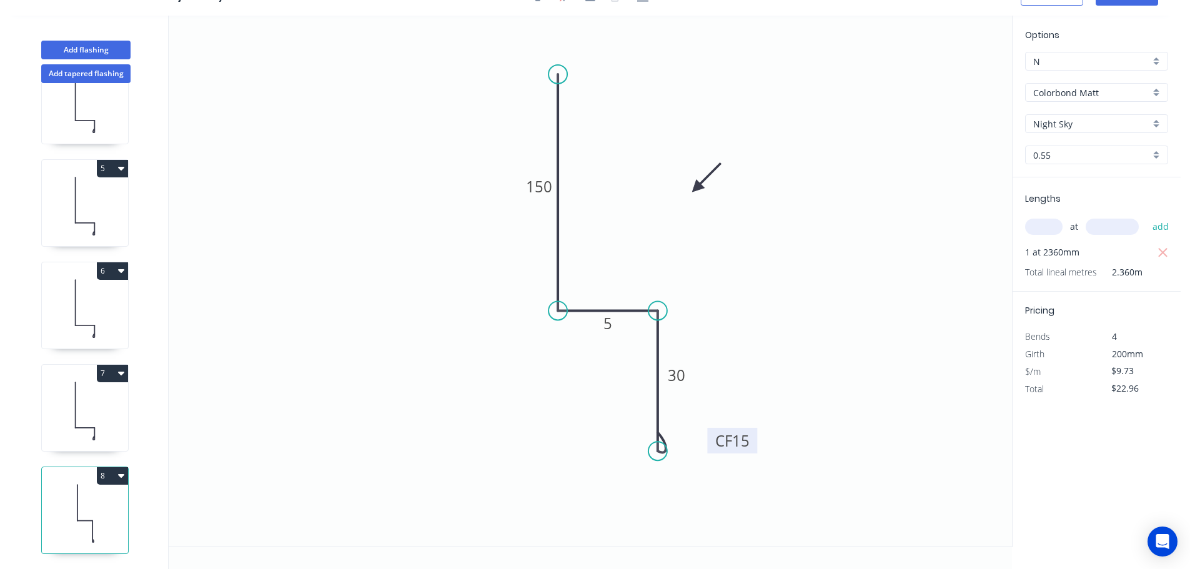
drag, startPoint x: 742, startPoint y: 439, endPoint x: 754, endPoint y: 438, distance: 11.3
click at [754, 438] on rect at bounding box center [732, 441] width 50 height 26
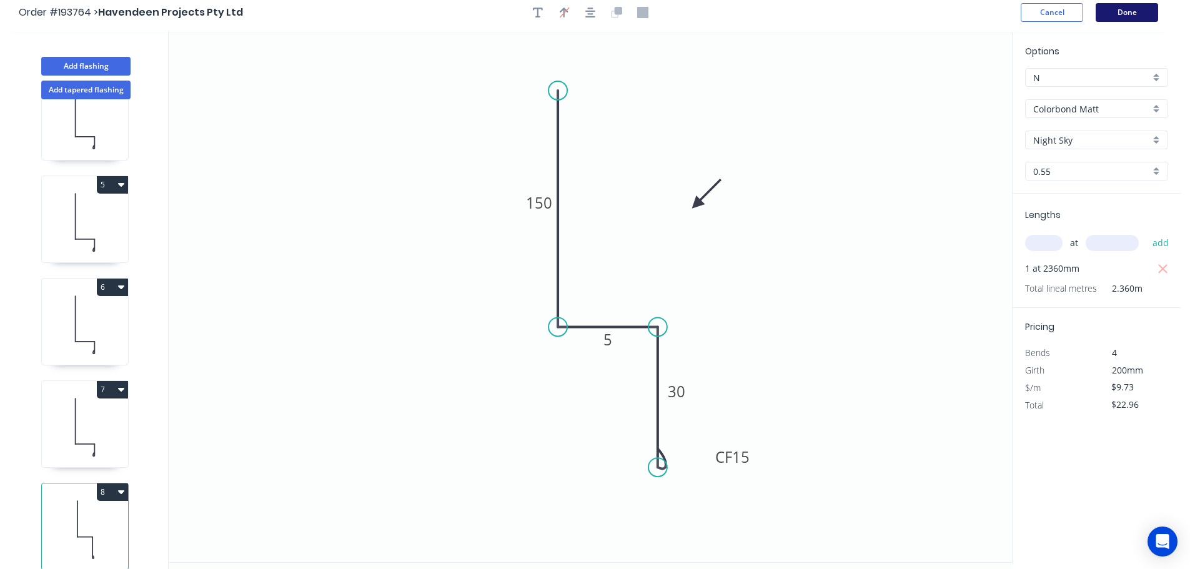
scroll to position [0, 0]
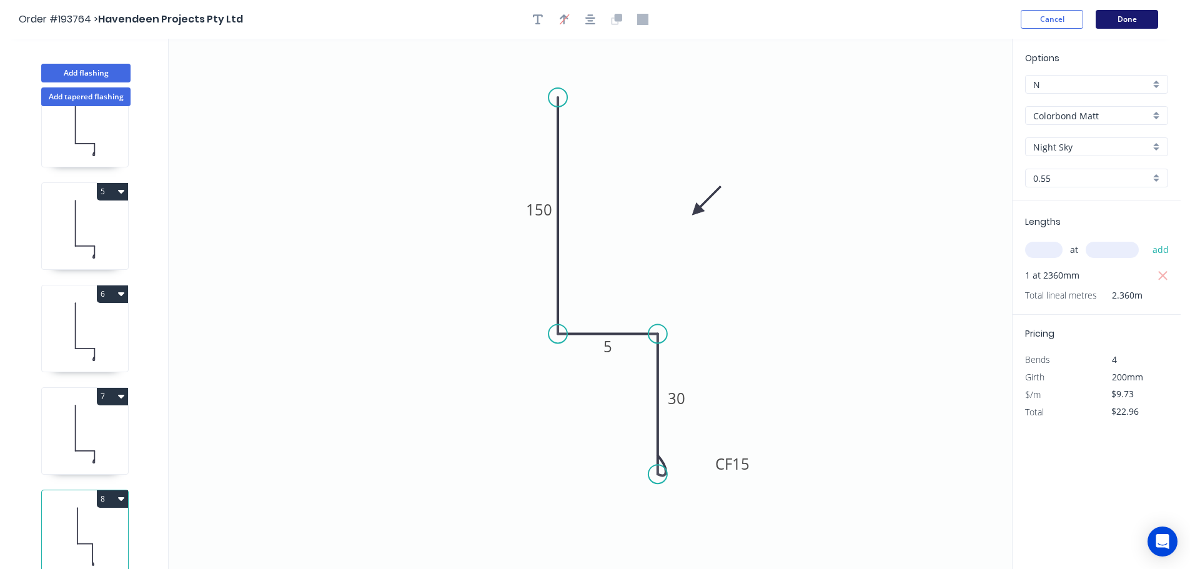
click at [1141, 22] on button "Done" at bounding box center [1126, 19] width 62 height 19
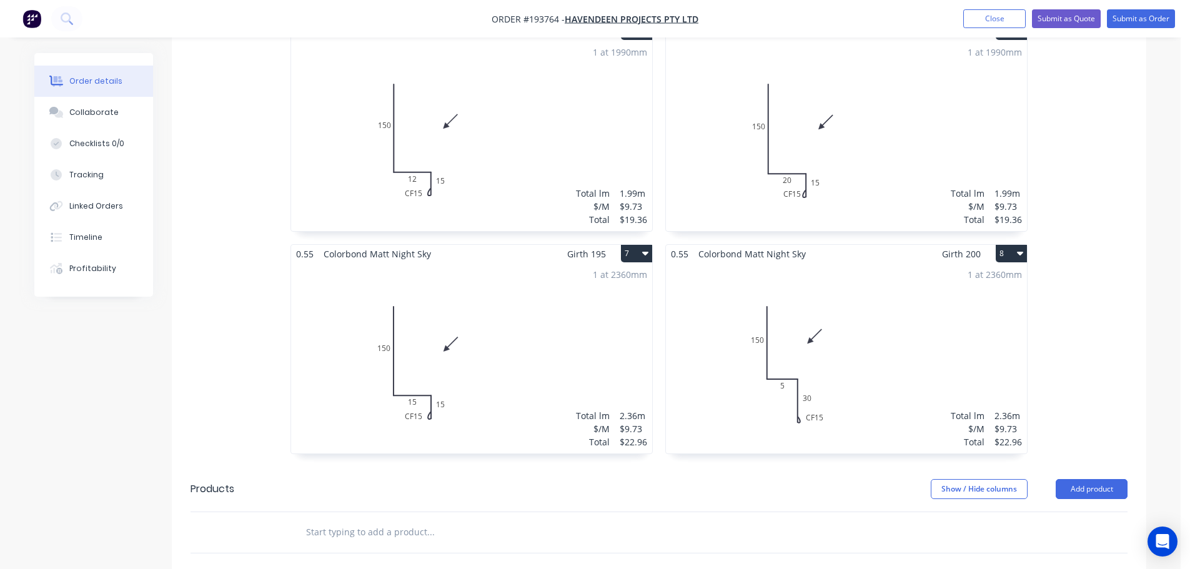
scroll to position [874, 0]
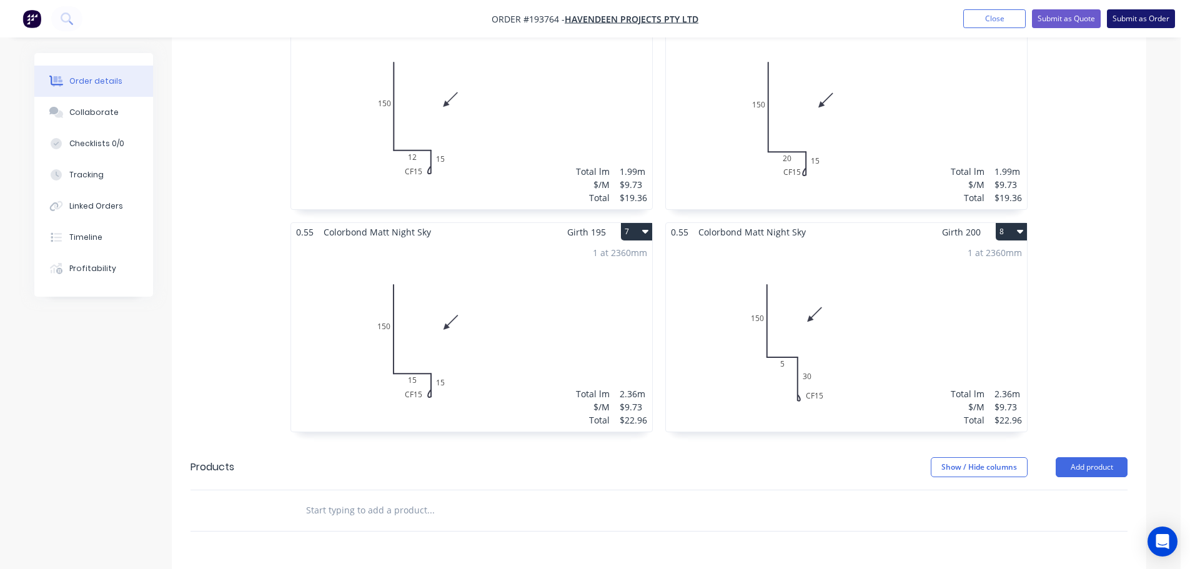
click at [1158, 19] on button "Submit as Order" at bounding box center [1140, 18] width 68 height 19
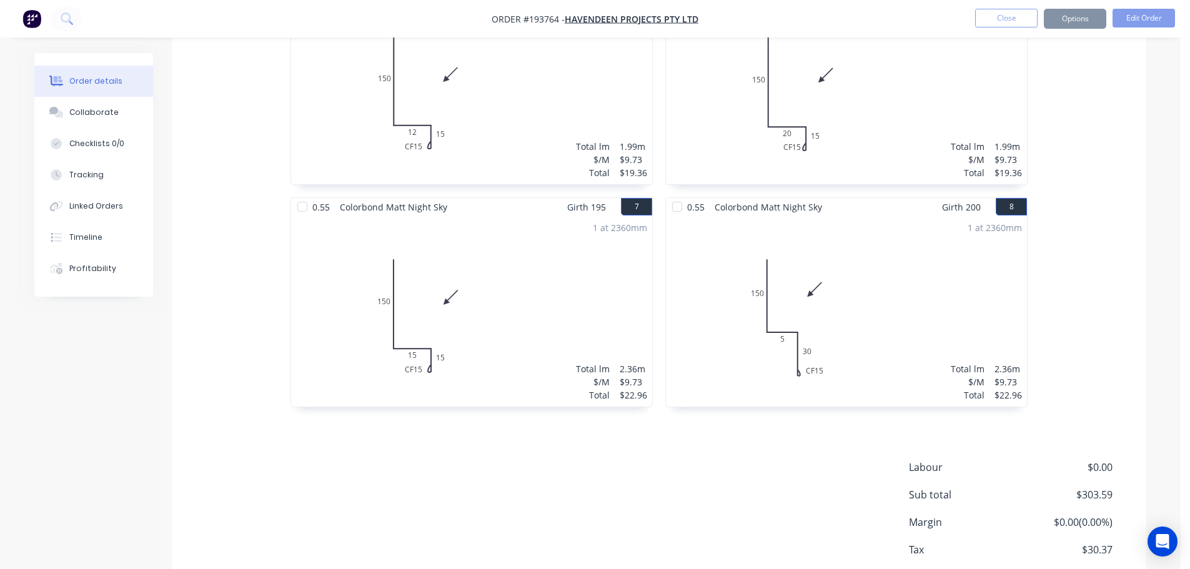
scroll to position [0, 0]
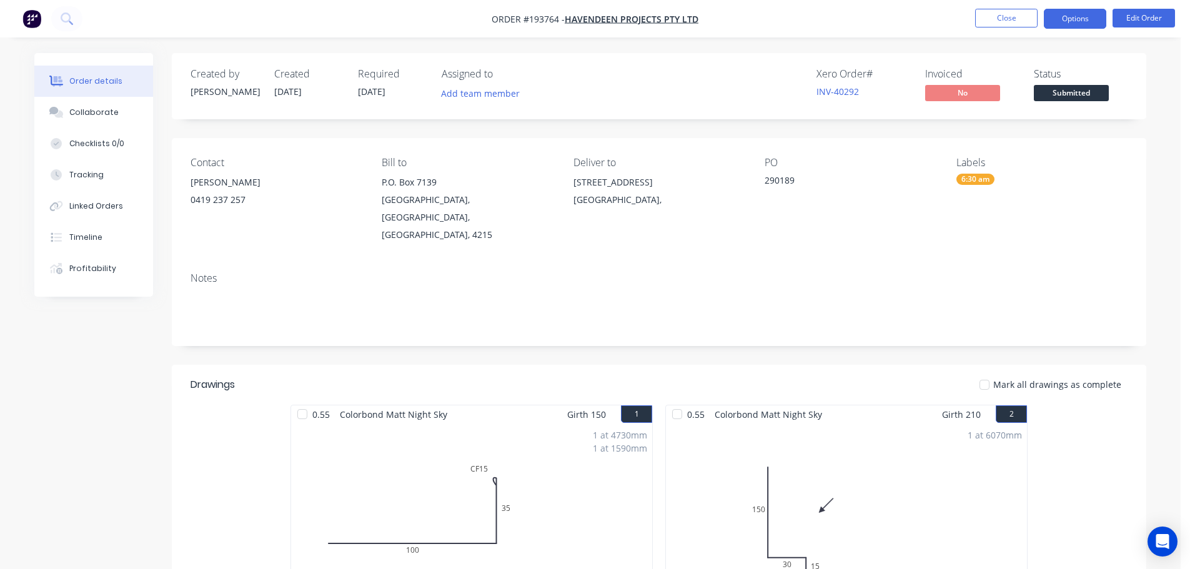
click at [1078, 18] on button "Options" at bounding box center [1074, 19] width 62 height 20
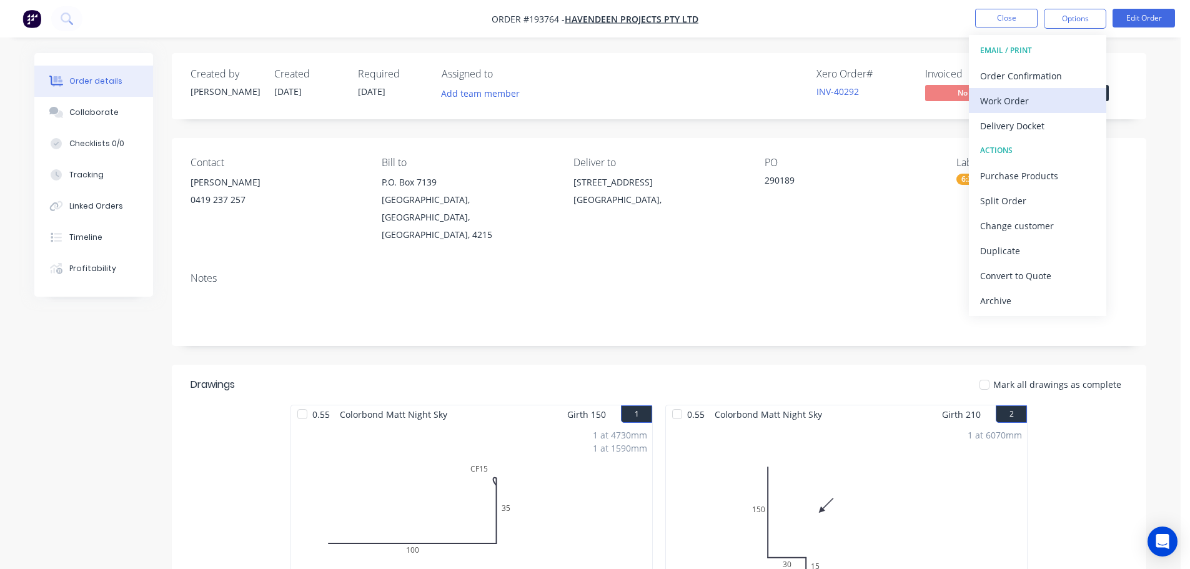
click at [1003, 102] on div "Work Order" at bounding box center [1037, 101] width 115 height 18
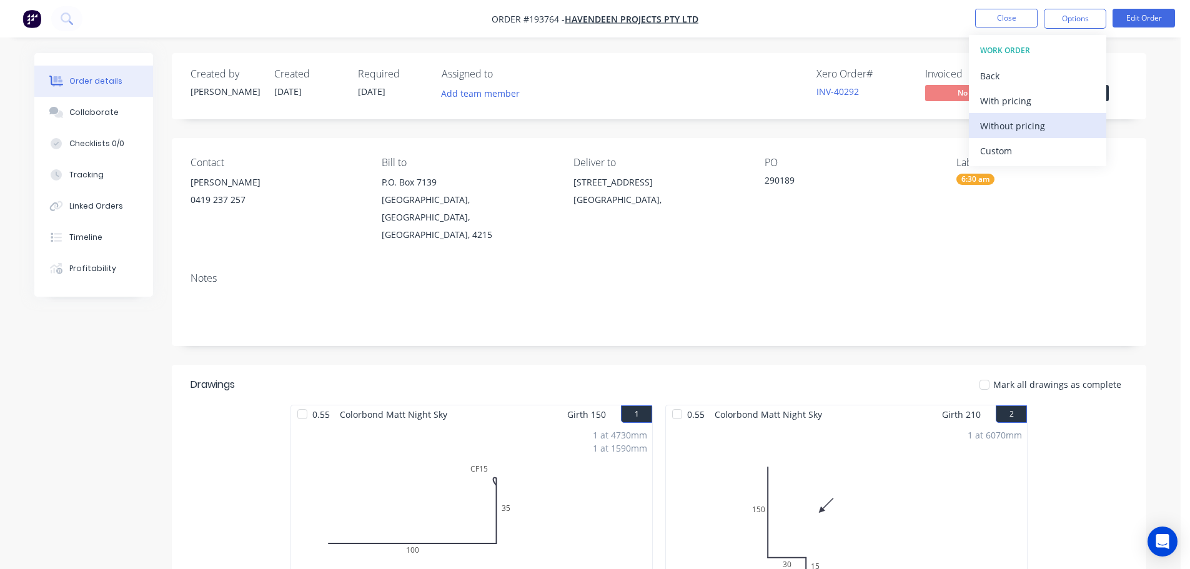
click at [1003, 129] on div "Without pricing" at bounding box center [1037, 126] width 115 height 18
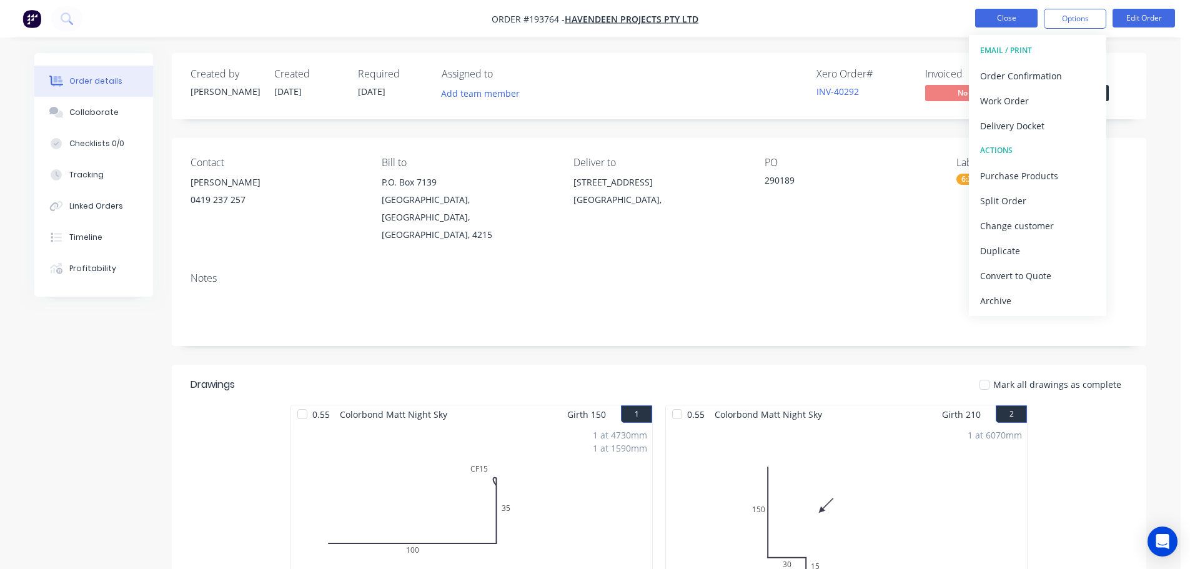
click at [995, 14] on button "Close" at bounding box center [1006, 18] width 62 height 19
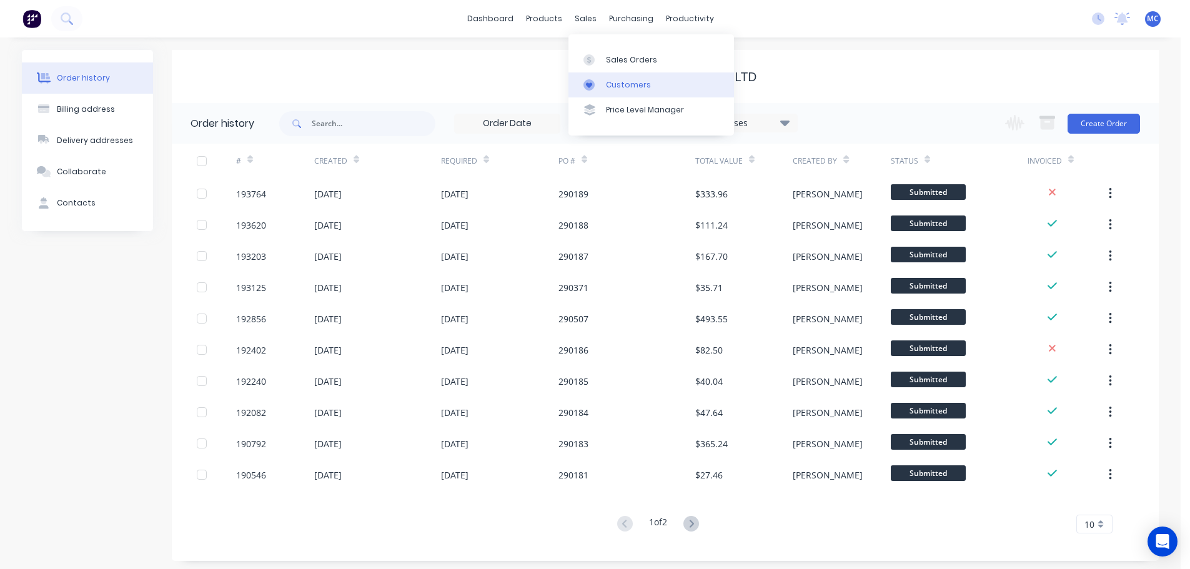
click at [635, 88] on div "Customers" at bounding box center [628, 84] width 45 height 11
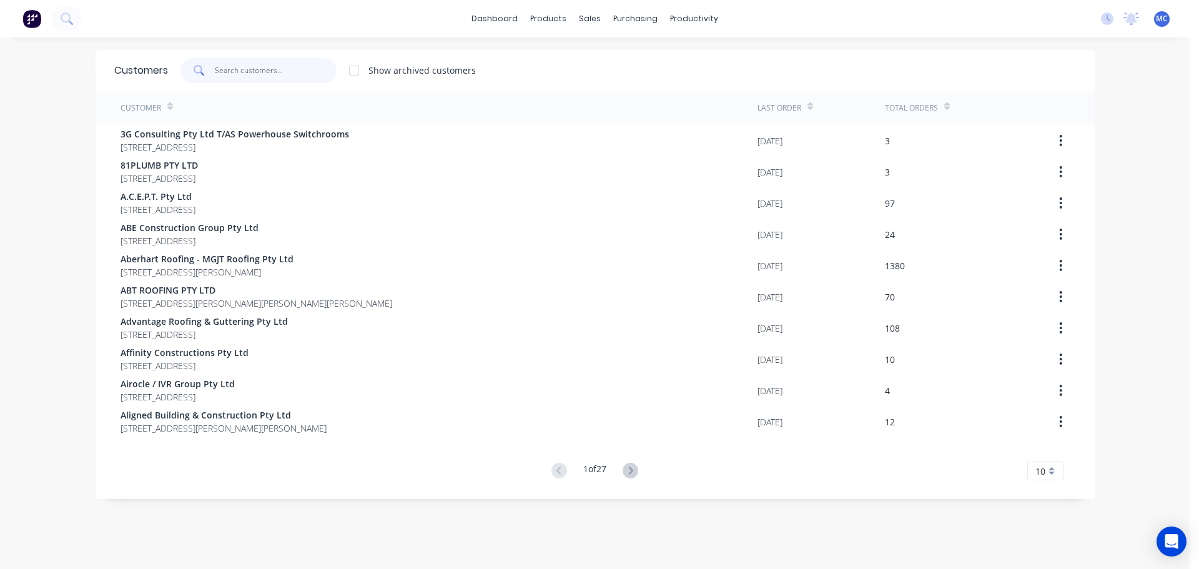
click at [278, 60] on input "text" at bounding box center [276, 70] width 122 height 25
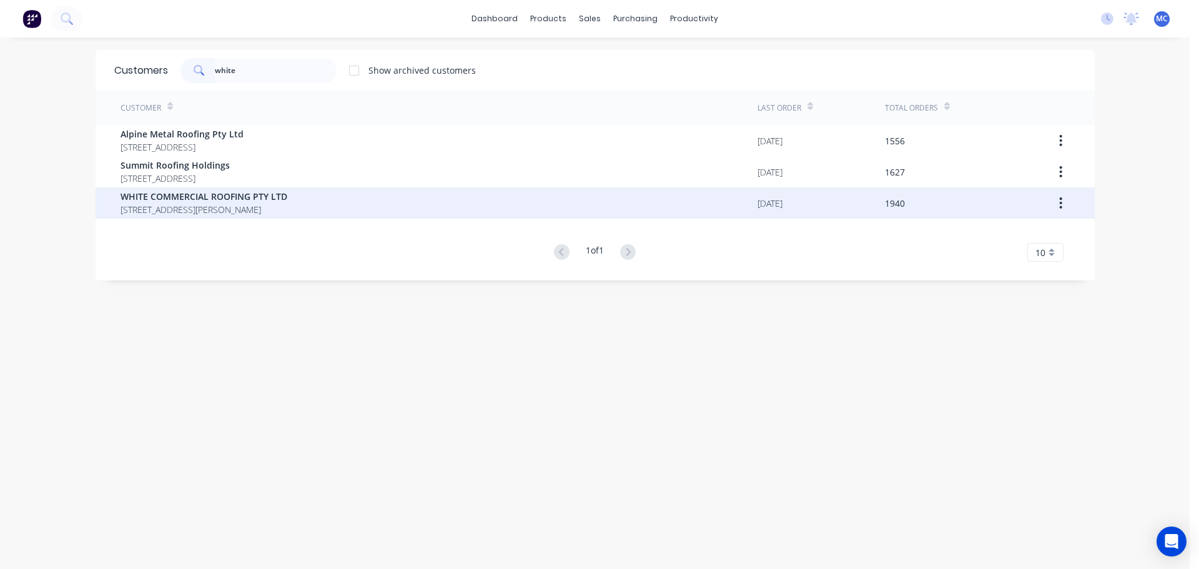
click at [175, 194] on span "WHITE COMMERCIAL ROOFING PTY LTD" at bounding box center [204, 196] width 167 height 13
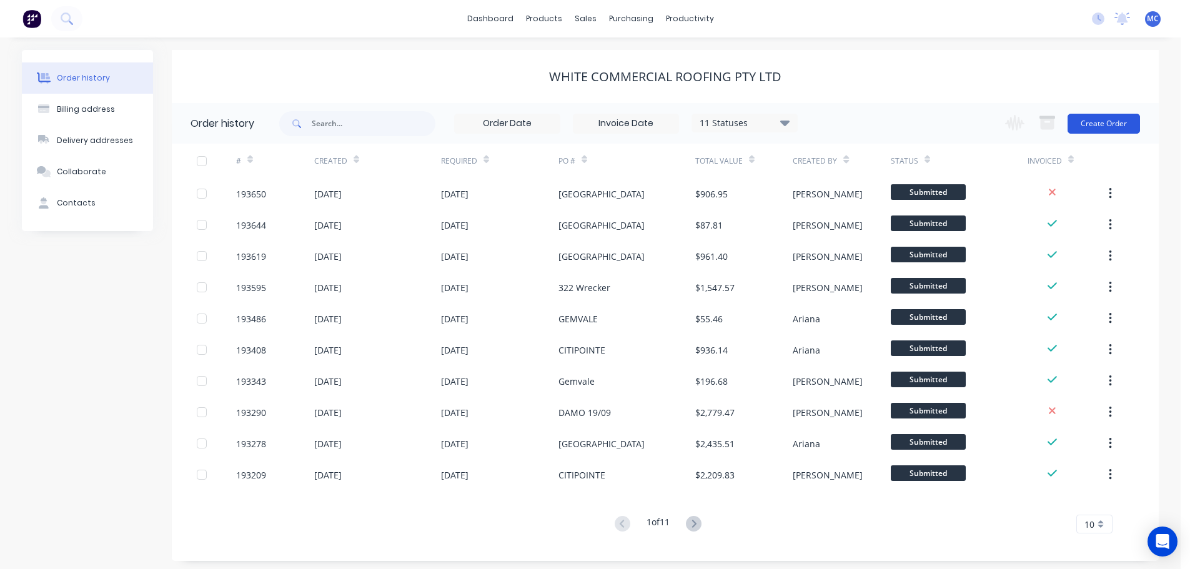
click at [1112, 122] on button "Create Order" at bounding box center [1103, 124] width 72 height 20
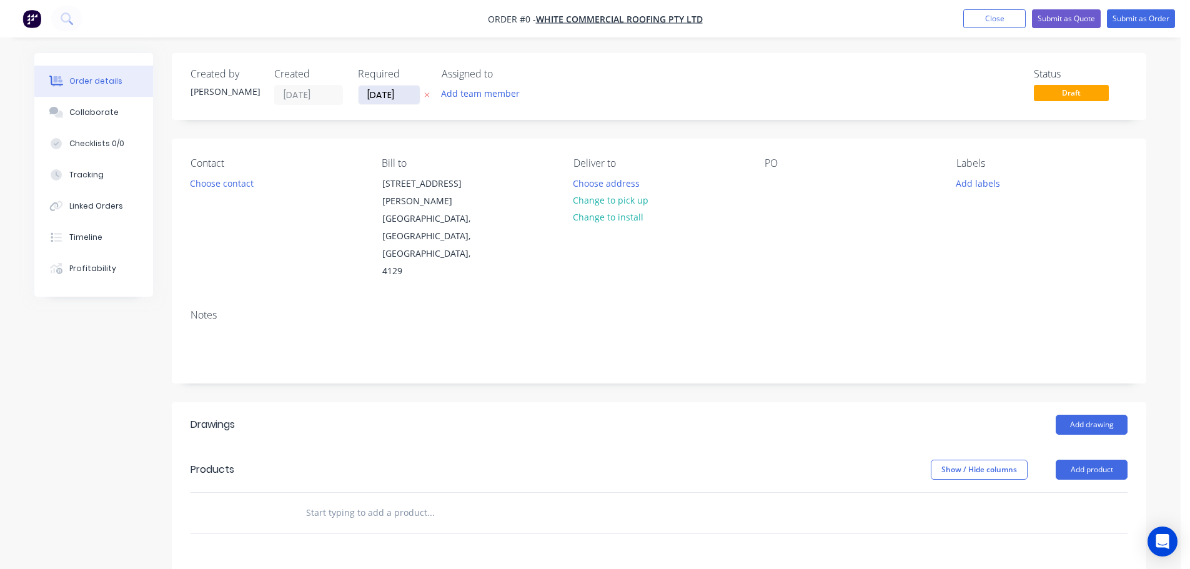
click at [389, 96] on input "[DATE]" at bounding box center [388, 95] width 61 height 19
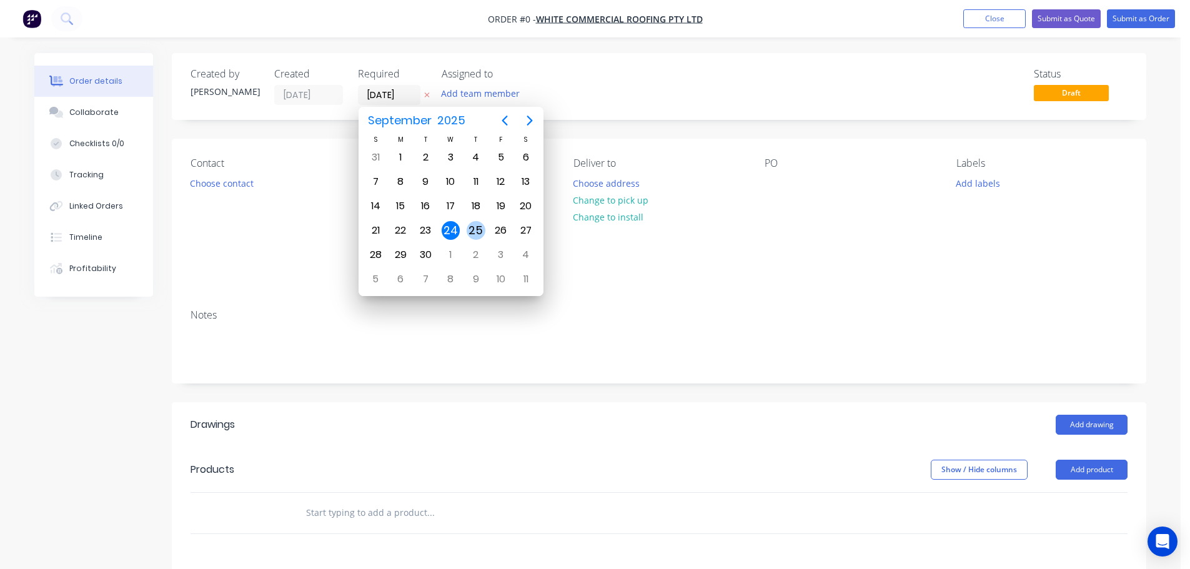
click at [476, 229] on div "25" at bounding box center [475, 230] width 19 height 19
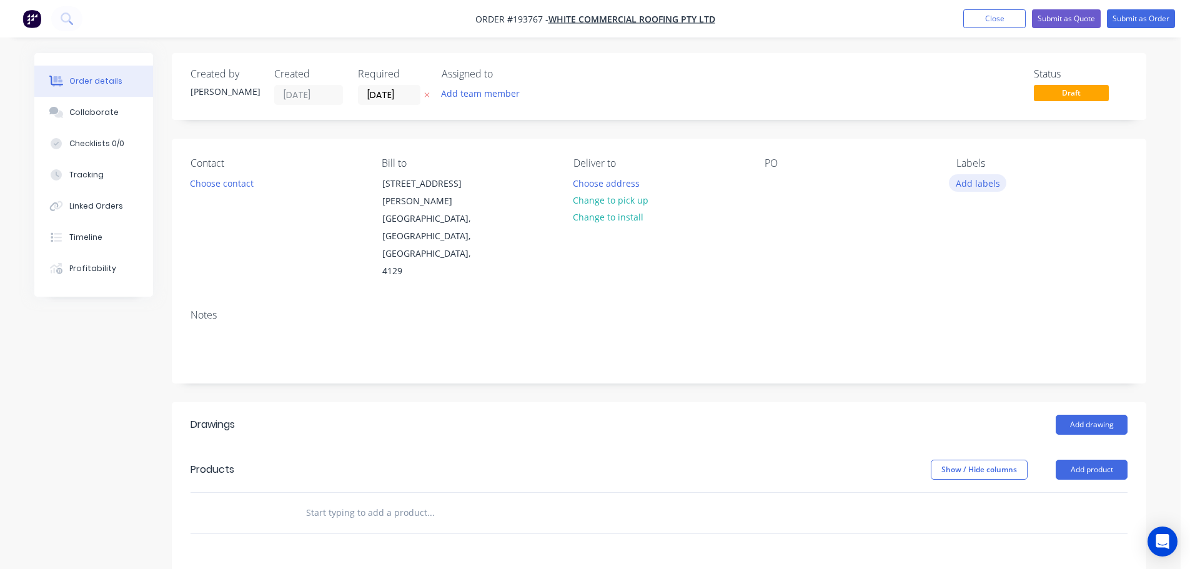
click at [984, 184] on button "Add labels" at bounding box center [976, 182] width 57 height 17
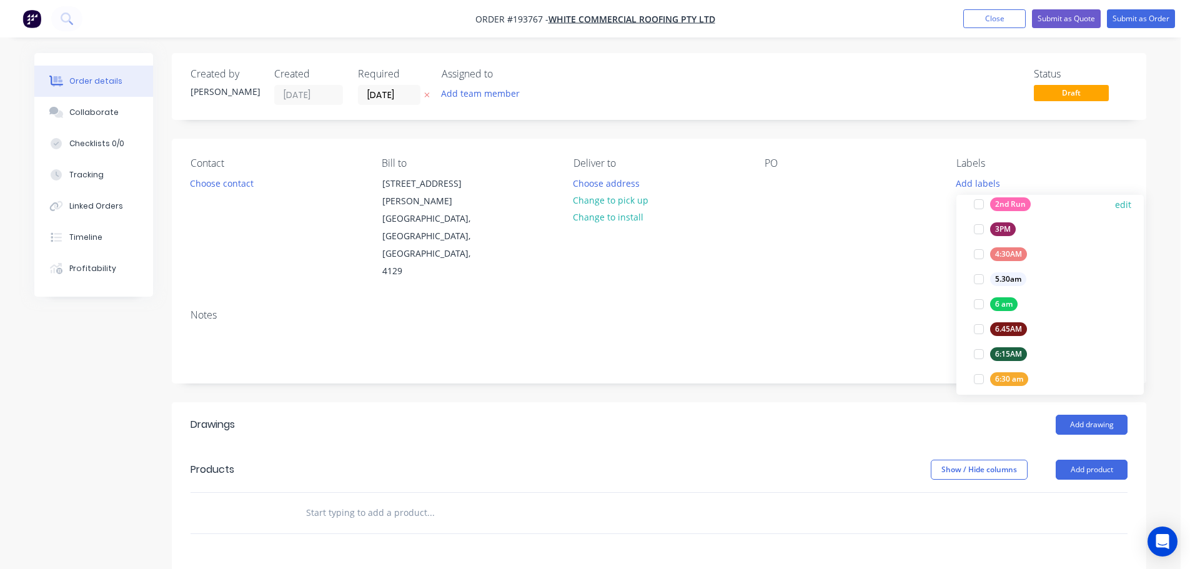
scroll to position [187, 0]
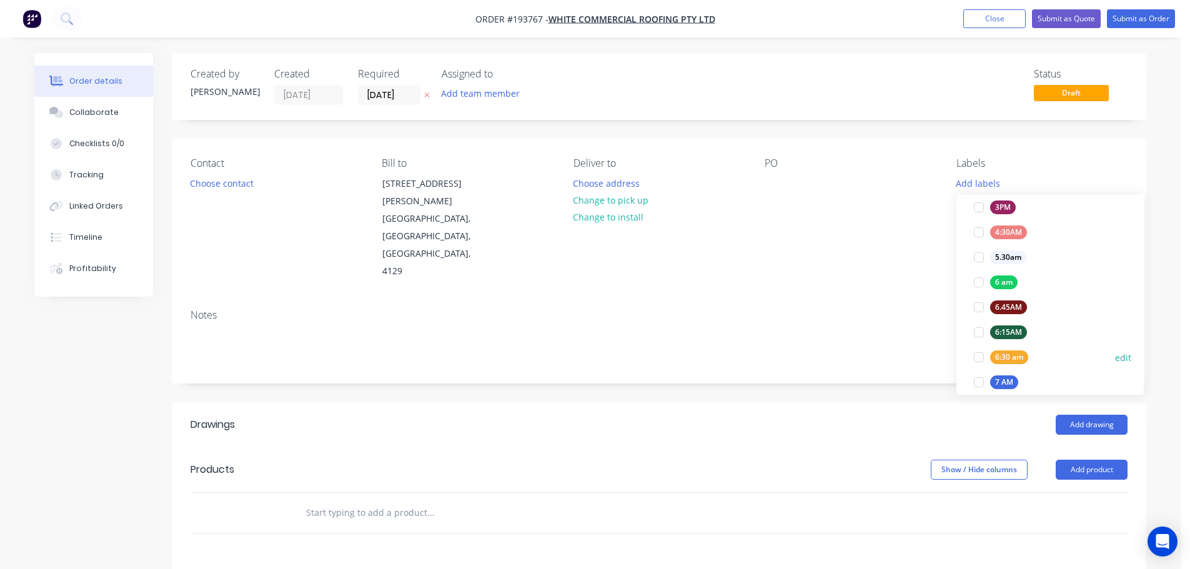
click at [978, 354] on div at bounding box center [978, 357] width 25 height 25
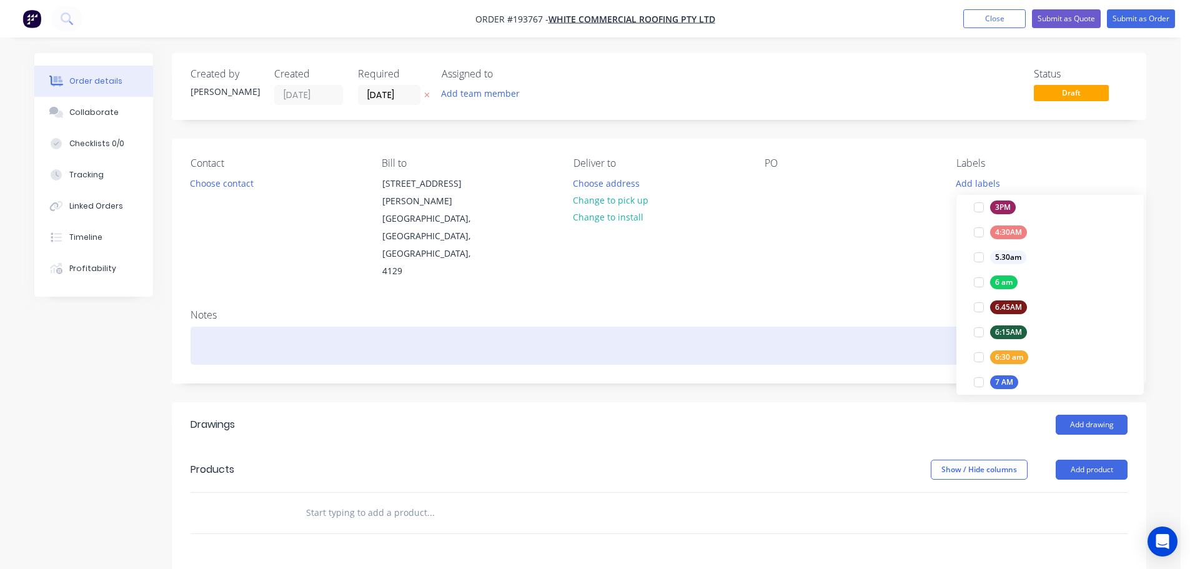
scroll to position [0, 0]
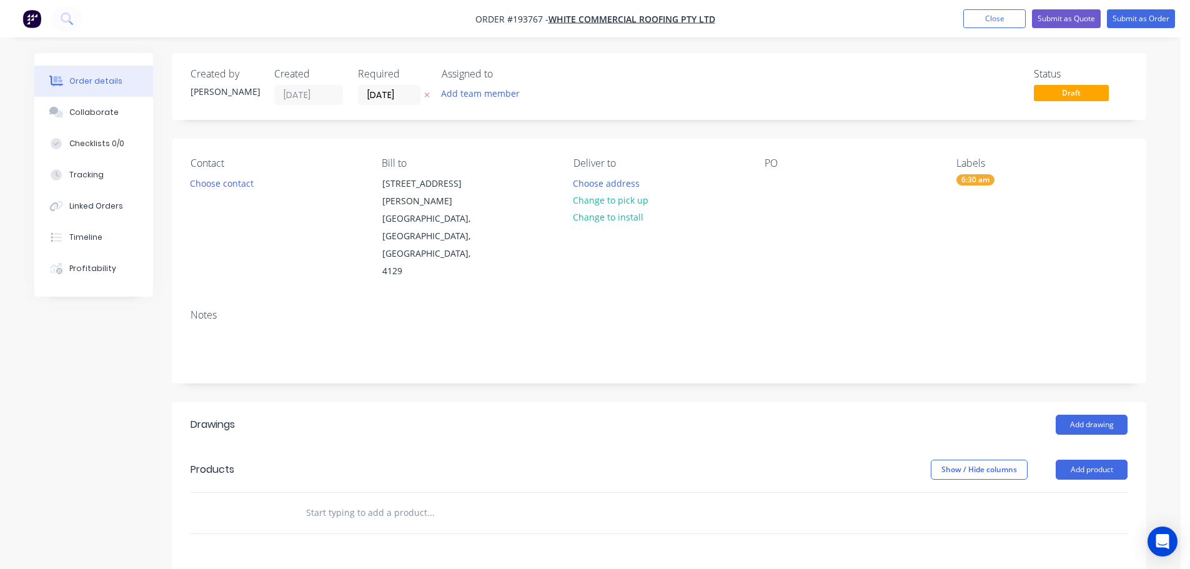
click at [887, 309] on div "Notes" at bounding box center [658, 315] width 937 height 12
click at [227, 184] on button "Choose contact" at bounding box center [222, 182] width 77 height 17
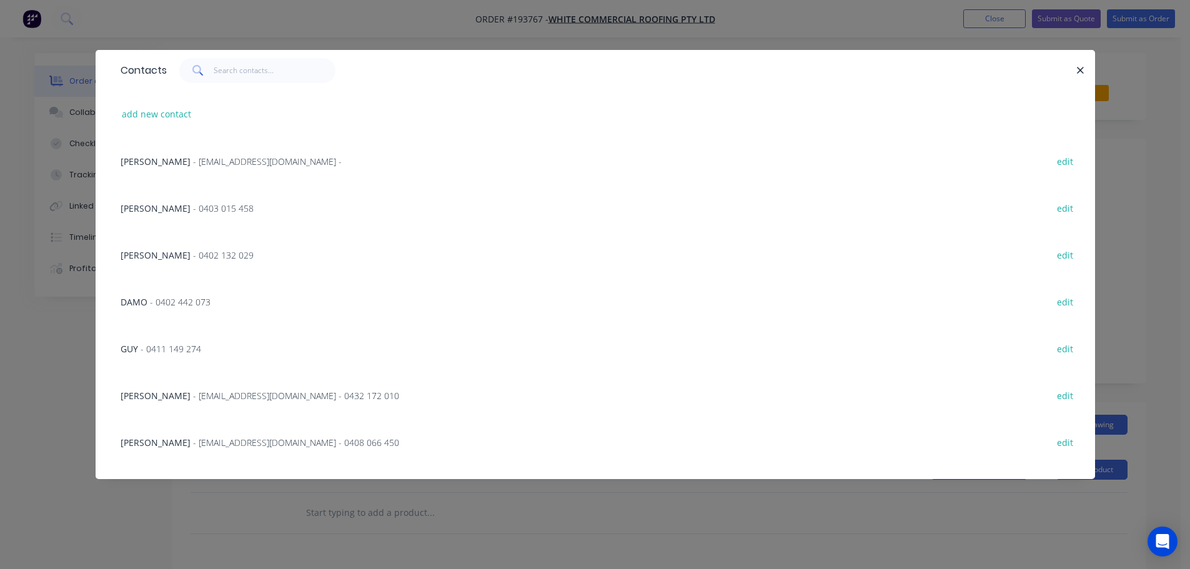
click at [193, 206] on span "- 0403 015 458" at bounding box center [223, 208] width 61 height 12
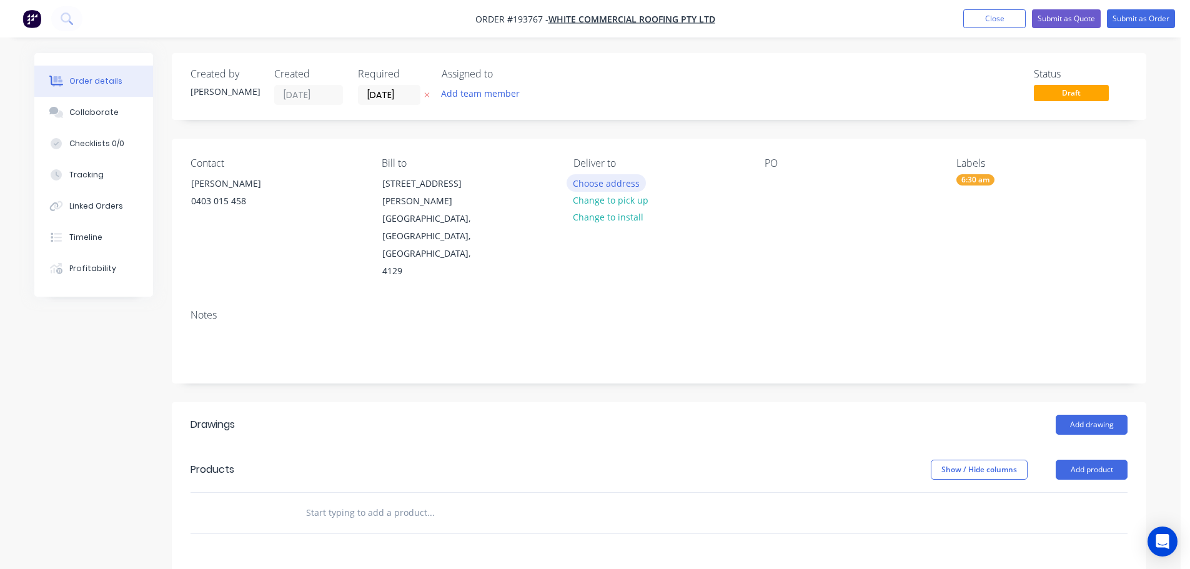
click at [605, 180] on button "Choose address" at bounding box center [606, 182] width 80 height 17
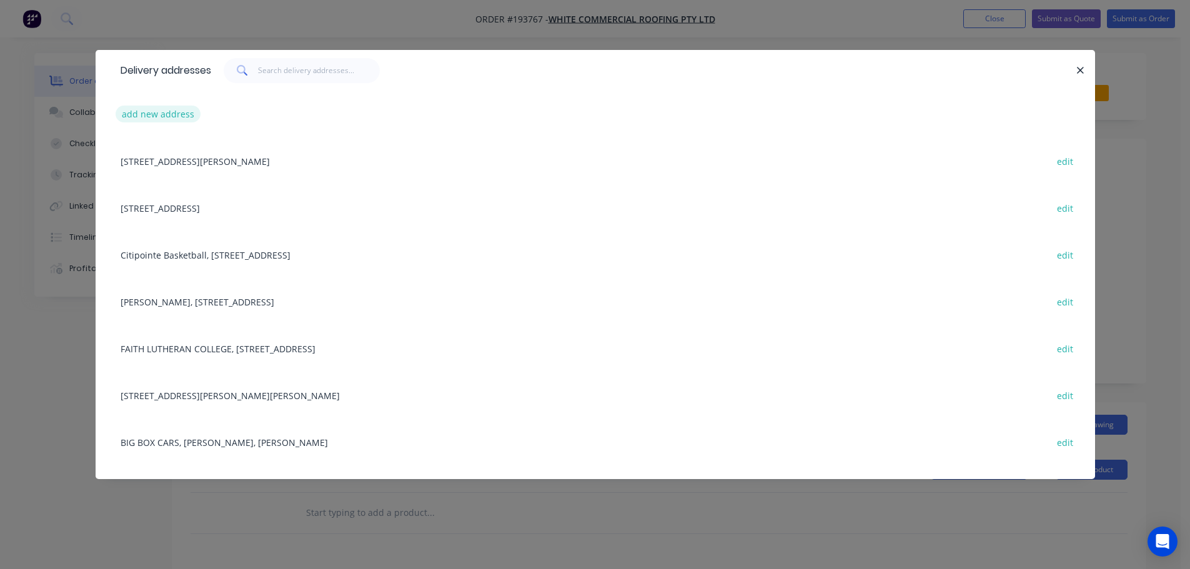
click at [162, 114] on button "add new address" at bounding box center [159, 114] width 86 height 17
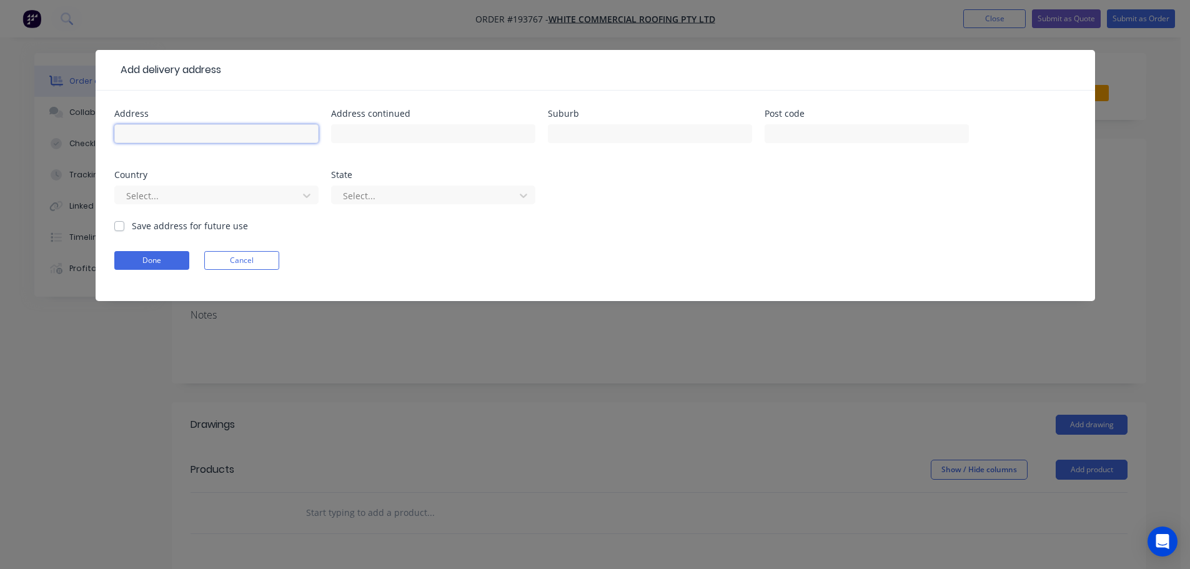
click at [175, 131] on input "text" at bounding box center [216, 133] width 204 height 19
click at [245, 258] on button "Cancel" at bounding box center [241, 260] width 75 height 19
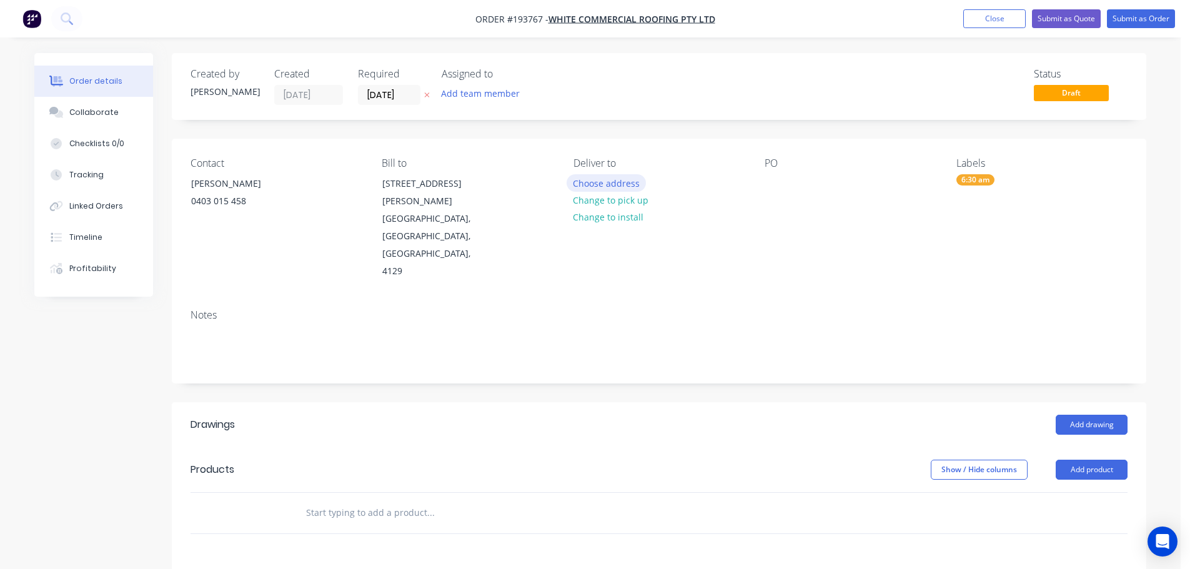
click at [603, 182] on button "Choose address" at bounding box center [606, 182] width 80 height 17
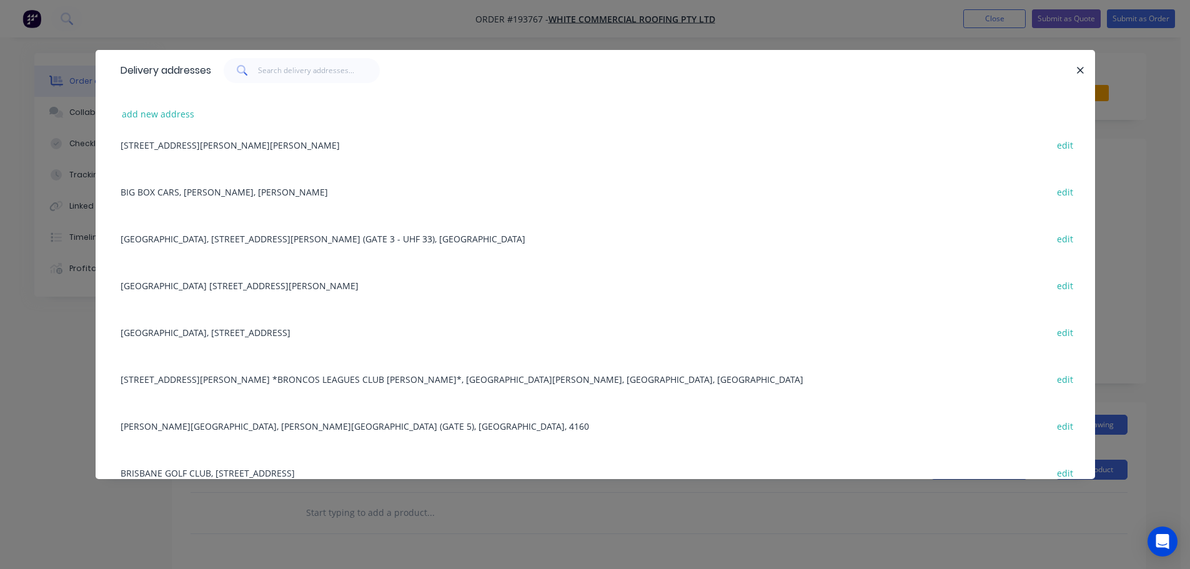
scroll to position [312, 0]
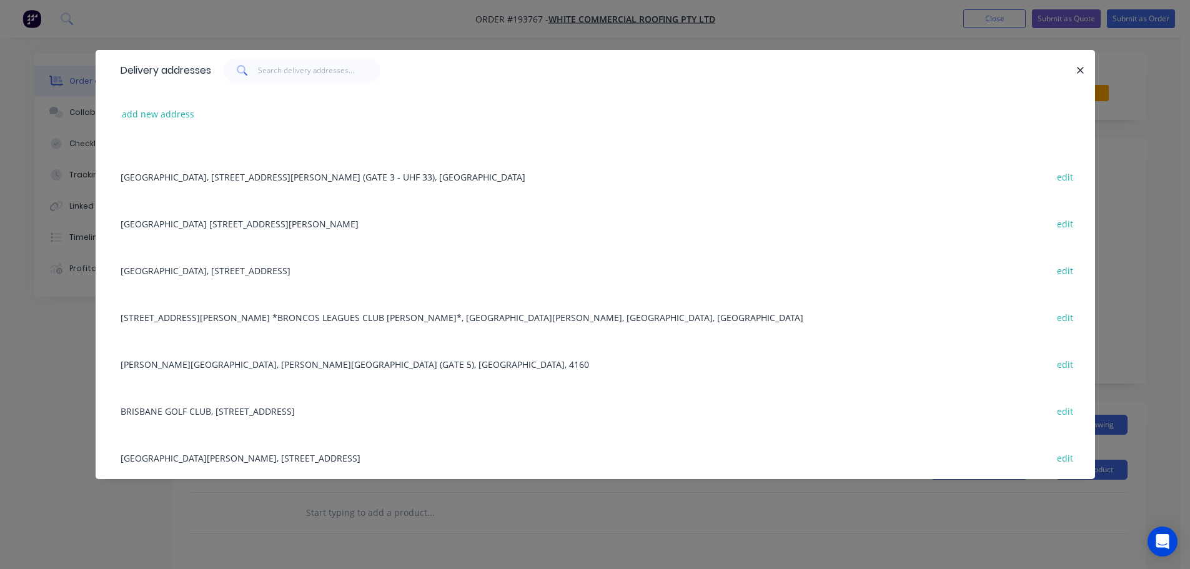
click at [239, 222] on div "[GEOGRAPHIC_DATA] [STREET_ADDRESS][PERSON_NAME] edit" at bounding box center [595, 223] width 962 height 47
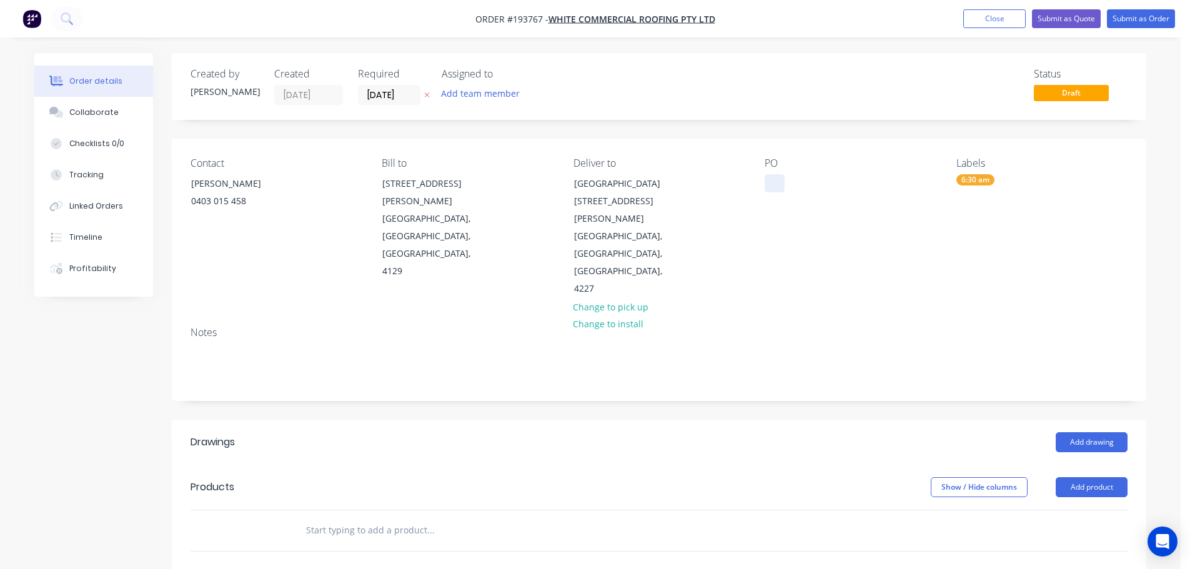
click at [774, 177] on div at bounding box center [774, 183] width 20 height 18
click at [1087, 432] on button "Add drawing" at bounding box center [1091, 442] width 72 height 20
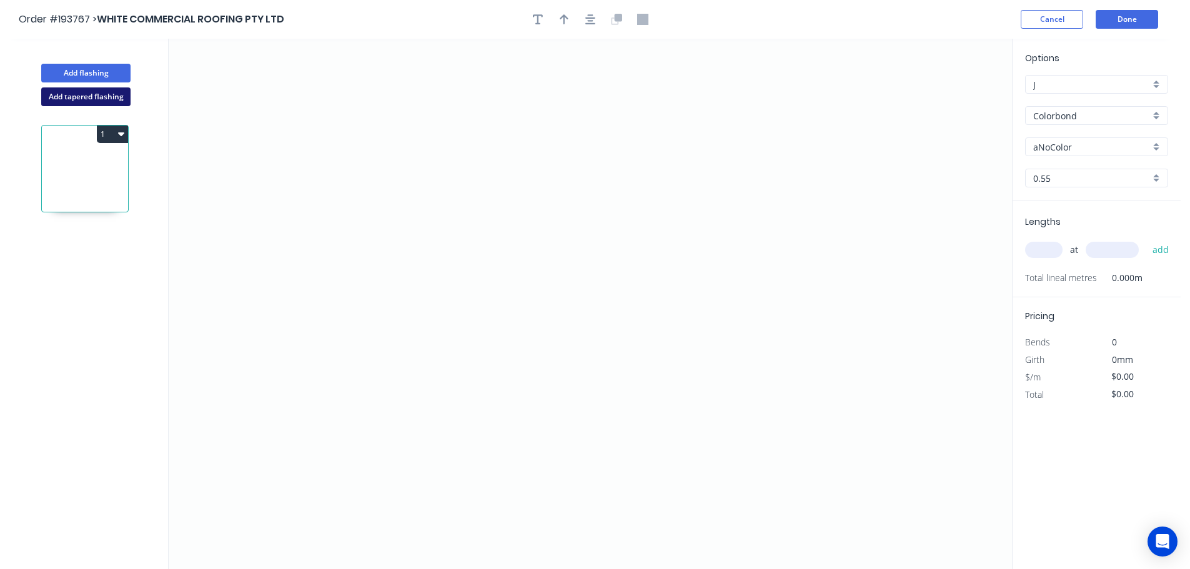
click at [91, 90] on button "Add tapered flashing" at bounding box center [85, 96] width 89 height 19
click at [458, 100] on icon "0" at bounding box center [590, 171] width 843 height 265
click at [500, 61] on icon "0" at bounding box center [590, 171] width 843 height 265
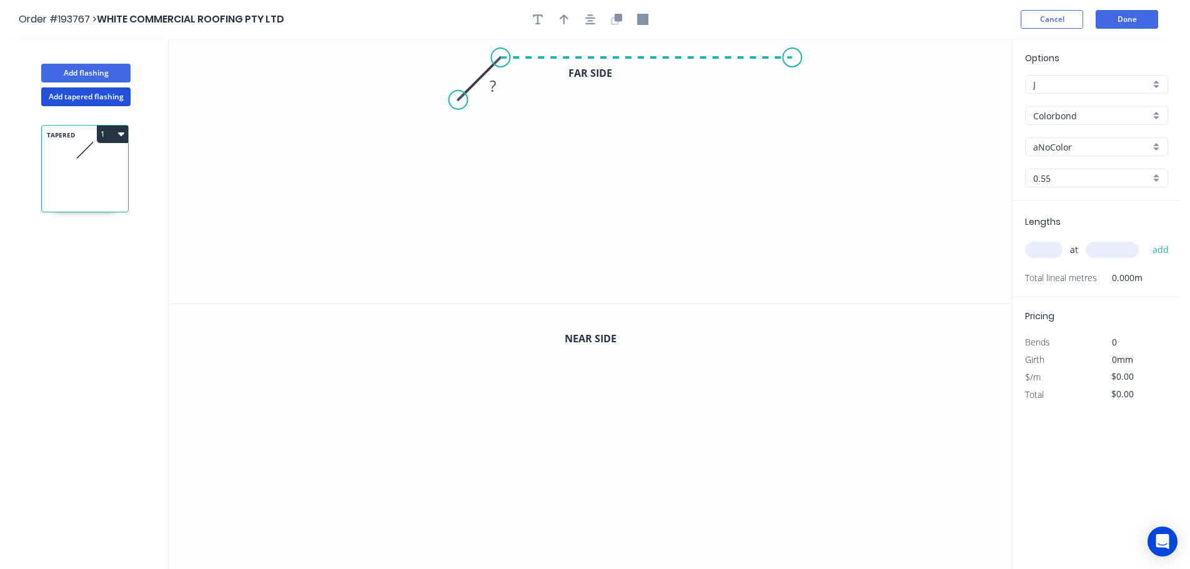
click at [792, 55] on icon "0 ?" at bounding box center [590, 171] width 843 height 265
click at [791, 132] on icon "0 ? ?" at bounding box center [590, 171] width 843 height 265
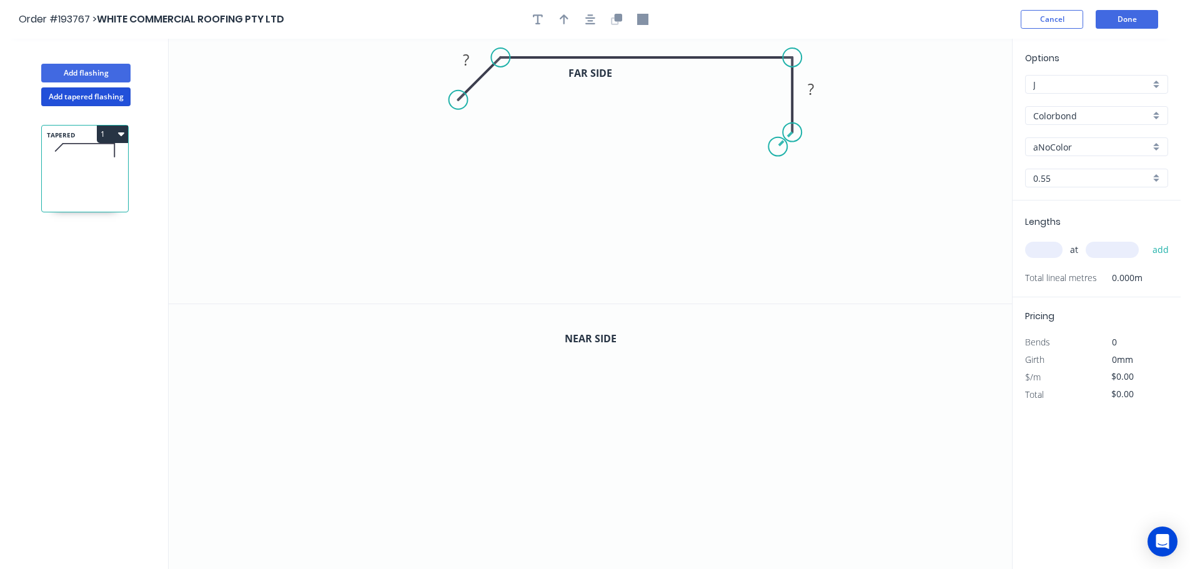
click at [778, 145] on icon "0 ? ? ?" at bounding box center [590, 171] width 843 height 265
click at [778, 187] on icon "0 ? ? ? ?" at bounding box center [590, 171] width 843 height 265
click at [793, 201] on icon "0 ? ? ? ? ?" at bounding box center [590, 171] width 843 height 265
click at [789, 294] on icon "0 ? ? ? ? ? ?" at bounding box center [590, 171] width 843 height 265
click at [687, 287] on icon "0 ? ? ? ? ? ? ?" at bounding box center [590, 171] width 843 height 265
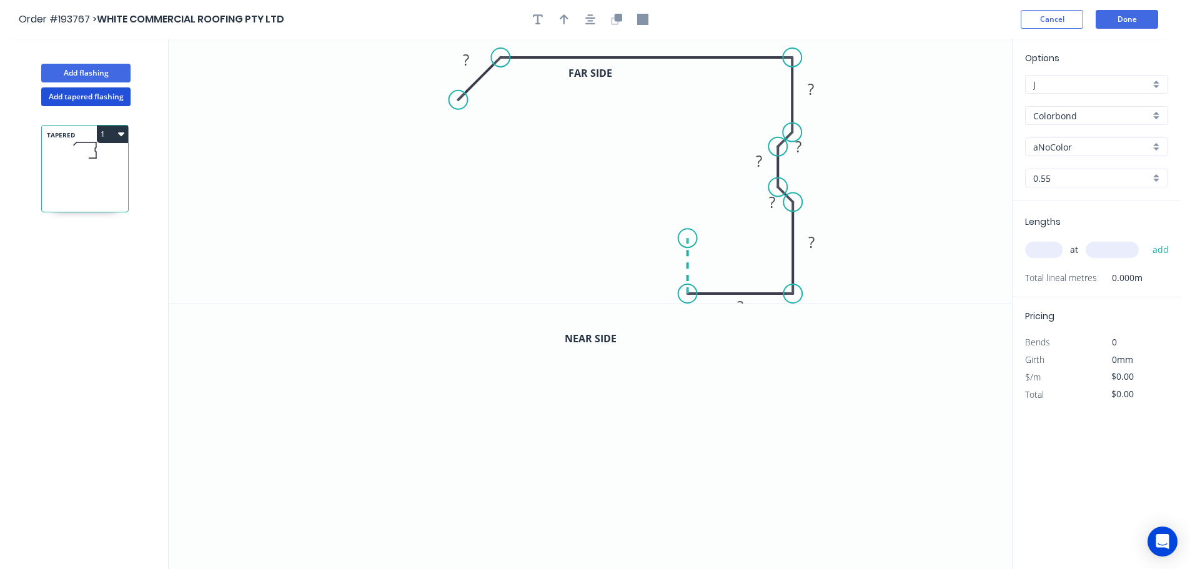
click at [687, 239] on icon at bounding box center [687, 266] width 0 height 56
click at [586, 230] on icon "0 ? ? ? ? ? ? ? ? ?" at bounding box center [590, 171] width 843 height 265
click at [586, 230] on circle at bounding box center [586, 238] width 19 height 19
click at [464, 57] on tspan "?" at bounding box center [466, 59] width 6 height 21
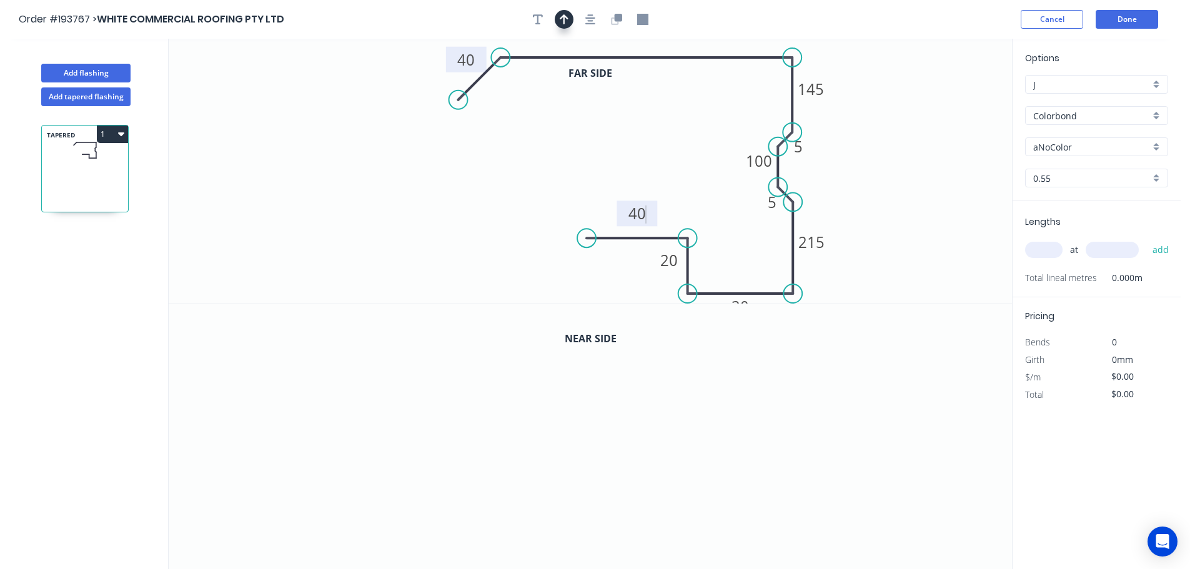
click at [566, 19] on icon "button" at bounding box center [563, 19] width 9 height 11
click at [952, 100] on icon "0 20 40 40 30 215 145 5 100 5 310" at bounding box center [590, 171] width 843 height 265
click at [948, 100] on icon at bounding box center [948, 87] width 11 height 40
drag, startPoint x: 948, startPoint y: 100, endPoint x: 839, endPoint y: 115, distance: 110.9
click at [844, 115] on icon at bounding box center [862, 99] width 36 height 36
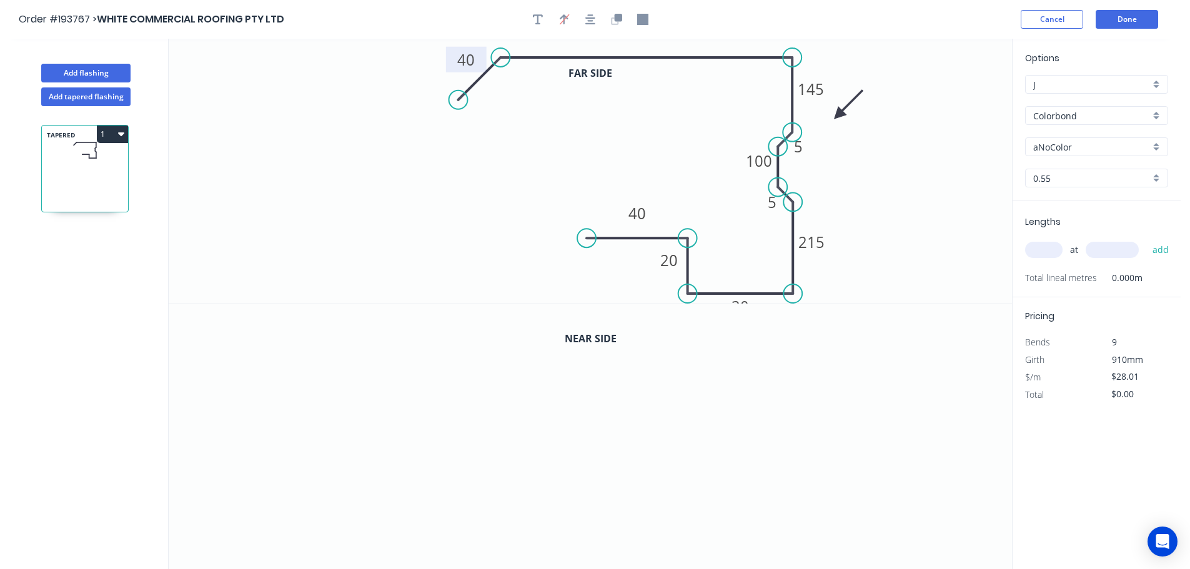
click at [857, 115] on icon at bounding box center [848, 105] width 36 height 36
click at [629, 21] on div at bounding box center [590, 19] width 131 height 19
click at [616, 20] on icon "button" at bounding box center [617, 17] width 7 height 7
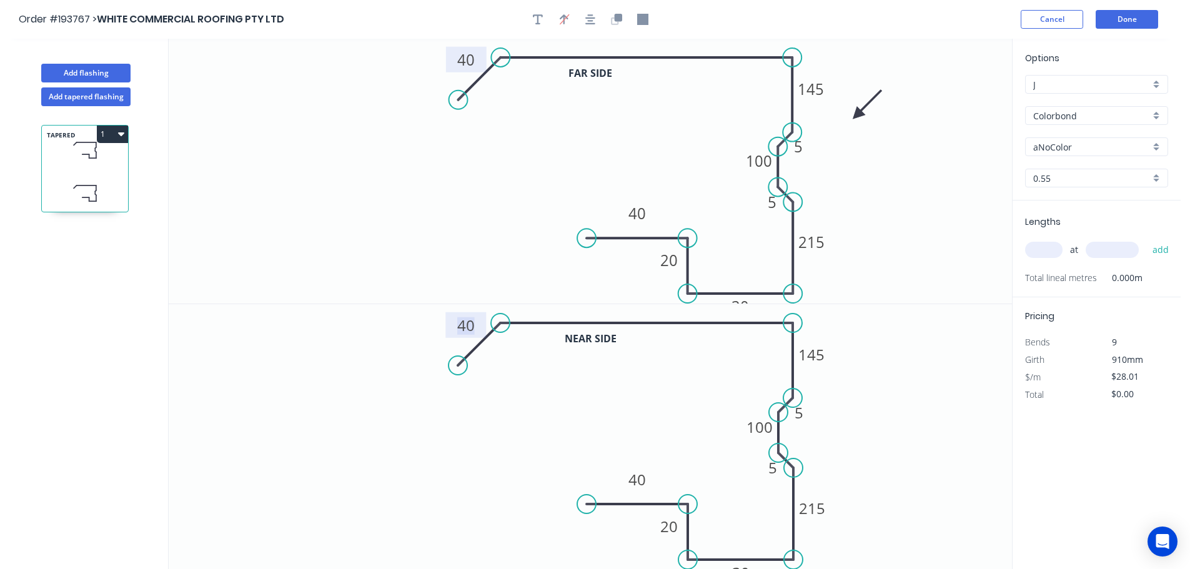
click at [467, 325] on tspan "40" at bounding box center [465, 325] width 17 height 21
click at [1041, 250] on input "text" at bounding box center [1043, 250] width 37 height 16
click at [1146, 239] on button "add" at bounding box center [1160, 249] width 29 height 21
click at [1055, 154] on div "aNoColor" at bounding box center [1096, 146] width 143 height 19
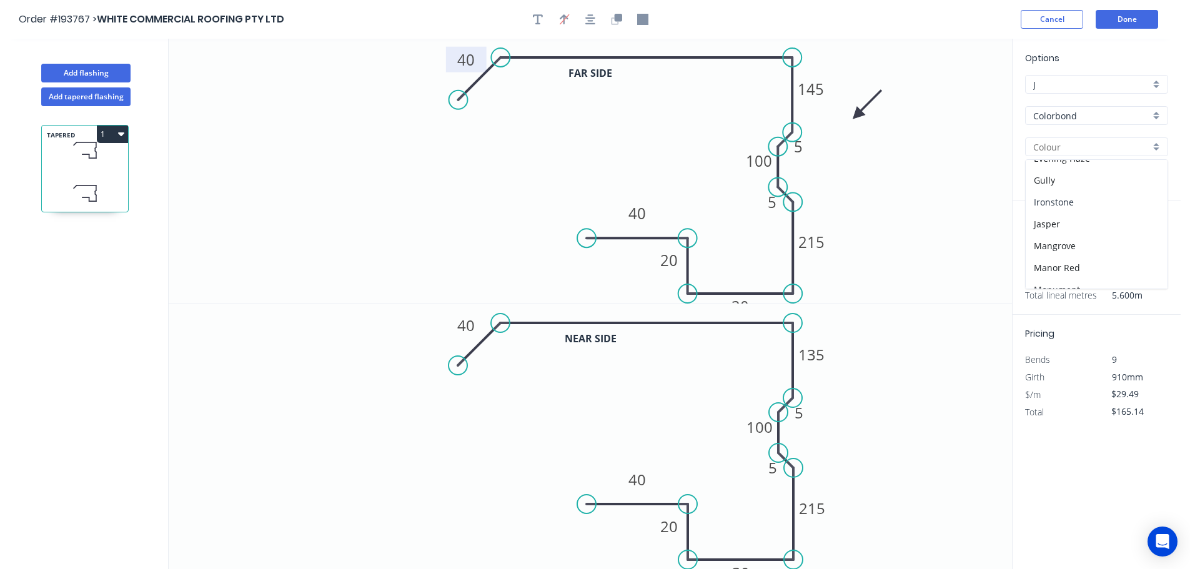
click at [1048, 202] on div "Ironstone" at bounding box center [1096, 202] width 142 height 22
click at [96, 70] on button "Add flashing" at bounding box center [85, 73] width 89 height 19
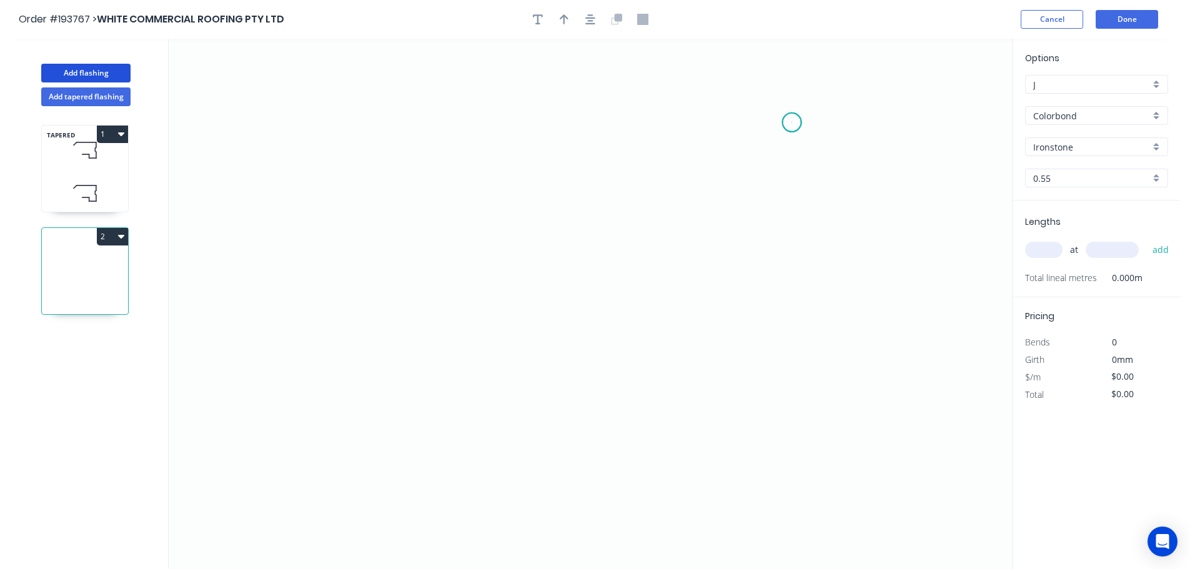
click at [792, 122] on icon "0" at bounding box center [590, 304] width 843 height 530
click at [604, 109] on icon "0" at bounding box center [590, 304] width 843 height 530
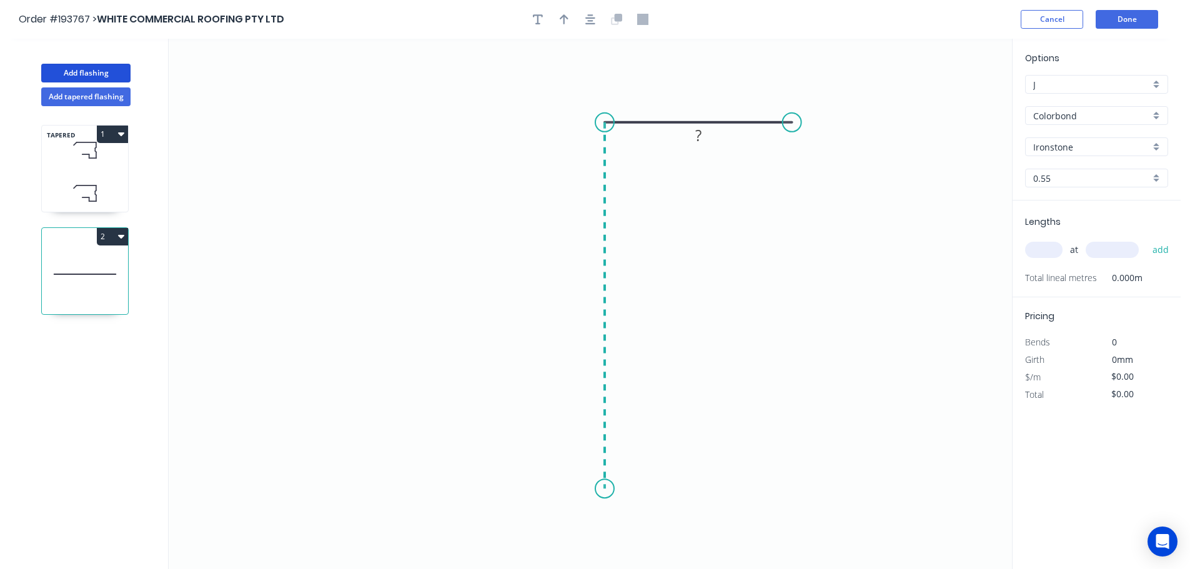
drag, startPoint x: 596, startPoint y: 489, endPoint x: 766, endPoint y: 493, distance: 169.3
click at [604, 489] on icon "0 ?" at bounding box center [590, 304] width 843 height 530
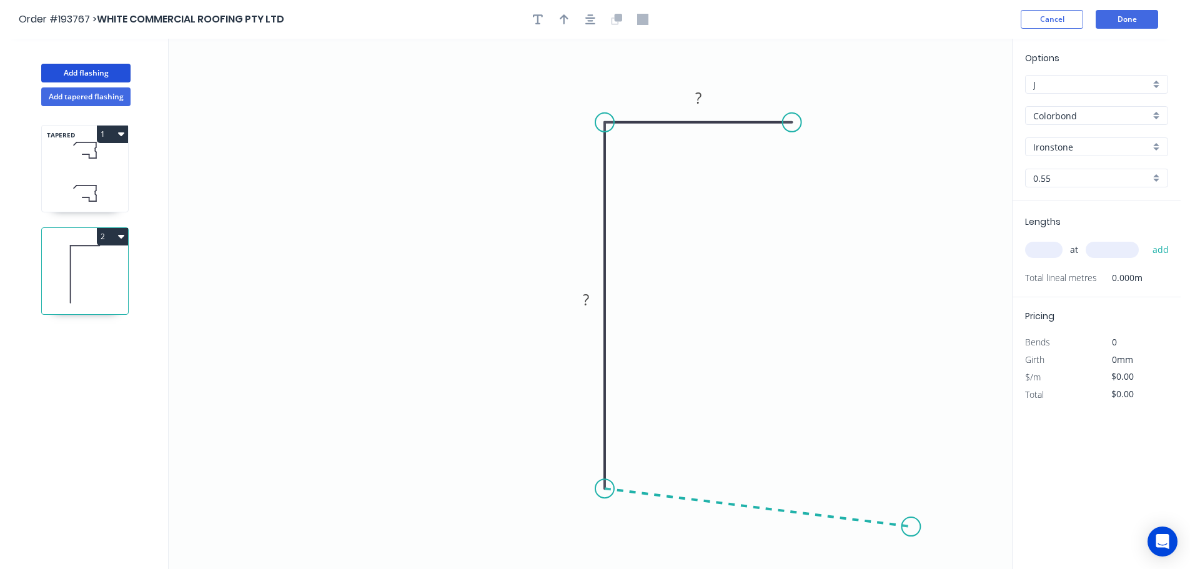
click at [911, 527] on icon "0 ? ?" at bounding box center [590, 304] width 843 height 530
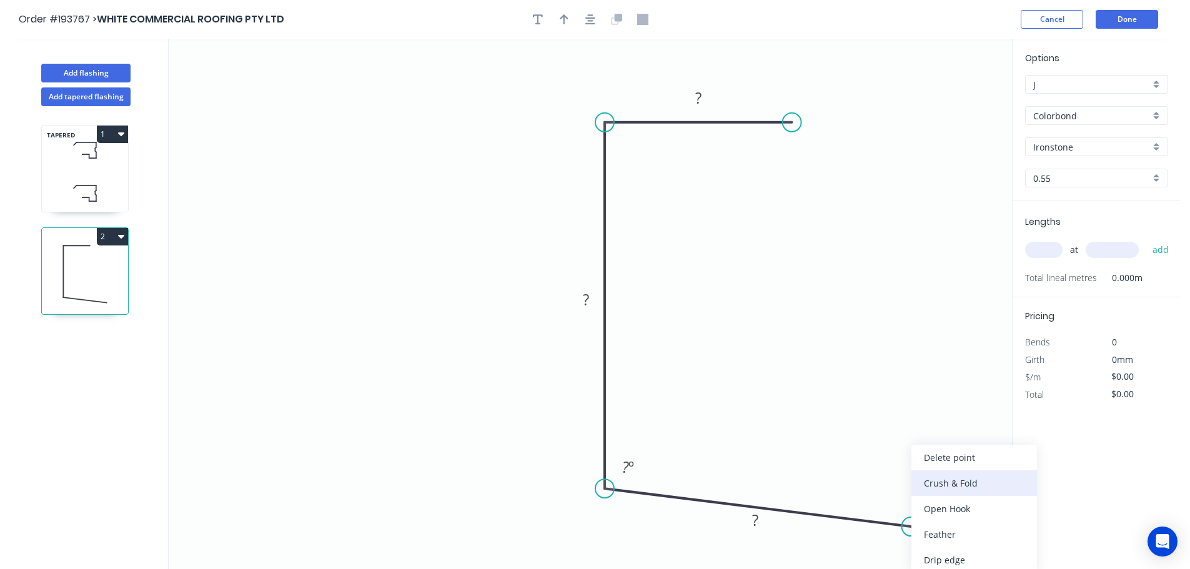
click at [938, 484] on div "Crush & Fold" at bounding box center [974, 483] width 126 height 26
drag, startPoint x: 917, startPoint y: 547, endPoint x: 923, endPoint y: 510, distance: 38.0
click at [927, 502] on icon "0 ? ? CF 10 ? ? º" at bounding box center [590, 304] width 843 height 530
drag, startPoint x: 912, startPoint y: 547, endPoint x: 916, endPoint y: 452, distance: 95.0
click at [934, 456] on rect at bounding box center [913, 454] width 50 height 26
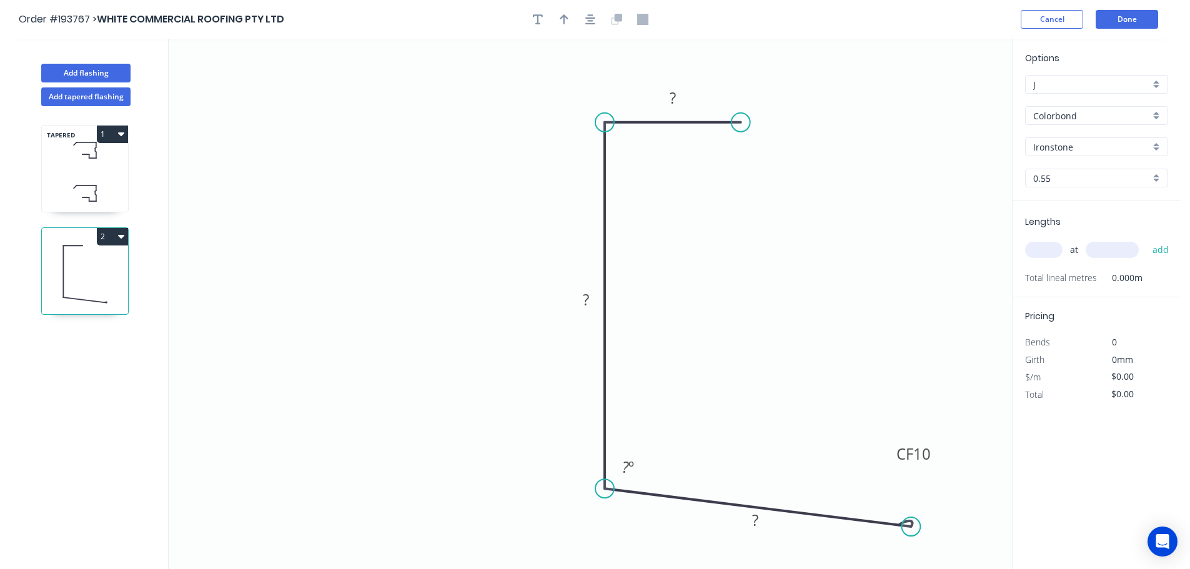
drag, startPoint x: 796, startPoint y: 117, endPoint x: 738, endPoint y: 119, distance: 58.1
click at [738, 119] on circle at bounding box center [740, 122] width 19 height 19
click at [585, 18] on icon "button" at bounding box center [590, 19] width 10 height 11
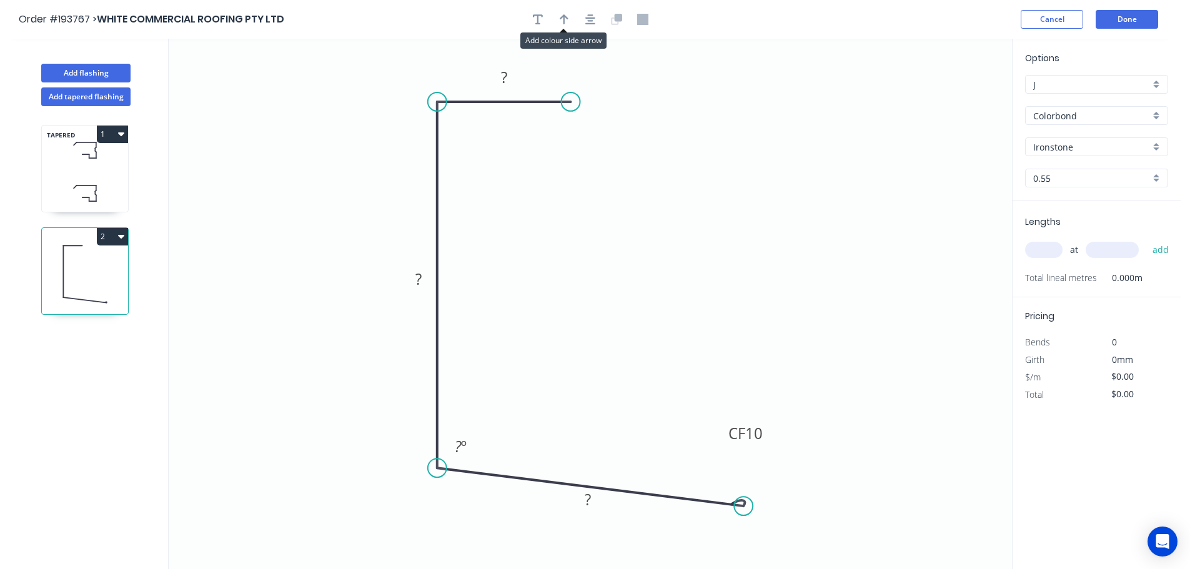
drag, startPoint x: 567, startPoint y: 21, endPoint x: 624, endPoint y: 42, distance: 61.0
click at [566, 21] on icon "button" at bounding box center [563, 19] width 9 height 11
drag, startPoint x: 950, startPoint y: 98, endPoint x: 335, endPoint y: 144, distance: 616.2
click at [335, 144] on icon at bounding box center [335, 130] width 11 height 40
click at [503, 76] on tspan "?" at bounding box center [504, 77] width 6 height 21
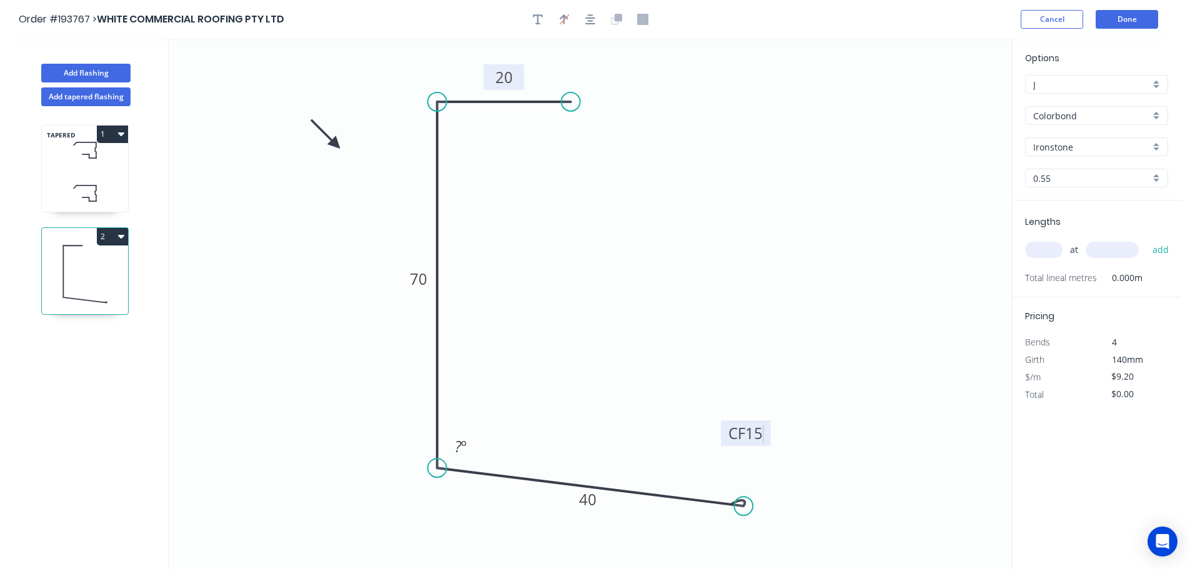
click at [1048, 247] on input "text" at bounding box center [1043, 250] width 37 height 16
click at [1146, 239] on button "add" at bounding box center [1160, 249] width 29 height 21
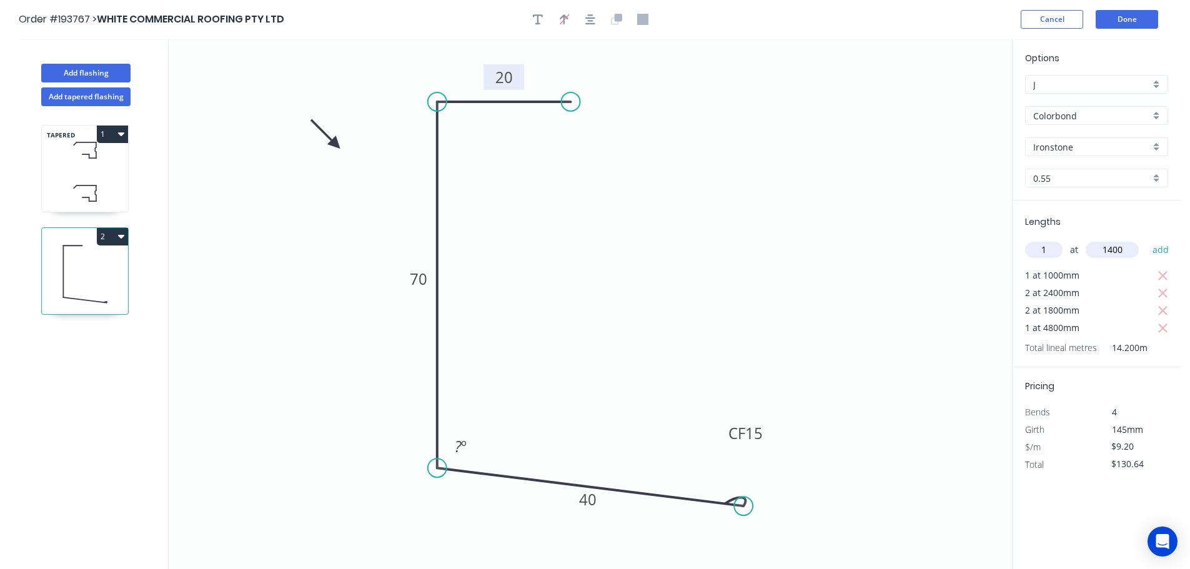
click at [1146, 239] on button "add" at bounding box center [1160, 249] width 29 height 21
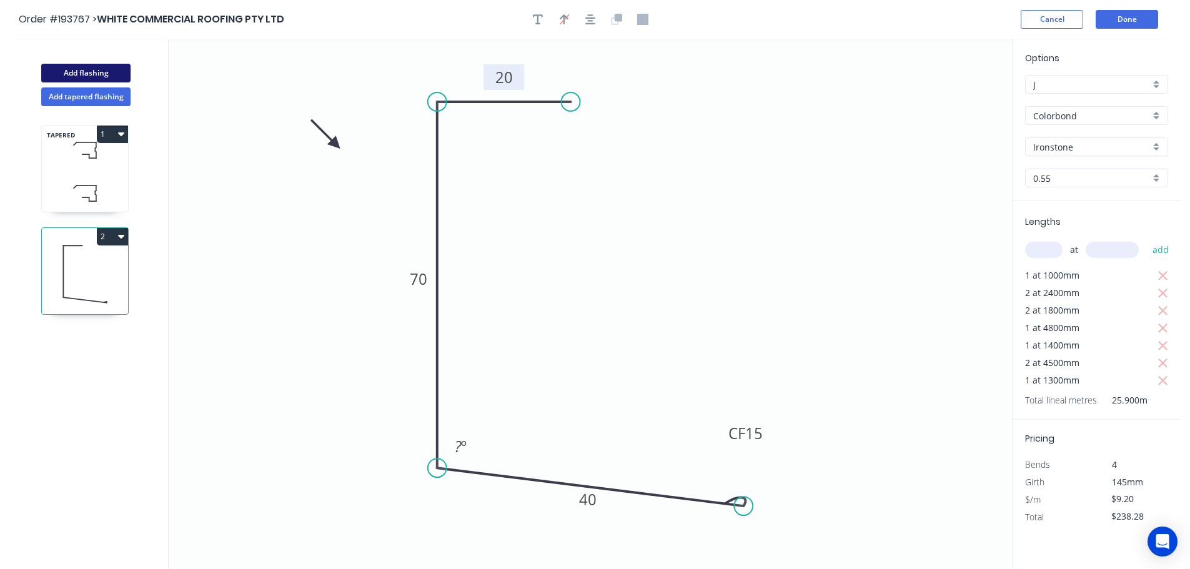
click at [83, 71] on button "Add flashing" at bounding box center [85, 73] width 89 height 19
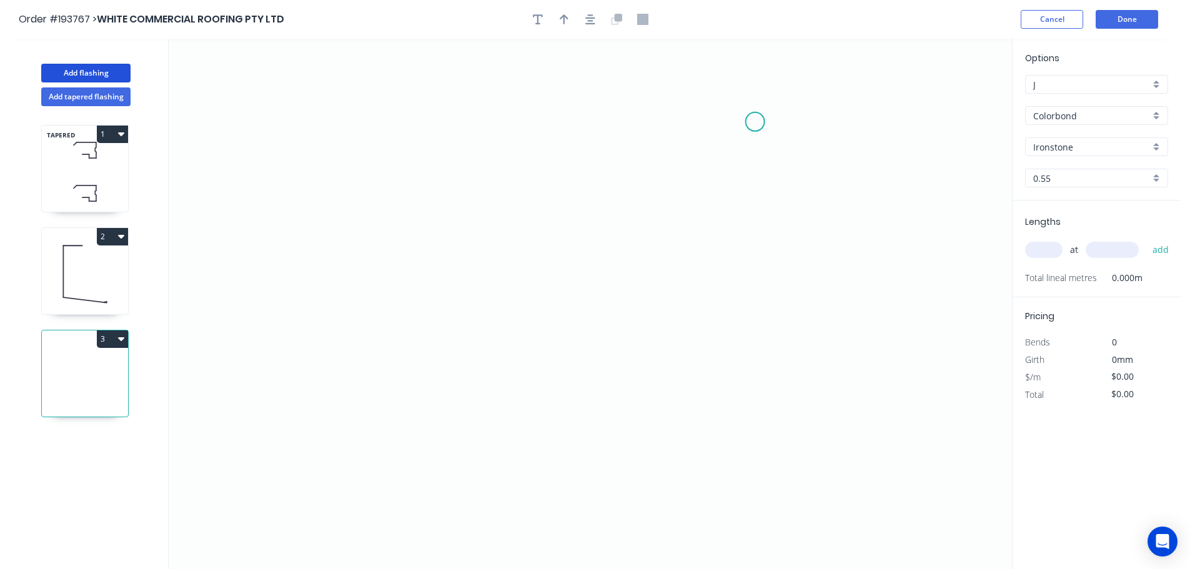
click at [755, 122] on icon "0" at bounding box center [590, 304] width 843 height 530
click at [756, 328] on icon "0" at bounding box center [590, 304] width 843 height 530
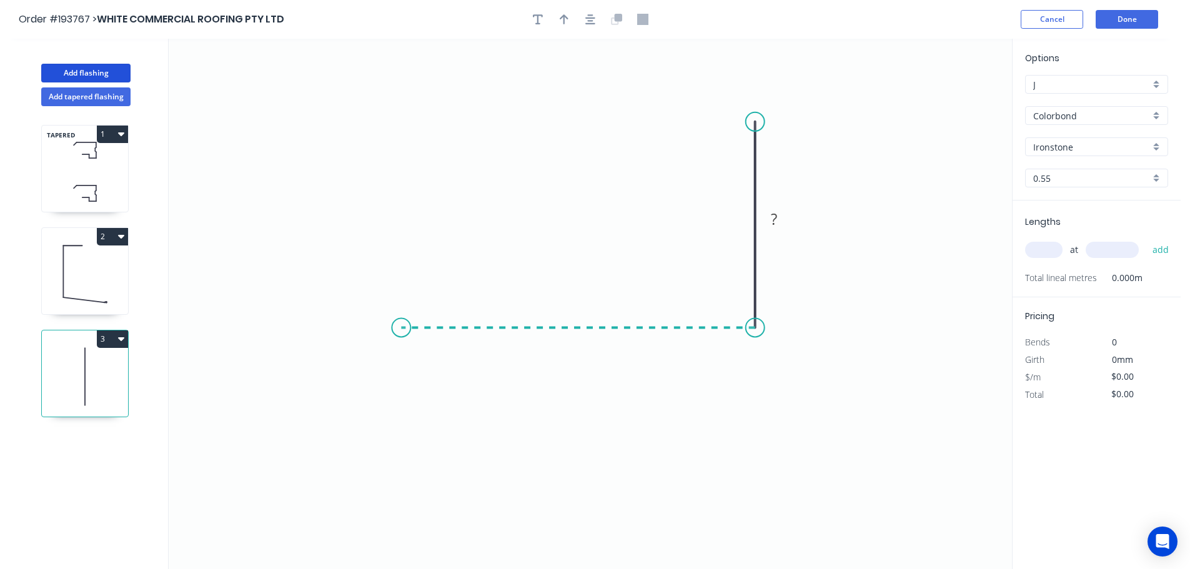
click at [401, 330] on icon "0 ?" at bounding box center [590, 304] width 843 height 530
click at [401, 330] on circle at bounding box center [401, 327] width 19 height 19
click at [580, 340] on tspan "?" at bounding box center [578, 340] width 6 height 21
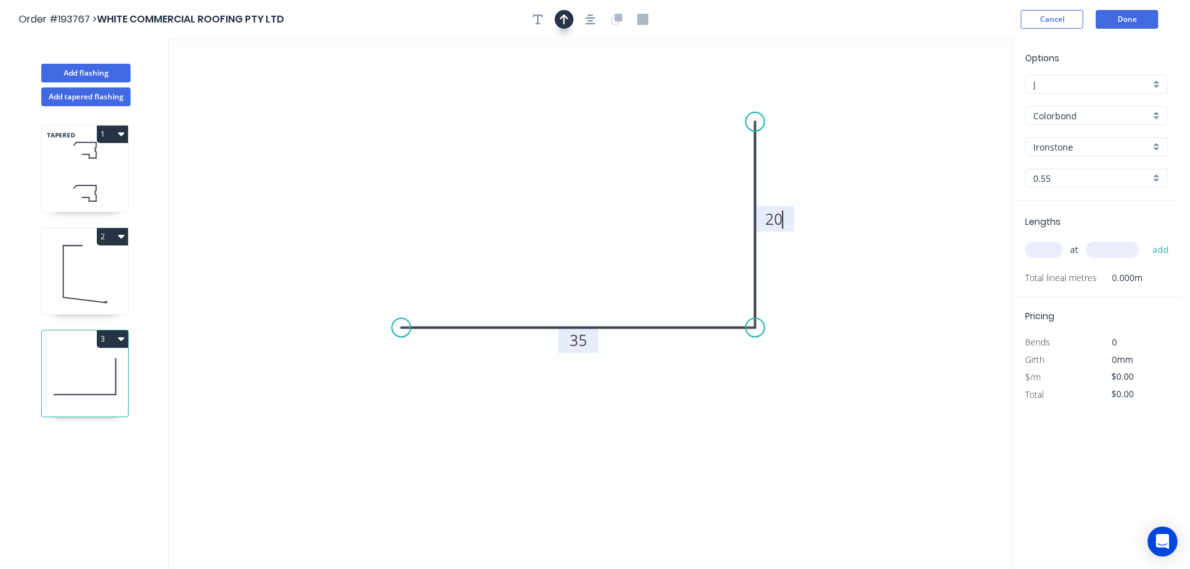
click at [559, 16] on button "button" at bounding box center [563, 19] width 19 height 19
drag, startPoint x: 948, startPoint y: 97, endPoint x: 867, endPoint y: 302, distance: 220.9
click at [867, 298] on icon at bounding box center [863, 278] width 11 height 40
click at [867, 302] on icon at bounding box center [865, 288] width 11 height 40
click at [867, 302] on icon at bounding box center [877, 291] width 36 height 36
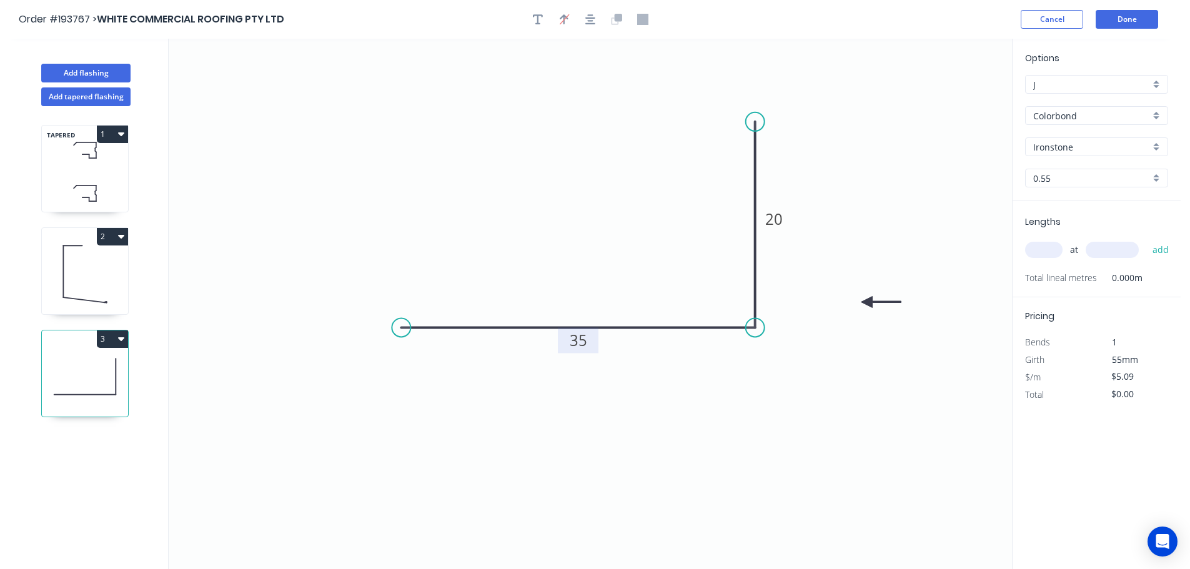
click at [1043, 249] on input "text" at bounding box center [1043, 250] width 37 height 16
click at [1146, 239] on button "add" at bounding box center [1160, 249] width 29 height 21
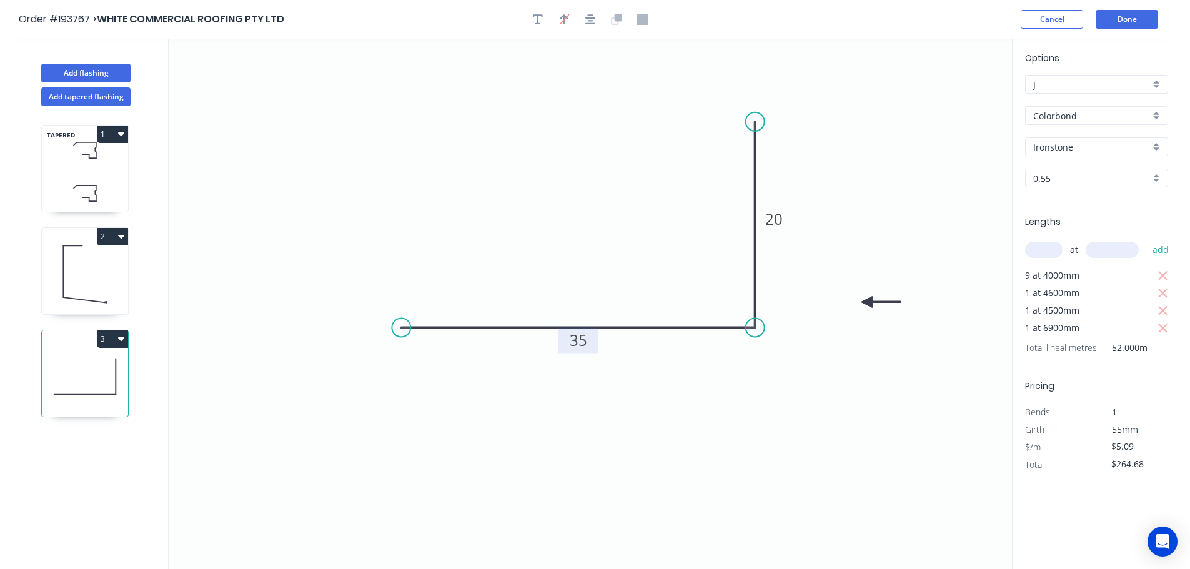
click at [87, 266] on icon at bounding box center [85, 274] width 86 height 80
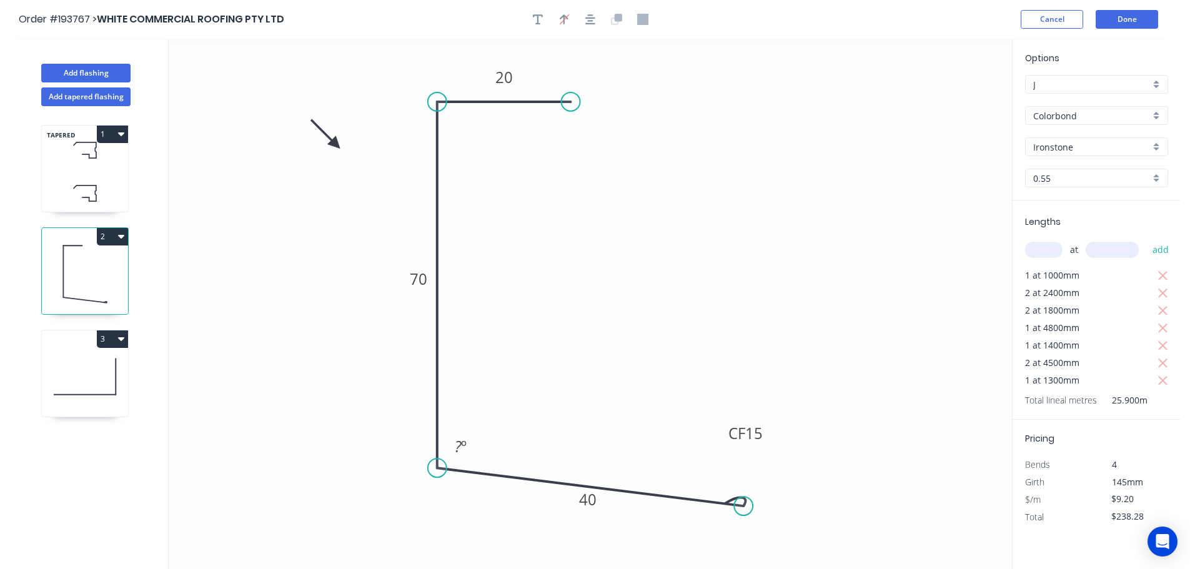
click at [81, 162] on icon at bounding box center [85, 150] width 86 height 37
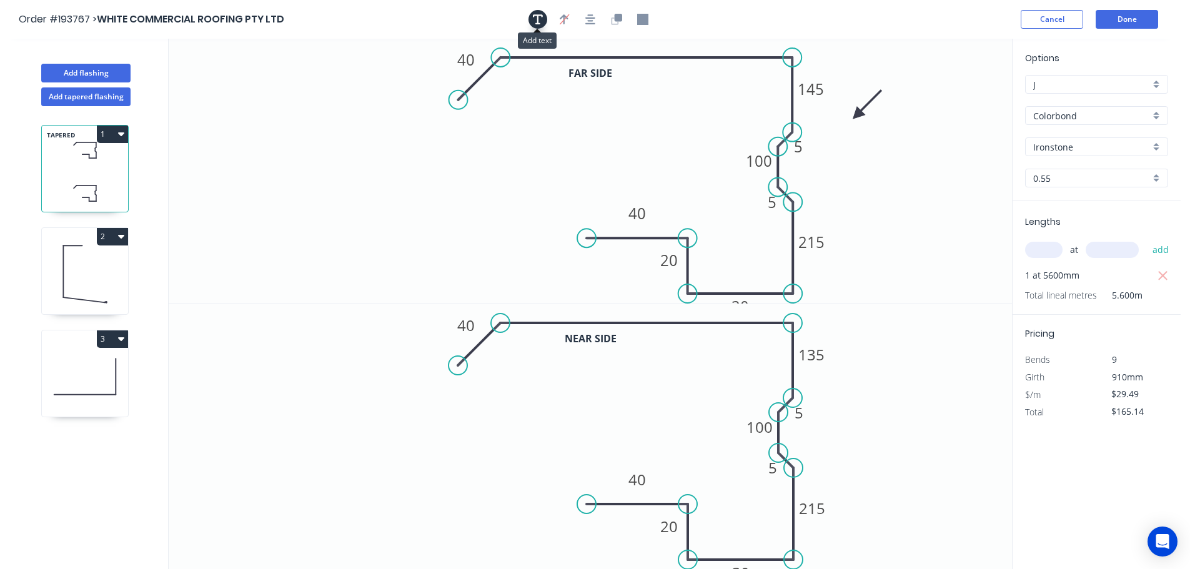
click at [533, 16] on icon "button" at bounding box center [538, 19] width 10 height 11
drag, startPoint x: 236, startPoint y: 89, endPoint x: 915, endPoint y: 174, distance: 684.7
click at [915, 174] on textarea at bounding box center [944, 173] width 101 height 46
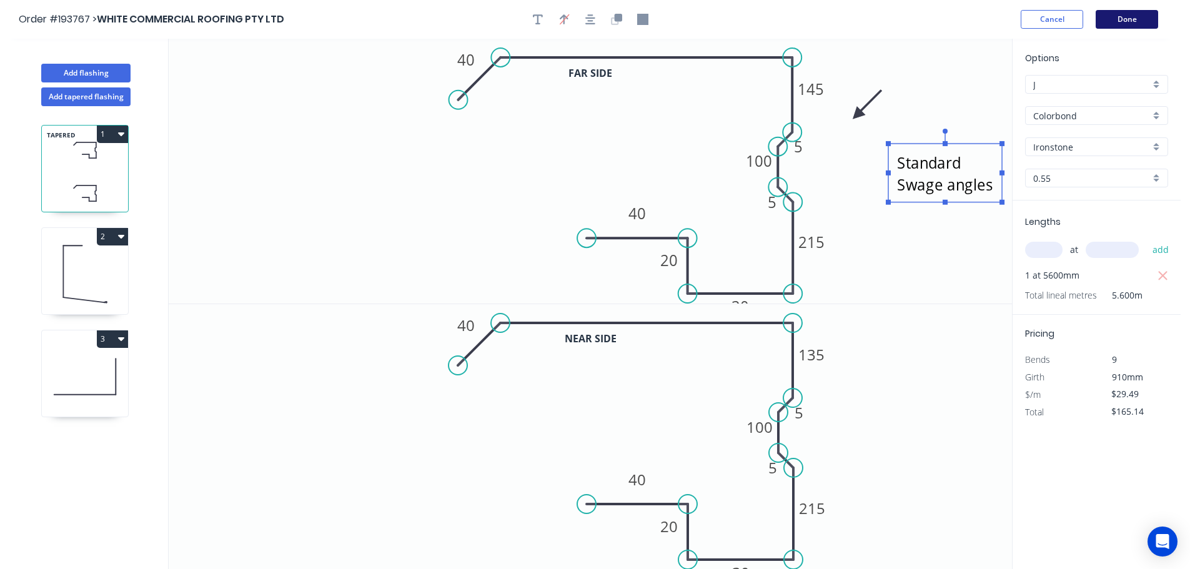
click at [1128, 13] on button "Done" at bounding box center [1126, 19] width 62 height 19
click at [1122, 17] on button "Done" at bounding box center [1126, 19] width 62 height 19
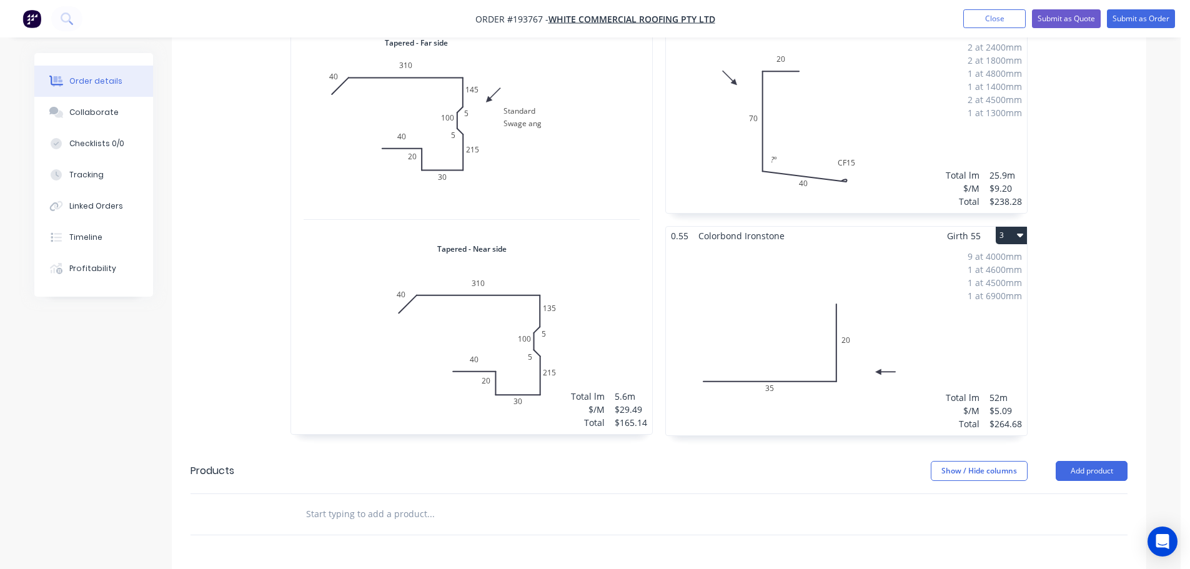
scroll to position [398, 0]
